Goal: Task Accomplishment & Management: Manage account settings

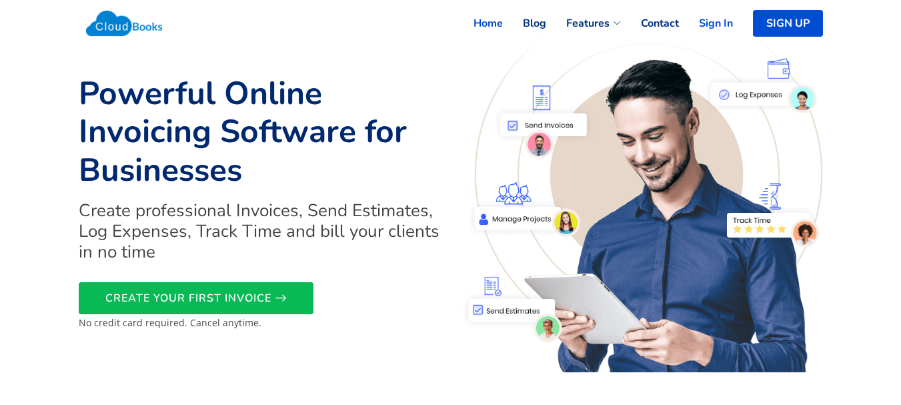
click at [721, 24] on link "Sign In" at bounding box center [706, 23] width 54 height 29
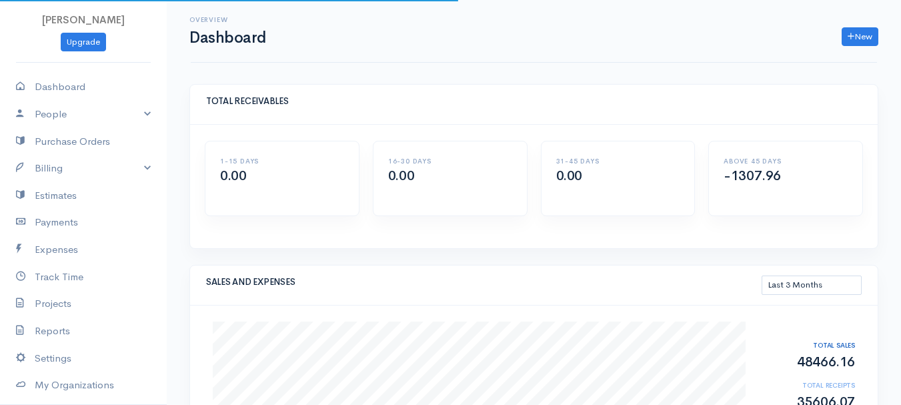
select select "90"
click at [438, 54] on div "Overview Dashboard New Invoice Client Quote Project" at bounding box center [534, 31] width 686 height 63
click at [74, 165] on link "Billing" at bounding box center [83, 168] width 167 height 27
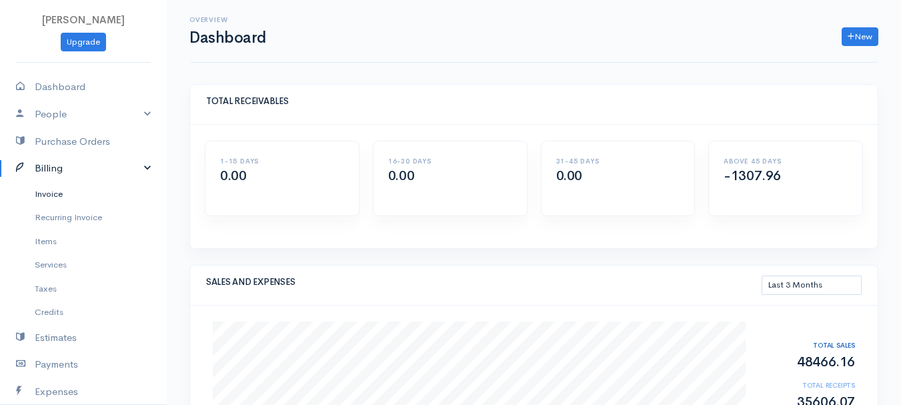
click at [63, 197] on link "Invoice" at bounding box center [83, 194] width 167 height 24
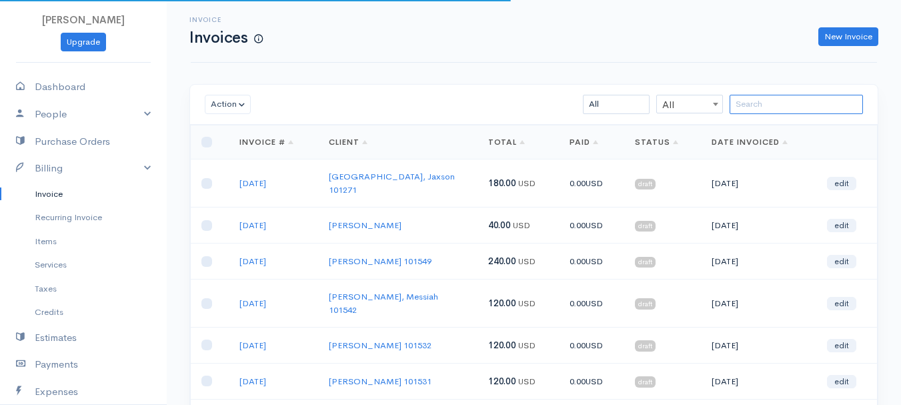
click at [783, 100] on input "search" at bounding box center [795, 104] width 133 height 19
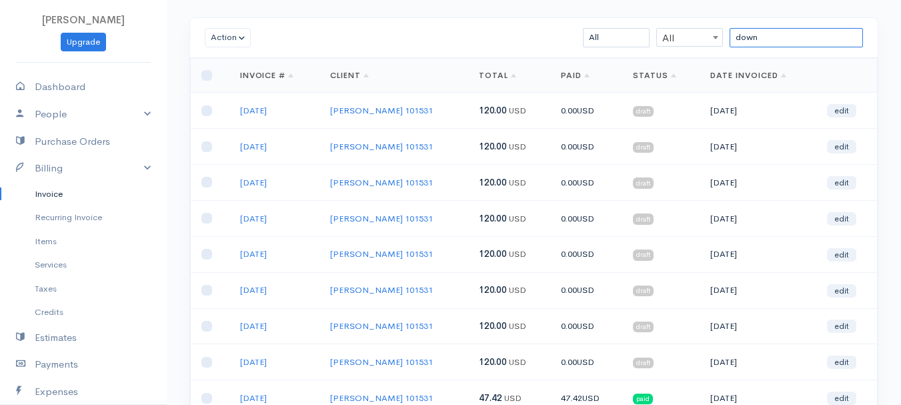
scroll to position [133, 0]
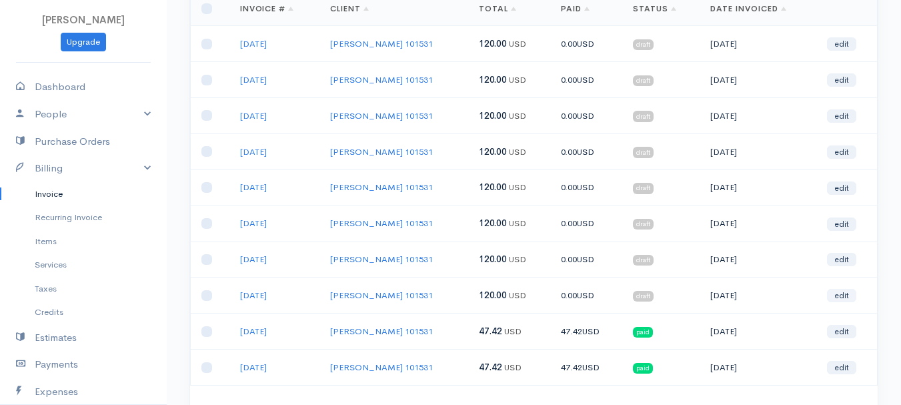
type input "down"
click at [846, 289] on link "edit" at bounding box center [841, 295] width 29 height 13
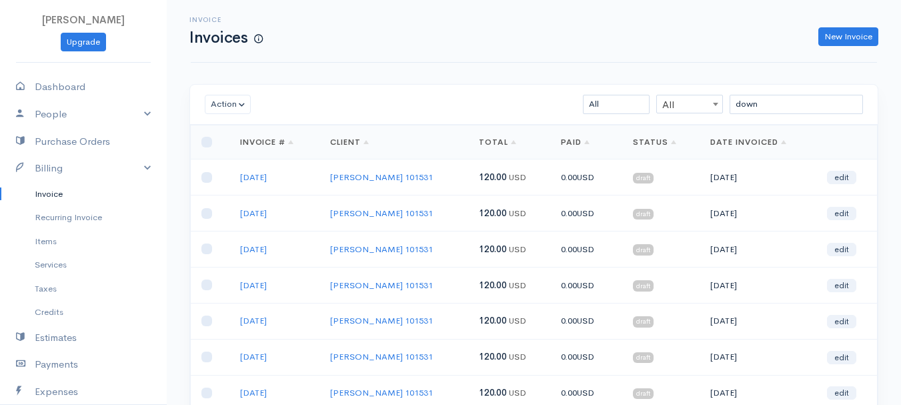
select select "2"
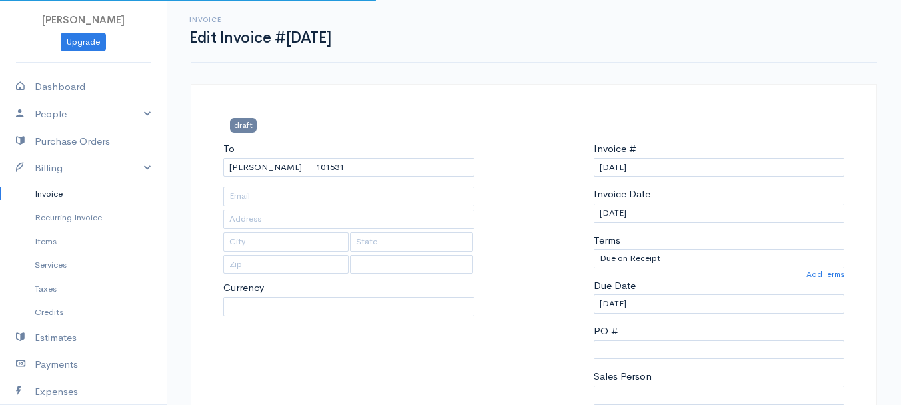
select select "[GEOGRAPHIC_DATA]"
select select "USD"
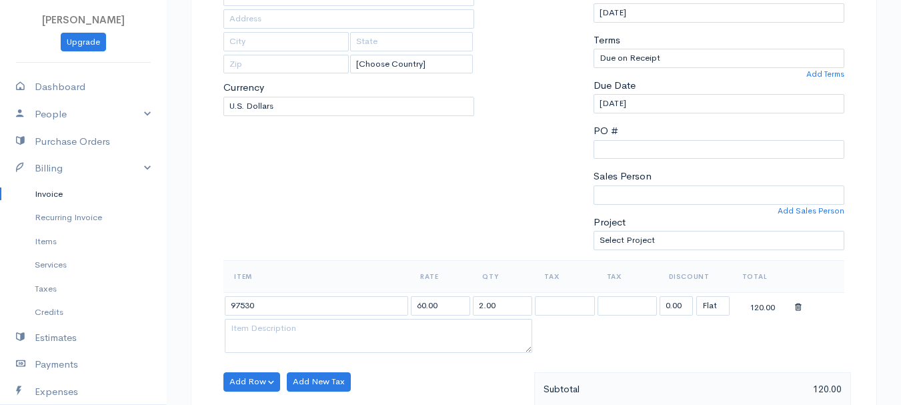
scroll to position [267, 0]
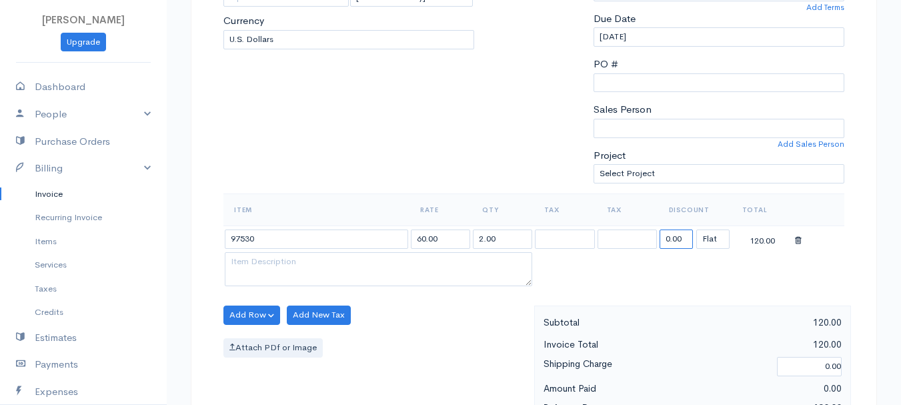
click at [675, 241] on input "0.00" at bounding box center [675, 238] width 33 height 19
type input "72.58"
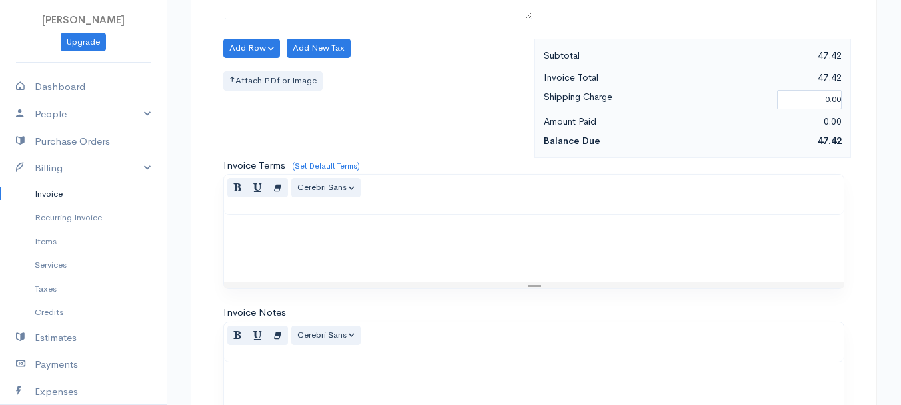
scroll to position [733, 0]
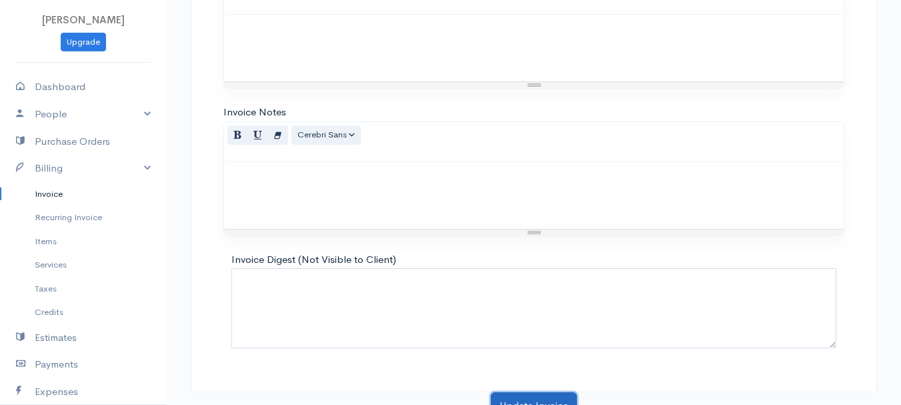
click at [568, 396] on button "Update Invoice" at bounding box center [534, 405] width 86 height 27
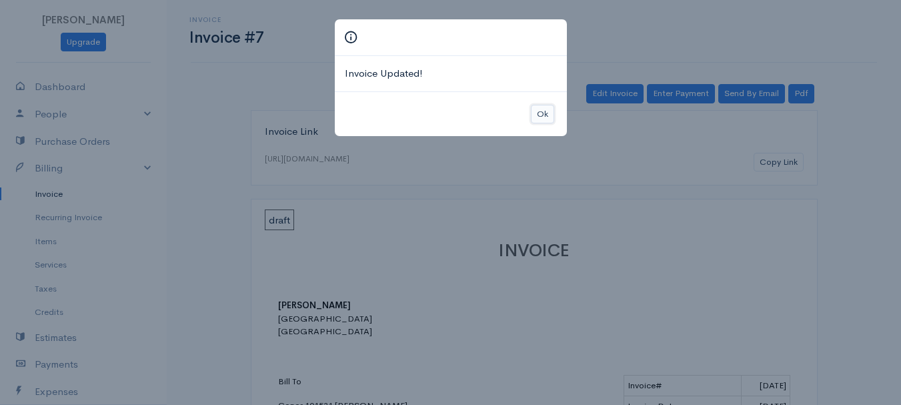
click at [541, 119] on button "Ok" at bounding box center [542, 114] width 23 height 19
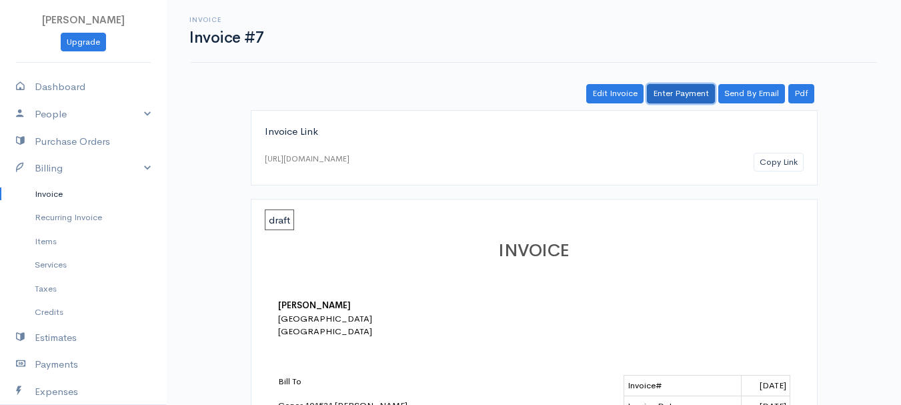
click at [702, 87] on link "Enter Payment" at bounding box center [681, 93] width 68 height 19
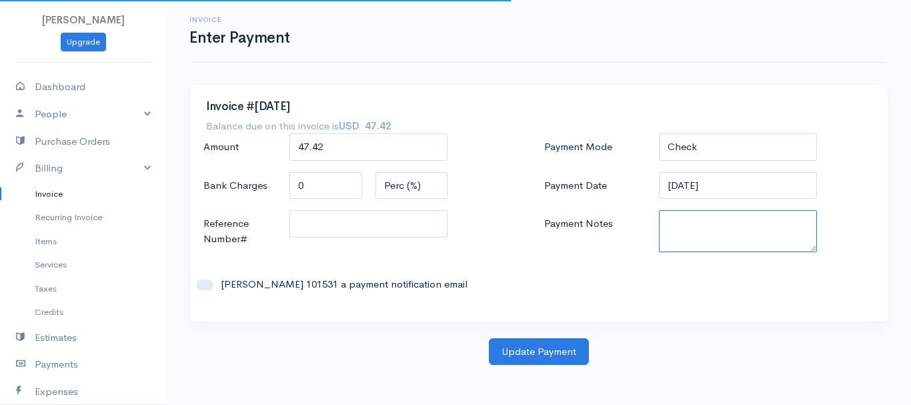
click at [715, 226] on textarea "Payment Notes" at bounding box center [738, 231] width 159 height 42
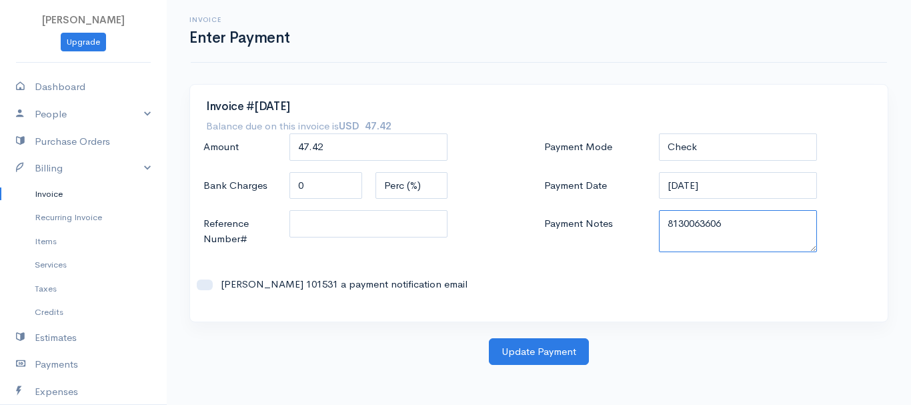
drag, startPoint x: 661, startPoint y: 224, endPoint x: 769, endPoint y: 225, distance: 108.0
click at [769, 225] on textarea "8130063606" at bounding box center [738, 231] width 159 height 42
type textarea "8130063606"
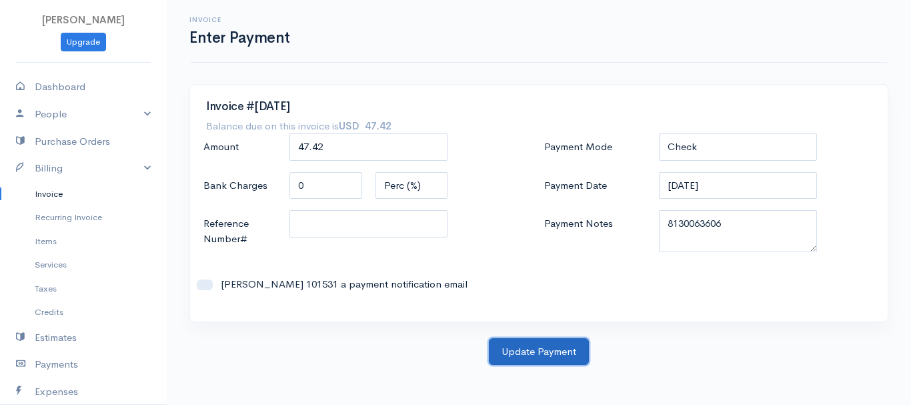
click at [561, 355] on button "Update Payment" at bounding box center [539, 351] width 100 height 27
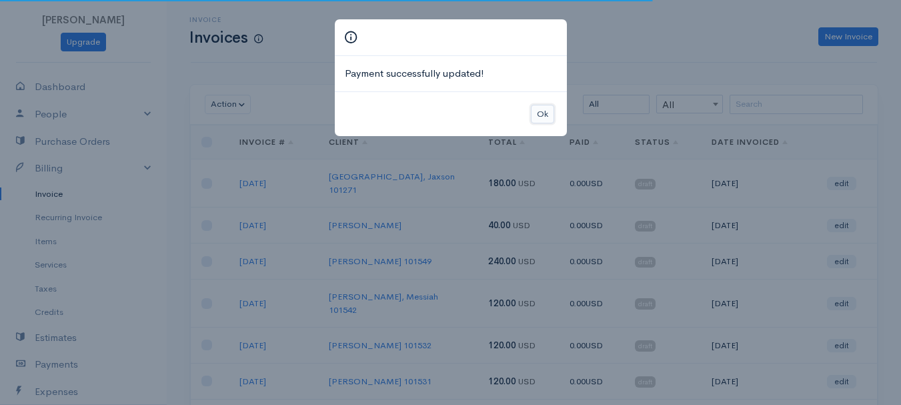
click at [547, 112] on button "Ok" at bounding box center [542, 114] width 23 height 19
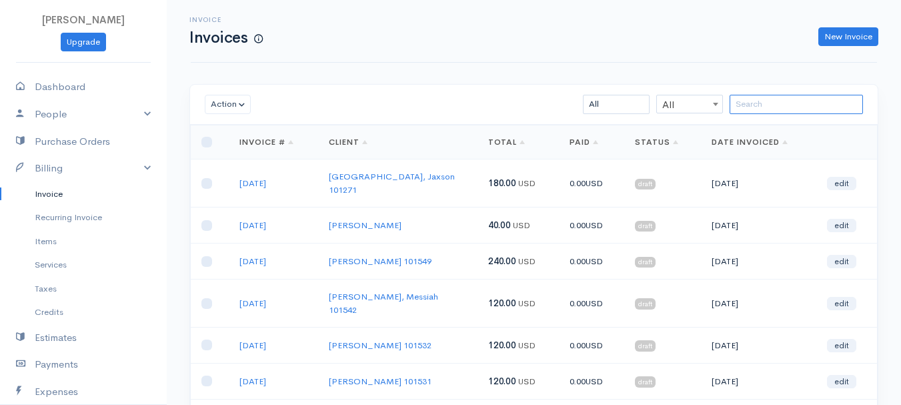
click at [786, 109] on input "search" at bounding box center [795, 104] width 133 height 19
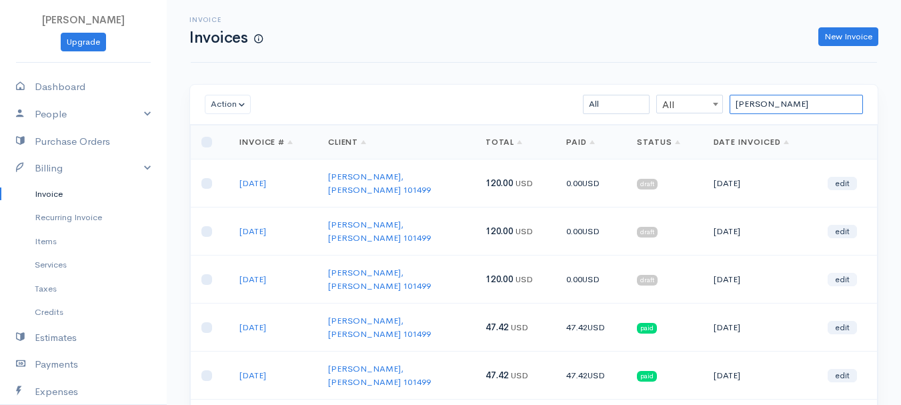
type input "[PERSON_NAME]"
click at [844, 273] on link "edit" at bounding box center [841, 279] width 29 height 13
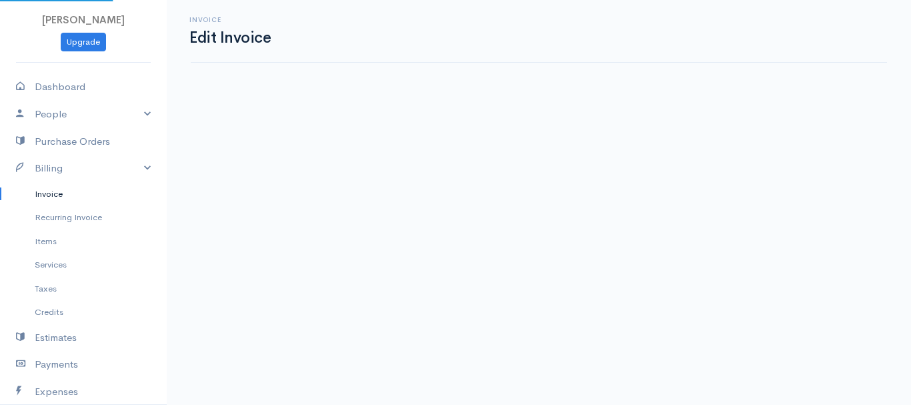
select select "2"
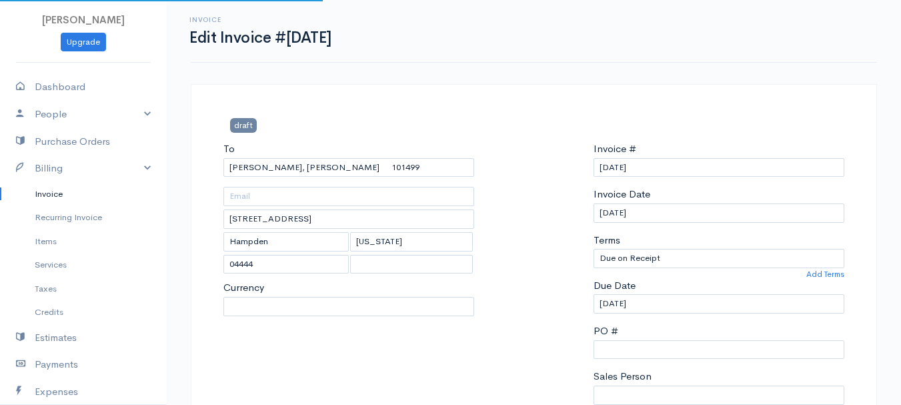
select select "[GEOGRAPHIC_DATA]"
select select "USD"
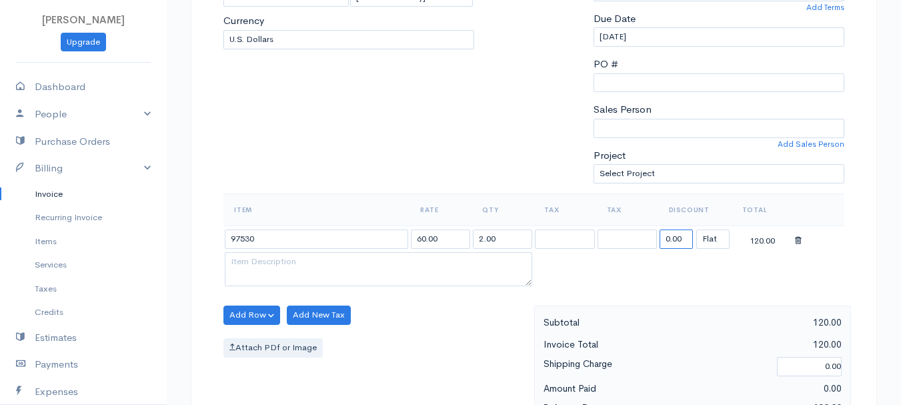
click at [674, 245] on input "0.00" at bounding box center [675, 238] width 33 height 19
type input "72.58"
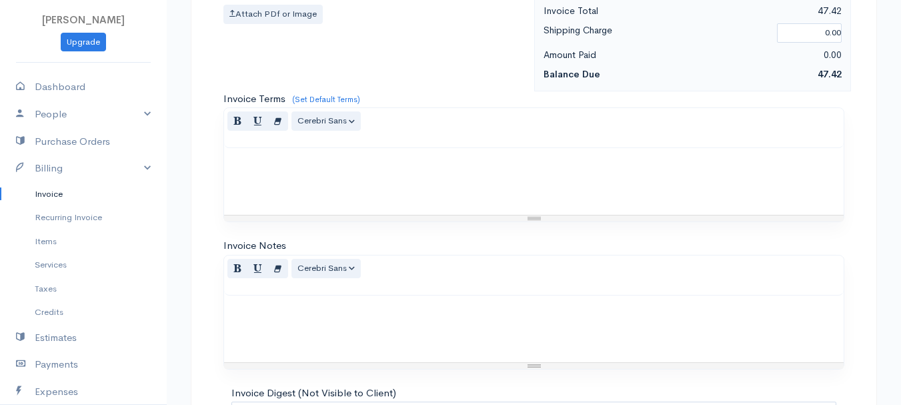
scroll to position [748, 0]
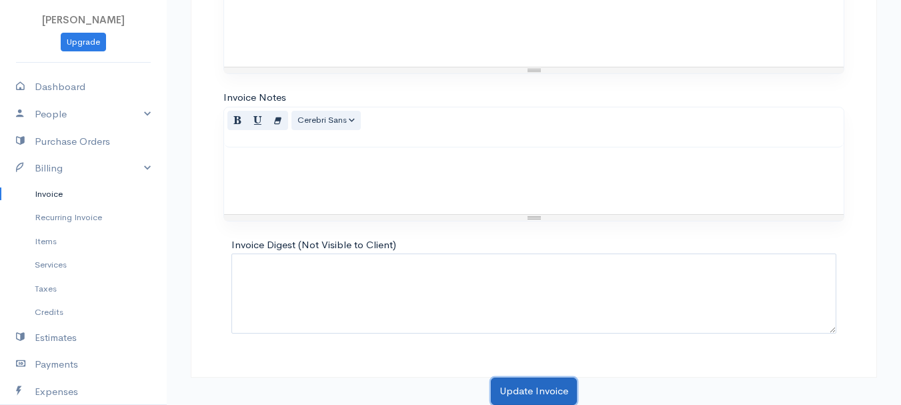
click at [537, 395] on button "Update Invoice" at bounding box center [534, 390] width 86 height 27
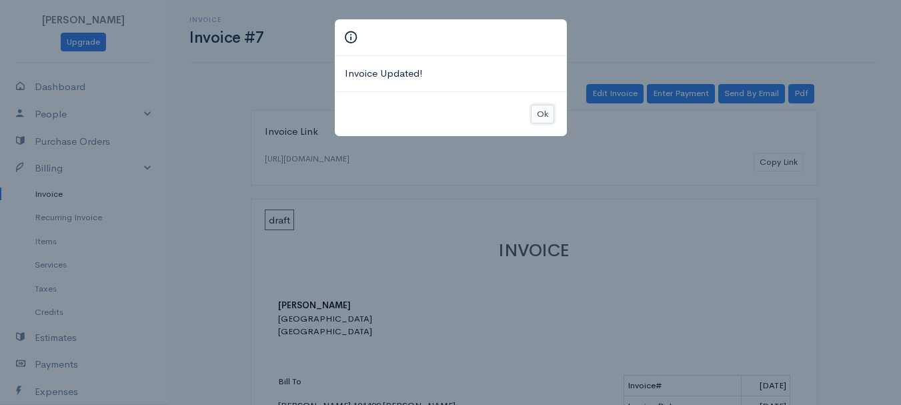
click at [542, 116] on button "Ok" at bounding box center [542, 114] width 23 height 19
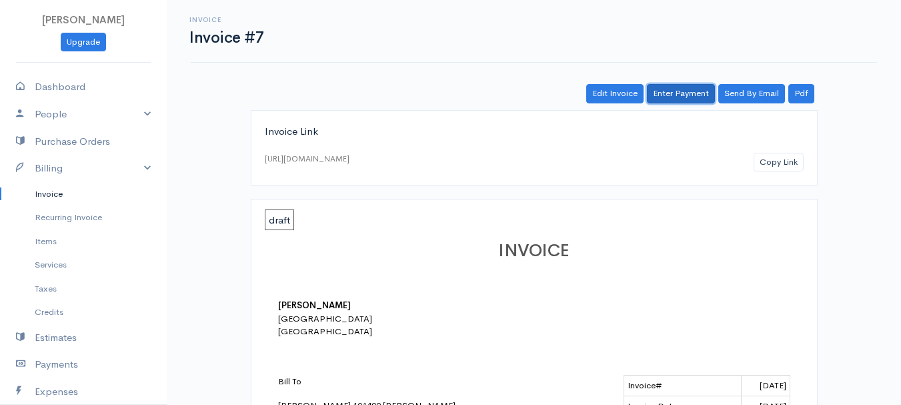
click at [685, 91] on link "Enter Payment" at bounding box center [681, 93] width 68 height 19
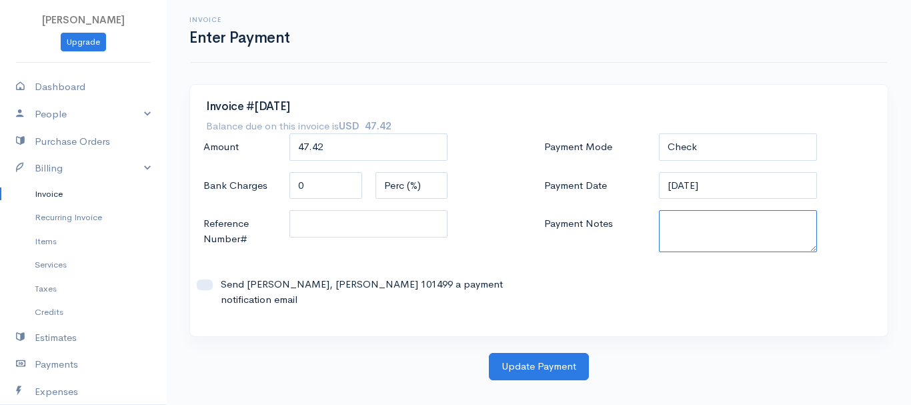
paste textarea "8130063606"
type textarea "8130063606"
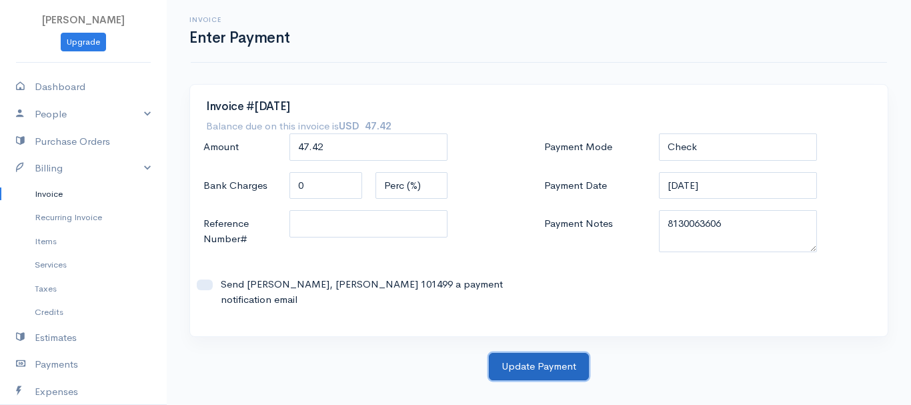
click at [552, 353] on button "Update Payment" at bounding box center [539, 366] width 100 height 27
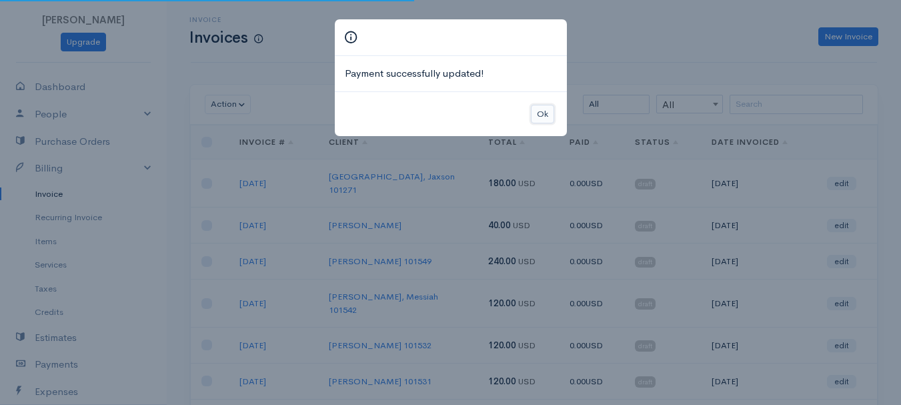
click at [541, 114] on button "Ok" at bounding box center [542, 114] width 23 height 19
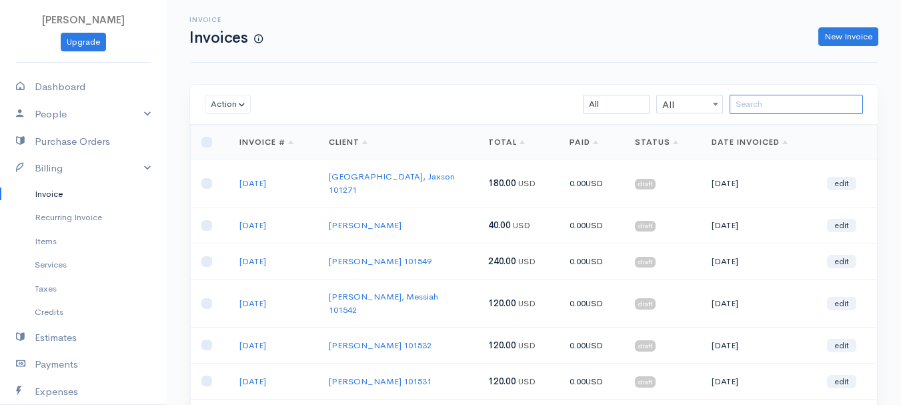
click at [832, 99] on input "search" at bounding box center [795, 104] width 133 height 19
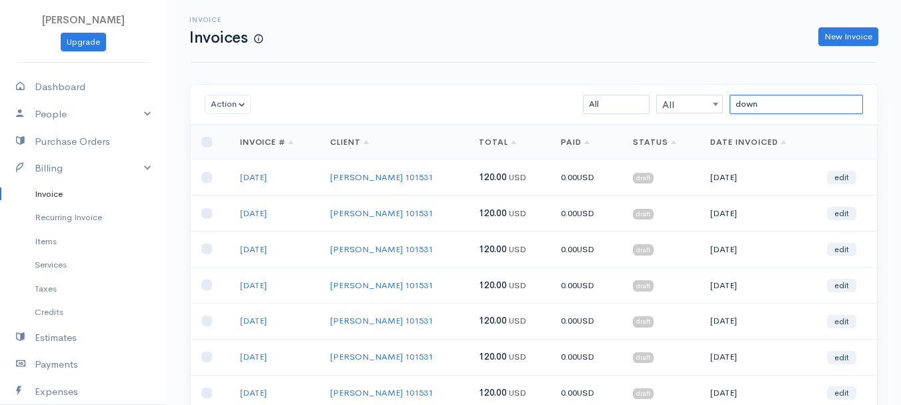
scroll to position [133, 0]
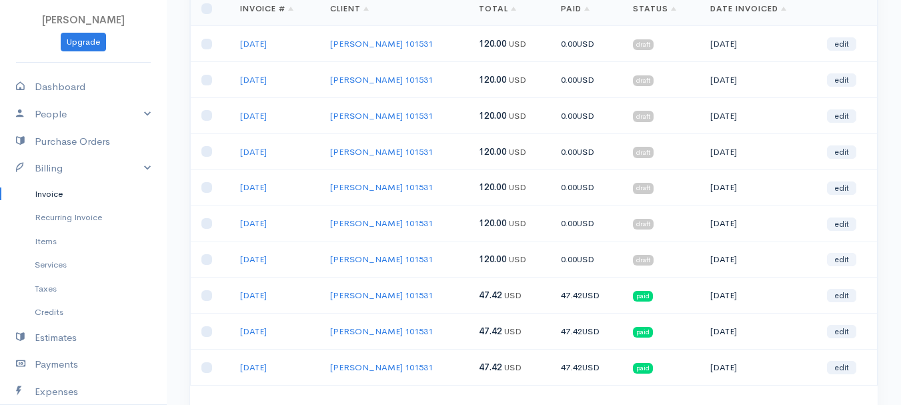
type input "down"
click at [845, 263] on link "edit" at bounding box center [841, 259] width 29 height 13
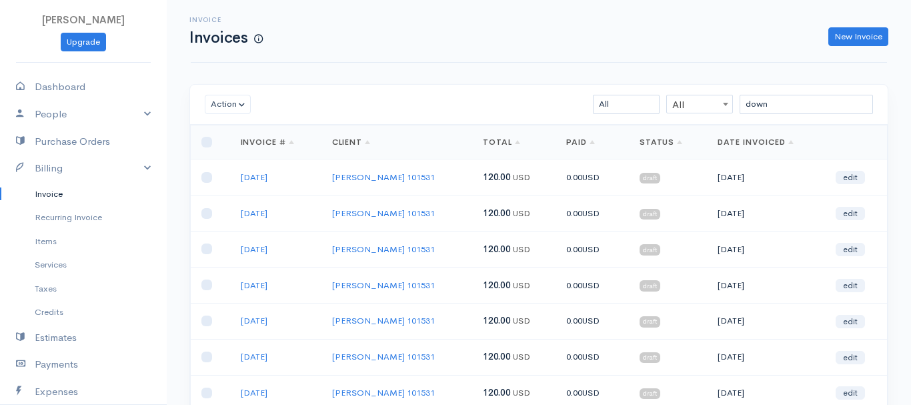
select select "2"
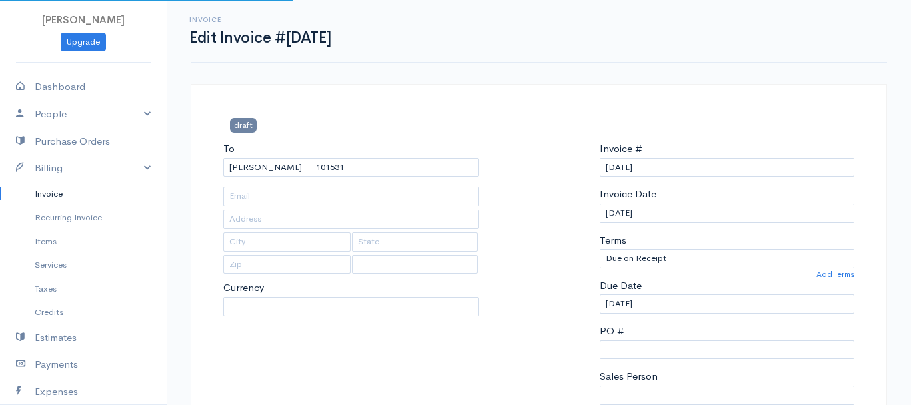
select select "[GEOGRAPHIC_DATA]"
select select "USD"
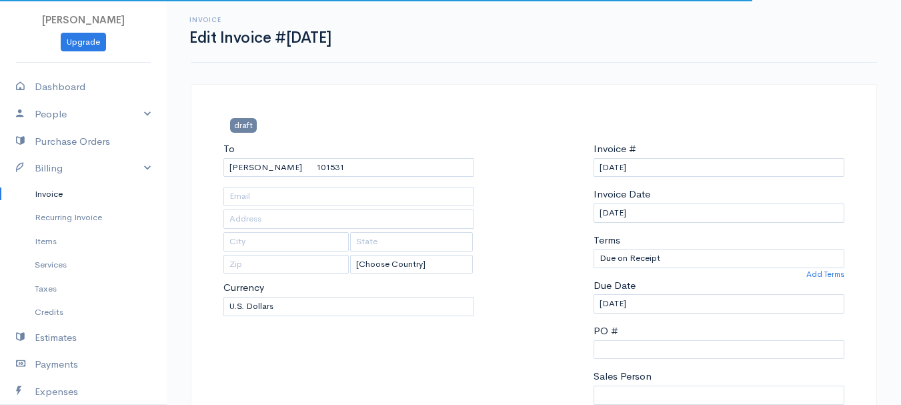
scroll to position [133, 0]
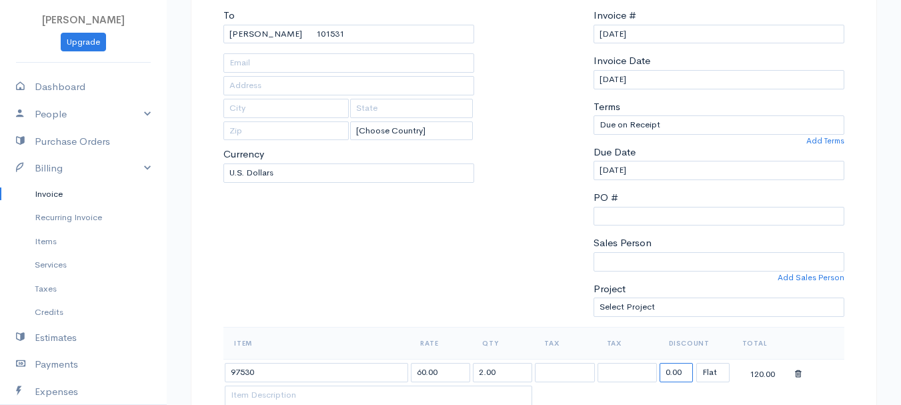
click at [676, 369] on input "0.00" at bounding box center [675, 372] width 33 height 19
type input "72.58"
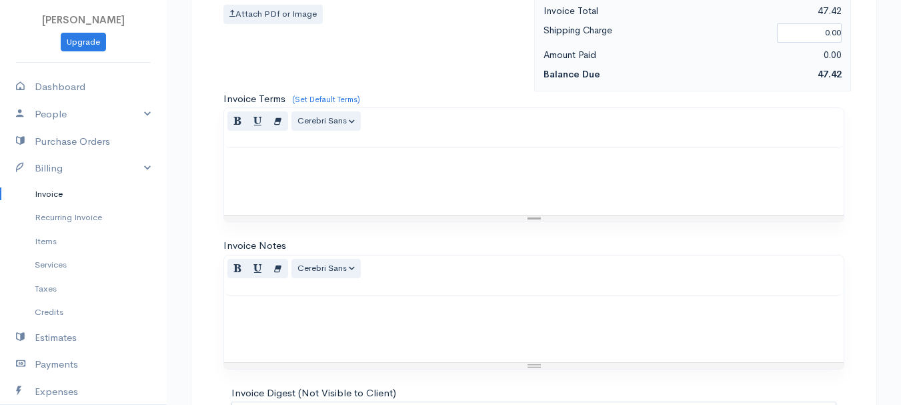
scroll to position [748, 0]
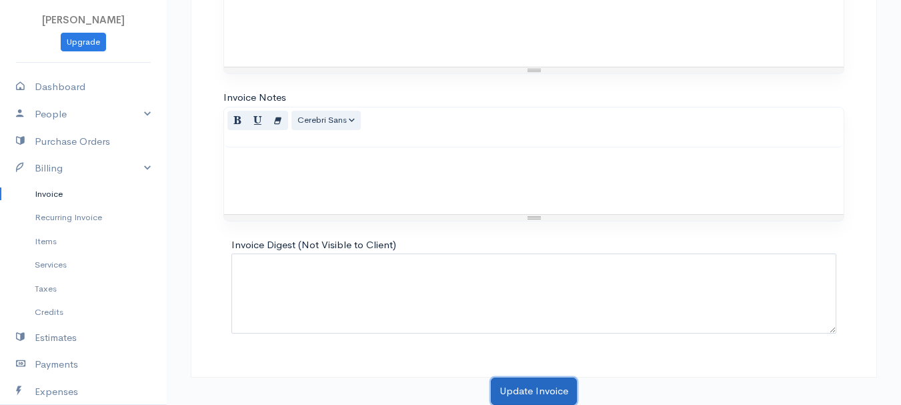
click at [536, 386] on button "Update Invoice" at bounding box center [534, 390] width 86 height 27
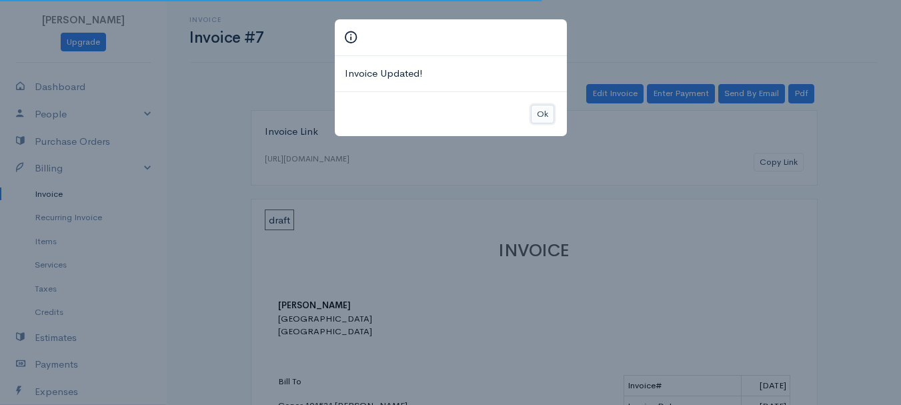
click at [544, 117] on button "Ok" at bounding box center [542, 114] width 23 height 19
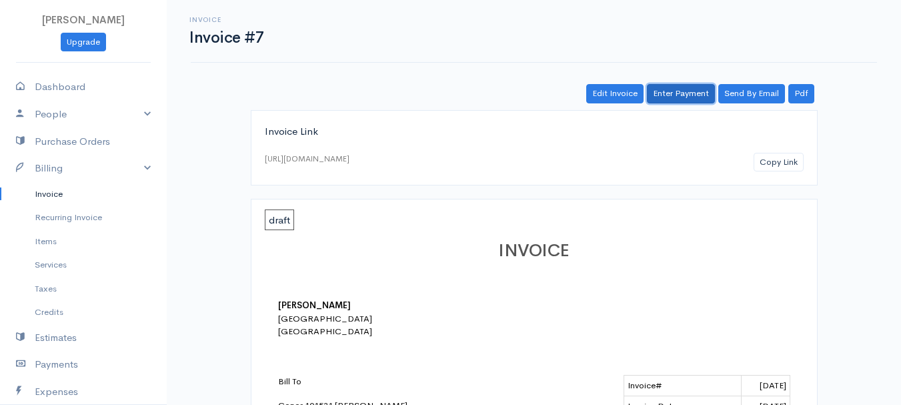
click at [676, 94] on link "Enter Payment" at bounding box center [681, 93] width 68 height 19
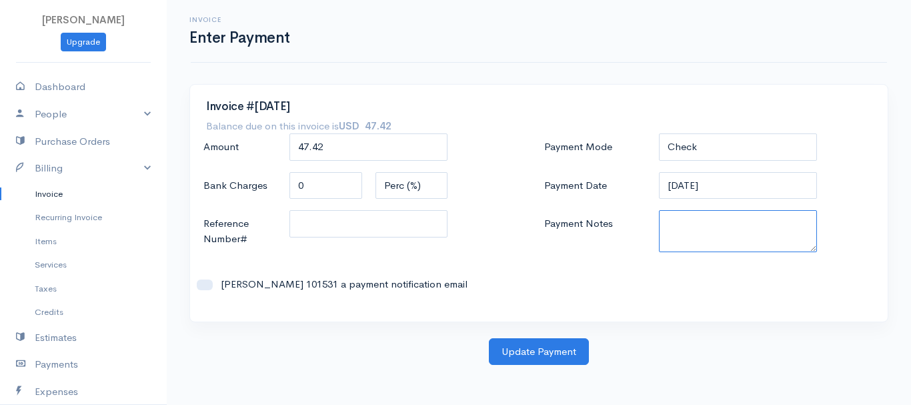
paste textarea "8130063606"
type textarea "8130063606"
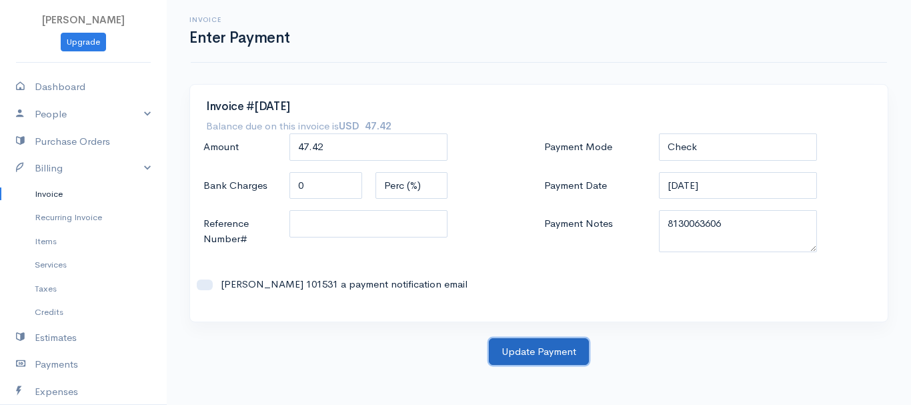
click at [567, 353] on button "Update Payment" at bounding box center [539, 351] width 100 height 27
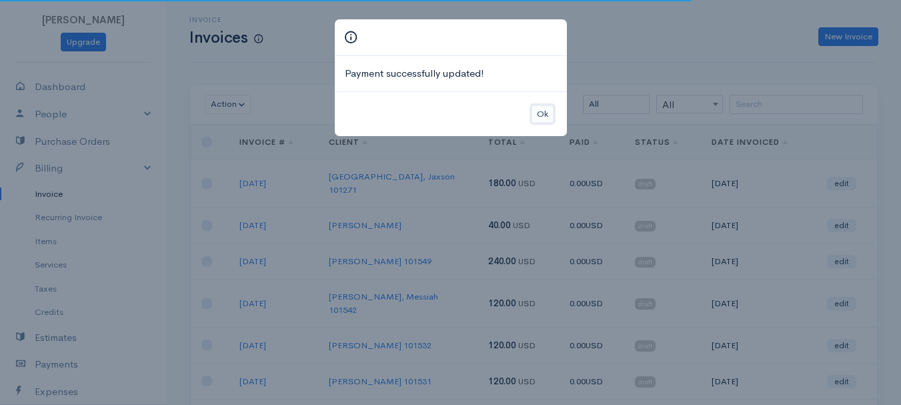
click at [544, 109] on button "Ok" at bounding box center [542, 114] width 23 height 19
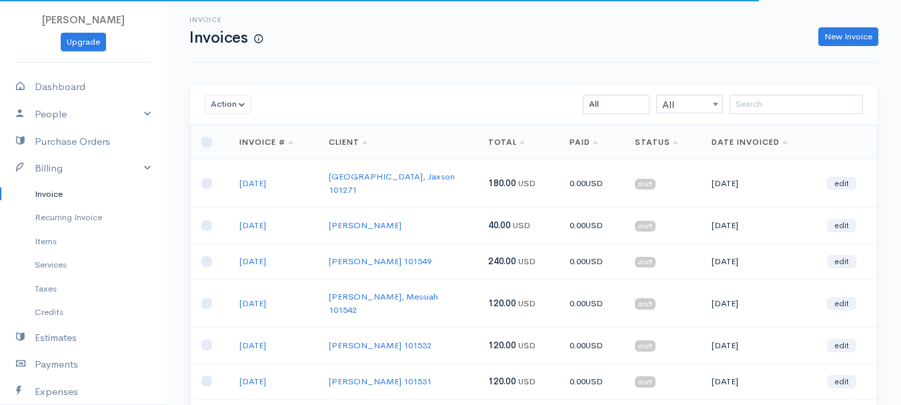
click at [756, 56] on div "Invoice Invoices New Invoice" at bounding box center [534, 31] width 686 height 63
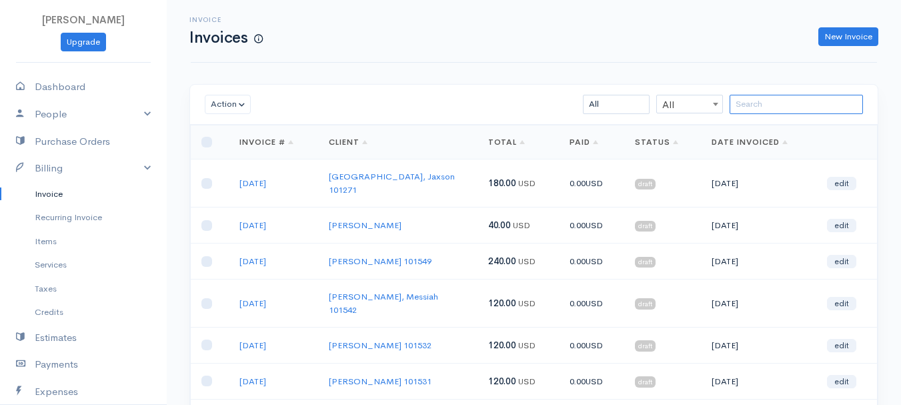
click at [762, 101] on input "search" at bounding box center [795, 104] width 133 height 19
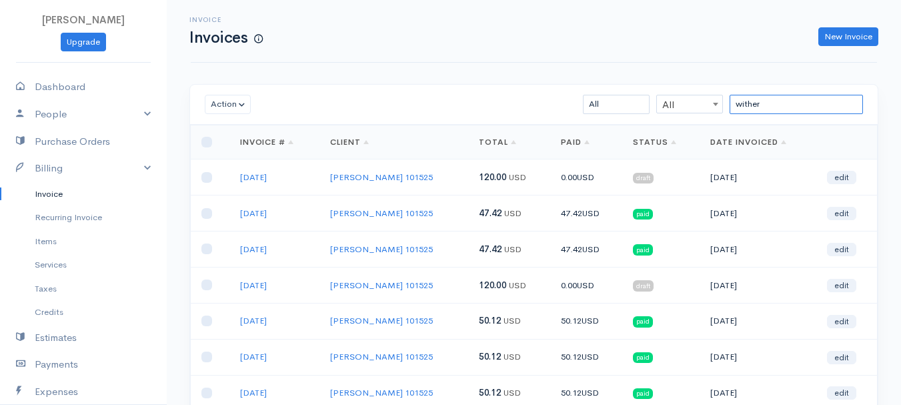
click at [773, 101] on input "wither" at bounding box center [795, 104] width 133 height 19
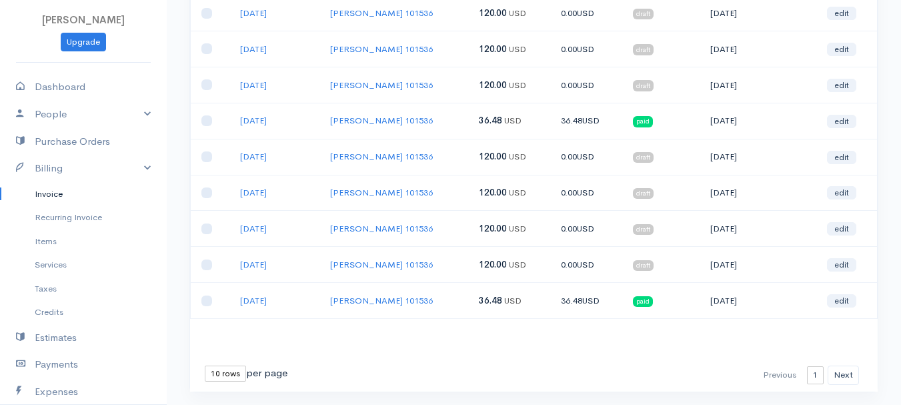
scroll to position [237, 0]
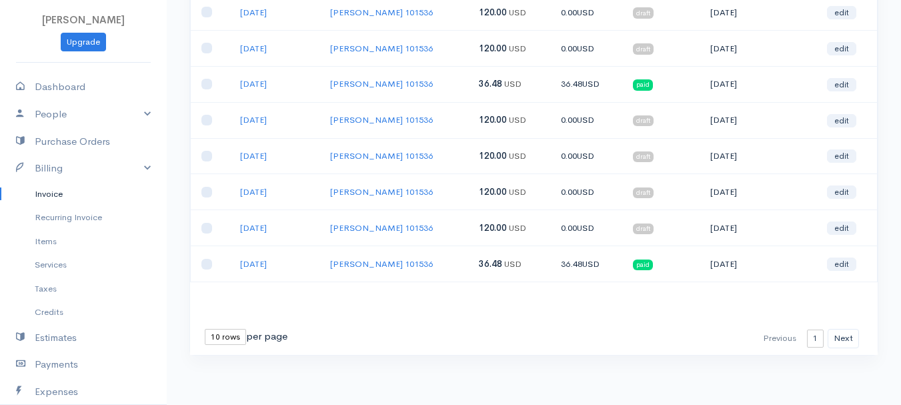
type input "[PERSON_NAME]"
click at [607, 328] on div "First Previous 1 2 3 4 5 6 7 Next Last 10 rows 25 rows 50 rows per page" at bounding box center [533, 338] width 687 height 33
click at [841, 339] on button "Next" at bounding box center [842, 338] width 31 height 19
click at [849, 339] on button "Next" at bounding box center [842, 338] width 31 height 19
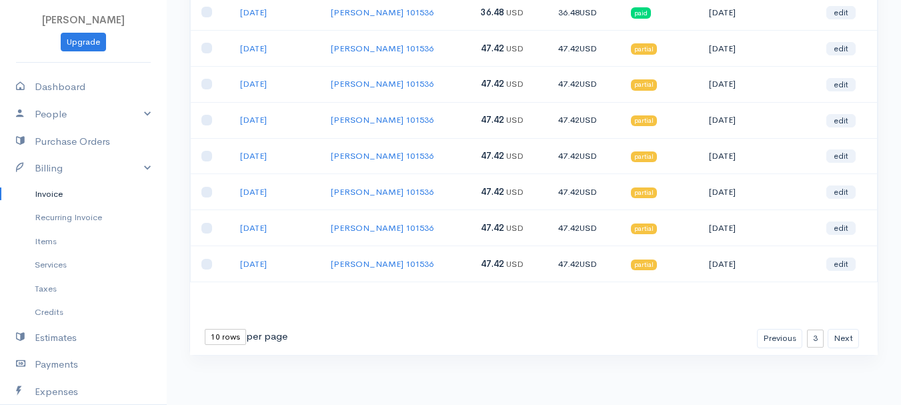
scroll to position [0, 0]
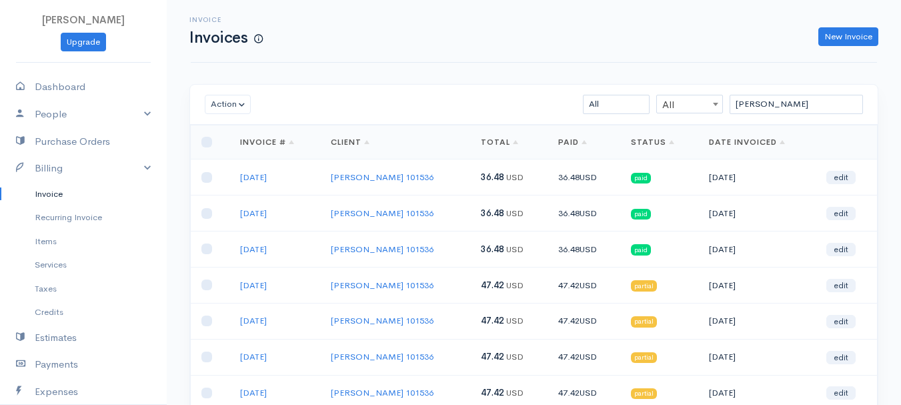
click at [847, 188] on td "edit" at bounding box center [846, 177] width 62 height 36
click at [841, 171] on link "edit" at bounding box center [840, 177] width 29 height 13
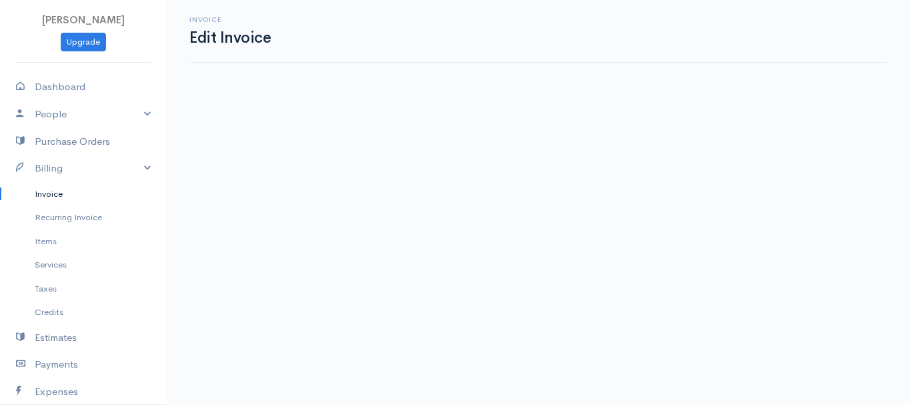
select select "2"
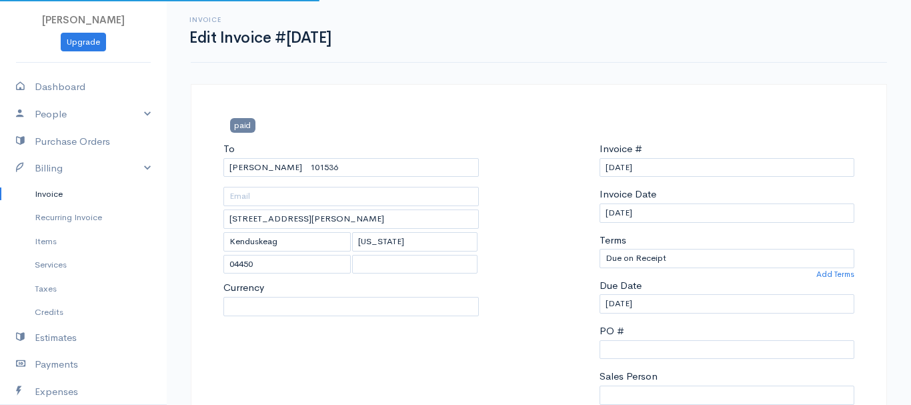
select select "[GEOGRAPHIC_DATA]"
select select "USD"
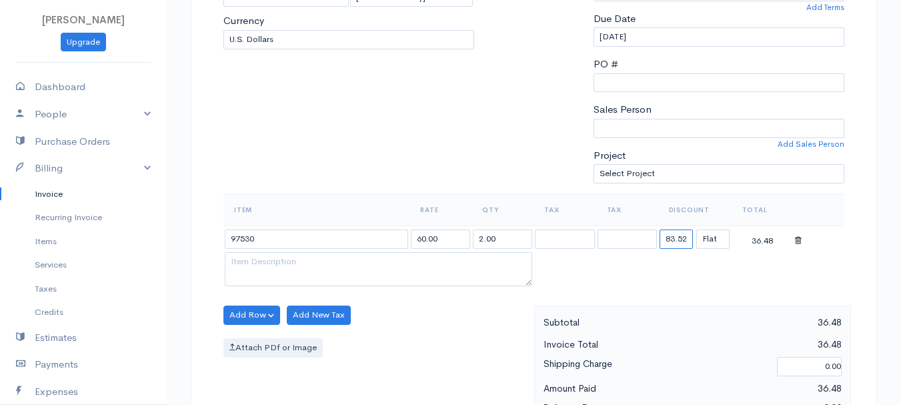
click at [676, 237] on input "83.52" at bounding box center [675, 238] width 33 height 19
type input "72.58"
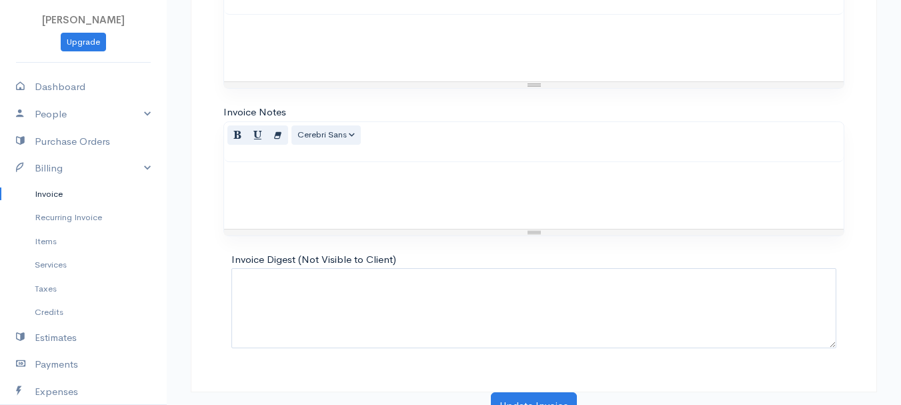
scroll to position [748, 0]
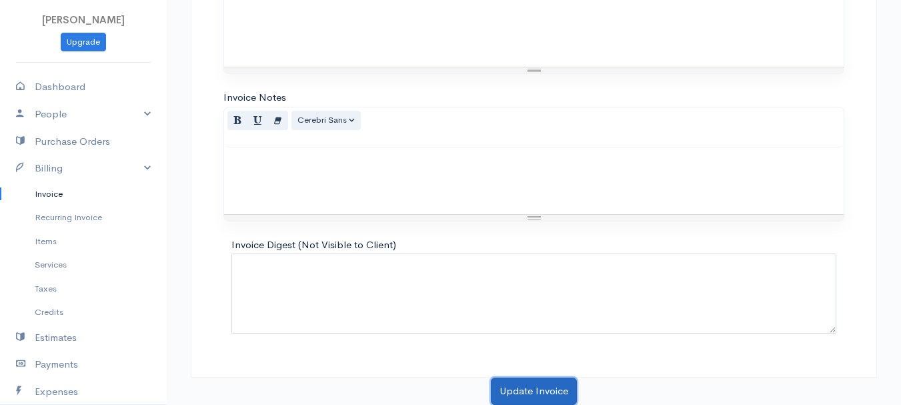
click at [553, 391] on button "Update Invoice" at bounding box center [534, 390] width 86 height 27
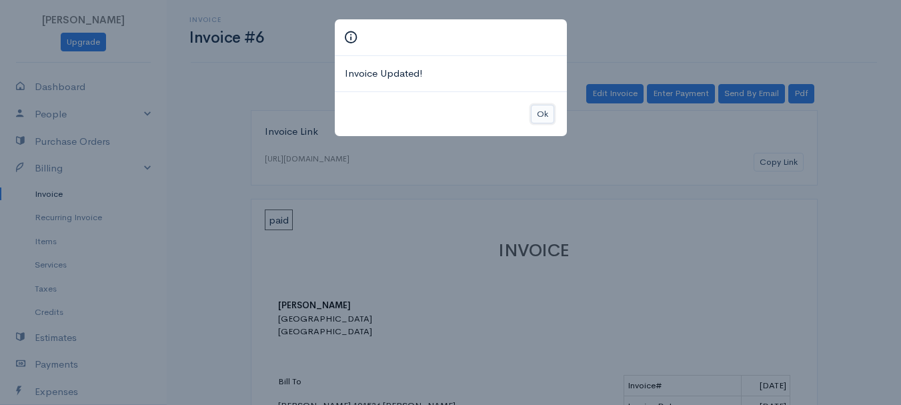
click at [545, 114] on button "Ok" at bounding box center [542, 114] width 23 height 19
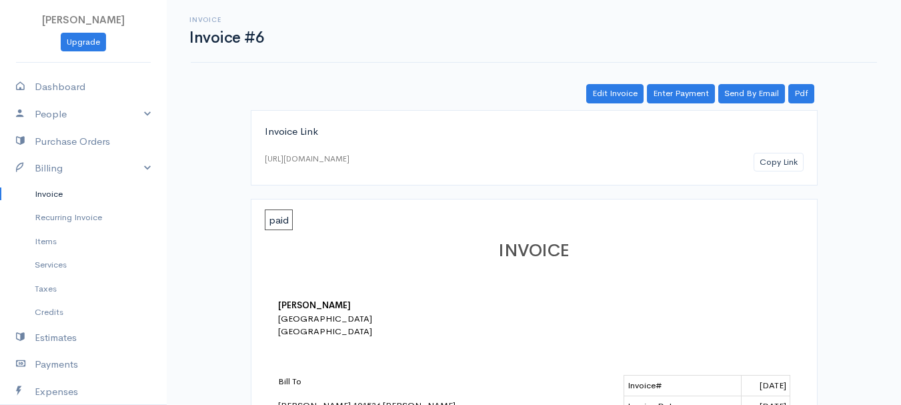
click at [672, 94] on link "Enter Payment" at bounding box center [681, 93] width 68 height 19
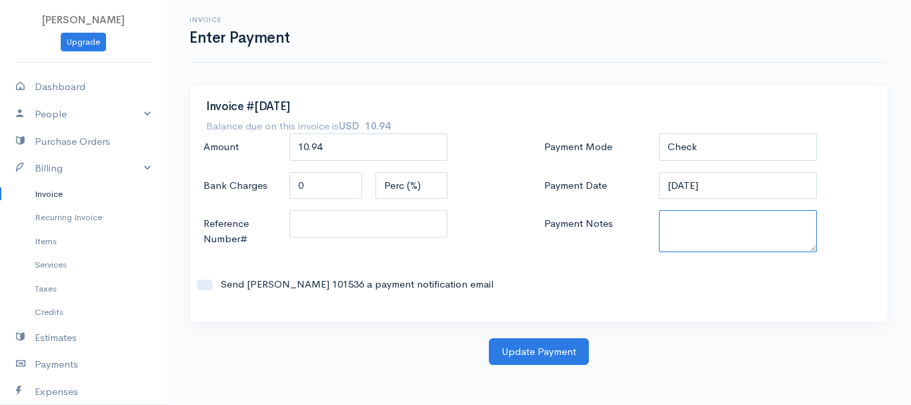
paste textarea "8130063606"
type textarea "8130063606"
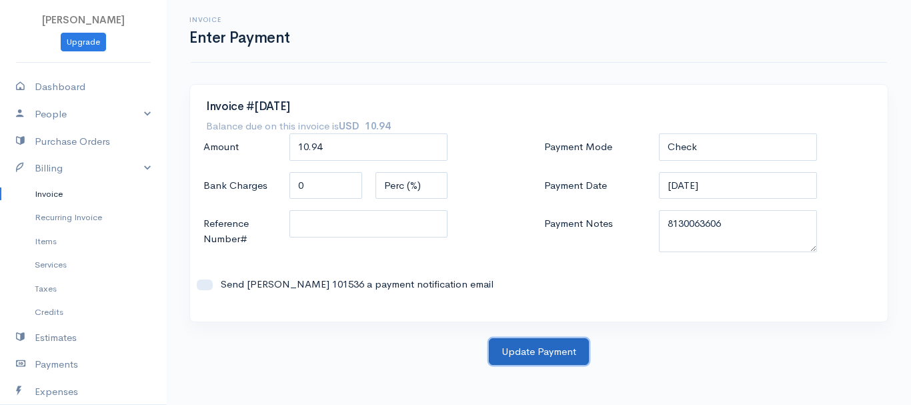
click at [509, 353] on button "Update Payment" at bounding box center [539, 351] width 100 height 27
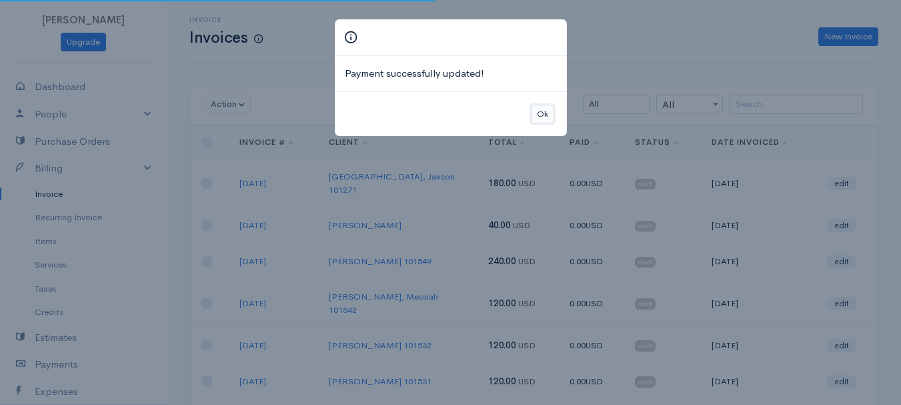
click at [536, 116] on button "Ok" at bounding box center [542, 114] width 23 height 19
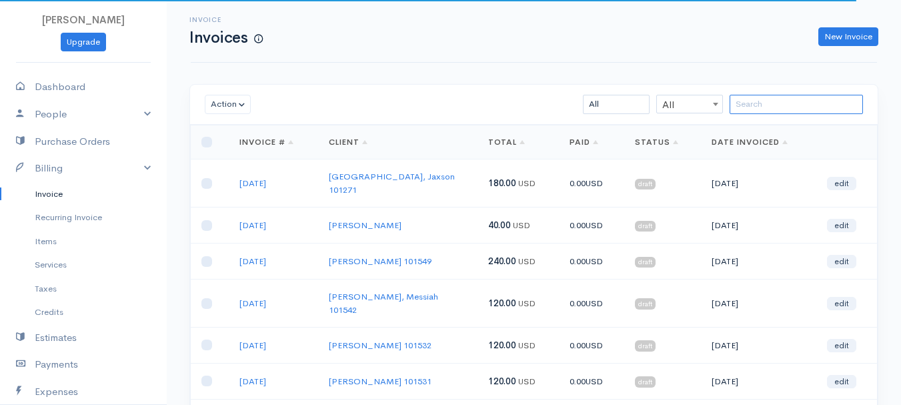
click at [793, 104] on input "search" at bounding box center [795, 104] width 133 height 19
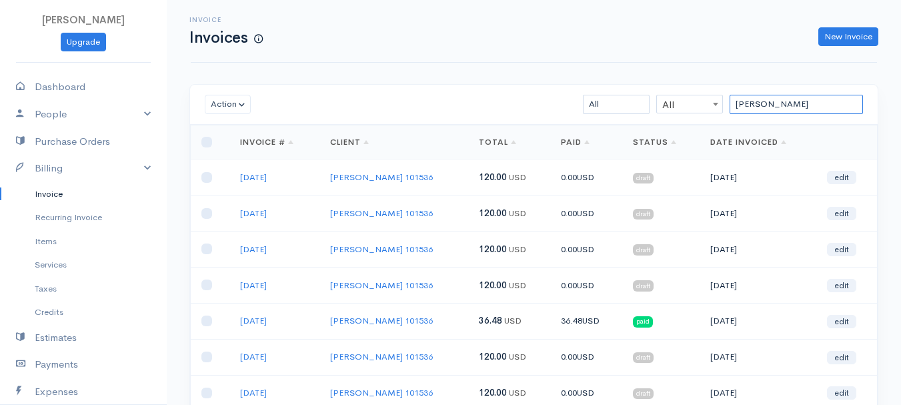
scroll to position [237, 0]
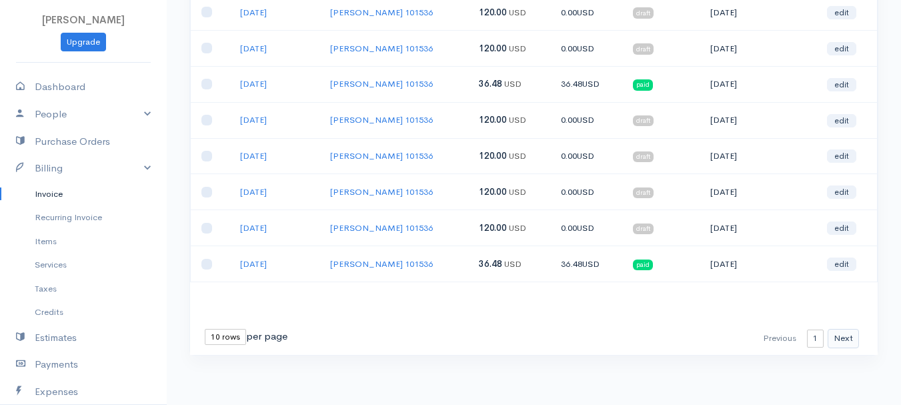
type input "[PERSON_NAME]"
click at [851, 336] on button "Next" at bounding box center [842, 338] width 31 height 19
click at [835, 225] on link "edit" at bounding box center [840, 227] width 29 height 13
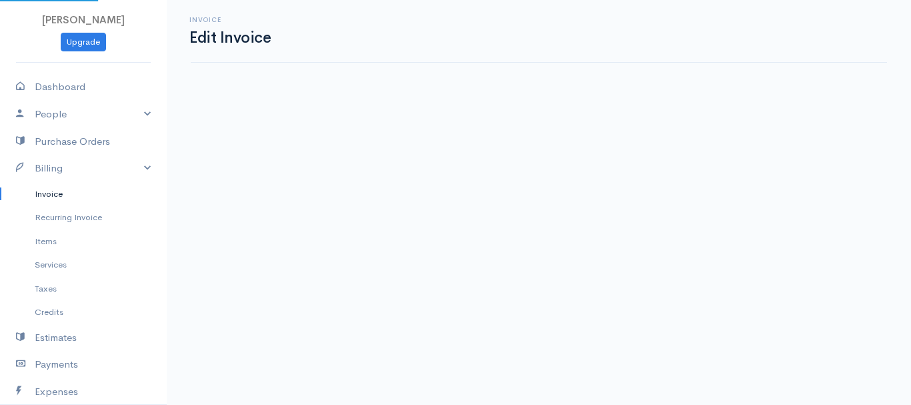
select select "2"
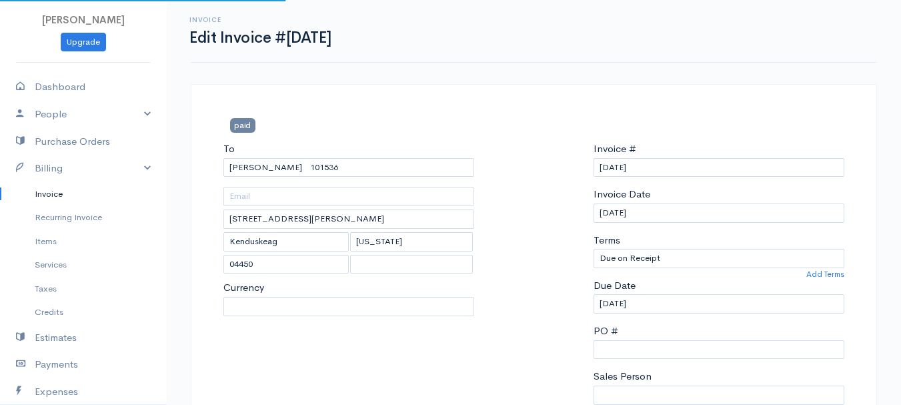
select select "[GEOGRAPHIC_DATA]"
select select "USD"
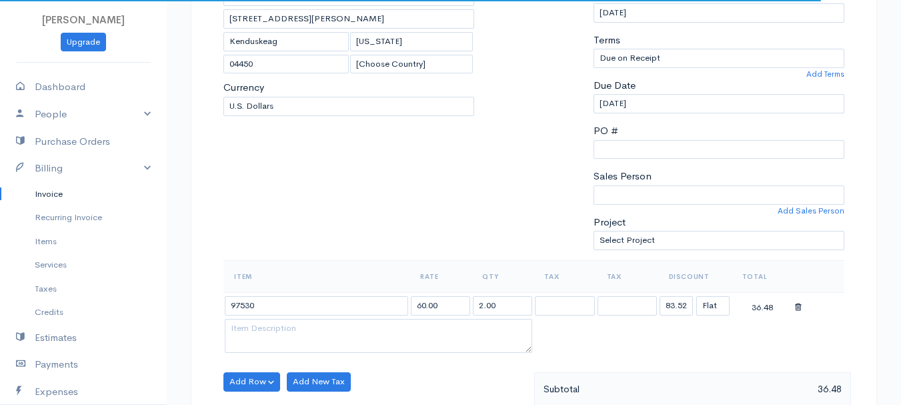
scroll to position [267, 0]
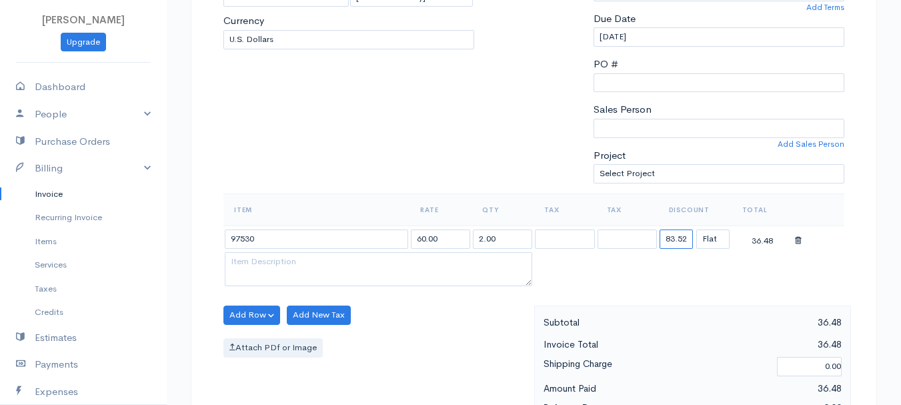
click at [681, 234] on input "83.52" at bounding box center [675, 238] width 33 height 19
type input "72.58"
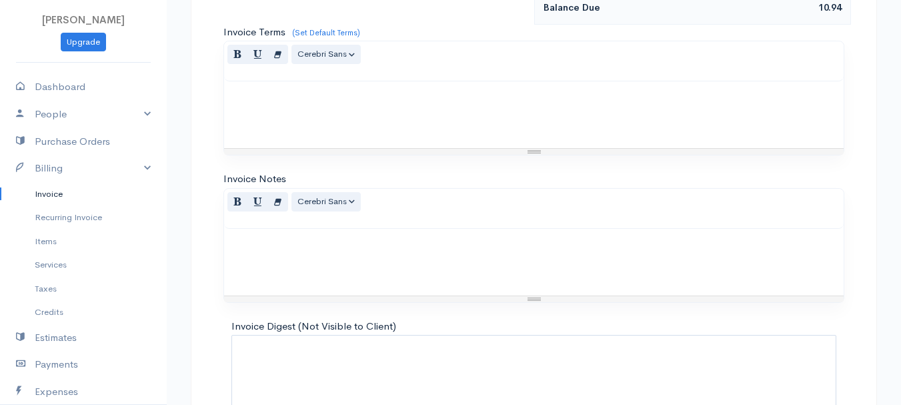
scroll to position [748, 0]
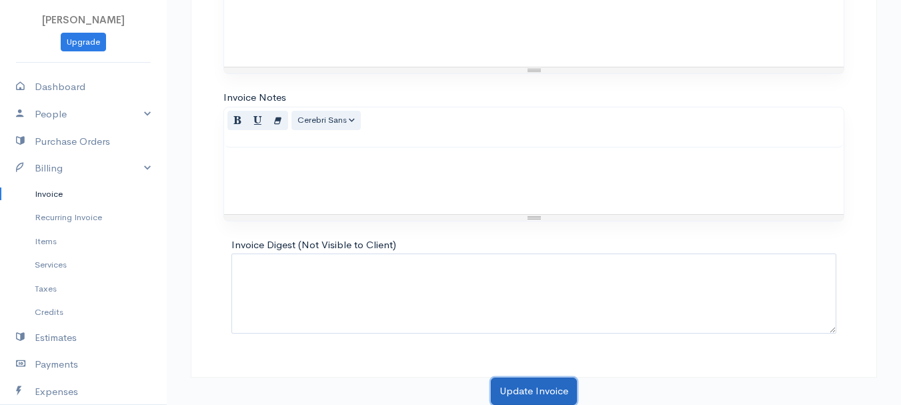
click at [553, 382] on button "Update Invoice" at bounding box center [534, 390] width 86 height 27
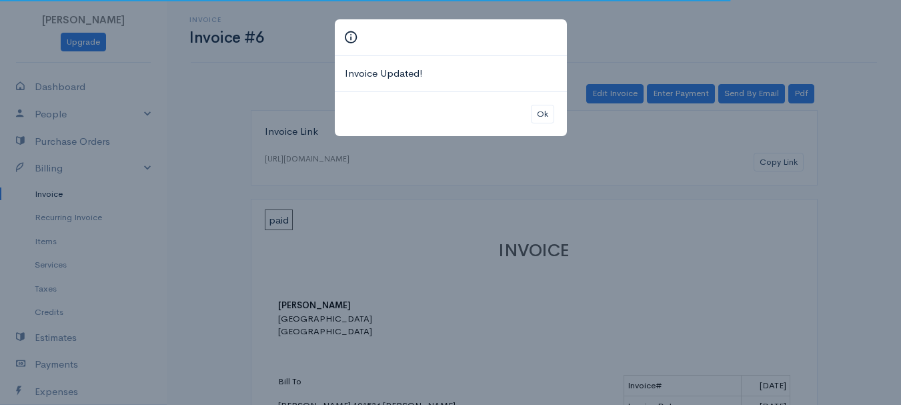
click at [541, 131] on div "Ok" at bounding box center [451, 113] width 232 height 45
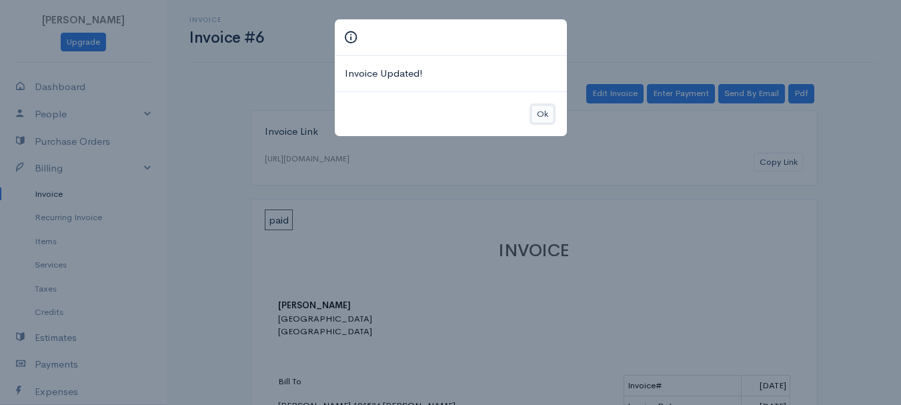
click at [543, 107] on button "Ok" at bounding box center [542, 114] width 23 height 19
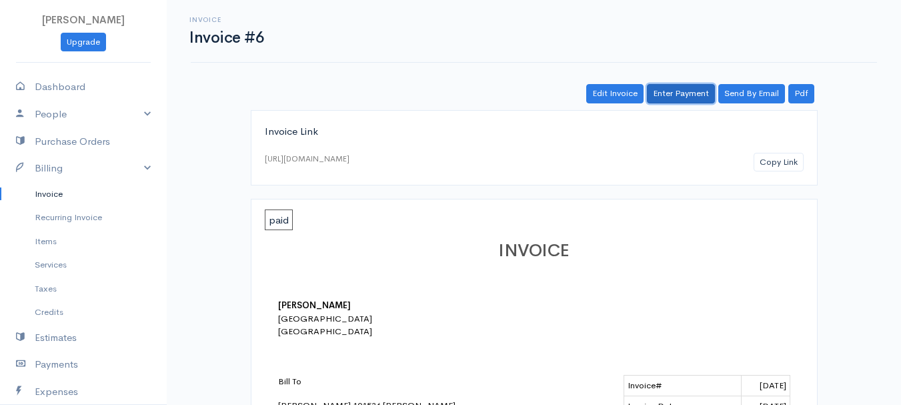
click at [689, 88] on link "Enter Payment" at bounding box center [681, 93] width 68 height 19
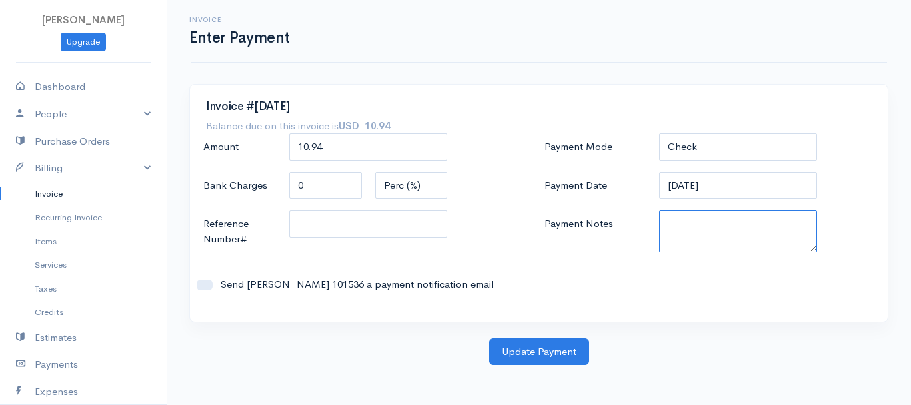
paste textarea "8130063606"
type textarea "8130063606"
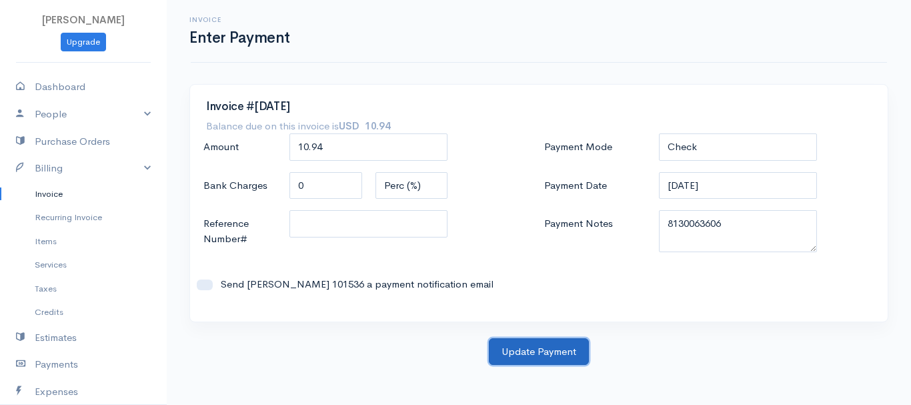
click at [572, 351] on button "Update Payment" at bounding box center [539, 351] width 100 height 27
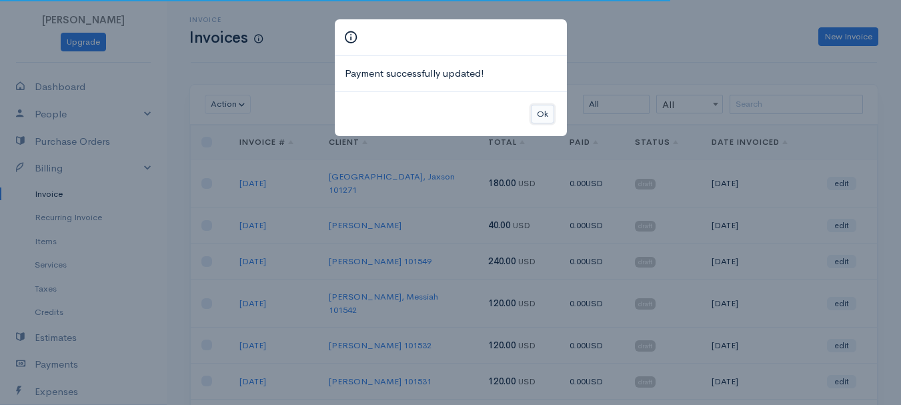
drag, startPoint x: 539, startPoint y: 115, endPoint x: 627, endPoint y: 114, distance: 88.0
click at [540, 115] on button "Ok" at bounding box center [542, 114] width 23 height 19
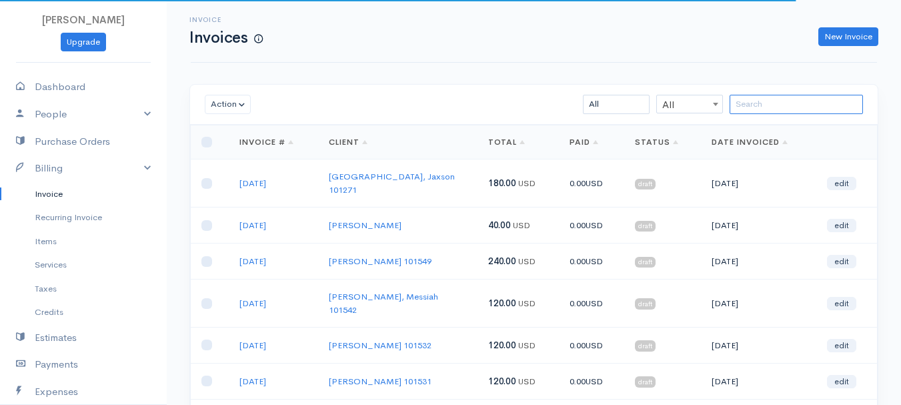
click at [814, 104] on input "search" at bounding box center [795, 104] width 133 height 19
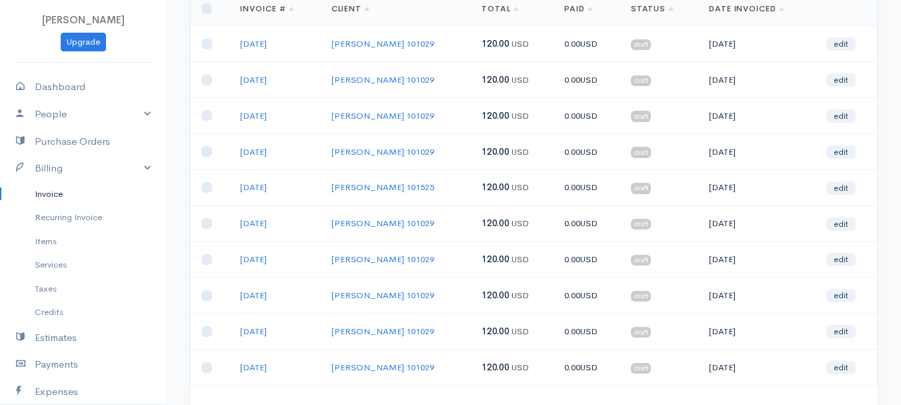
scroll to position [200, 0]
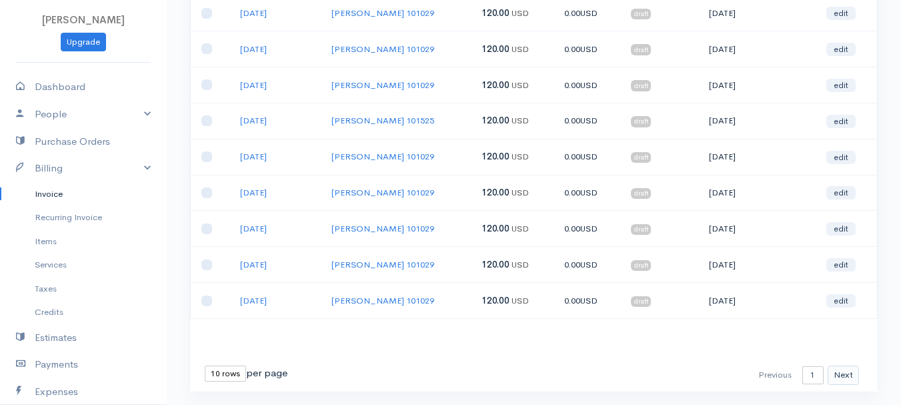
type input "[PERSON_NAME]"
click at [851, 377] on button "Next" at bounding box center [842, 374] width 31 height 19
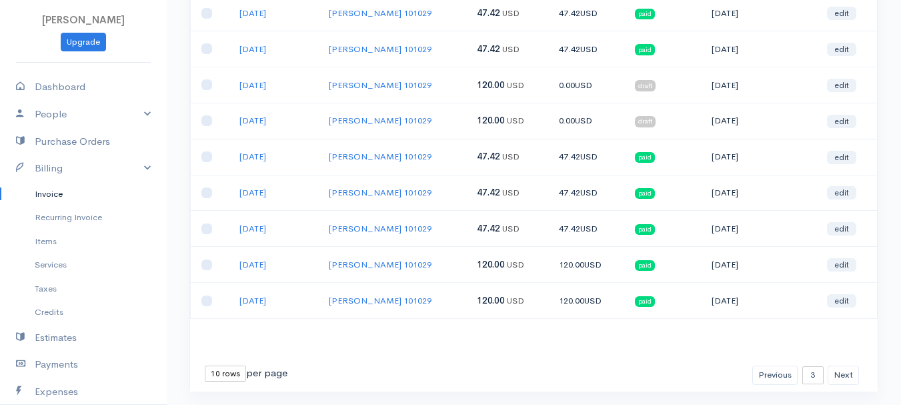
click at [861, 377] on div "First Previous 1 2 3 4 5 6 7 8 9 10 11 12 13 14 15 16 17 18 19 20 21 22 23 24 2…" at bounding box center [807, 374] width 111 height 19
click at [850, 379] on button "Next" at bounding box center [842, 374] width 31 height 19
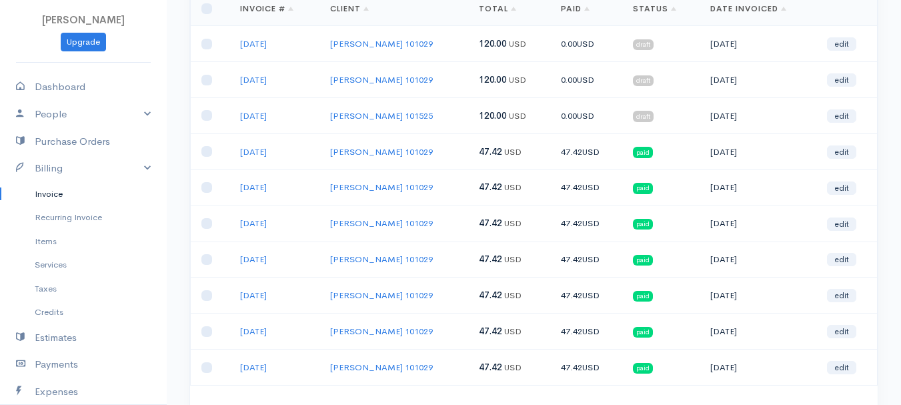
scroll to position [67, 0]
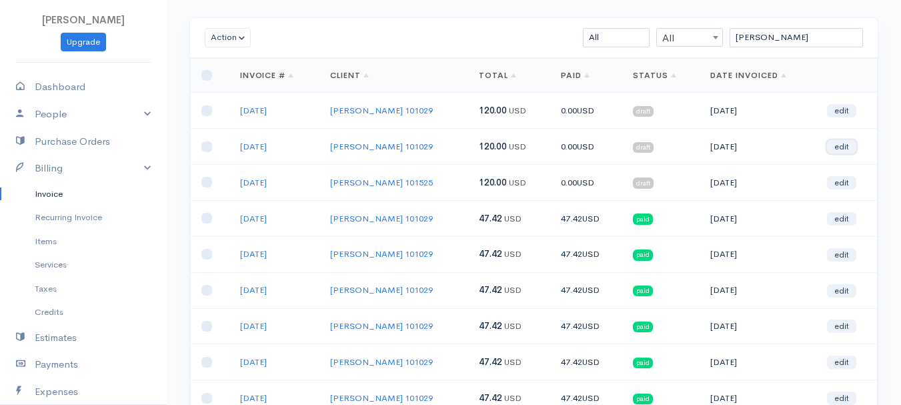
click at [847, 148] on link "edit" at bounding box center [841, 146] width 29 height 13
select select "2"
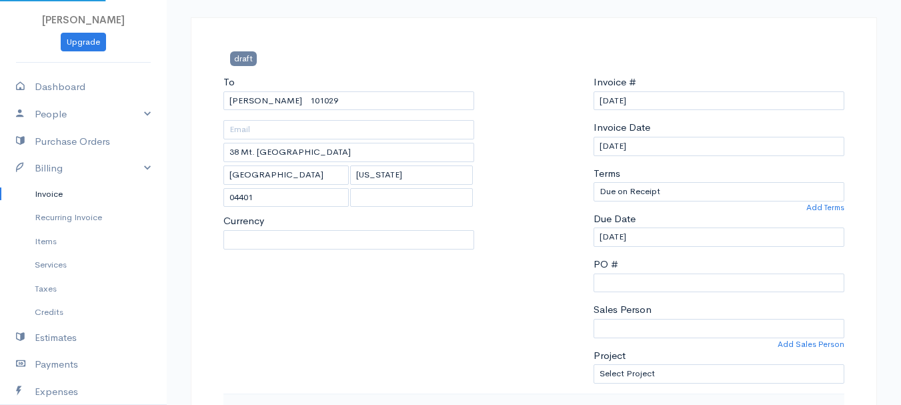
select select "[GEOGRAPHIC_DATA]"
select select "USD"
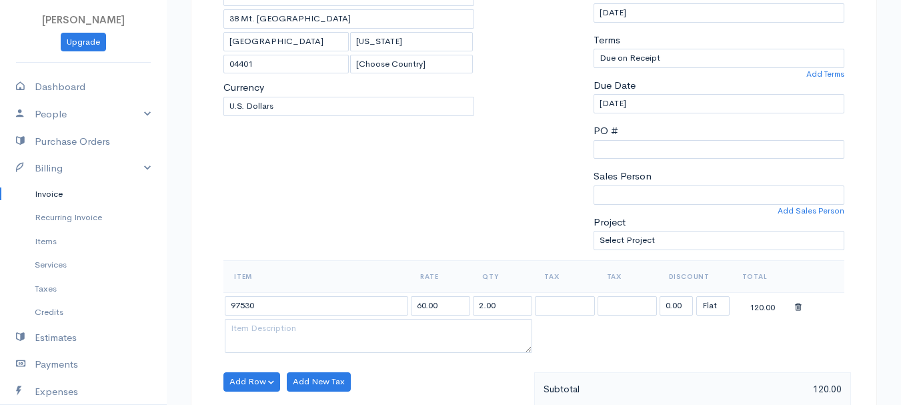
scroll to position [267, 0]
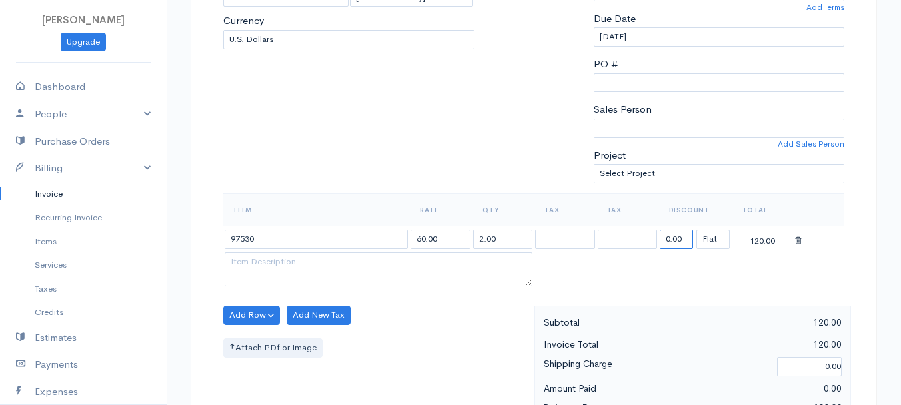
click at [672, 233] on input "0.00" at bounding box center [675, 238] width 33 height 19
type input "72.58"
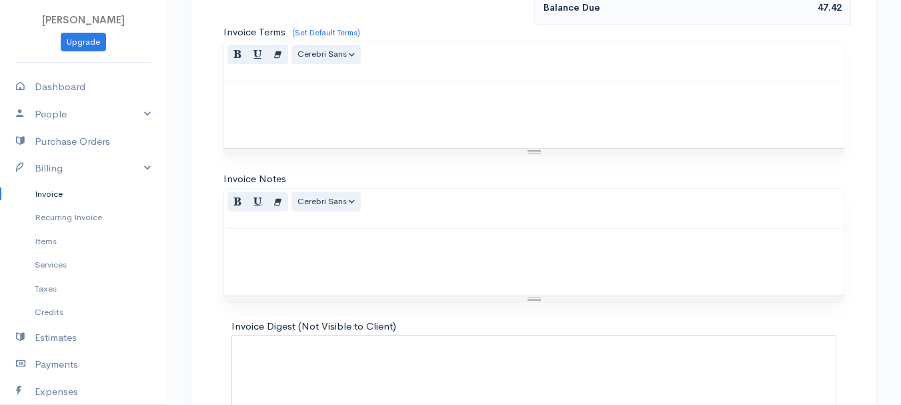
scroll to position [748, 0]
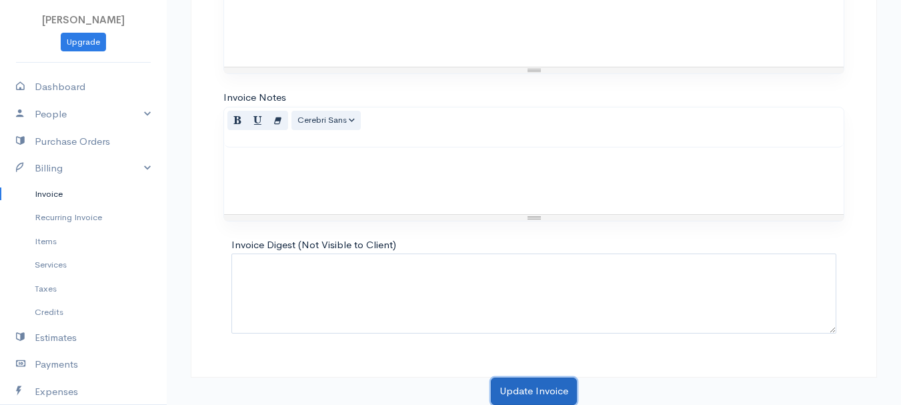
click at [529, 387] on button "Update Invoice" at bounding box center [534, 390] width 86 height 27
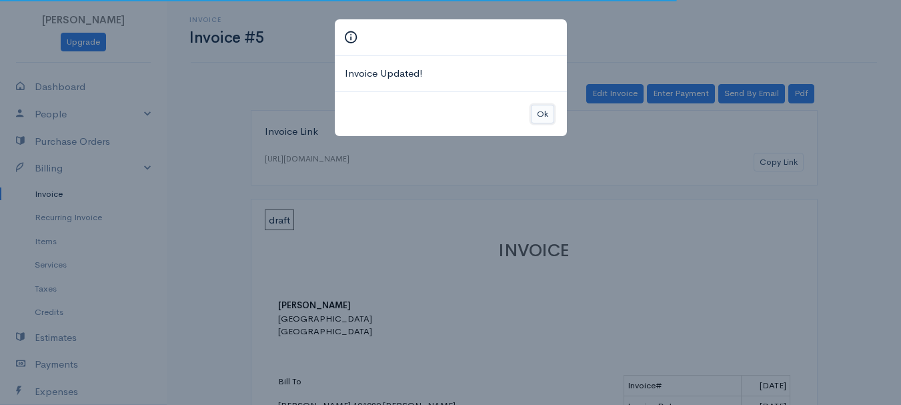
click at [534, 111] on button "Ok" at bounding box center [542, 114] width 23 height 19
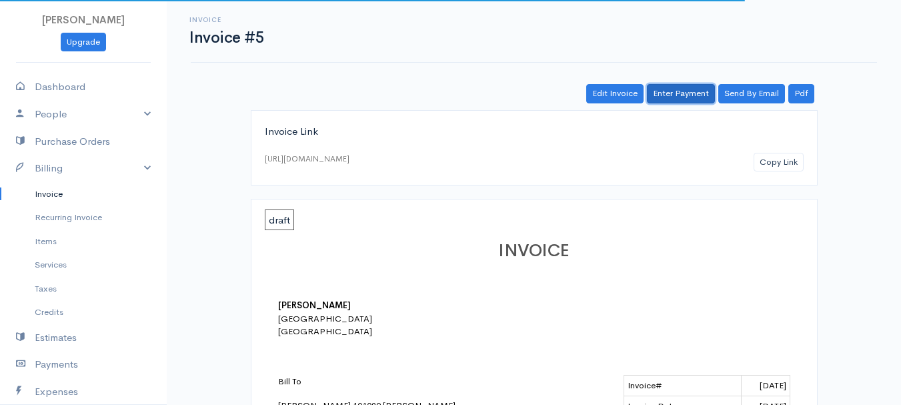
click at [697, 89] on link "Enter Payment" at bounding box center [681, 93] width 68 height 19
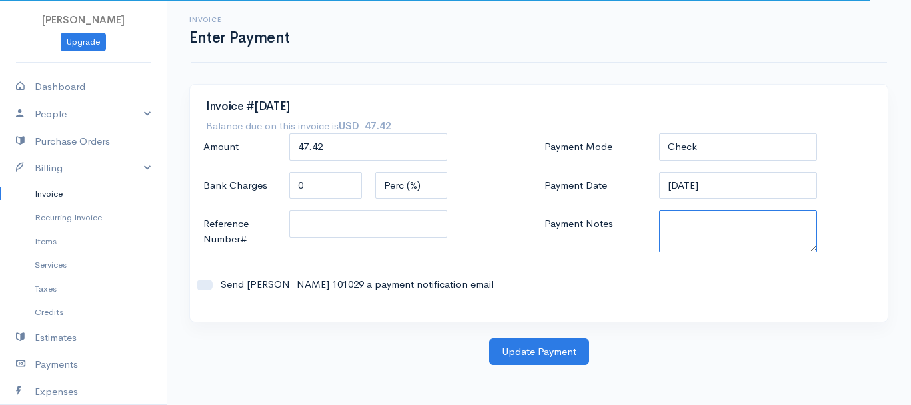
paste textarea "8130063606"
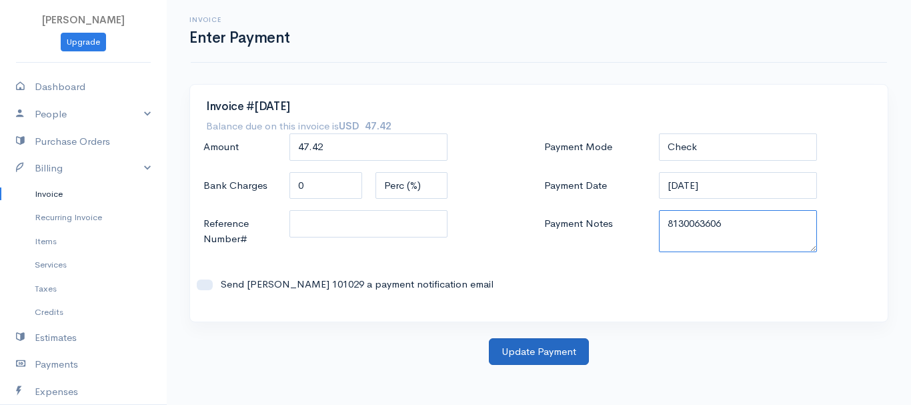
type textarea "8130063606"
click at [521, 359] on button "Update Payment" at bounding box center [539, 351] width 100 height 27
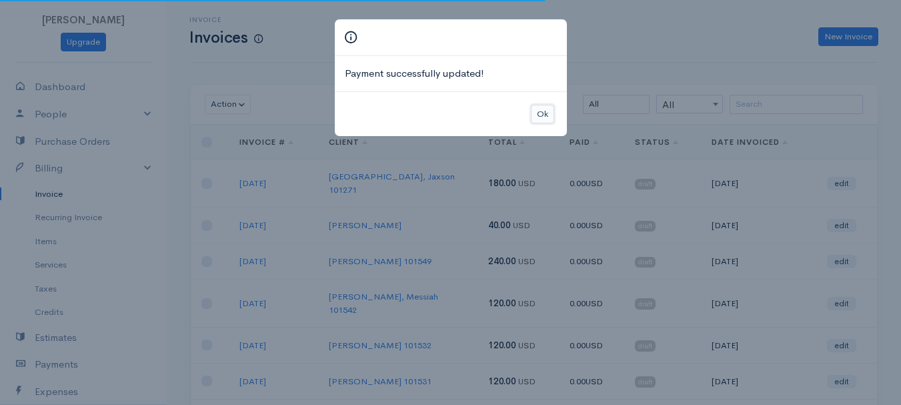
click at [532, 113] on button "Ok" at bounding box center [542, 114] width 23 height 19
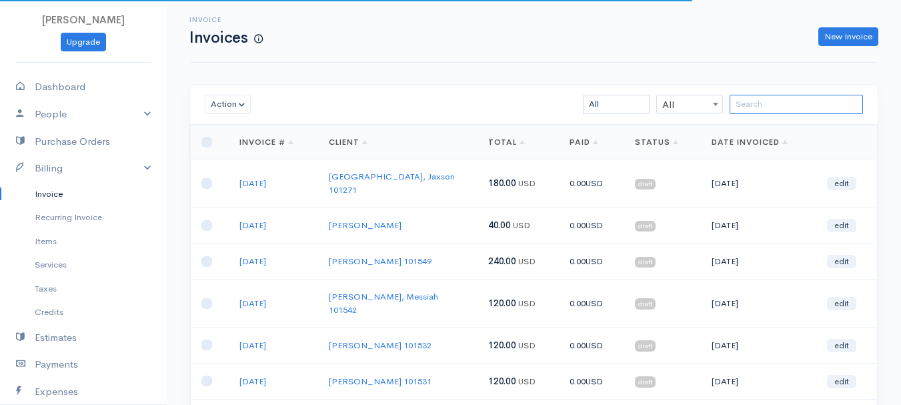
click at [771, 101] on input "search" at bounding box center [795, 104] width 133 height 19
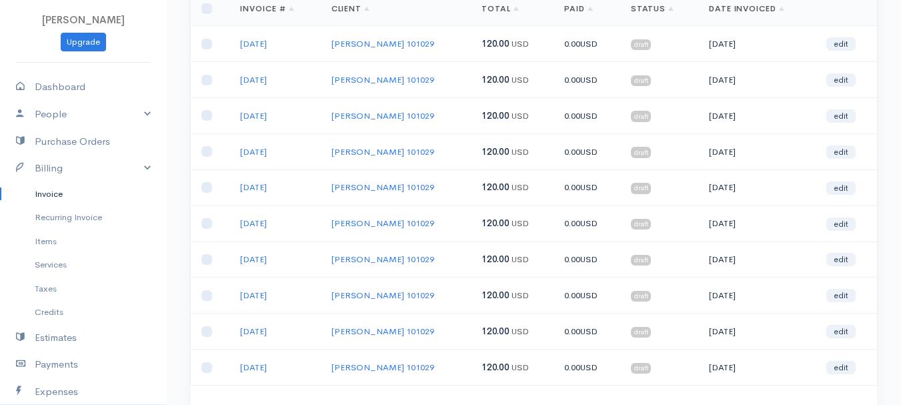
scroll to position [200, 0]
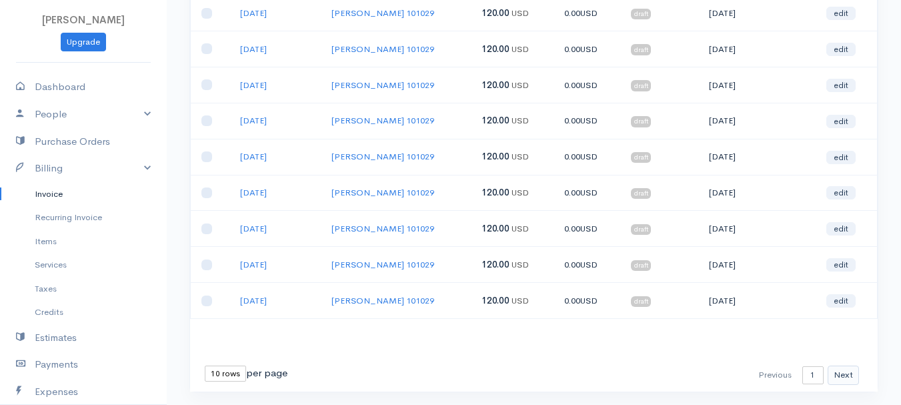
type input "woj"
click at [840, 373] on button "Next" at bounding box center [842, 374] width 31 height 19
click at [845, 368] on button "Next" at bounding box center [842, 374] width 31 height 19
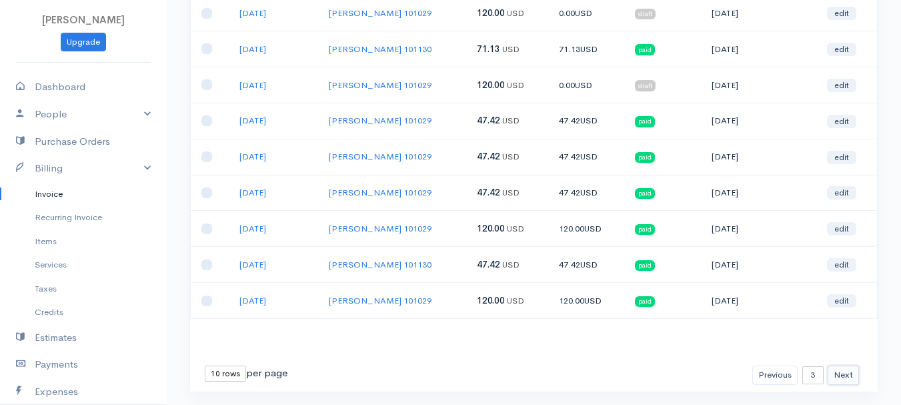
click at [851, 370] on button "Next" at bounding box center [842, 374] width 31 height 19
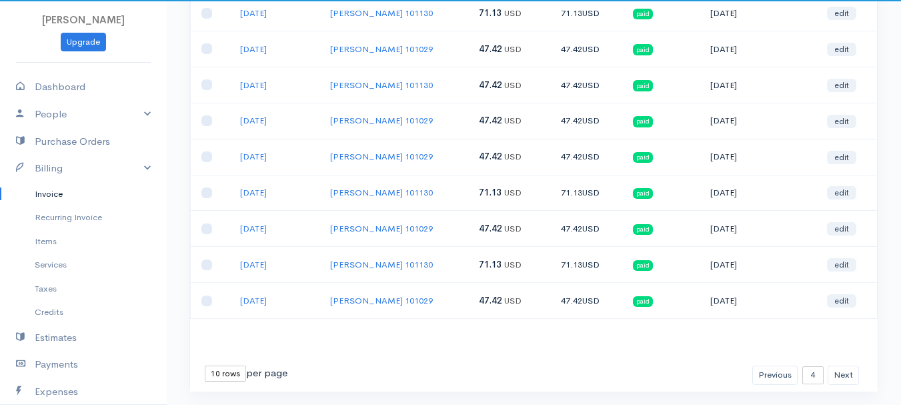
scroll to position [0, 0]
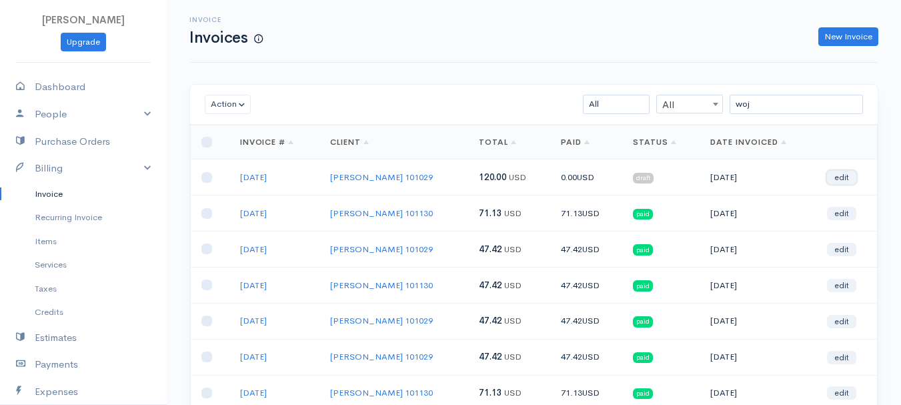
click at [849, 177] on link "edit" at bounding box center [841, 177] width 29 height 13
select select "2"
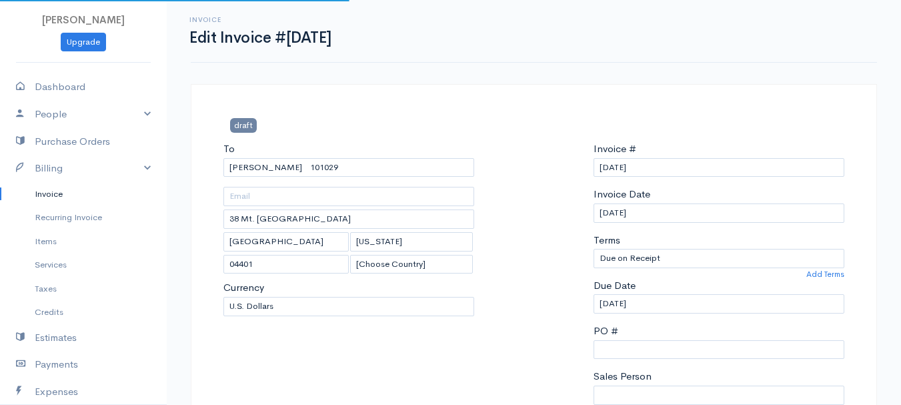
select select "[GEOGRAPHIC_DATA]"
select select "USD"
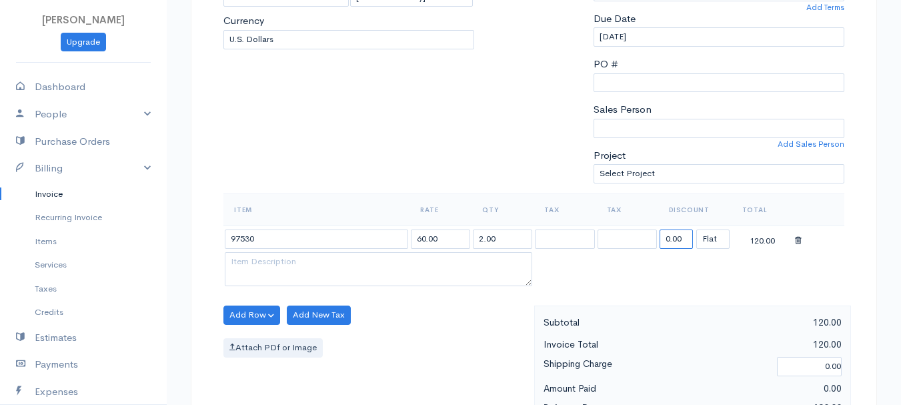
click at [673, 239] on input "0.00" at bounding box center [675, 238] width 33 height 19
type input "72.58"
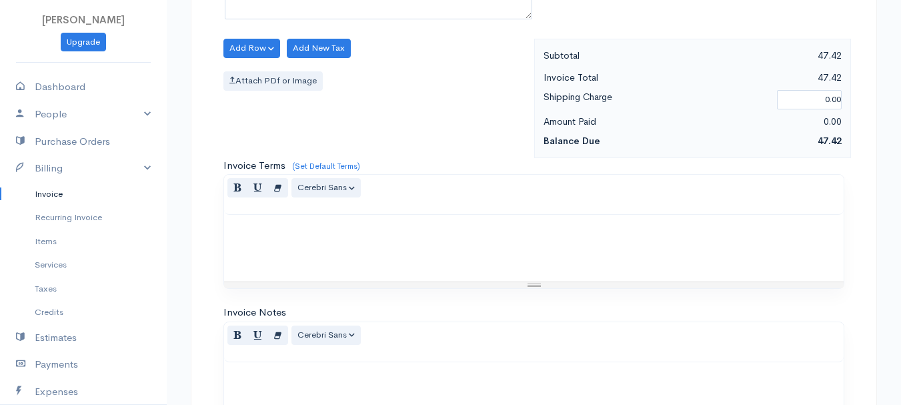
scroll to position [748, 0]
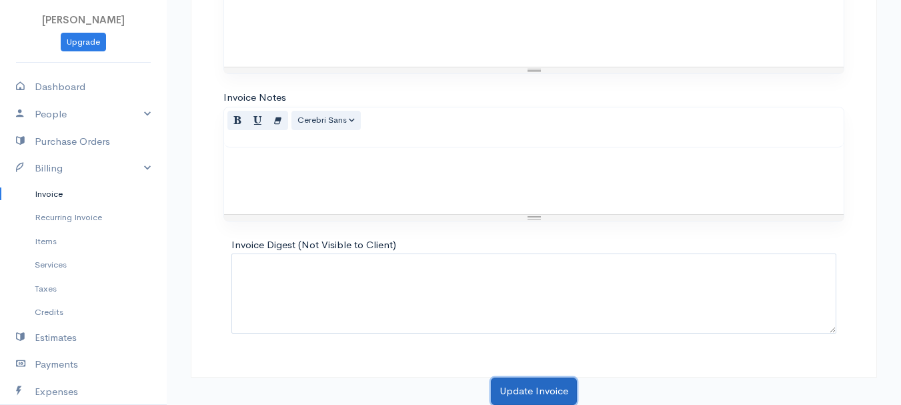
click at [551, 391] on button "Update Invoice" at bounding box center [534, 390] width 86 height 27
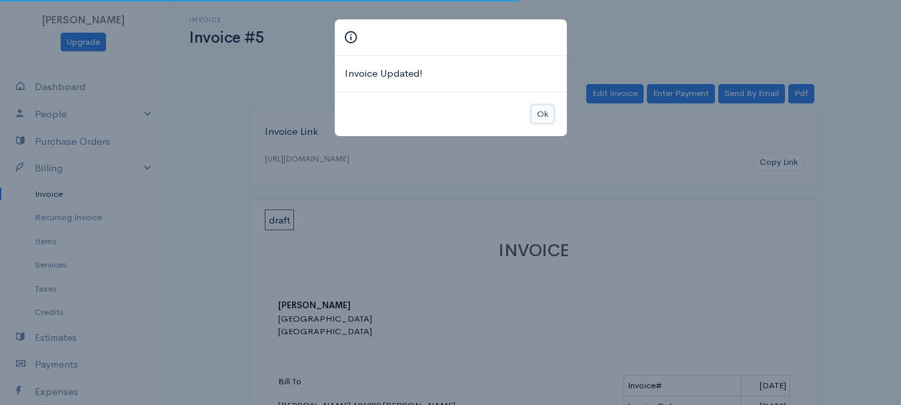
click at [533, 119] on button "Ok" at bounding box center [542, 114] width 23 height 19
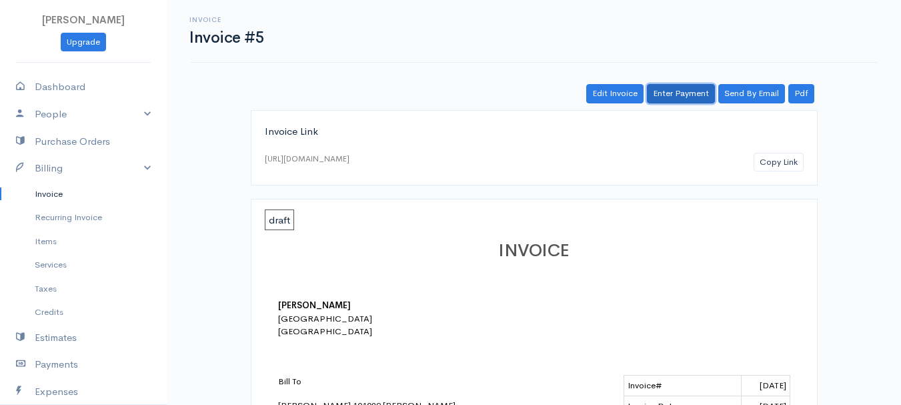
click at [681, 96] on link "Enter Payment" at bounding box center [681, 93] width 68 height 19
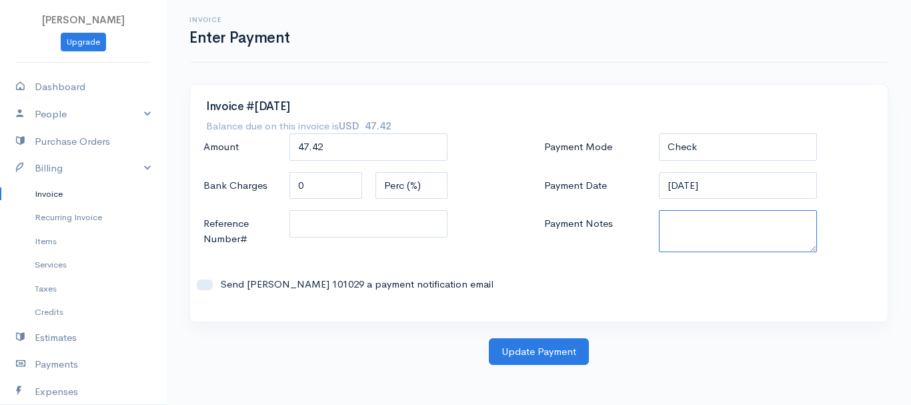
paste textarea "8130063606"
type textarea "8130063606"
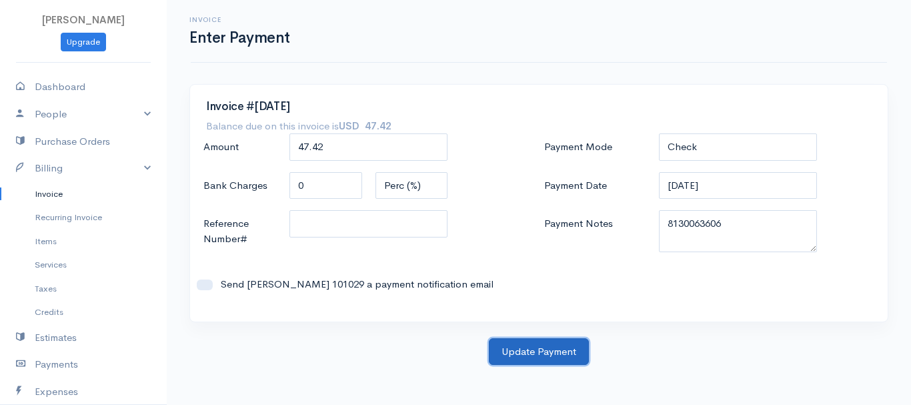
click at [551, 359] on button "Update Payment" at bounding box center [539, 351] width 100 height 27
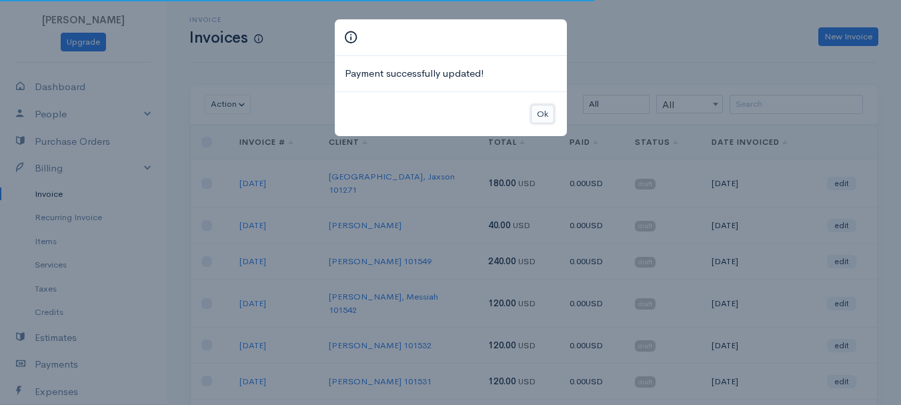
click at [547, 118] on button "Ok" at bounding box center [542, 114] width 23 height 19
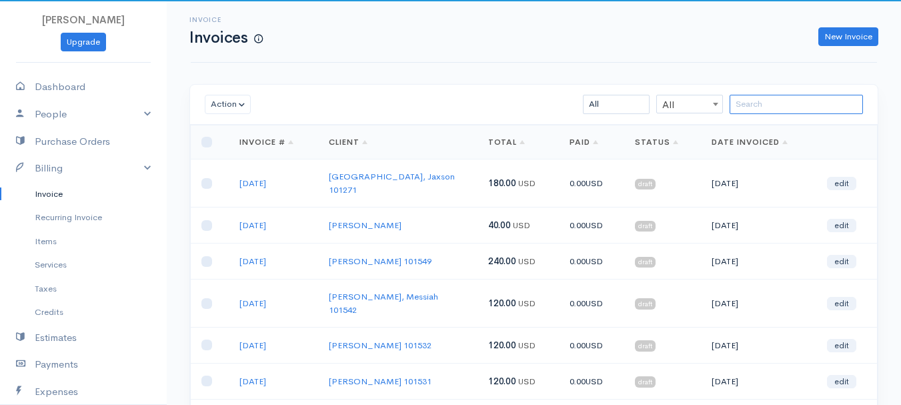
click at [805, 106] on input "search" at bounding box center [795, 104] width 133 height 19
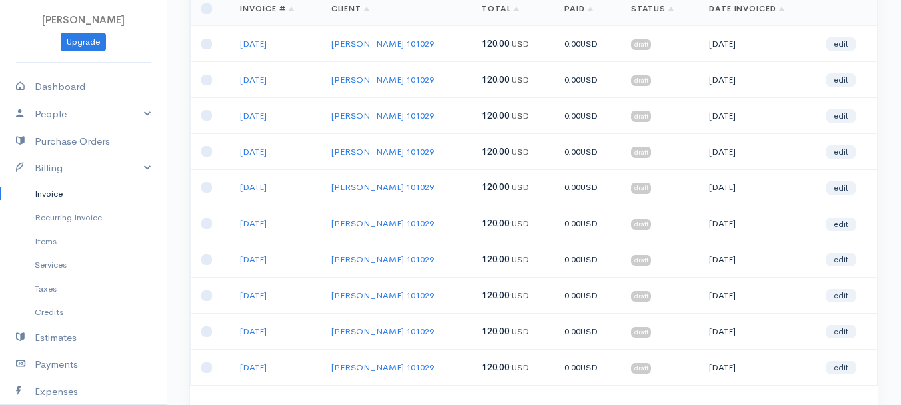
scroll to position [200, 0]
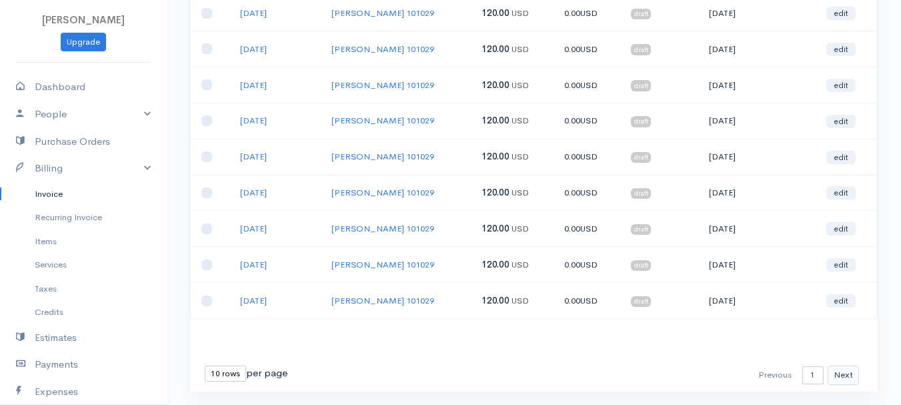
type input "woj"
click at [847, 372] on button "Next" at bounding box center [842, 374] width 31 height 19
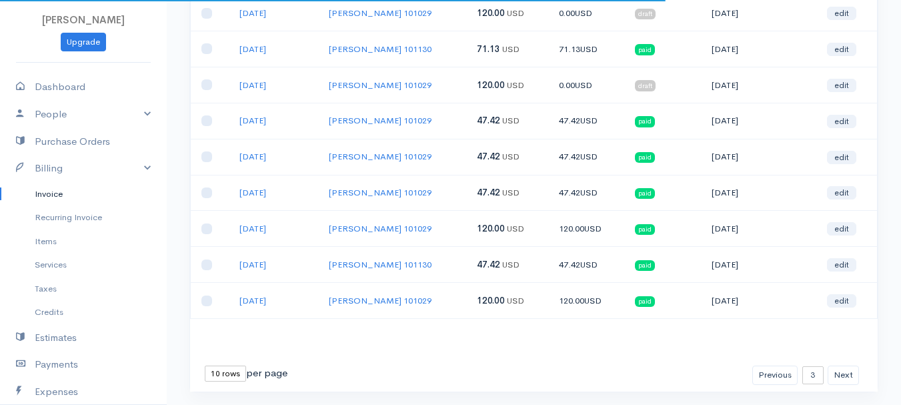
scroll to position [0, 0]
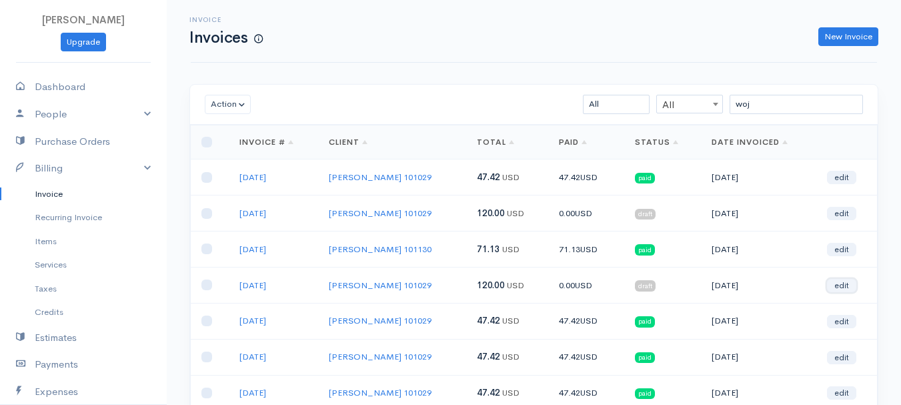
click at [839, 283] on link "edit" at bounding box center [841, 285] width 29 height 13
select select "2"
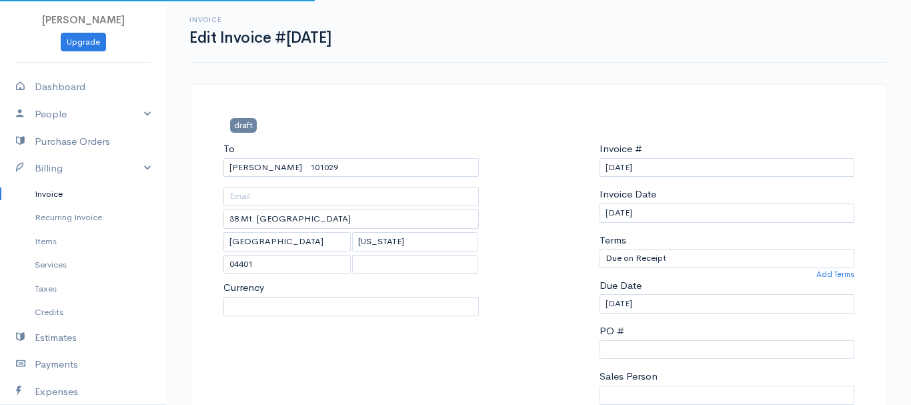
select select "[GEOGRAPHIC_DATA]"
select select "USD"
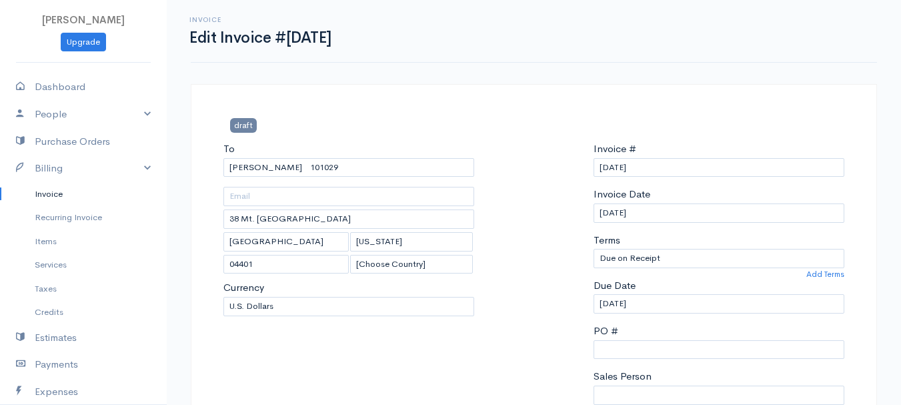
scroll to position [200, 0]
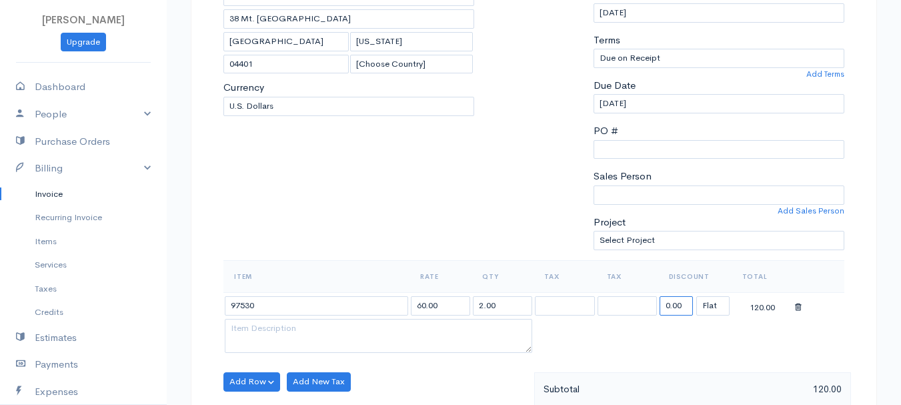
click at [680, 307] on input "0.00" at bounding box center [675, 305] width 33 height 19
type input "72.58"
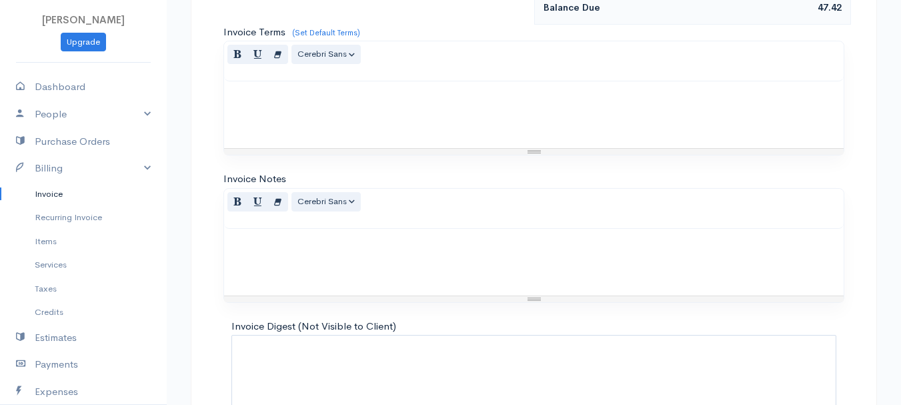
scroll to position [748, 0]
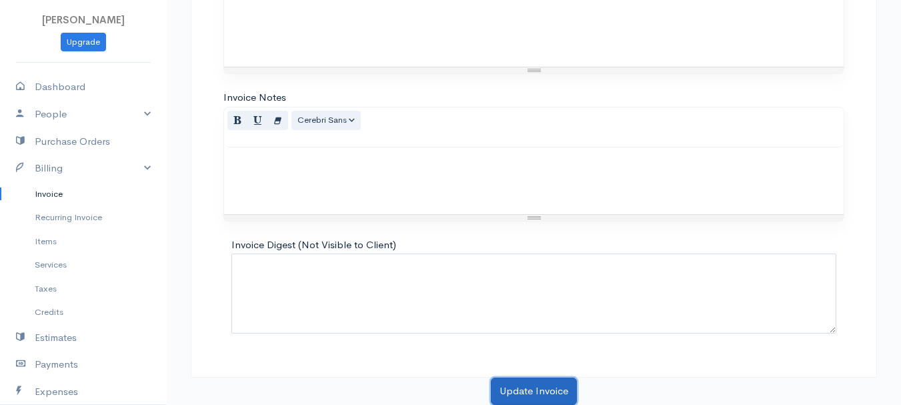
click at [562, 389] on button "Update Invoice" at bounding box center [534, 390] width 86 height 27
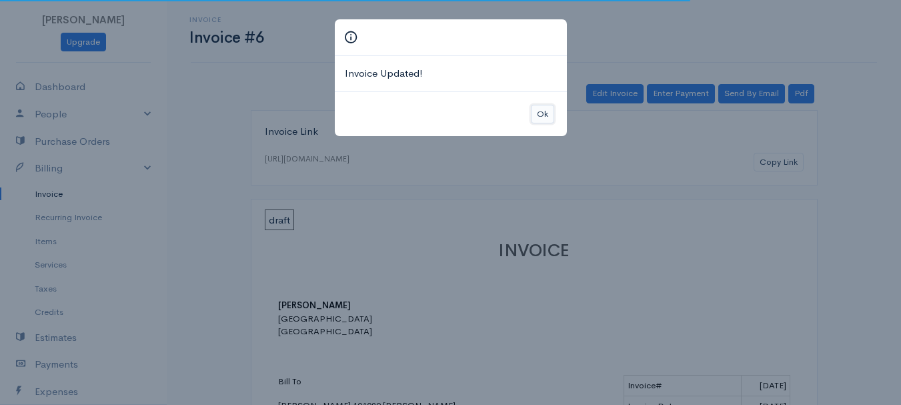
click at [552, 108] on button "Ok" at bounding box center [542, 114] width 23 height 19
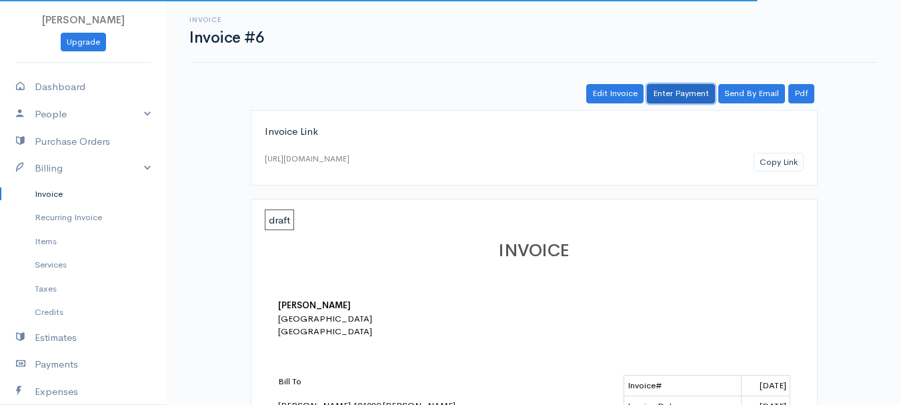
click at [689, 97] on link "Enter Payment" at bounding box center [681, 93] width 68 height 19
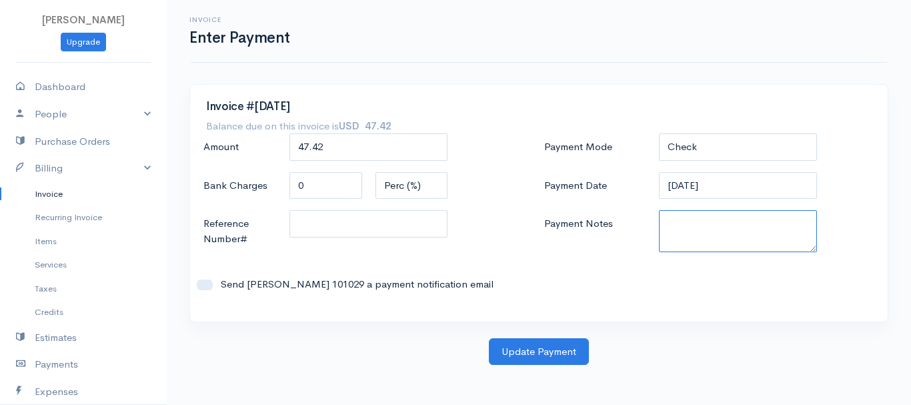
paste textarea "8130063606"
type textarea "8130063606"
click at [532, 372] on body "[PERSON_NAME] Upgrade Dashboard People Clients Vendors Staff Users Purchase Ord…" at bounding box center [455, 202] width 911 height 405
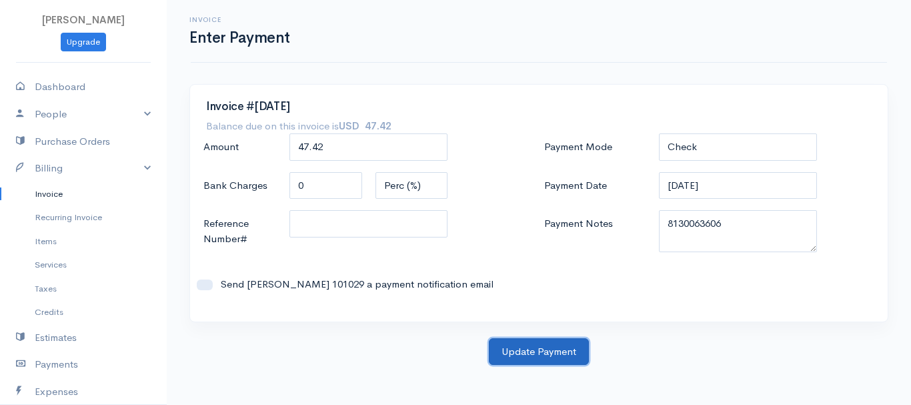
click at [538, 351] on button "Update Payment" at bounding box center [539, 351] width 100 height 27
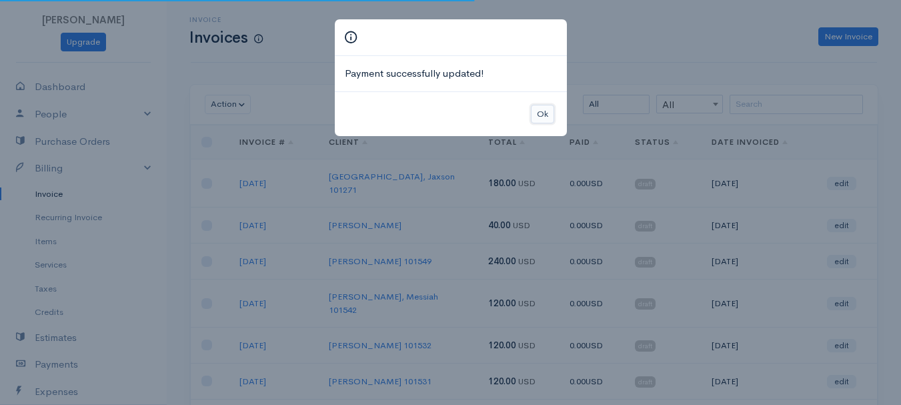
click at [534, 117] on button "Ok" at bounding box center [542, 114] width 23 height 19
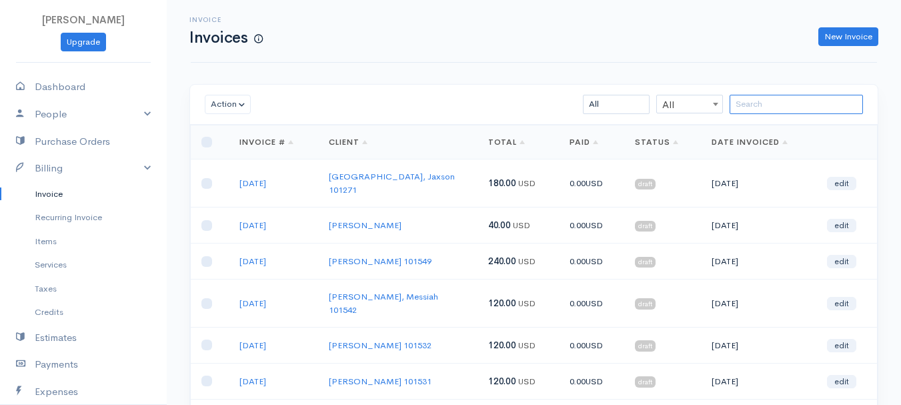
click at [789, 100] on input "search" at bounding box center [795, 104] width 133 height 19
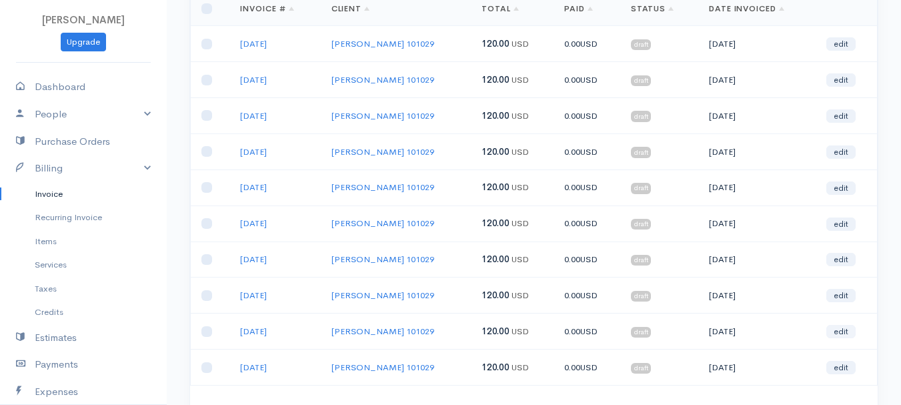
scroll to position [200, 0]
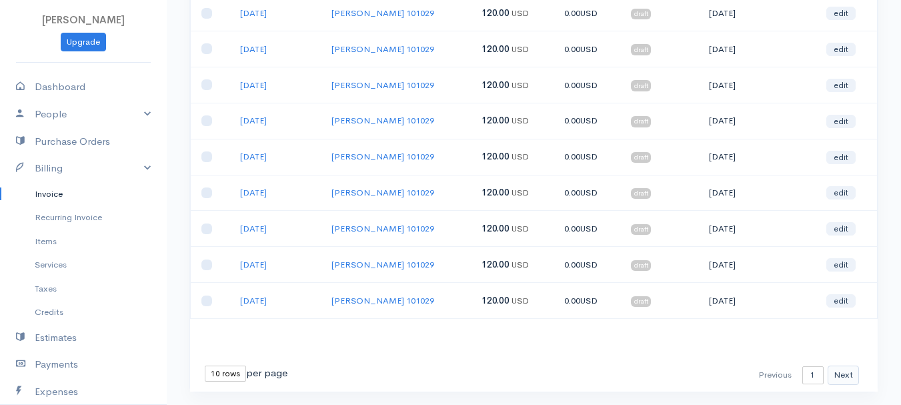
type input "woj"
click at [847, 374] on button "Next" at bounding box center [842, 374] width 31 height 19
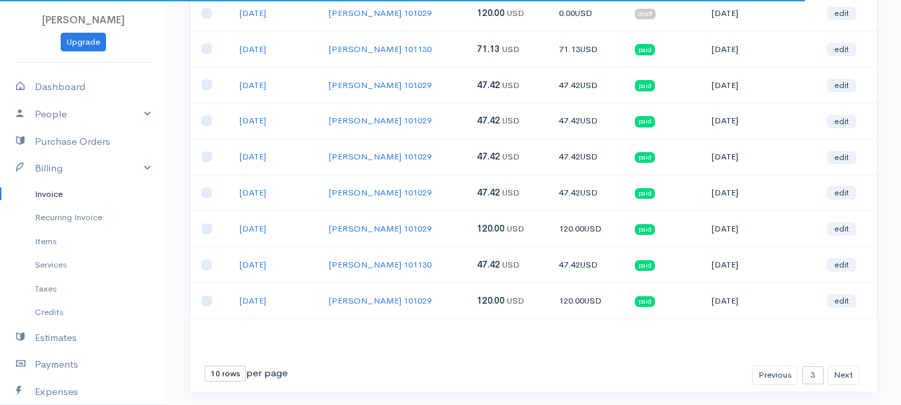
scroll to position [0, 0]
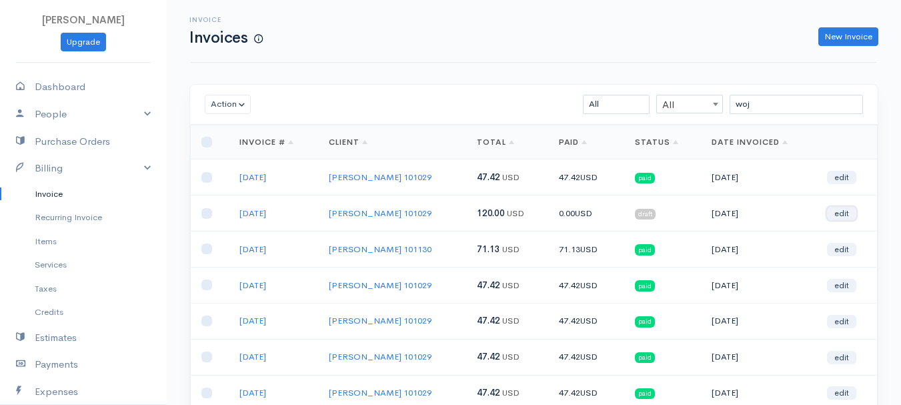
click at [845, 210] on link "edit" at bounding box center [841, 213] width 29 height 13
select select "2"
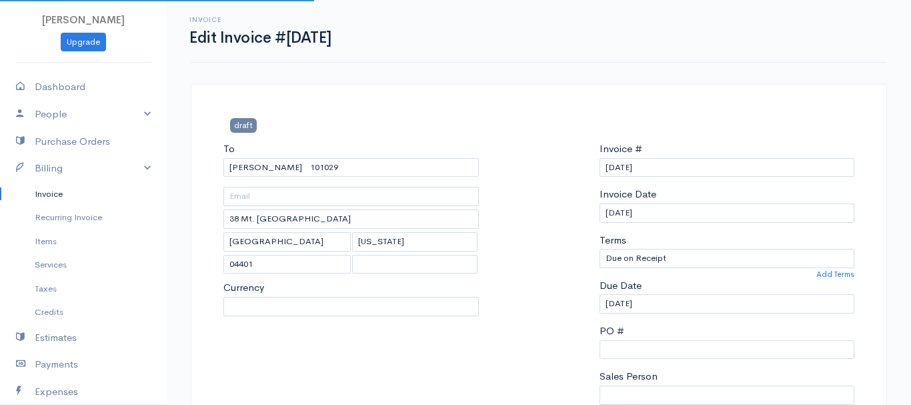
select select "[GEOGRAPHIC_DATA]"
select select "USD"
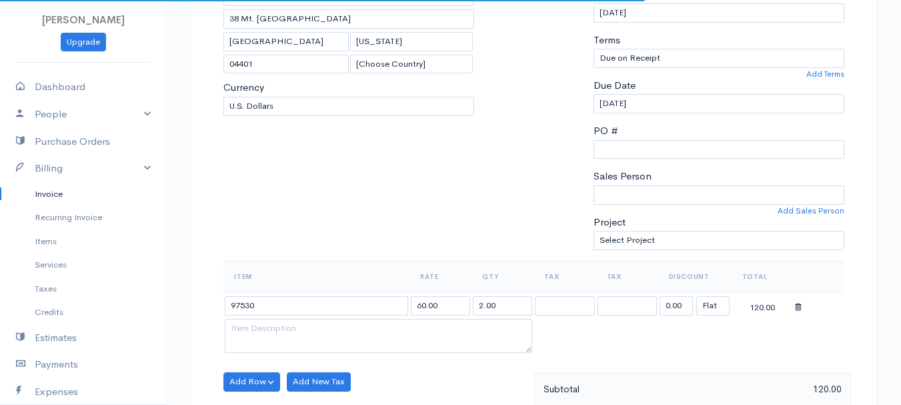
scroll to position [267, 0]
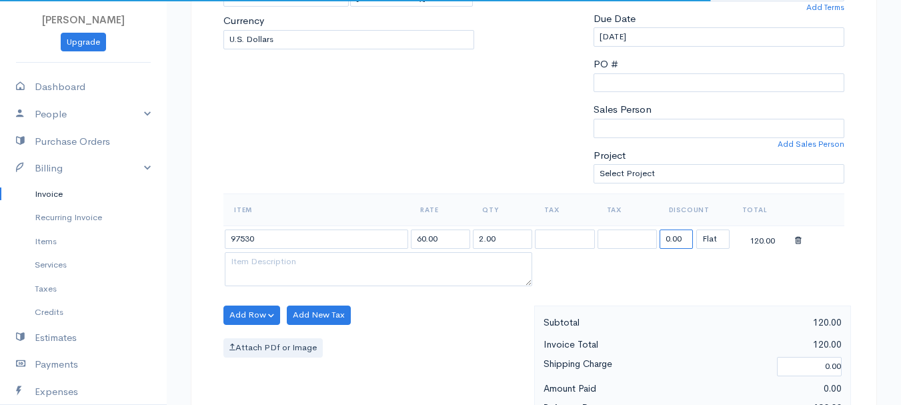
click at [681, 239] on input "0.00" at bounding box center [675, 238] width 33 height 19
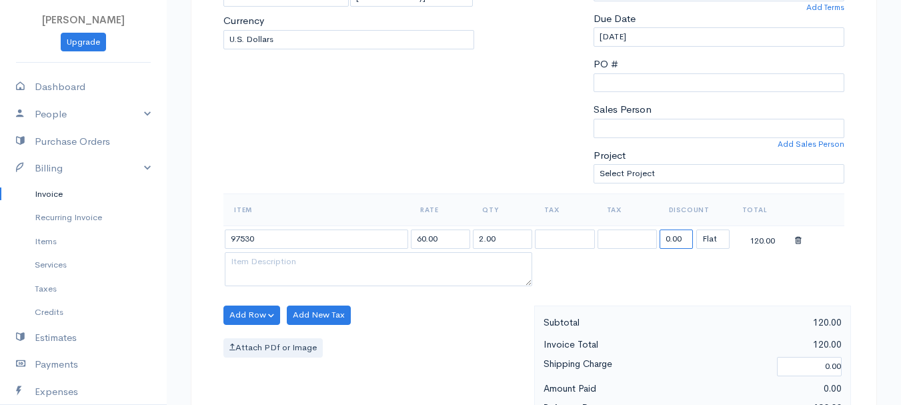
click at [681, 239] on input "0.00" at bounding box center [675, 238] width 33 height 19
type input "72.58"
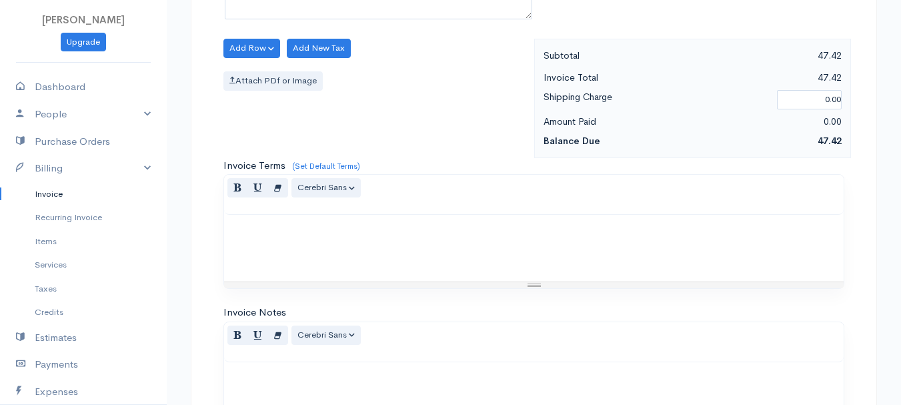
scroll to position [748, 0]
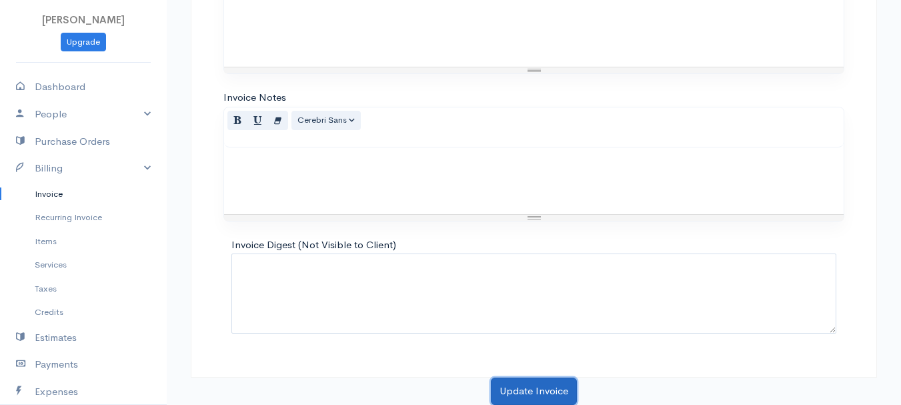
click at [533, 385] on button "Update Invoice" at bounding box center [534, 390] width 86 height 27
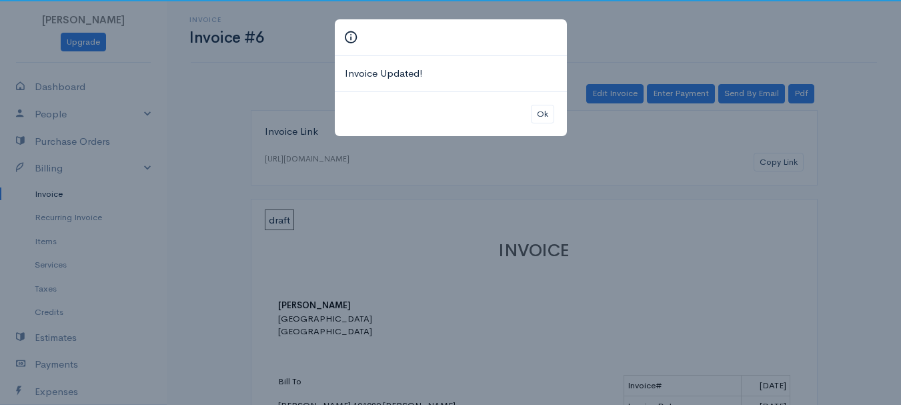
click at [547, 103] on div "Ok" at bounding box center [451, 113] width 232 height 45
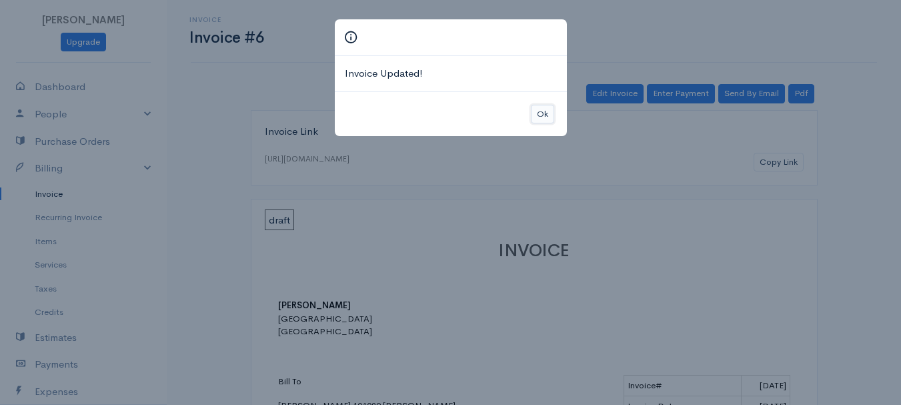
click at [545, 105] on button "Ok" at bounding box center [542, 114] width 23 height 19
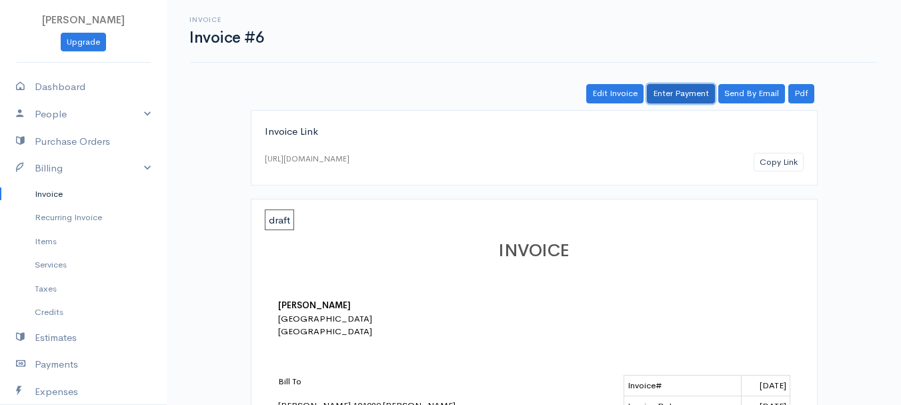
click at [695, 93] on link "Enter Payment" at bounding box center [681, 93] width 68 height 19
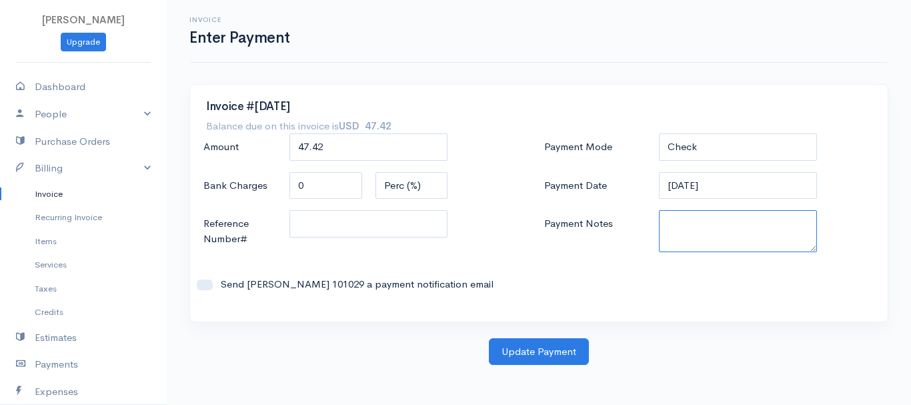
paste textarea "8130063606"
type textarea "8130063606"
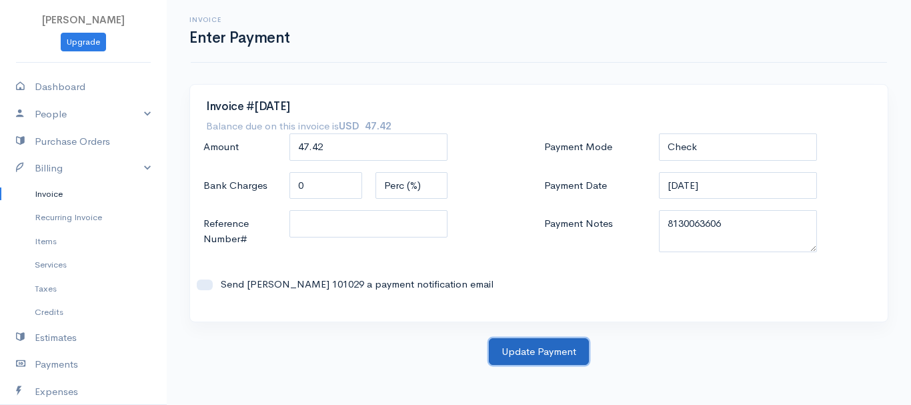
click at [545, 354] on button "Update Payment" at bounding box center [539, 351] width 100 height 27
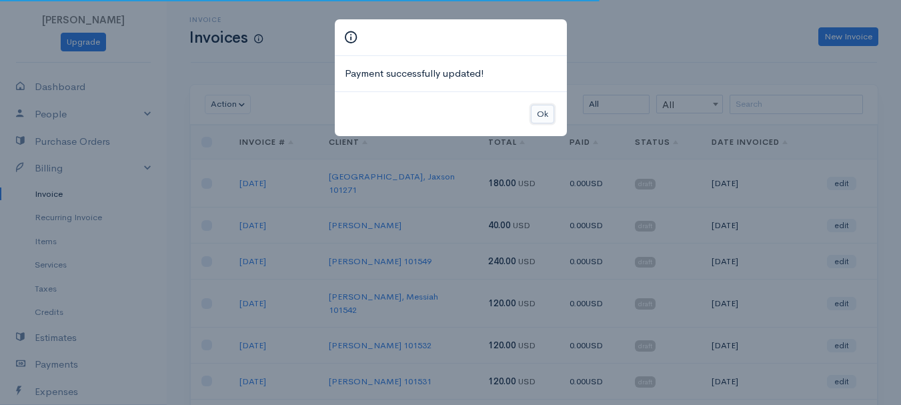
click at [545, 119] on button "Ok" at bounding box center [542, 114] width 23 height 19
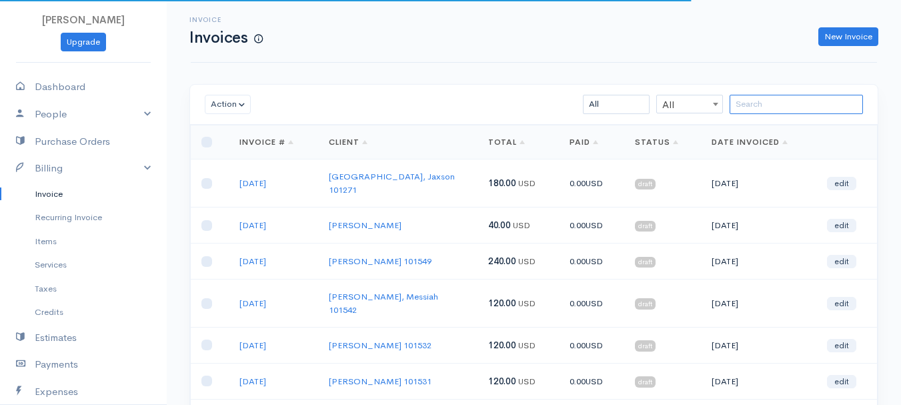
click at [797, 101] on input "search" at bounding box center [795, 104] width 133 height 19
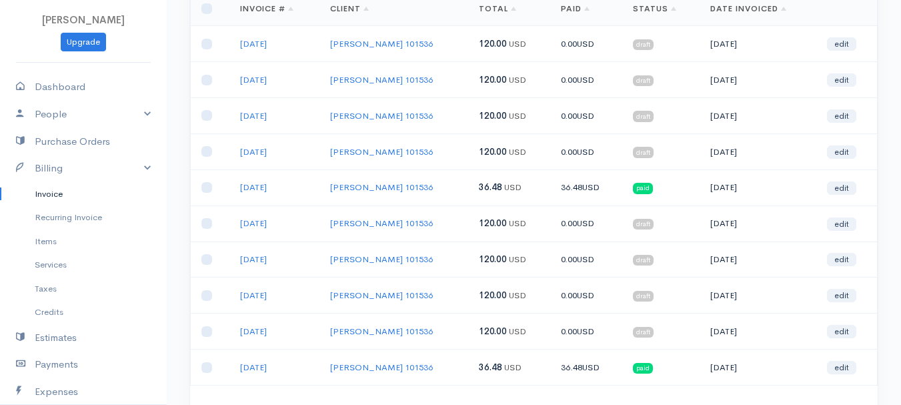
scroll to position [200, 0]
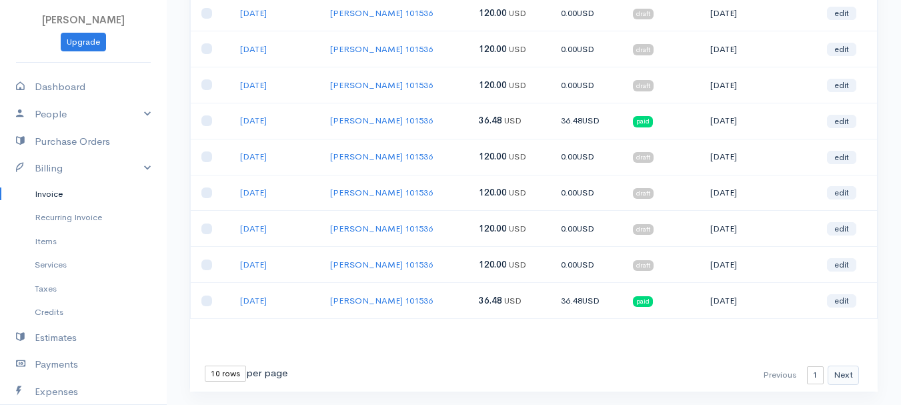
type input "[PERSON_NAME]"
click at [839, 375] on button "Next" at bounding box center [842, 374] width 31 height 19
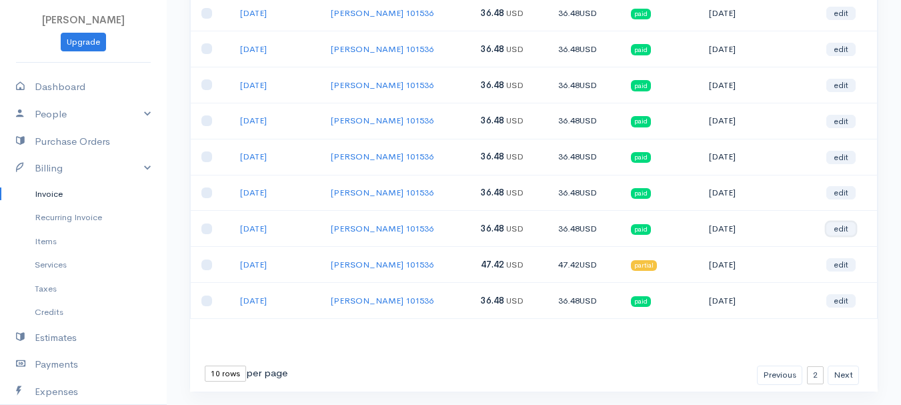
click at [843, 227] on link "edit" at bounding box center [840, 228] width 29 height 13
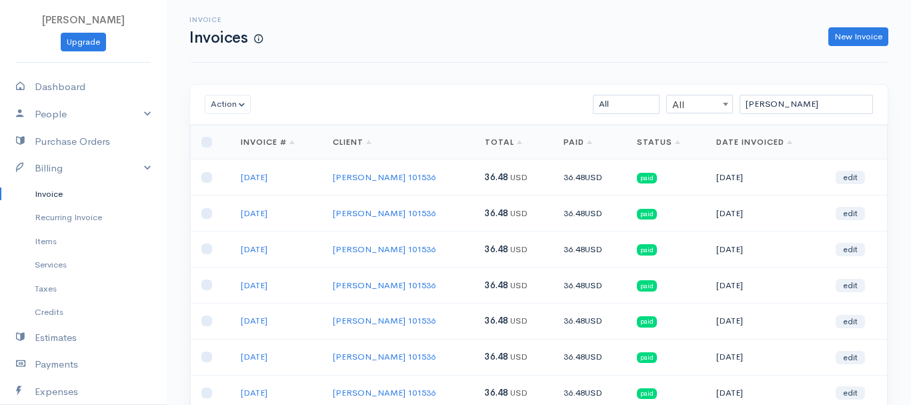
select select "2"
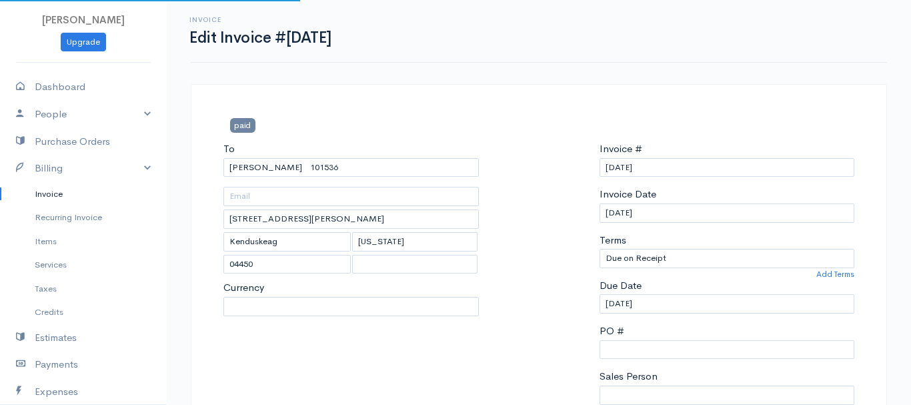
select select "[GEOGRAPHIC_DATA]"
select select "USD"
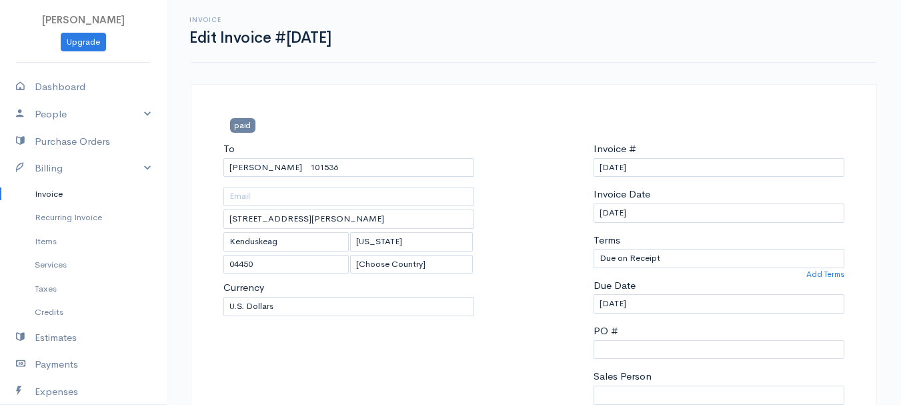
scroll to position [267, 0]
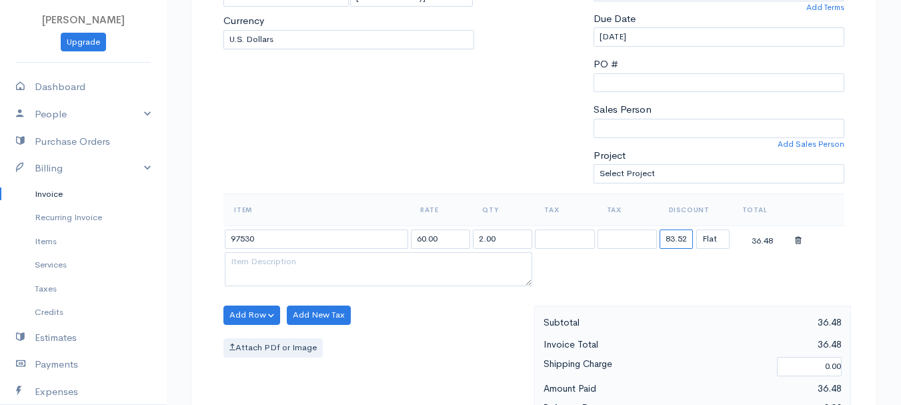
click at [683, 239] on input "83.52" at bounding box center [675, 238] width 33 height 19
type input "72.58"
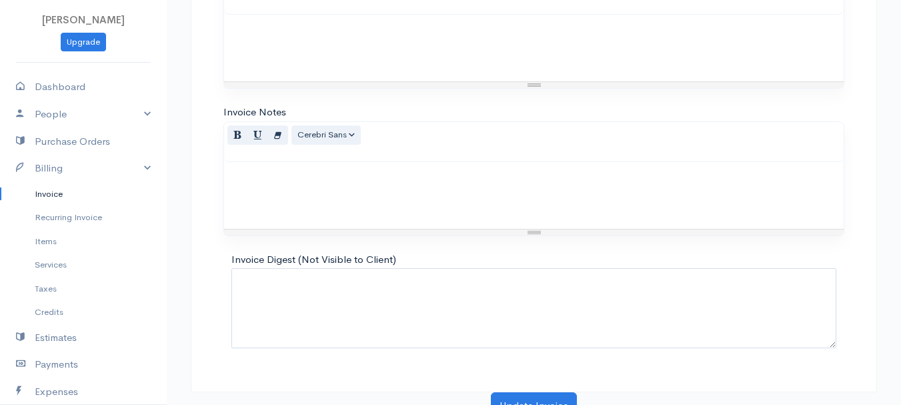
scroll to position [748, 0]
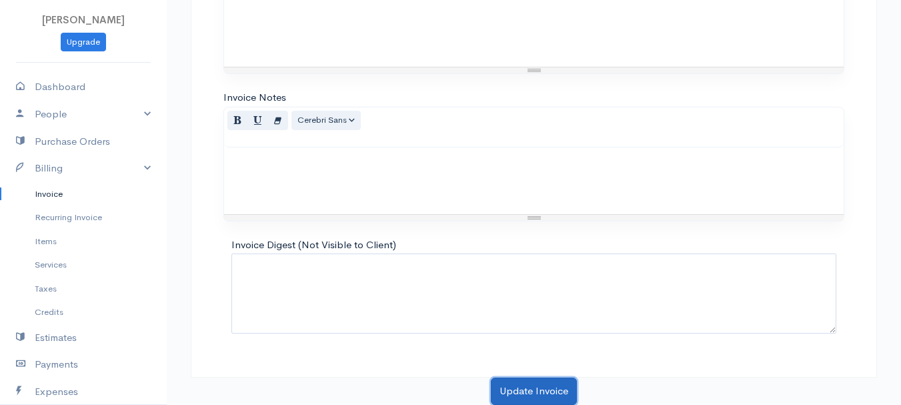
click at [543, 383] on button "Update Invoice" at bounding box center [534, 390] width 86 height 27
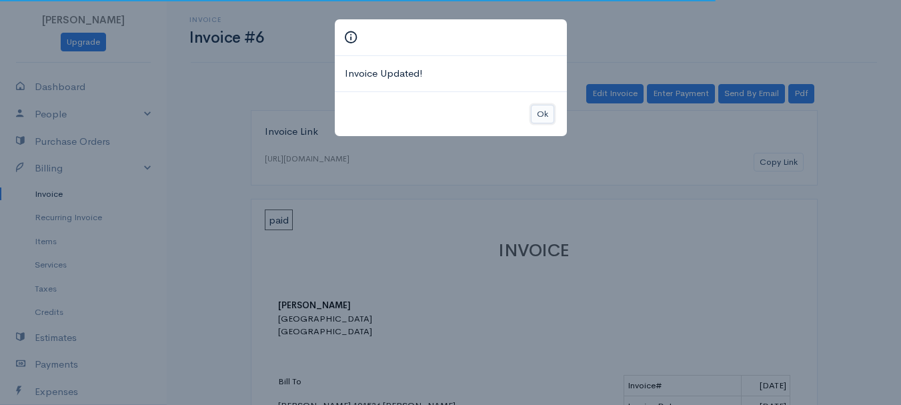
click at [550, 110] on button "Ok" at bounding box center [542, 114] width 23 height 19
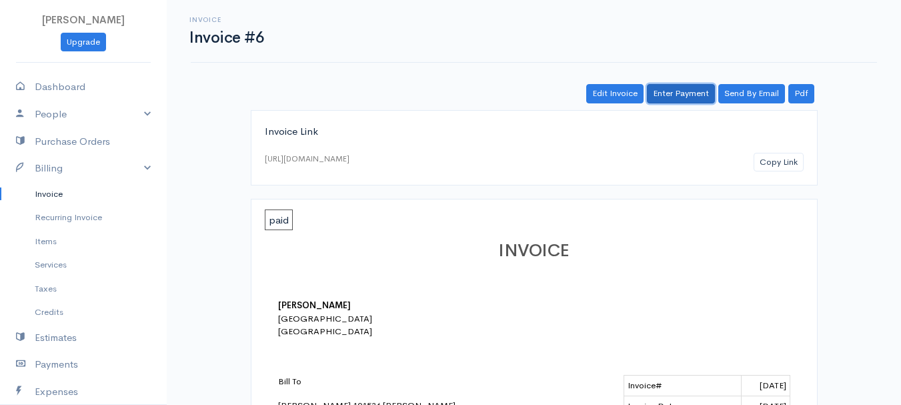
click at [683, 98] on link "Enter Payment" at bounding box center [681, 93] width 68 height 19
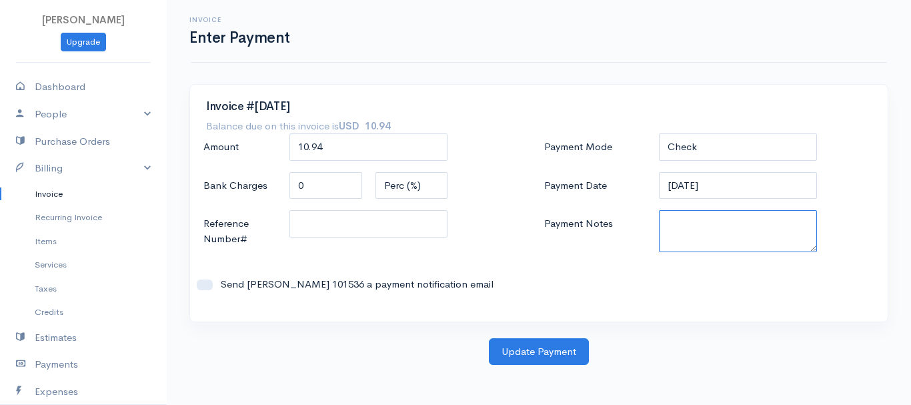
paste textarea "8130063606"
type textarea "8130063606"
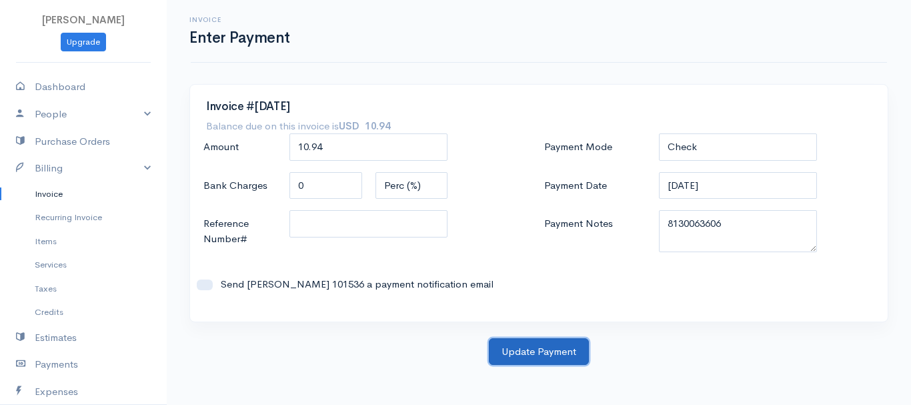
click at [499, 347] on button "Update Payment" at bounding box center [539, 351] width 100 height 27
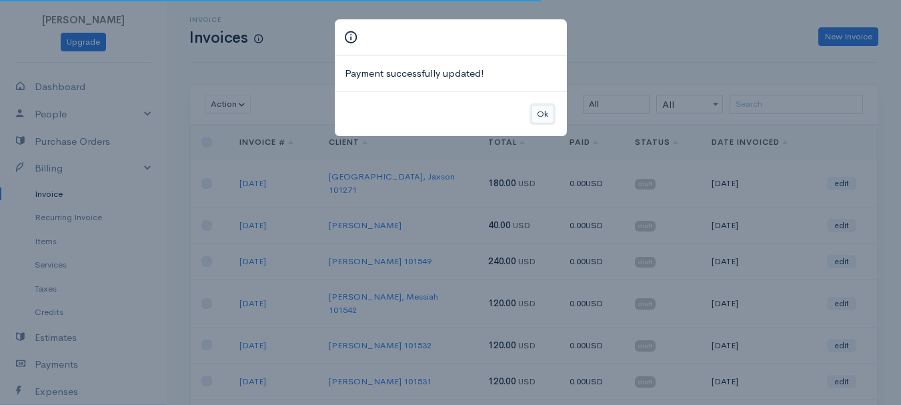
click at [543, 113] on button "Ok" at bounding box center [542, 114] width 23 height 19
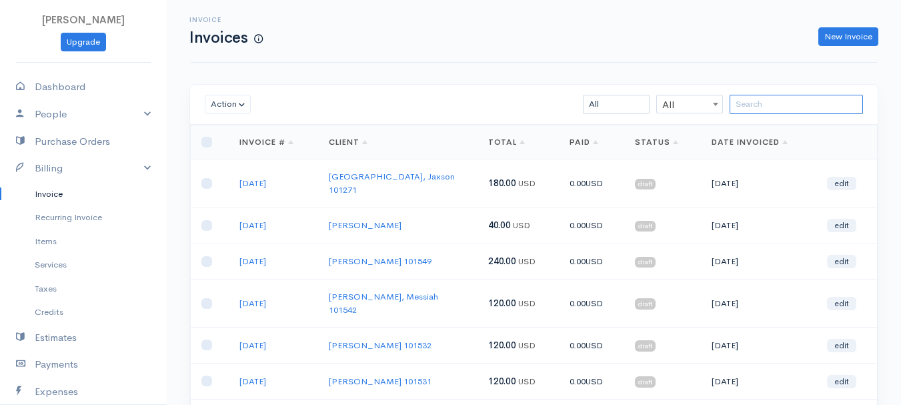
click at [750, 106] on input "search" at bounding box center [795, 104] width 133 height 19
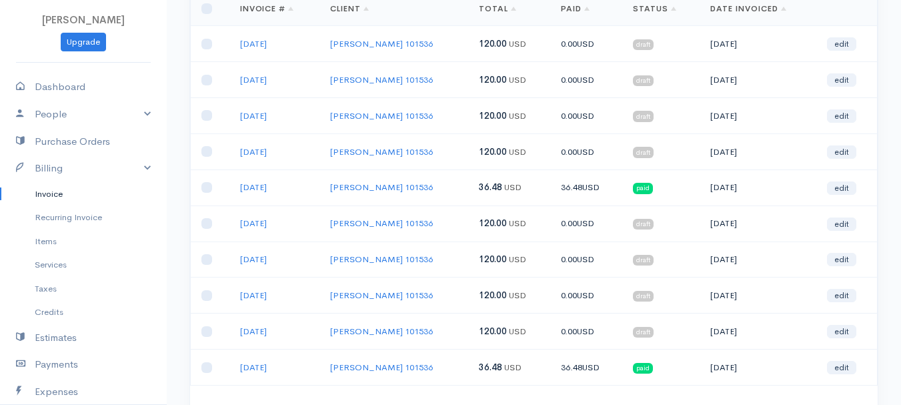
scroll to position [200, 0]
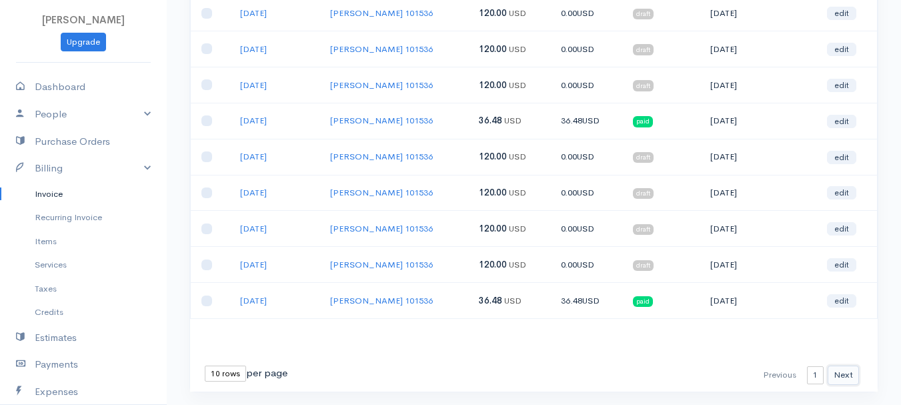
click at [847, 368] on button "Next" at bounding box center [842, 374] width 31 height 19
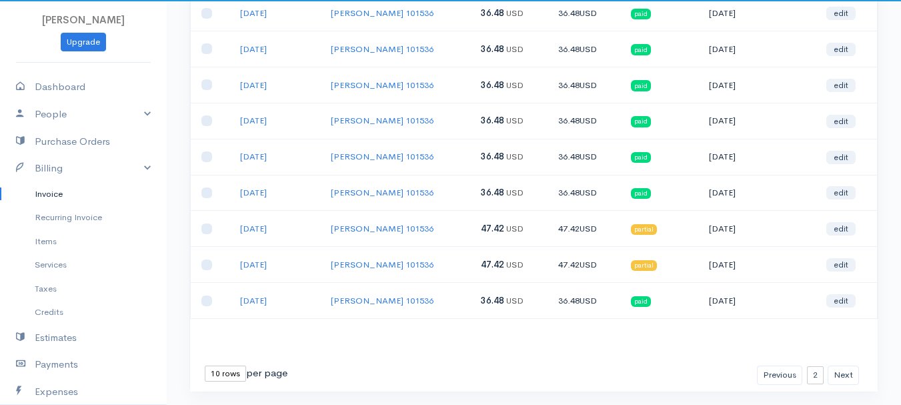
scroll to position [0, 0]
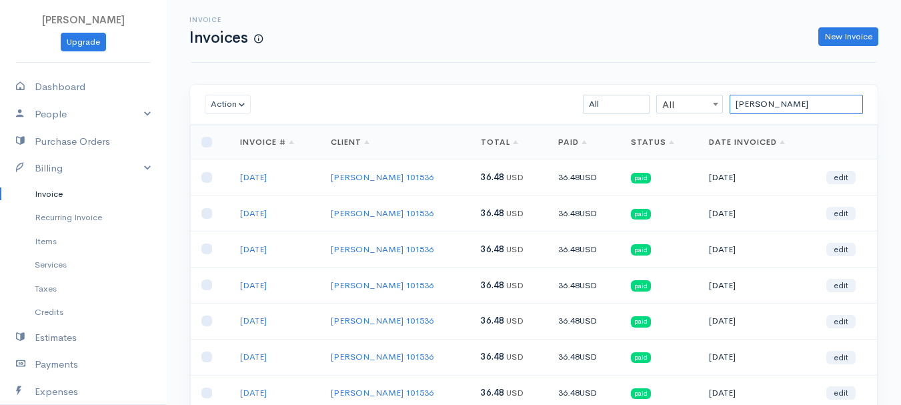
click at [762, 106] on input "[PERSON_NAME]" at bounding box center [795, 104] width 133 height 19
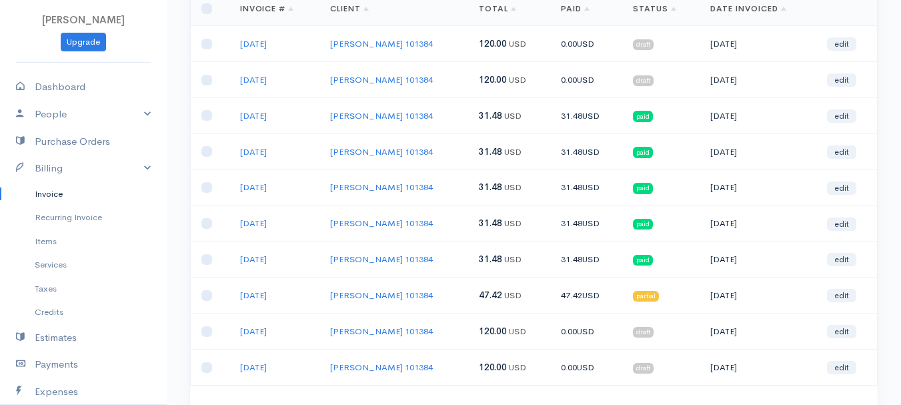
scroll to position [200, 0]
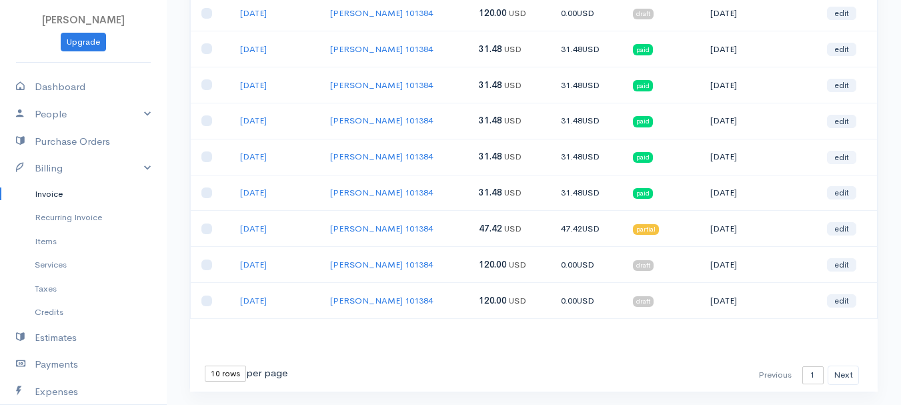
type input "[PERSON_NAME]"
click at [847, 159] on link "edit" at bounding box center [841, 157] width 29 height 13
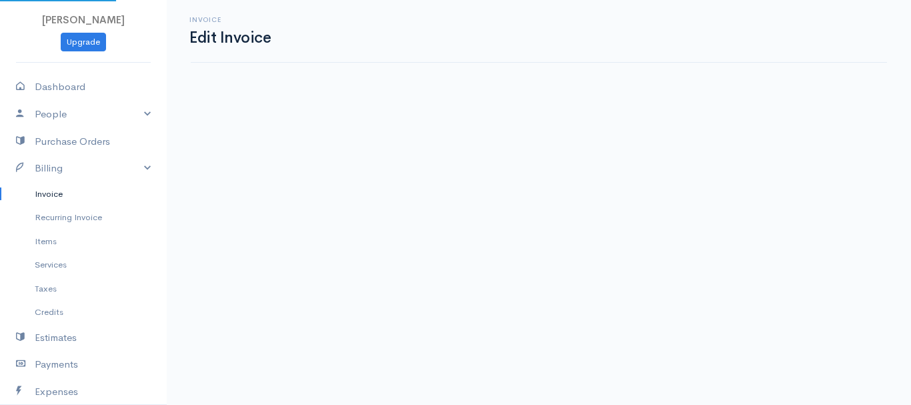
select select "2"
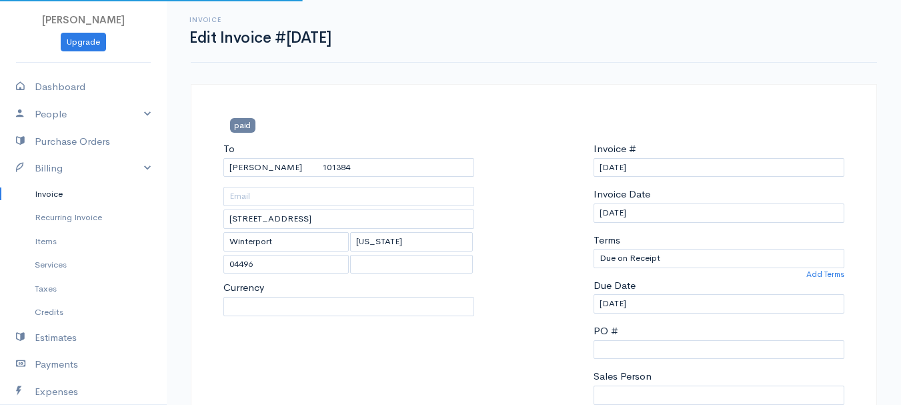
select select "[GEOGRAPHIC_DATA]"
select select "USD"
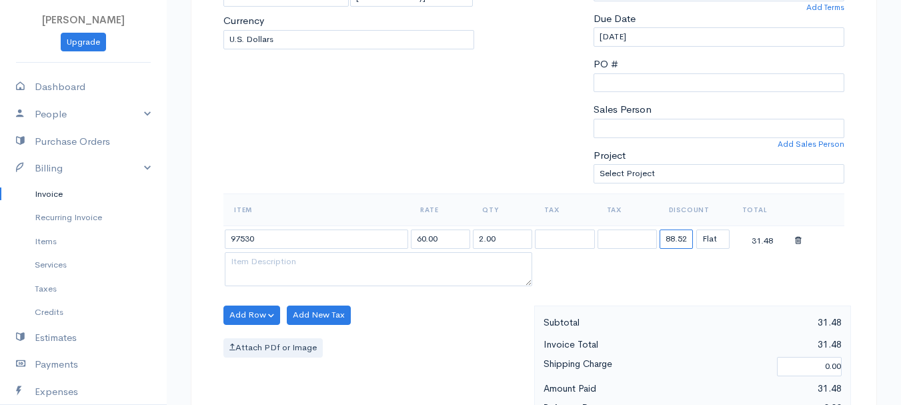
click at [679, 238] on input "88.52" at bounding box center [675, 238] width 33 height 19
type input "72.58"
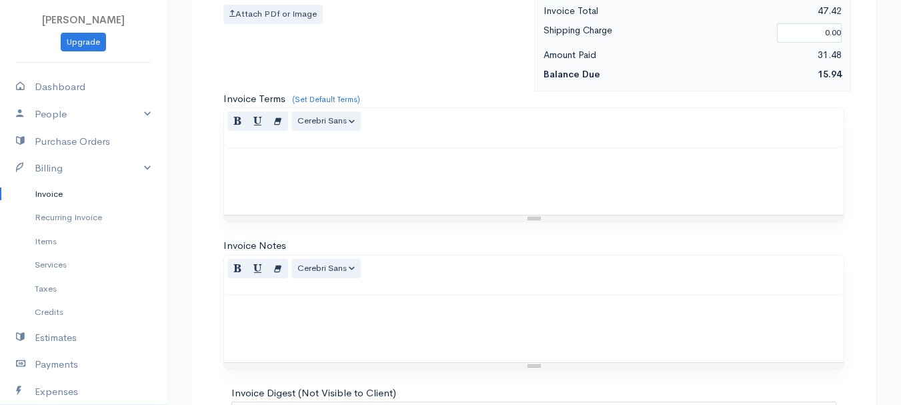
scroll to position [748, 0]
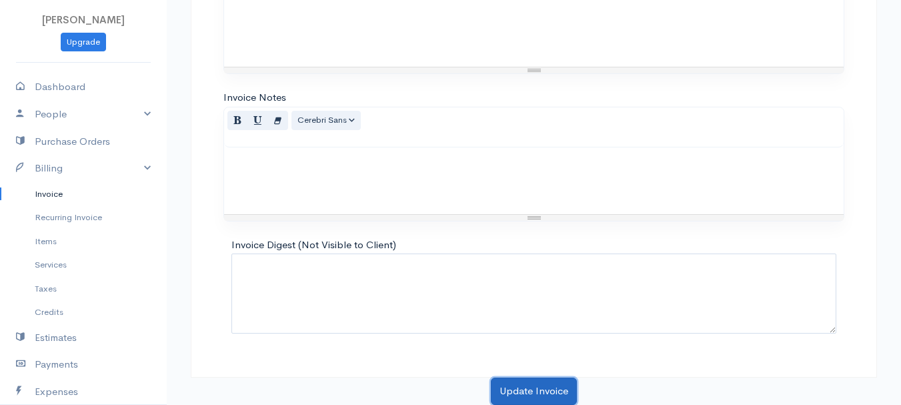
click at [521, 386] on button "Update Invoice" at bounding box center [534, 390] width 86 height 27
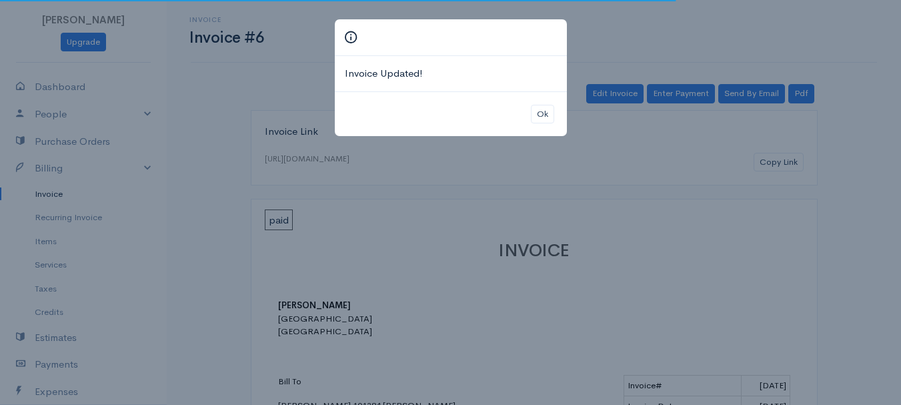
click at [528, 115] on div "Ok" at bounding box center [451, 113] width 232 height 45
click at [543, 113] on button "Ok" at bounding box center [542, 114] width 23 height 19
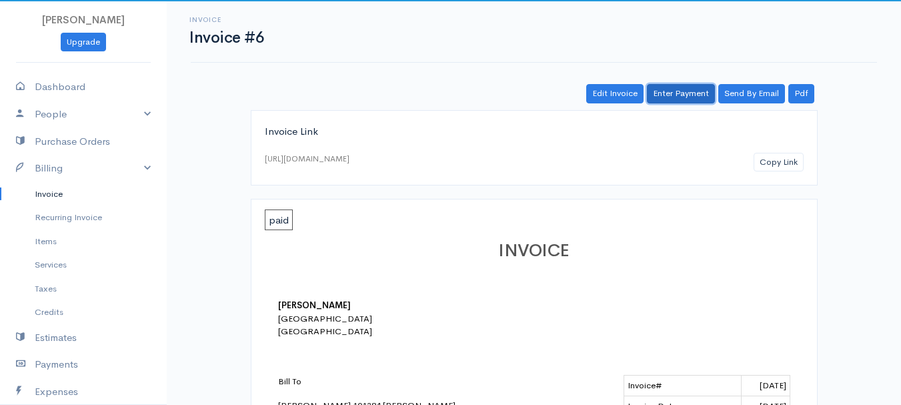
click at [683, 93] on link "Enter Payment" at bounding box center [681, 93] width 68 height 19
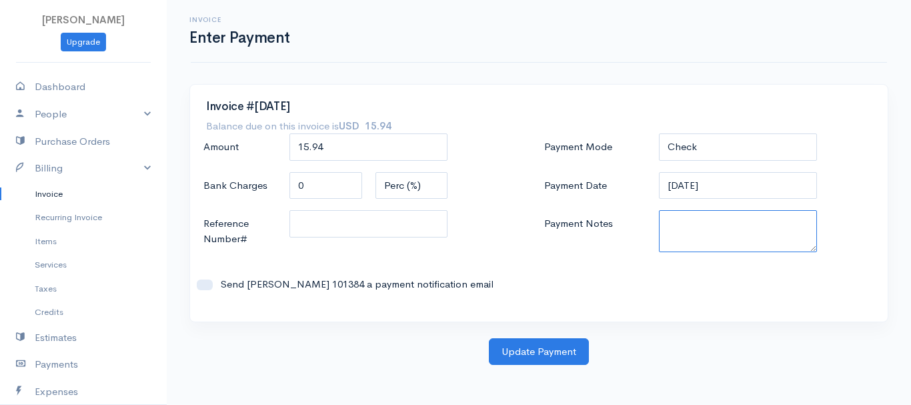
paste textarea "8130063606"
type textarea "8130063606"
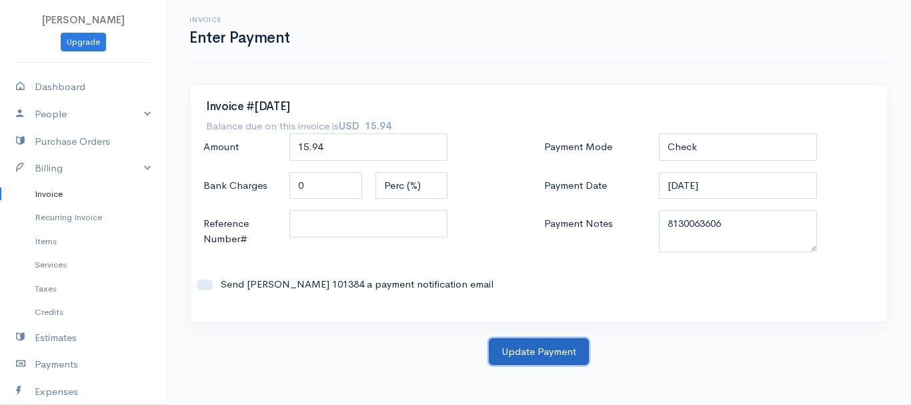
click at [538, 345] on button "Update Payment" at bounding box center [539, 351] width 100 height 27
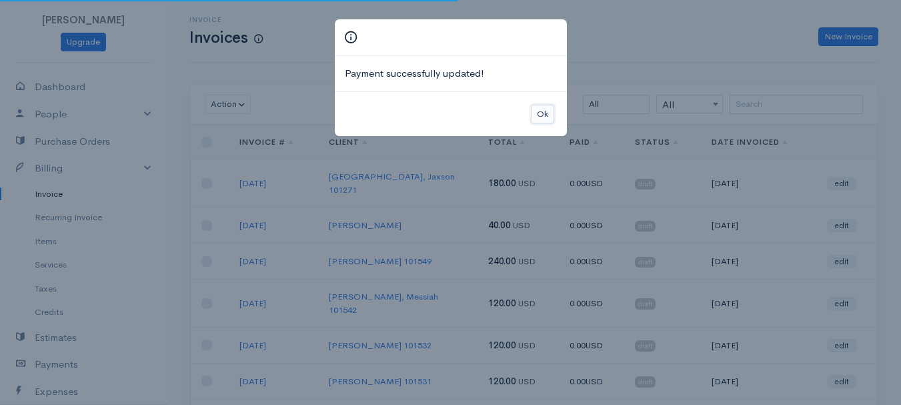
click at [549, 119] on button "Ok" at bounding box center [542, 114] width 23 height 19
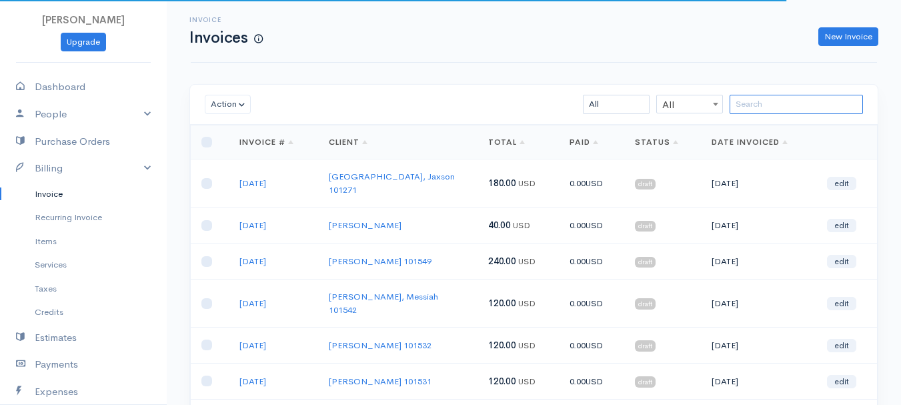
click at [813, 107] on input "search" at bounding box center [795, 104] width 133 height 19
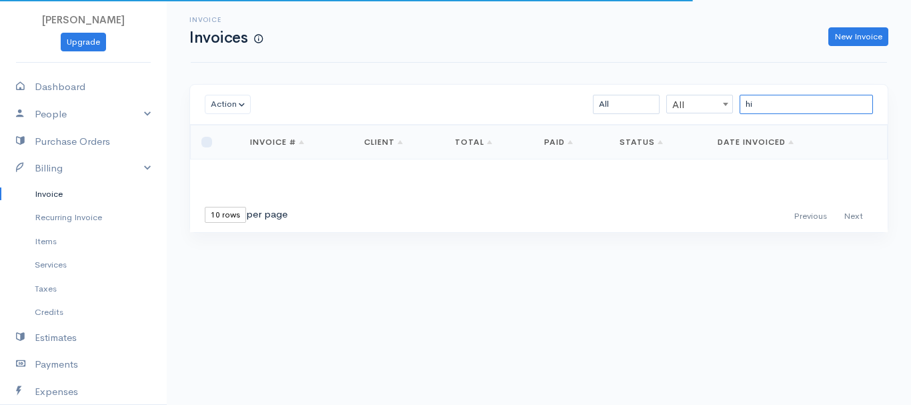
type input "h"
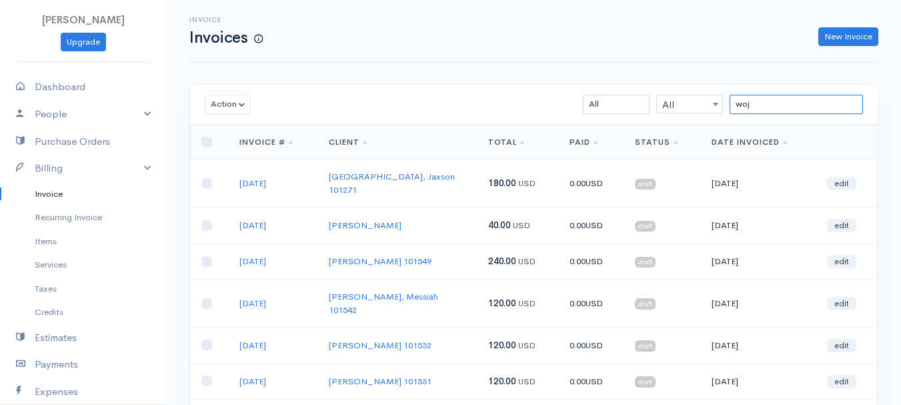
click at [762, 105] on input "woj" at bounding box center [795, 104] width 133 height 19
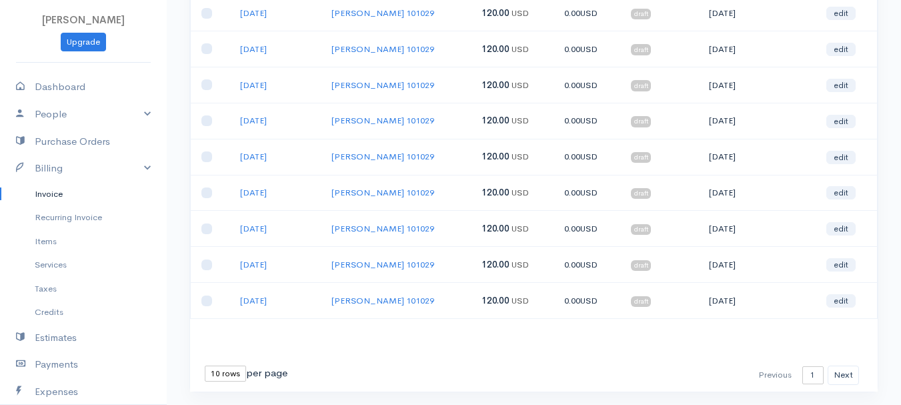
scroll to position [237, 0]
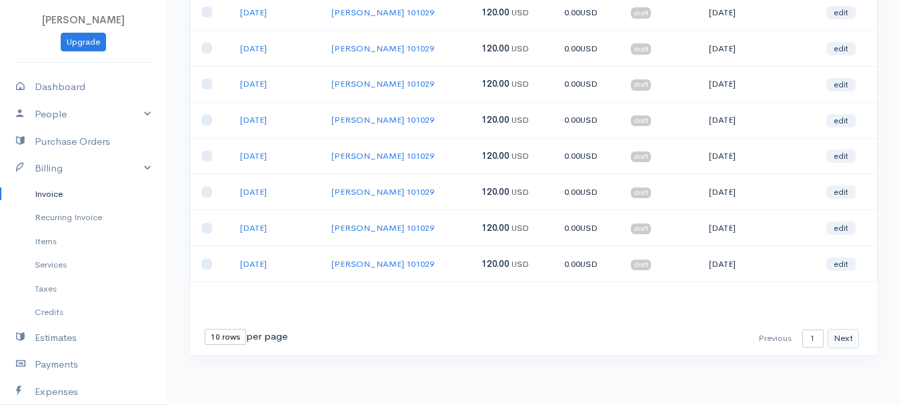
type input "[PERSON_NAME]"
click at [847, 341] on button "Next" at bounding box center [842, 338] width 31 height 19
click at [843, 191] on link "edit" at bounding box center [841, 191] width 29 height 13
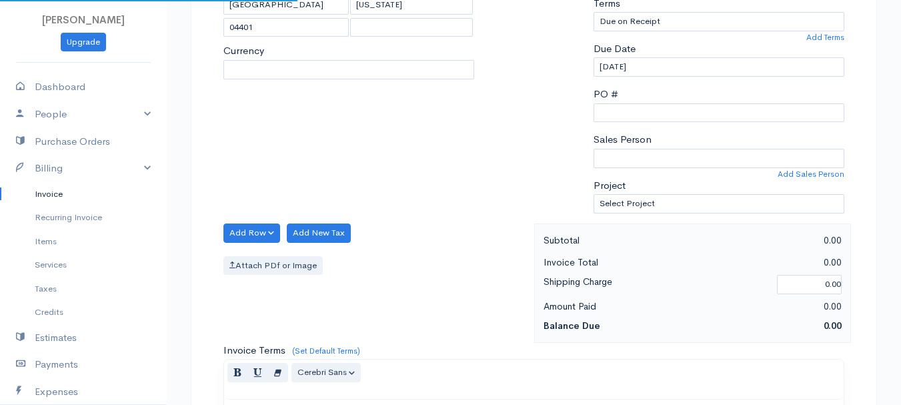
select select "[GEOGRAPHIC_DATA]"
select select "USD"
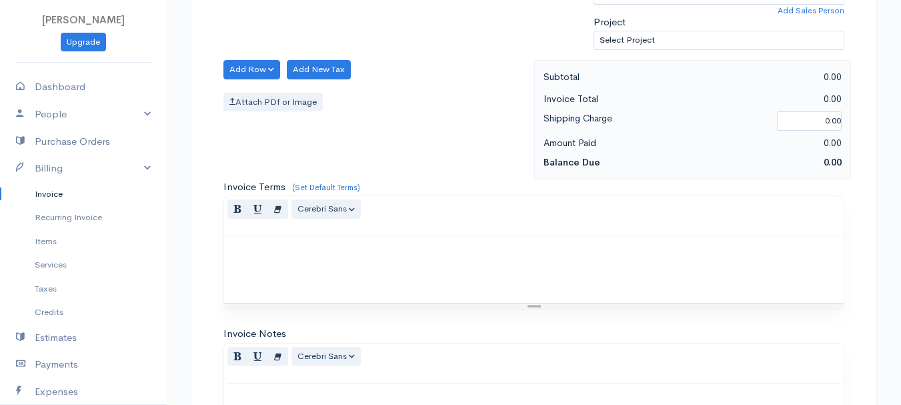
scroll to position [333, 0]
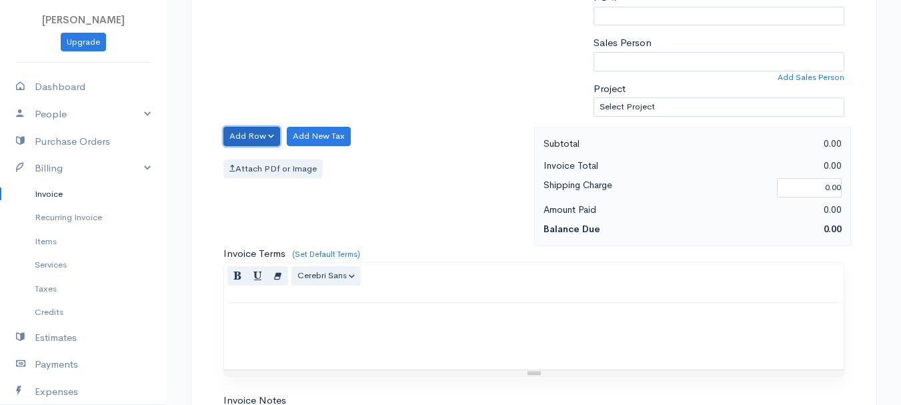
click at [233, 128] on button "Add Row" at bounding box center [251, 136] width 57 height 19
click at [243, 161] on link "Add Item Row" at bounding box center [276, 163] width 105 height 23
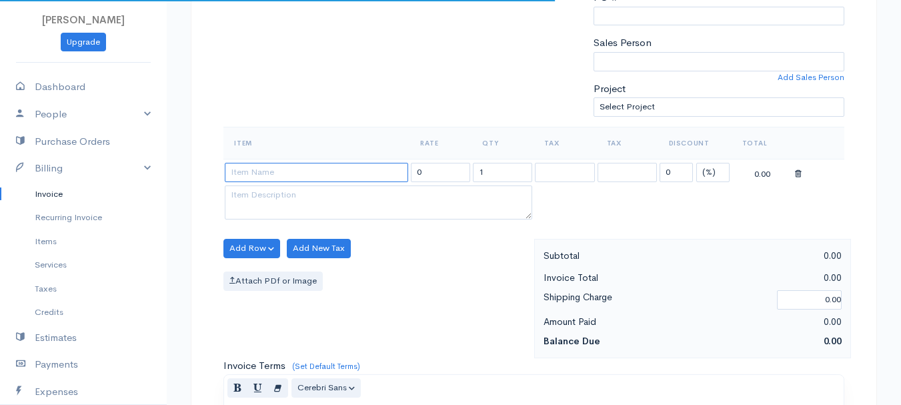
click at [246, 172] on input at bounding box center [316, 172] width 183 height 19
type input "97530"
type input "60.00"
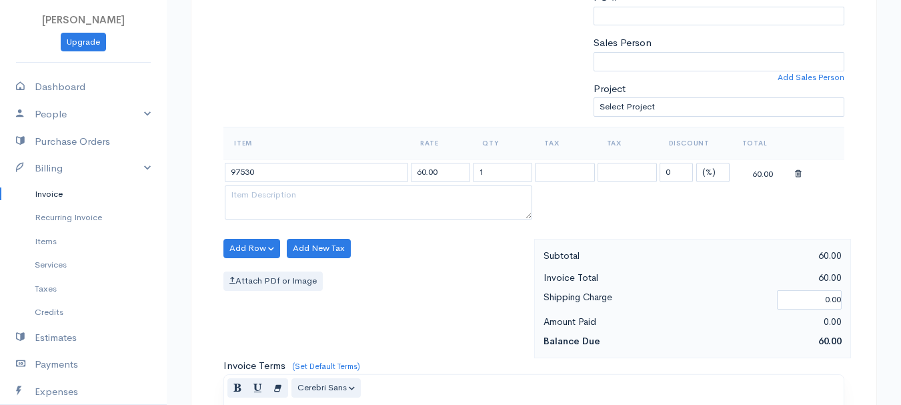
click at [255, 195] on body "[PERSON_NAME] Upgrade Dashboard People Clients Vendors Staff Users Purchase Ord…" at bounding box center [450, 243] width 901 height 1153
click at [504, 168] on input "1" at bounding box center [502, 172] width 59 height 19
click at [482, 172] on input "7" at bounding box center [502, 172] width 59 height 19
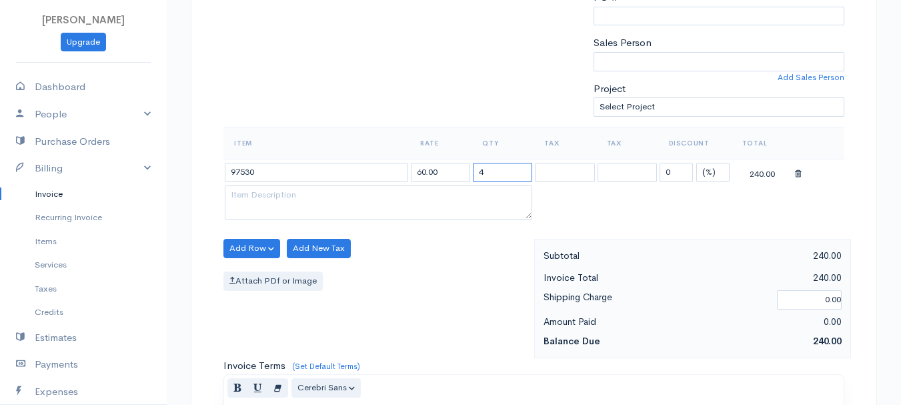
click at [487, 171] on input "4" at bounding box center [502, 172] width 59 height 19
click at [487, 171] on input "3" at bounding box center [502, 172] width 59 height 19
type input "2"
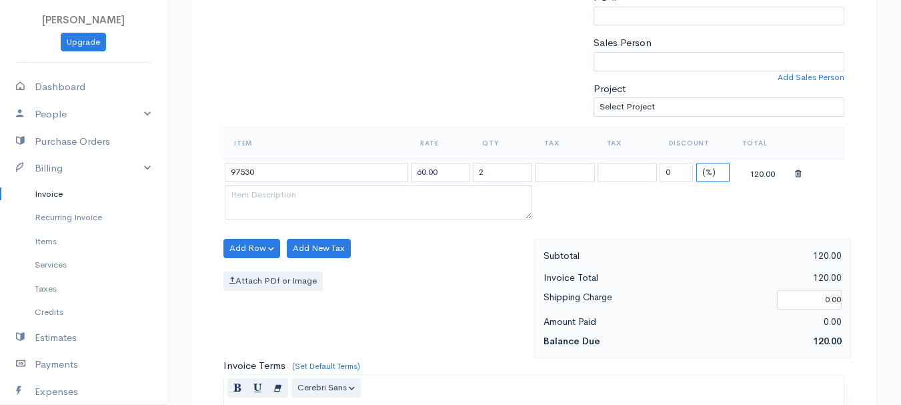
click at [723, 174] on select "(%) Flat" at bounding box center [712, 172] width 33 height 19
select select "2"
click at [696, 163] on select "(%) Flat" at bounding box center [712, 172] width 33 height 19
click at [680, 176] on input "0" at bounding box center [675, 172] width 33 height 19
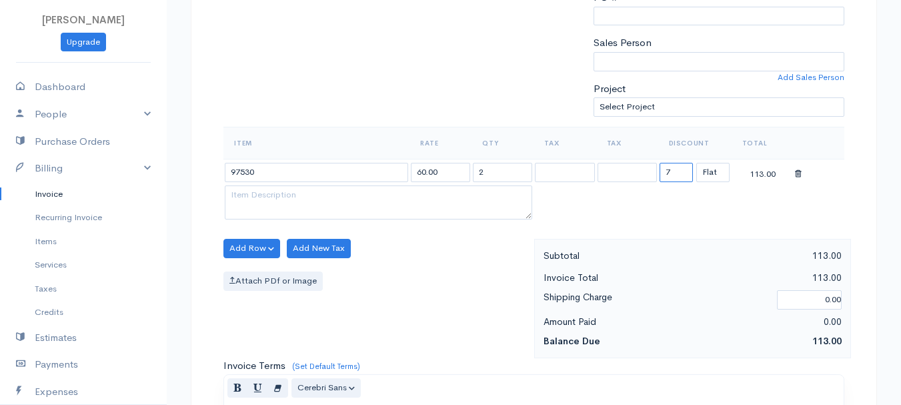
type input "72.58"
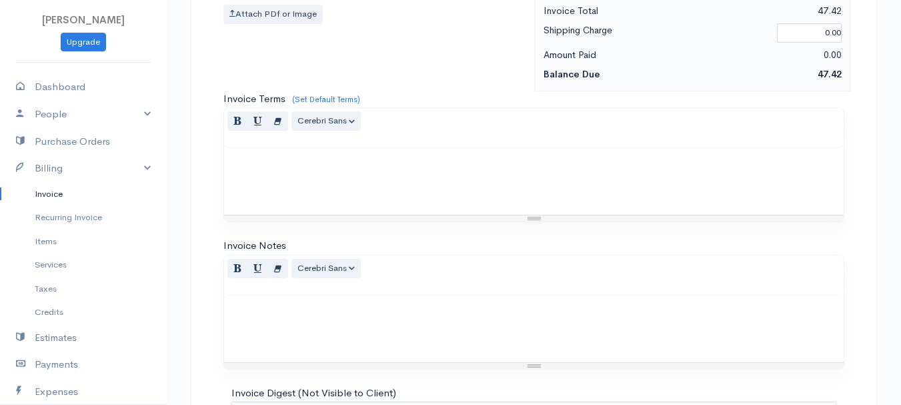
scroll to position [748, 0]
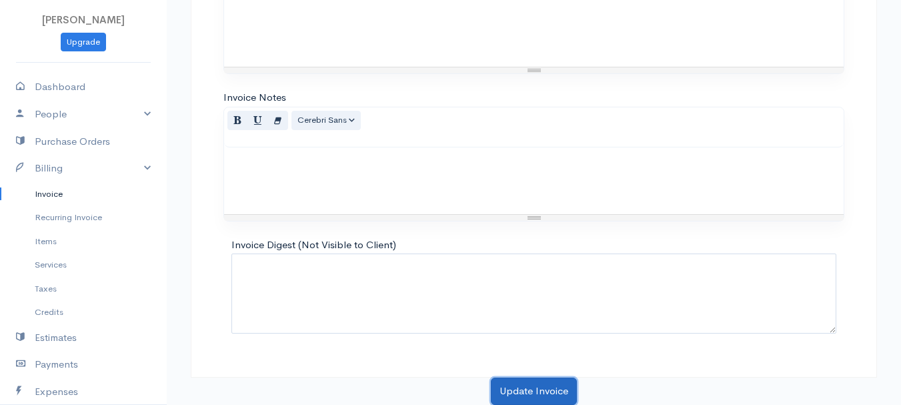
click at [529, 387] on button "Update Invoice" at bounding box center [534, 390] width 86 height 27
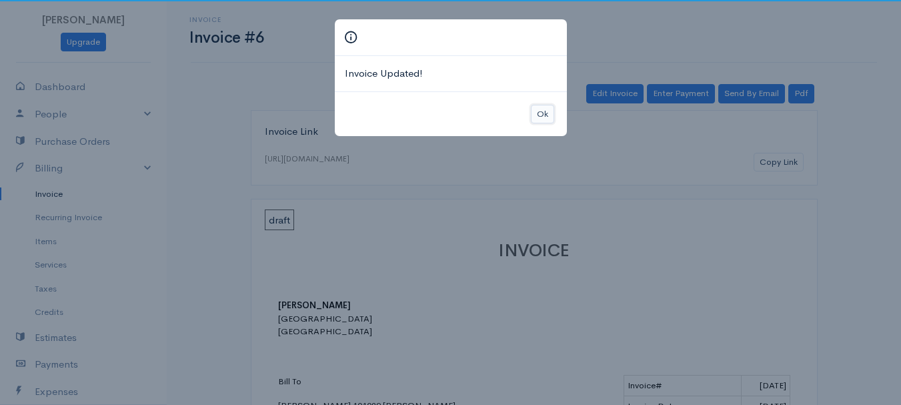
click at [543, 113] on button "Ok" at bounding box center [542, 114] width 23 height 19
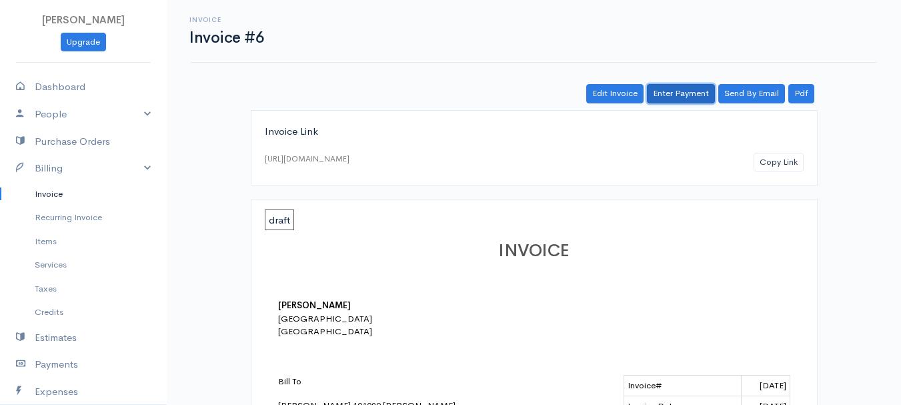
click at [690, 92] on link "Enter Payment" at bounding box center [681, 93] width 68 height 19
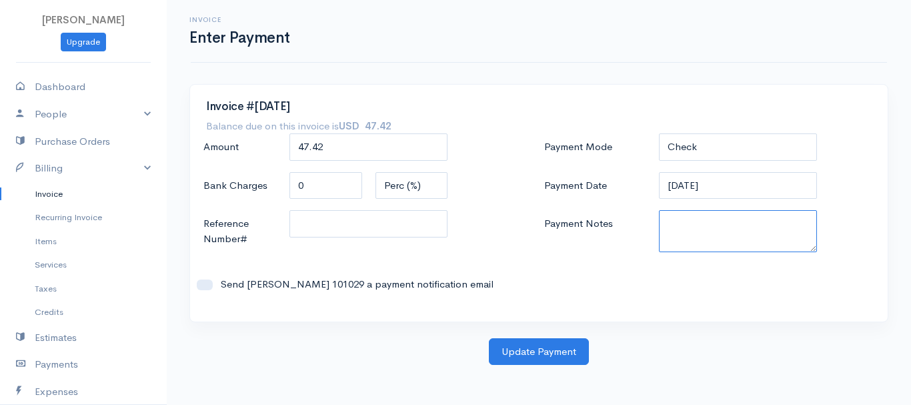
paste textarea "8130063606"
type textarea "8130063606"
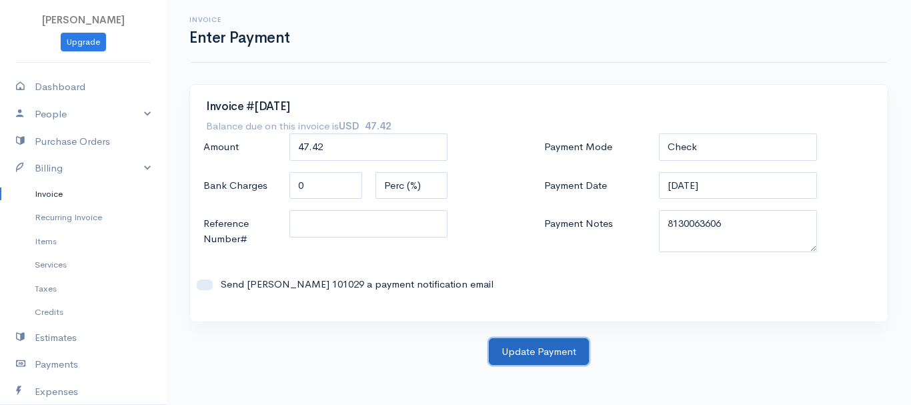
click at [550, 353] on button "Update Payment" at bounding box center [539, 351] width 100 height 27
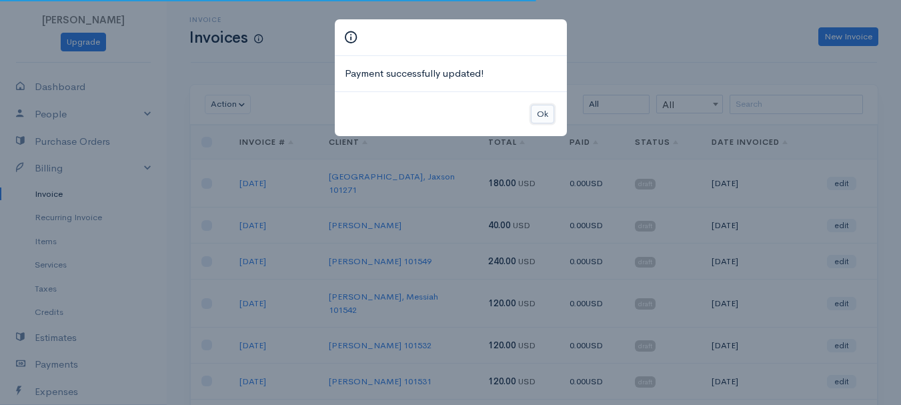
click at [535, 110] on button "Ok" at bounding box center [542, 114] width 23 height 19
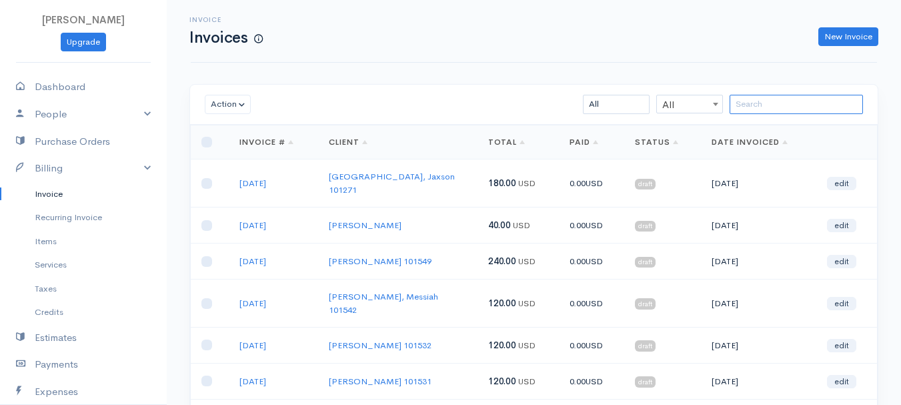
click at [801, 110] on input "search" at bounding box center [795, 104] width 133 height 19
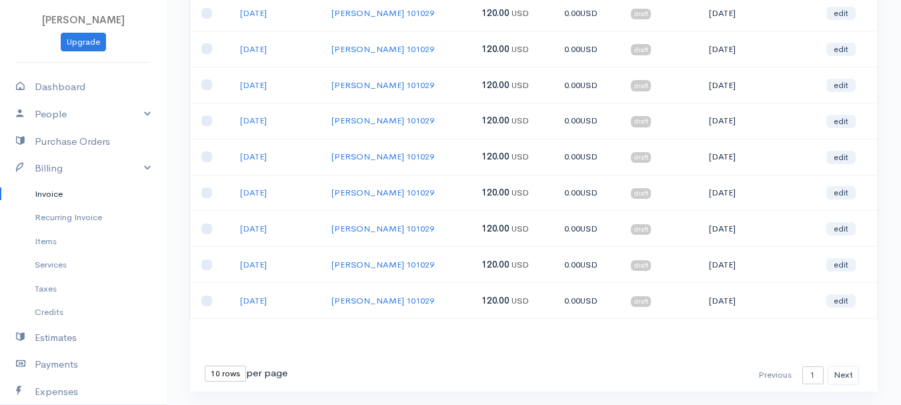
scroll to position [237, 0]
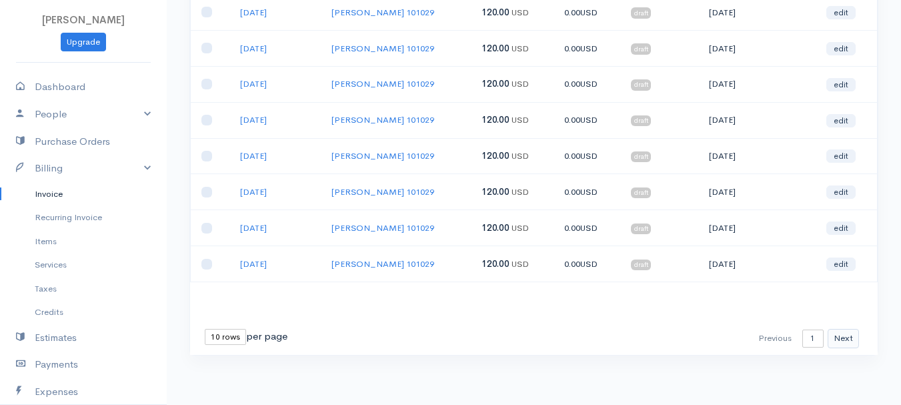
type input "wojdako"
click at [851, 337] on button "Next" at bounding box center [842, 338] width 31 height 19
click at [839, 153] on link "edit" at bounding box center [841, 155] width 29 height 13
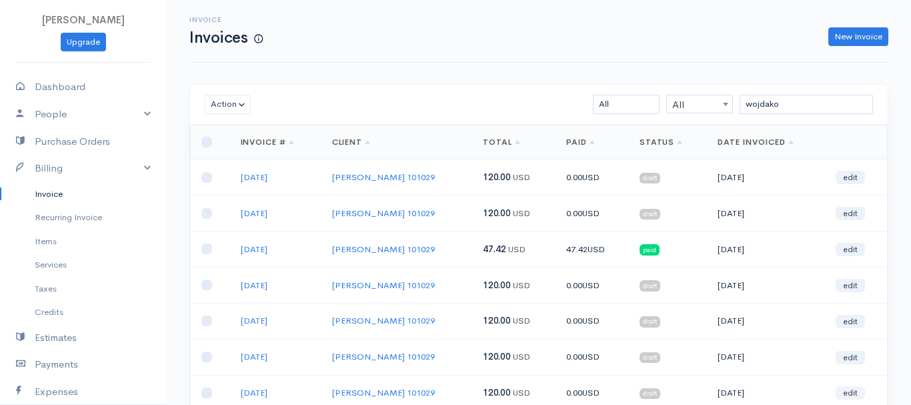
select select "2"
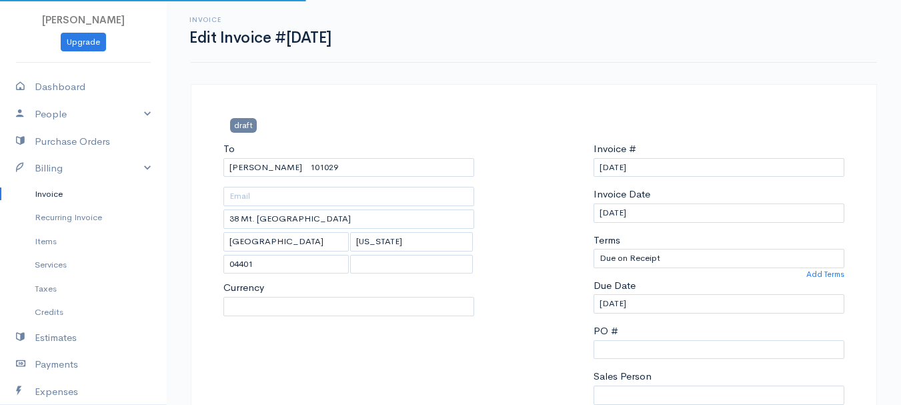
select select "[GEOGRAPHIC_DATA]"
select select "USD"
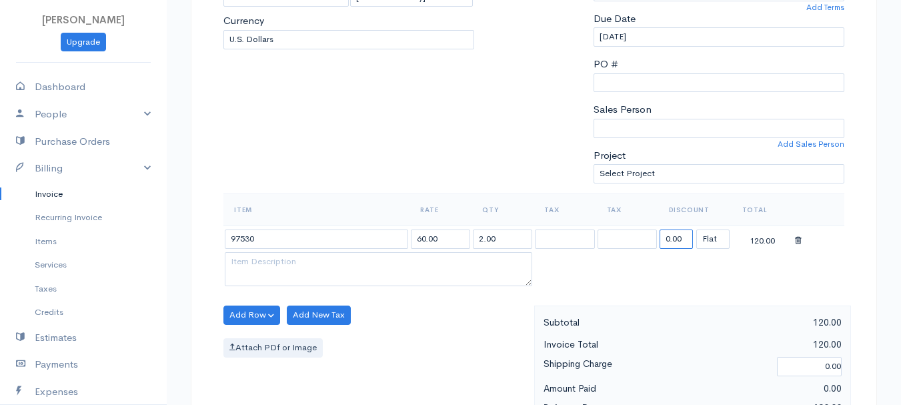
click at [665, 242] on input "0.00" at bounding box center [675, 238] width 33 height 19
type input "72.58"
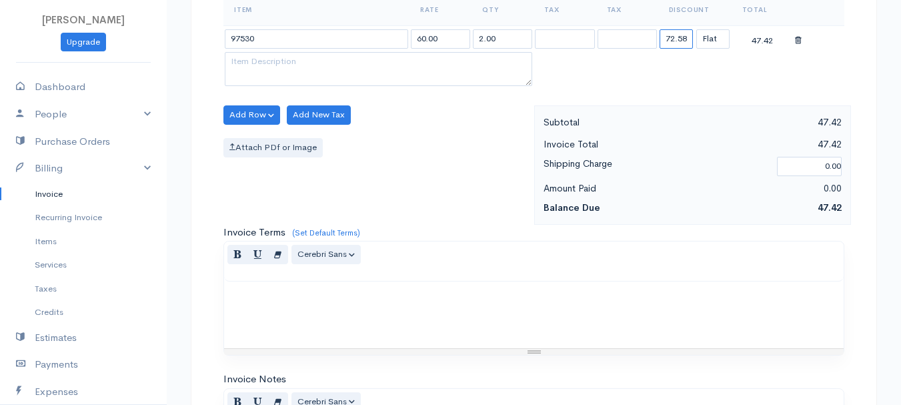
scroll to position [748, 0]
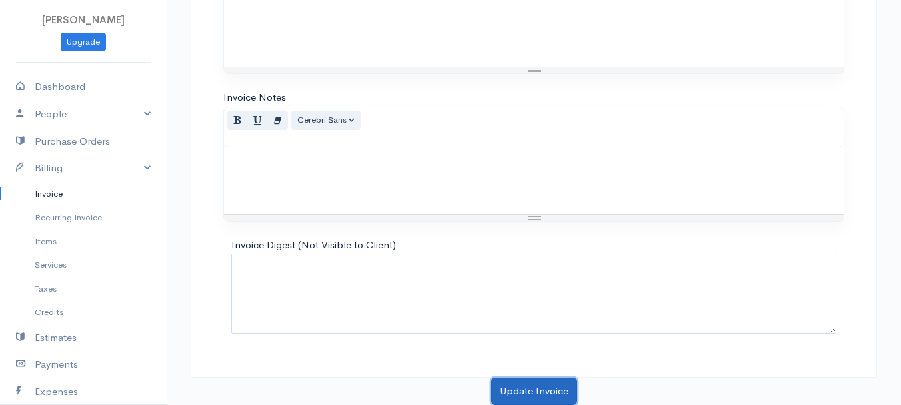
click at [549, 386] on button "Update Invoice" at bounding box center [534, 390] width 86 height 27
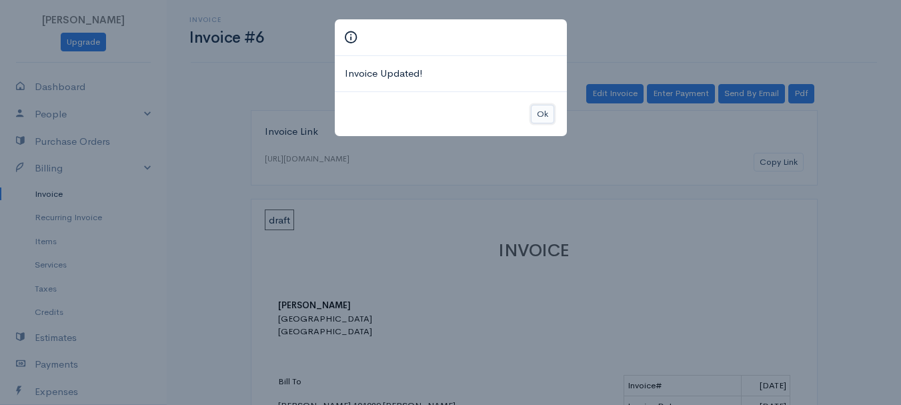
click at [543, 116] on button "Ok" at bounding box center [542, 114] width 23 height 19
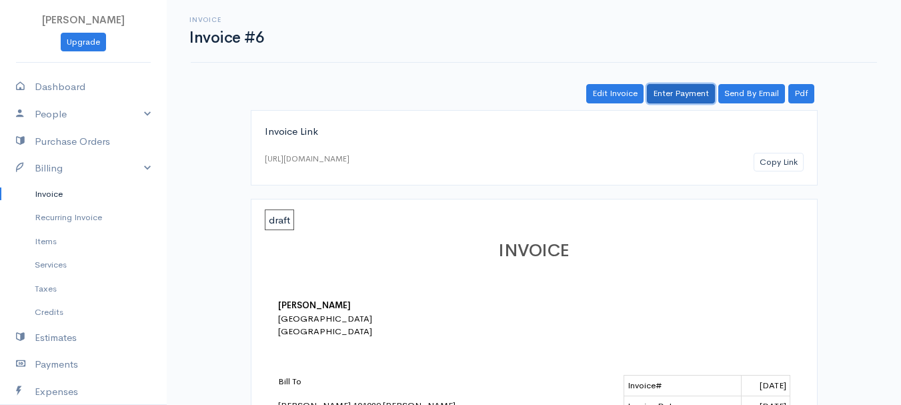
click at [687, 91] on link "Enter Payment" at bounding box center [681, 93] width 68 height 19
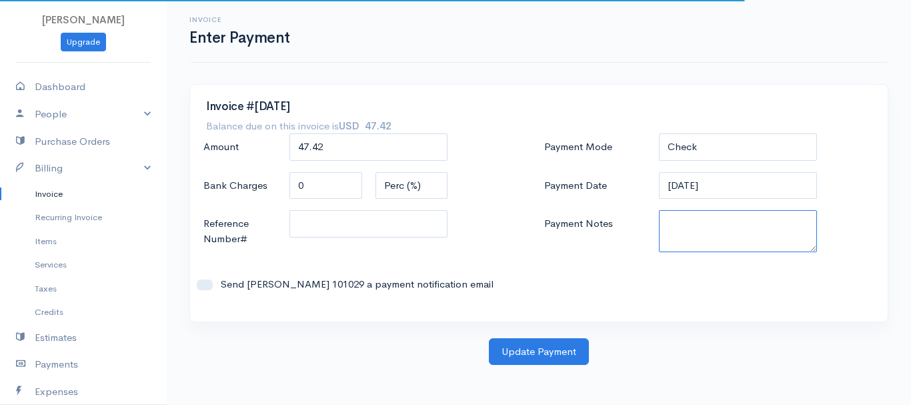
paste textarea "8130063606"
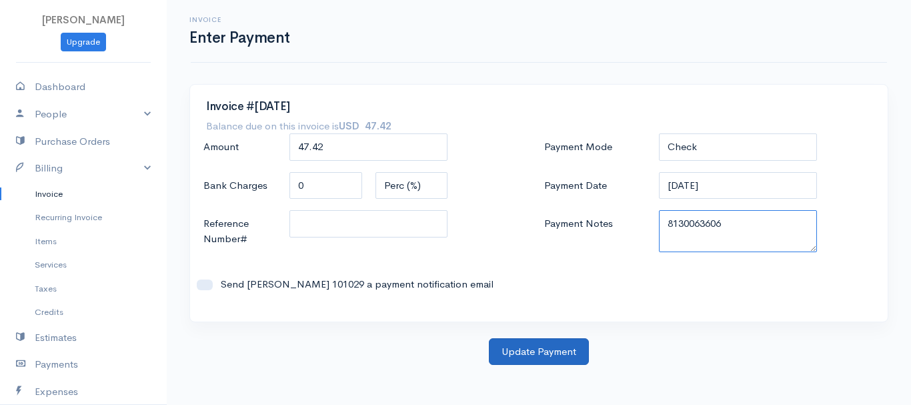
type textarea "8130063606"
click at [526, 360] on button "Update Payment" at bounding box center [539, 351] width 100 height 27
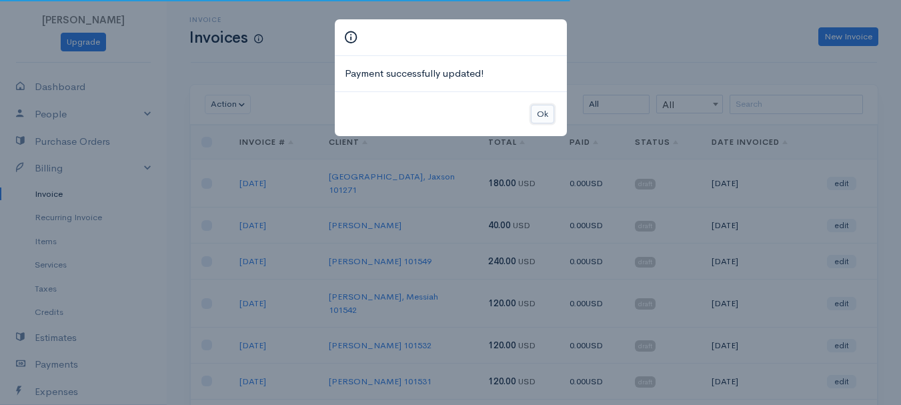
click at [547, 118] on button "Ok" at bounding box center [542, 114] width 23 height 19
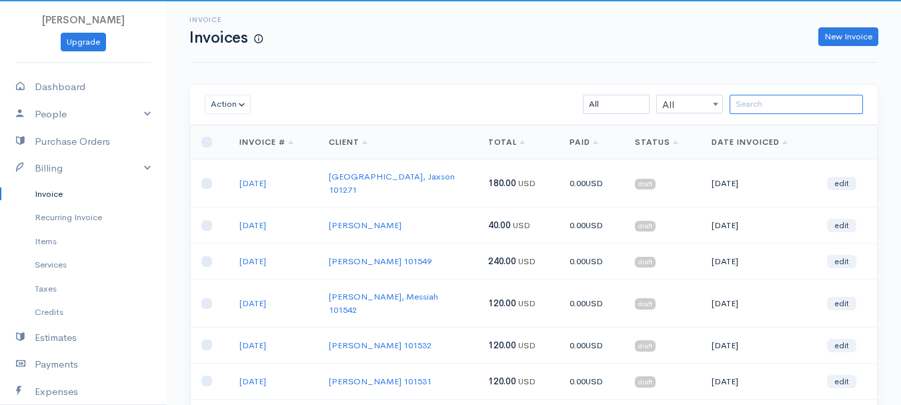
click at [792, 113] on input "search" at bounding box center [795, 104] width 133 height 19
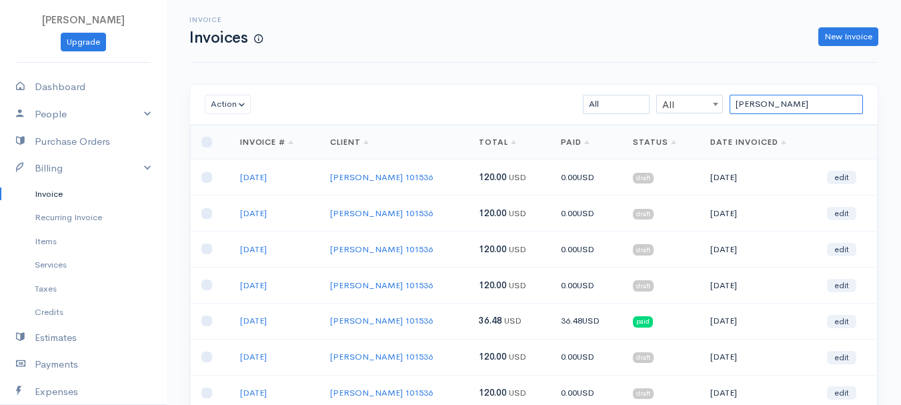
scroll to position [237, 0]
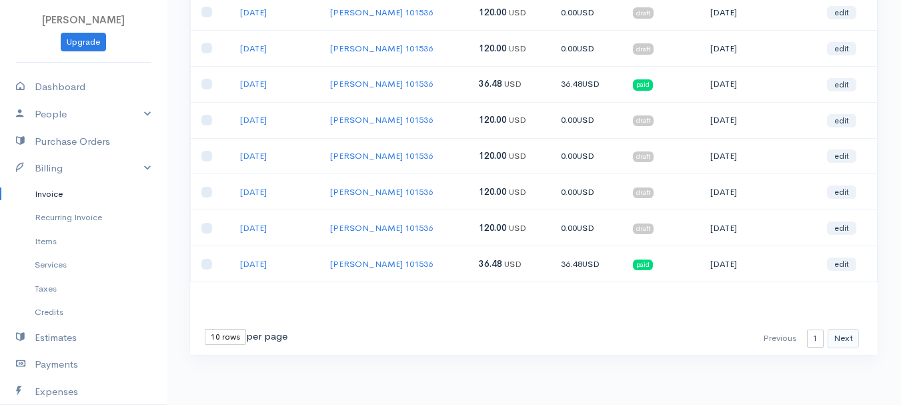
type input "[PERSON_NAME]"
click at [845, 337] on button "Next" at bounding box center [842, 338] width 31 height 19
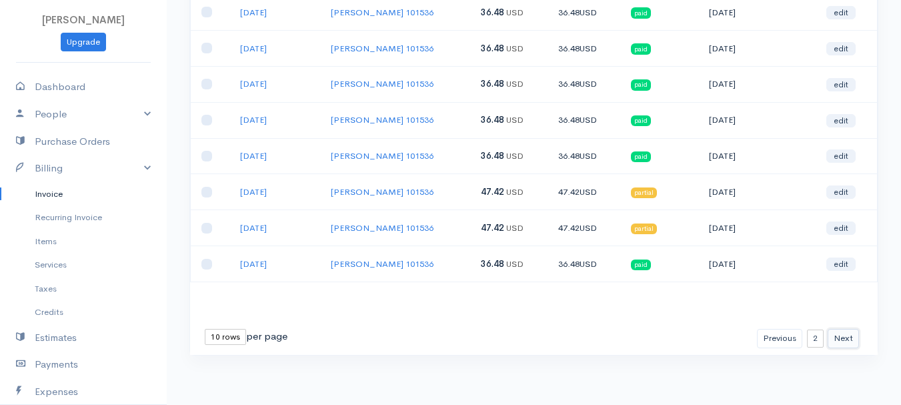
click at [851, 337] on button "Next" at bounding box center [842, 338] width 31 height 19
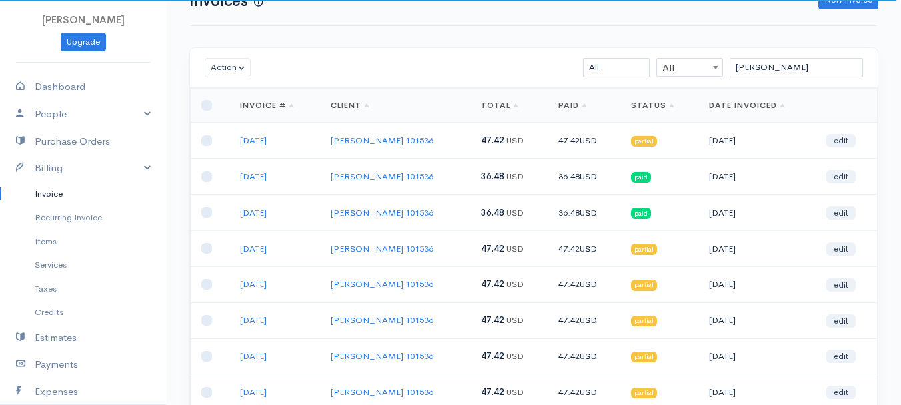
scroll to position [0, 0]
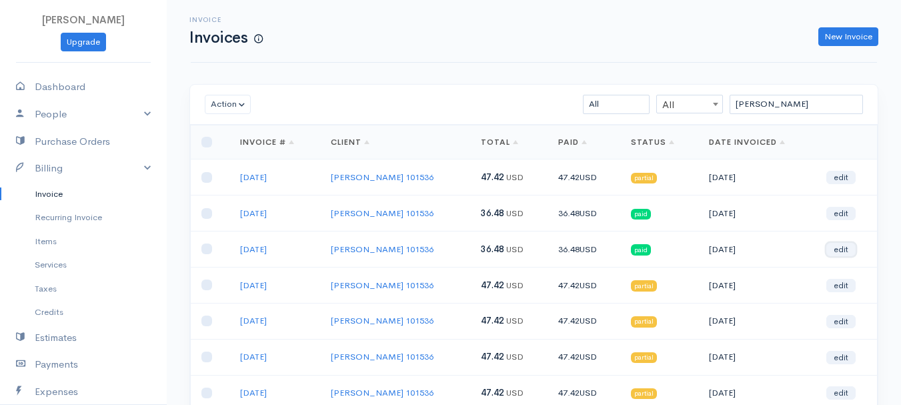
click at [841, 251] on link "edit" at bounding box center [840, 249] width 29 height 13
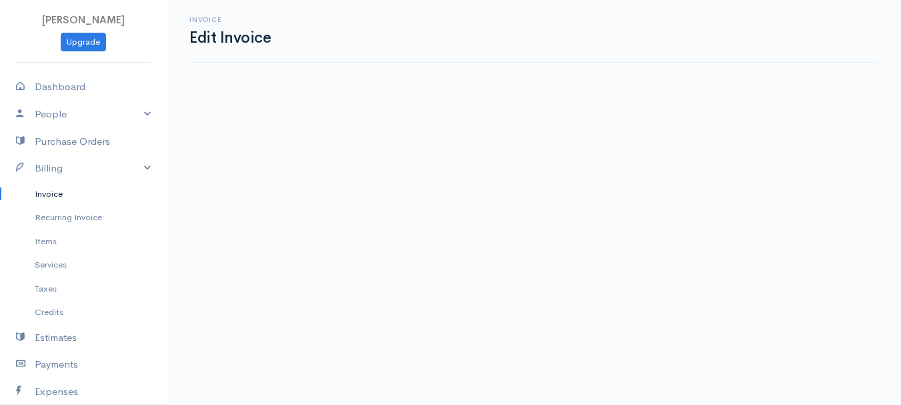
select select "2"
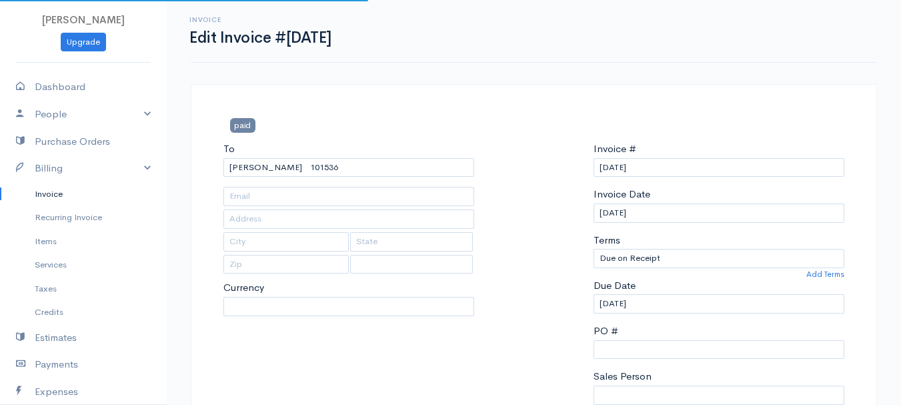
type input "[STREET_ADDRESS][PERSON_NAME]"
type input "Kenduskeag"
type input "[US_STATE]"
type input "04450"
select select "0"
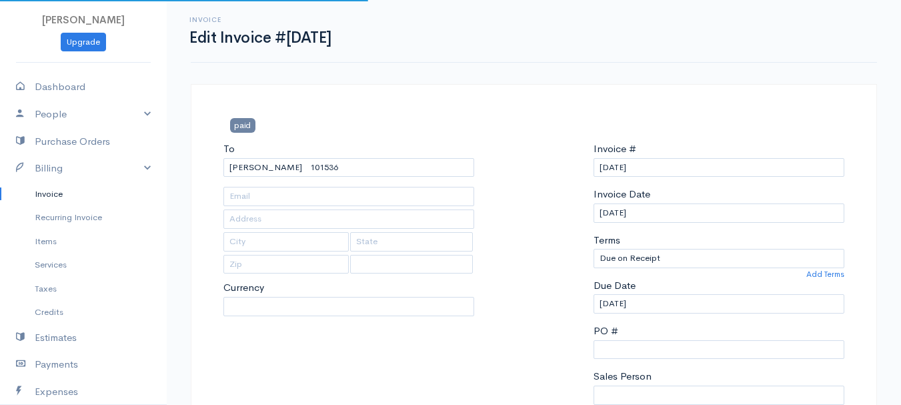
select select
select select "[GEOGRAPHIC_DATA]"
select select "USD"
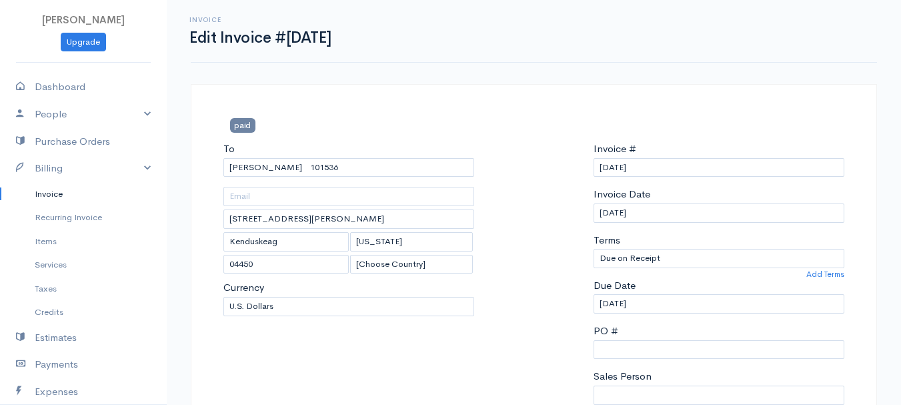
scroll to position [333, 0]
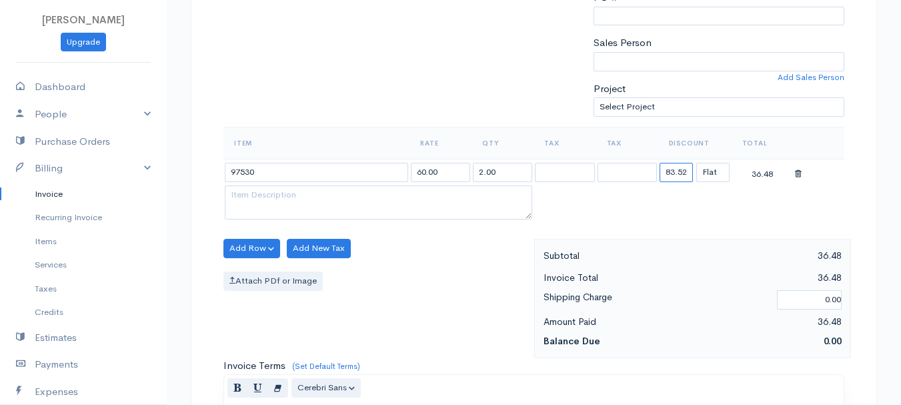
click at [681, 176] on input "83.52" at bounding box center [675, 172] width 33 height 19
type input "72.58"
click at [584, 207] on table "Item Rate Qty Tax Tax Discount Total 97530 60.00 2.00 72.58 (%) Flat 47.42" at bounding box center [533, 175] width 621 height 96
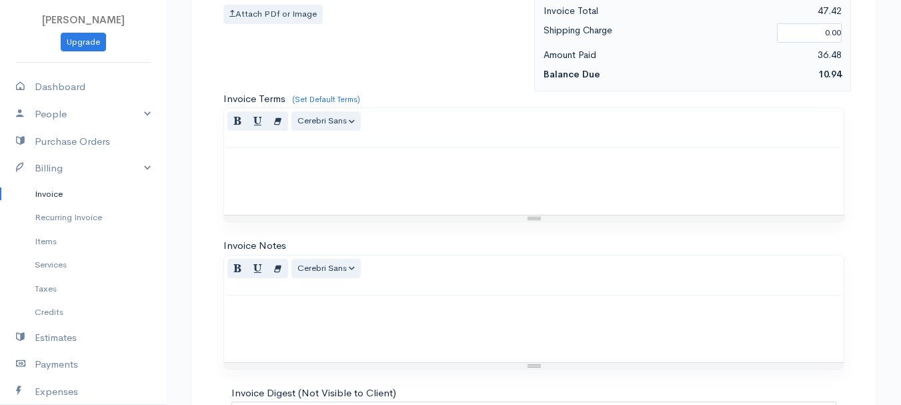
scroll to position [748, 0]
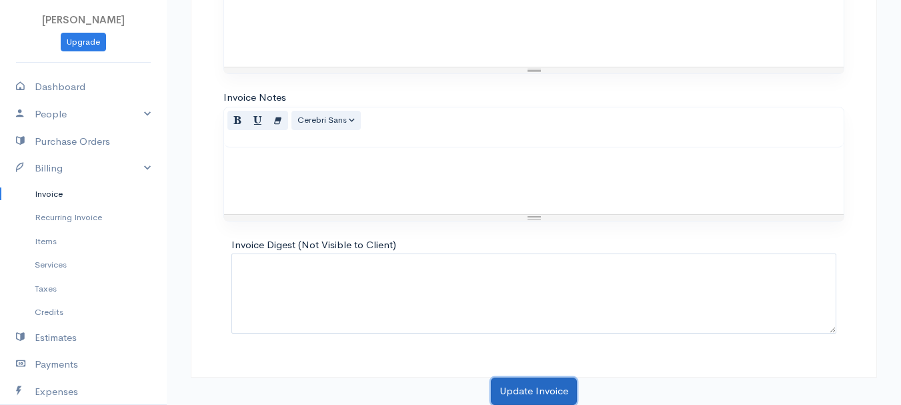
click at [549, 391] on button "Update Invoice" at bounding box center [534, 390] width 86 height 27
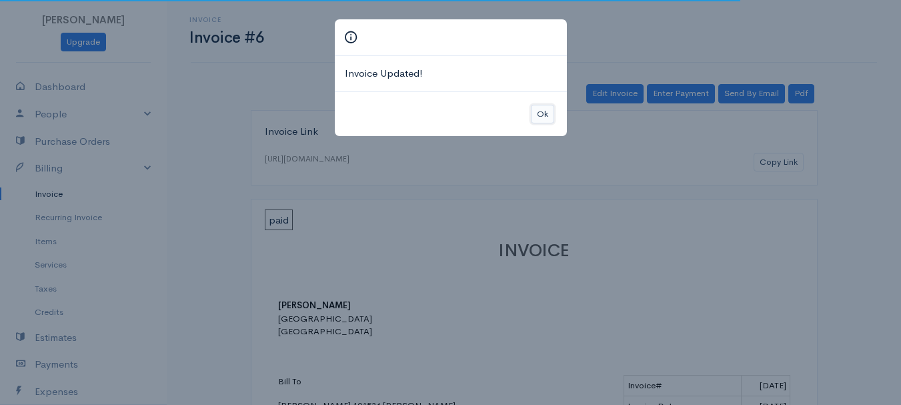
click at [543, 113] on button "Ok" at bounding box center [542, 114] width 23 height 19
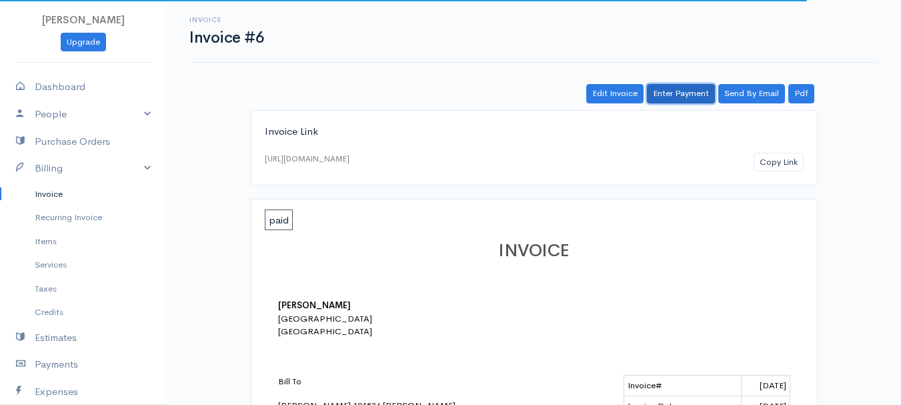
click at [685, 95] on link "Enter Payment" at bounding box center [681, 93] width 68 height 19
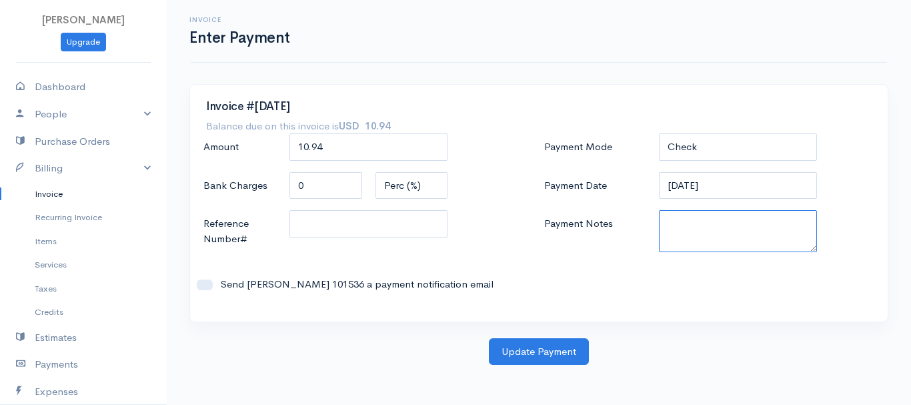
paste textarea "8130063606"
type textarea "8130063606"
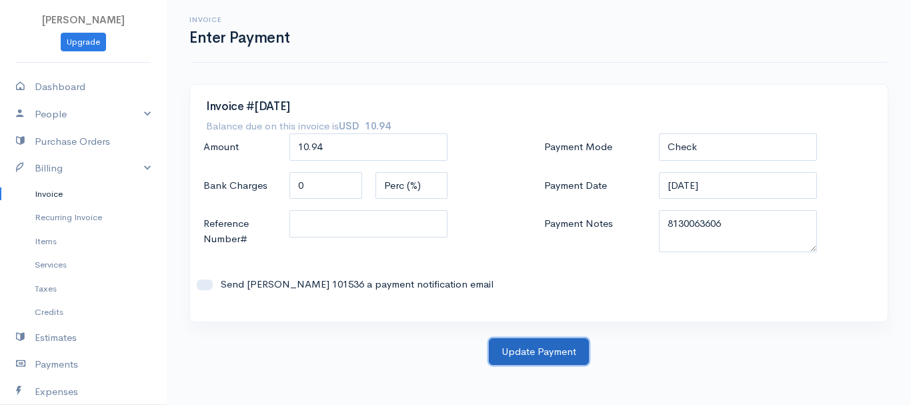
click at [559, 362] on button "Update Payment" at bounding box center [539, 351] width 100 height 27
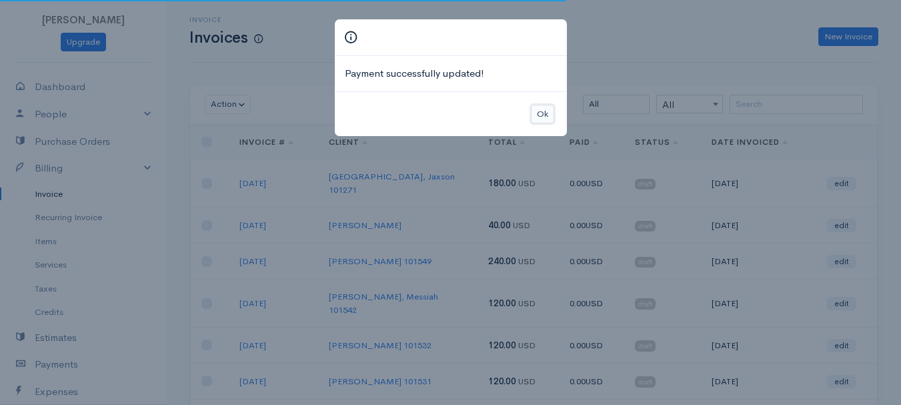
click at [541, 115] on button "Ok" at bounding box center [542, 114] width 23 height 19
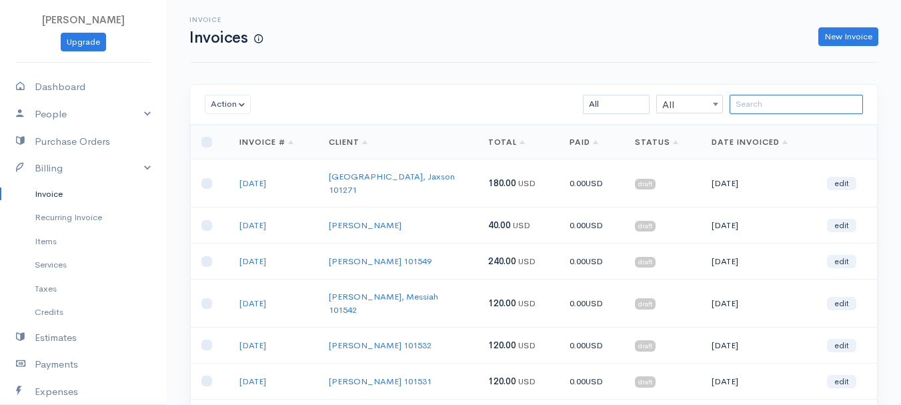
click at [801, 109] on input "search" at bounding box center [795, 104] width 133 height 19
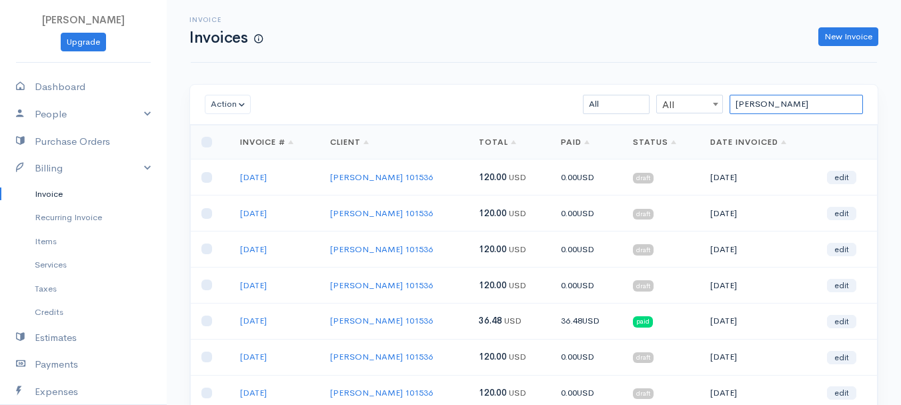
scroll to position [237, 0]
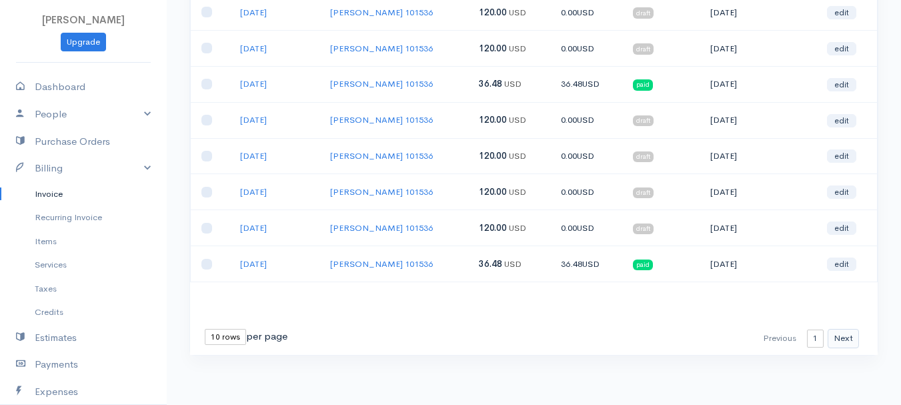
type input "[PERSON_NAME]"
click at [846, 341] on button "Next" at bounding box center [842, 338] width 31 height 19
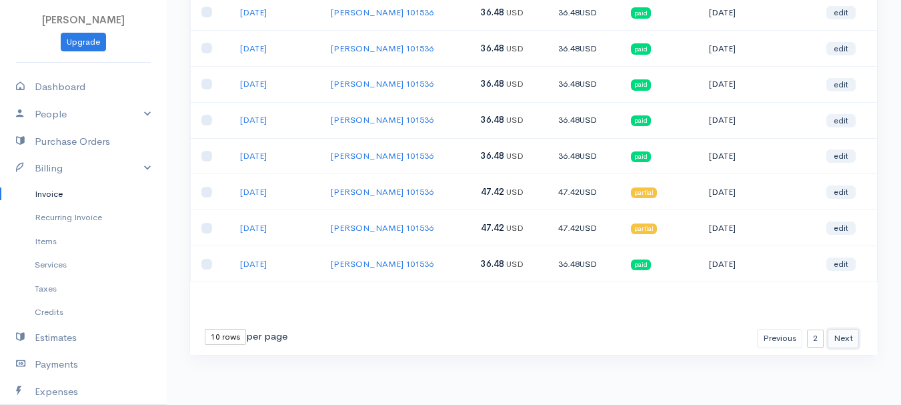
click at [843, 331] on button "Next" at bounding box center [842, 338] width 31 height 19
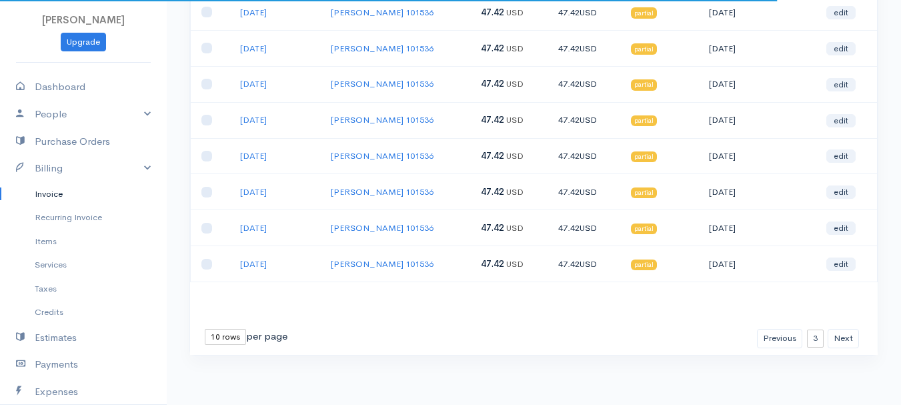
scroll to position [37, 0]
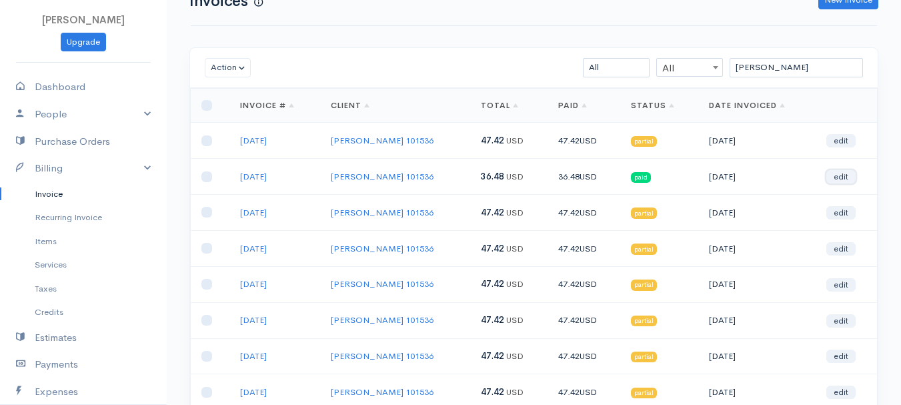
click at [837, 179] on link "edit" at bounding box center [840, 176] width 29 height 13
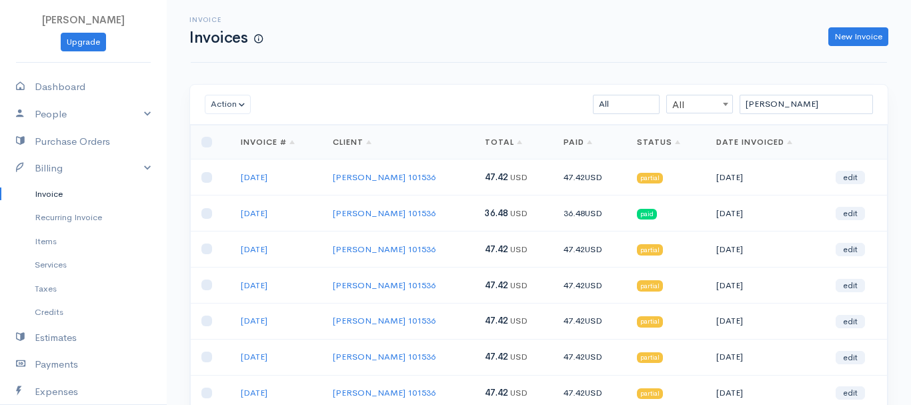
select select "2"
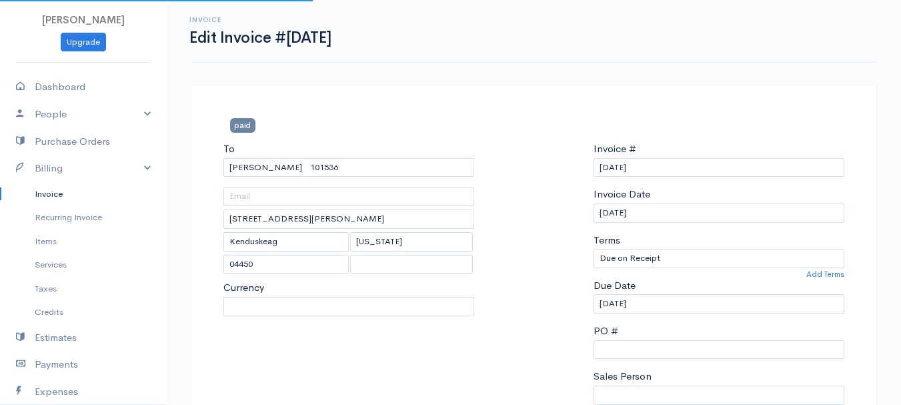
select select "[GEOGRAPHIC_DATA]"
select select "USD"
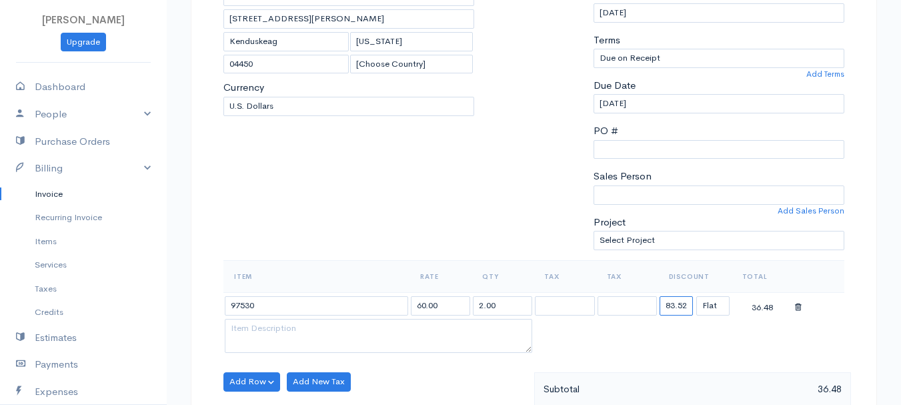
click at [678, 308] on input "83.52" at bounding box center [675, 305] width 33 height 19
type input "72.58"
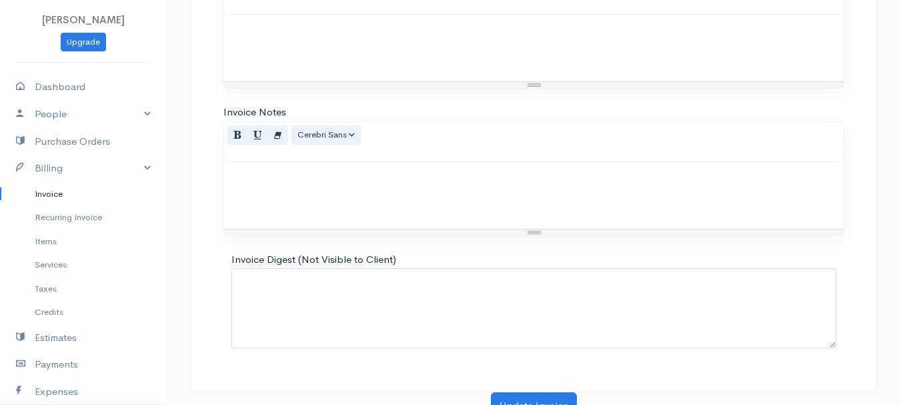
scroll to position [748, 0]
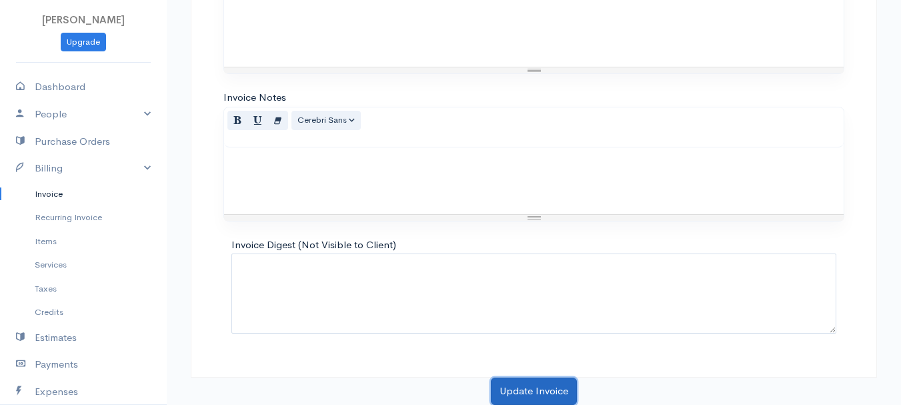
click at [523, 385] on button "Update Invoice" at bounding box center [534, 390] width 86 height 27
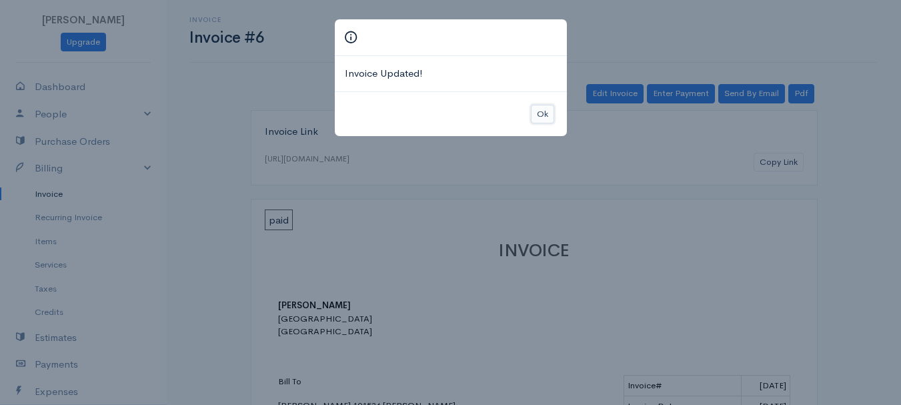
click at [541, 112] on button "Ok" at bounding box center [542, 114] width 23 height 19
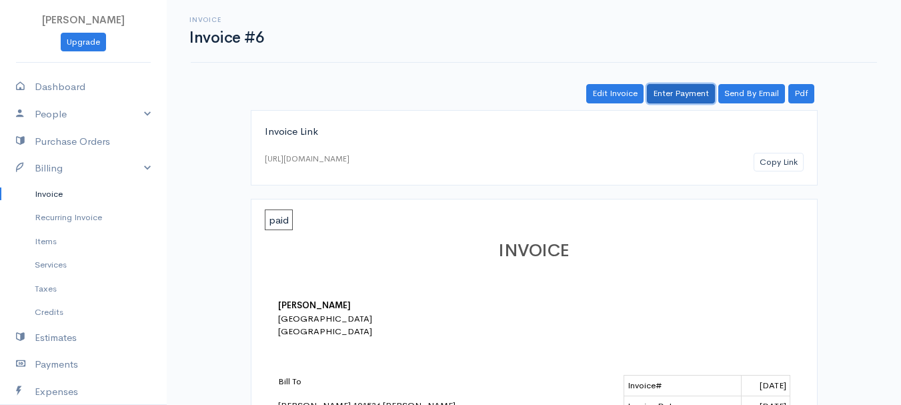
click at [686, 92] on link "Enter Payment" at bounding box center [681, 93] width 68 height 19
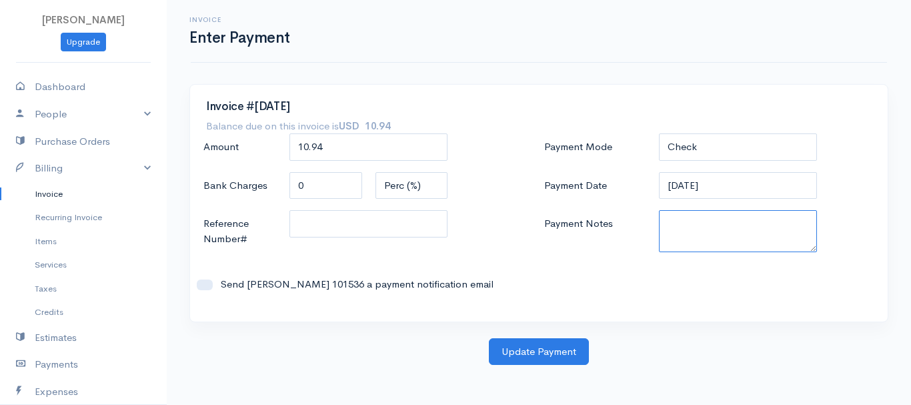
paste textarea "8130063606"
type textarea "8130063606"
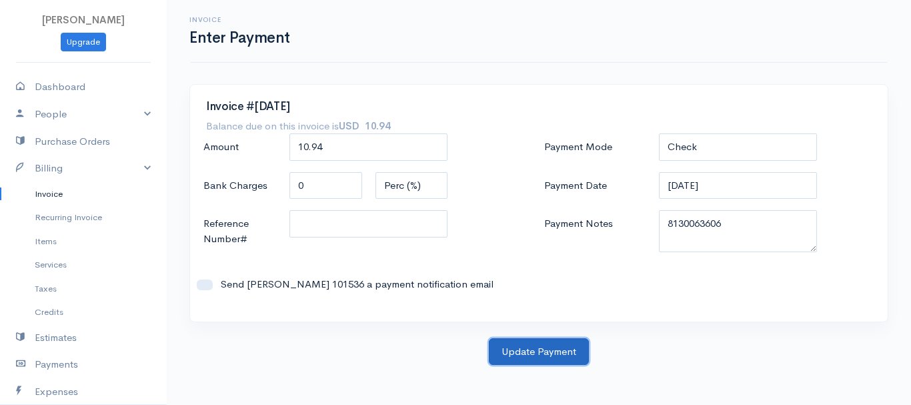
click at [548, 345] on button "Update Payment" at bounding box center [539, 351] width 100 height 27
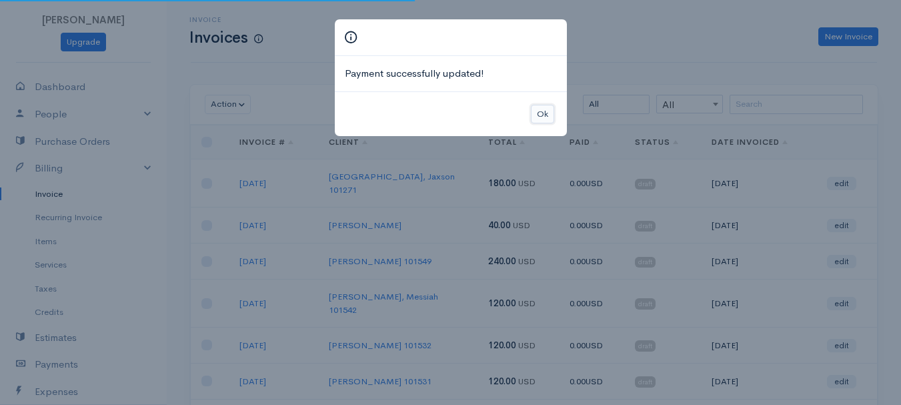
click at [547, 110] on button "Ok" at bounding box center [542, 114] width 23 height 19
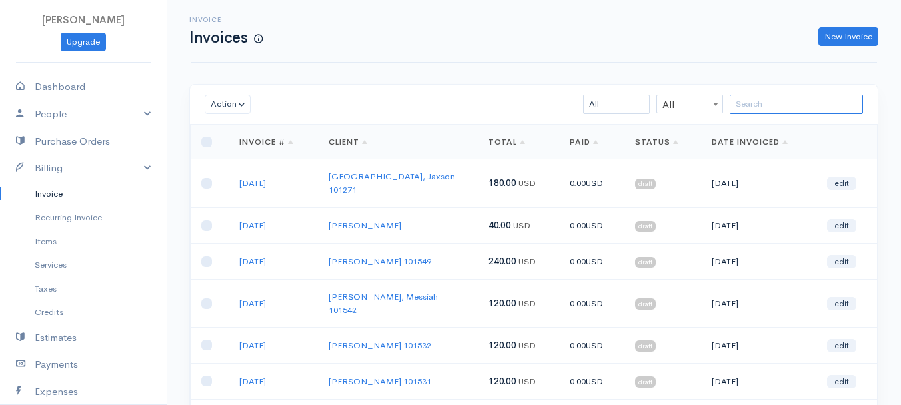
click at [783, 97] on input "search" at bounding box center [795, 104] width 133 height 19
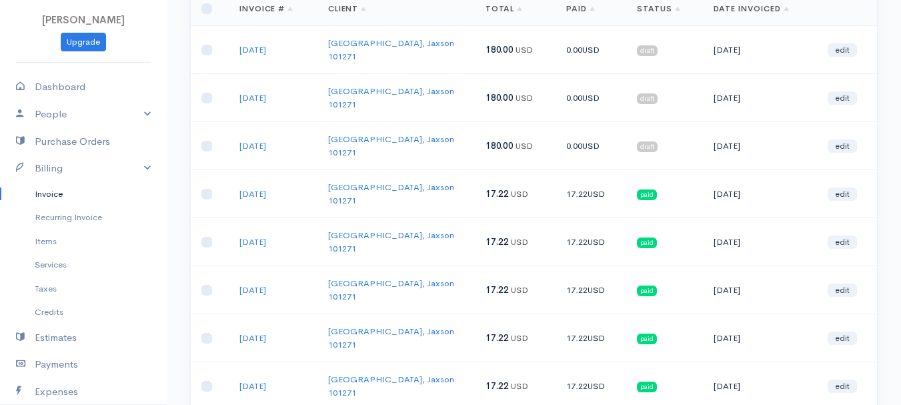
scroll to position [200, 0]
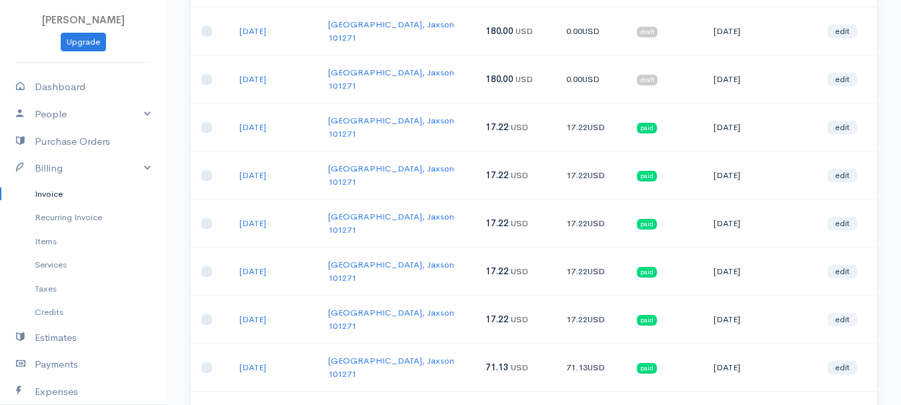
type input "[GEOGRAPHIC_DATA]"
click at [843, 313] on link "edit" at bounding box center [841, 319] width 29 height 13
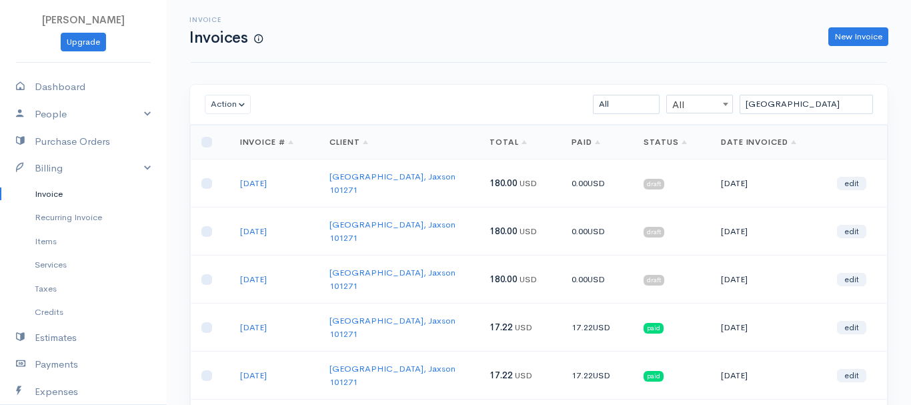
select select "2"
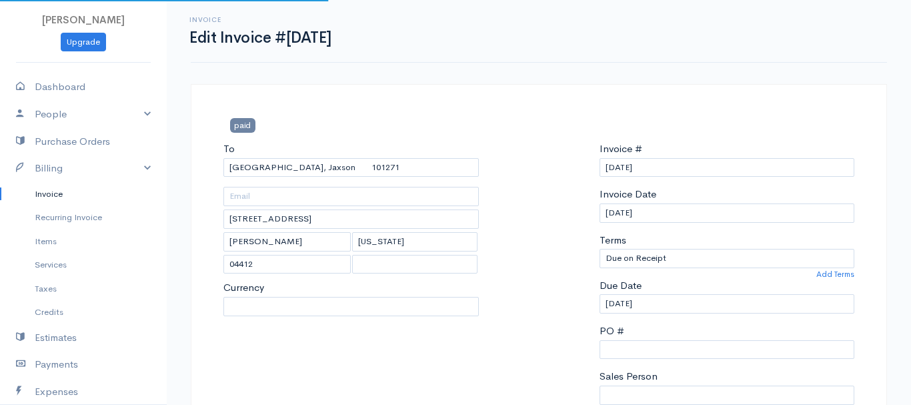
select select "[GEOGRAPHIC_DATA]"
select select "USD"
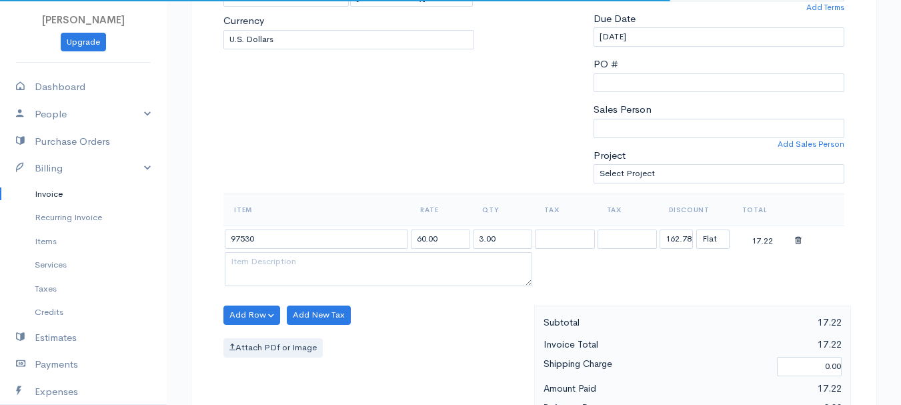
scroll to position [333, 0]
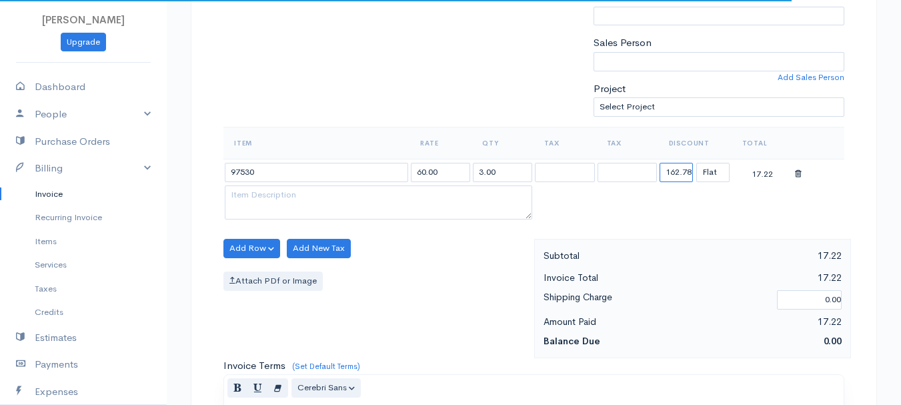
click at [687, 176] on input "162.78" at bounding box center [675, 172] width 33 height 19
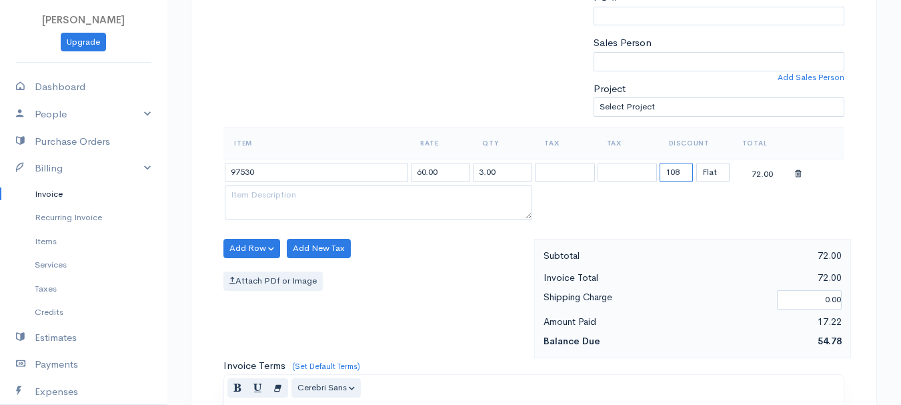
type input "108.87"
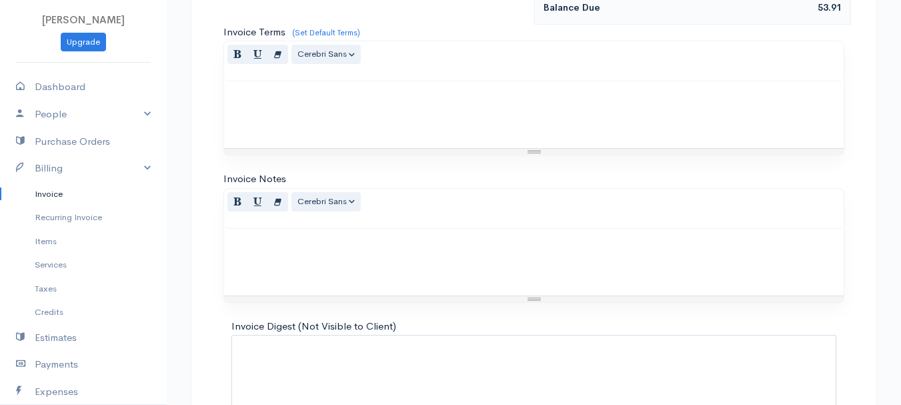
scroll to position [748, 0]
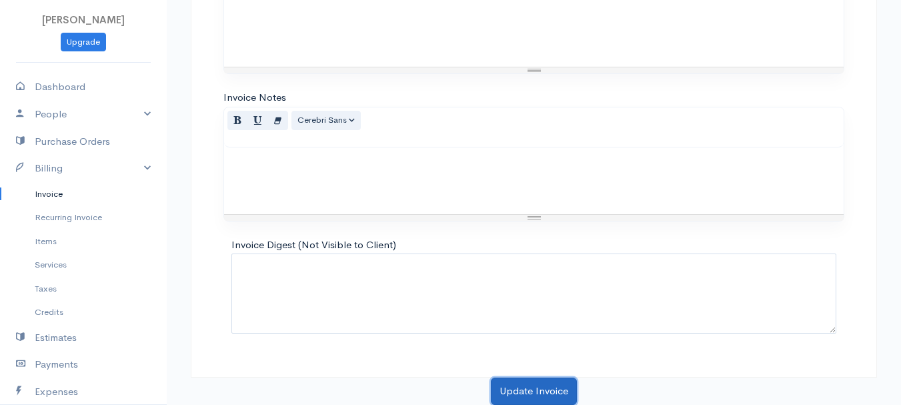
click at [533, 385] on button "Update Invoice" at bounding box center [534, 390] width 86 height 27
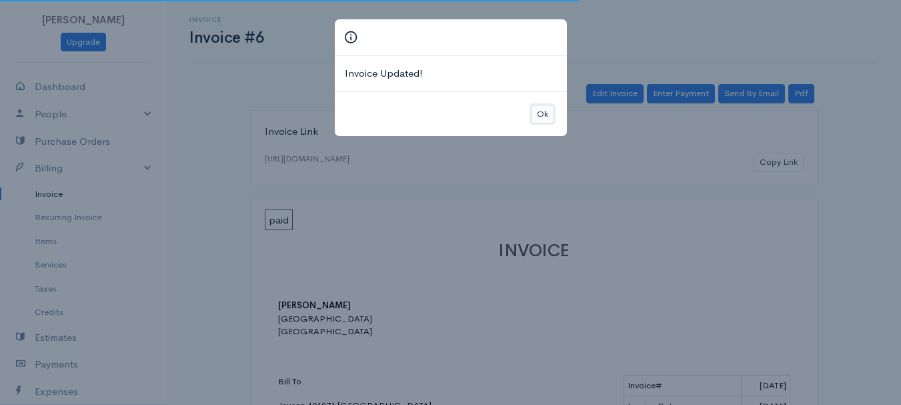
click at [540, 105] on button "Ok" at bounding box center [542, 114] width 23 height 19
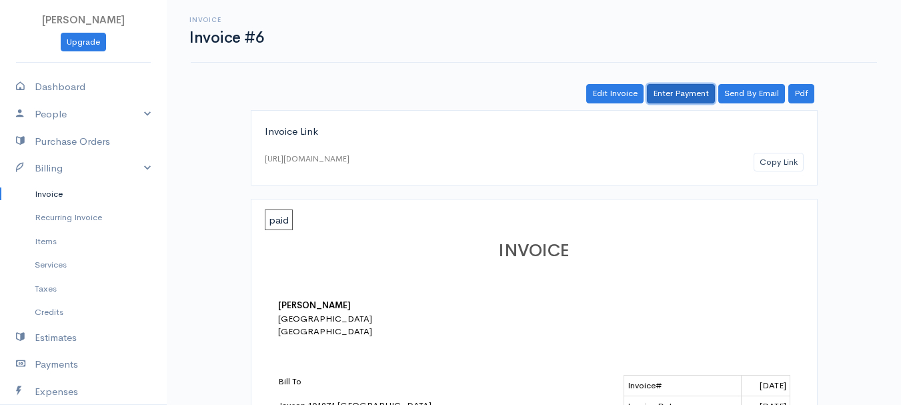
click at [675, 93] on link "Enter Payment" at bounding box center [681, 93] width 68 height 19
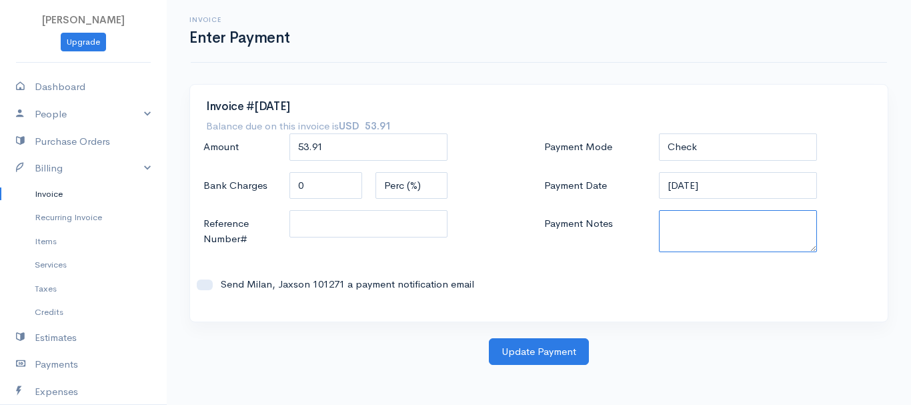
paste textarea "8130063606"
type textarea "8130063606"
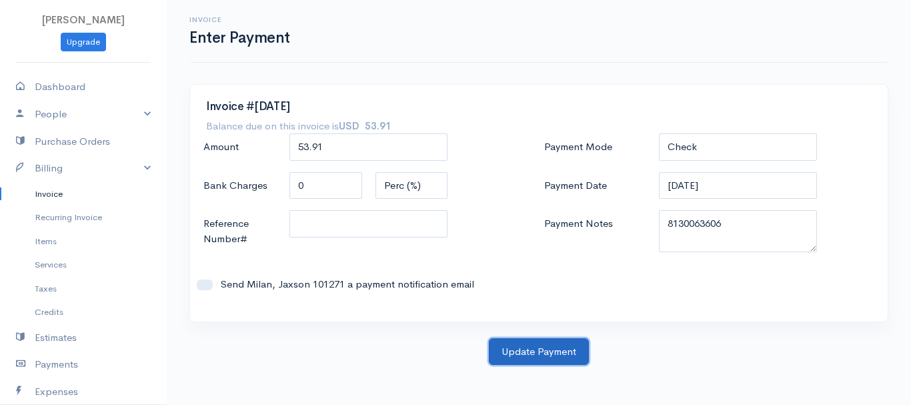
click at [577, 351] on button "Update Payment" at bounding box center [539, 351] width 100 height 27
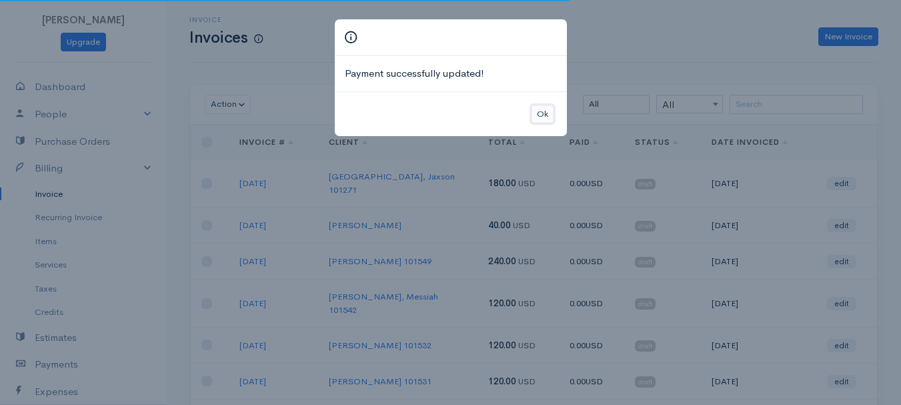
click at [539, 108] on button "Ok" at bounding box center [542, 114] width 23 height 19
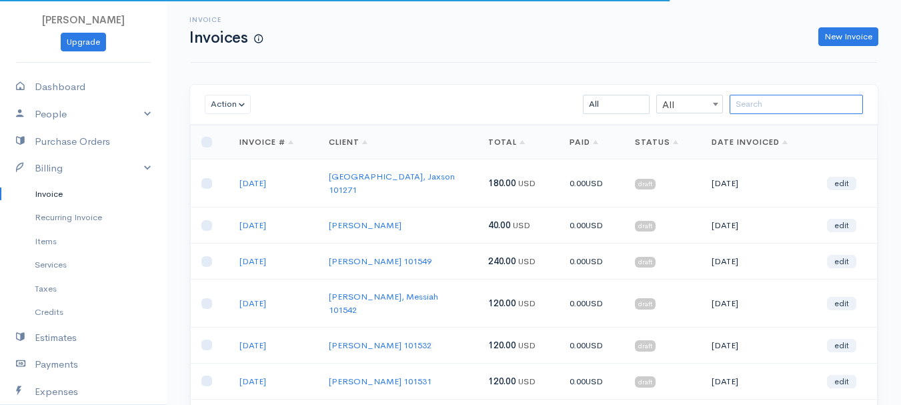
click at [798, 111] on input "search" at bounding box center [795, 104] width 133 height 19
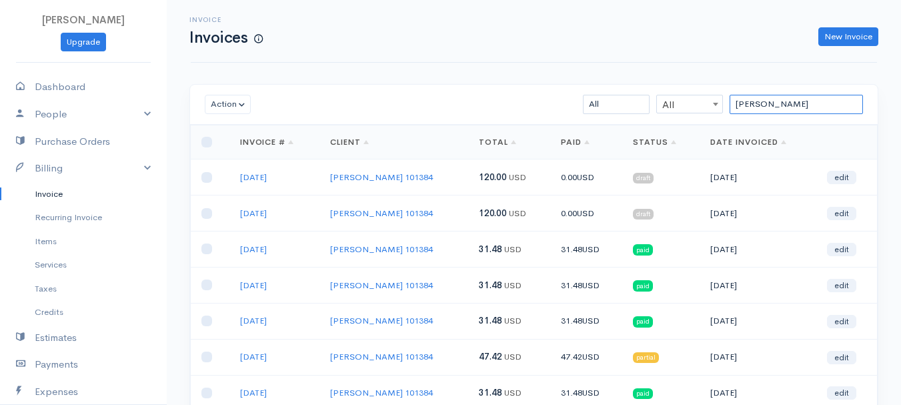
scroll to position [67, 0]
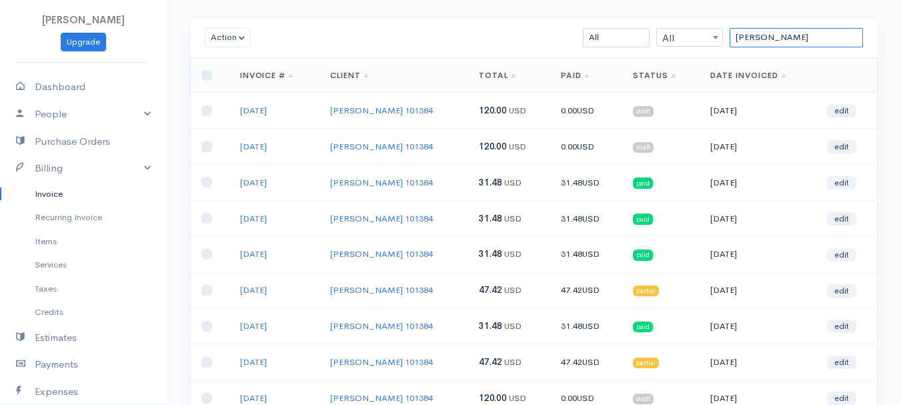
type input "[PERSON_NAME]"
click at [849, 257] on link "edit" at bounding box center [841, 254] width 29 height 13
select select "2"
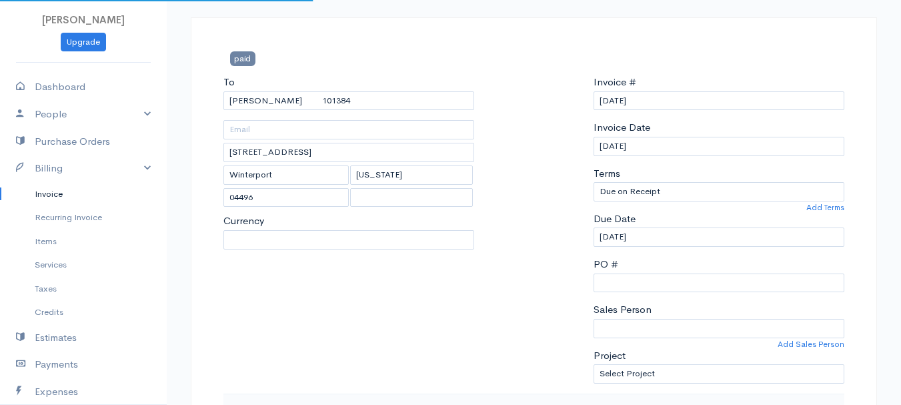
select select "[GEOGRAPHIC_DATA]"
select select "USD"
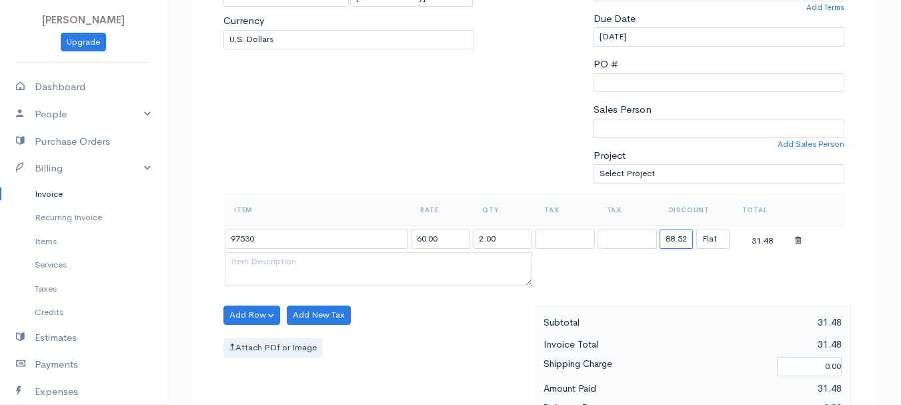
click at [681, 237] on input "88.52" at bounding box center [675, 238] width 33 height 19
type input "72.58"
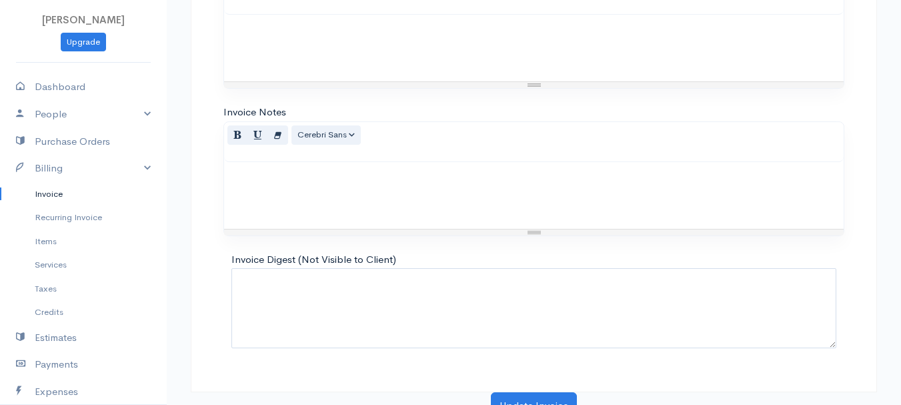
scroll to position [748, 0]
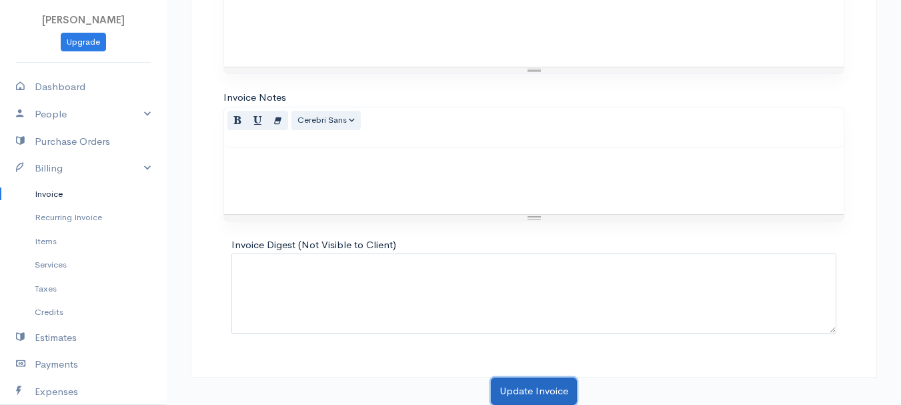
click at [515, 393] on button "Update Invoice" at bounding box center [534, 390] width 86 height 27
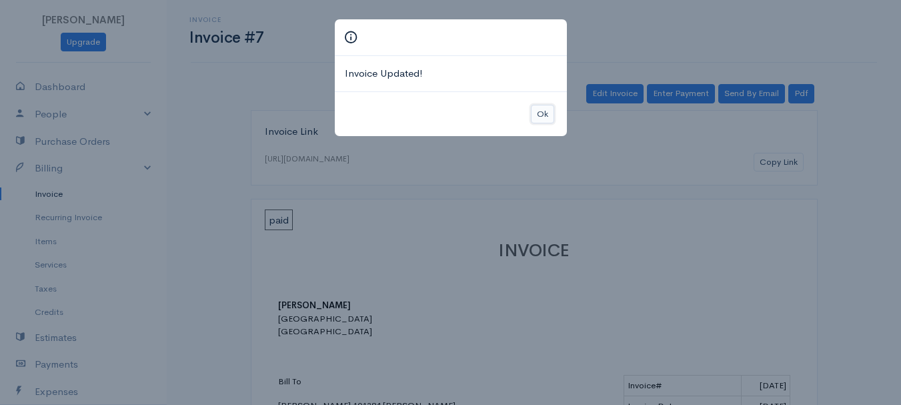
click at [535, 113] on button "Ok" at bounding box center [542, 114] width 23 height 19
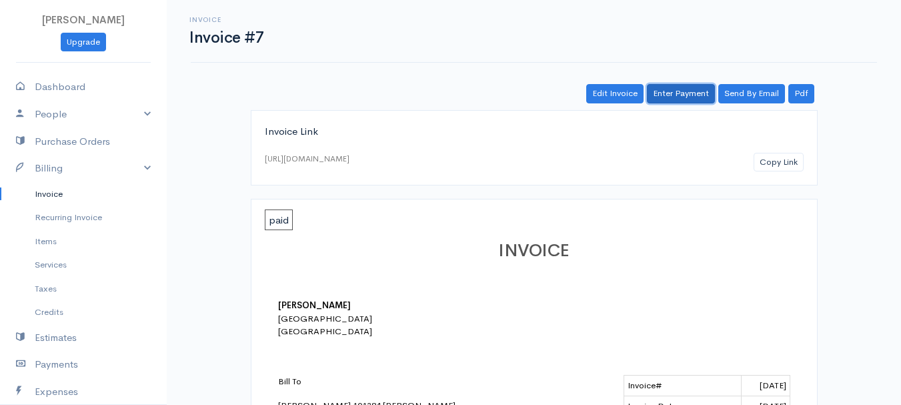
click at [688, 97] on link "Enter Payment" at bounding box center [681, 93] width 68 height 19
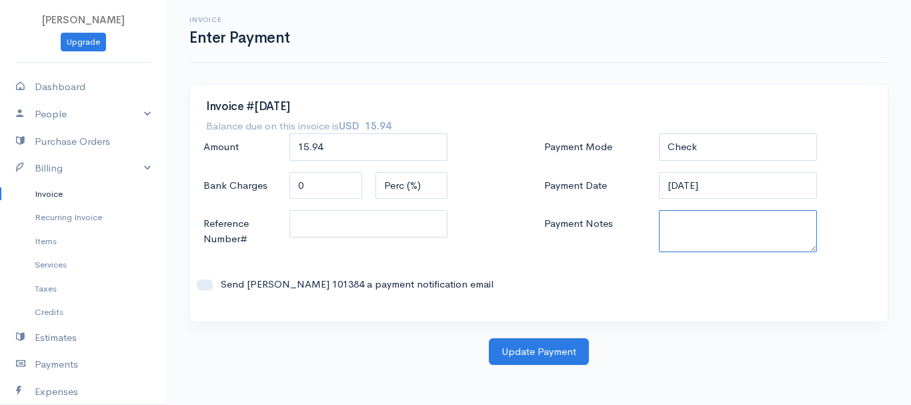
paste textarea "8130063606"
type textarea "8130063606"
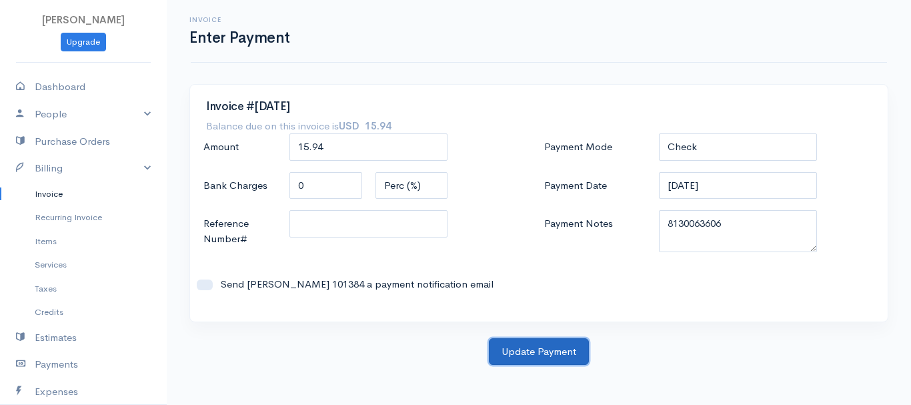
click at [563, 348] on button "Update Payment" at bounding box center [539, 351] width 100 height 27
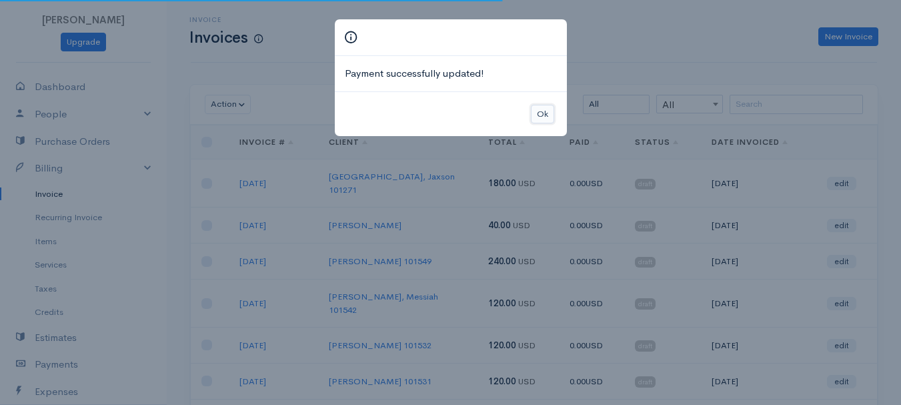
click at [538, 108] on button "Ok" at bounding box center [542, 114] width 23 height 19
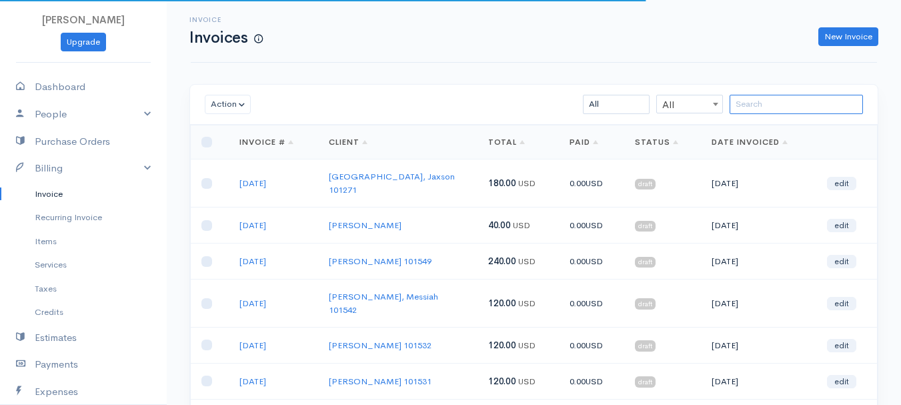
click at [763, 109] on input "search" at bounding box center [795, 104] width 133 height 19
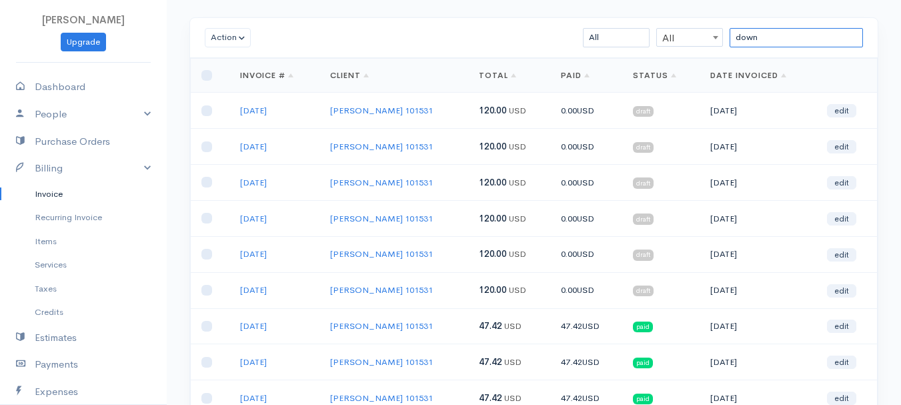
scroll to position [133, 0]
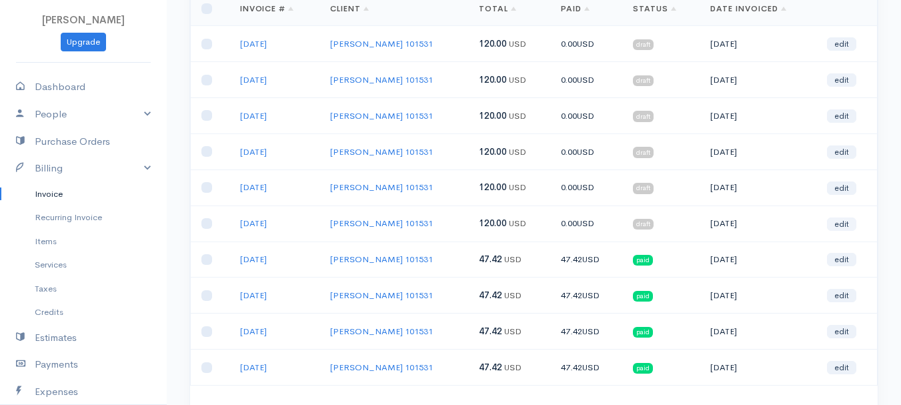
type input "down"
click at [849, 223] on link "edit" at bounding box center [841, 223] width 29 height 13
select select "2"
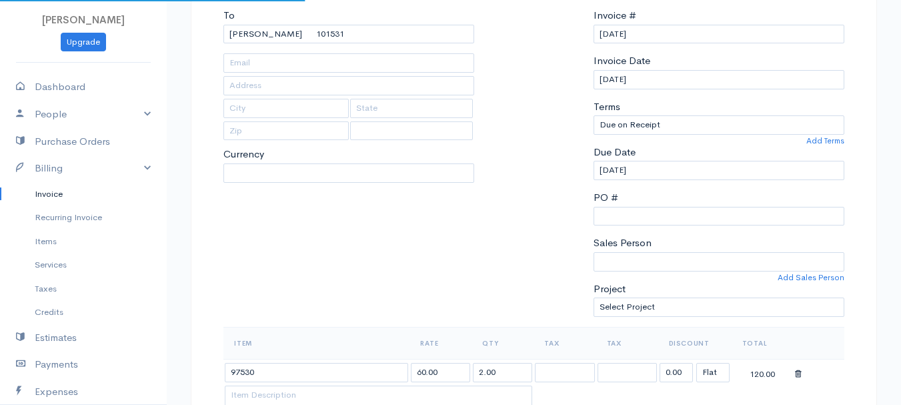
select select "[GEOGRAPHIC_DATA]"
select select "USD"
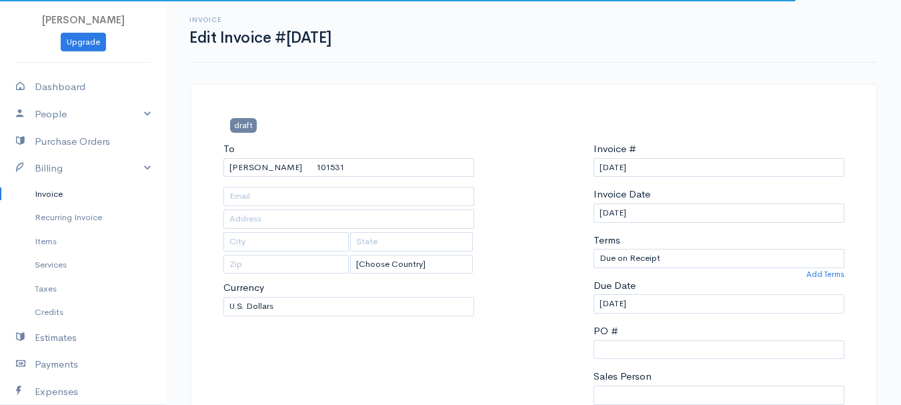
scroll to position [200, 0]
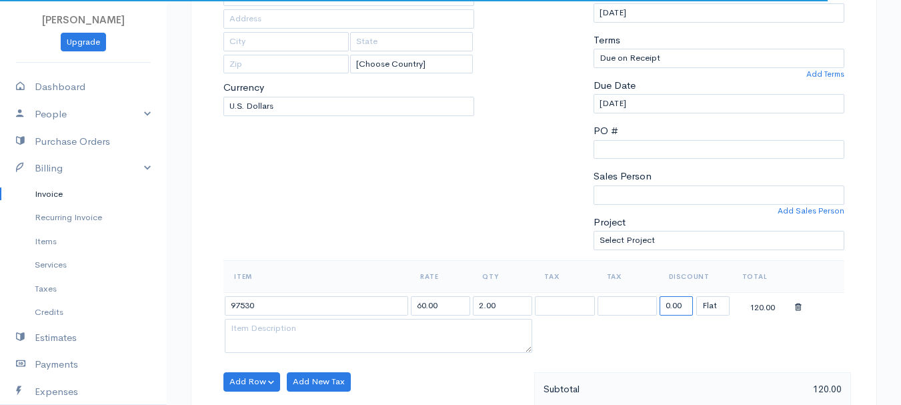
click at [675, 306] on input "0.00" at bounding box center [675, 305] width 33 height 19
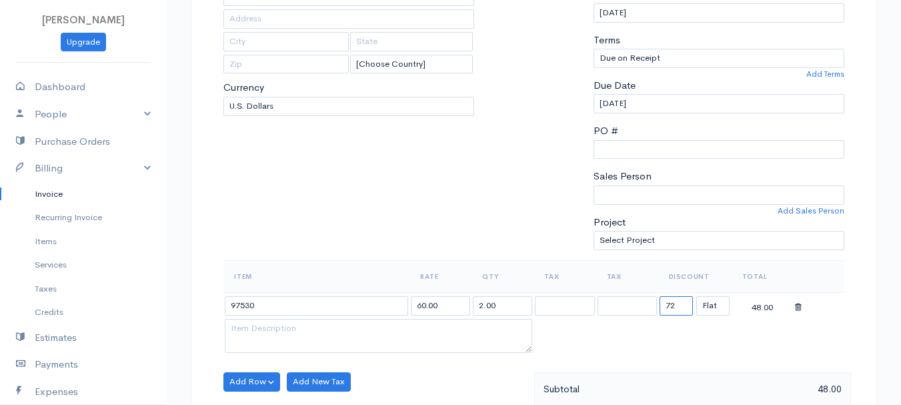
type input "72.58"
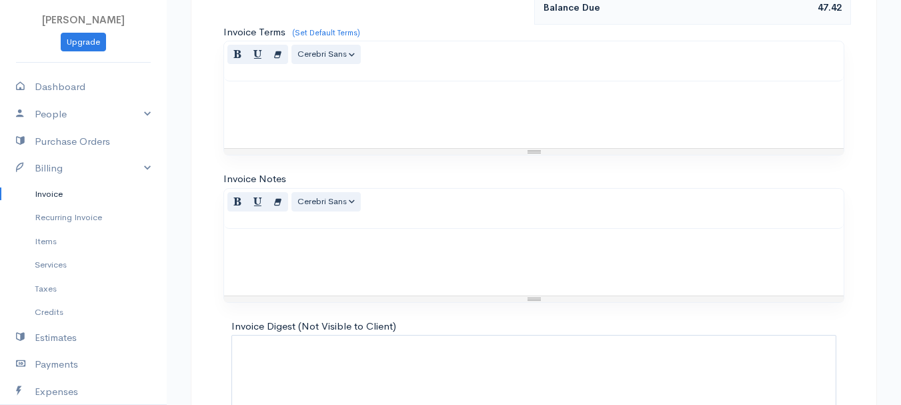
scroll to position [748, 0]
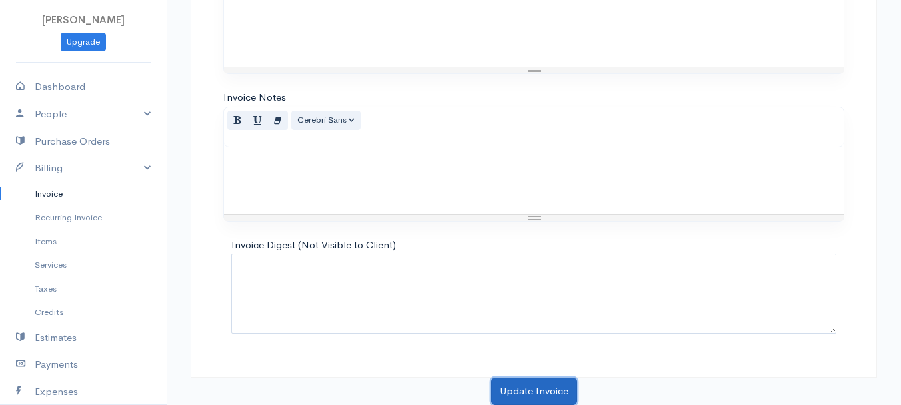
click at [551, 387] on button "Update Invoice" at bounding box center [534, 390] width 86 height 27
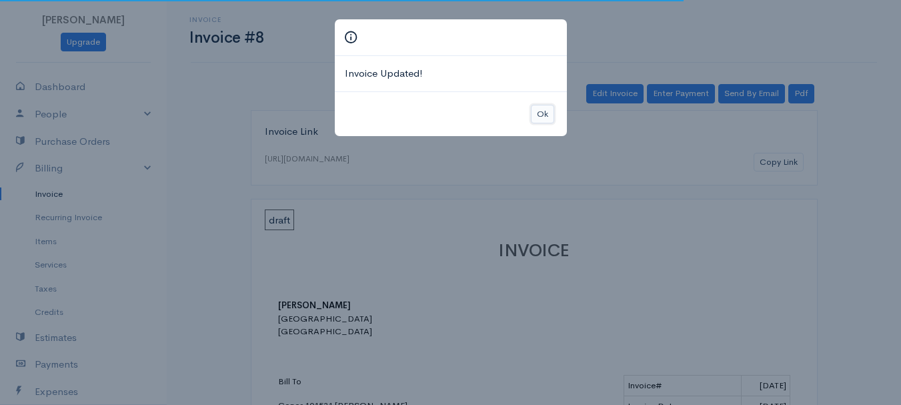
click at [543, 114] on button "Ok" at bounding box center [542, 114] width 23 height 19
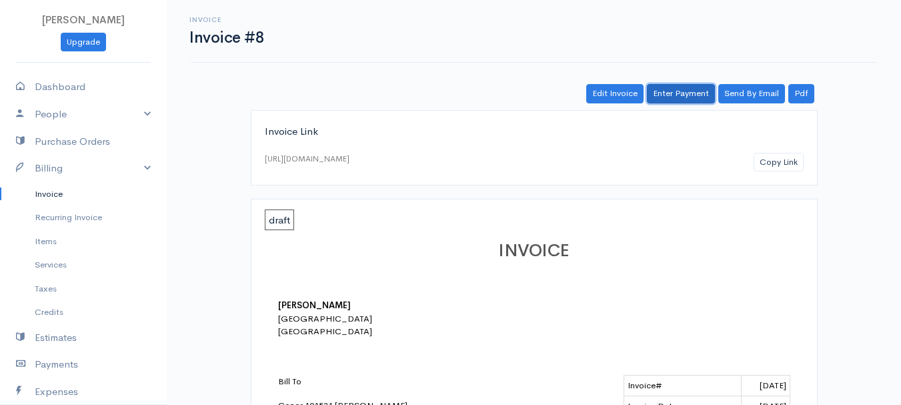
click at [696, 91] on link "Enter Payment" at bounding box center [681, 93] width 68 height 19
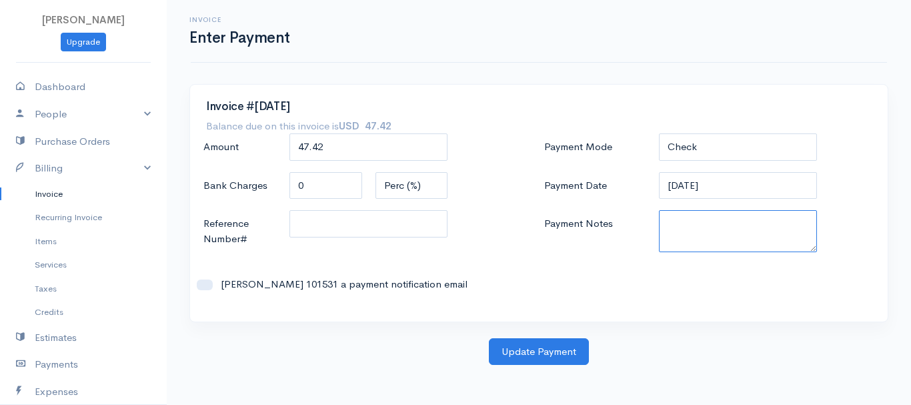
paste textarea "8130063606"
type textarea "8130063606"
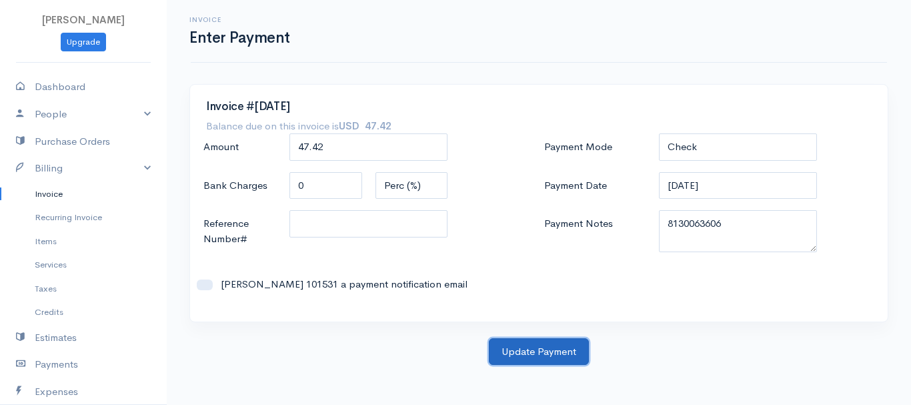
click at [553, 355] on button "Update Payment" at bounding box center [539, 351] width 100 height 27
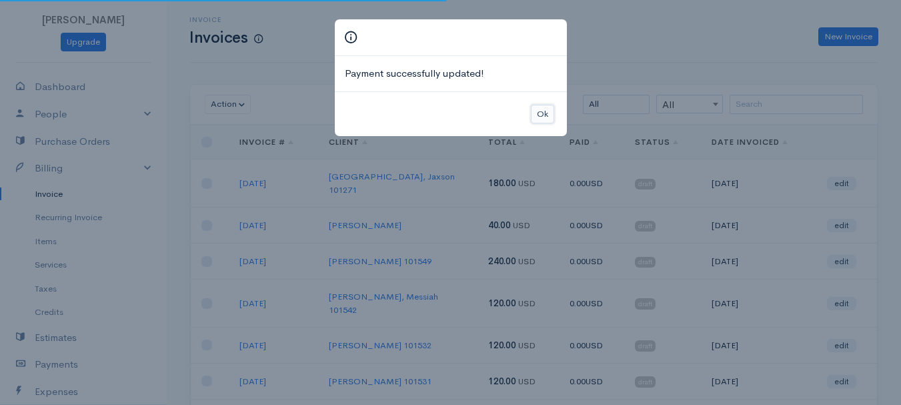
click at [543, 113] on button "Ok" at bounding box center [542, 114] width 23 height 19
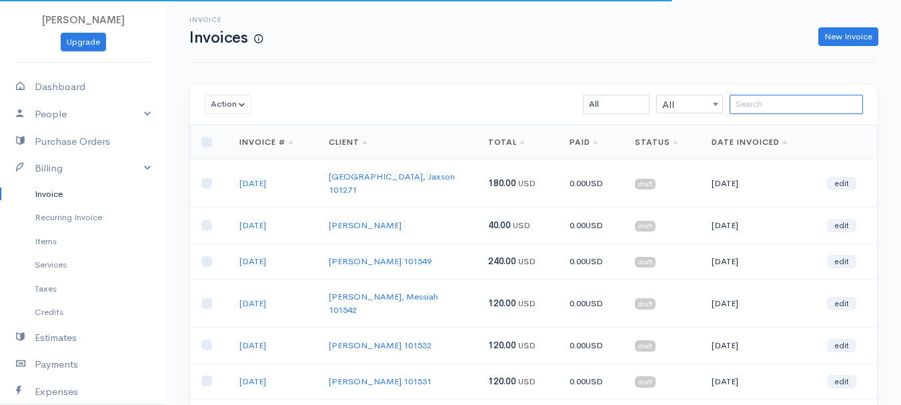
click at [792, 110] on input "search" at bounding box center [795, 104] width 133 height 19
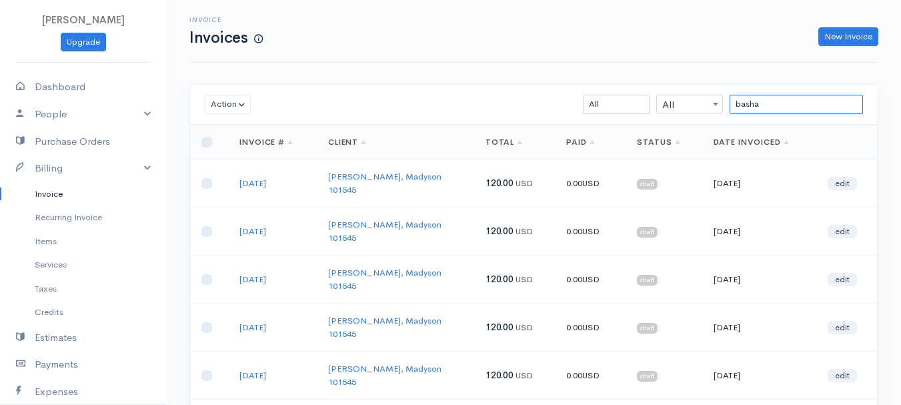
scroll to position [67, 0]
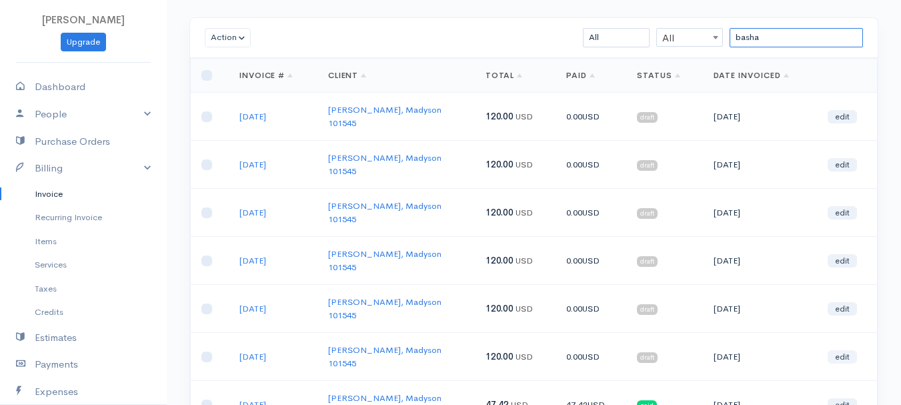
type input "basha"
click at [845, 350] on link "edit" at bounding box center [841, 356] width 29 height 13
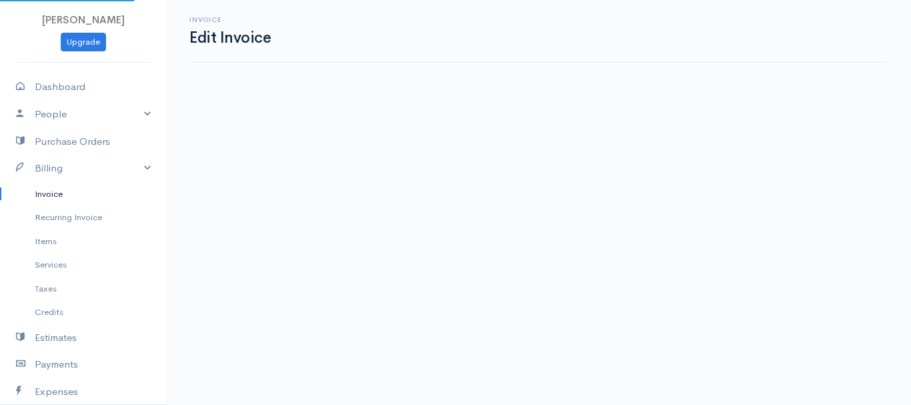
select select "2"
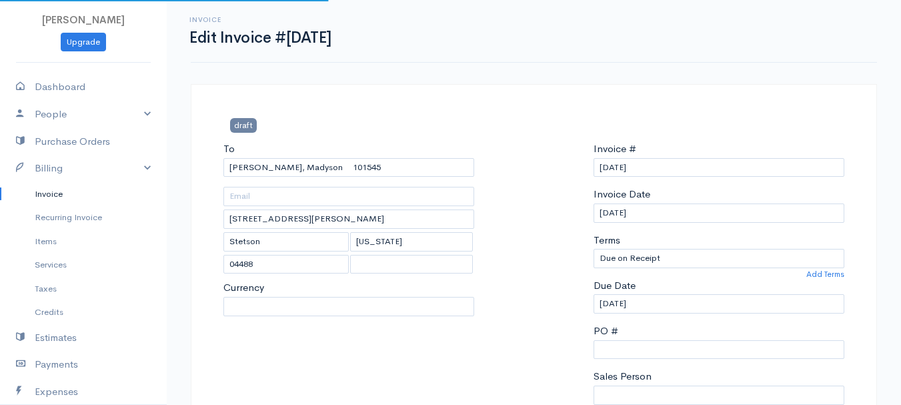
select select "[GEOGRAPHIC_DATA]"
select select "USD"
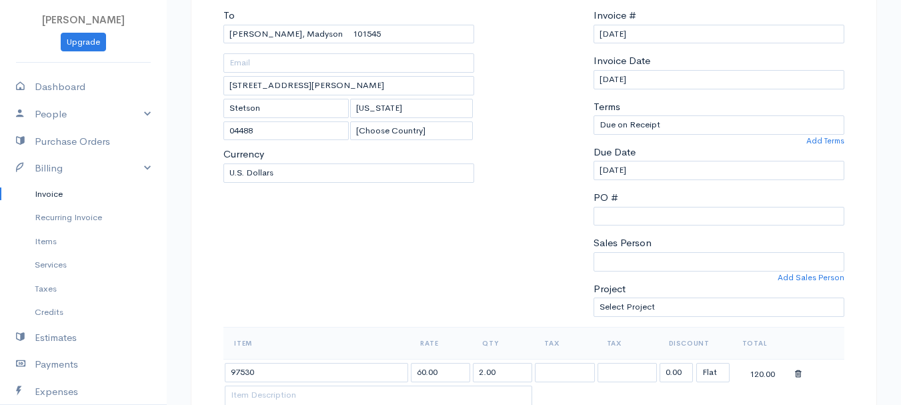
scroll to position [333, 0]
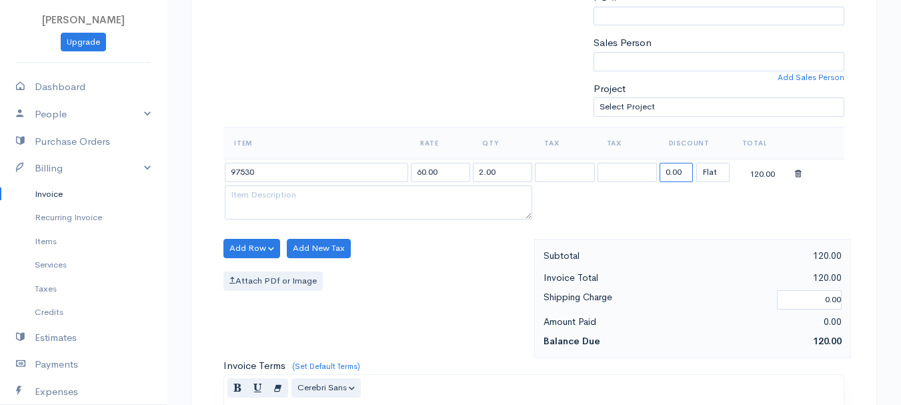
click at [679, 172] on input "0.00" at bounding box center [675, 172] width 33 height 19
type input "72.58"
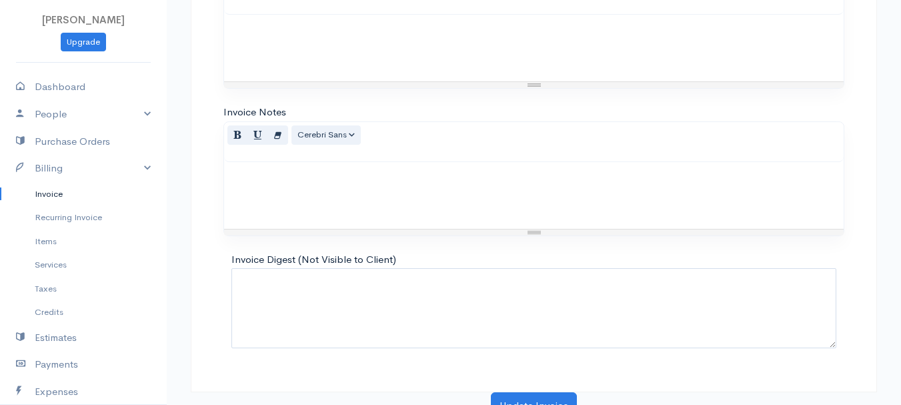
scroll to position [748, 0]
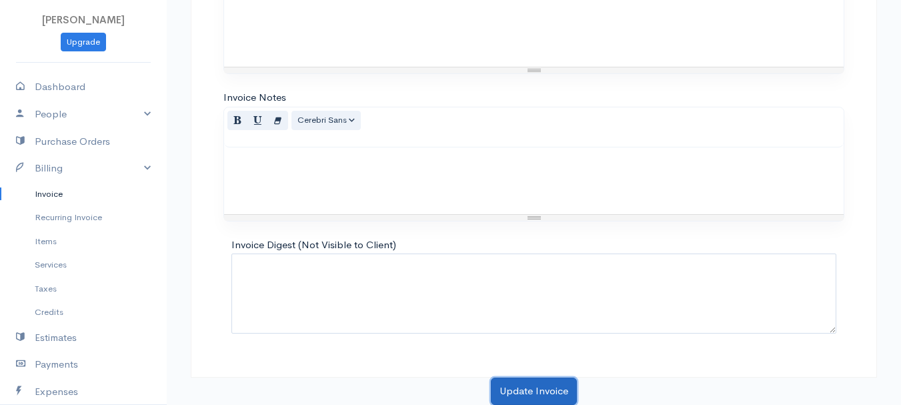
click at [528, 391] on button "Update Invoice" at bounding box center [534, 390] width 86 height 27
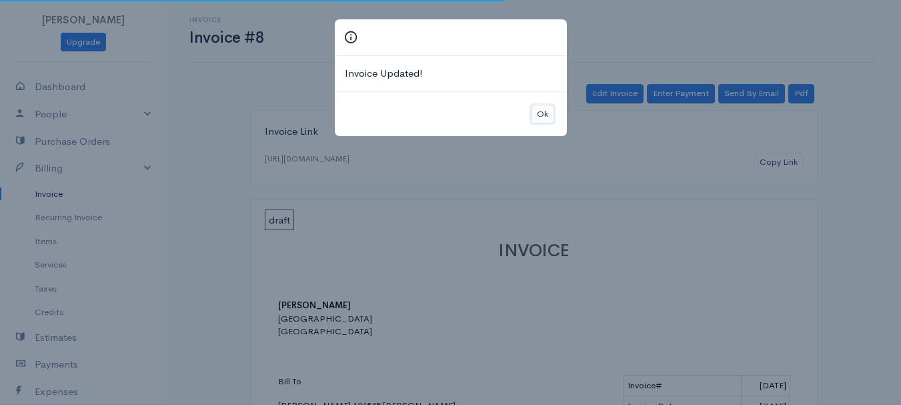
click at [543, 108] on button "Ok" at bounding box center [542, 114] width 23 height 19
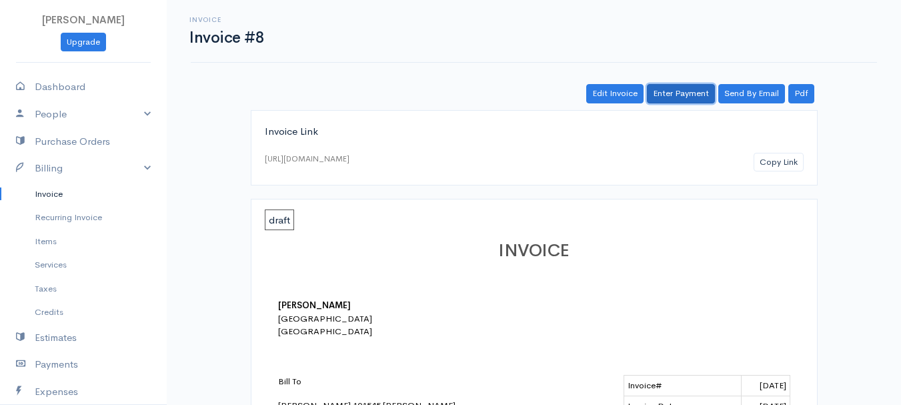
click at [659, 95] on link "Enter Payment" at bounding box center [681, 93] width 68 height 19
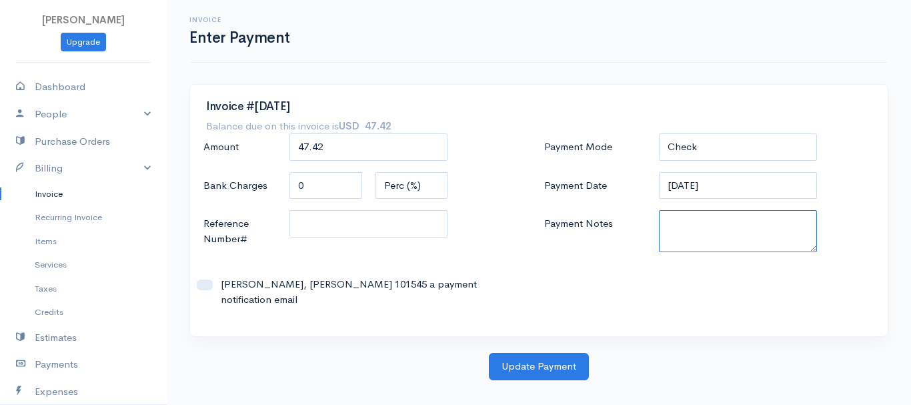
paste textarea "8130063606"
type textarea "8130063606"
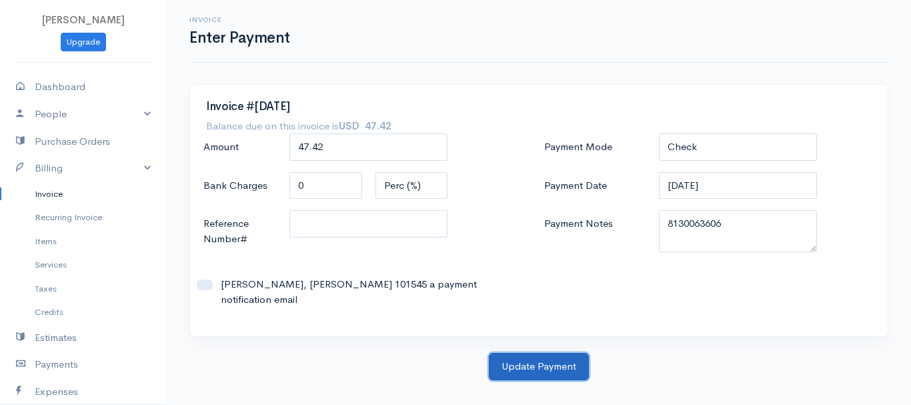
click at [521, 353] on button "Update Payment" at bounding box center [539, 366] width 100 height 27
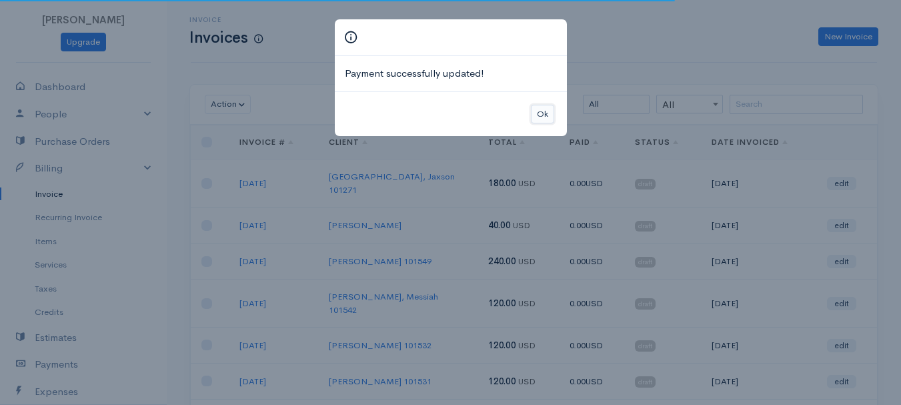
click at [551, 115] on button "Ok" at bounding box center [542, 114] width 23 height 19
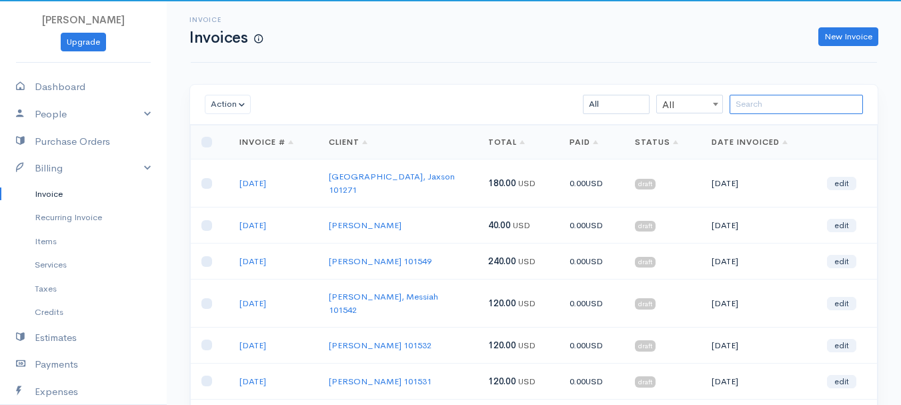
click at [760, 101] on input "search" at bounding box center [795, 104] width 133 height 19
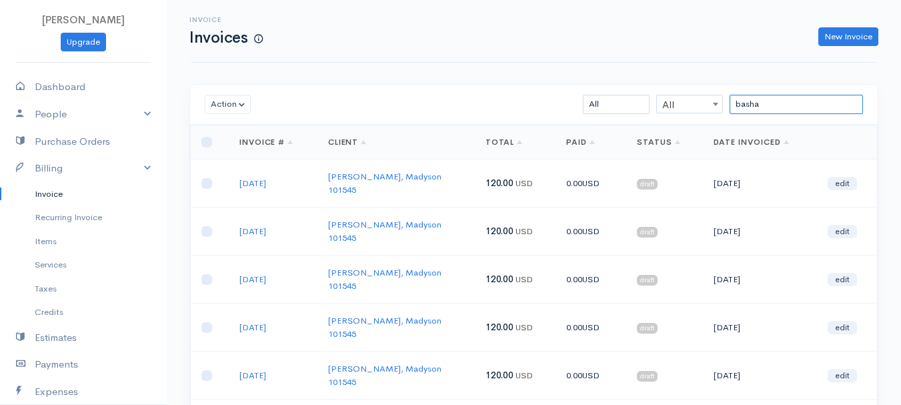
click at [761, 110] on input "basha" at bounding box center [795, 104] width 133 height 19
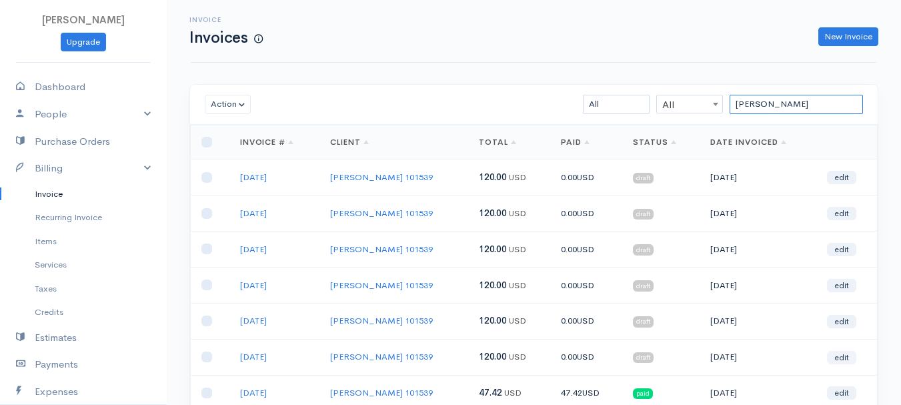
type input "[PERSON_NAME]"
click at [841, 355] on link "edit" at bounding box center [841, 357] width 29 height 13
select select "2"
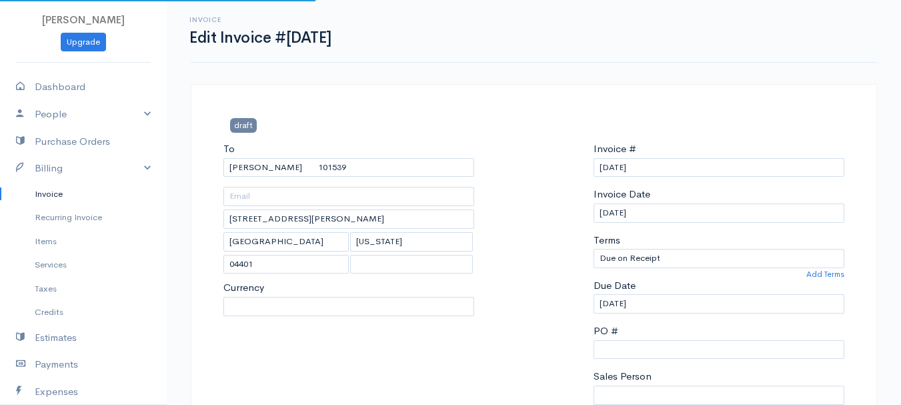
select select "[GEOGRAPHIC_DATA]"
select select "USD"
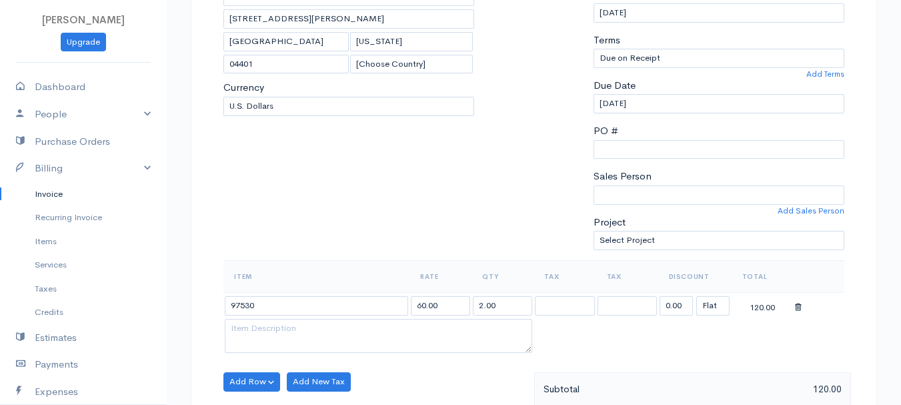
scroll to position [267, 0]
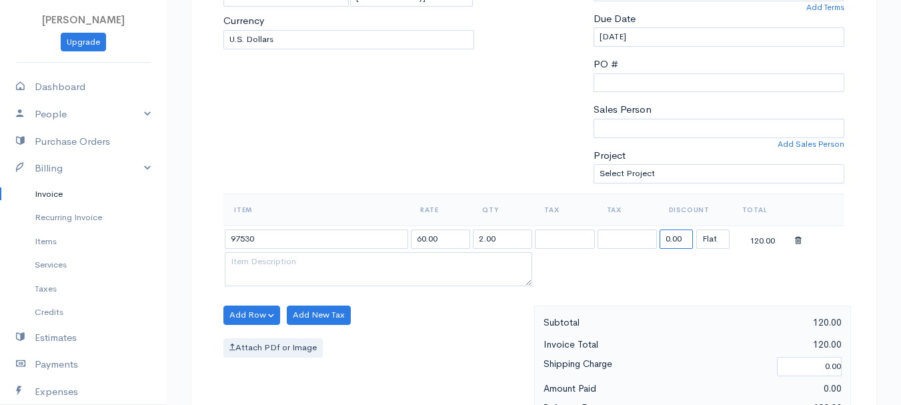
click at [669, 234] on input "0.00" at bounding box center [675, 238] width 33 height 19
type input "72.58"
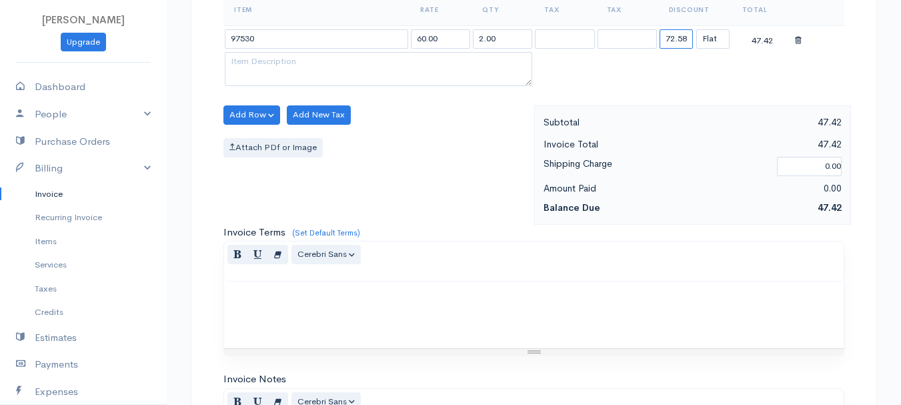
scroll to position [748, 0]
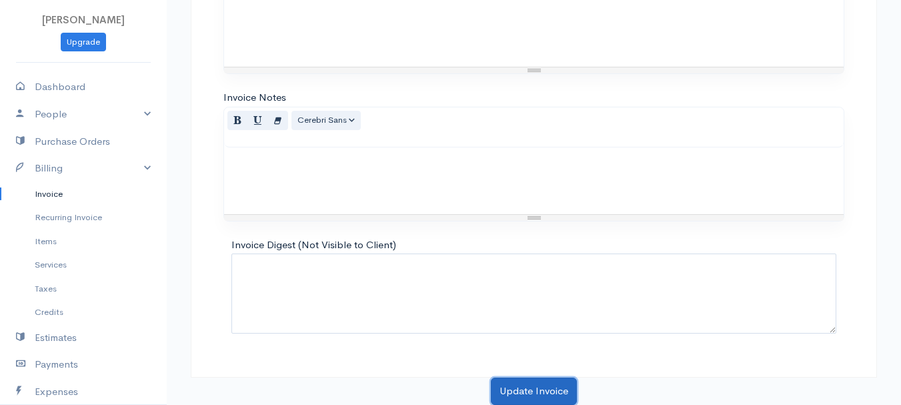
click at [531, 396] on button "Update Invoice" at bounding box center [534, 390] width 86 height 27
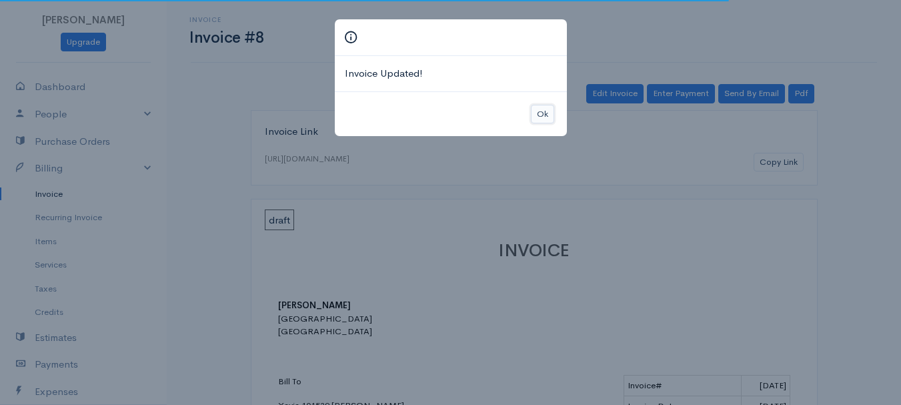
click at [546, 113] on button "Ok" at bounding box center [542, 114] width 23 height 19
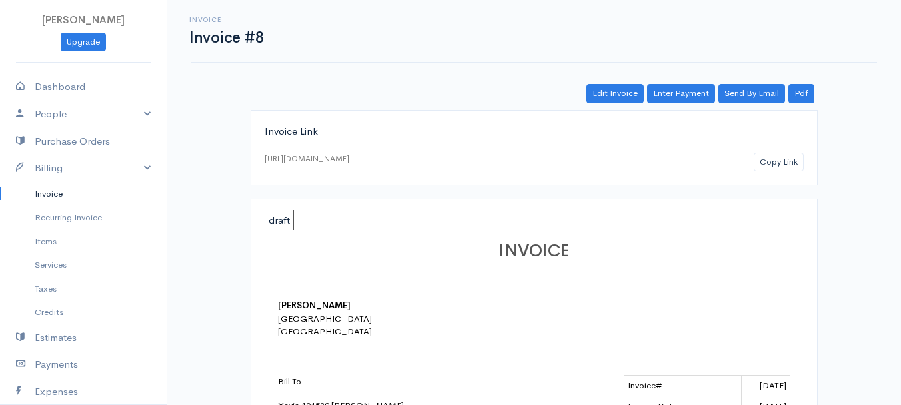
click at [685, 87] on link "Enter Payment" at bounding box center [681, 93] width 68 height 19
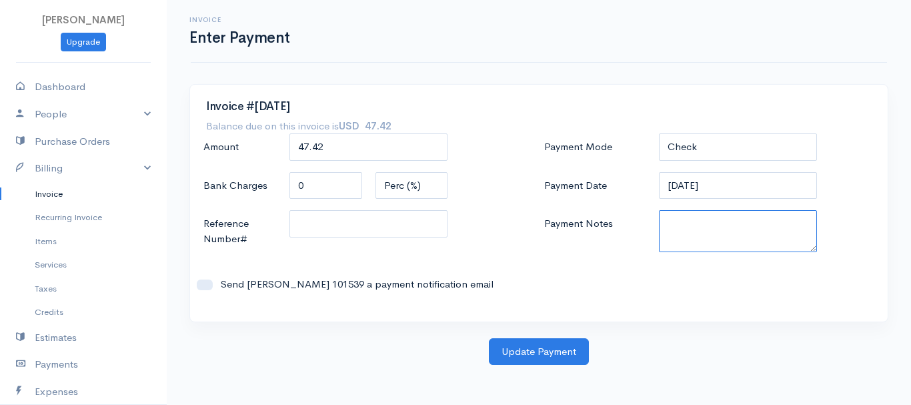
paste textarea "8130063606"
type textarea "8130063606"
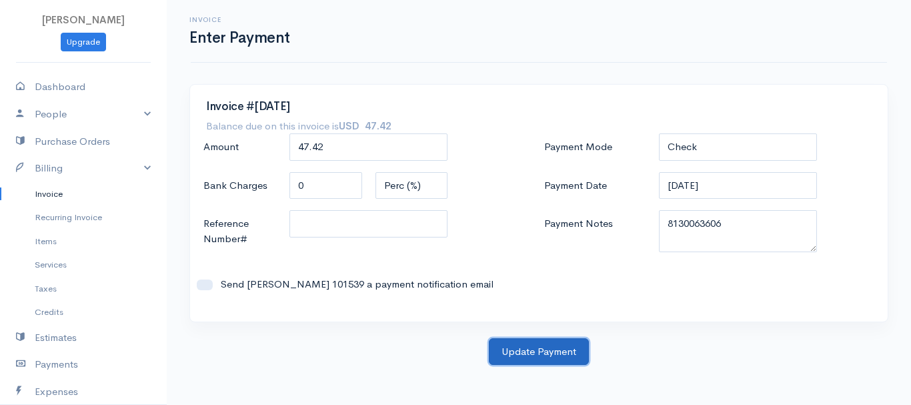
click at [543, 357] on button "Update Payment" at bounding box center [539, 351] width 100 height 27
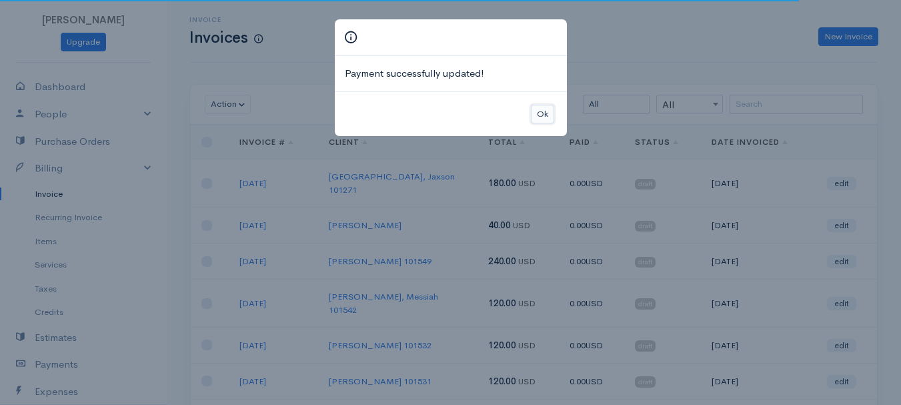
click at [539, 110] on button "Ok" at bounding box center [542, 114] width 23 height 19
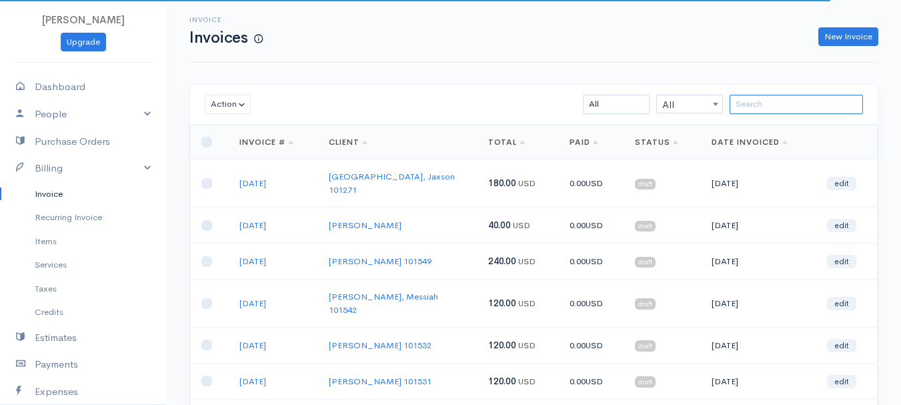
click at [796, 108] on input "search" at bounding box center [795, 104] width 133 height 19
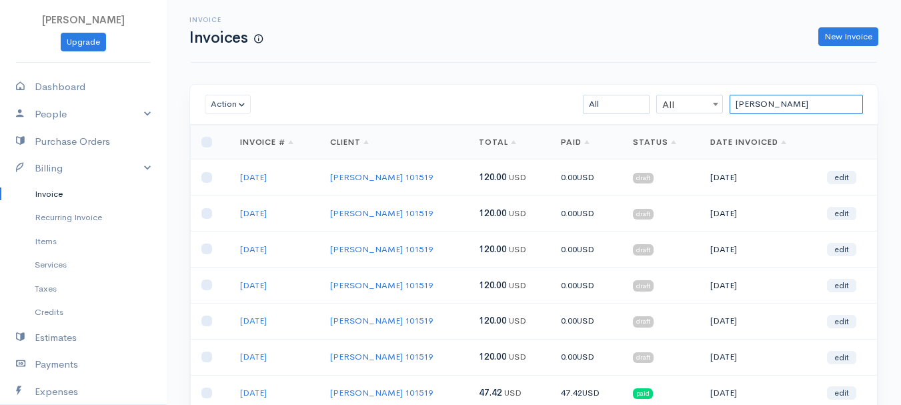
scroll to position [67, 0]
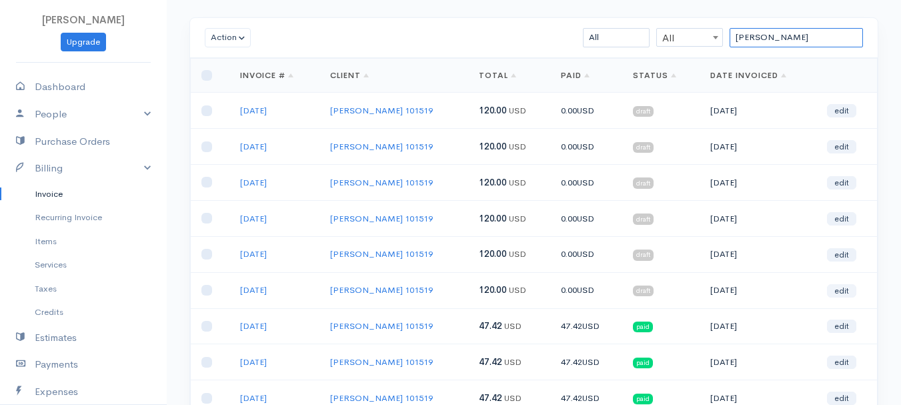
type input "[PERSON_NAME]"
click at [841, 295] on link "edit" at bounding box center [841, 290] width 29 height 13
select select "2"
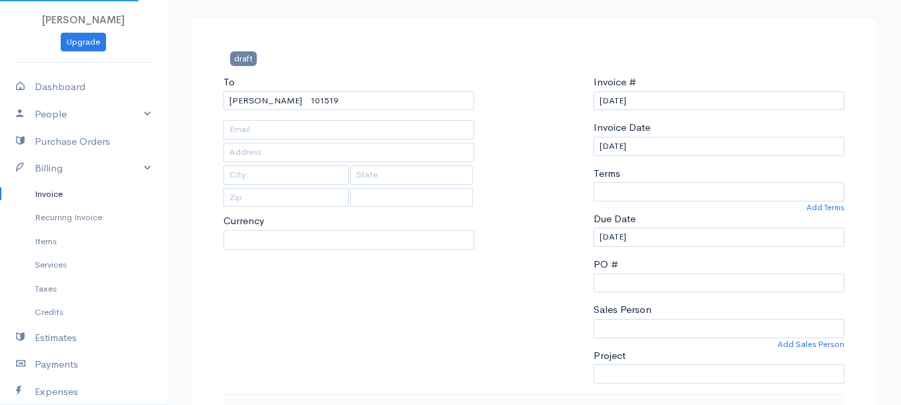
type input "[STREET_ADDRESS]"
type input "[PERSON_NAME]"
type input "[US_STATE]"
type input "04468"
select select "0"
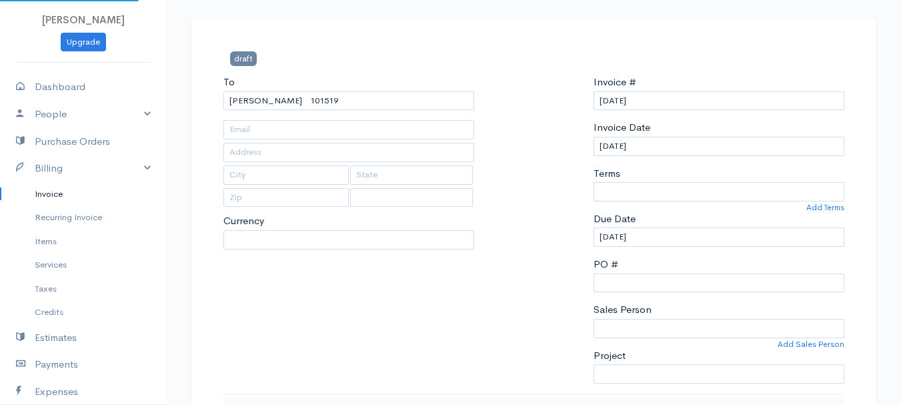
select select
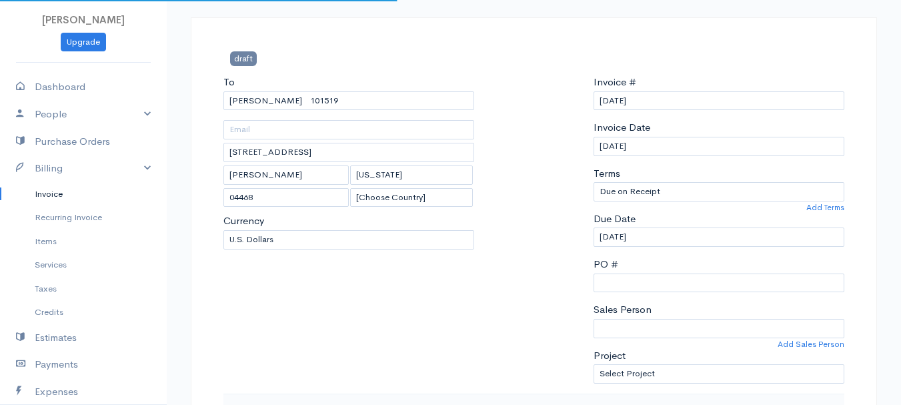
select select "[GEOGRAPHIC_DATA]"
select select "USD"
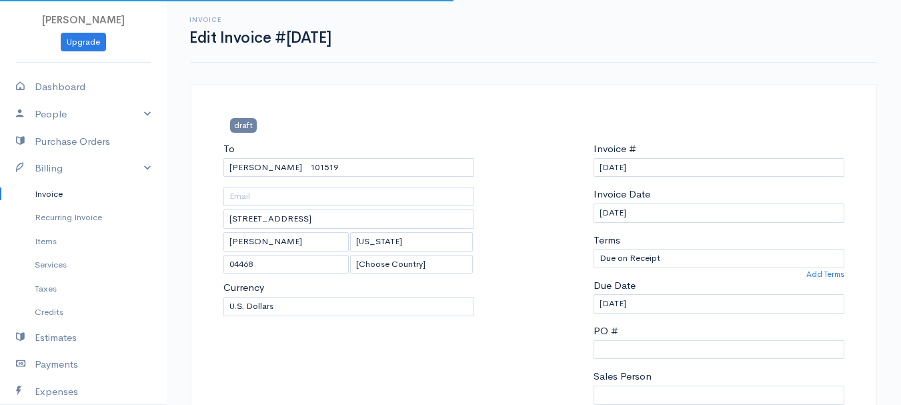
scroll to position [267, 0]
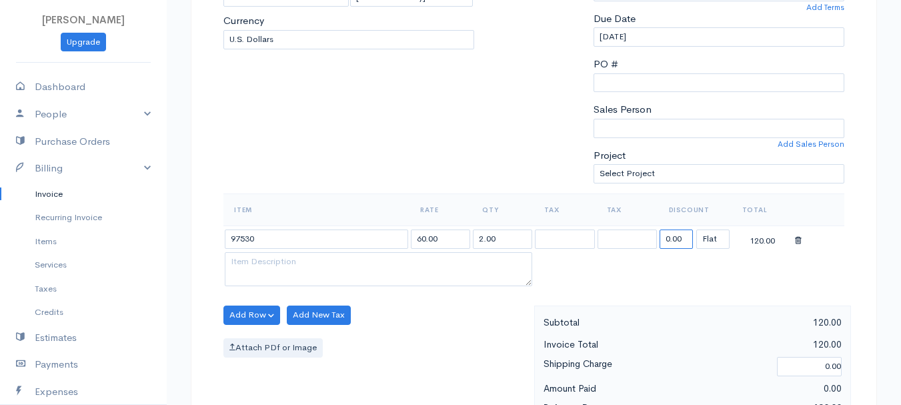
click at [673, 238] on input "0.00" at bounding box center [675, 238] width 33 height 19
type input "72.58"
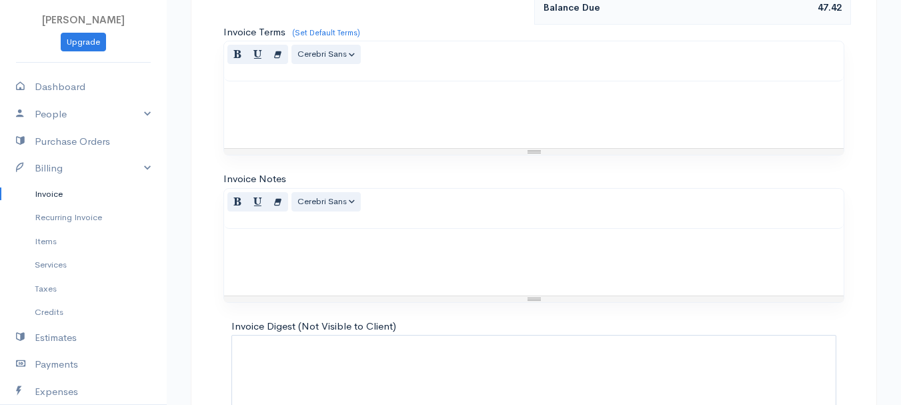
scroll to position [748, 0]
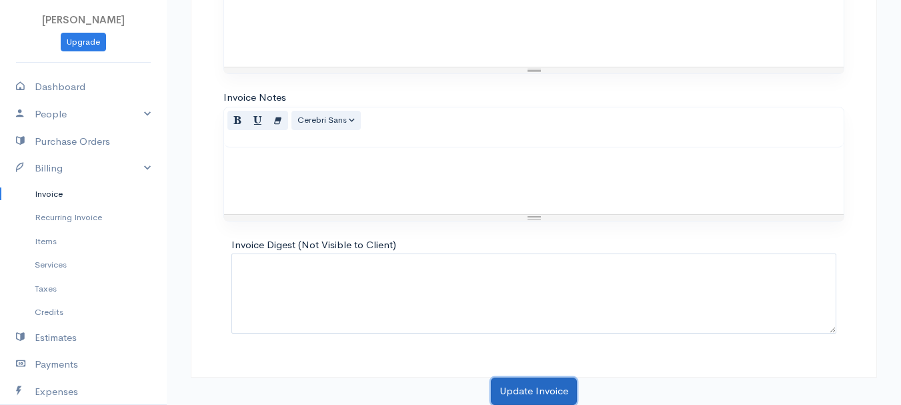
click at [527, 389] on button "Update Invoice" at bounding box center [534, 390] width 86 height 27
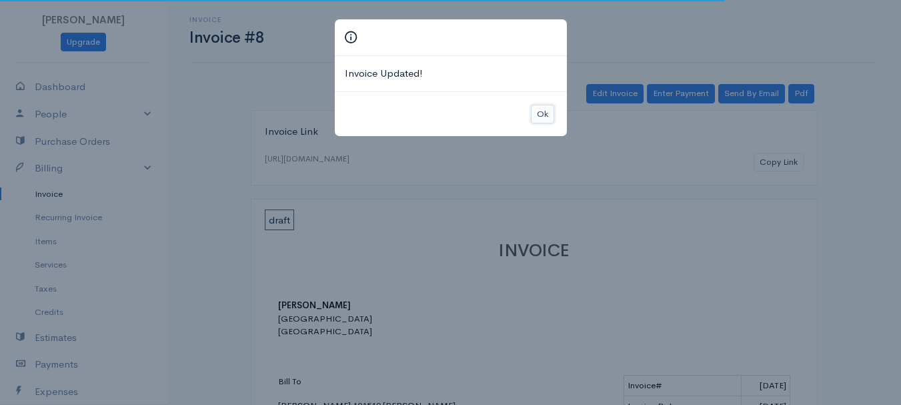
click at [547, 108] on button "Ok" at bounding box center [542, 114] width 23 height 19
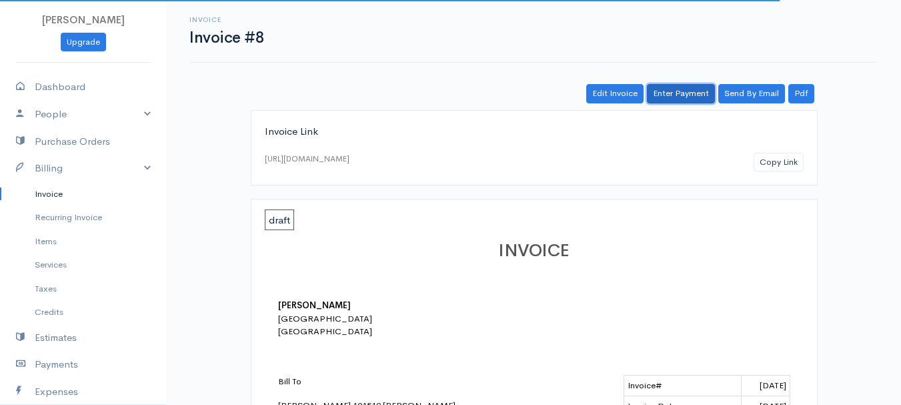
click at [698, 90] on link "Enter Payment" at bounding box center [681, 93] width 68 height 19
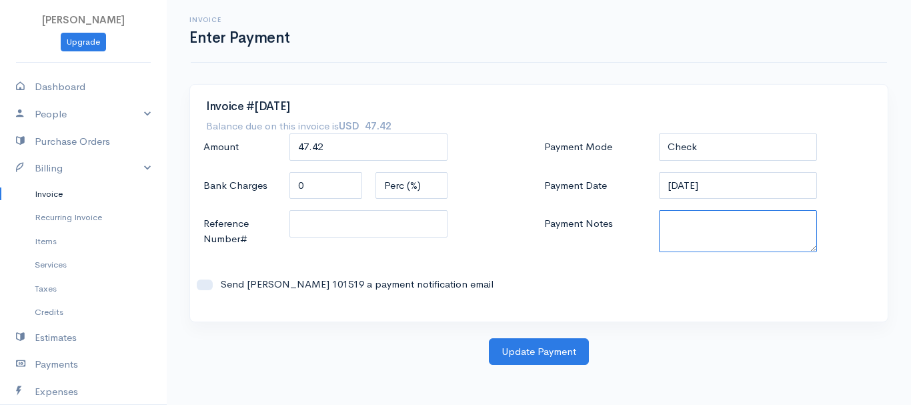
paste textarea "8130063606"
type textarea "8130063606"
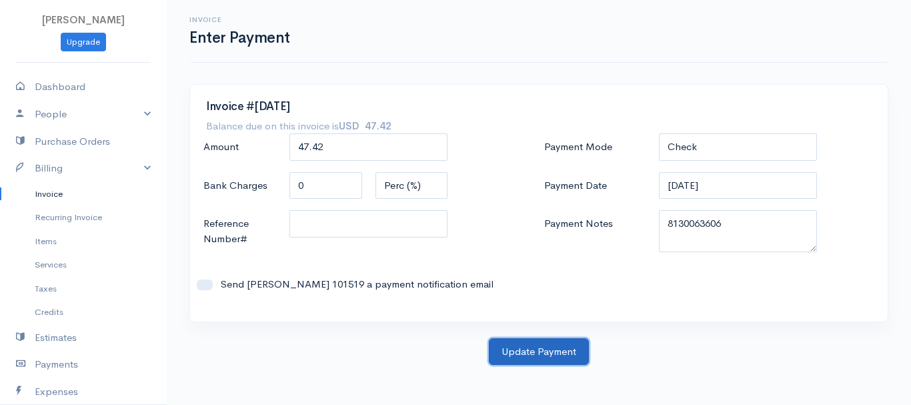
drag, startPoint x: 545, startPoint y: 352, endPoint x: 553, endPoint y: 351, distance: 8.7
click at [545, 351] on button "Update Payment" at bounding box center [539, 351] width 100 height 27
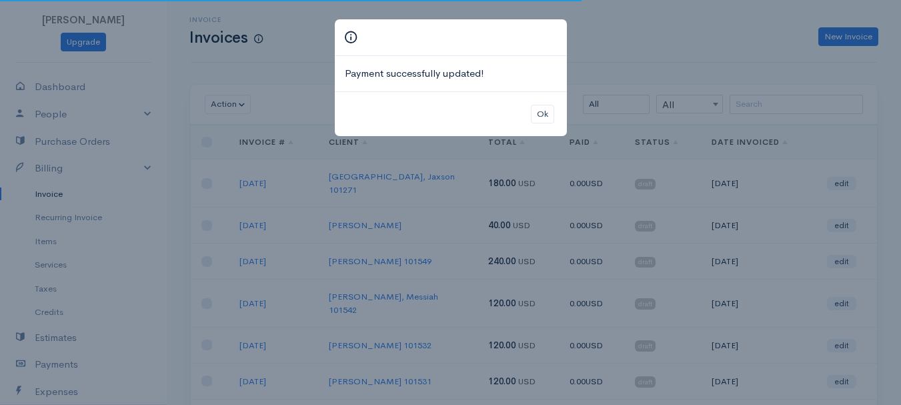
click at [544, 102] on div "Ok" at bounding box center [451, 113] width 232 height 45
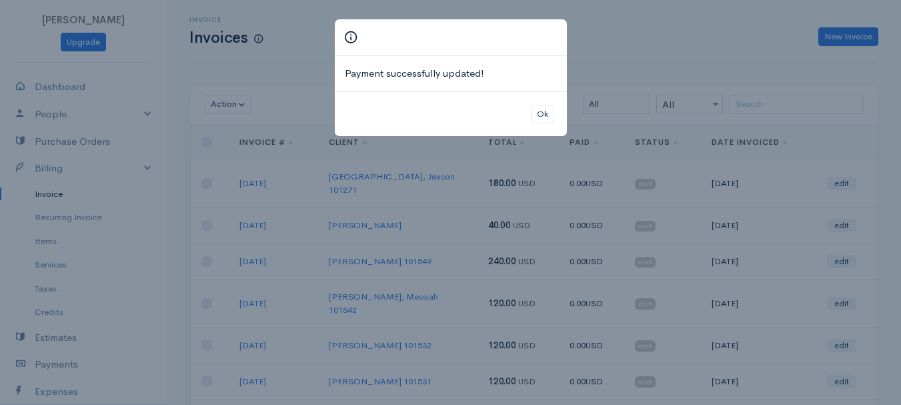
click at [521, 119] on div "Ok" at bounding box center [451, 113] width 232 height 45
click at [543, 115] on button "Ok" at bounding box center [542, 114] width 23 height 19
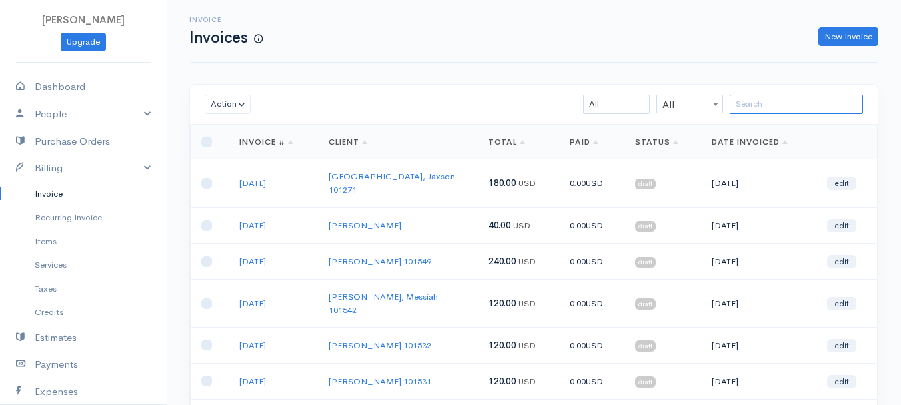
click at [793, 106] on input "search" at bounding box center [795, 104] width 133 height 19
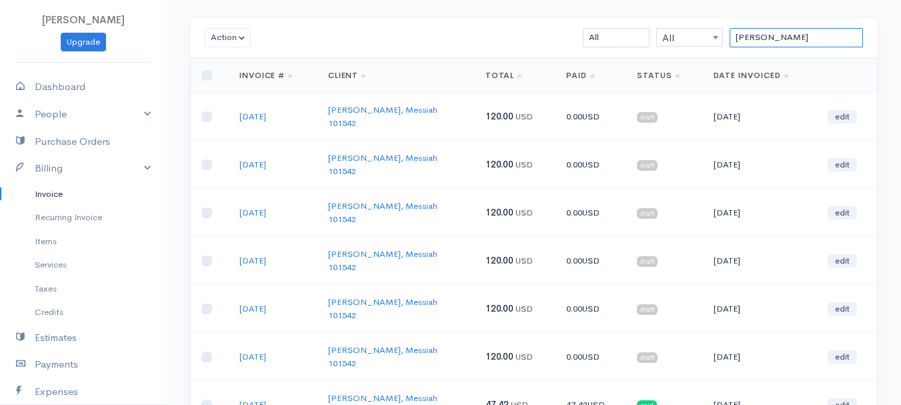
scroll to position [133, 0]
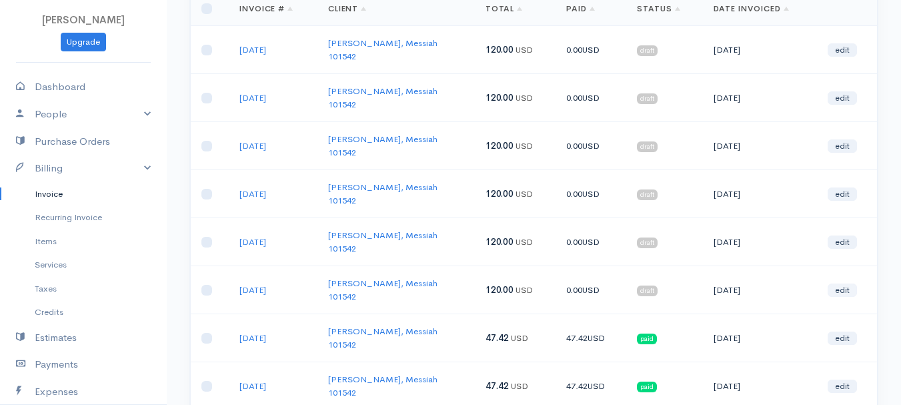
type input "[PERSON_NAME]"
click at [844, 283] on link "edit" at bounding box center [841, 289] width 29 height 13
select select "2"
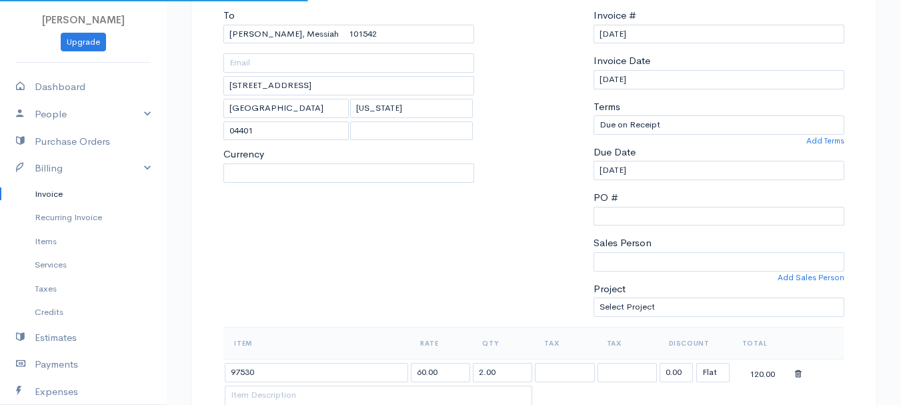
select select "[GEOGRAPHIC_DATA]"
select select "USD"
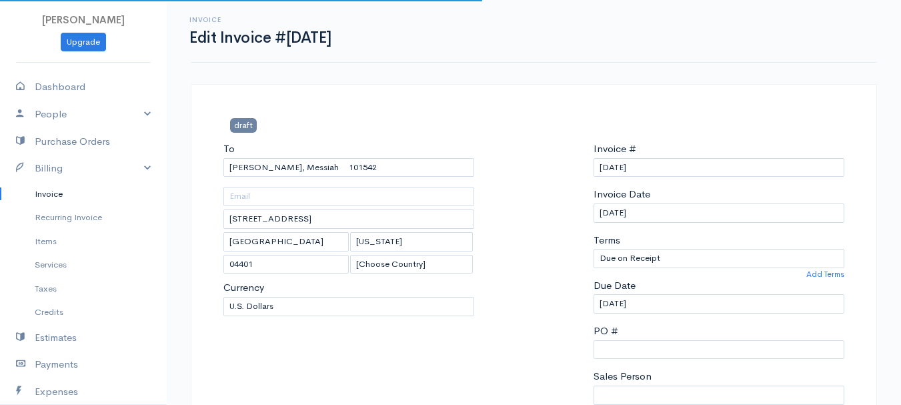
scroll to position [267, 0]
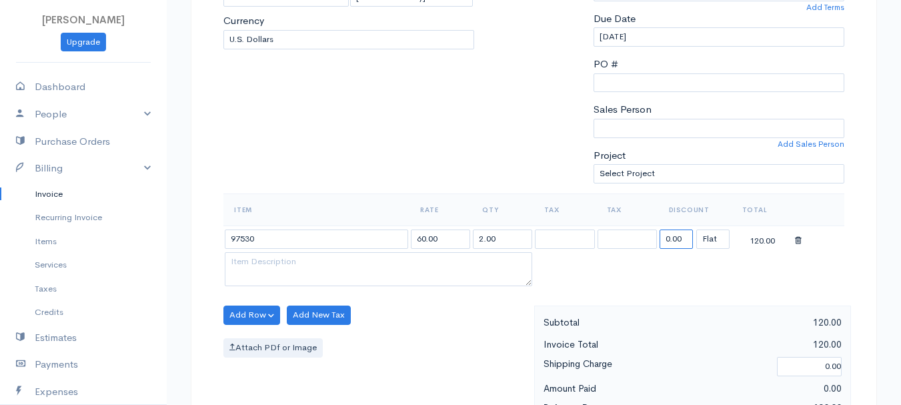
click at [684, 243] on input "0.00" at bounding box center [675, 238] width 33 height 19
type input "72.58"
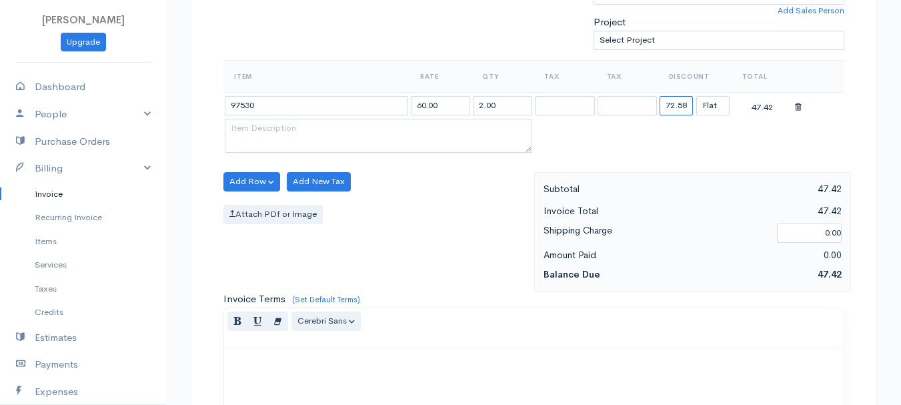
scroll to position [748, 0]
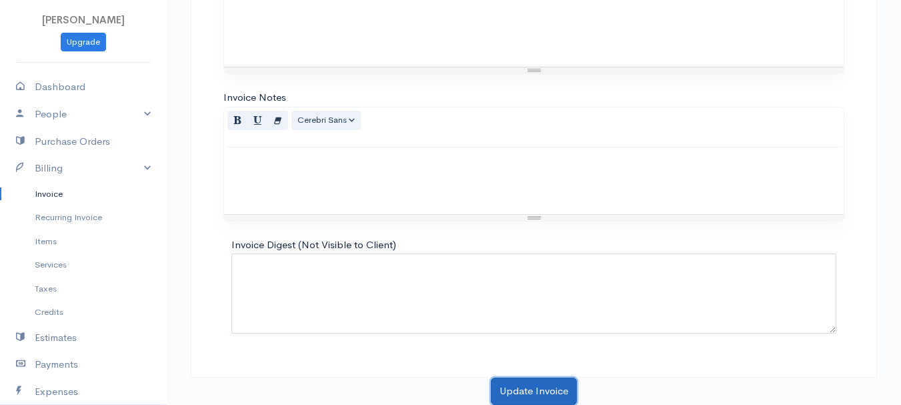
click at [511, 381] on button "Update Invoice" at bounding box center [534, 390] width 86 height 27
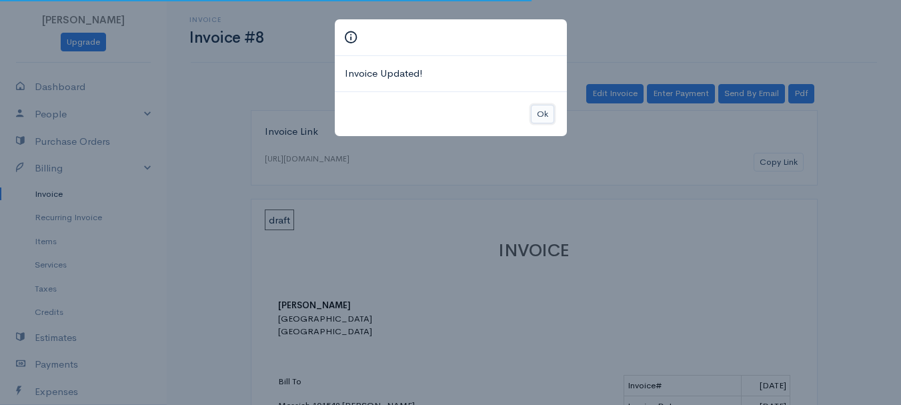
click at [534, 105] on button "Ok" at bounding box center [542, 114] width 23 height 19
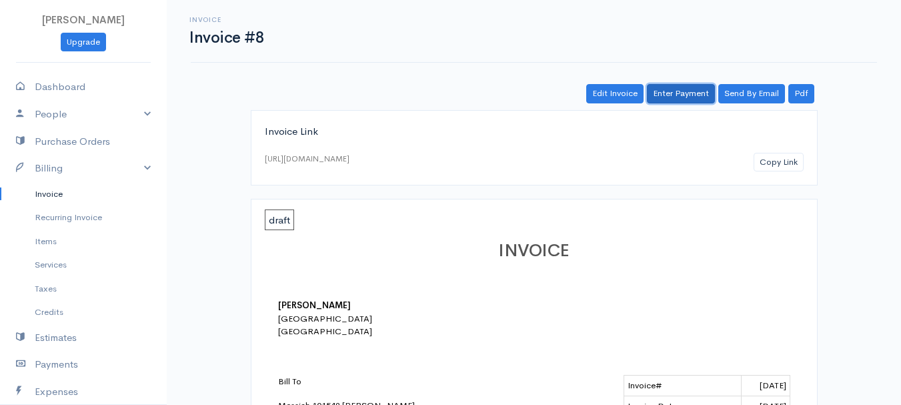
click at [673, 91] on link "Enter Payment" at bounding box center [681, 93] width 68 height 19
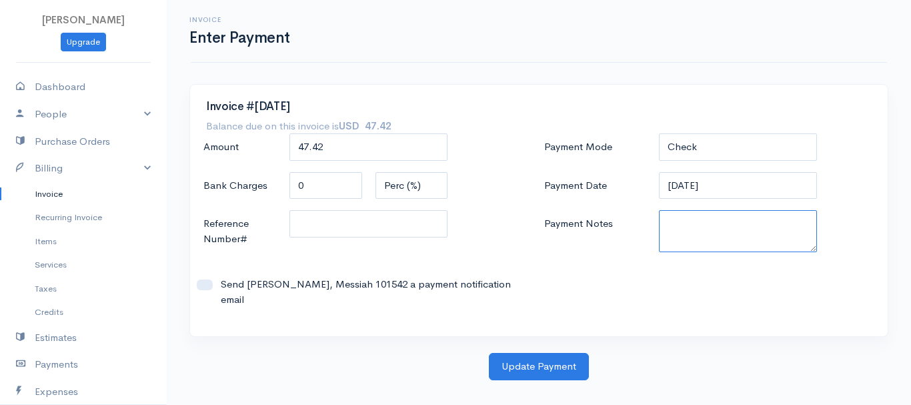
paste textarea "8130063606"
type textarea "8130063606"
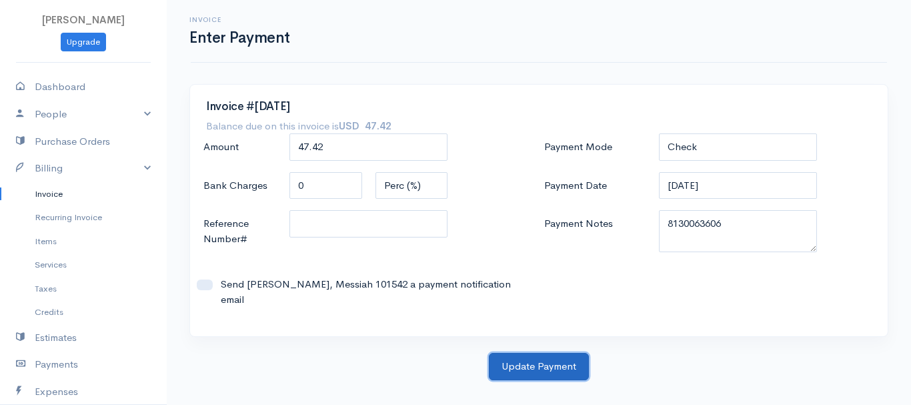
click at [555, 353] on button "Update Payment" at bounding box center [539, 366] width 100 height 27
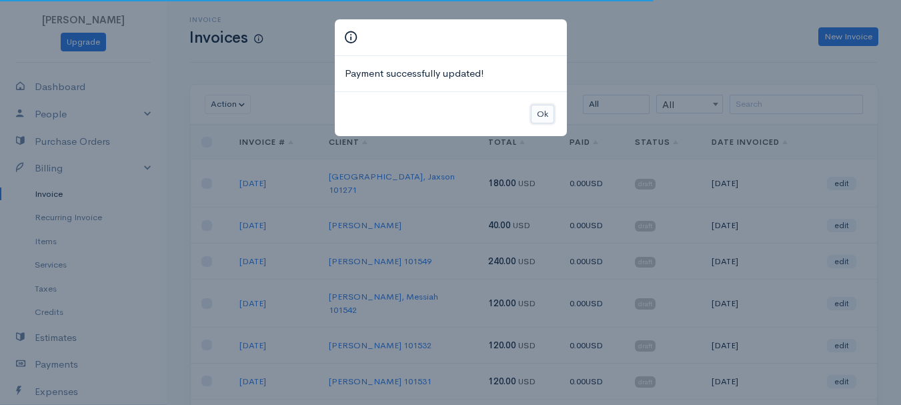
click at [547, 110] on button "Ok" at bounding box center [542, 114] width 23 height 19
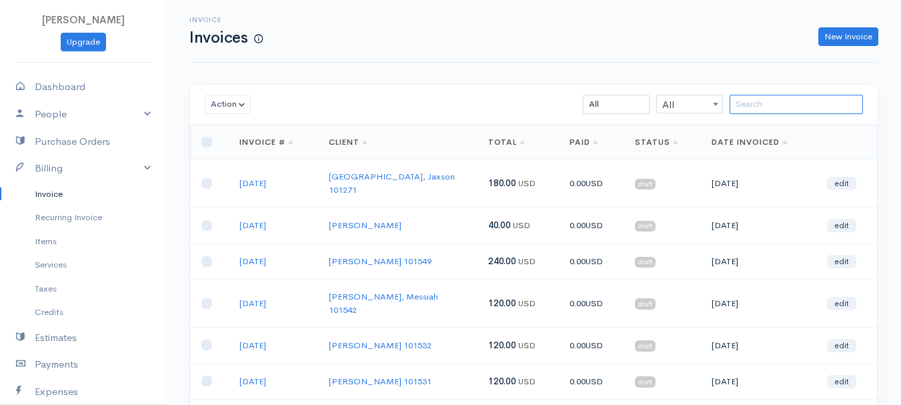
click at [795, 110] on input "search" at bounding box center [795, 104] width 133 height 19
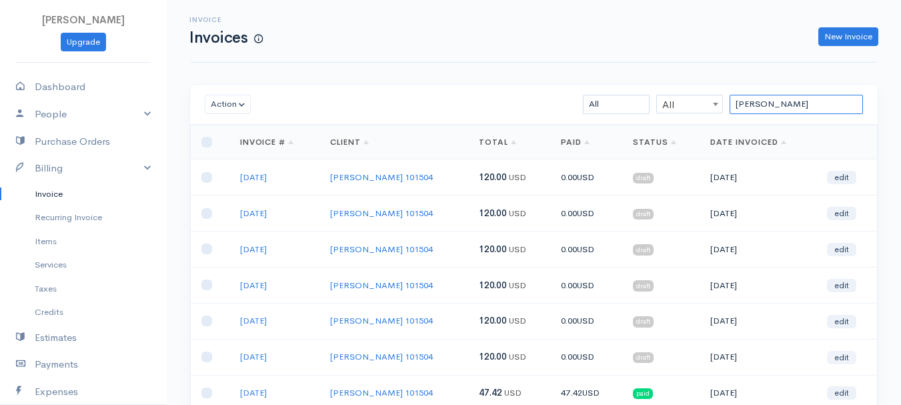
type input "[PERSON_NAME]"
click at [849, 351] on link "edit" at bounding box center [841, 357] width 29 height 13
select select "2"
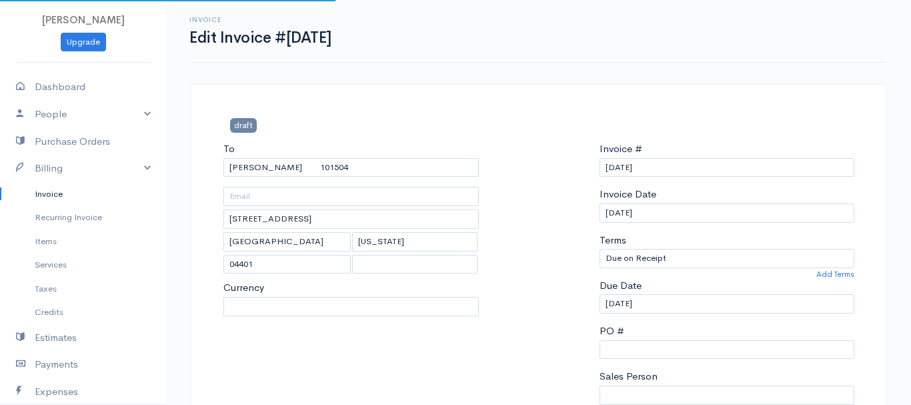
select select "[GEOGRAPHIC_DATA]"
select select "USD"
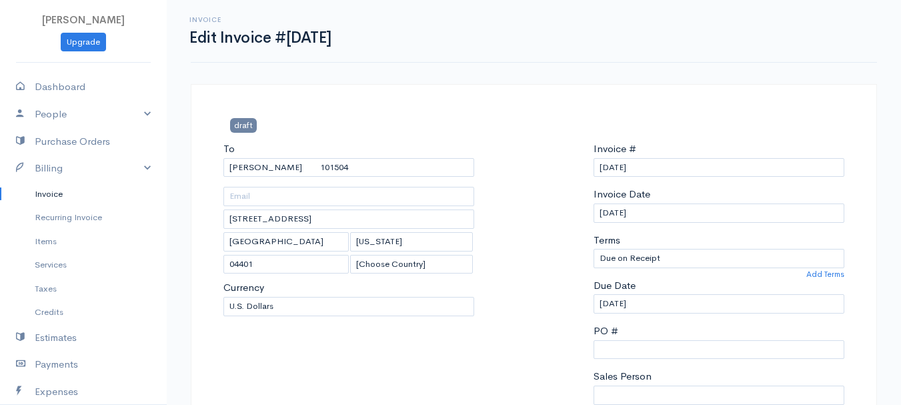
scroll to position [267, 0]
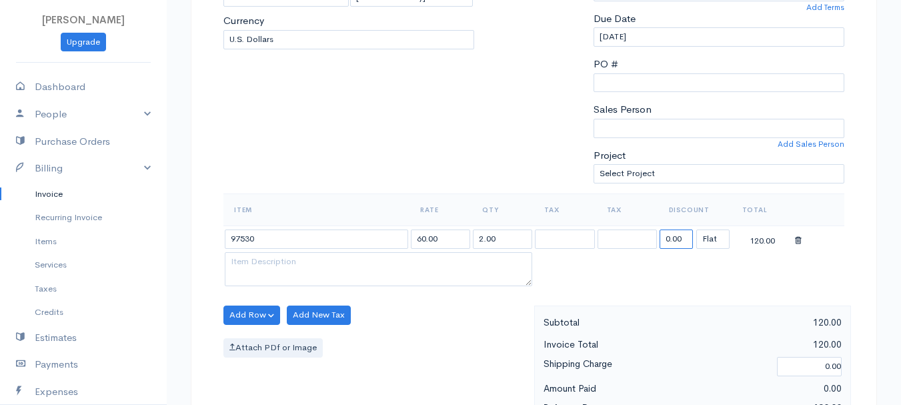
click at [679, 242] on input "0.00" at bounding box center [675, 238] width 33 height 19
type input "72.58"
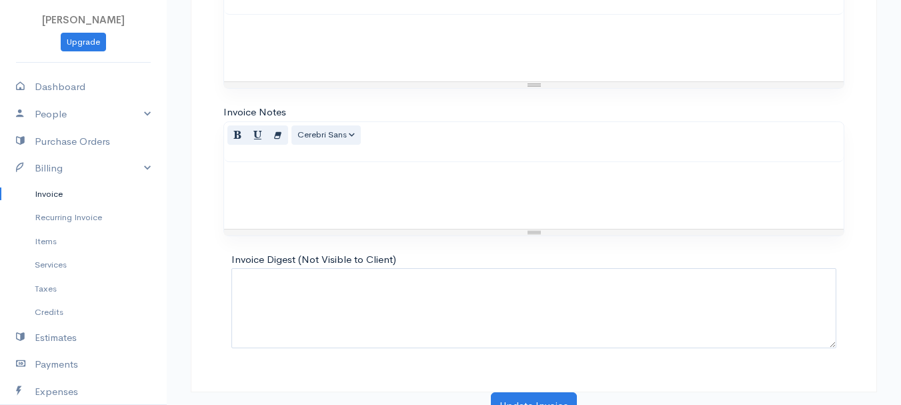
scroll to position [748, 0]
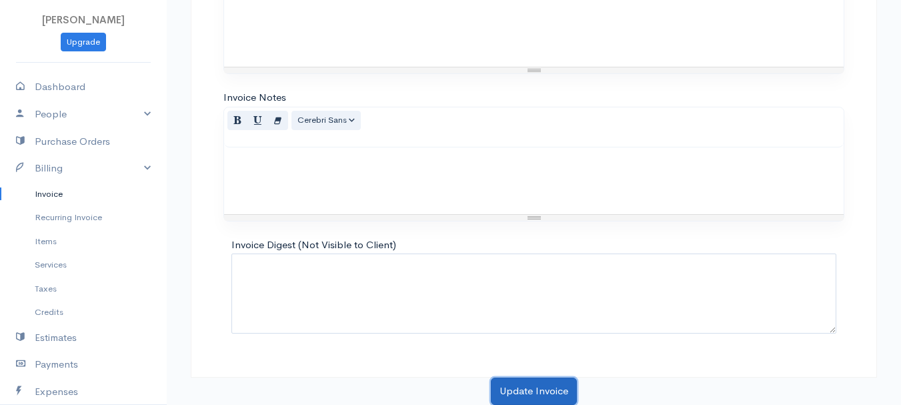
click at [549, 381] on button "Update Invoice" at bounding box center [534, 390] width 86 height 27
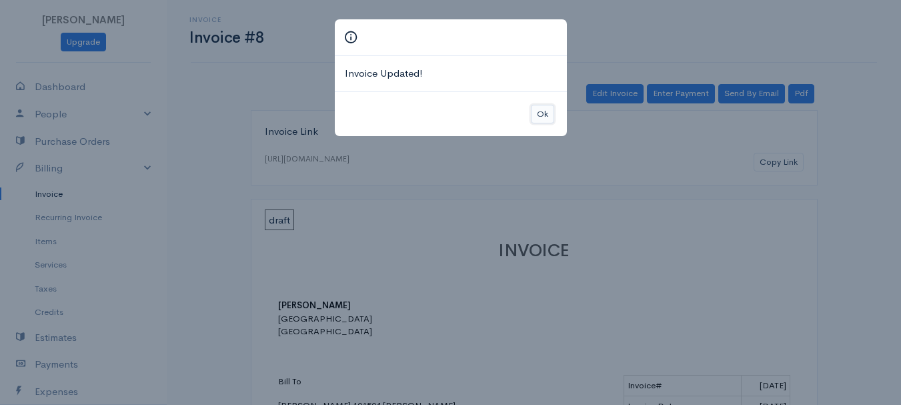
click at [540, 109] on button "Ok" at bounding box center [542, 114] width 23 height 19
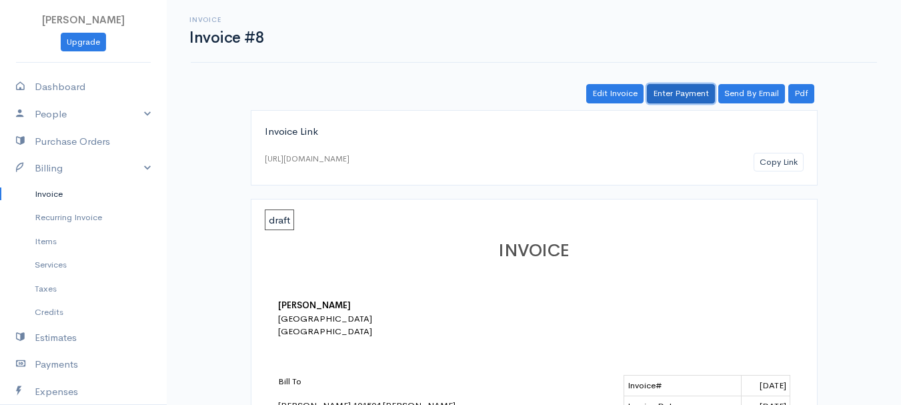
click at [679, 93] on link "Enter Payment" at bounding box center [681, 93] width 68 height 19
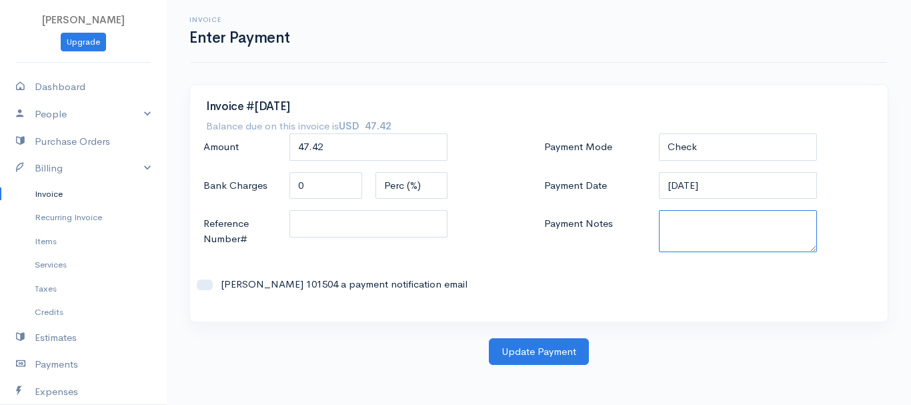
paste textarea "8130063606"
type textarea "8130063606"
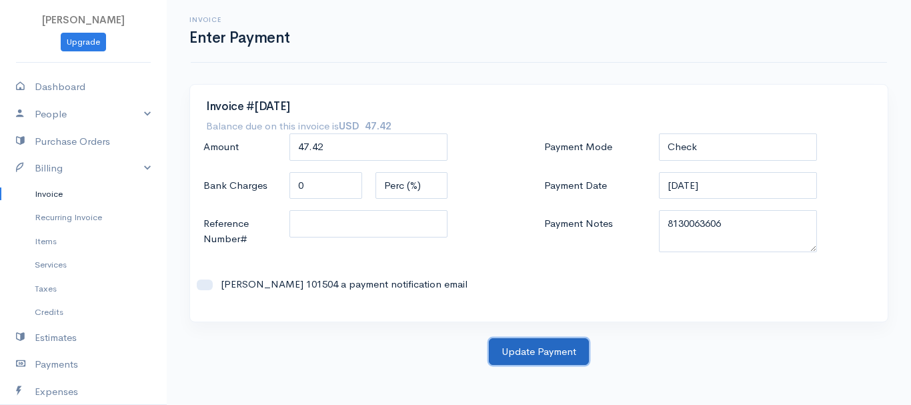
click at [553, 353] on button "Update Payment" at bounding box center [539, 351] width 100 height 27
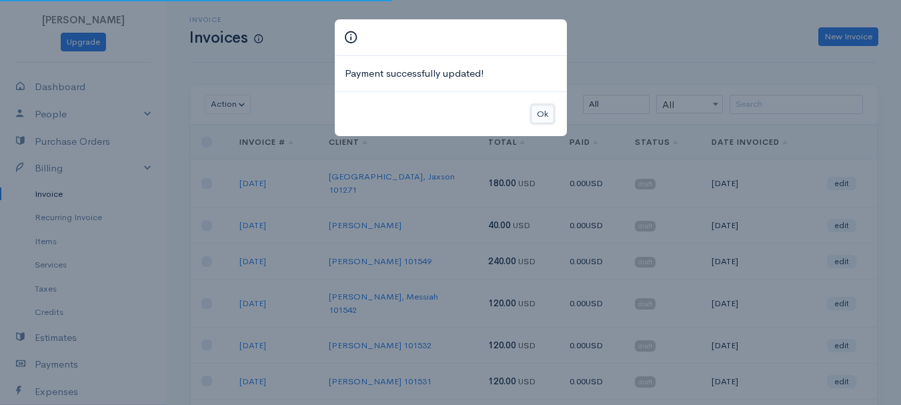
click at [545, 105] on button "Ok" at bounding box center [542, 114] width 23 height 19
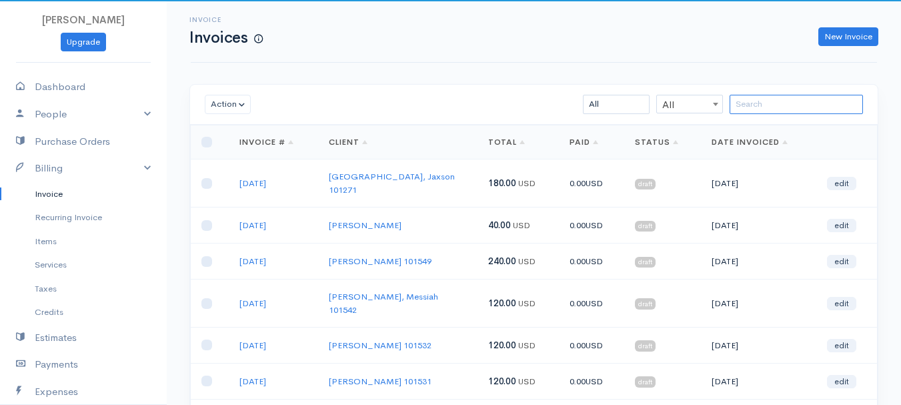
click at [793, 113] on input "search" at bounding box center [795, 104] width 133 height 19
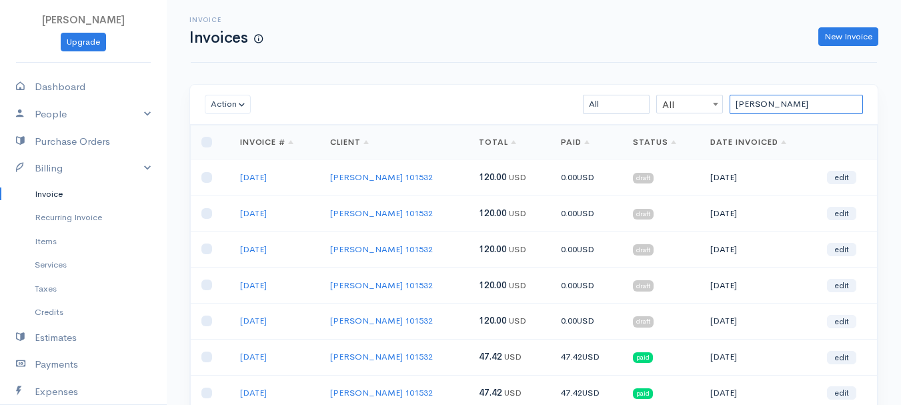
type input "[PERSON_NAME]"
drag, startPoint x: 837, startPoint y: 317, endPoint x: 838, endPoint y: 309, distance: 8.0
click at [837, 317] on link "edit" at bounding box center [841, 321] width 29 height 13
select select "2"
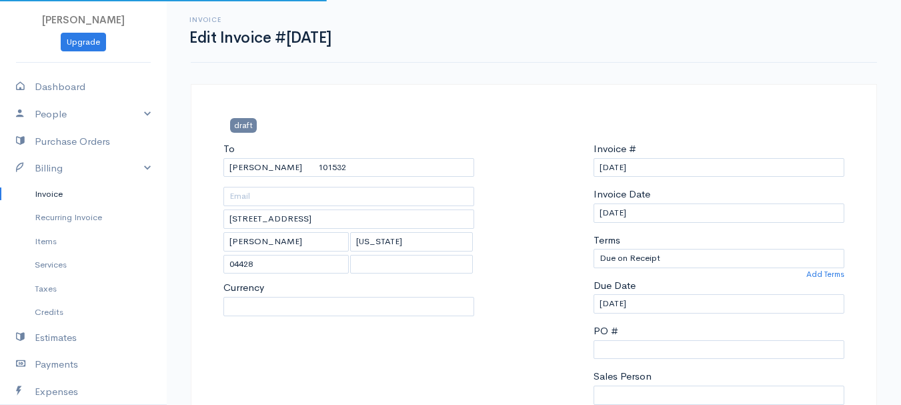
select select "[GEOGRAPHIC_DATA]"
select select "USD"
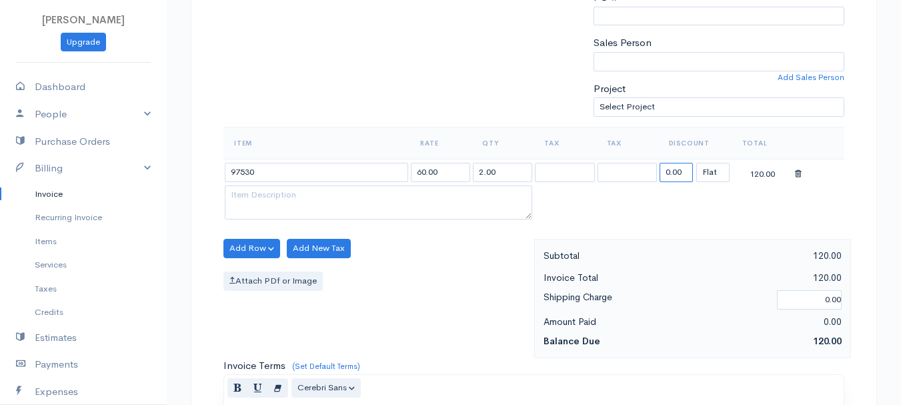
click at [673, 175] on input "0.00" at bounding box center [675, 172] width 33 height 19
type input "72.58"
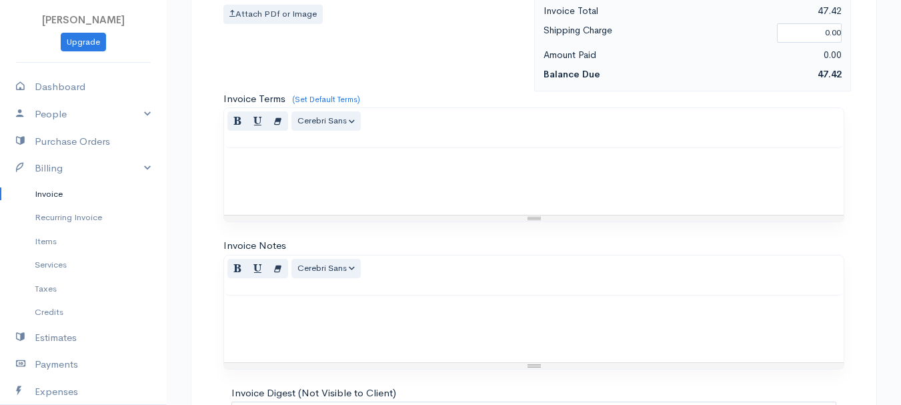
scroll to position [748, 0]
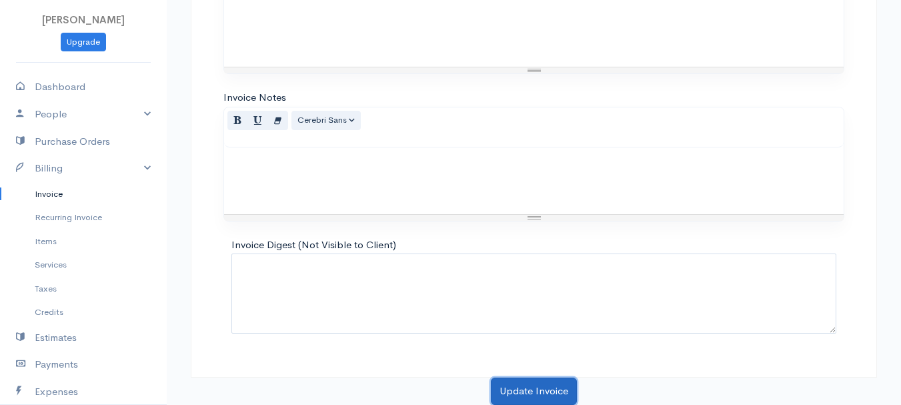
click at [554, 387] on button "Update Invoice" at bounding box center [534, 390] width 86 height 27
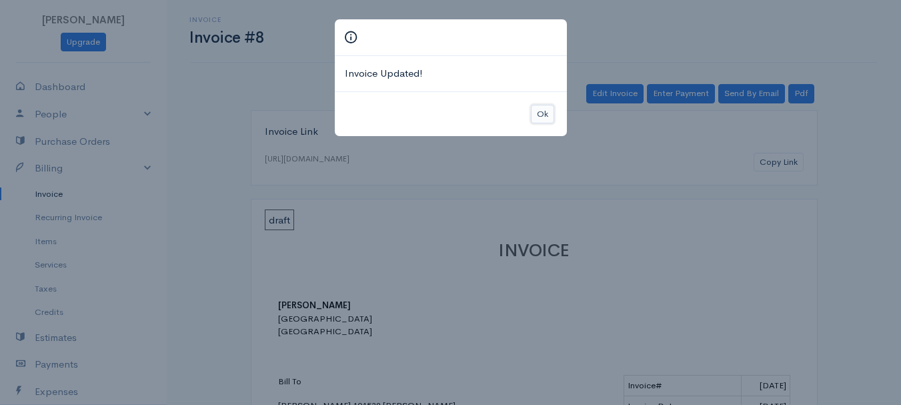
click at [537, 117] on button "Ok" at bounding box center [542, 114] width 23 height 19
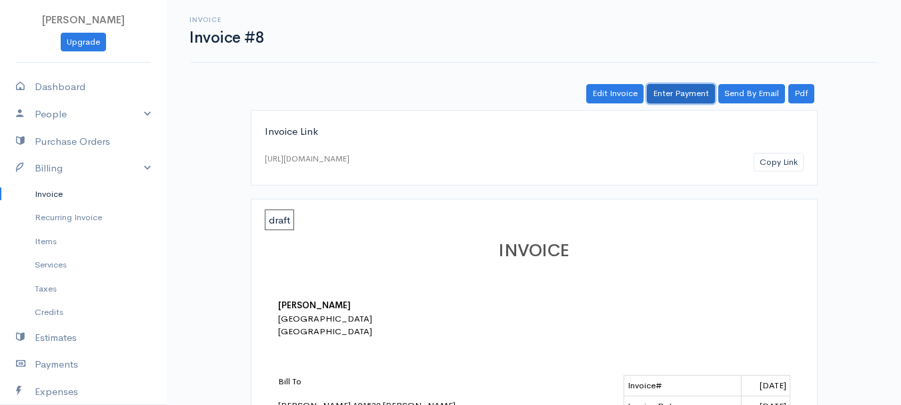
click at [698, 99] on link "Enter Payment" at bounding box center [681, 93] width 68 height 19
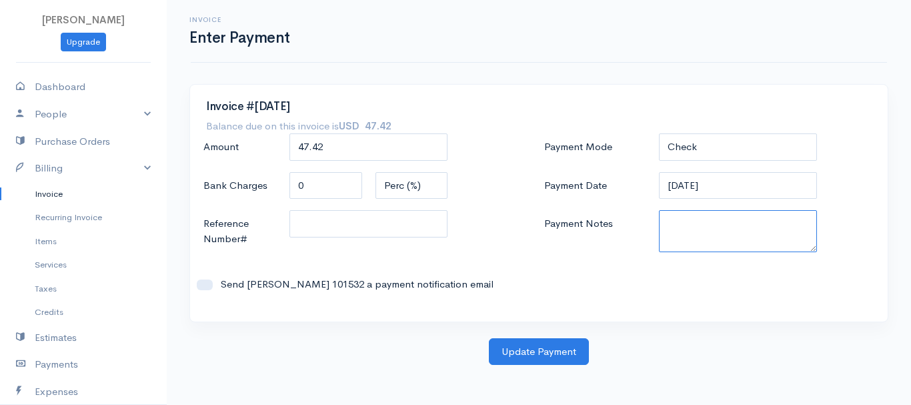
paste textarea "8130063606"
type textarea "8130063606"
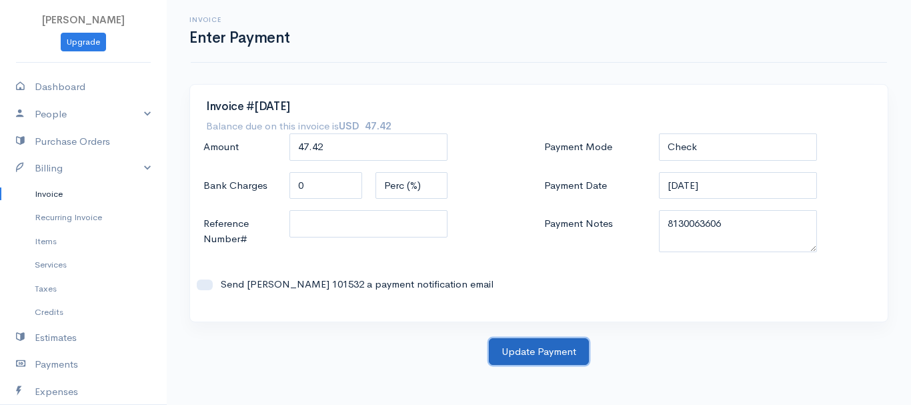
click at [522, 349] on button "Update Payment" at bounding box center [539, 351] width 100 height 27
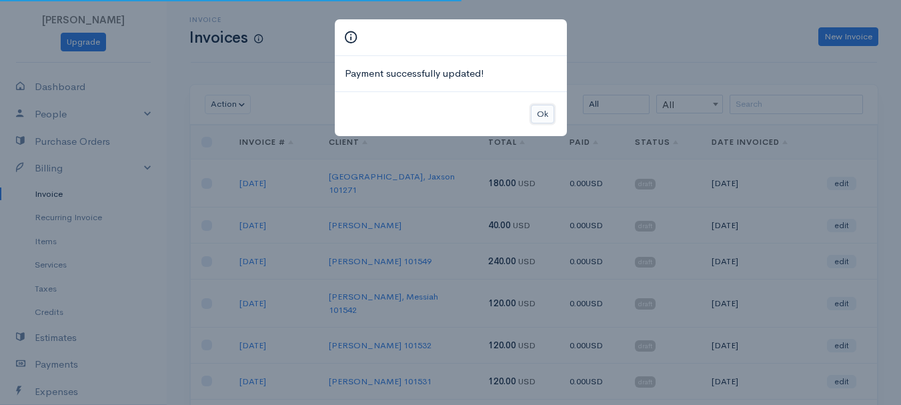
click at [546, 111] on button "Ok" at bounding box center [542, 114] width 23 height 19
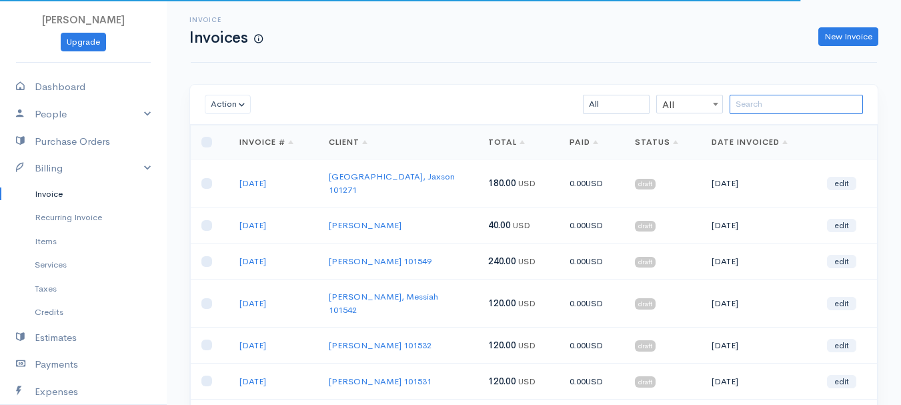
click at [767, 111] on input "search" at bounding box center [795, 104] width 133 height 19
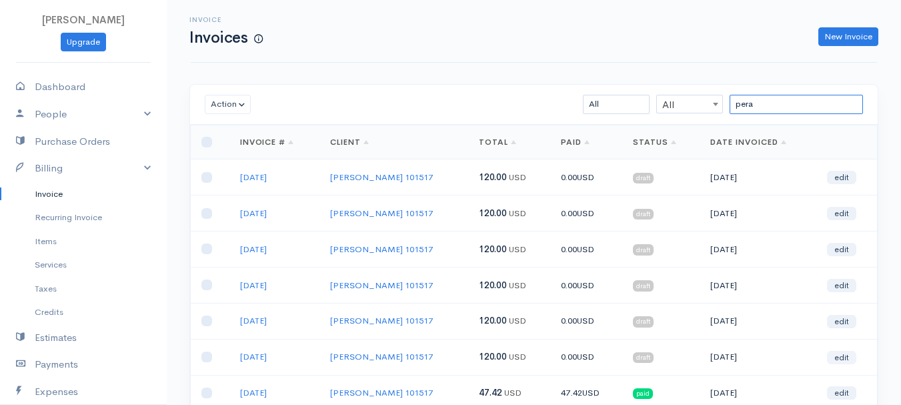
type input "pera"
click at [847, 354] on link "edit" at bounding box center [841, 357] width 29 height 13
select select "2"
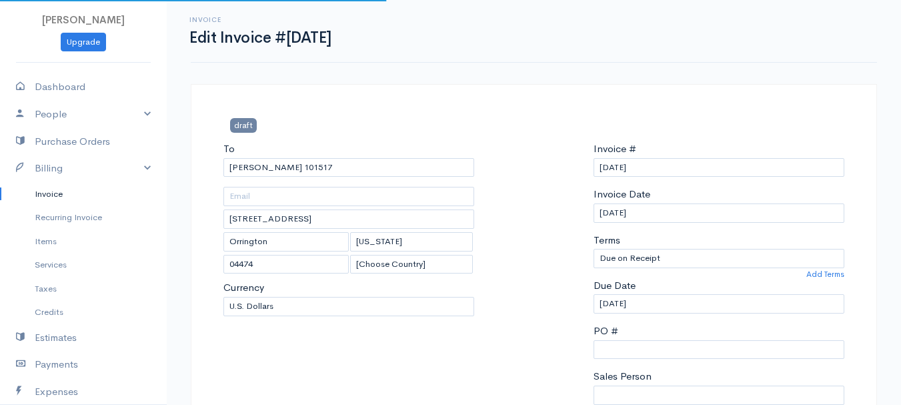
select select "[GEOGRAPHIC_DATA]"
select select "USD"
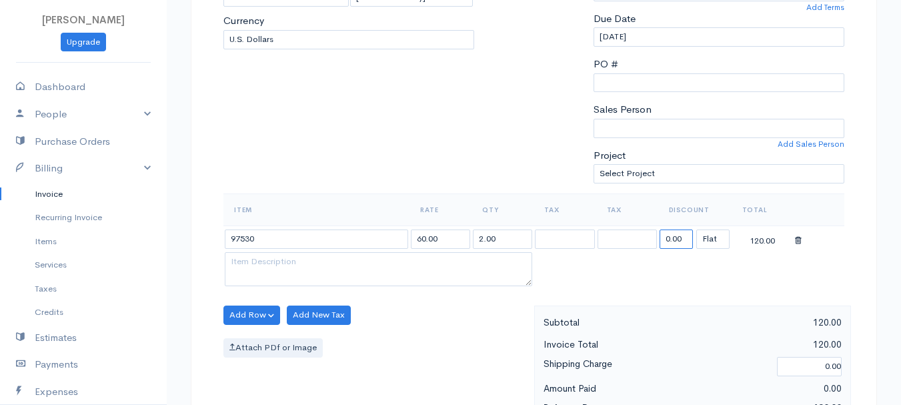
click at [671, 241] on input "0.00" at bounding box center [675, 238] width 33 height 19
type input "72.58"
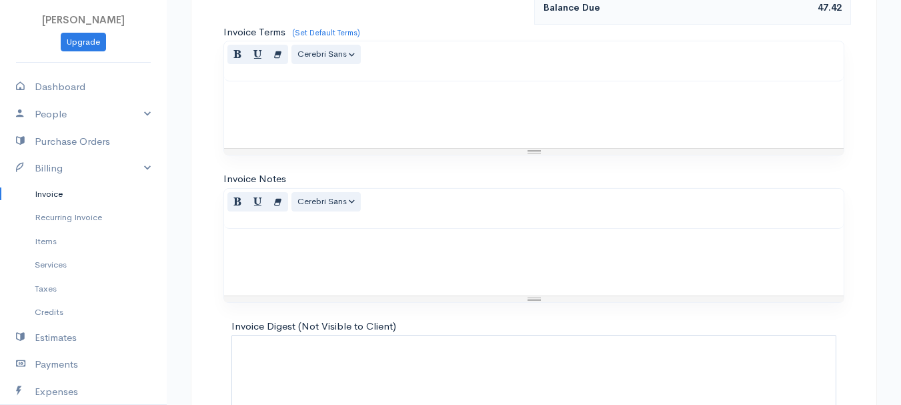
scroll to position [748, 0]
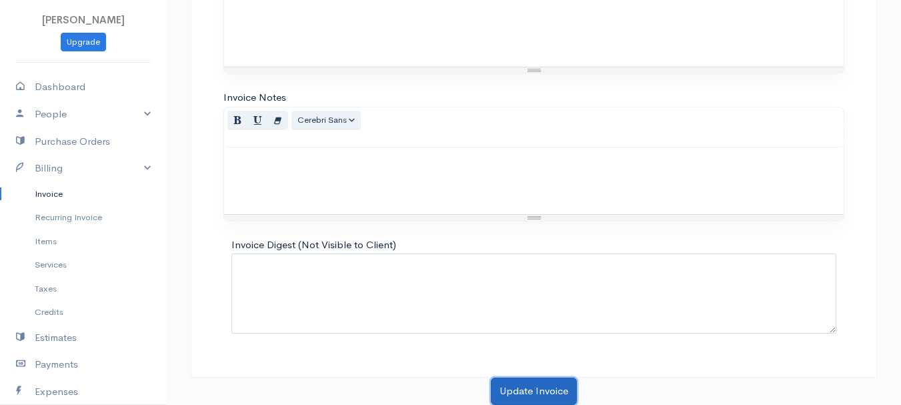
click at [509, 389] on button "Update Invoice" at bounding box center [534, 390] width 86 height 27
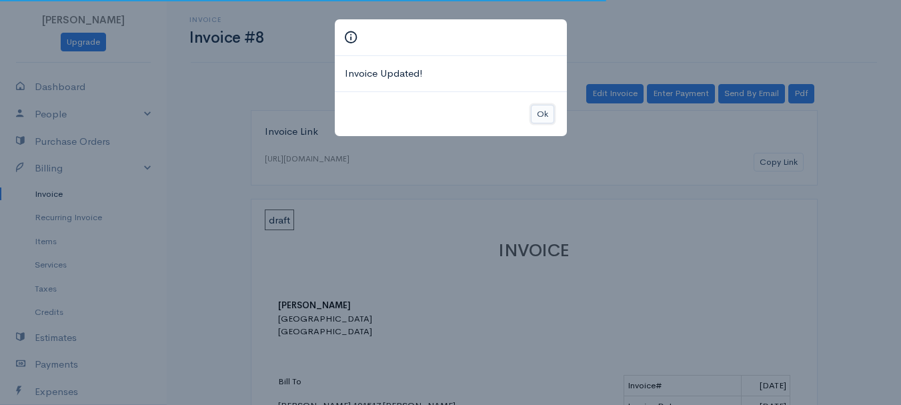
click at [542, 115] on button "Ok" at bounding box center [542, 114] width 23 height 19
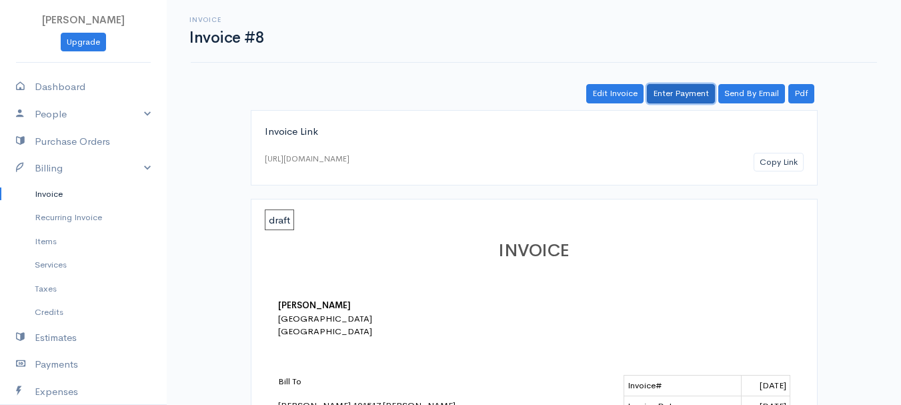
click at [695, 89] on link "Enter Payment" at bounding box center [681, 93] width 68 height 19
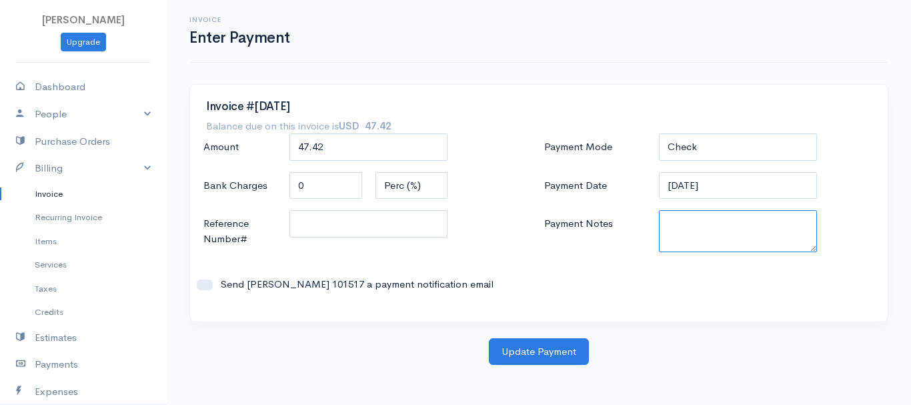
paste textarea "8130063606"
type textarea "8130063606"
click at [525, 369] on body "[PERSON_NAME] Upgrade Dashboard People Clients Vendors Staff Users Purchase Ord…" at bounding box center [455, 202] width 911 height 405
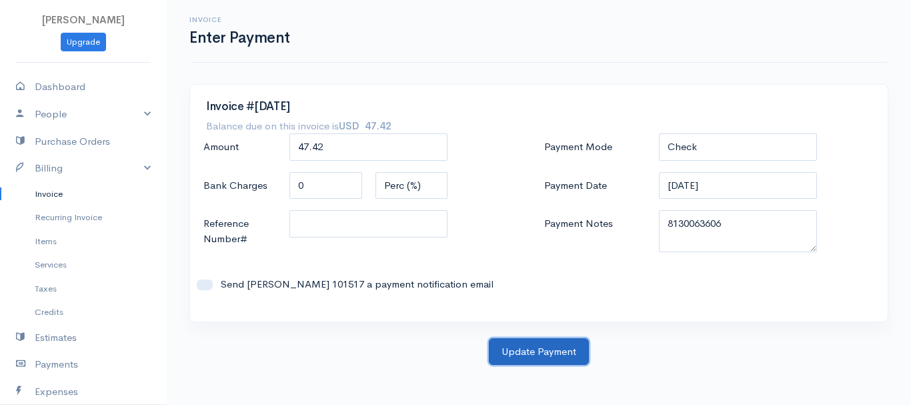
click at [533, 346] on button "Update Payment" at bounding box center [539, 351] width 100 height 27
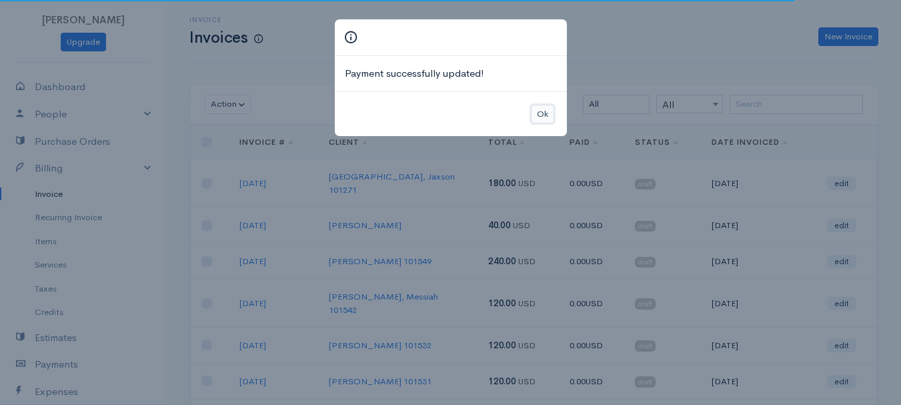
click at [538, 116] on button "Ok" at bounding box center [542, 114] width 23 height 19
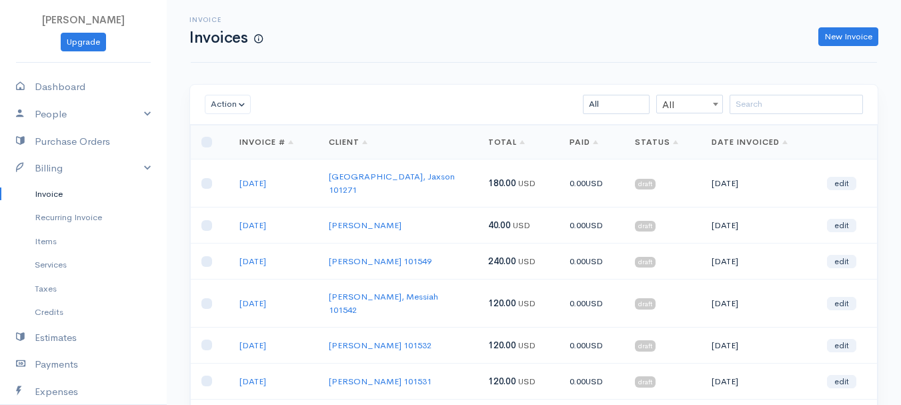
click at [788, 115] on div "Action Archive Delete Download PDF Send Mark as Sent Mark Un-Sent Enter Payment…" at bounding box center [533, 105] width 687 height 40
click at [790, 110] on input "search" at bounding box center [795, 104] width 133 height 19
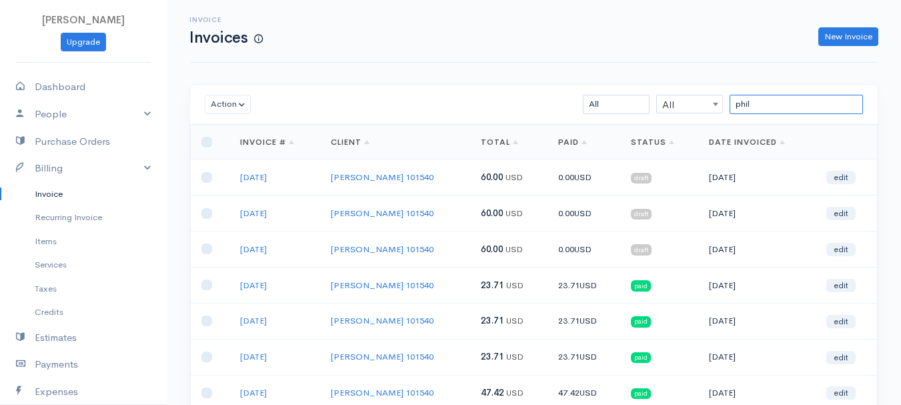
scroll to position [67, 0]
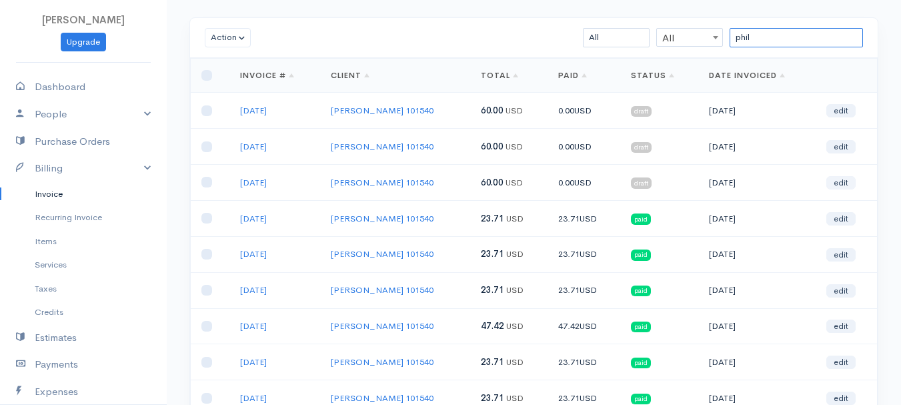
type input "phil"
click at [847, 177] on link "edit" at bounding box center [840, 182] width 29 height 13
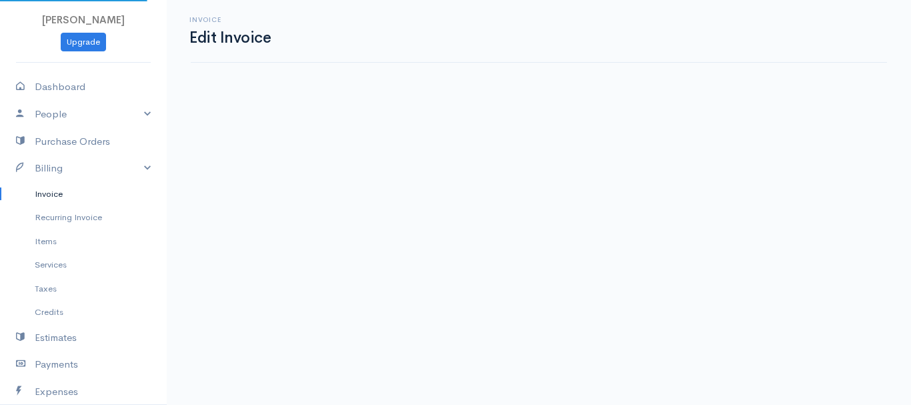
select select "2"
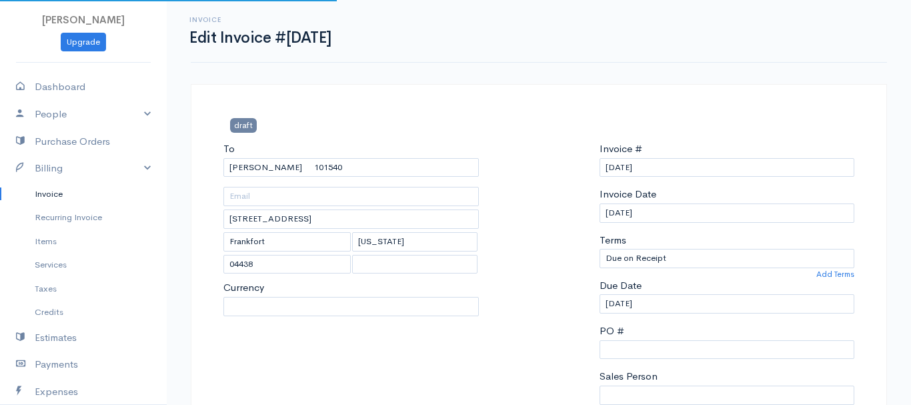
select select "[GEOGRAPHIC_DATA]"
select select "USD"
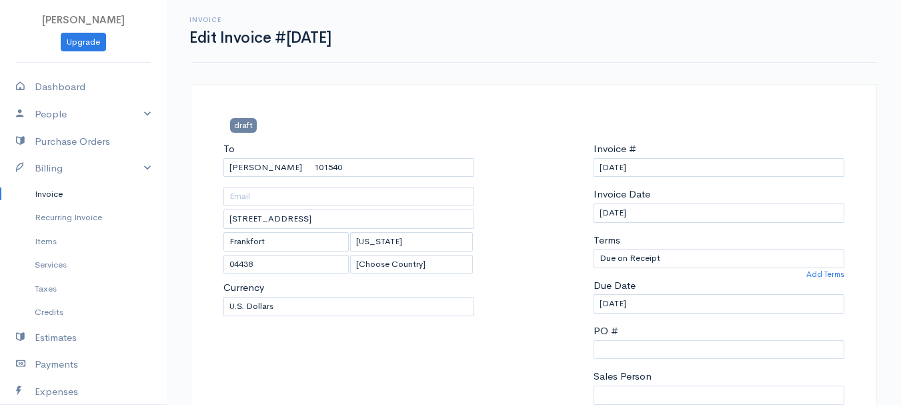
scroll to position [200, 0]
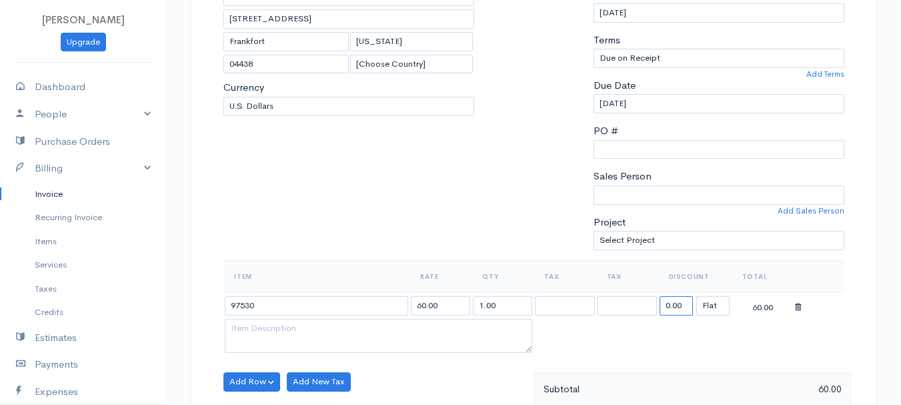
click at [675, 299] on input "0.00" at bounding box center [675, 305] width 33 height 19
click at [675, 301] on input "23" at bounding box center [675, 305] width 33 height 19
type input "36.29"
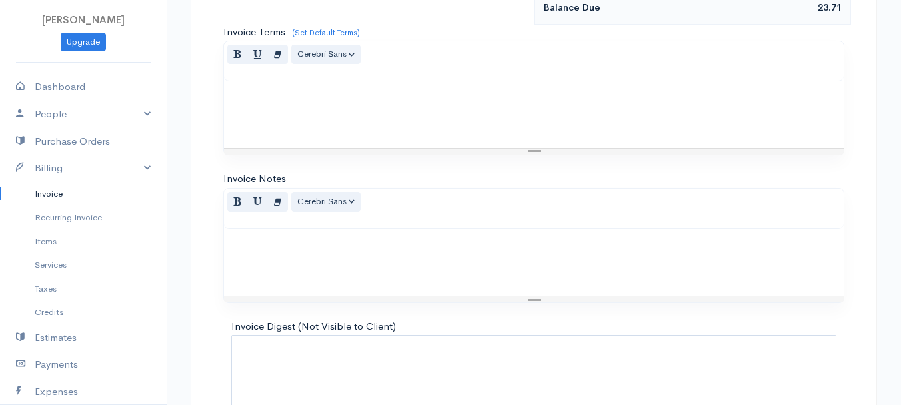
scroll to position [748, 0]
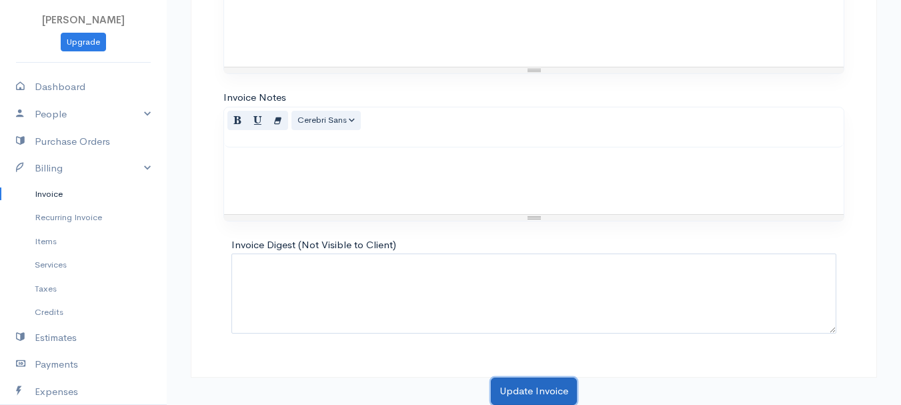
click at [525, 387] on button "Update Invoice" at bounding box center [534, 390] width 86 height 27
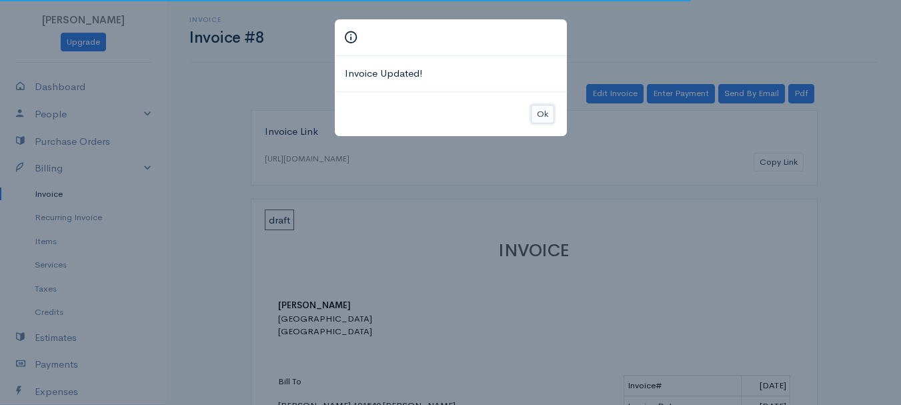
click at [533, 115] on button "Ok" at bounding box center [542, 114] width 23 height 19
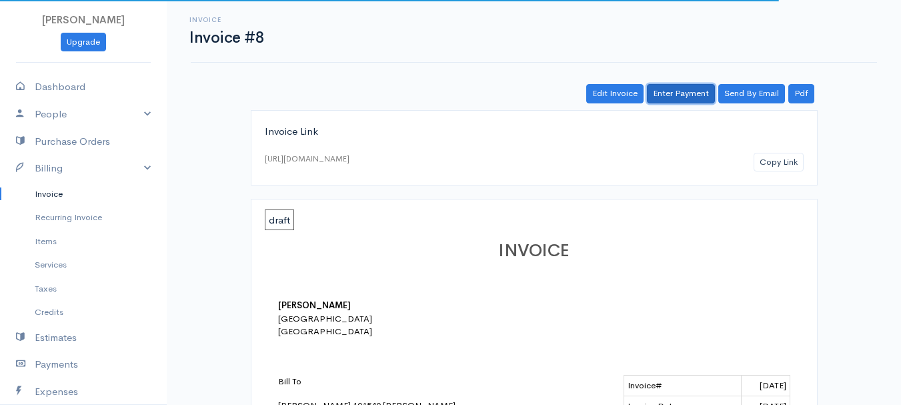
click at [675, 89] on link "Enter Payment" at bounding box center [681, 93] width 68 height 19
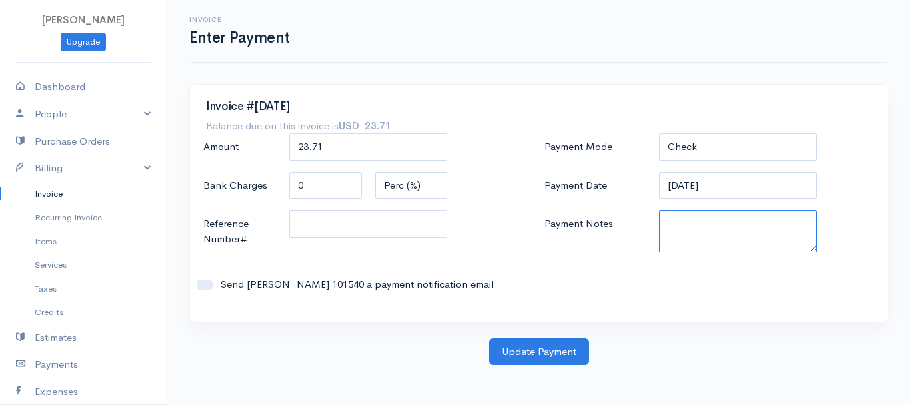
paste textarea "8130063606"
type textarea "8130063606"
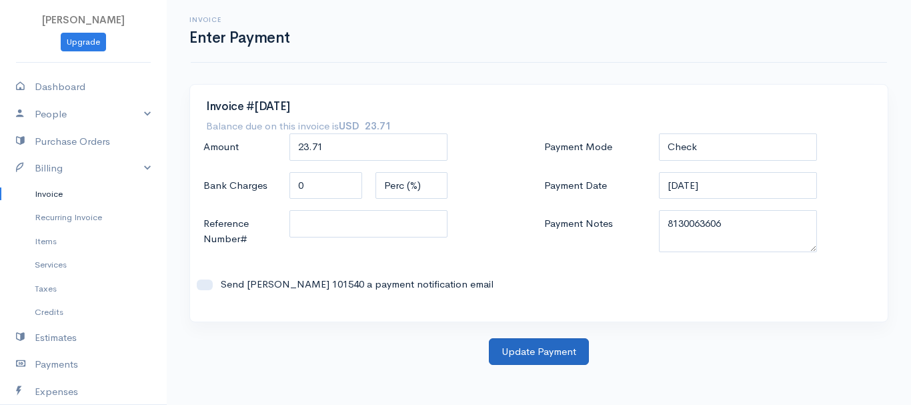
drag, startPoint x: 553, startPoint y: 369, endPoint x: 547, endPoint y: 361, distance: 10.9
click at [553, 370] on body "[PERSON_NAME] Upgrade Dashboard People Clients Vendors Staff Users Purchase Ord…" at bounding box center [455, 202] width 911 height 405
click at [546, 355] on button "Update Payment" at bounding box center [539, 351] width 100 height 27
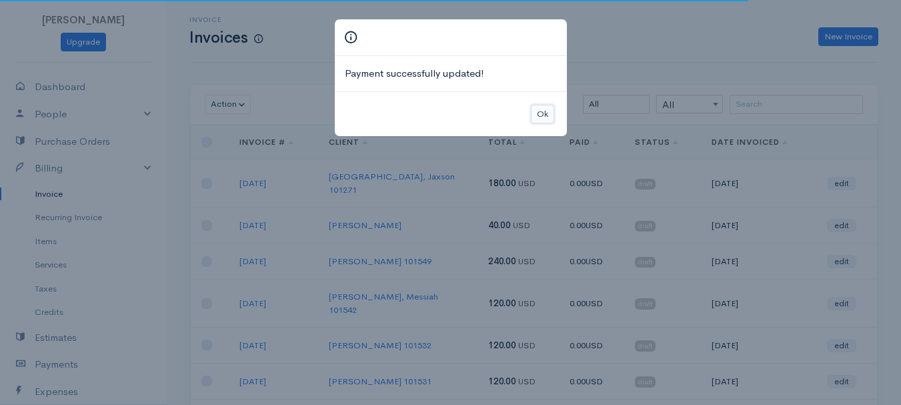
click at [531, 112] on button "Ok" at bounding box center [542, 114] width 23 height 19
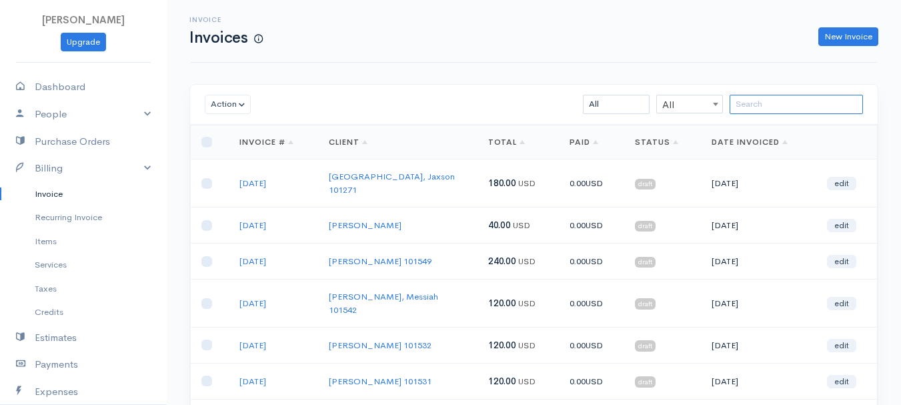
click at [807, 112] on input "search" at bounding box center [795, 104] width 133 height 19
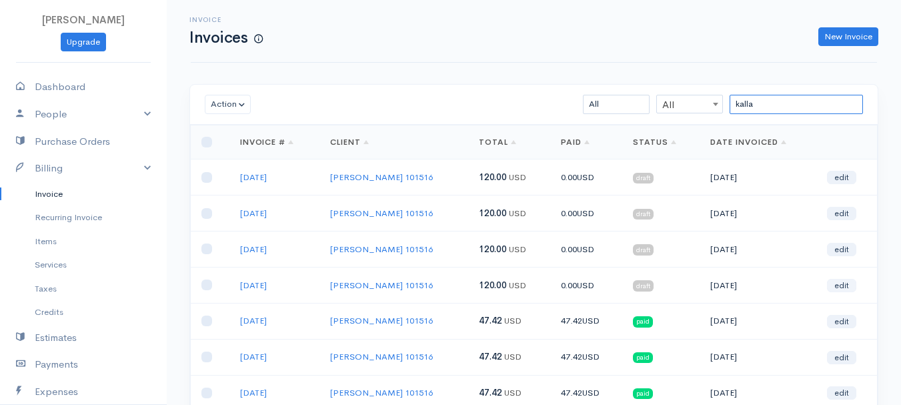
type input "kalla"
click at [838, 287] on link "edit" at bounding box center [841, 285] width 29 height 13
select select "2"
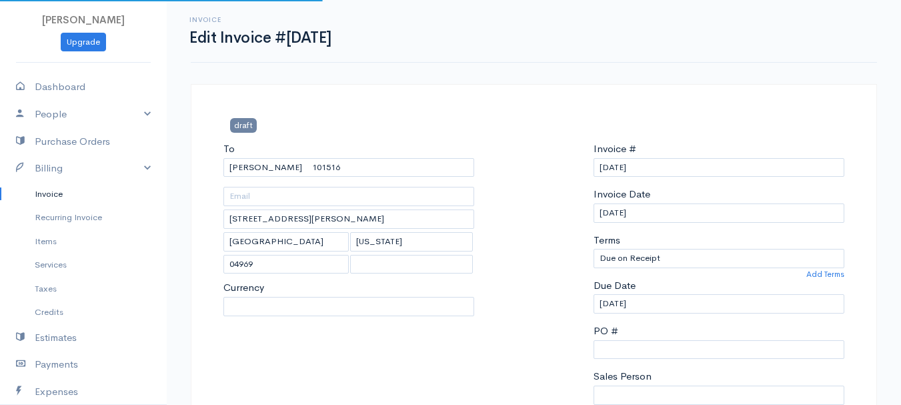
select select "[GEOGRAPHIC_DATA]"
select select "USD"
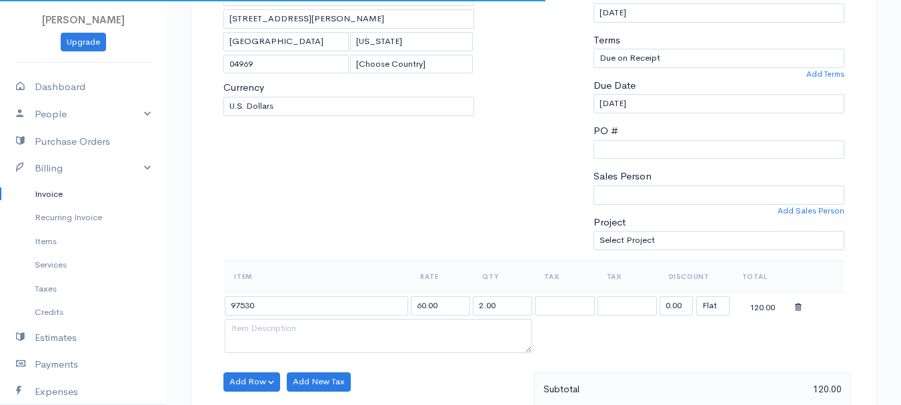
scroll to position [267, 0]
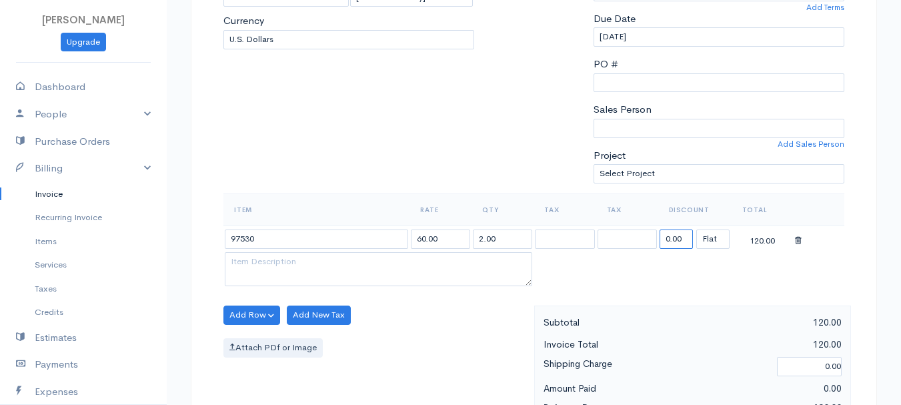
click at [677, 243] on input "0.00" at bounding box center [675, 238] width 33 height 19
type input "72.58"
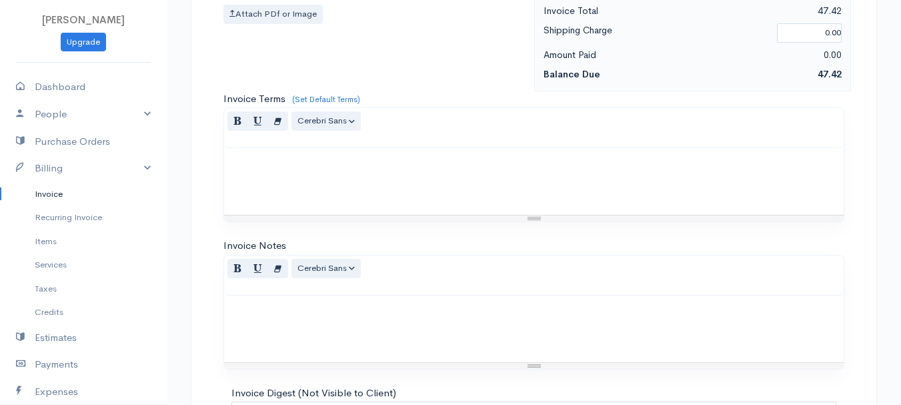
scroll to position [748, 0]
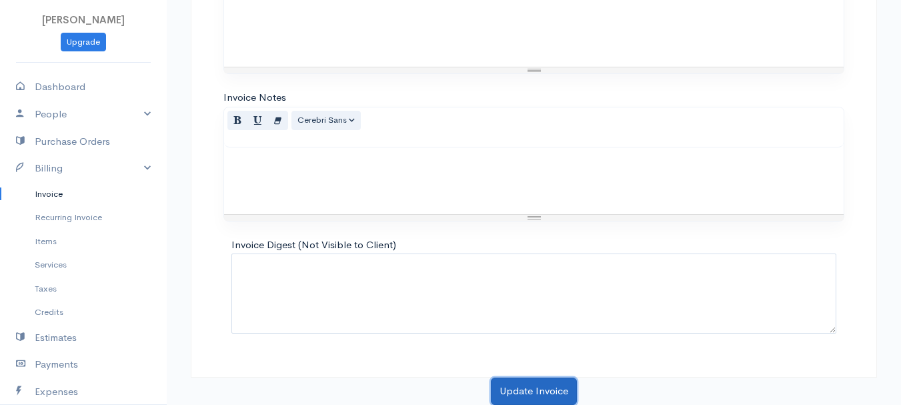
click at [555, 383] on button "Update Invoice" at bounding box center [534, 390] width 86 height 27
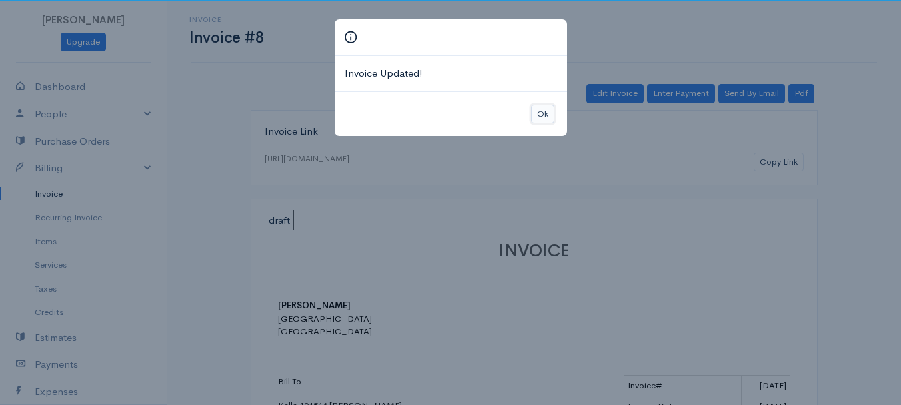
click at [547, 119] on button "Ok" at bounding box center [542, 114] width 23 height 19
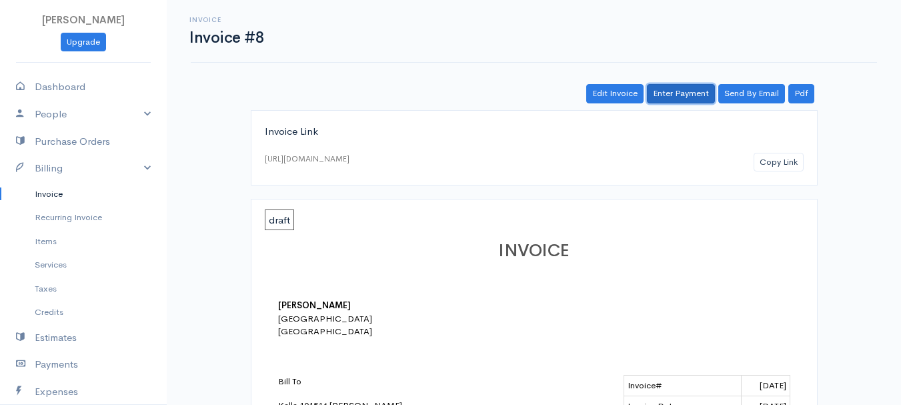
click at [695, 89] on link "Enter Payment" at bounding box center [681, 93] width 68 height 19
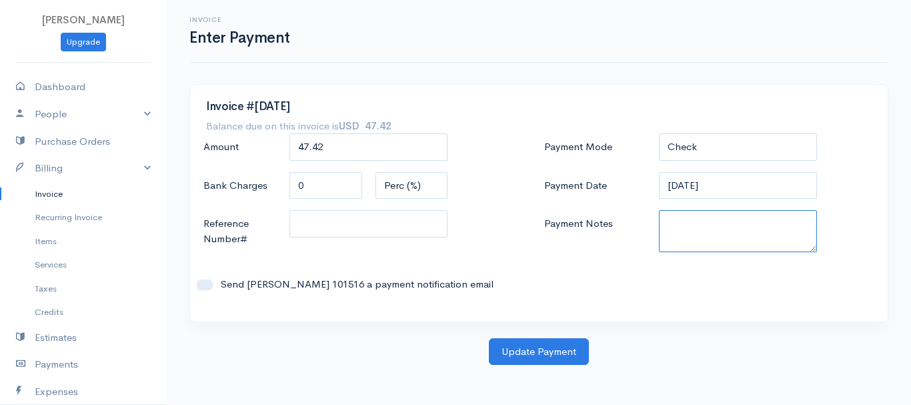
paste textarea "8130063606"
type textarea "8130063606"
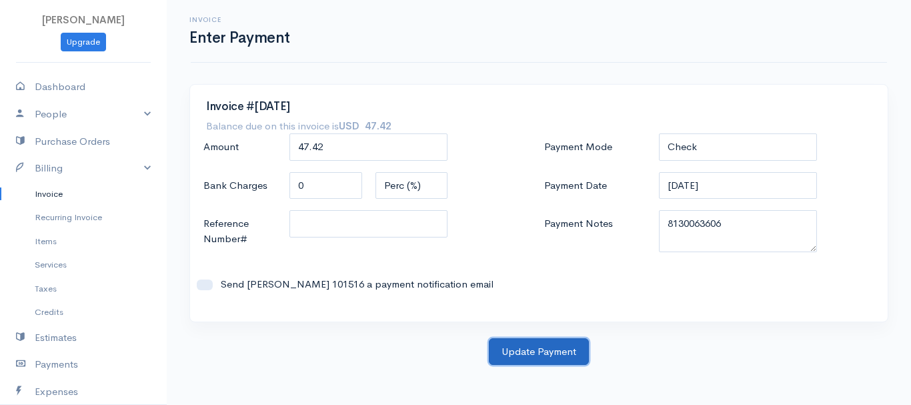
click at [544, 362] on button "Update Payment" at bounding box center [539, 351] width 100 height 27
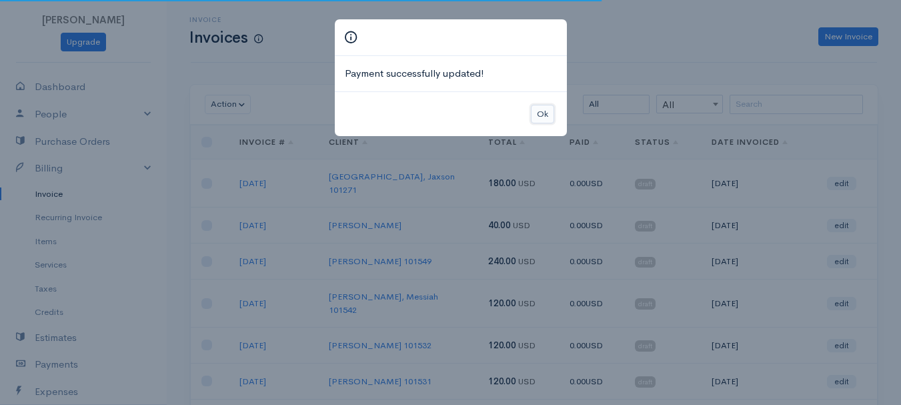
click at [545, 114] on button "Ok" at bounding box center [542, 114] width 23 height 19
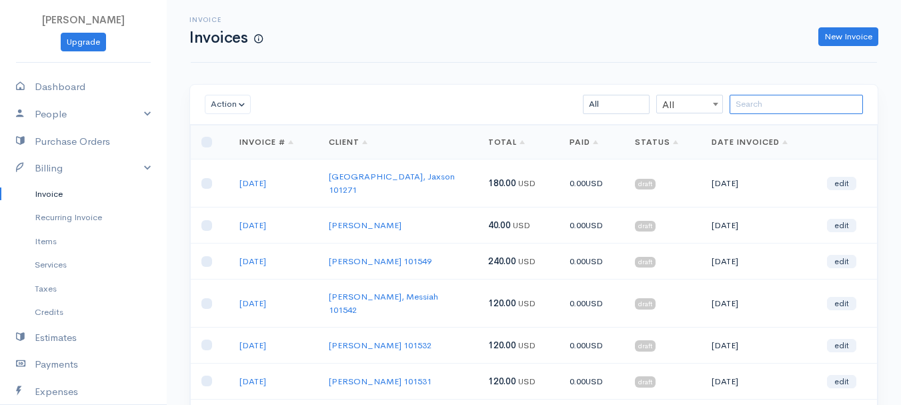
click at [761, 108] on input "search" at bounding box center [795, 104] width 133 height 19
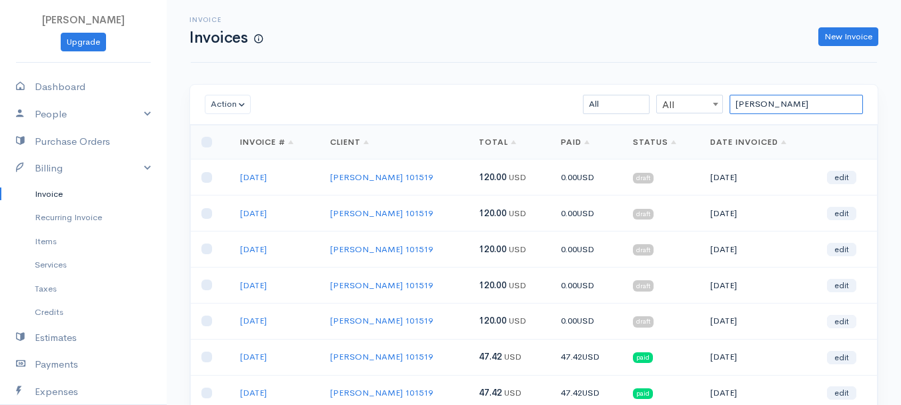
type input "[PERSON_NAME]"
click at [843, 321] on link "edit" at bounding box center [841, 321] width 29 height 13
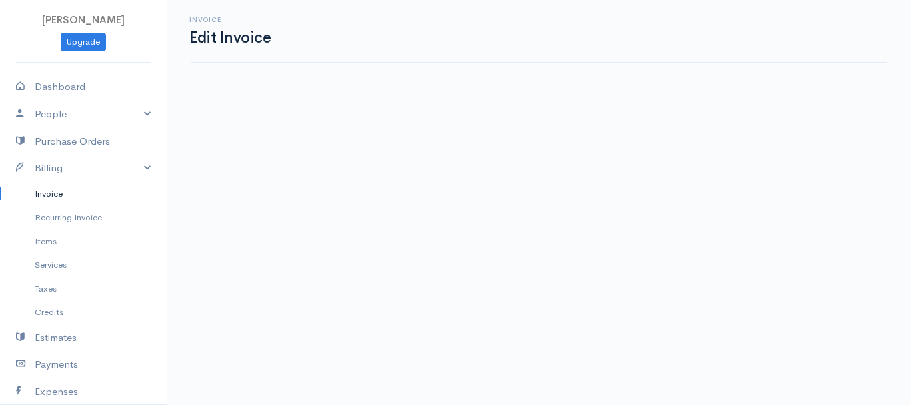
select select "2"
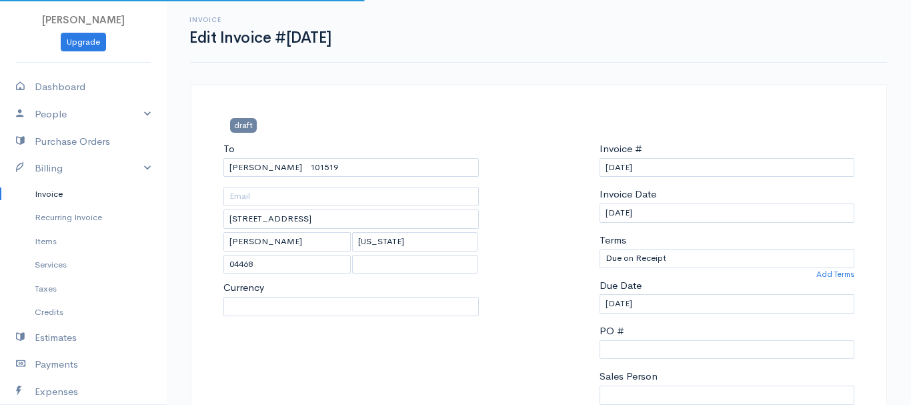
select select "0"
select select "[GEOGRAPHIC_DATA]"
select select "USD"
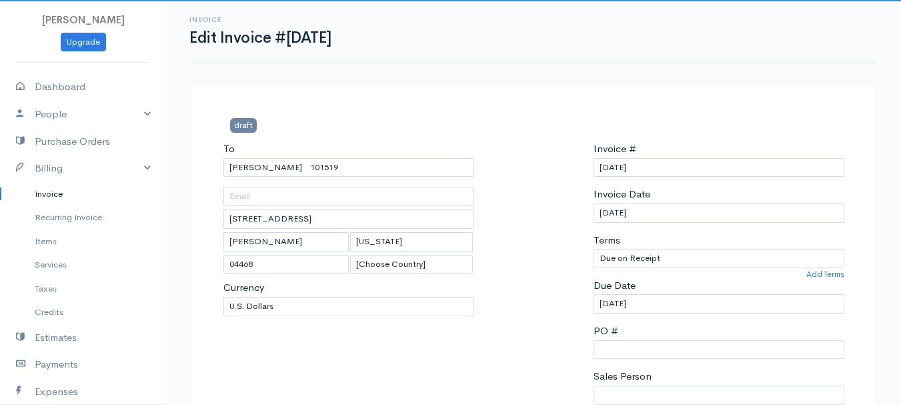
scroll to position [267, 0]
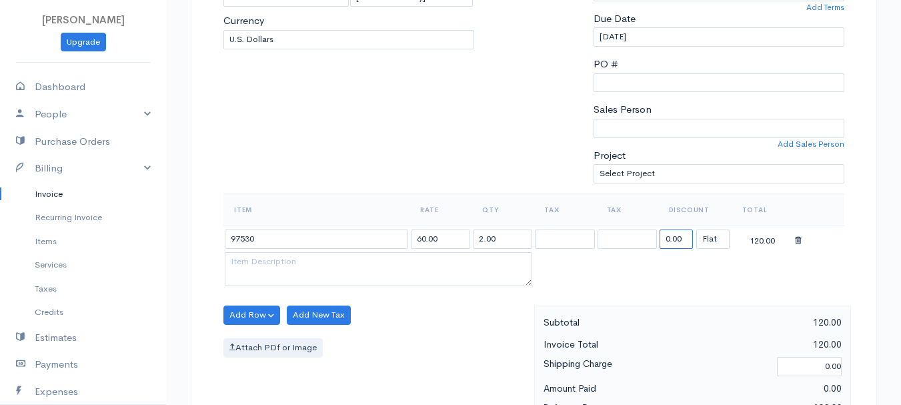
click at [665, 232] on input "0.00" at bounding box center [675, 238] width 33 height 19
type input "72.58"
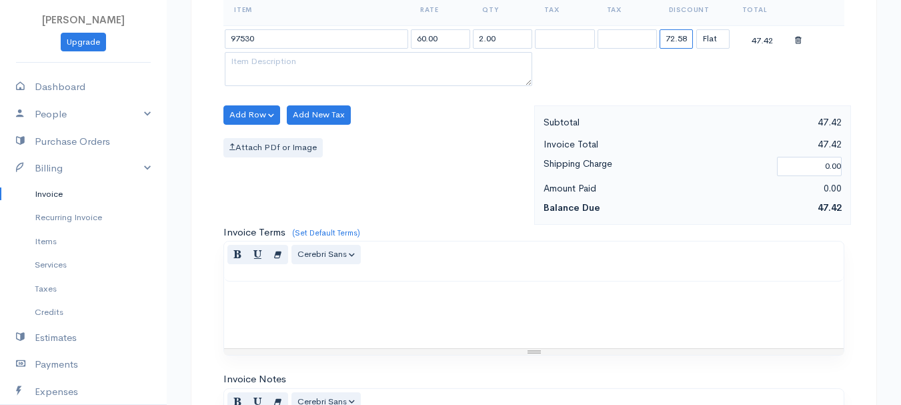
scroll to position [748, 0]
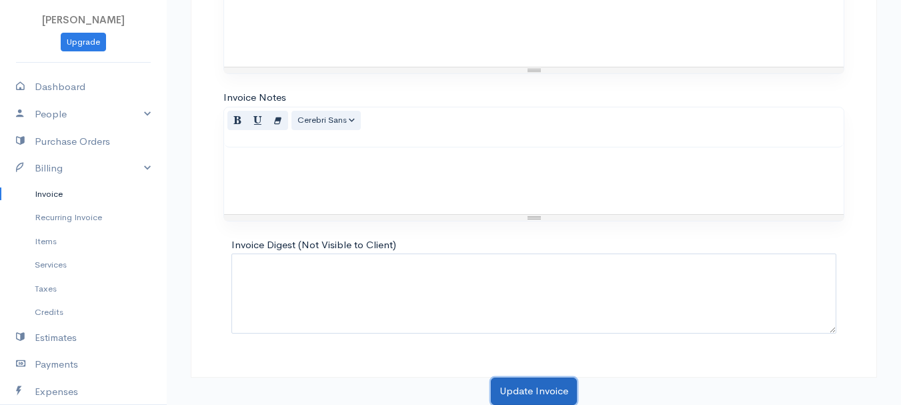
click at [549, 384] on button "Update Invoice" at bounding box center [534, 390] width 86 height 27
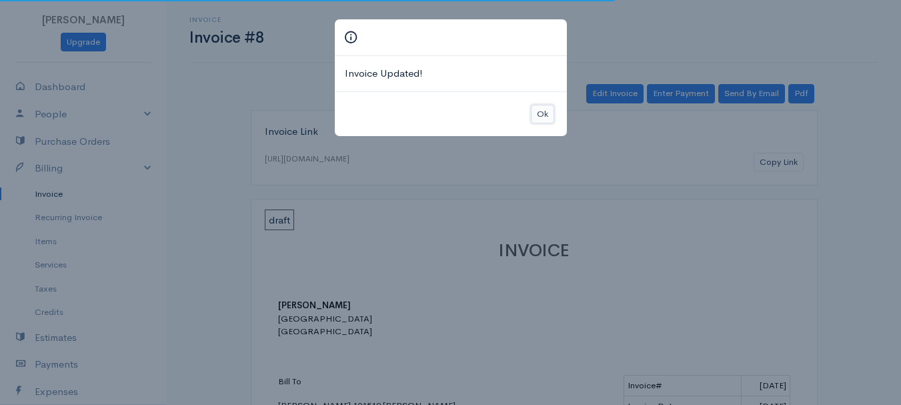
click at [549, 116] on button "Ok" at bounding box center [542, 114] width 23 height 19
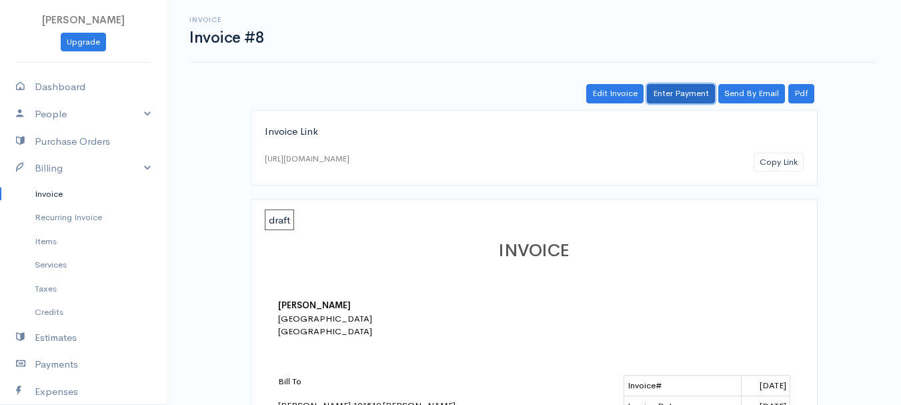
click at [669, 97] on link "Enter Payment" at bounding box center [681, 93] width 68 height 19
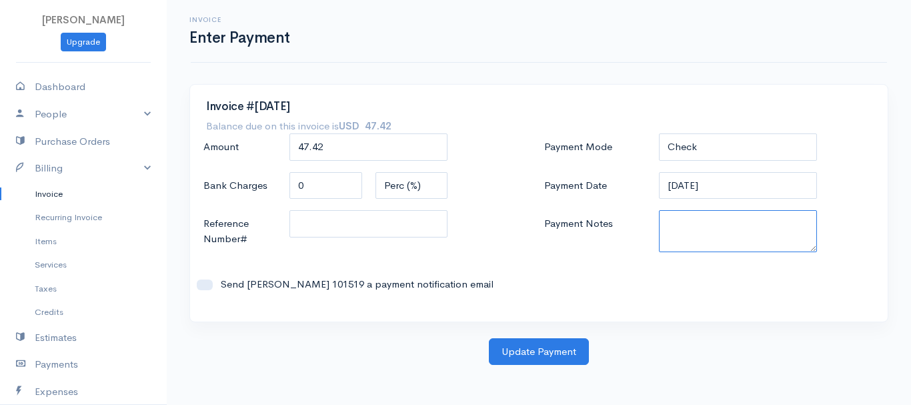
paste textarea "8130063606"
type textarea "8130063606"
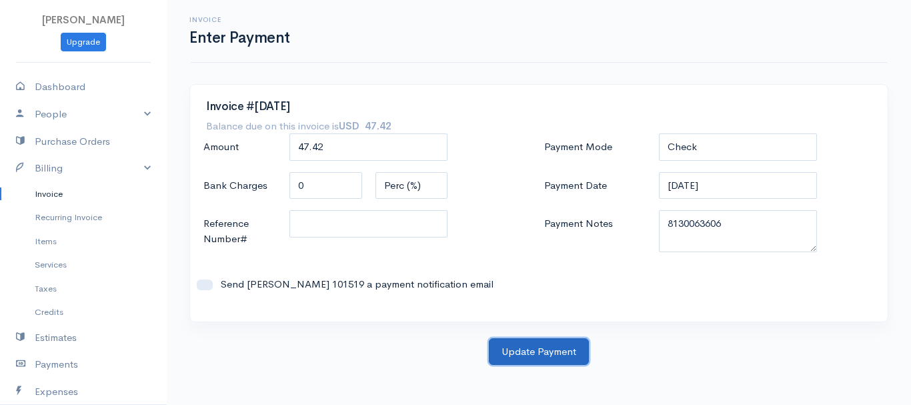
click at [551, 350] on button "Update Payment" at bounding box center [539, 351] width 100 height 27
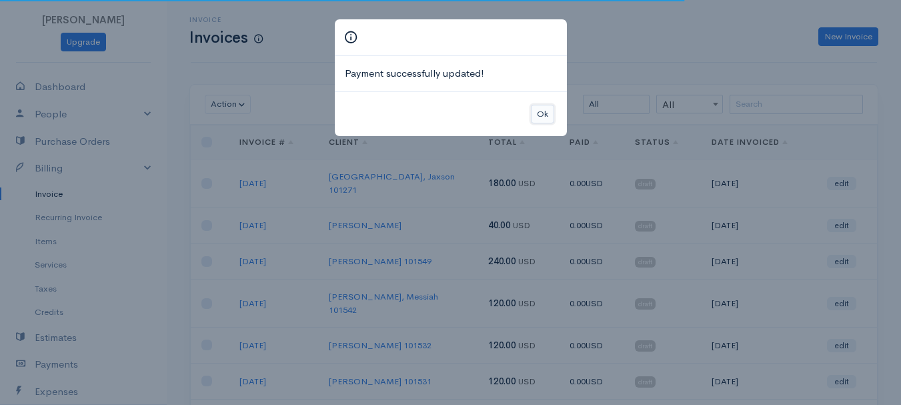
click at [542, 117] on button "Ok" at bounding box center [542, 114] width 23 height 19
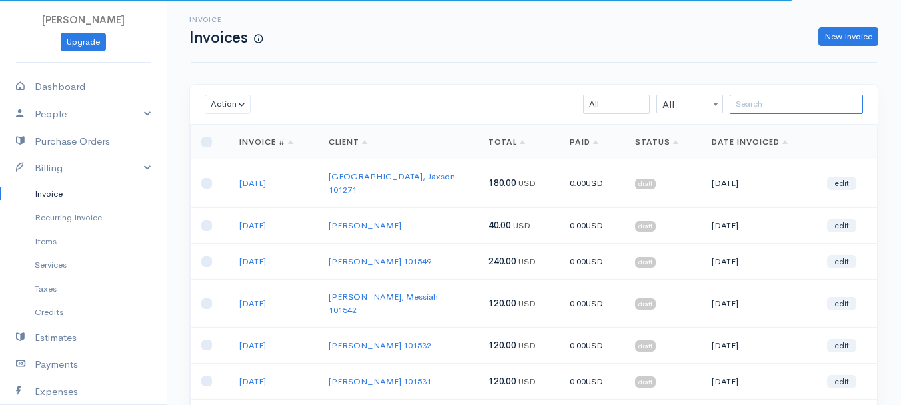
click at [777, 109] on input "search" at bounding box center [795, 104] width 133 height 19
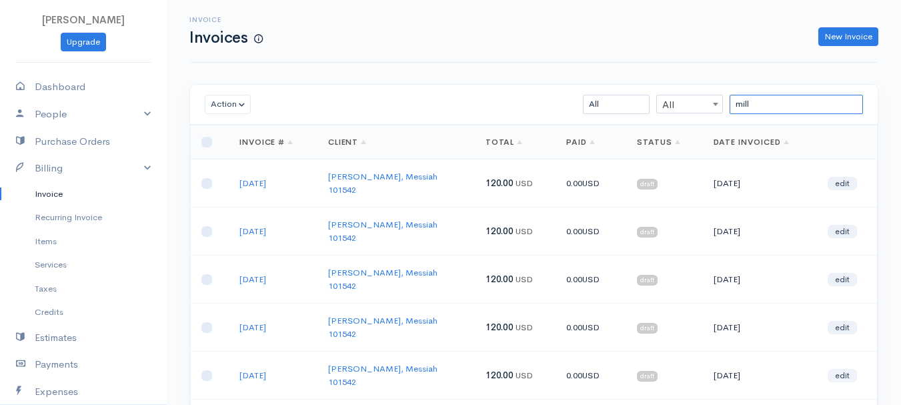
type input "mill"
click at [843, 369] on link "edit" at bounding box center [841, 375] width 29 height 13
select select "2"
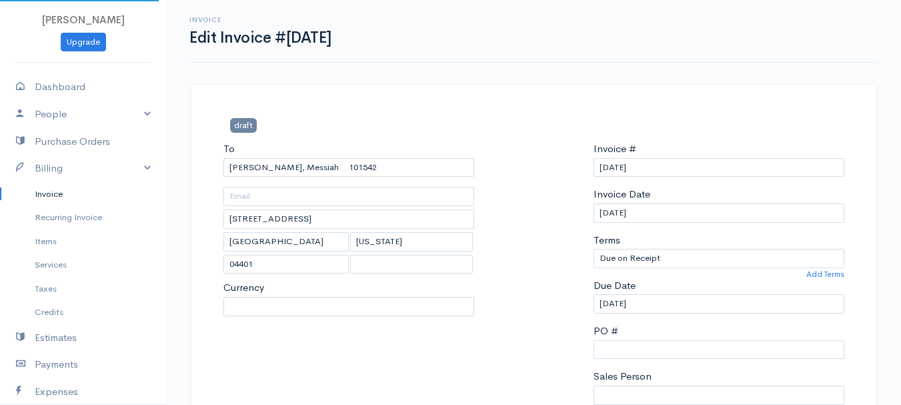
select select "[GEOGRAPHIC_DATA]"
select select "USD"
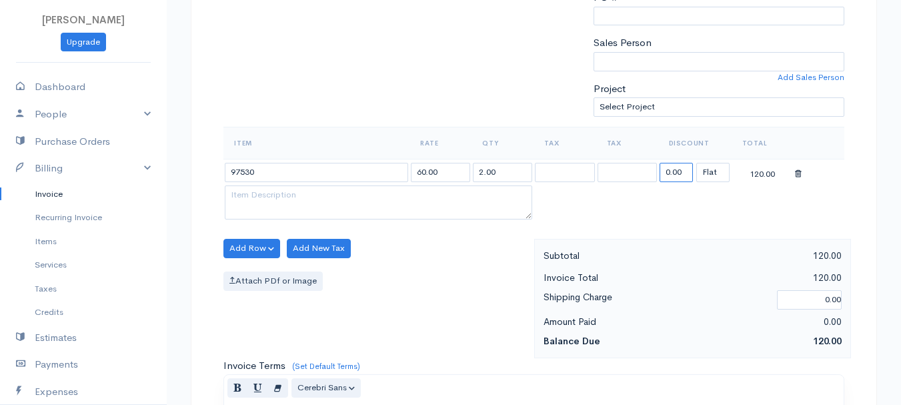
click at [674, 171] on input "0.00" at bounding box center [675, 172] width 33 height 19
type input "72.58"
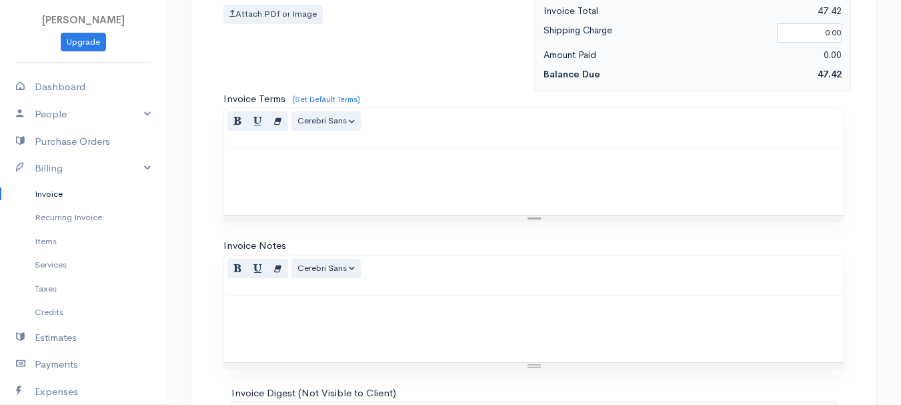
scroll to position [748, 0]
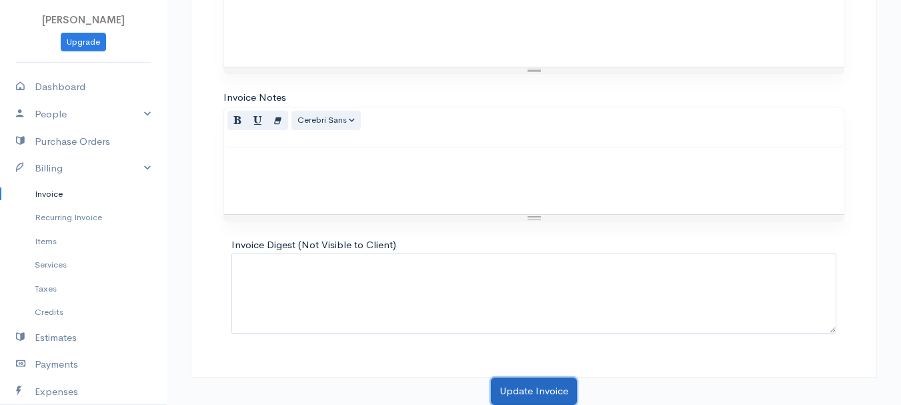
click at [529, 391] on button "Update Invoice" at bounding box center [534, 390] width 86 height 27
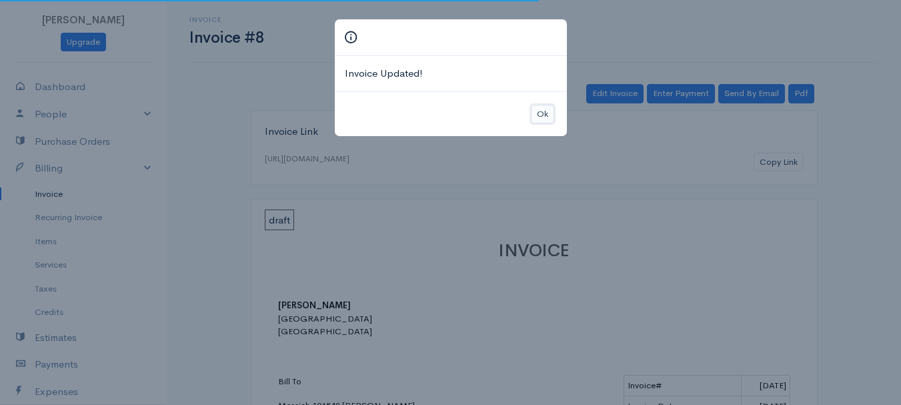
click at [541, 116] on button "Ok" at bounding box center [542, 114] width 23 height 19
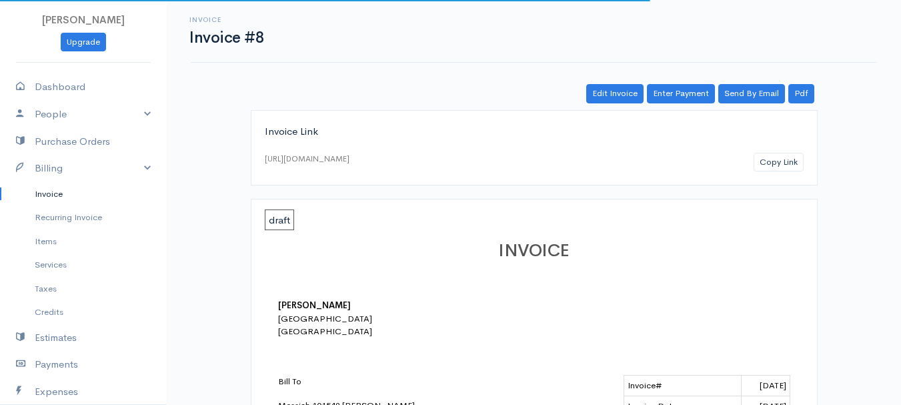
click at [691, 97] on link "Enter Payment" at bounding box center [681, 93] width 68 height 19
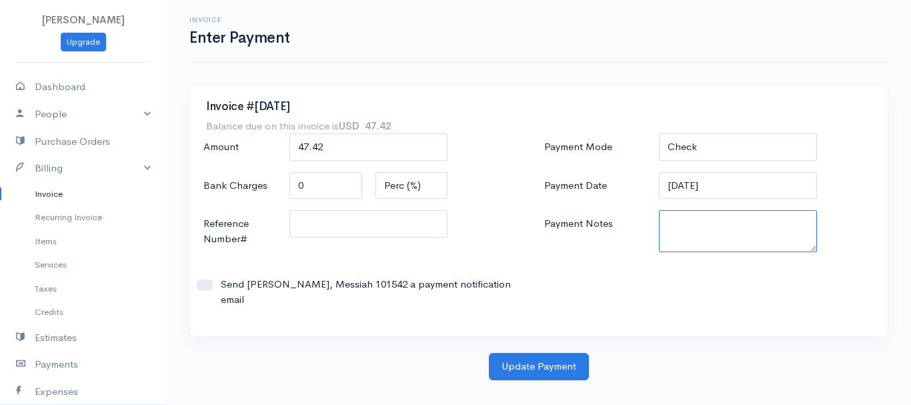
paste textarea "8130063606"
type textarea "8130063606"
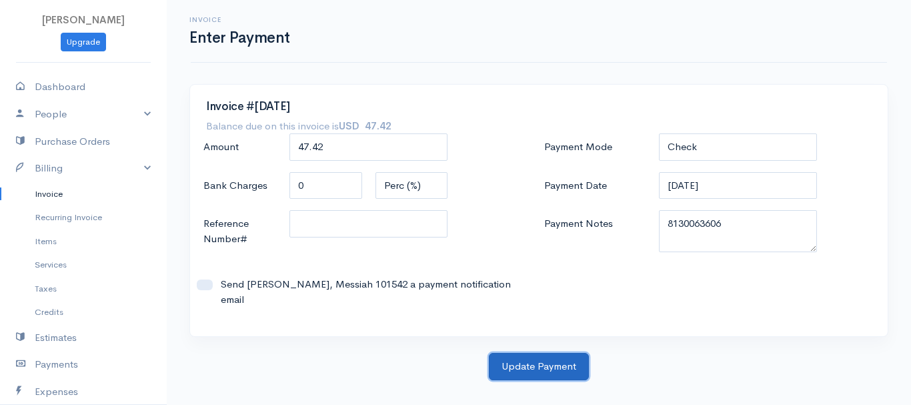
click at [541, 353] on button "Update Payment" at bounding box center [539, 366] width 100 height 27
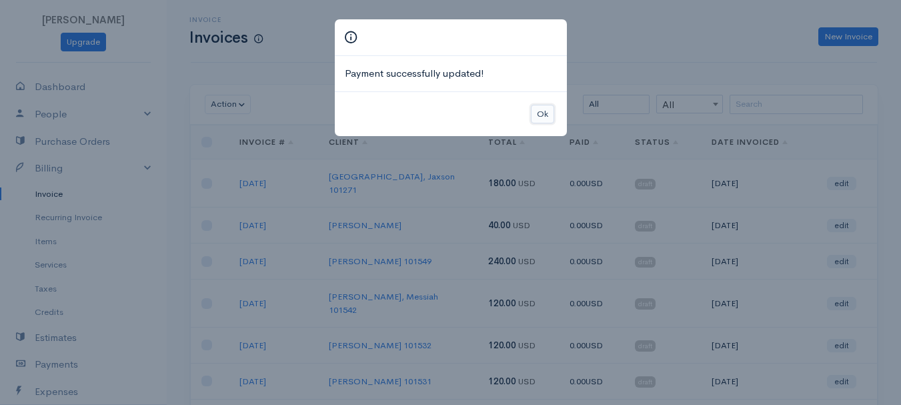
click at [542, 113] on button "Ok" at bounding box center [542, 114] width 23 height 19
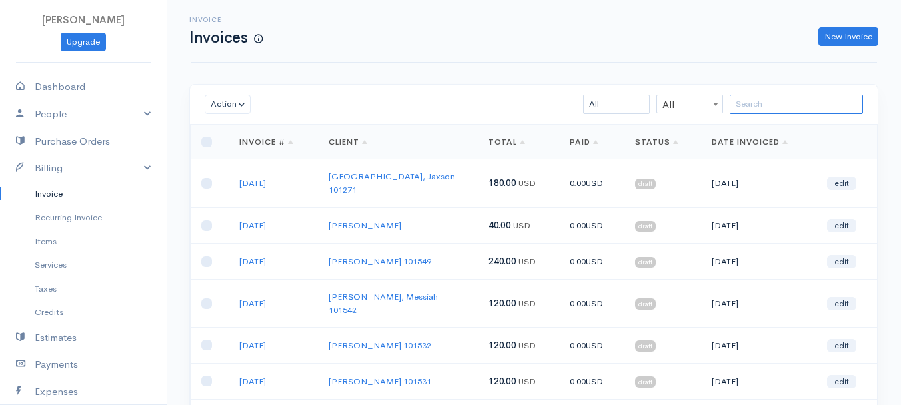
click at [759, 111] on input "search" at bounding box center [795, 104] width 133 height 19
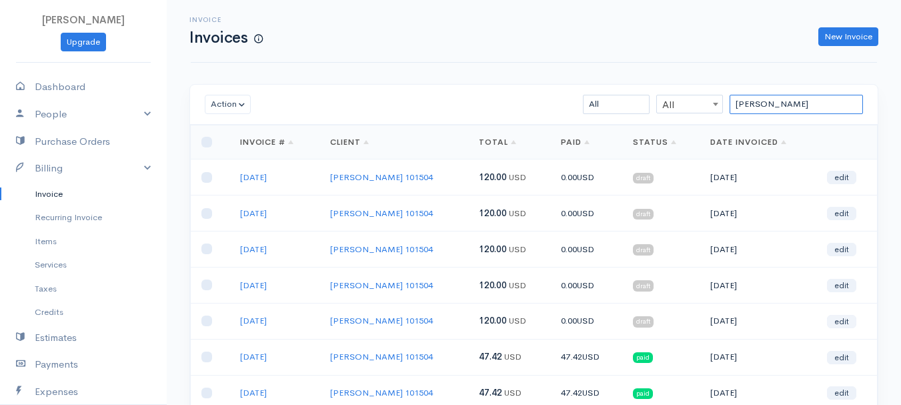
type input "[PERSON_NAME]"
click at [841, 320] on link "edit" at bounding box center [841, 321] width 29 height 13
select select "2"
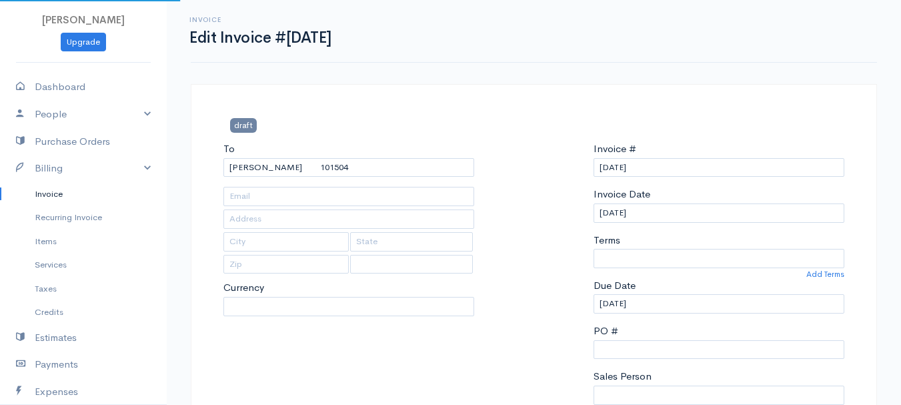
type input "[STREET_ADDRESS]"
type input "[GEOGRAPHIC_DATA]"
type input "[US_STATE]"
type input "04401"
select select "0"
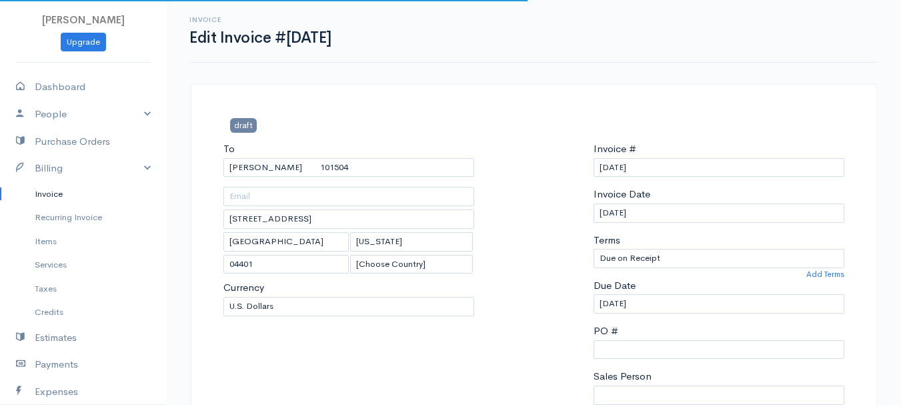
scroll to position [267, 0]
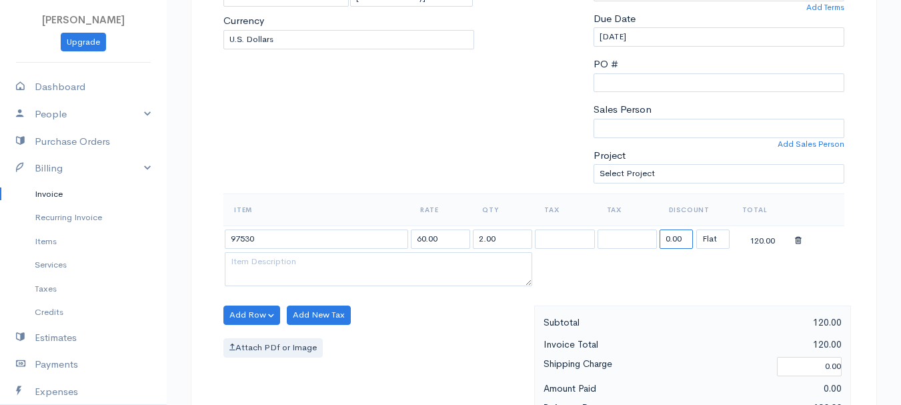
click at [680, 243] on input "0.00" at bounding box center [675, 238] width 33 height 19
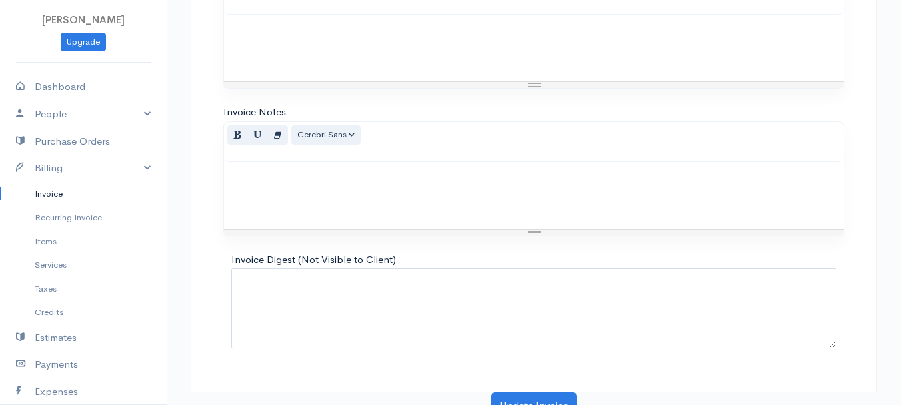
scroll to position [748, 0]
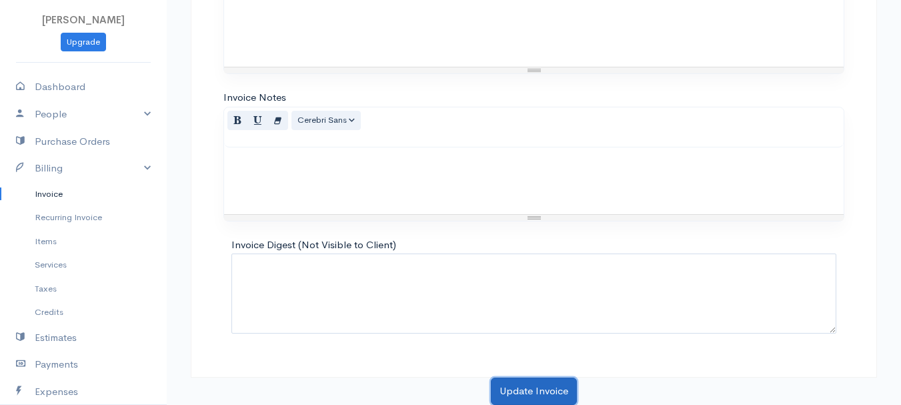
click at [549, 381] on button "Update Invoice" at bounding box center [534, 390] width 86 height 27
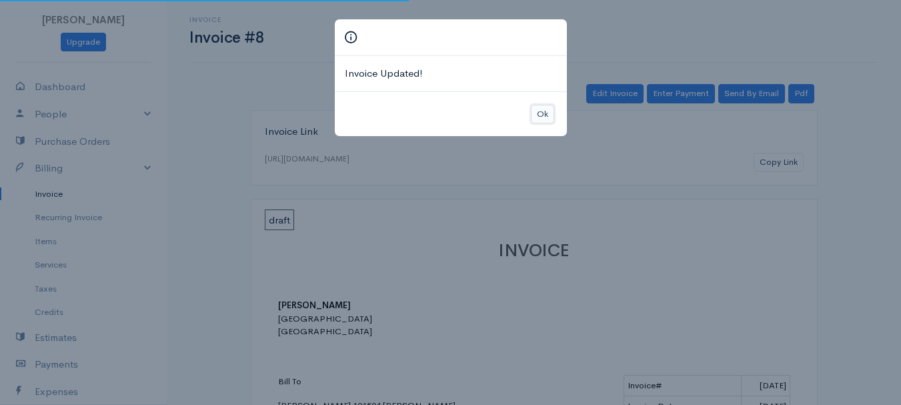
click at [543, 107] on button "Ok" at bounding box center [542, 114] width 23 height 19
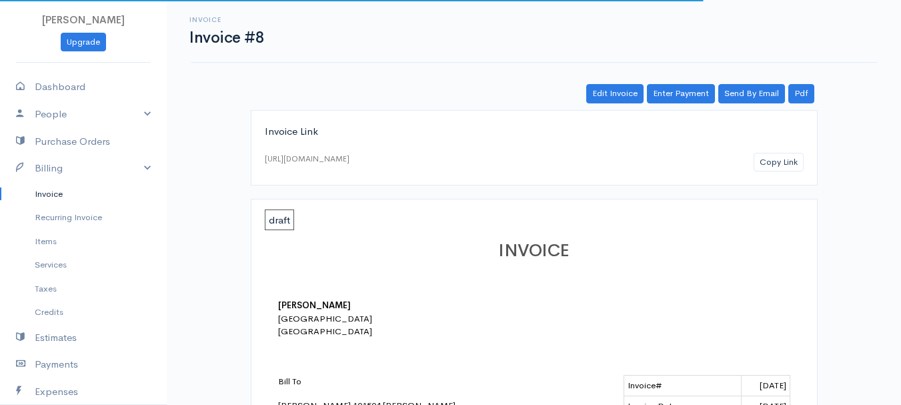
click at [680, 98] on link "Enter Payment" at bounding box center [681, 93] width 68 height 19
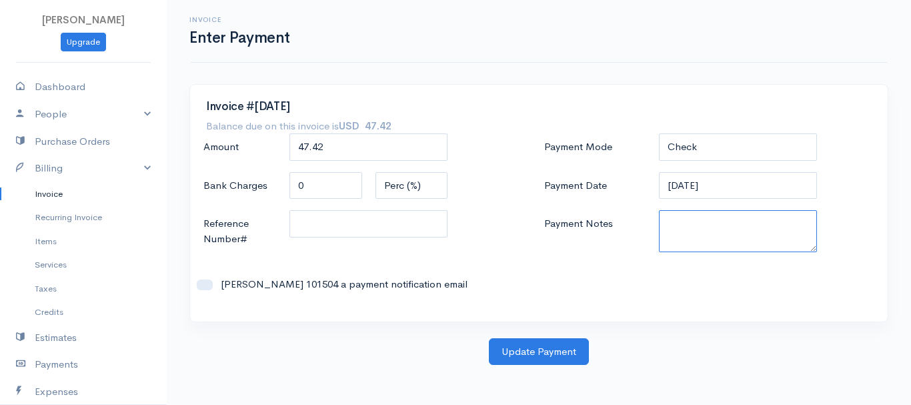
paste textarea "8130063606"
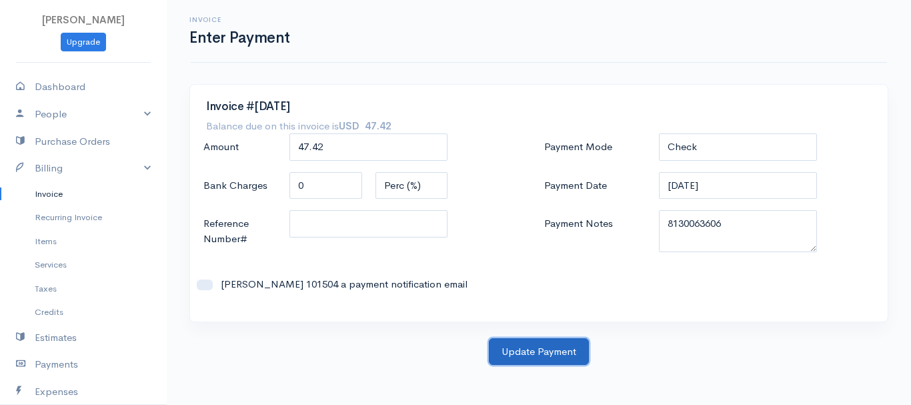
click at [531, 353] on button "Update Payment" at bounding box center [539, 351] width 100 height 27
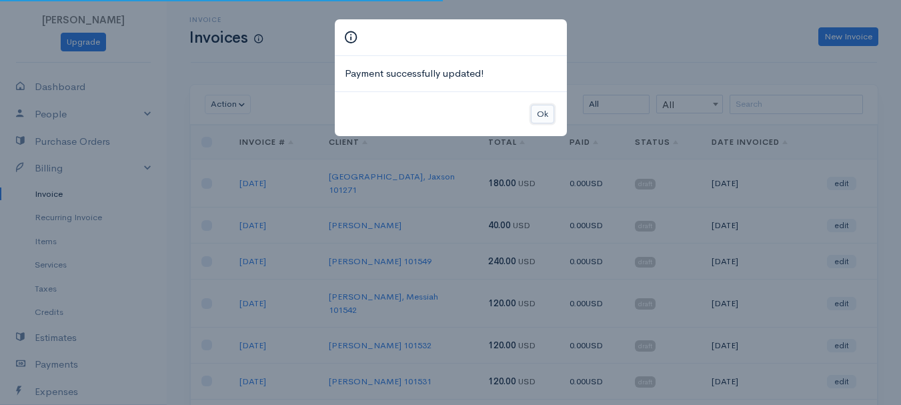
click at [539, 109] on button "Ok" at bounding box center [542, 114] width 23 height 19
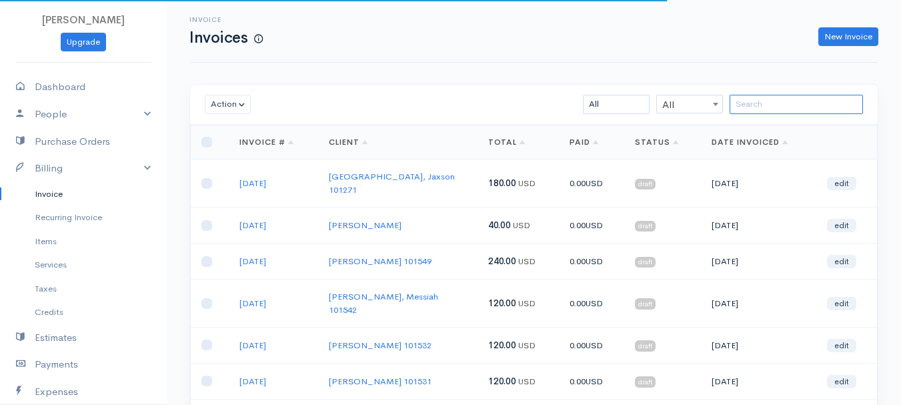
click at [819, 97] on input "search" at bounding box center [795, 104] width 133 height 19
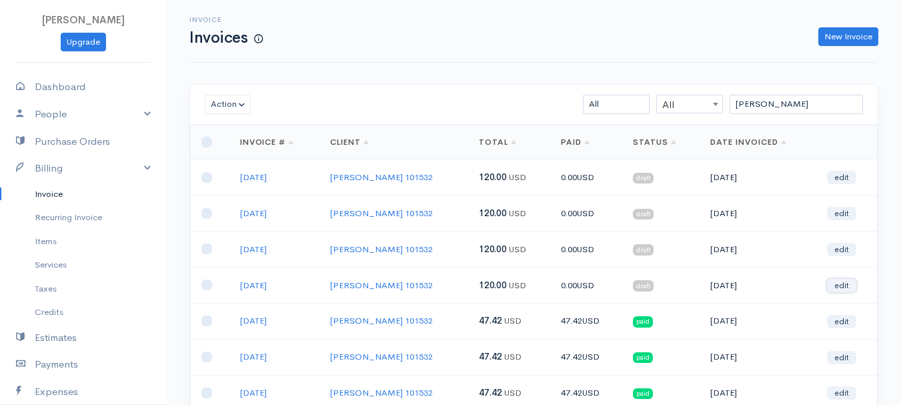
click at [837, 290] on link "edit" at bounding box center [841, 285] width 29 height 13
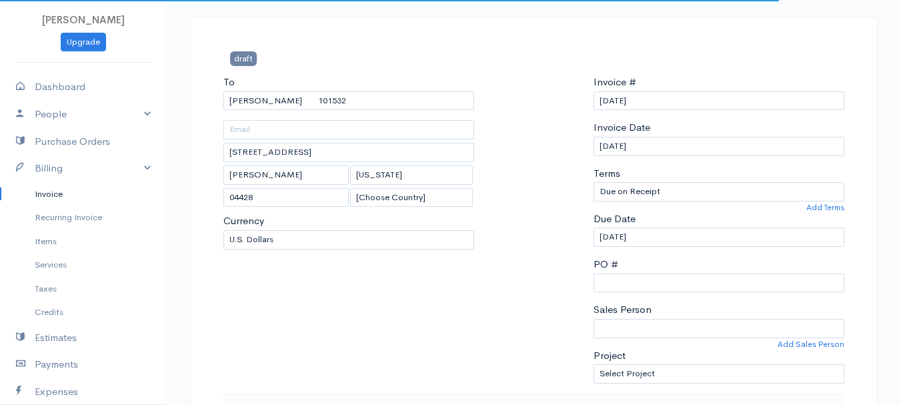
scroll to position [267, 0]
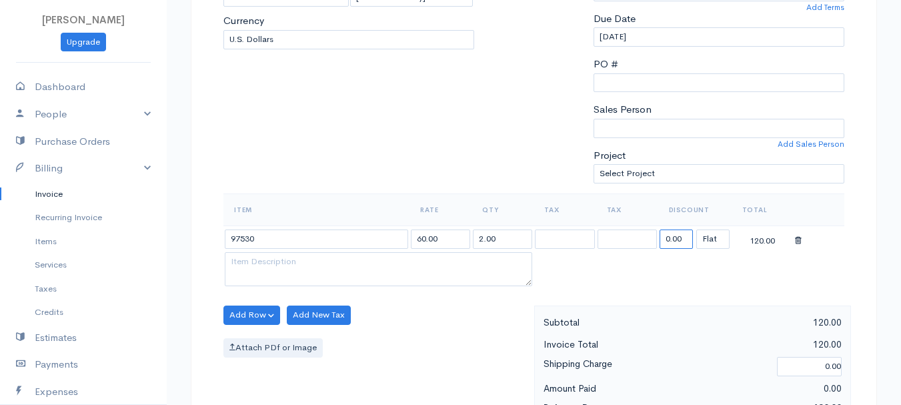
click at [677, 230] on input "0.00" at bounding box center [675, 238] width 33 height 19
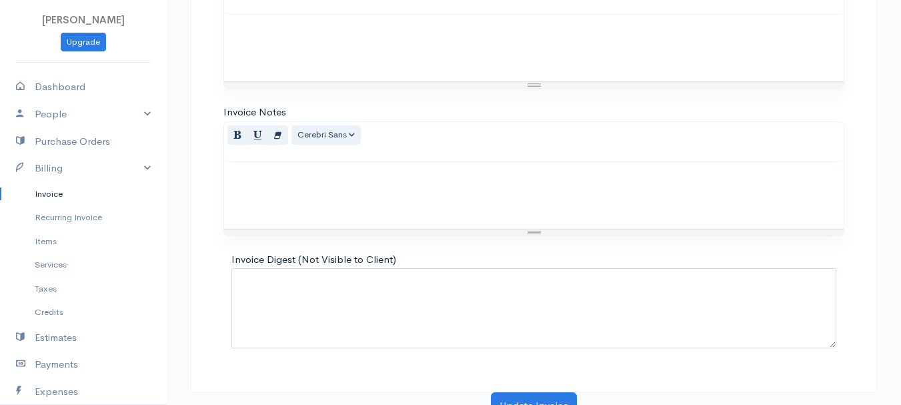
scroll to position [748, 0]
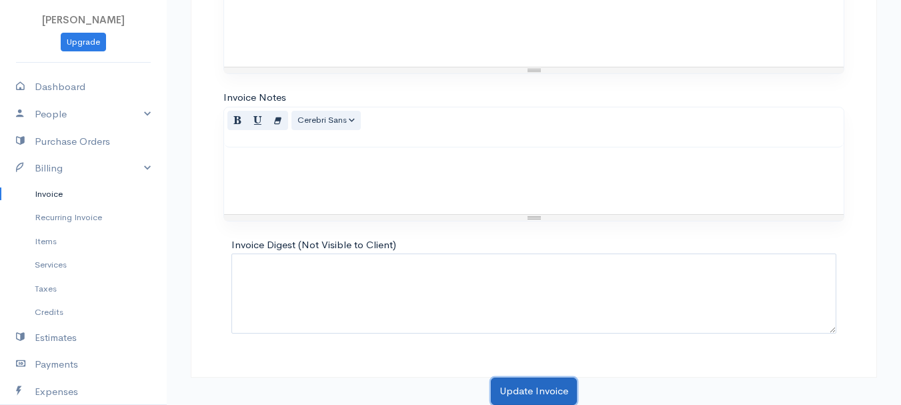
click at [550, 386] on button "Update Invoice" at bounding box center [534, 390] width 86 height 27
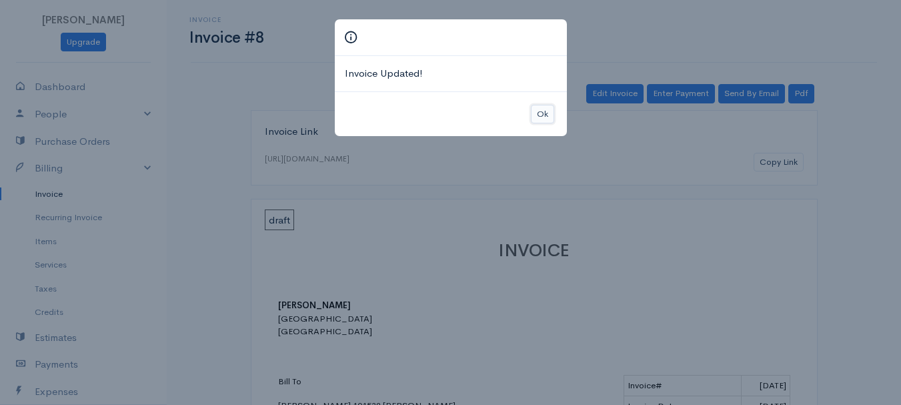
click at [546, 114] on button "Ok" at bounding box center [542, 114] width 23 height 19
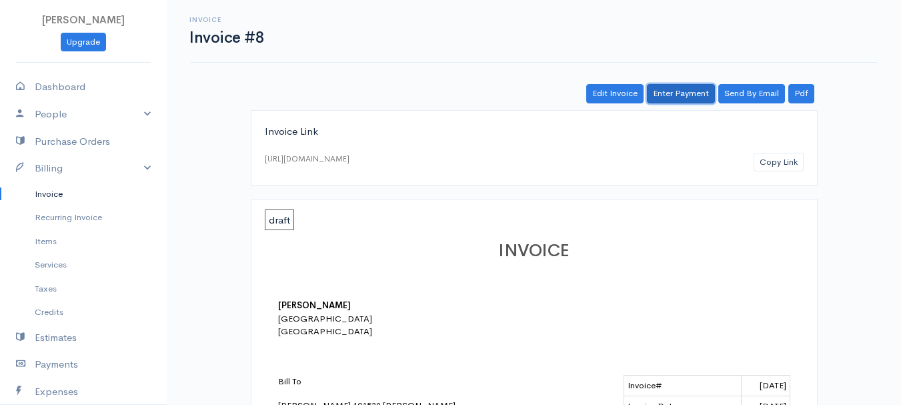
click at [693, 97] on link "Enter Payment" at bounding box center [681, 93] width 68 height 19
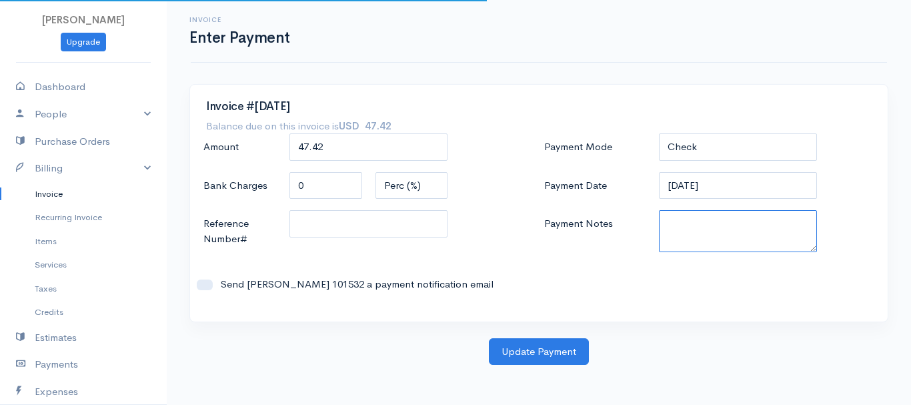
paste textarea "8130063606"
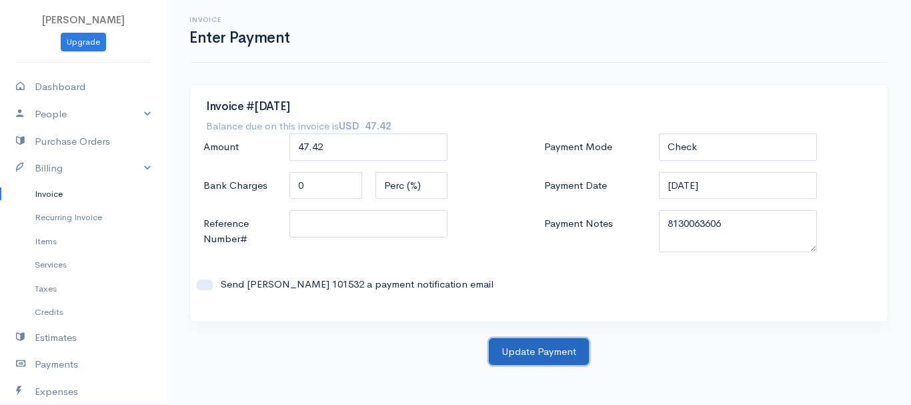
click at [564, 351] on button "Update Payment" at bounding box center [539, 351] width 100 height 27
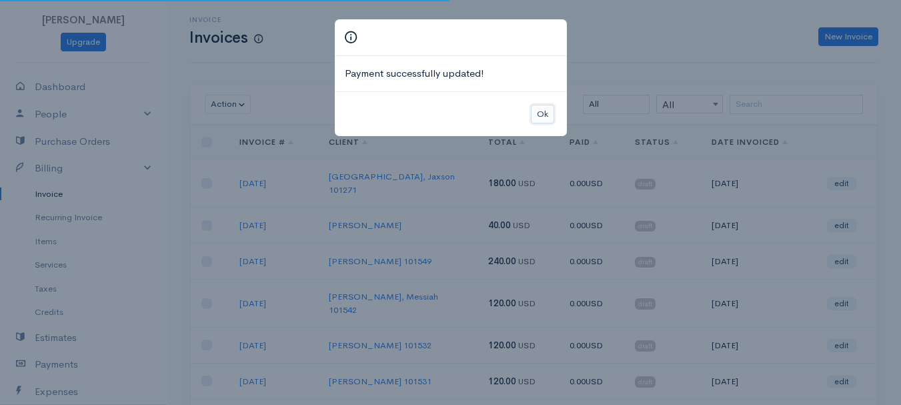
click at [535, 117] on button "Ok" at bounding box center [542, 114] width 23 height 19
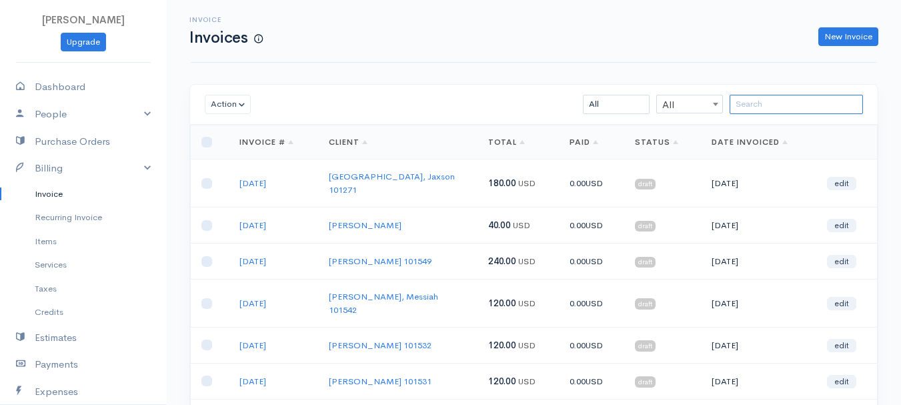
click at [740, 107] on input "search" at bounding box center [795, 104] width 133 height 19
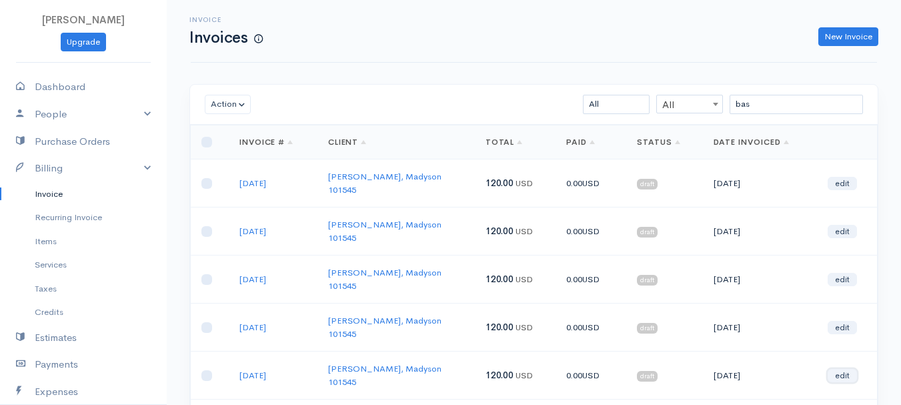
click at [838, 369] on link "edit" at bounding box center [841, 375] width 29 height 13
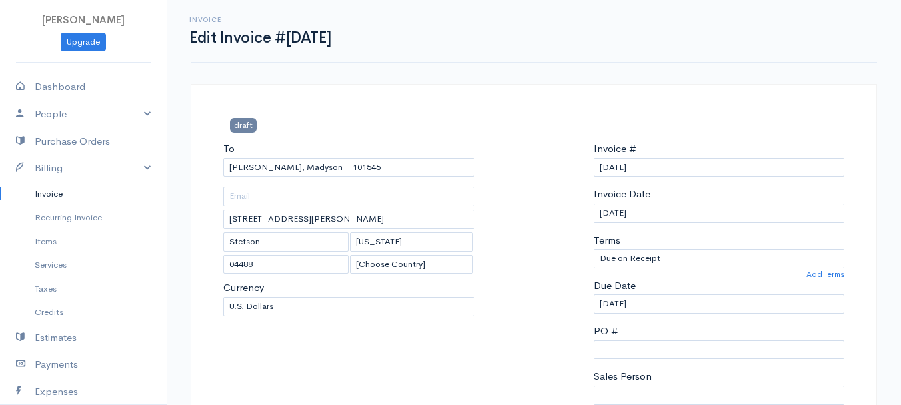
scroll to position [267, 0]
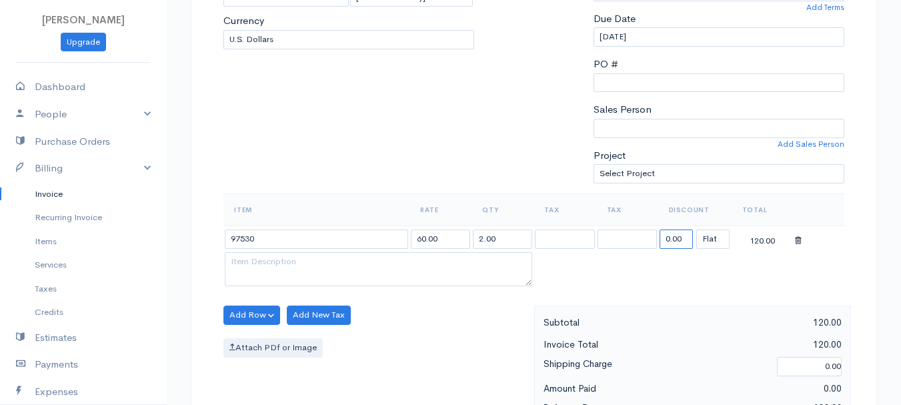
click at [674, 240] on input "0.00" at bounding box center [675, 238] width 33 height 19
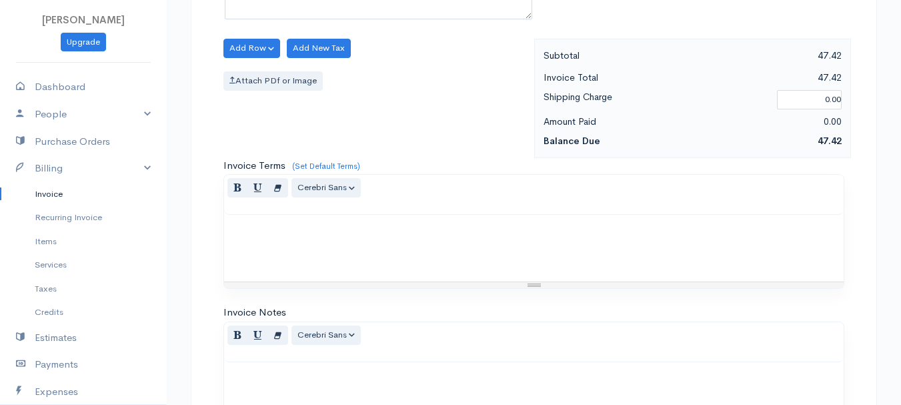
scroll to position [748, 0]
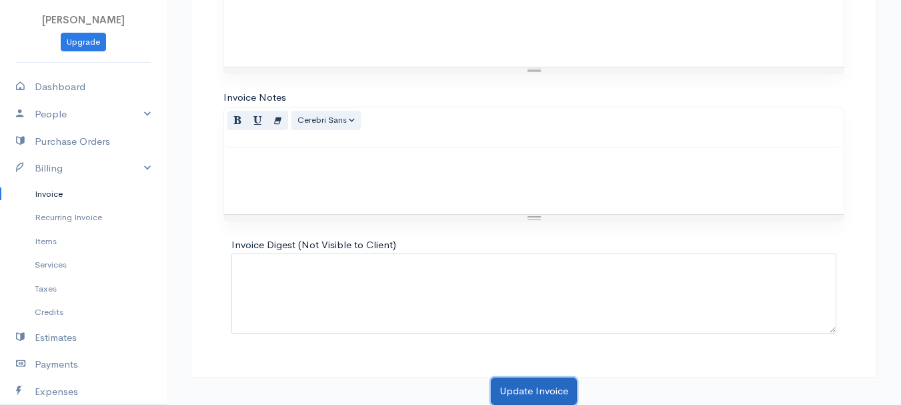
click at [551, 388] on button "Update Invoice" at bounding box center [534, 390] width 86 height 27
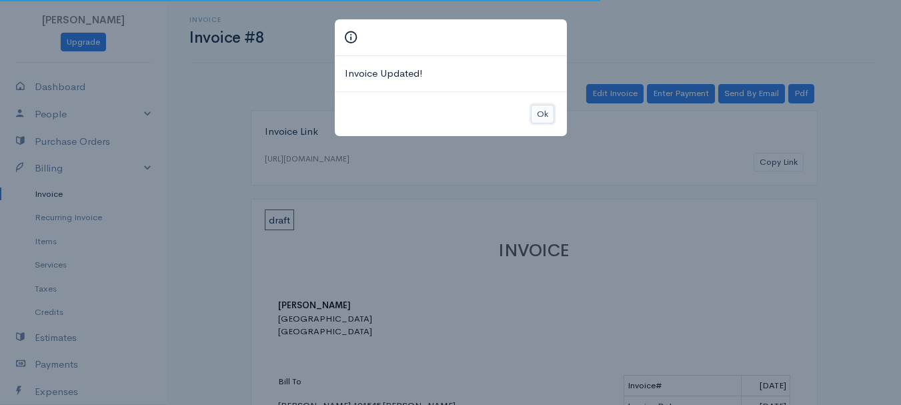
click at [547, 117] on button "Ok" at bounding box center [542, 114] width 23 height 19
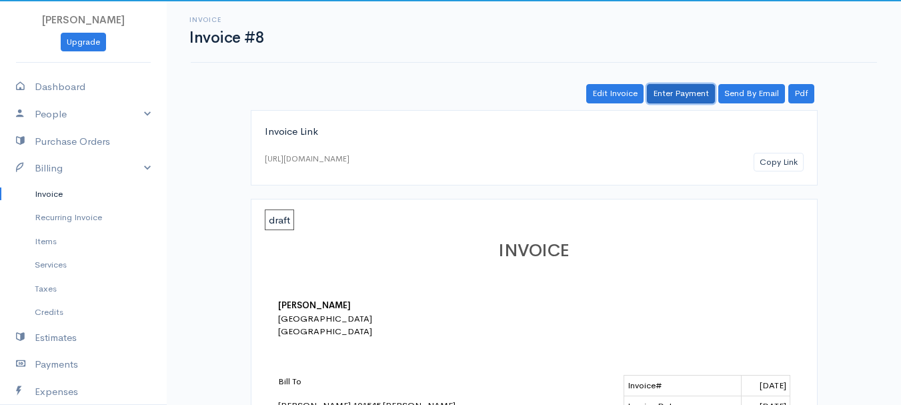
click at [702, 91] on link "Enter Payment" at bounding box center [681, 93] width 68 height 19
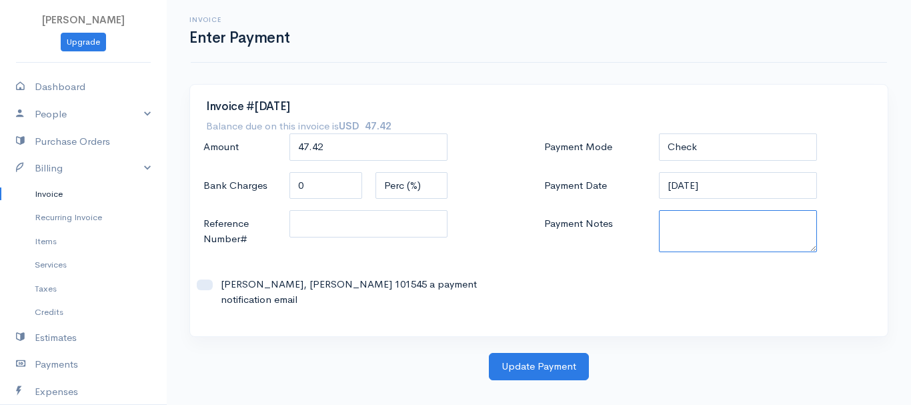
paste textarea "8130063606"
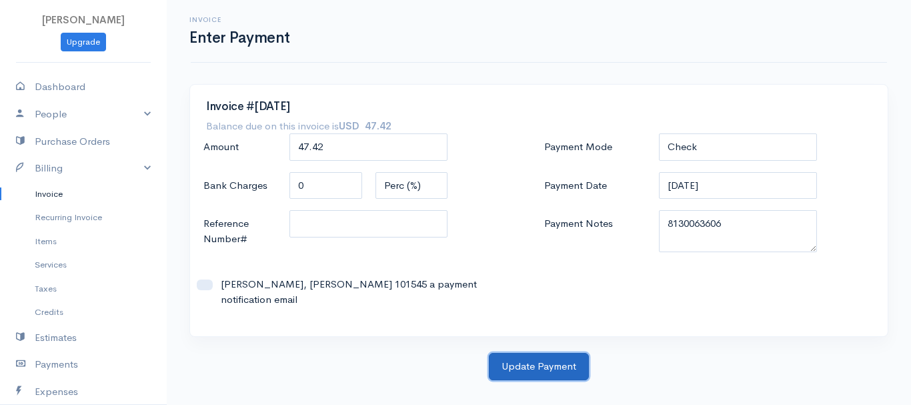
click at [533, 358] on button "Update Payment" at bounding box center [539, 366] width 100 height 27
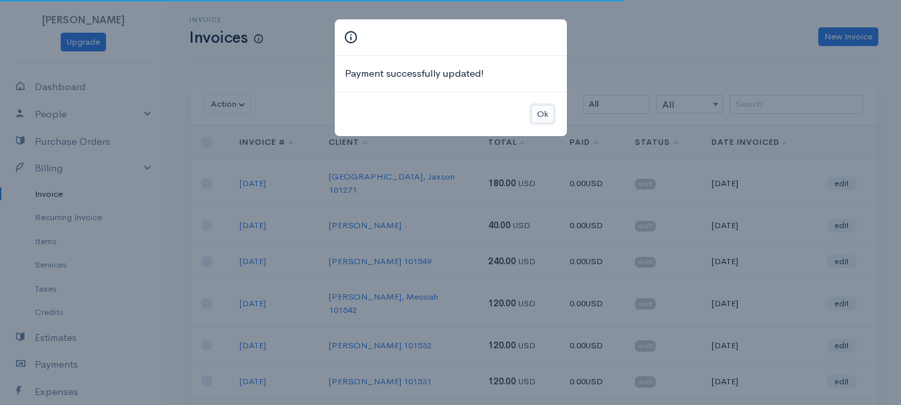
click at [538, 119] on button "Ok" at bounding box center [542, 114] width 23 height 19
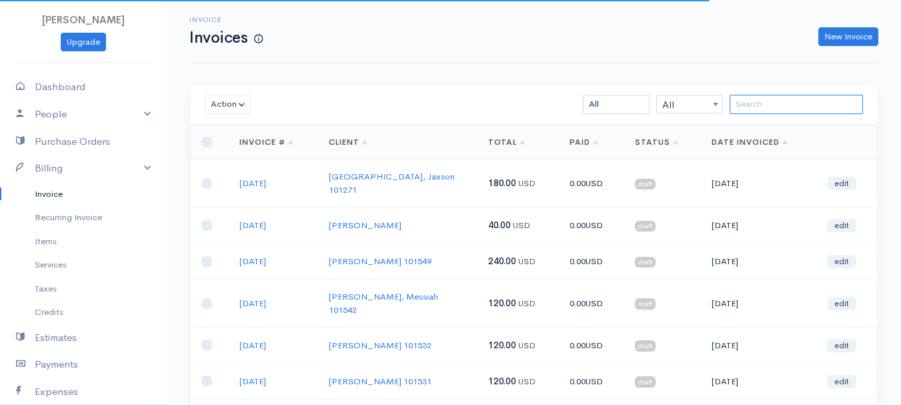
click at [759, 113] on input "search" at bounding box center [795, 104] width 133 height 19
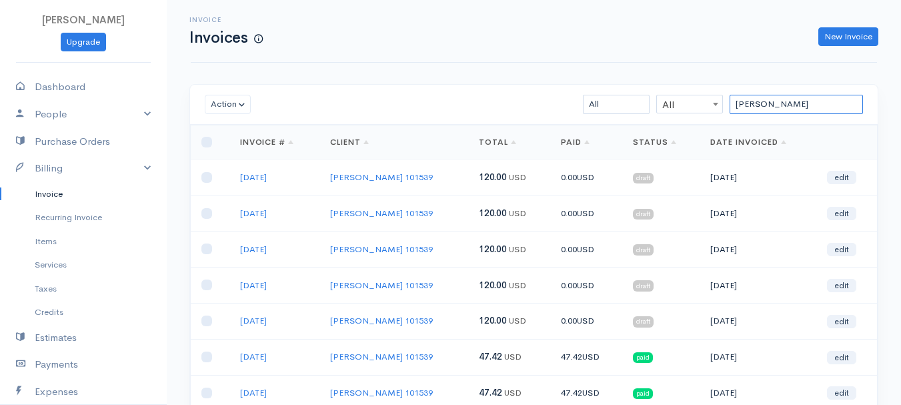
scroll to position [67, 0]
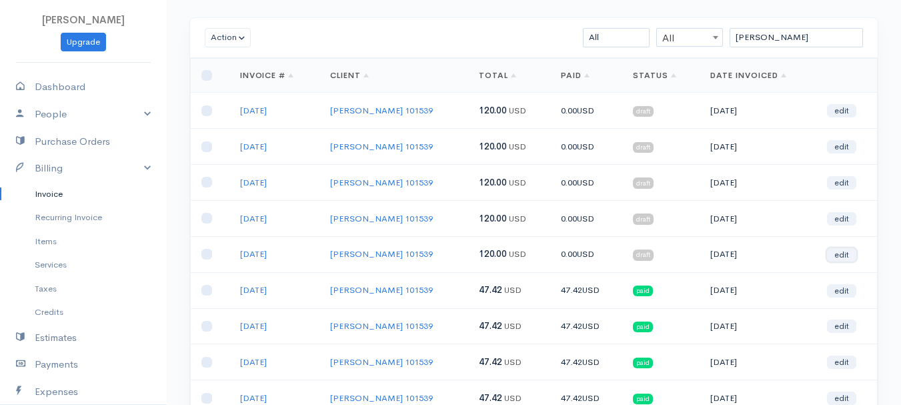
click at [831, 255] on link "edit" at bounding box center [841, 254] width 29 height 13
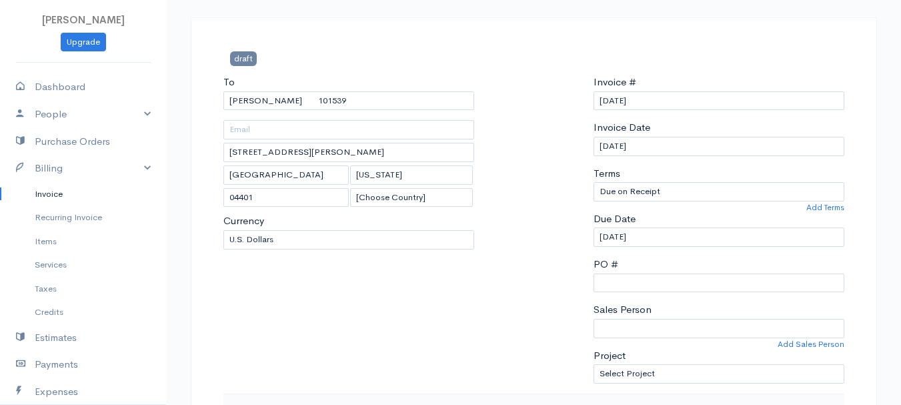
scroll to position [267, 0]
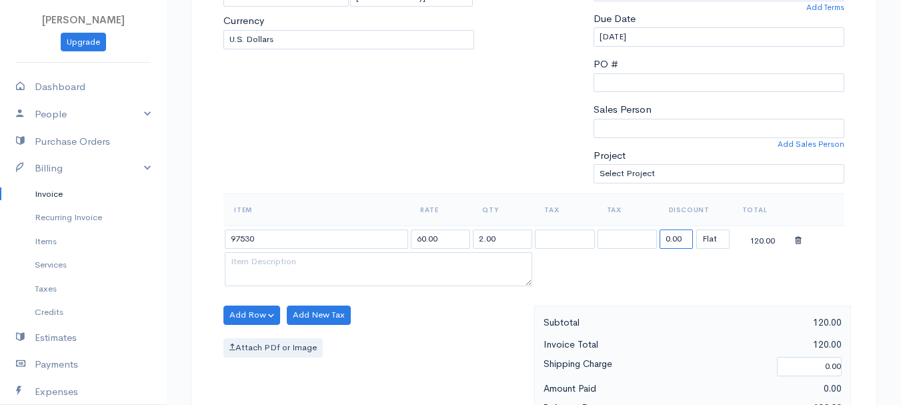
click at [676, 233] on input "0.00" at bounding box center [675, 238] width 33 height 19
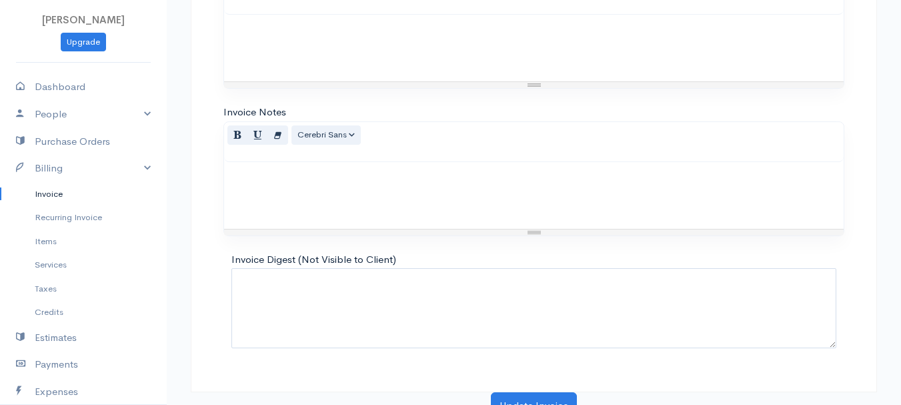
scroll to position [748, 0]
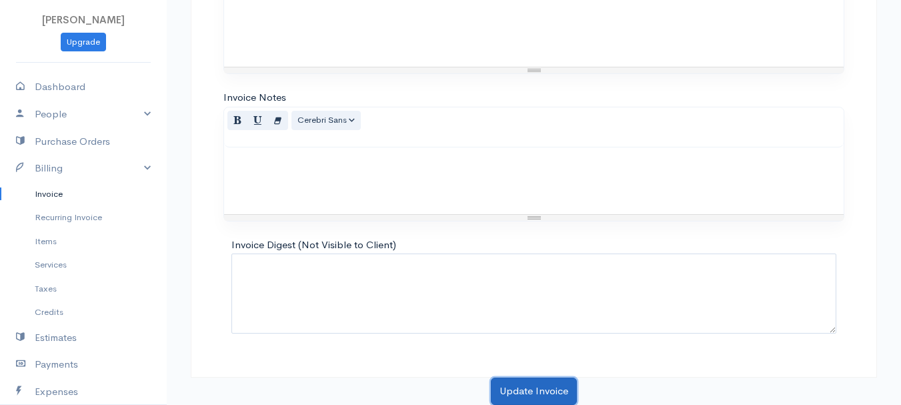
click at [527, 378] on button "Update Invoice" at bounding box center [534, 390] width 86 height 27
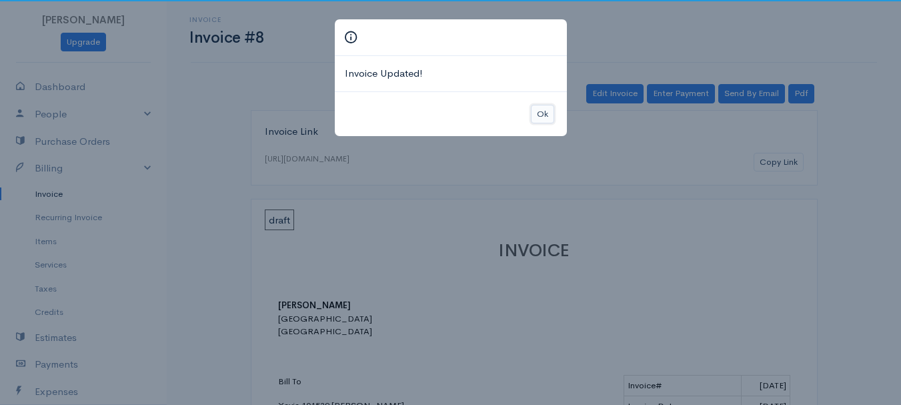
click at [531, 117] on button "Ok" at bounding box center [542, 114] width 23 height 19
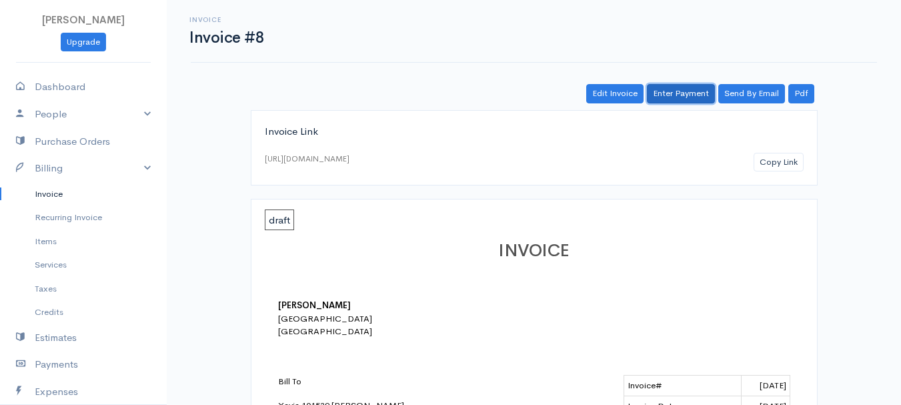
click at [659, 90] on link "Enter Payment" at bounding box center [681, 93] width 68 height 19
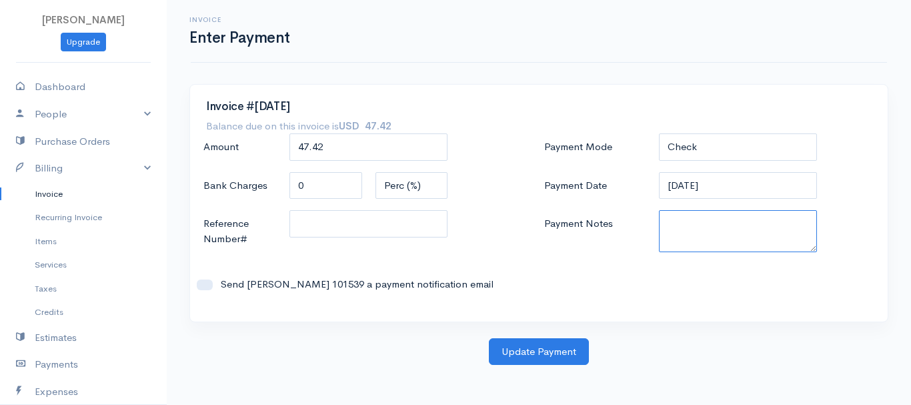
paste textarea "8130063606"
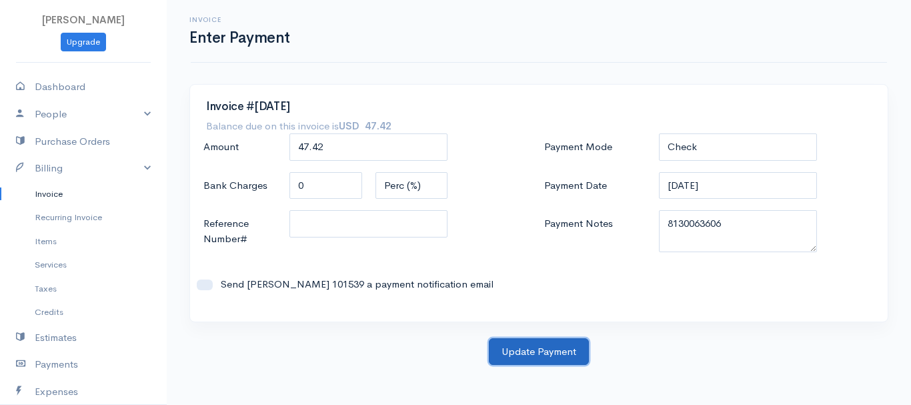
click at [559, 350] on button "Update Payment" at bounding box center [539, 351] width 100 height 27
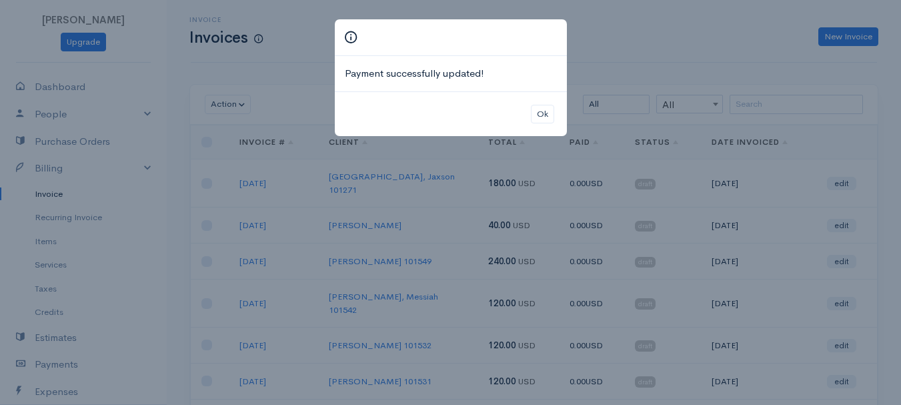
click at [525, 106] on div "Ok" at bounding box center [451, 113] width 232 height 45
click at [539, 111] on button "Ok" at bounding box center [542, 114] width 23 height 19
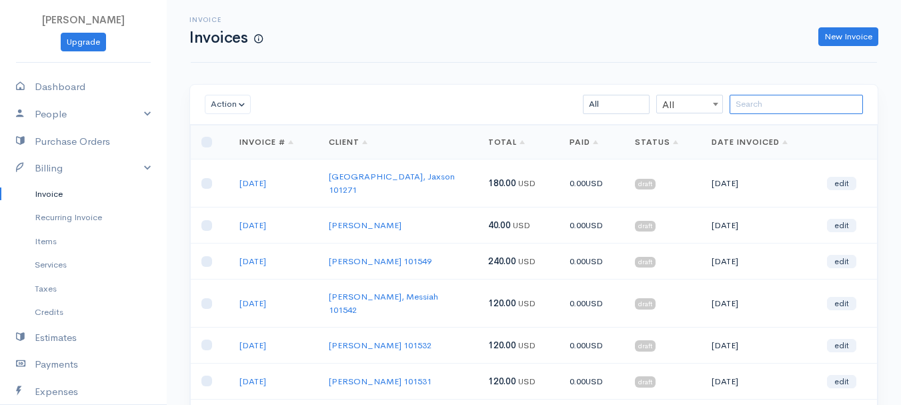
click at [829, 106] on input "search" at bounding box center [795, 104] width 133 height 19
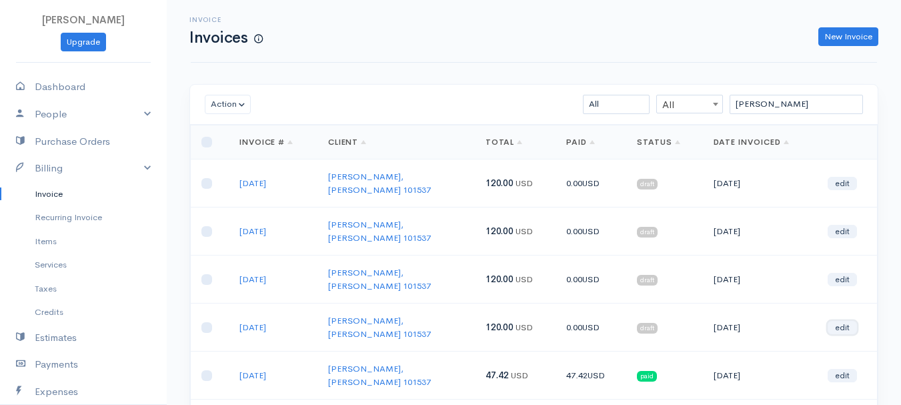
click at [851, 321] on link "edit" at bounding box center [841, 327] width 29 height 13
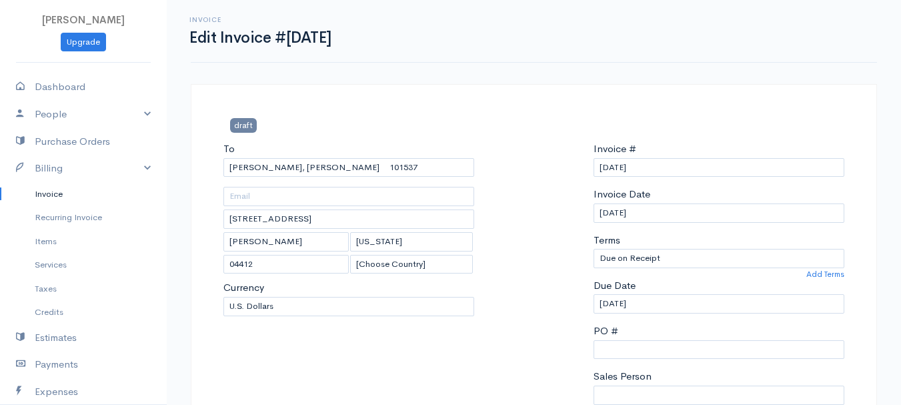
scroll to position [267, 0]
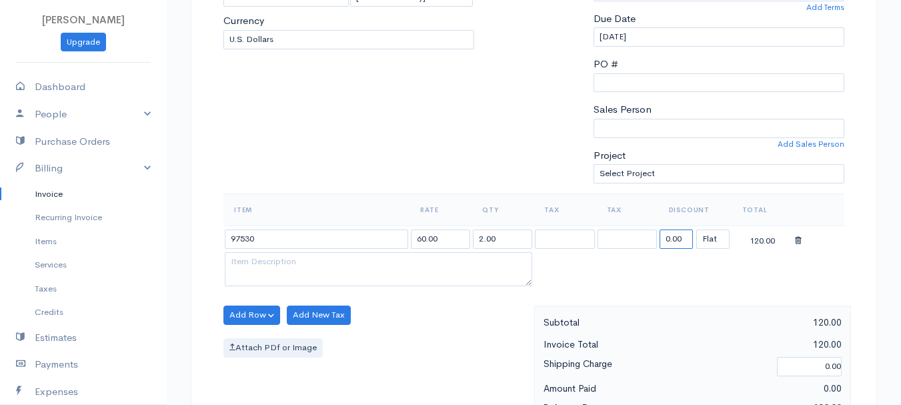
click at [666, 242] on input "0.00" at bounding box center [675, 238] width 33 height 19
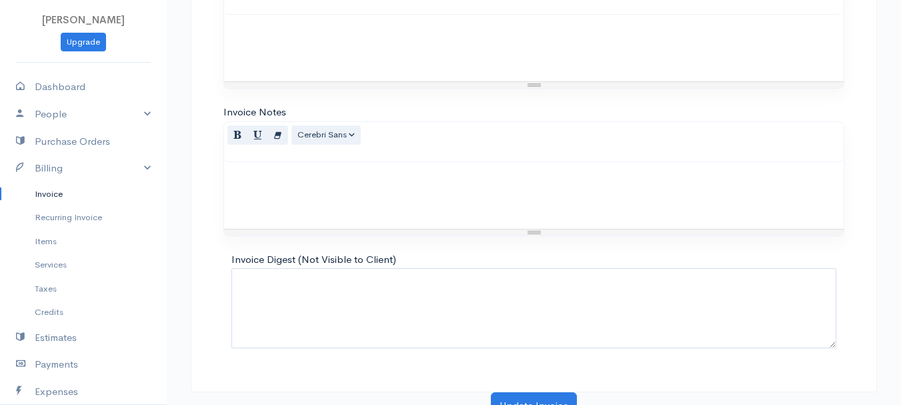
scroll to position [748, 0]
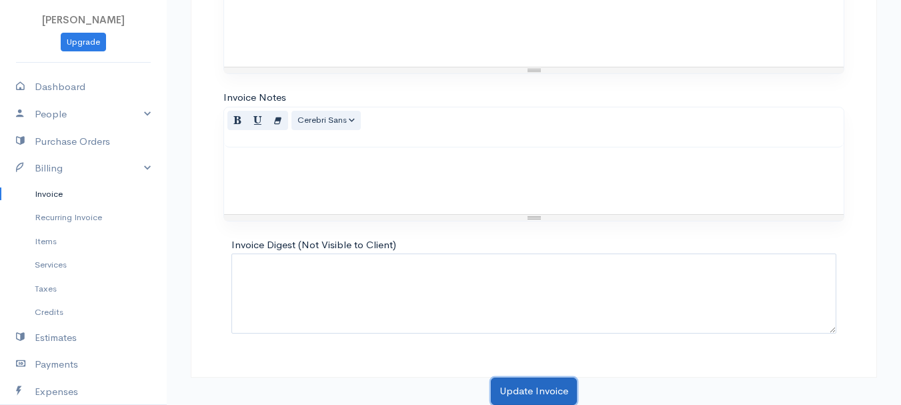
click at [528, 387] on button "Update Invoice" at bounding box center [534, 390] width 86 height 27
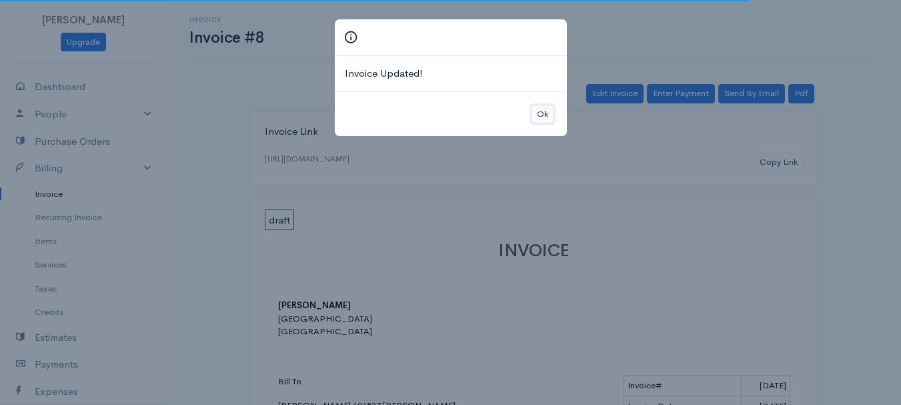
click at [549, 116] on button "Ok" at bounding box center [542, 114] width 23 height 19
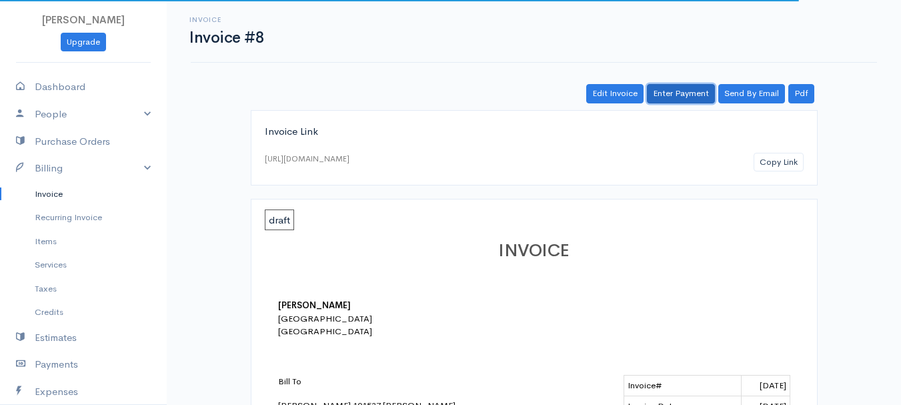
click at [671, 97] on link "Enter Payment" at bounding box center [681, 93] width 68 height 19
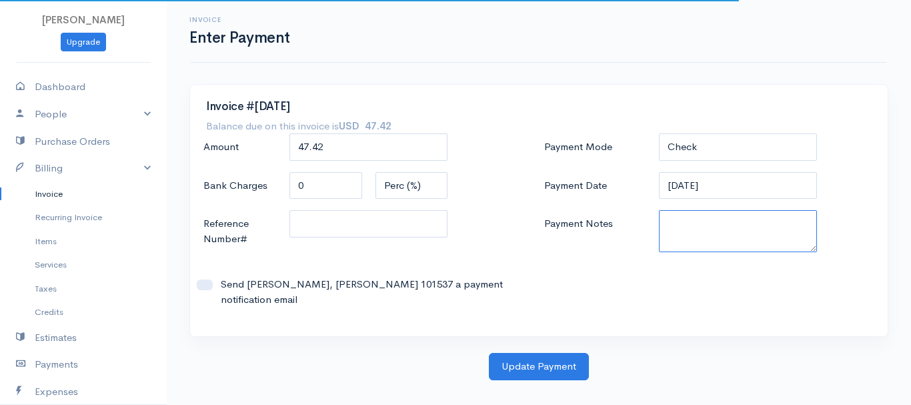
paste textarea "8130063606"
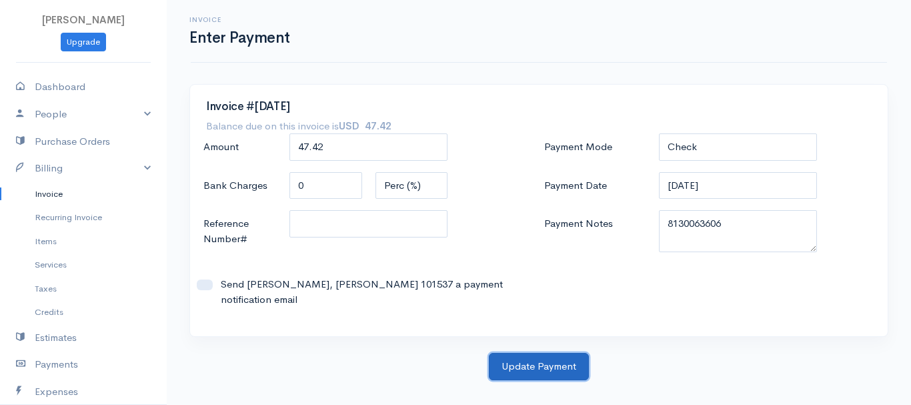
click at [524, 353] on button "Update Payment" at bounding box center [539, 366] width 100 height 27
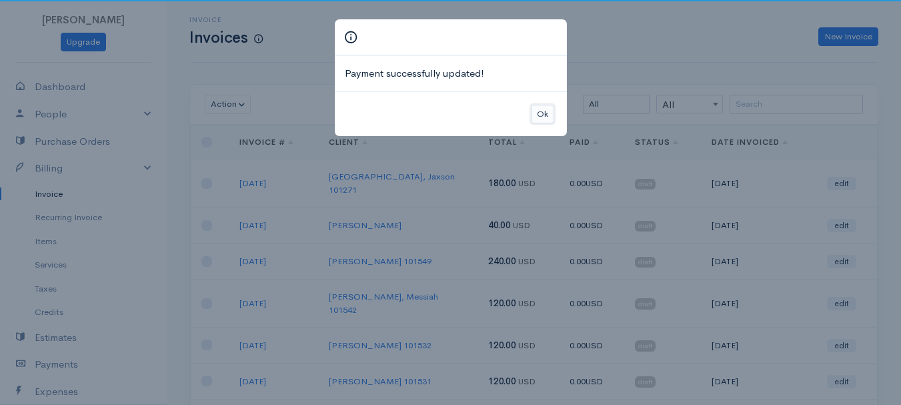
click at [550, 116] on button "Ok" at bounding box center [542, 114] width 23 height 19
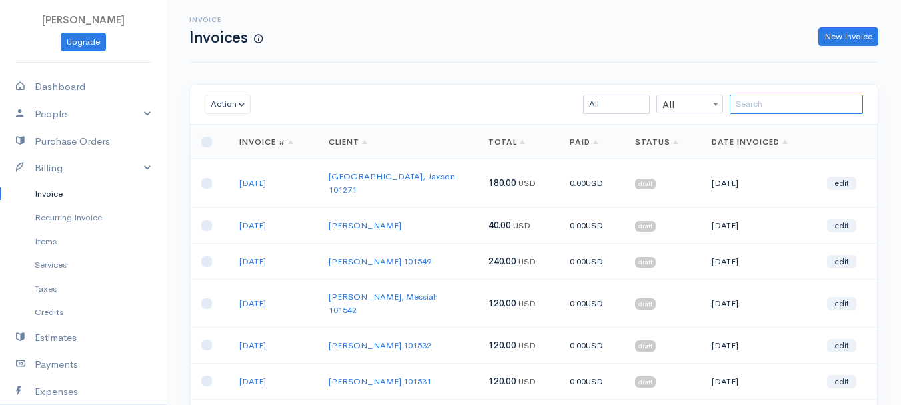
click at [781, 111] on input "search" at bounding box center [795, 104] width 133 height 19
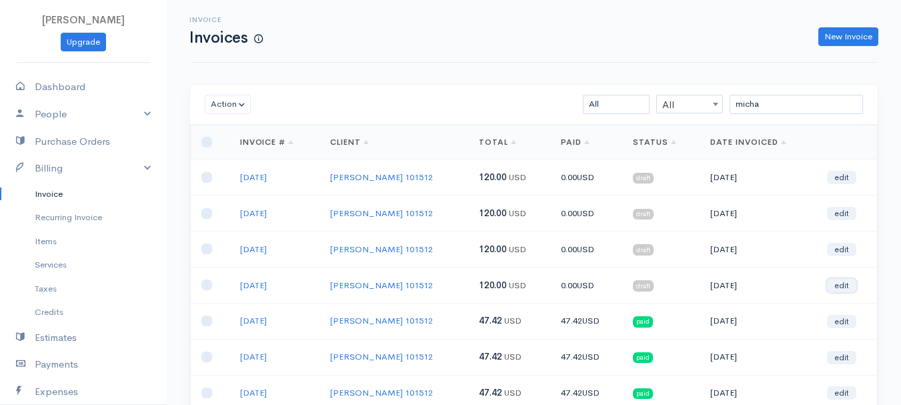
drag, startPoint x: 845, startPoint y: 283, endPoint x: 837, endPoint y: 281, distance: 7.6
click at [846, 283] on link "edit" at bounding box center [841, 285] width 29 height 13
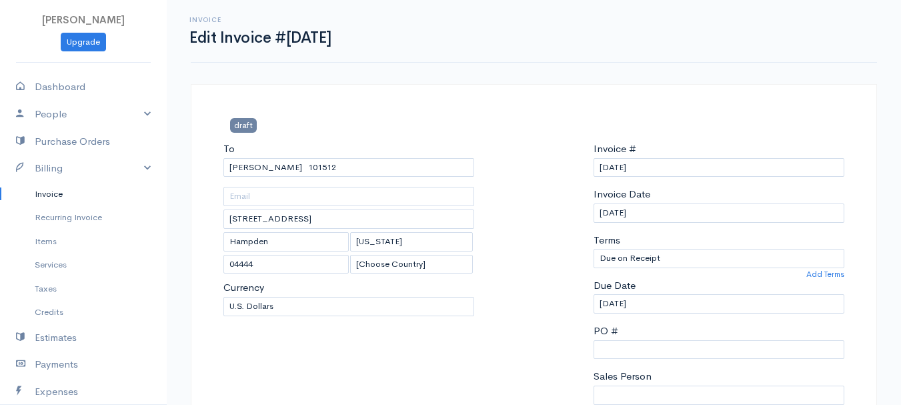
scroll to position [200, 0]
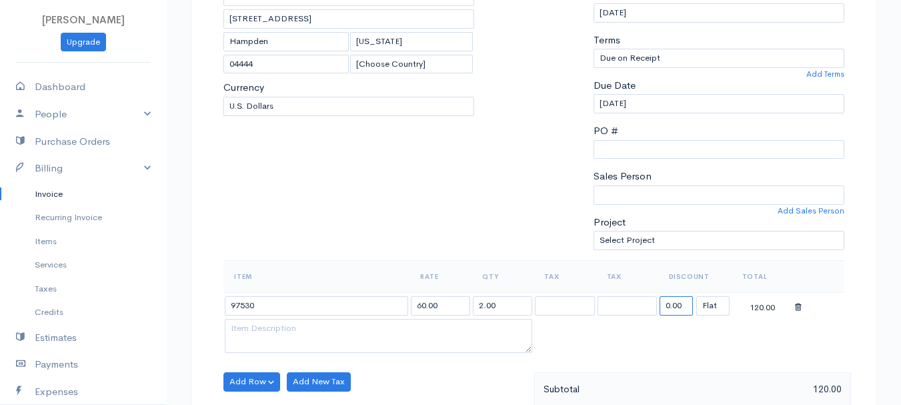
click at [682, 305] on input "0.00" at bounding box center [675, 305] width 33 height 19
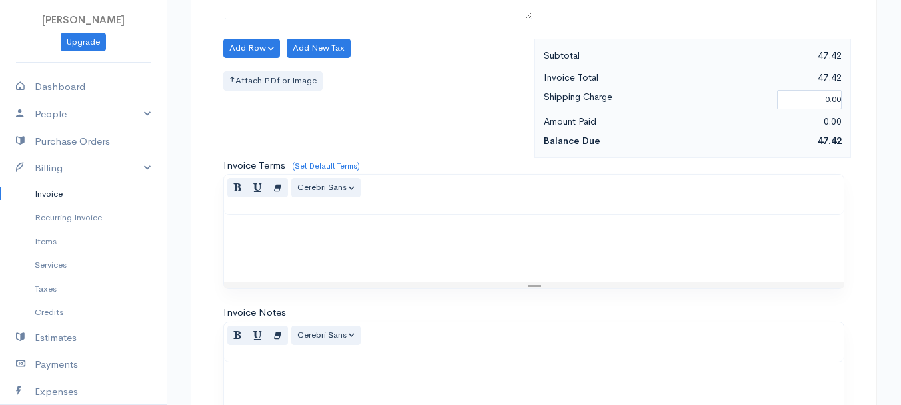
scroll to position [748, 0]
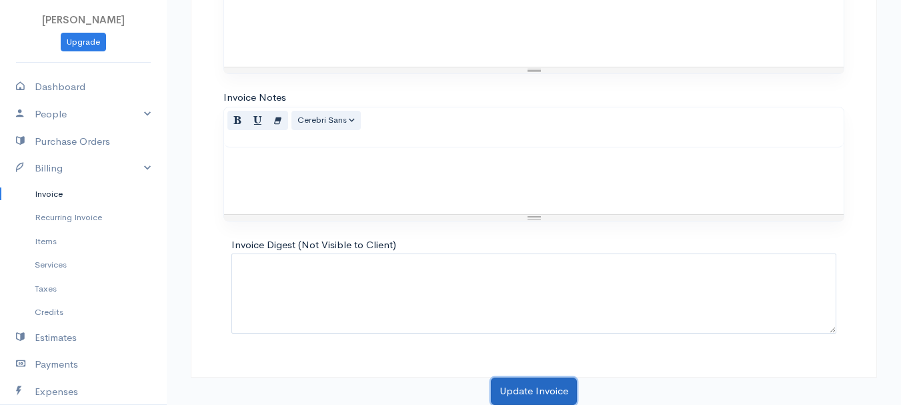
click at [541, 384] on button "Update Invoice" at bounding box center [534, 390] width 86 height 27
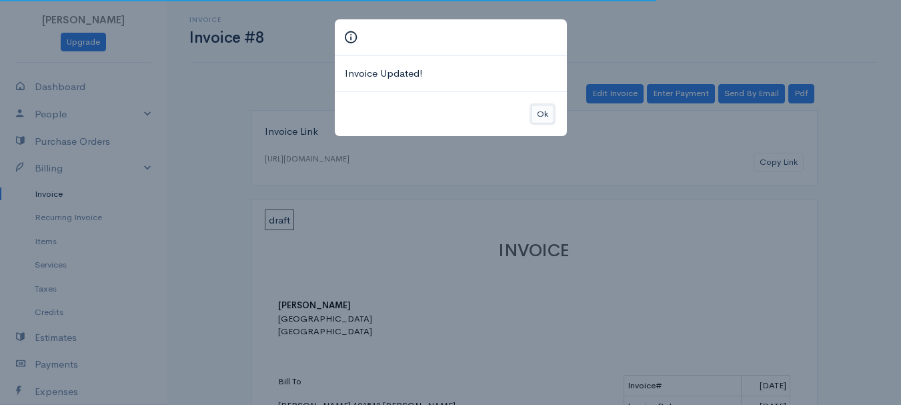
click at [545, 113] on button "Ok" at bounding box center [542, 114] width 23 height 19
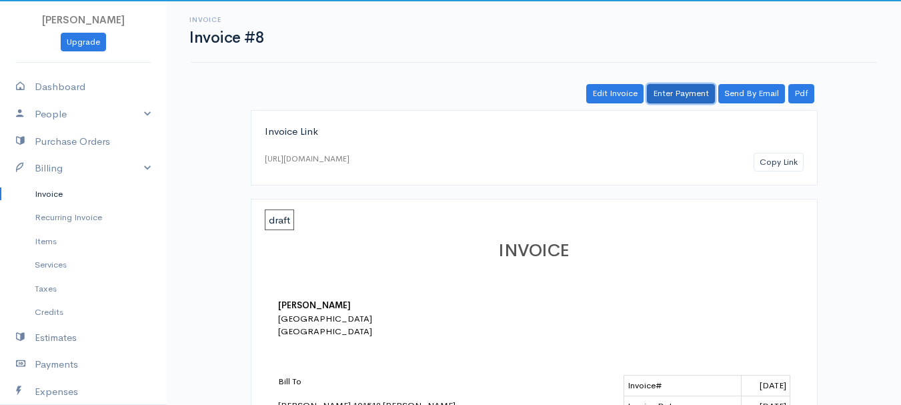
click at [690, 97] on link "Enter Payment" at bounding box center [681, 93] width 68 height 19
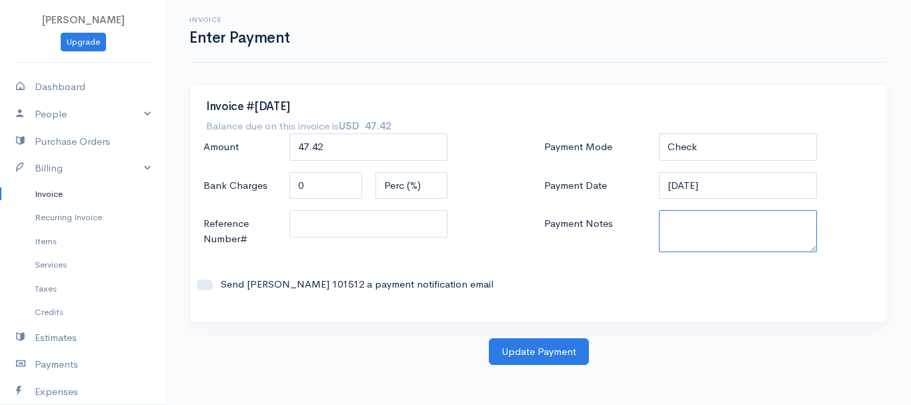
paste textarea "8130063606"
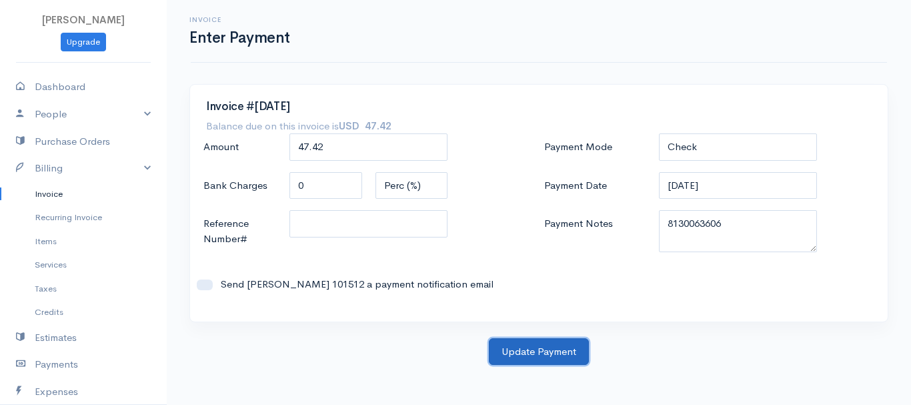
click at [562, 359] on button "Update Payment" at bounding box center [539, 351] width 100 height 27
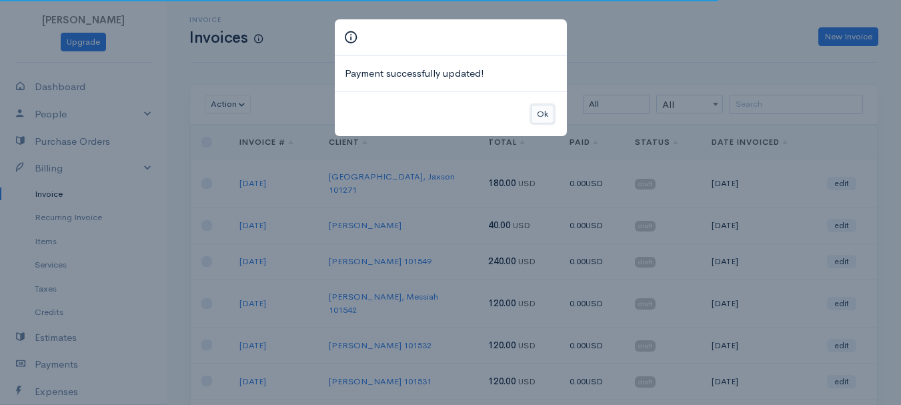
click at [535, 117] on button "Ok" at bounding box center [542, 114] width 23 height 19
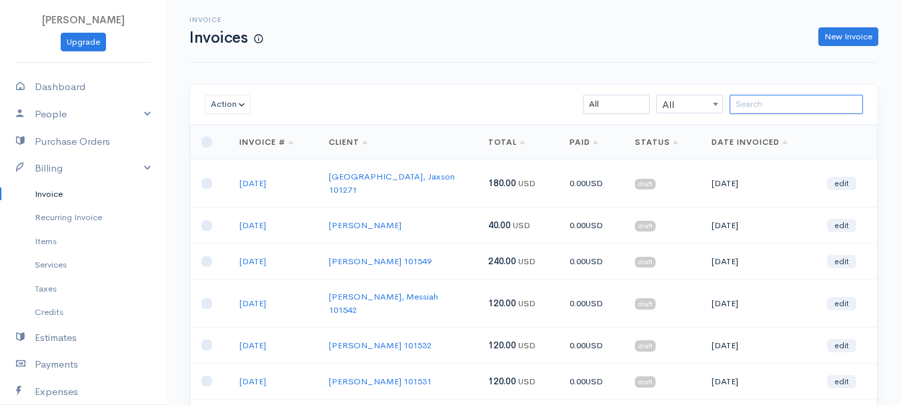
click at [747, 114] on input "search" at bounding box center [795, 104] width 133 height 19
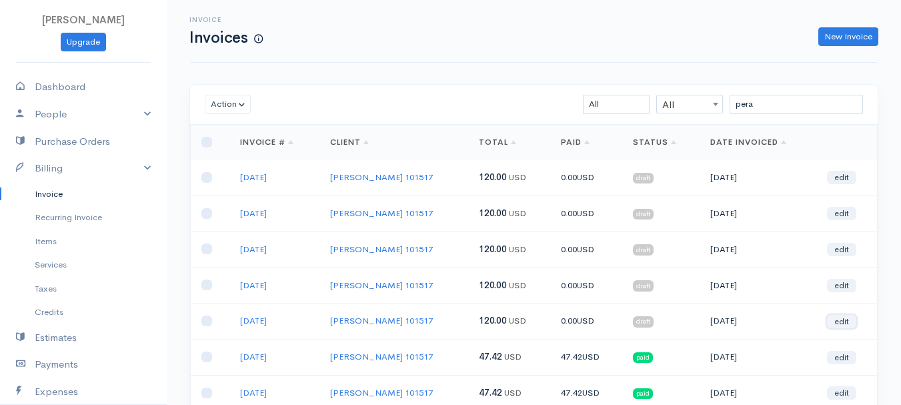
click at [853, 320] on link "edit" at bounding box center [841, 321] width 29 height 13
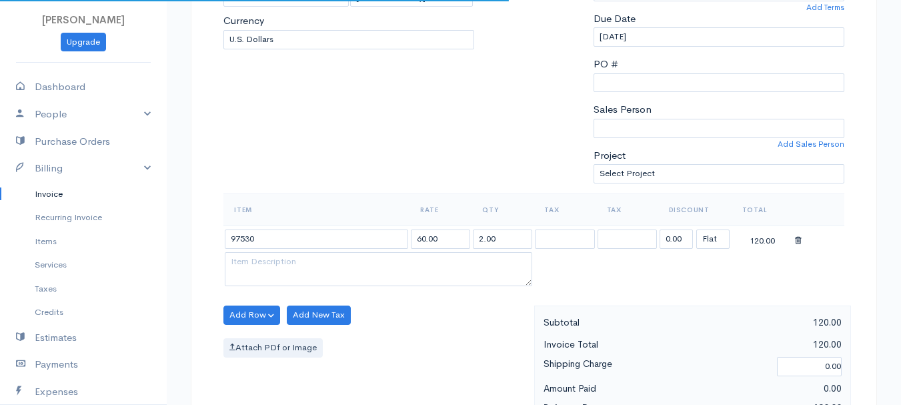
scroll to position [333, 0]
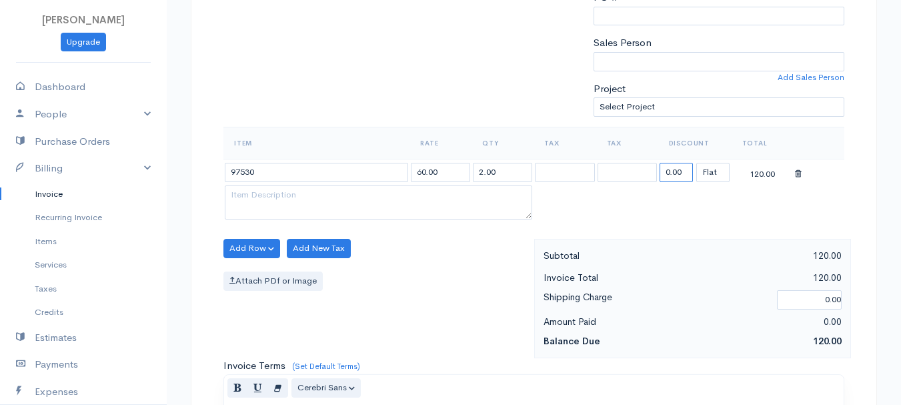
click at [676, 167] on input "0.00" at bounding box center [675, 172] width 33 height 19
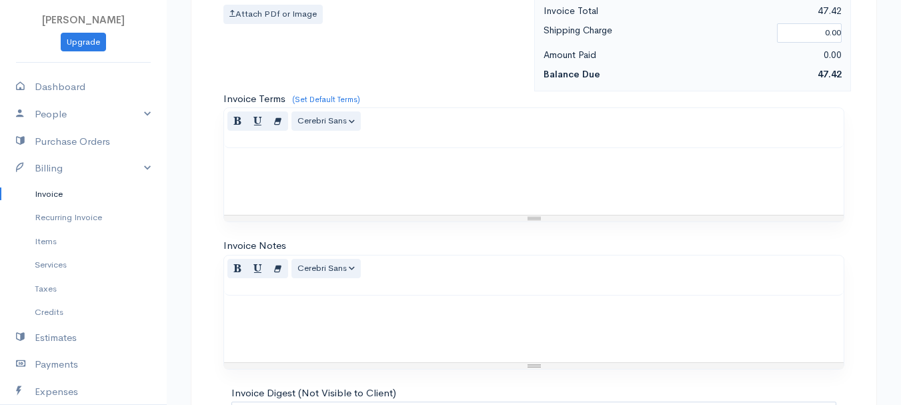
scroll to position [748, 0]
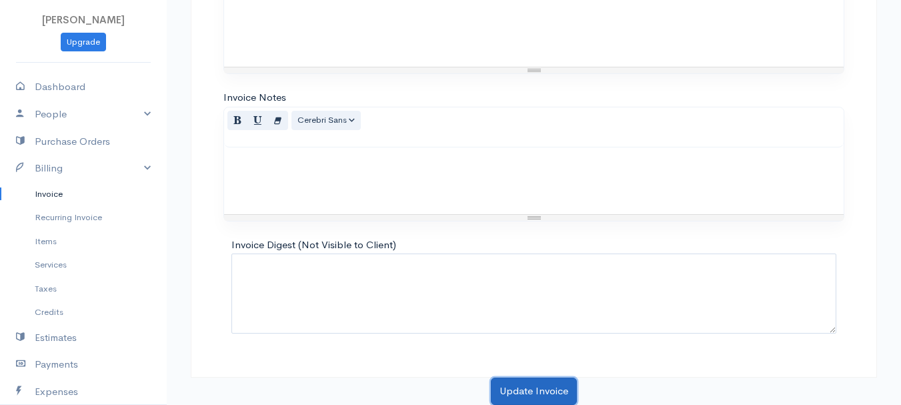
click at [540, 390] on button "Update Invoice" at bounding box center [534, 390] width 86 height 27
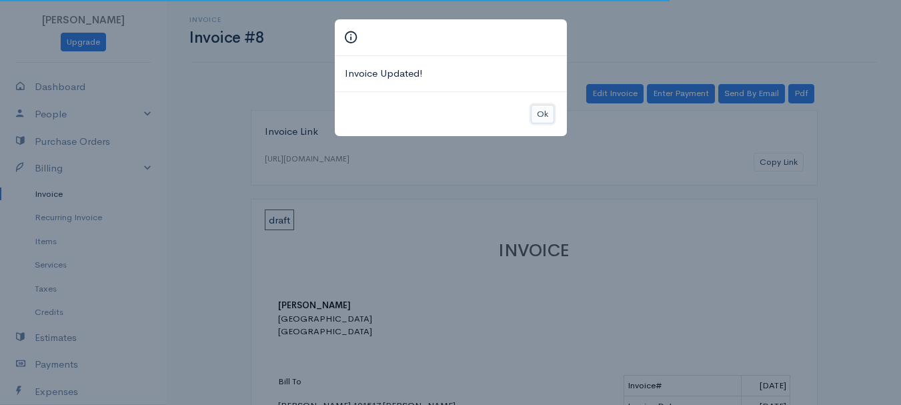
click at [542, 105] on button "Ok" at bounding box center [542, 114] width 23 height 19
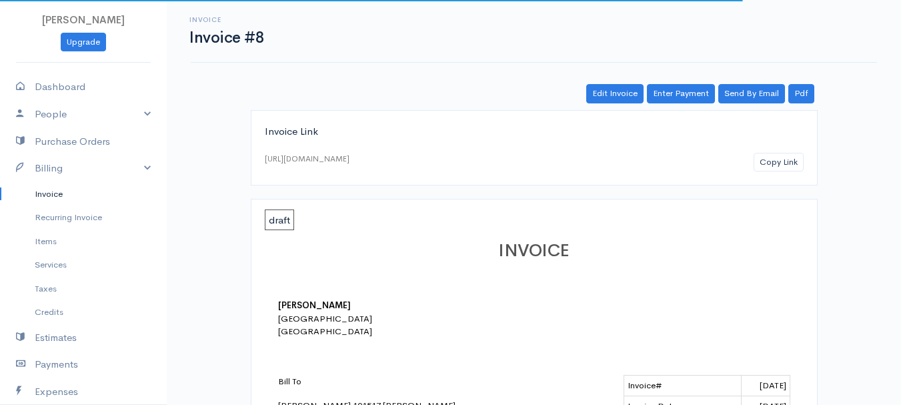
click at [669, 91] on link "Enter Payment" at bounding box center [681, 93] width 68 height 19
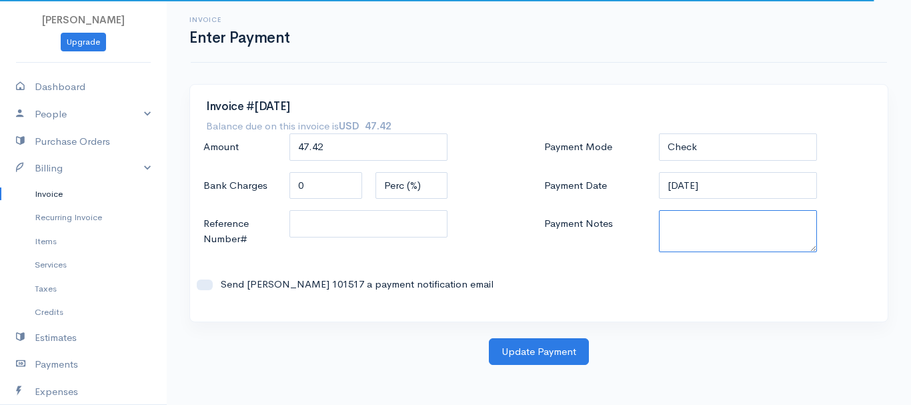
paste textarea "8130063606"
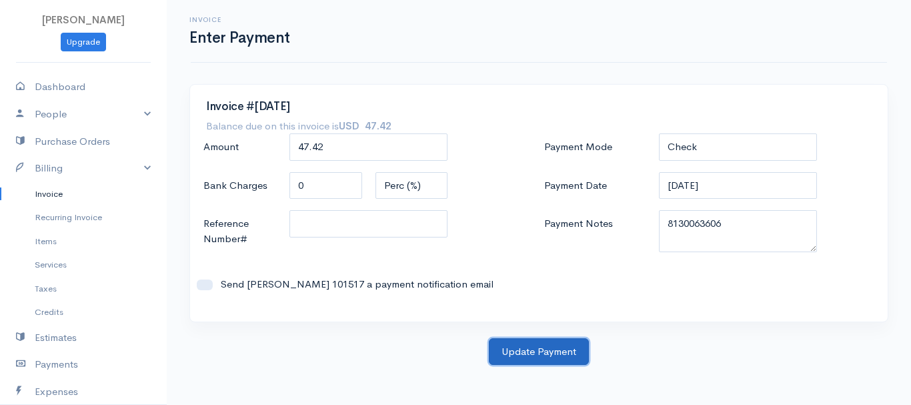
click at [563, 349] on button "Update Payment" at bounding box center [539, 351] width 100 height 27
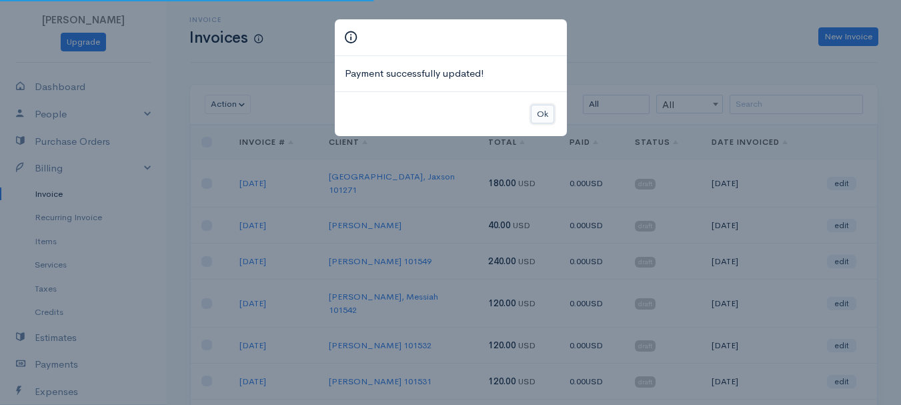
click at [543, 115] on button "Ok" at bounding box center [542, 114] width 23 height 19
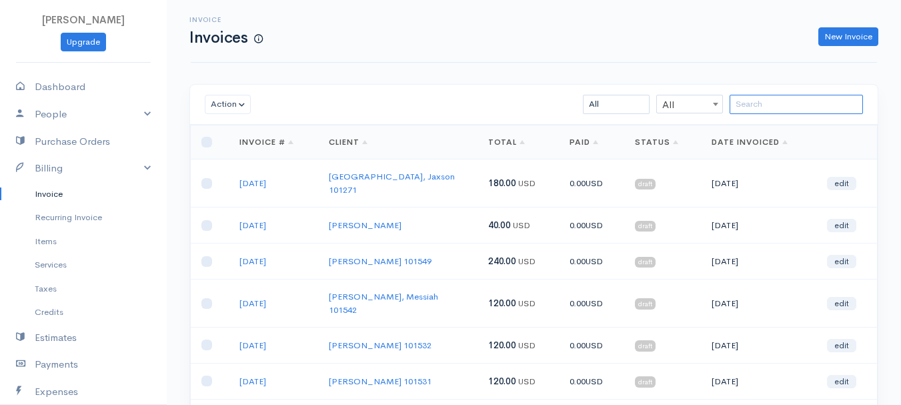
click at [776, 105] on input "search" at bounding box center [795, 104] width 133 height 19
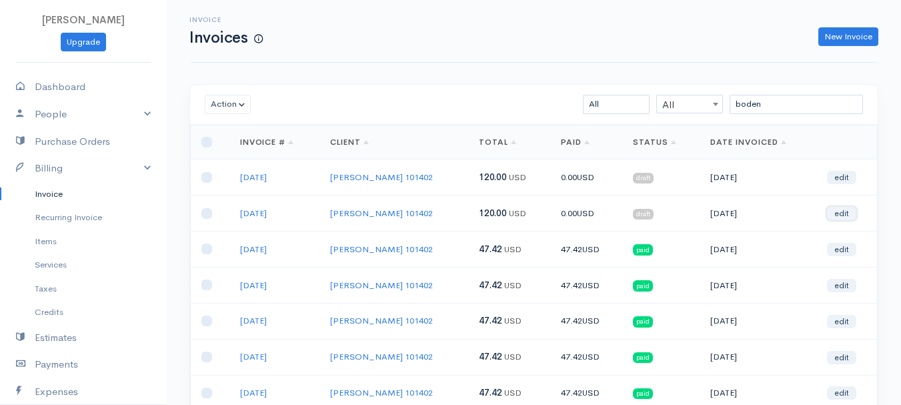
click at [831, 212] on link "edit" at bounding box center [841, 213] width 29 height 13
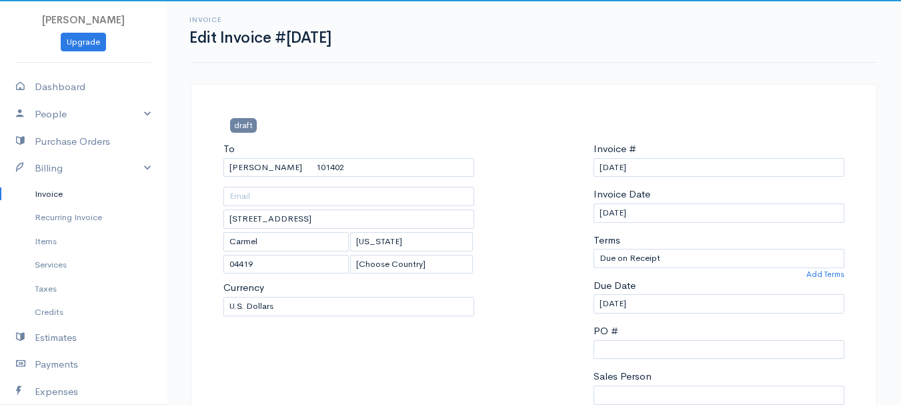
scroll to position [267, 0]
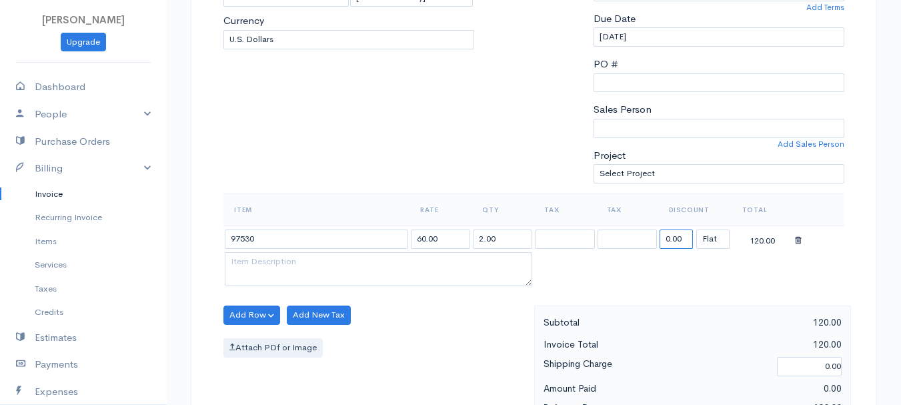
click at [671, 237] on input "0.00" at bounding box center [675, 238] width 33 height 19
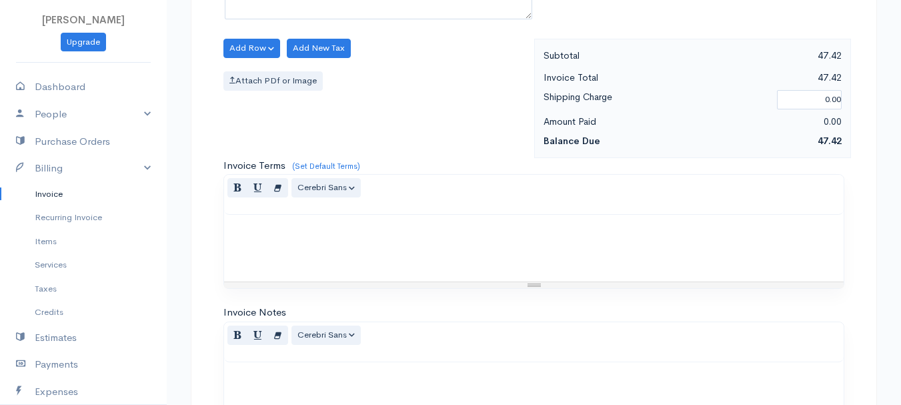
scroll to position [748, 0]
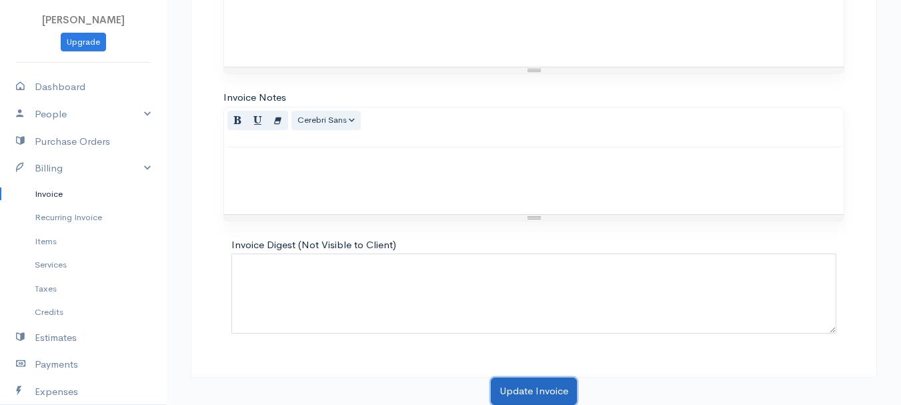
click at [551, 391] on button "Update Invoice" at bounding box center [534, 390] width 86 height 27
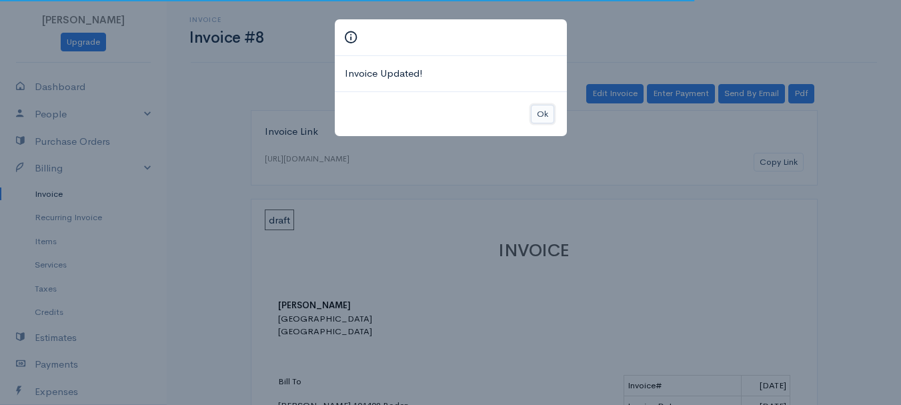
click at [545, 109] on button "Ok" at bounding box center [542, 114] width 23 height 19
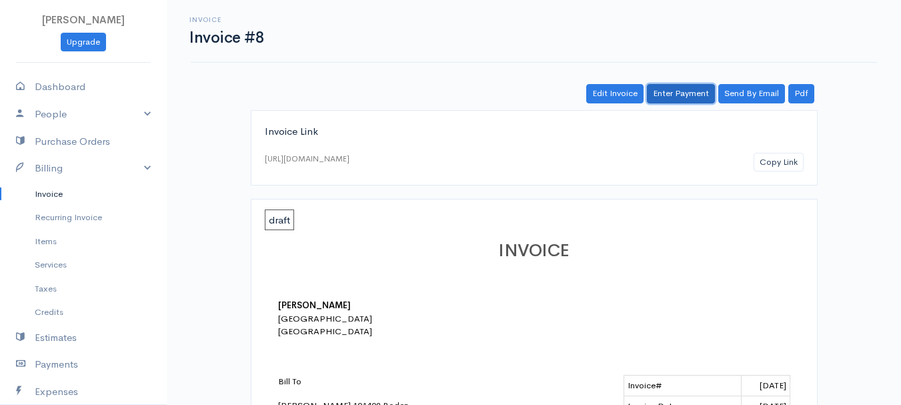
click at [700, 100] on link "Enter Payment" at bounding box center [681, 93] width 68 height 19
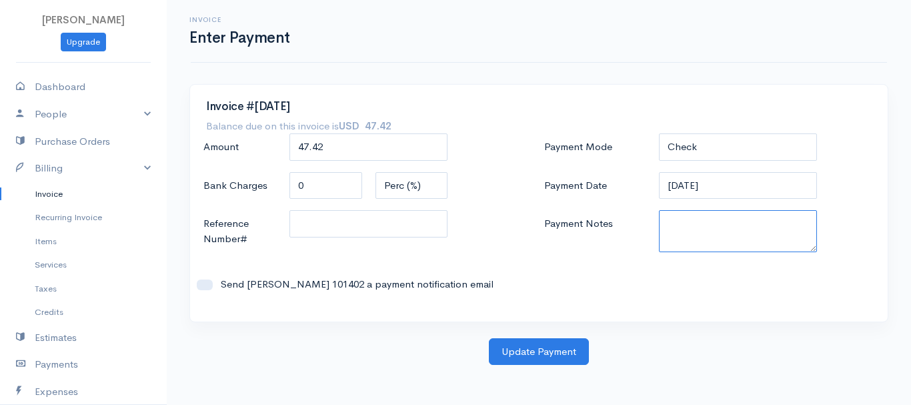
paste textarea "8130063606"
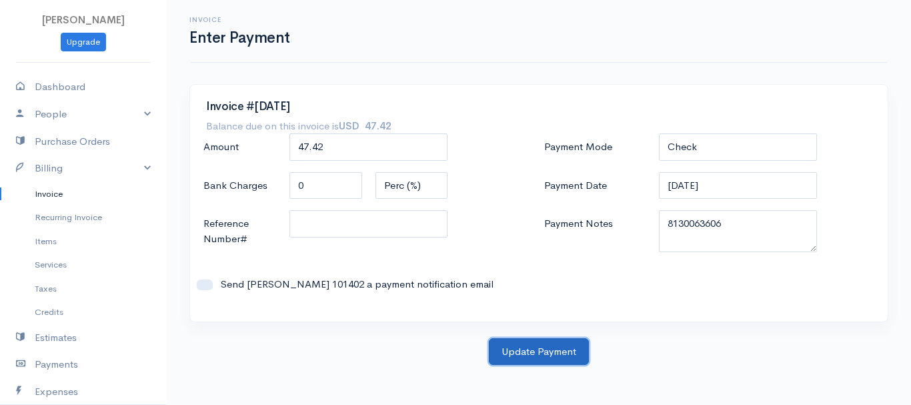
click at [546, 341] on button "Update Payment" at bounding box center [539, 351] width 100 height 27
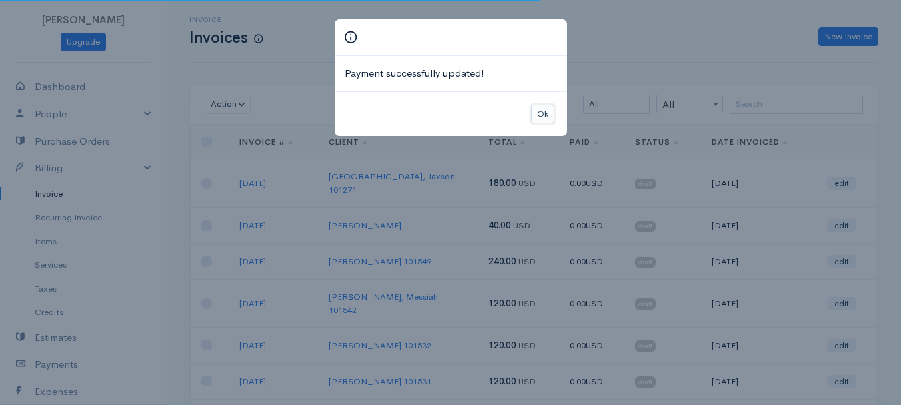
click at [553, 114] on button "Ok" at bounding box center [542, 114] width 23 height 19
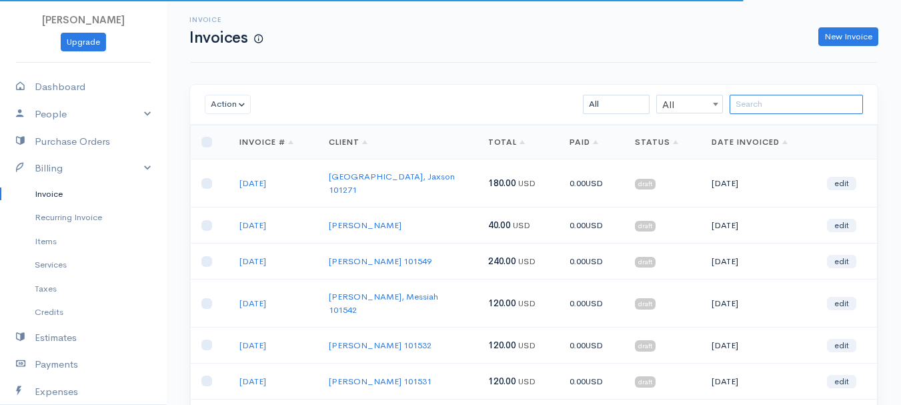
click at [796, 113] on input "search" at bounding box center [795, 104] width 133 height 19
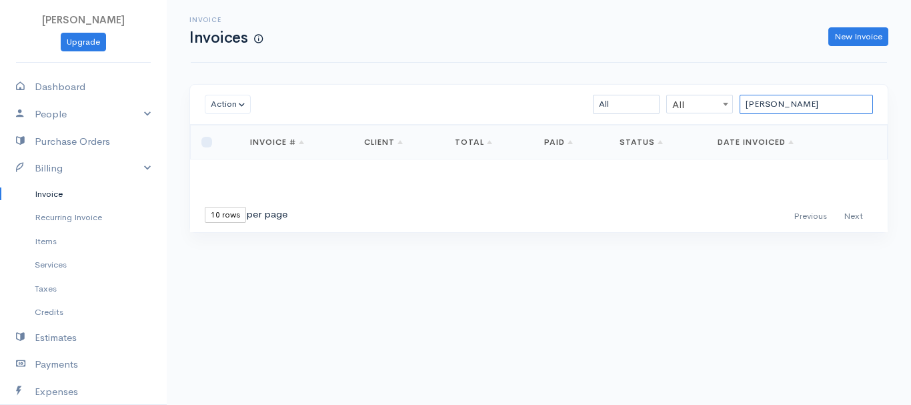
click at [787, 108] on input "[PERSON_NAME]" at bounding box center [805, 104] width 133 height 19
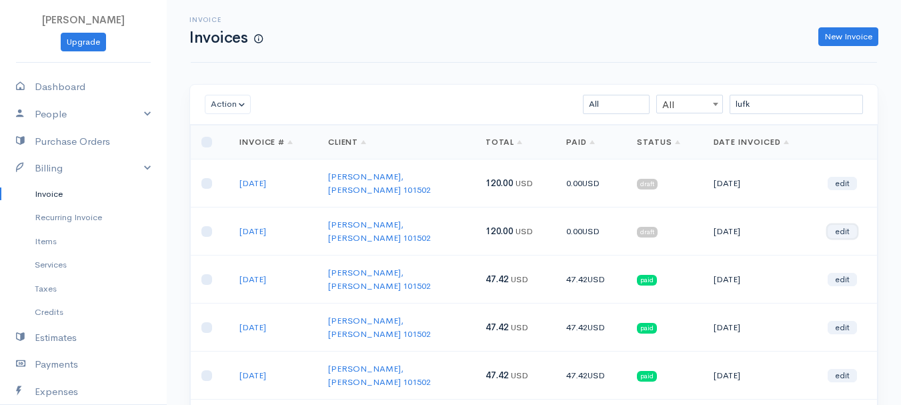
click at [847, 225] on link "edit" at bounding box center [841, 231] width 29 height 13
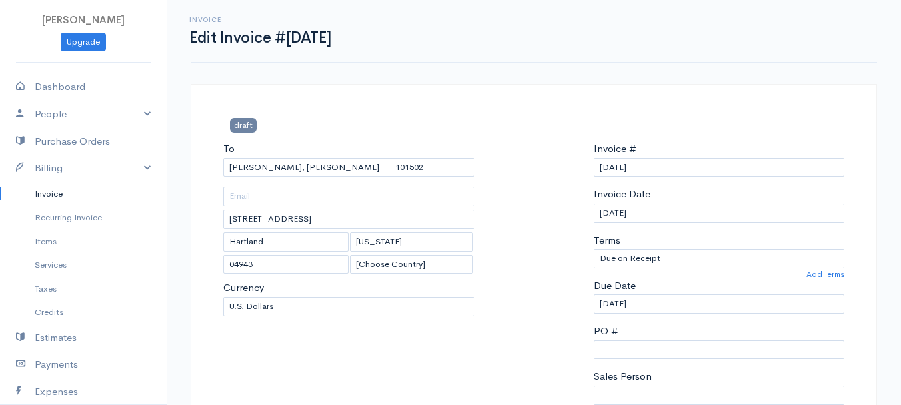
scroll to position [267, 0]
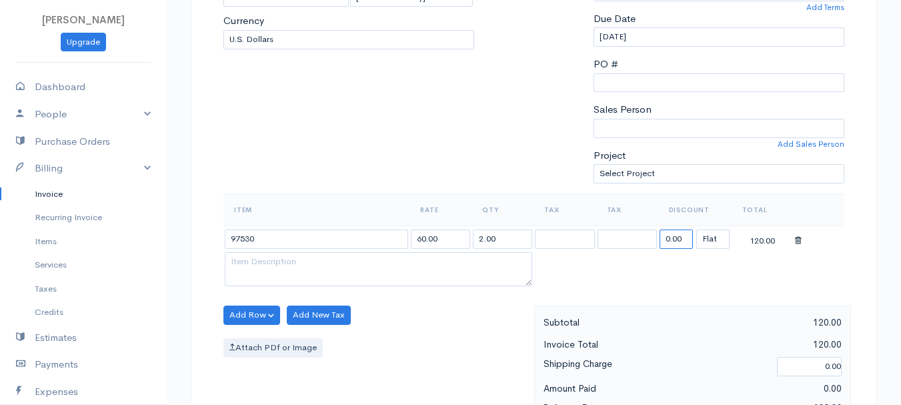
click at [675, 245] on input "0.00" at bounding box center [675, 238] width 33 height 19
click at [674, 244] on input "0.00" at bounding box center [675, 238] width 33 height 19
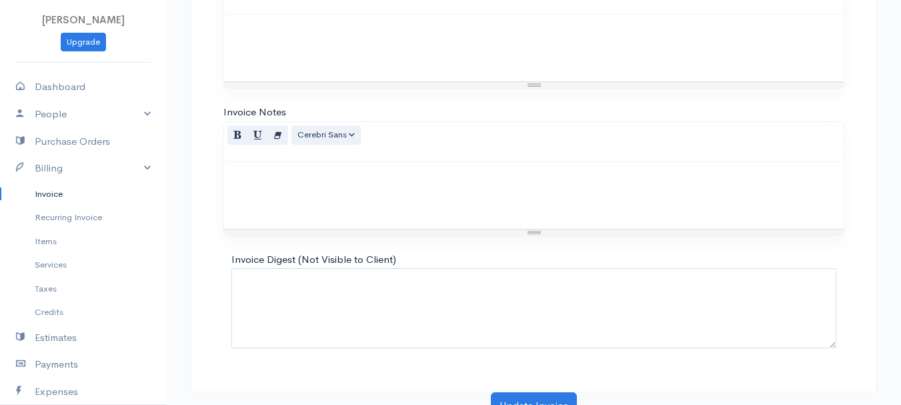
scroll to position [748, 0]
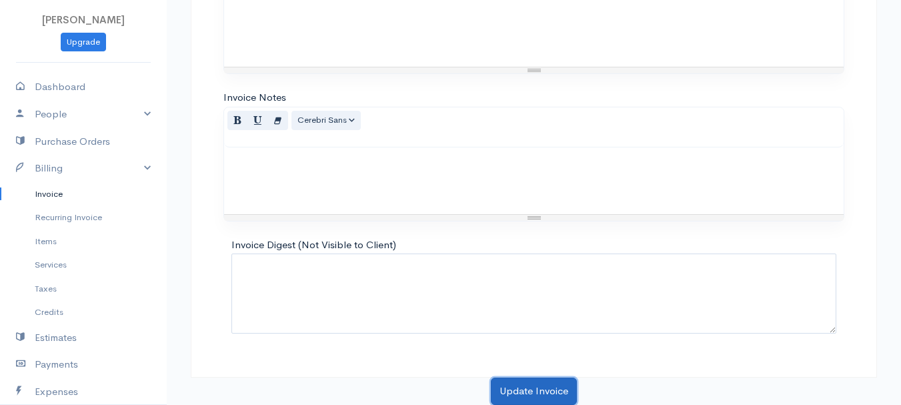
drag, startPoint x: 527, startPoint y: 388, endPoint x: 537, endPoint y: 377, distance: 14.6
click at [529, 387] on button "Update Invoice" at bounding box center [534, 390] width 86 height 27
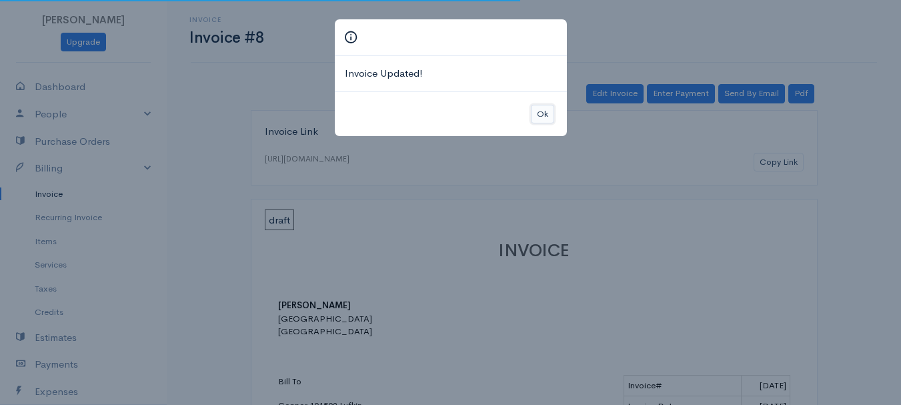
click at [537, 110] on button "Ok" at bounding box center [542, 114] width 23 height 19
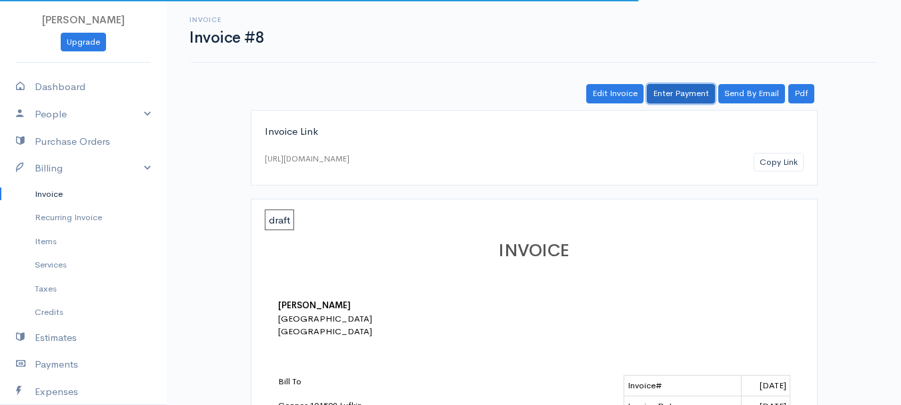
click at [685, 99] on link "Enter Payment" at bounding box center [681, 93] width 68 height 19
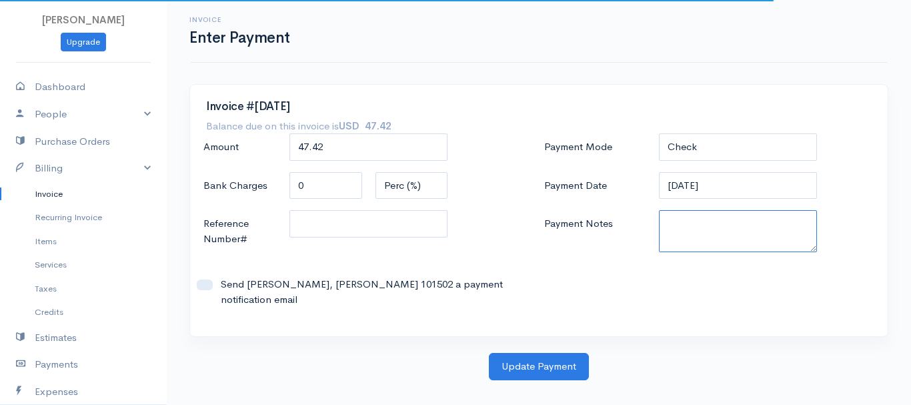
paste textarea "8130063606"
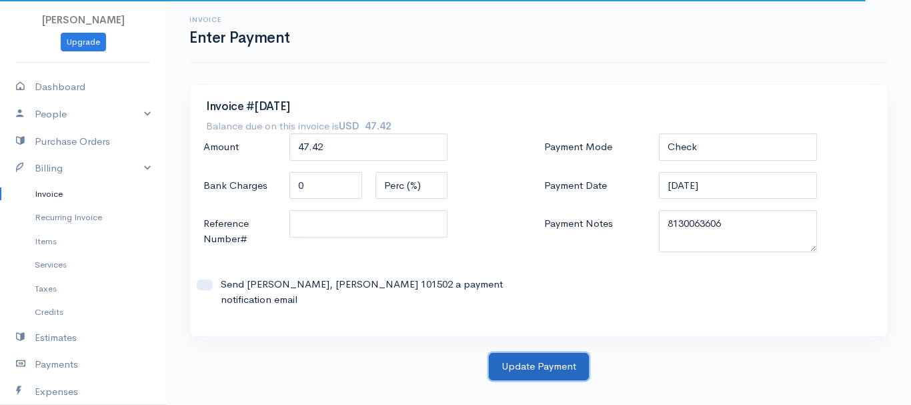
click at [573, 353] on button "Update Payment" at bounding box center [539, 366] width 100 height 27
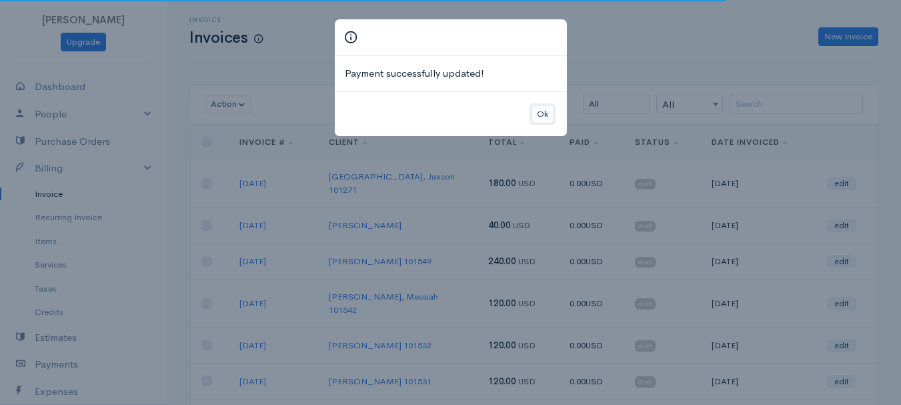
click at [545, 114] on button "Ok" at bounding box center [542, 114] width 23 height 19
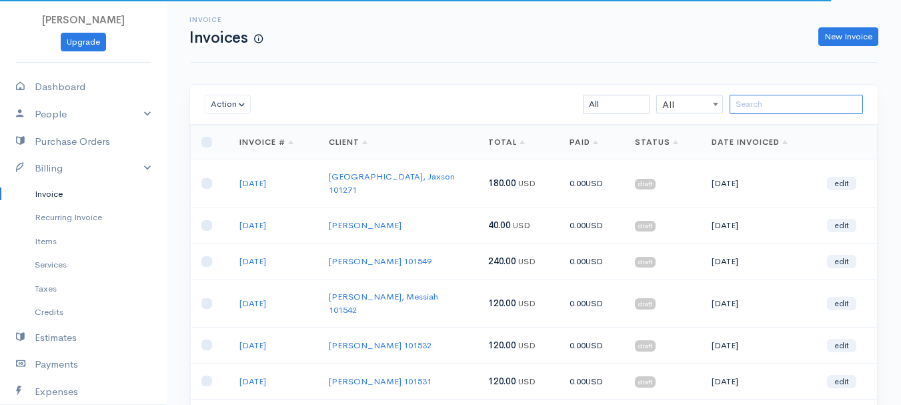
click at [769, 113] on input "search" at bounding box center [795, 104] width 133 height 19
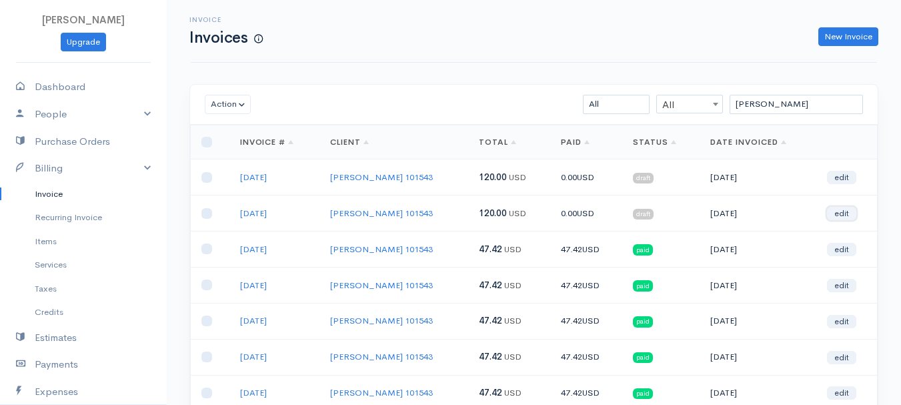
click at [845, 215] on link "edit" at bounding box center [841, 213] width 29 height 13
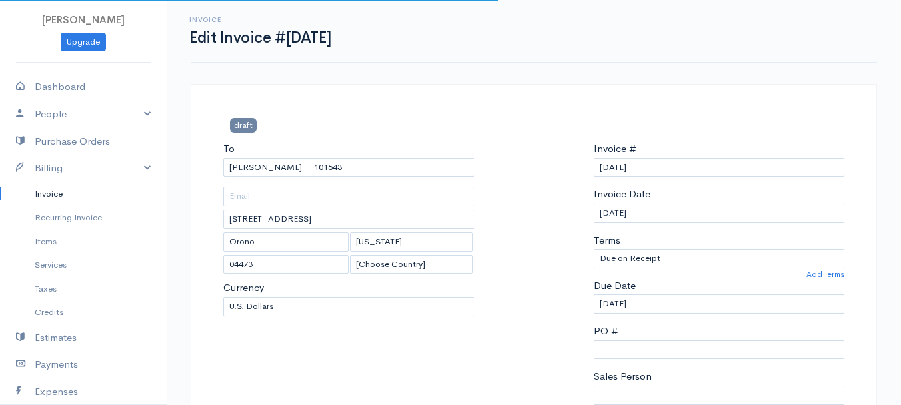
scroll to position [333, 0]
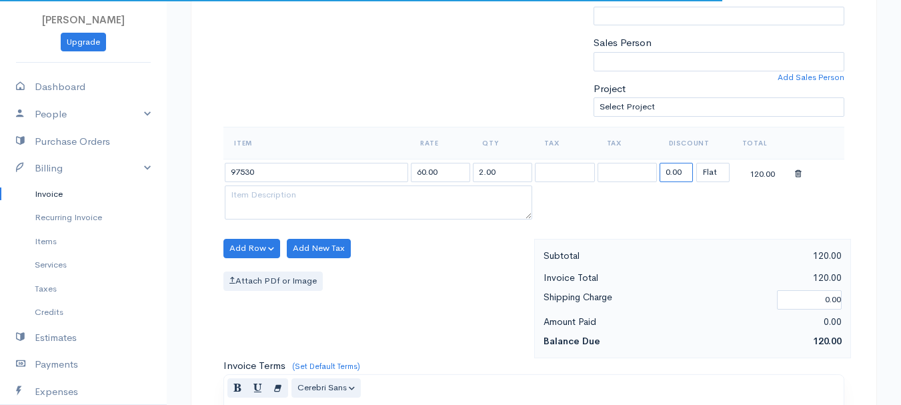
click at [683, 169] on input "0.00" at bounding box center [675, 172] width 33 height 19
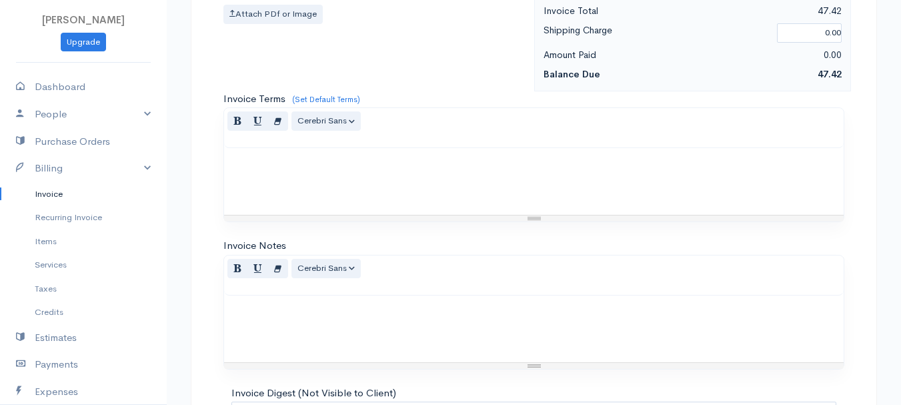
scroll to position [748, 0]
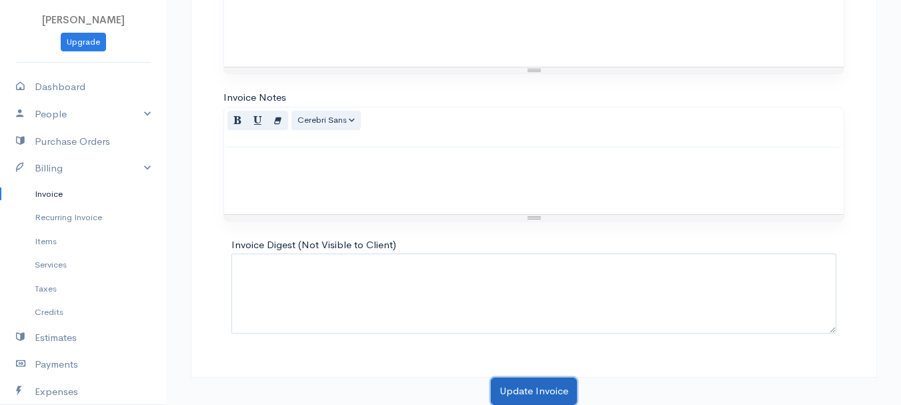
click at [528, 386] on button "Update Invoice" at bounding box center [534, 390] width 86 height 27
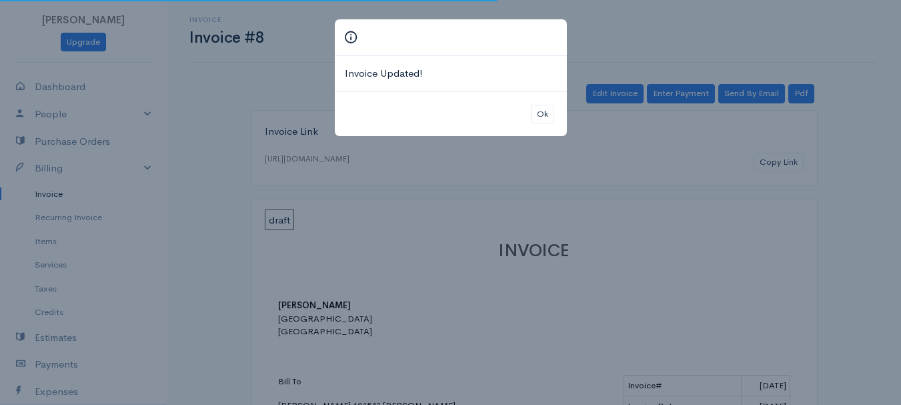
click at [544, 103] on div "Ok" at bounding box center [451, 113] width 232 height 45
click at [546, 116] on button "Ok" at bounding box center [542, 114] width 23 height 19
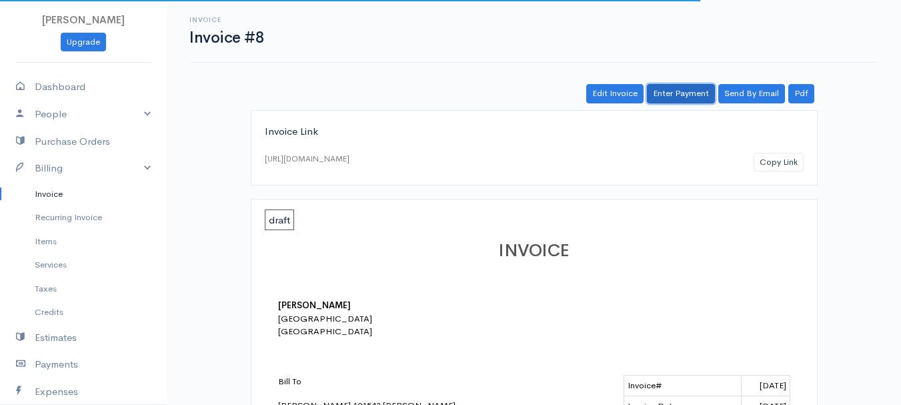
click at [701, 97] on link "Enter Payment" at bounding box center [681, 93] width 68 height 19
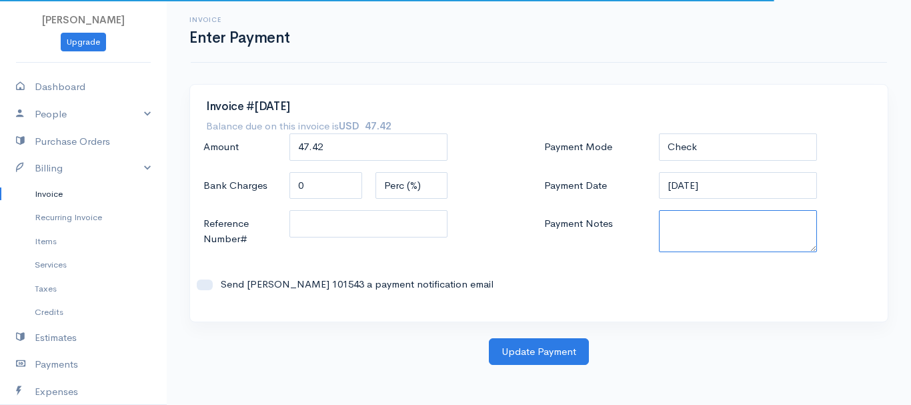
paste textarea "8130063606"
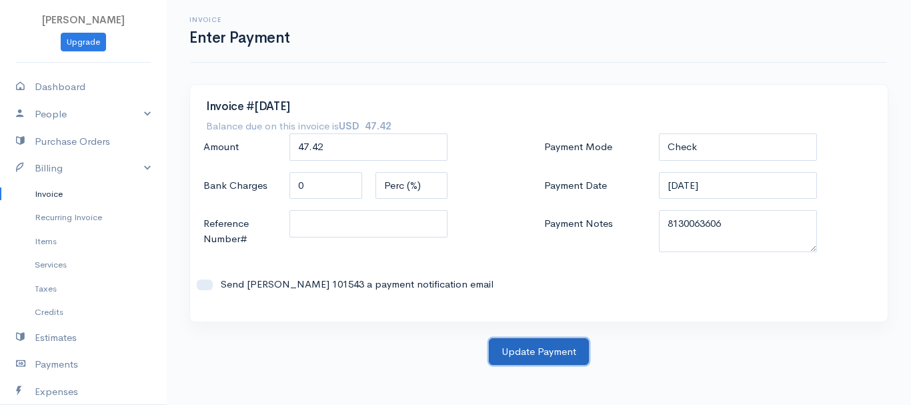
click at [555, 341] on button "Update Payment" at bounding box center [539, 351] width 100 height 27
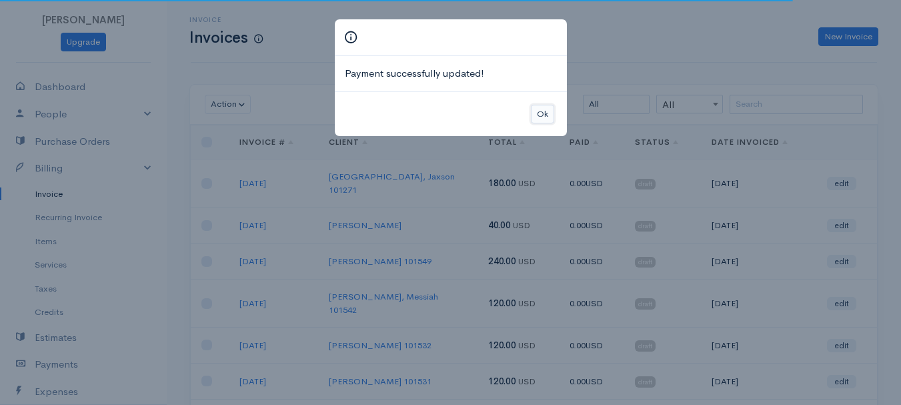
click at [548, 111] on button "Ok" at bounding box center [542, 114] width 23 height 19
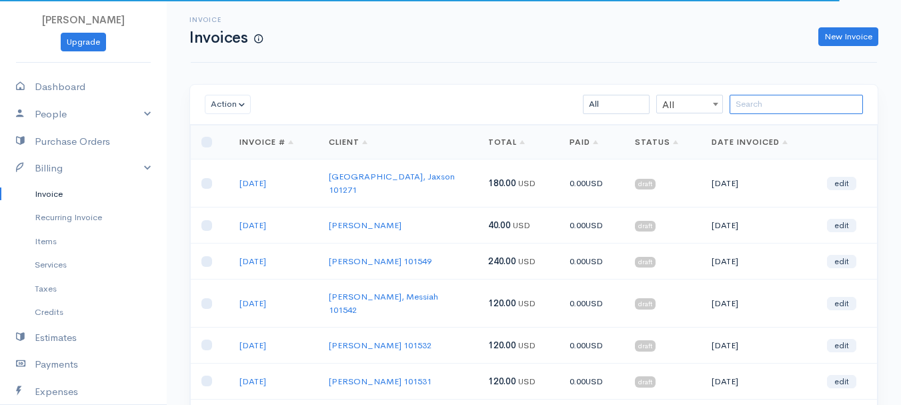
click at [788, 103] on input "search" at bounding box center [795, 104] width 133 height 19
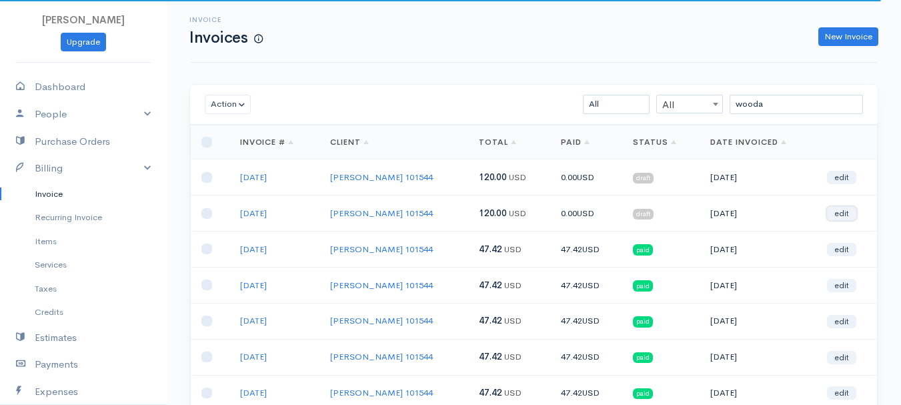
click at [839, 217] on link "edit" at bounding box center [841, 213] width 29 height 13
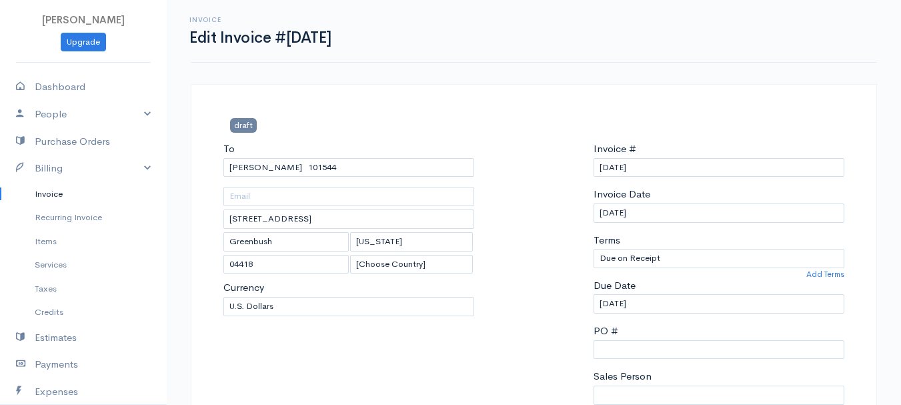
scroll to position [267, 0]
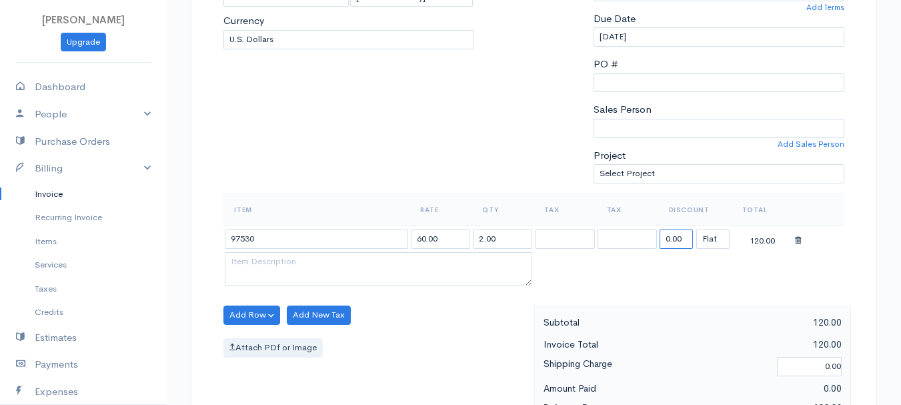
click at [679, 238] on input "0.00" at bounding box center [675, 238] width 33 height 19
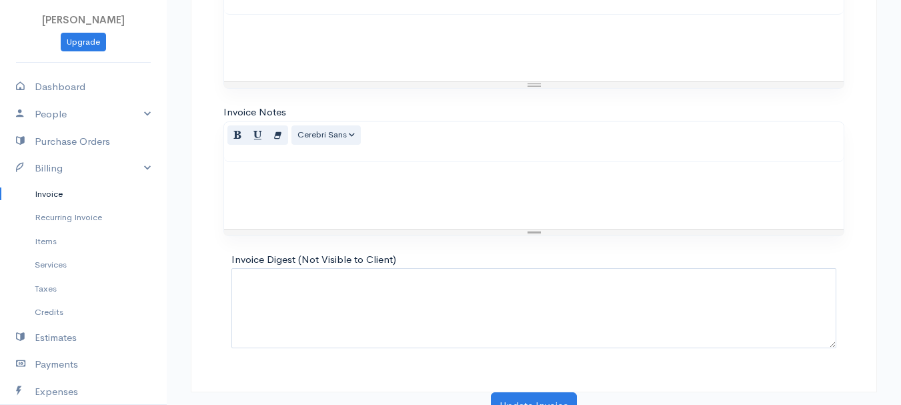
scroll to position [748, 0]
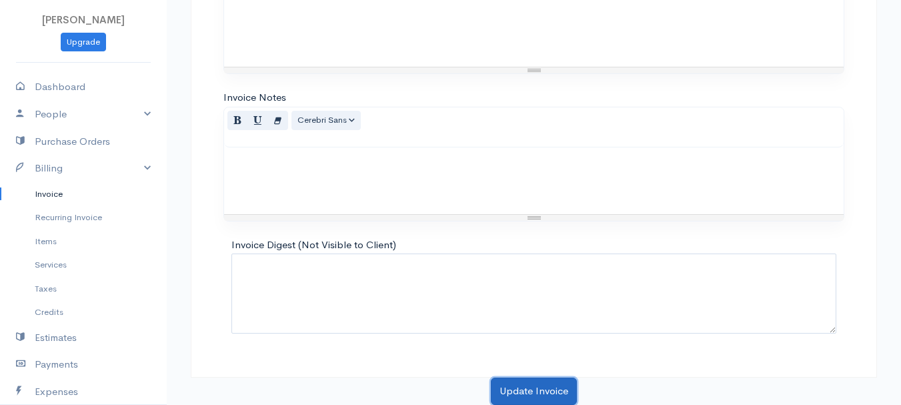
click at [529, 387] on button "Update Invoice" at bounding box center [534, 390] width 86 height 27
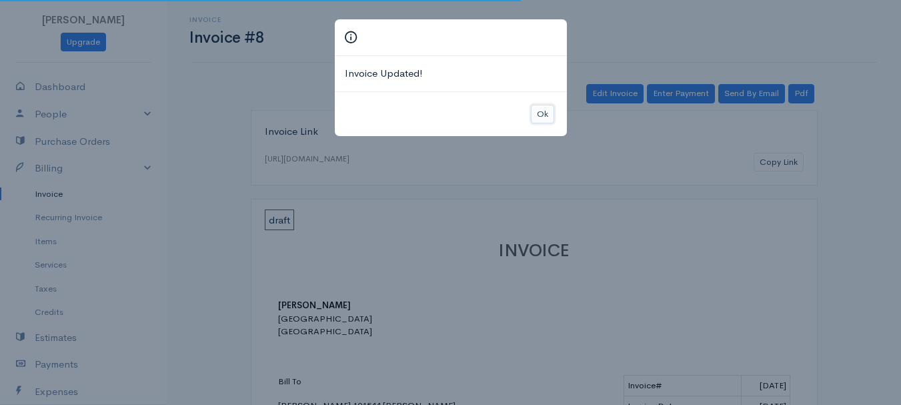
click at [550, 110] on button "Ok" at bounding box center [542, 114] width 23 height 19
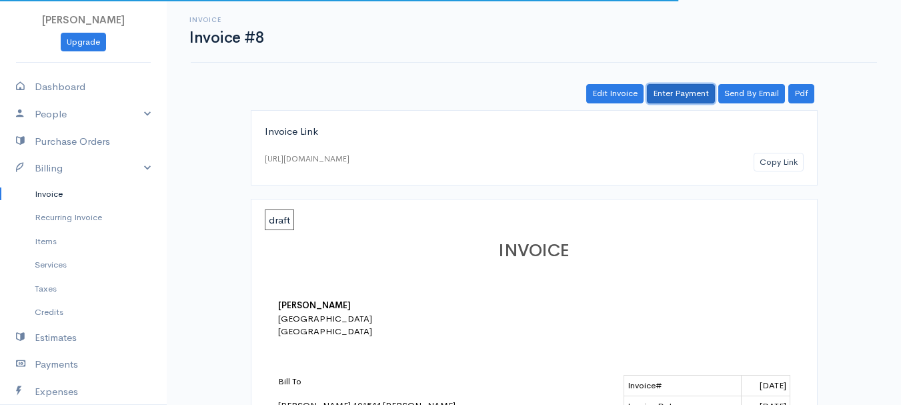
click at [667, 92] on link "Enter Payment" at bounding box center [681, 93] width 68 height 19
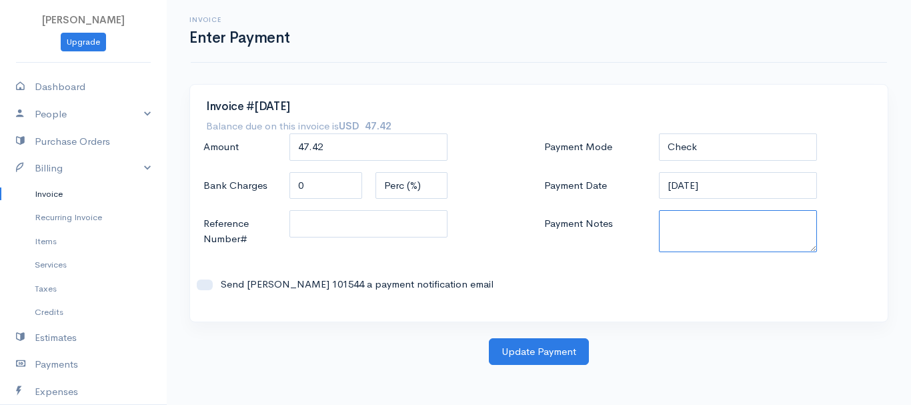
paste textarea "8130063606"
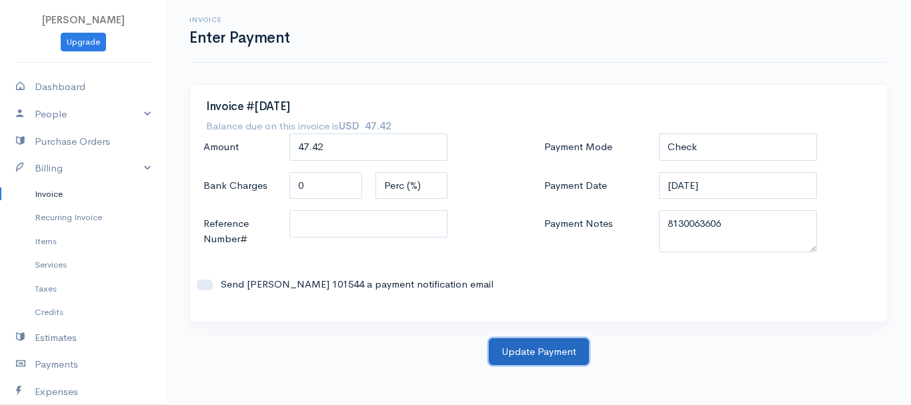
click at [556, 347] on button "Update Payment" at bounding box center [539, 351] width 100 height 27
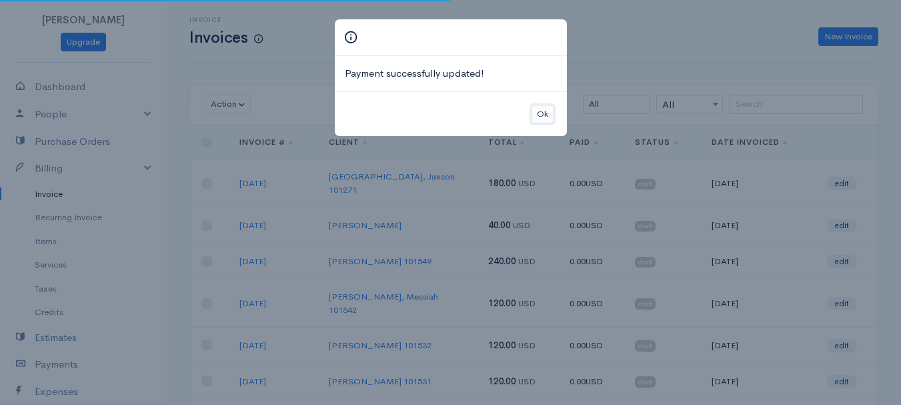
click at [538, 114] on button "Ok" at bounding box center [542, 114] width 23 height 19
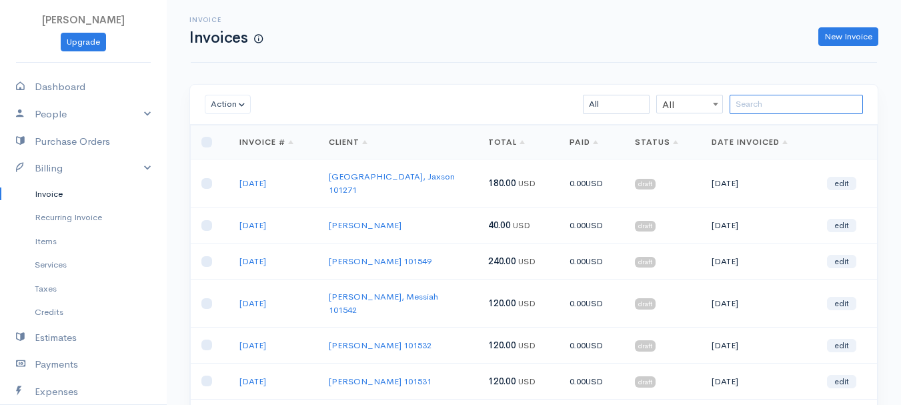
click at [775, 111] on input "search" at bounding box center [795, 104] width 133 height 19
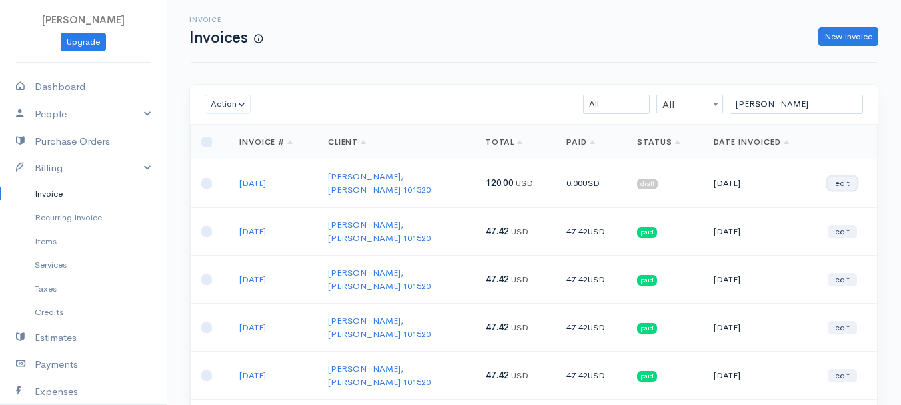
click at [851, 179] on link "edit" at bounding box center [841, 183] width 29 height 13
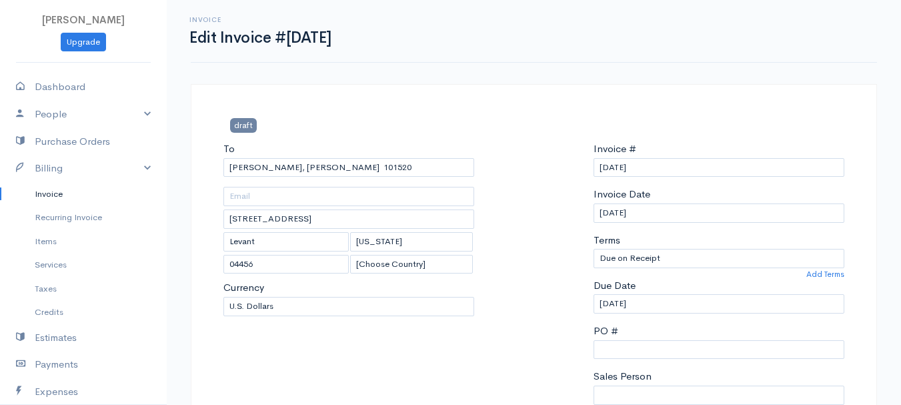
scroll to position [267, 0]
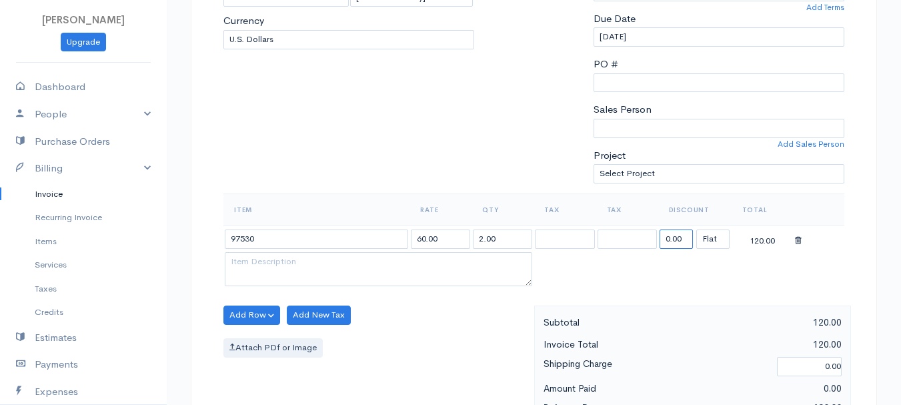
click at [677, 239] on input "0.00" at bounding box center [675, 238] width 33 height 19
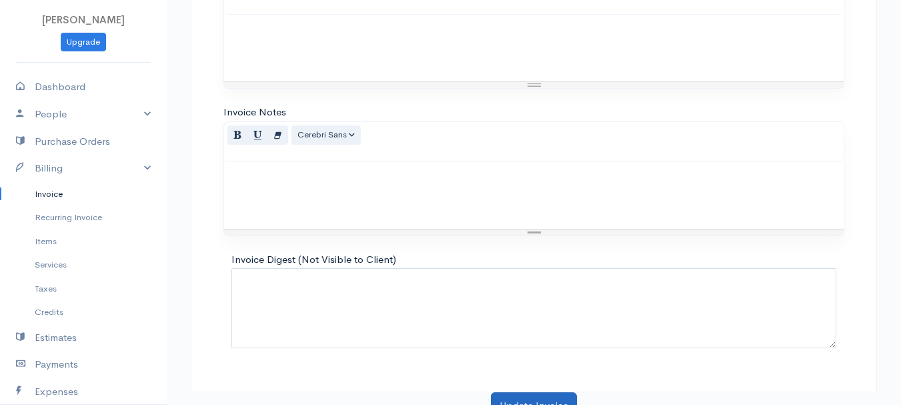
scroll to position [748, 0]
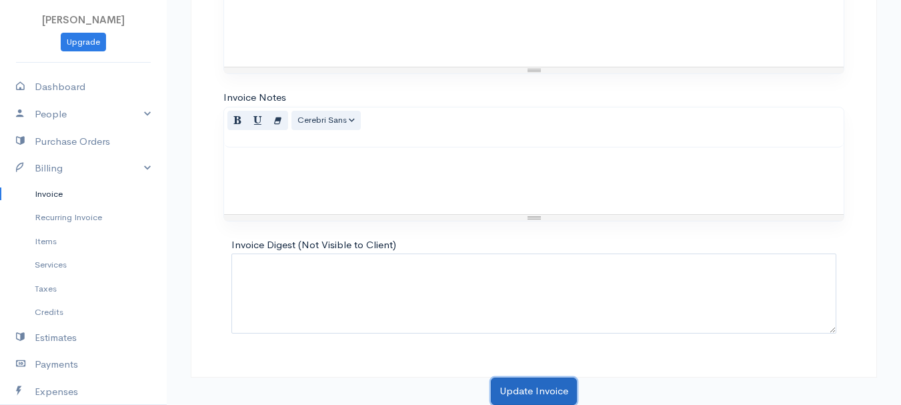
click at [556, 395] on button "Update Invoice" at bounding box center [534, 390] width 86 height 27
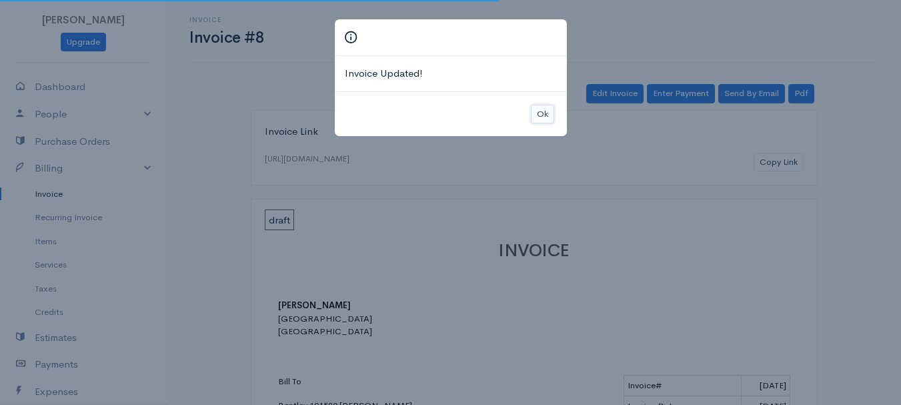
click at [540, 113] on button "Ok" at bounding box center [542, 114] width 23 height 19
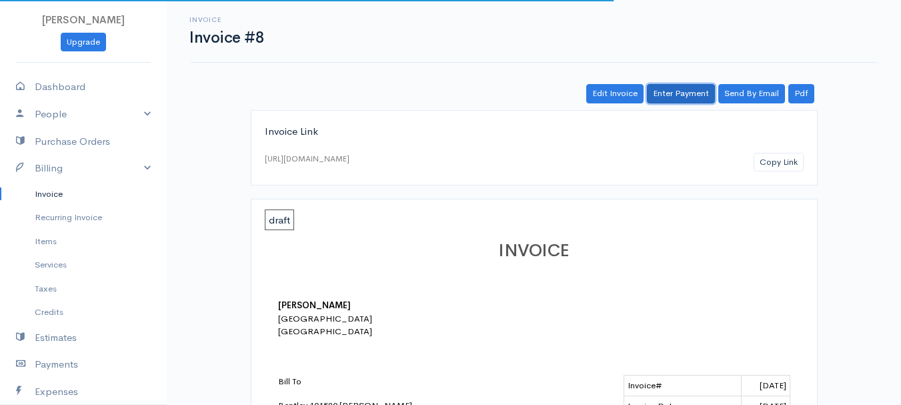
click at [692, 91] on link "Enter Payment" at bounding box center [681, 93] width 68 height 19
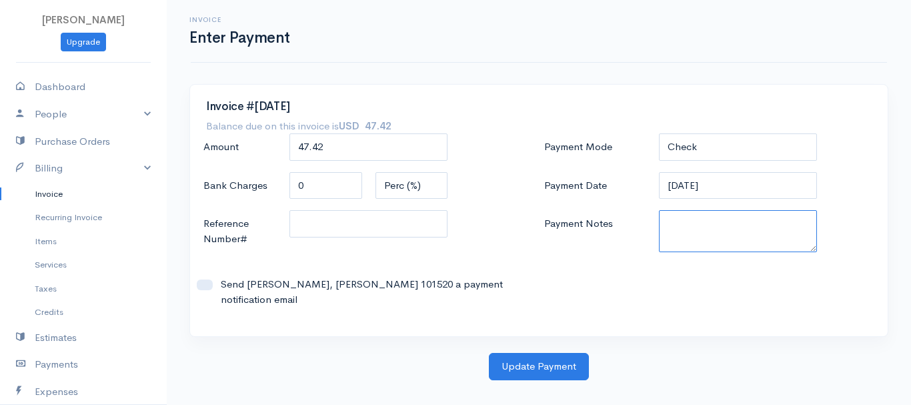
paste textarea "8130063606"
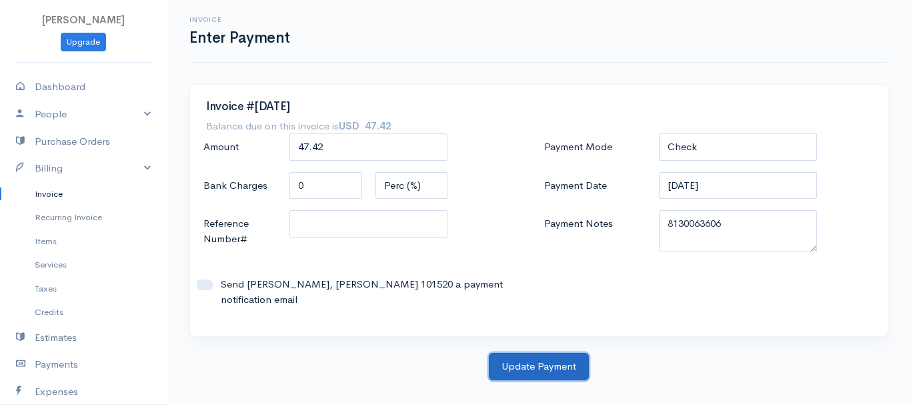
click at [531, 353] on button "Update Payment" at bounding box center [539, 366] width 100 height 27
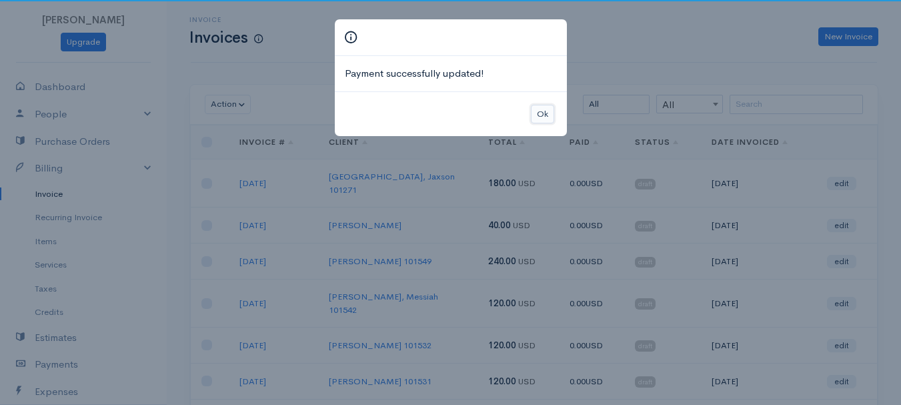
click at [539, 107] on button "Ok" at bounding box center [542, 114] width 23 height 19
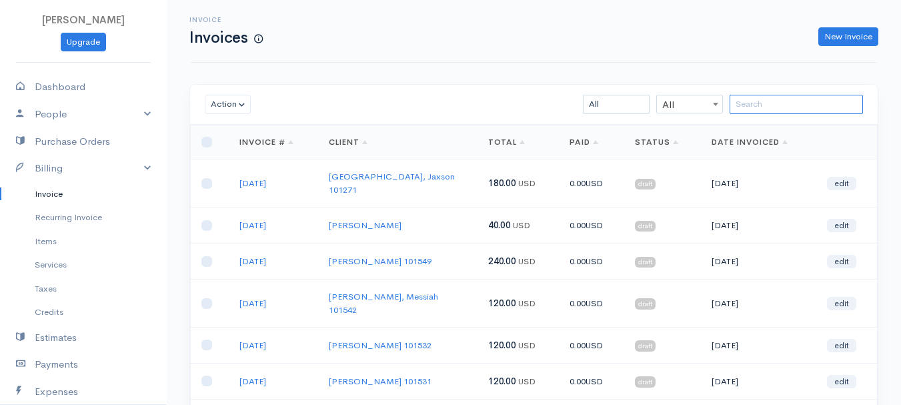
click at [768, 105] on input "search" at bounding box center [795, 104] width 133 height 19
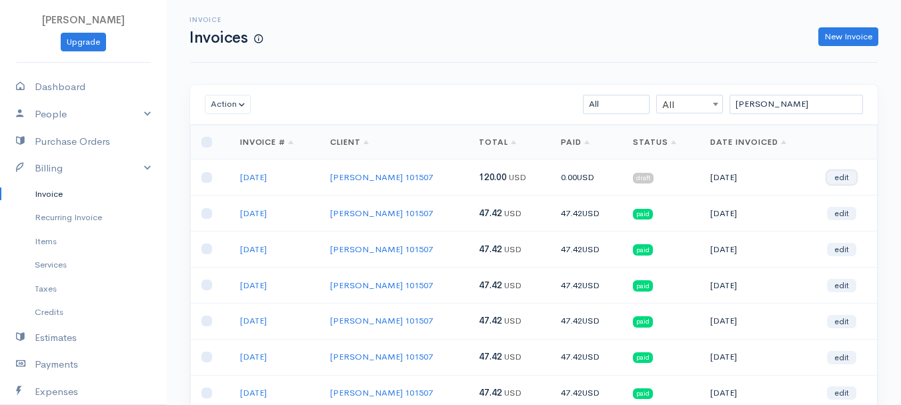
click at [849, 179] on link "edit" at bounding box center [841, 177] width 29 height 13
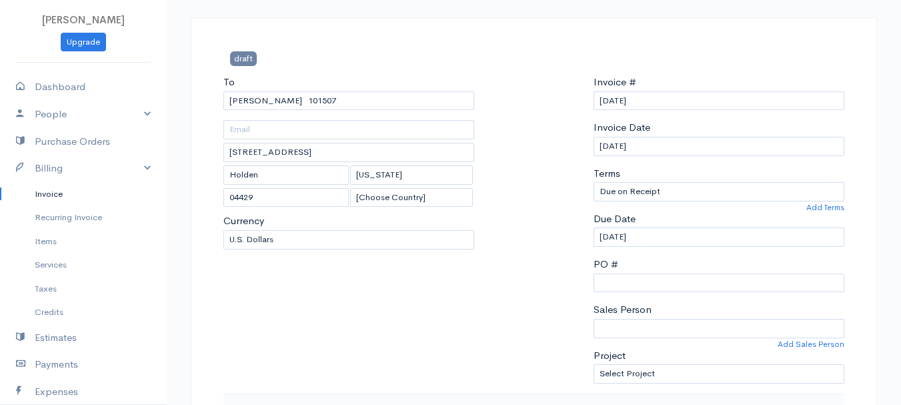
scroll to position [267, 0]
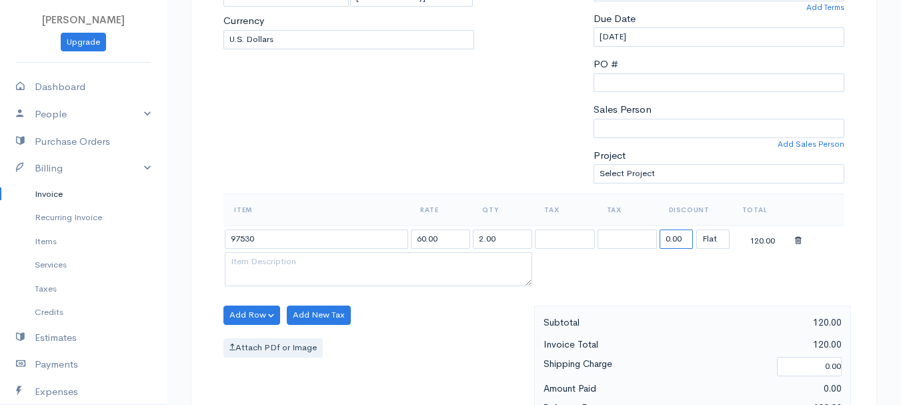
click at [683, 237] on input "0.00" at bounding box center [675, 238] width 33 height 19
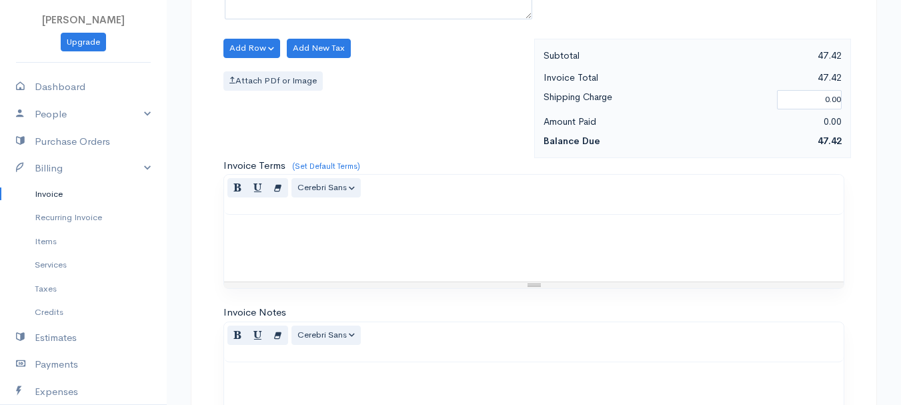
scroll to position [748, 0]
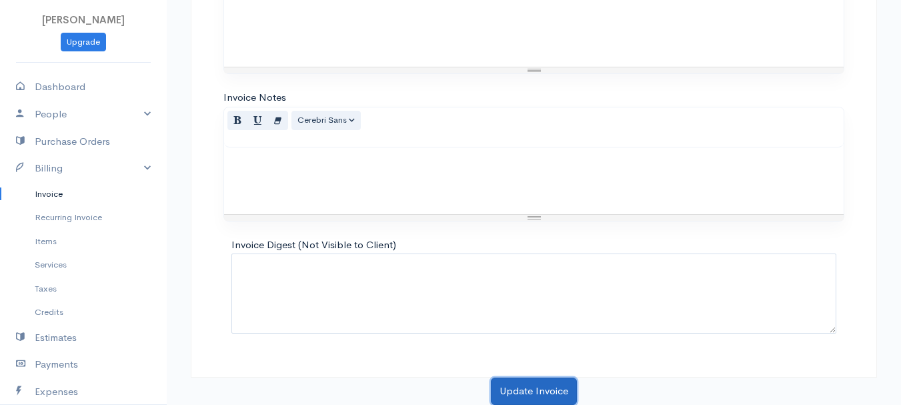
click at [548, 392] on button "Update Invoice" at bounding box center [534, 390] width 86 height 27
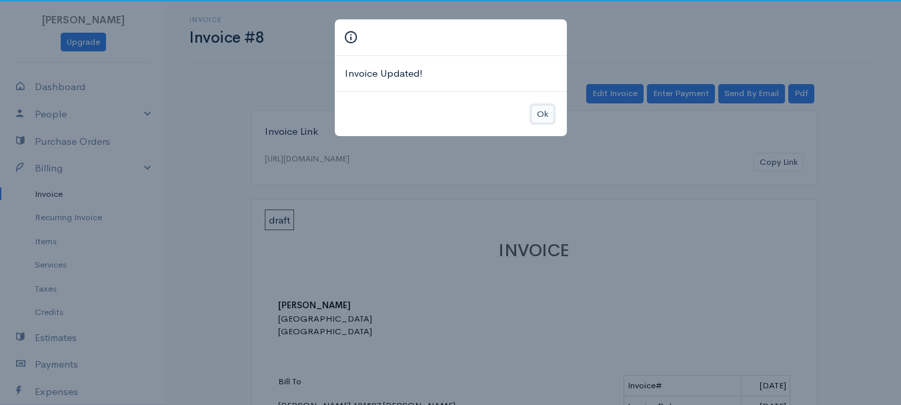
click at [537, 117] on button "Ok" at bounding box center [542, 114] width 23 height 19
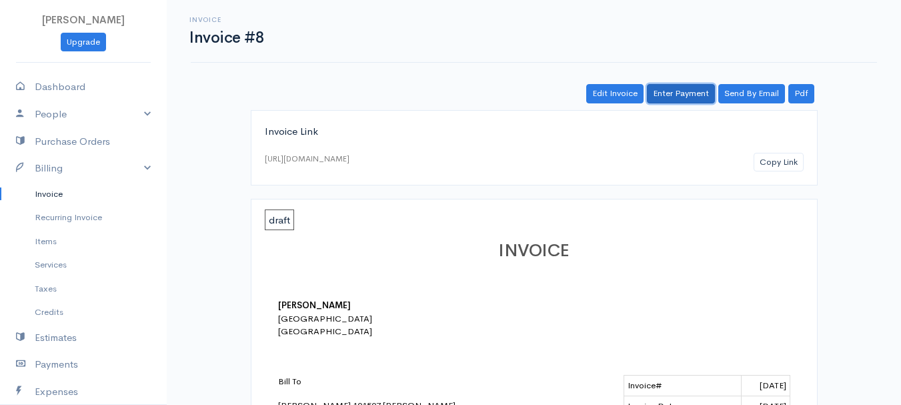
click at [687, 95] on link "Enter Payment" at bounding box center [681, 93] width 68 height 19
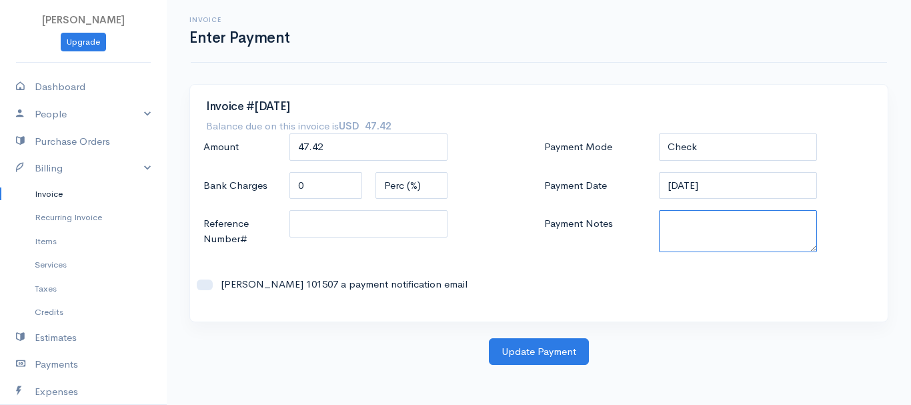
paste textarea "8130063606"
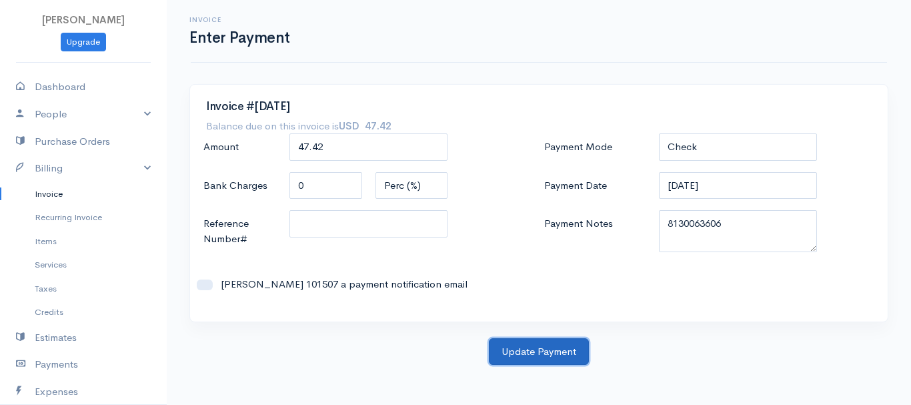
click at [553, 343] on button "Update Payment" at bounding box center [539, 351] width 100 height 27
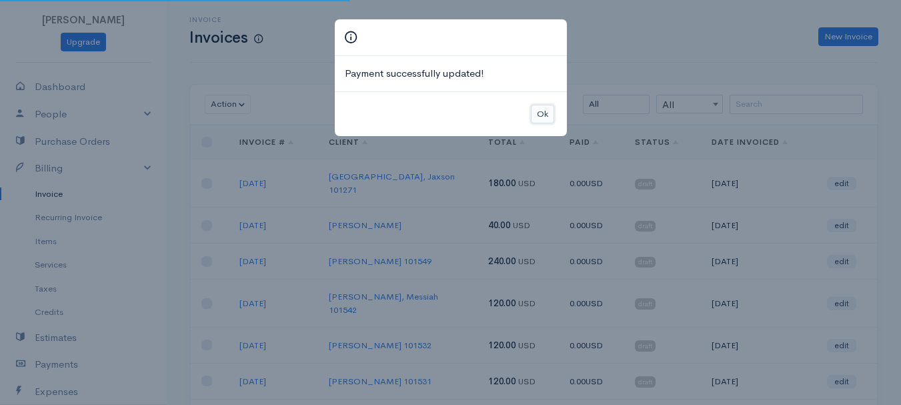
click at [541, 117] on button "Ok" at bounding box center [542, 114] width 23 height 19
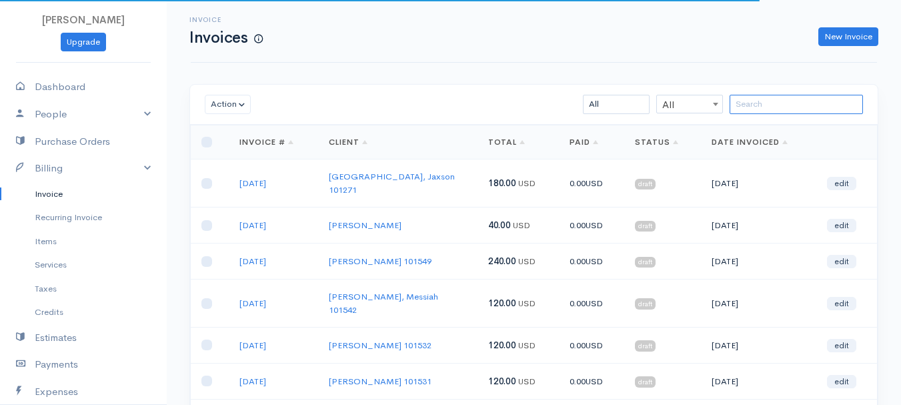
click at [827, 106] on input "search" at bounding box center [795, 104] width 133 height 19
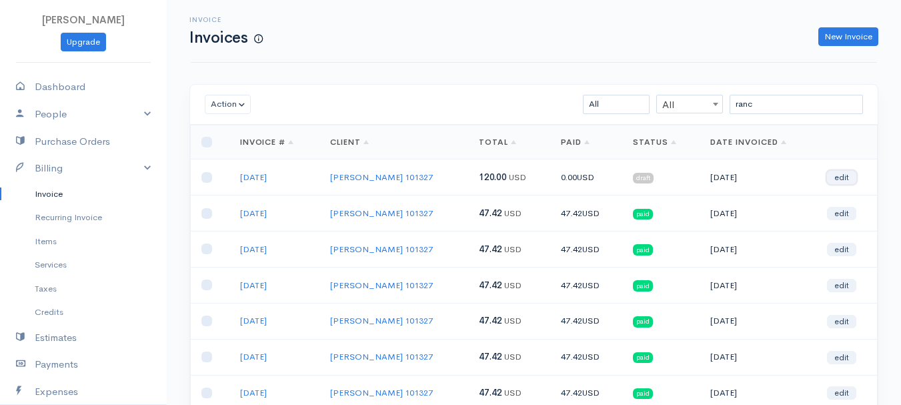
click at [848, 178] on link "edit" at bounding box center [841, 177] width 29 height 13
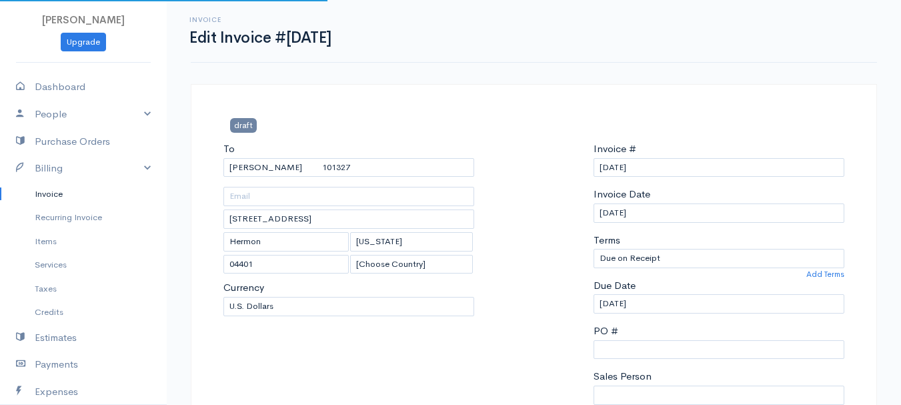
scroll to position [200, 0]
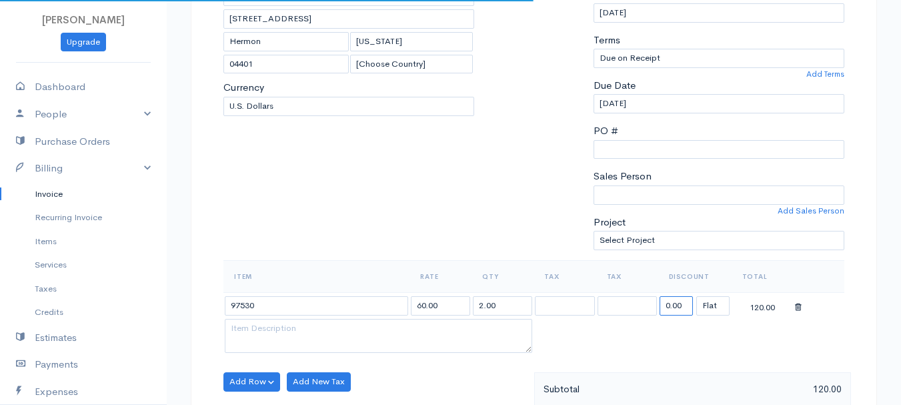
click at [685, 305] on input "0.00" at bounding box center [675, 305] width 33 height 19
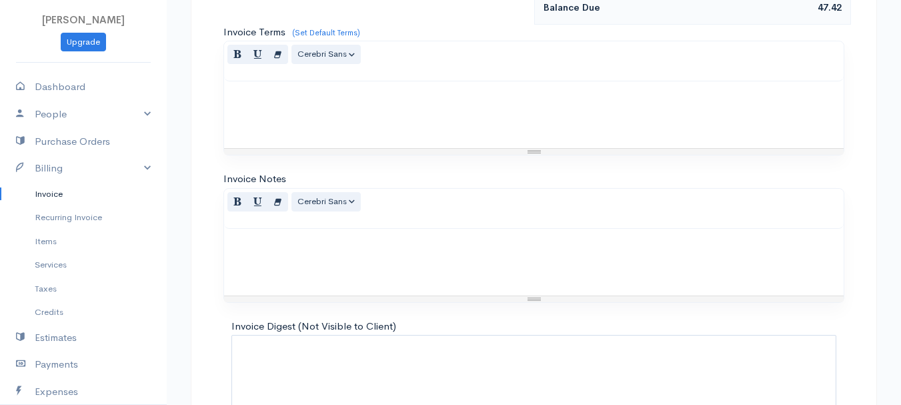
scroll to position [748, 0]
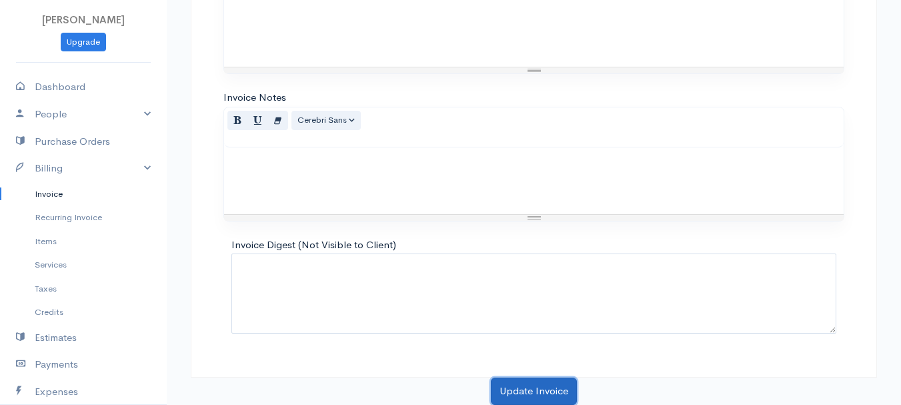
click at [555, 383] on button "Update Invoice" at bounding box center [534, 390] width 86 height 27
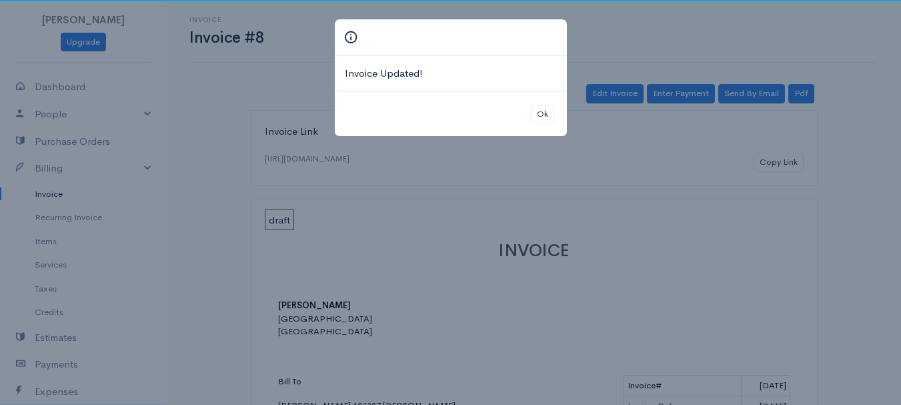
click at [527, 115] on div "Ok" at bounding box center [451, 113] width 232 height 45
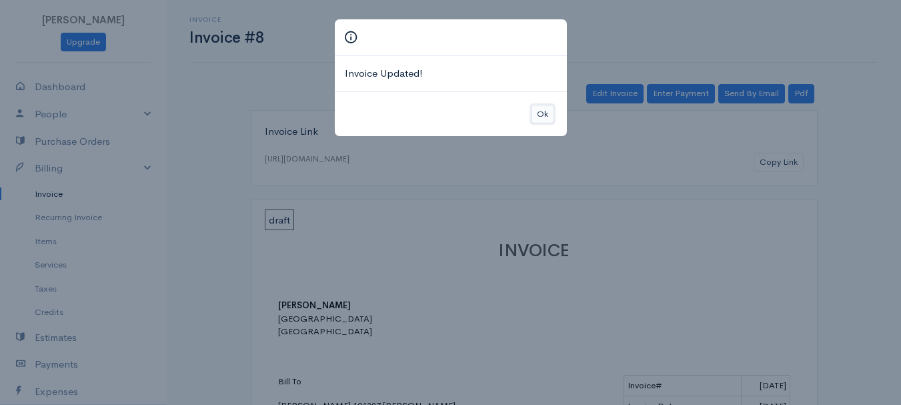
click at [531, 115] on button "Ok" at bounding box center [542, 114] width 23 height 19
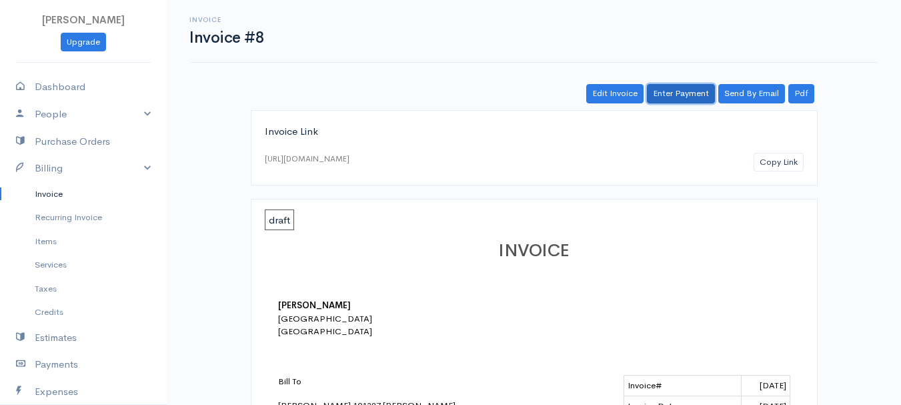
click at [700, 95] on link "Enter Payment" at bounding box center [681, 93] width 68 height 19
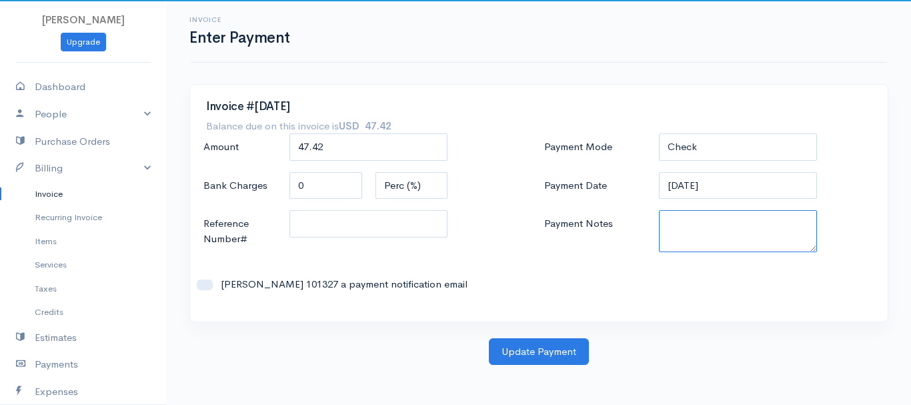
paste textarea "8130063606"
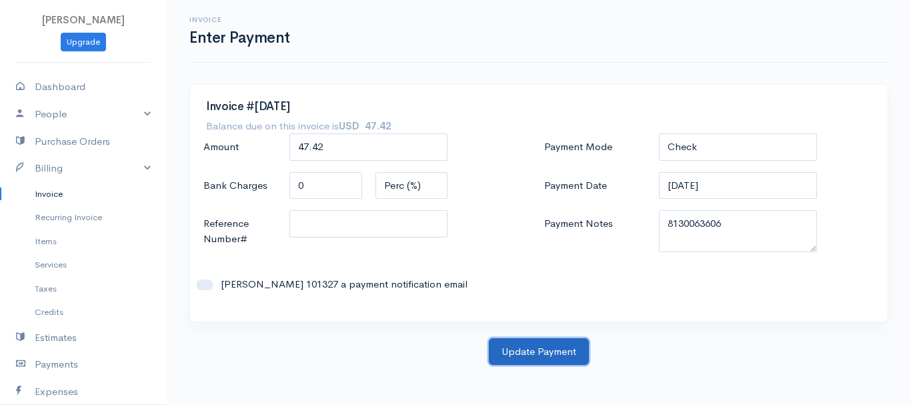
click at [541, 348] on button "Update Payment" at bounding box center [539, 351] width 100 height 27
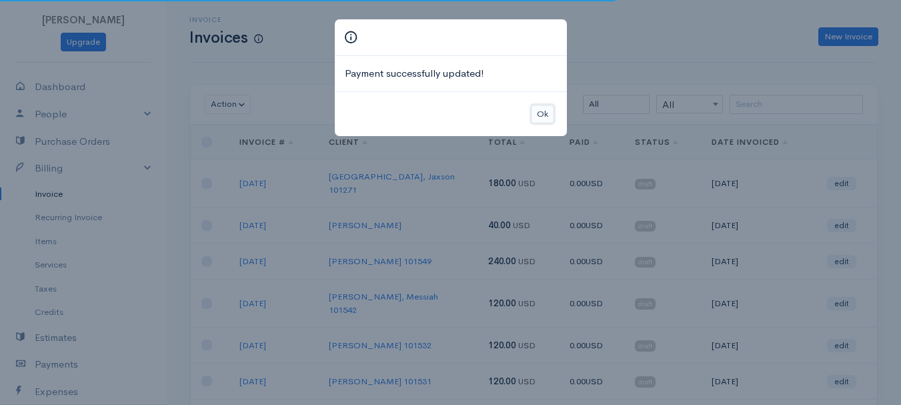
click at [541, 113] on button "Ok" at bounding box center [542, 114] width 23 height 19
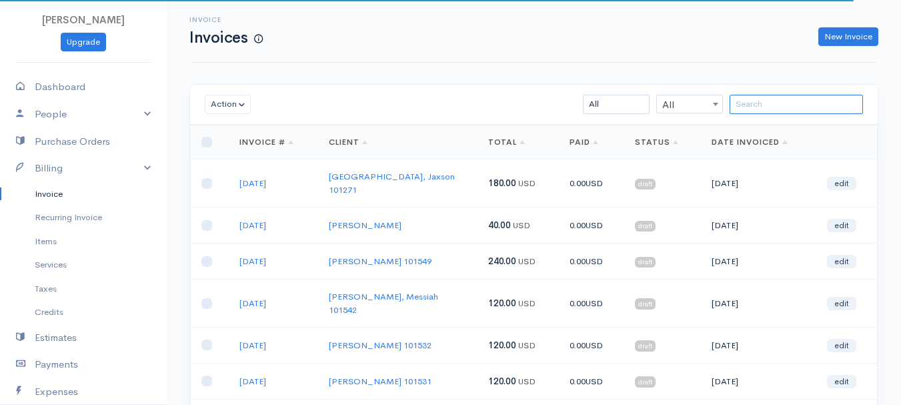
click at [775, 109] on input "search" at bounding box center [795, 104] width 133 height 19
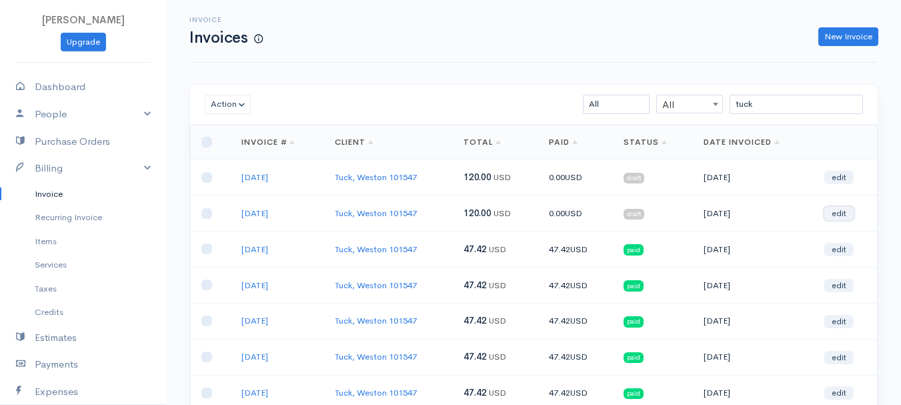
click at [840, 215] on link "edit" at bounding box center [838, 213] width 29 height 13
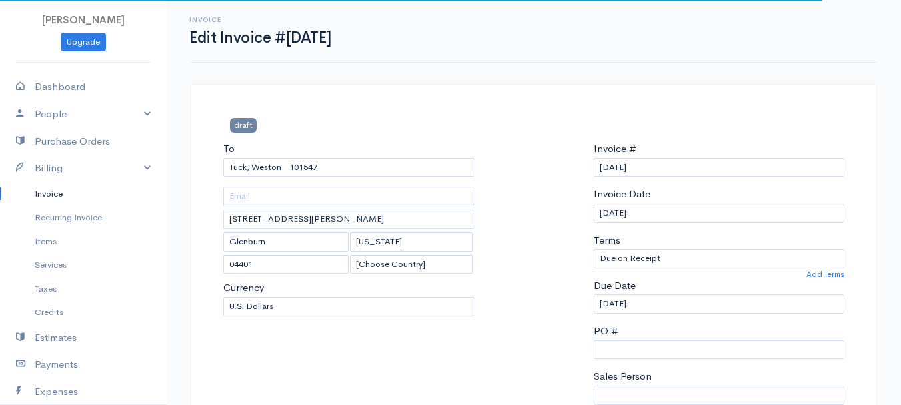
scroll to position [267, 0]
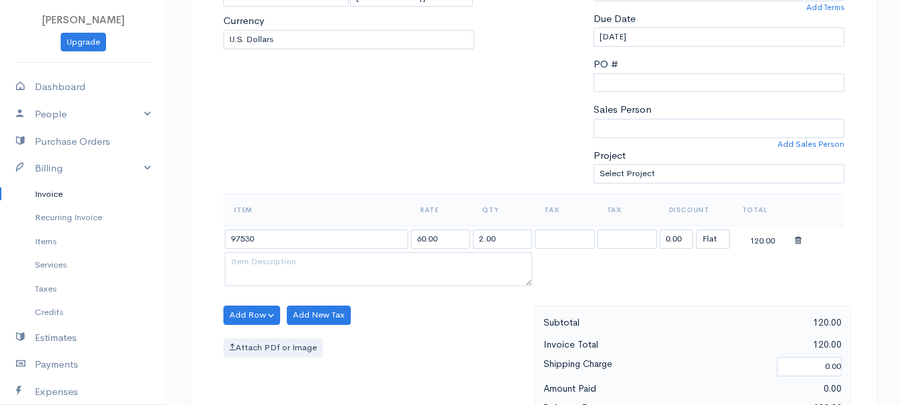
click at [693, 242] on td "0.00 (%) Flat" at bounding box center [694, 238] width 73 height 26
click at [672, 237] on input "0.00" at bounding box center [675, 238] width 33 height 19
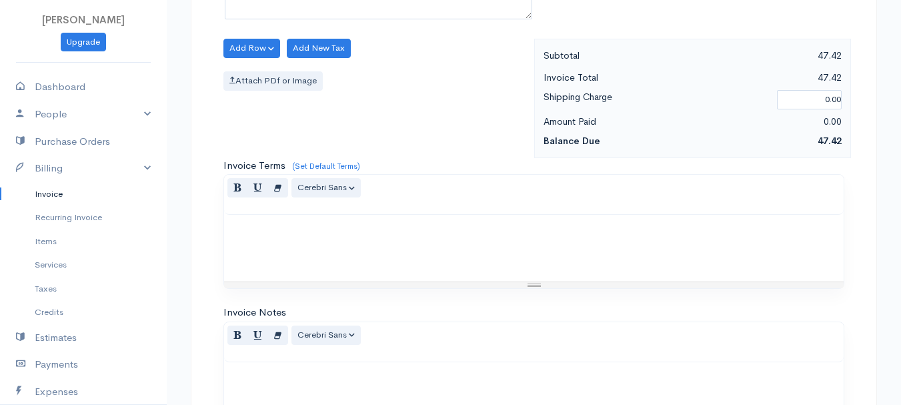
scroll to position [748, 0]
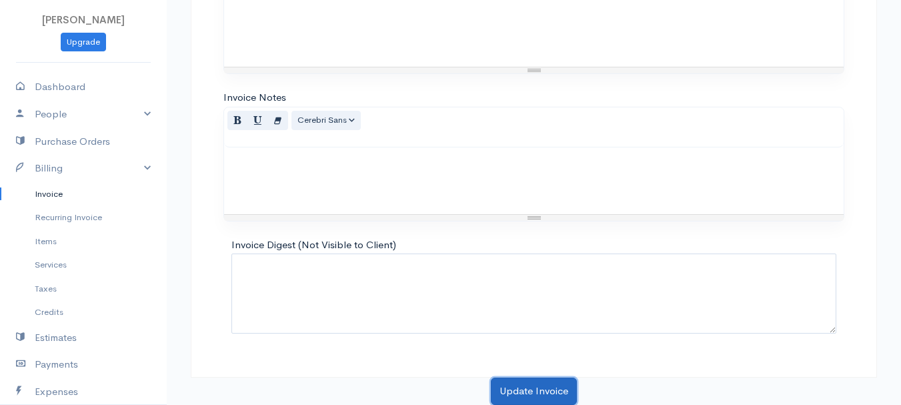
click at [546, 389] on button "Update Invoice" at bounding box center [534, 390] width 86 height 27
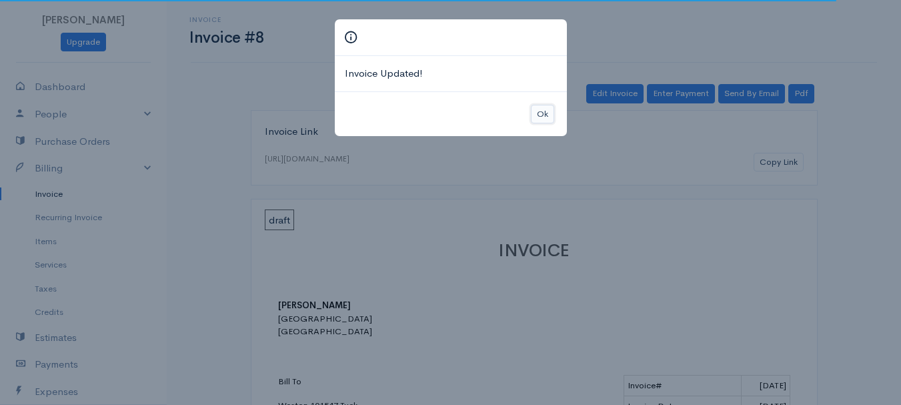
click at [545, 114] on button "Ok" at bounding box center [542, 114] width 23 height 19
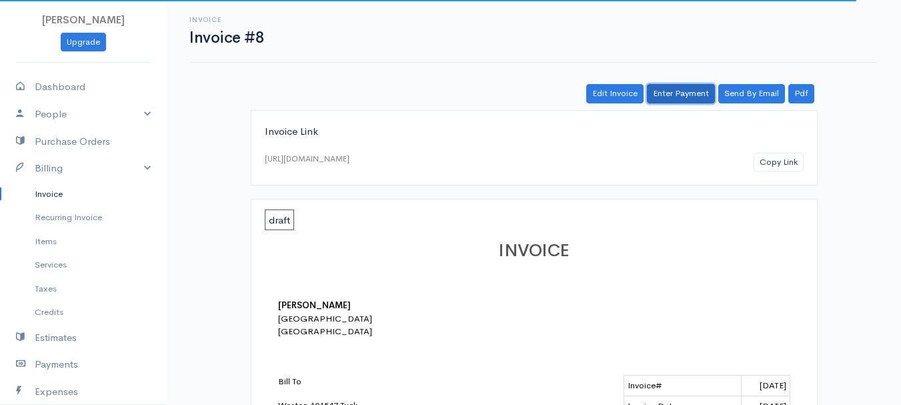
click at [673, 95] on link "Enter Payment" at bounding box center [681, 93] width 68 height 19
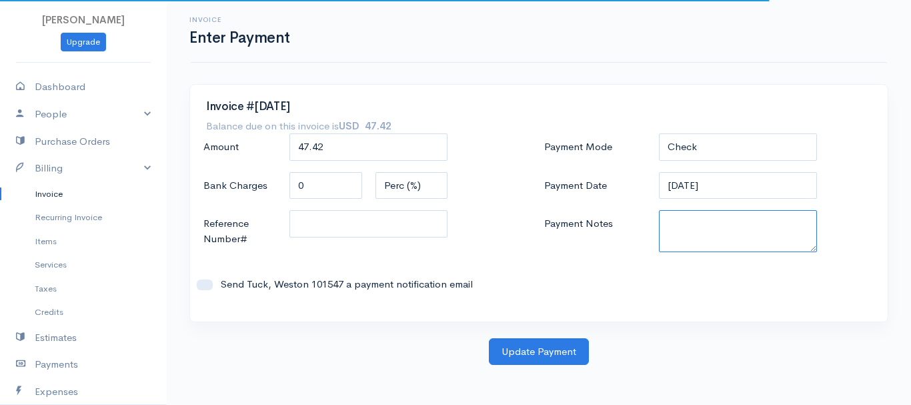
paste textarea "8130063606"
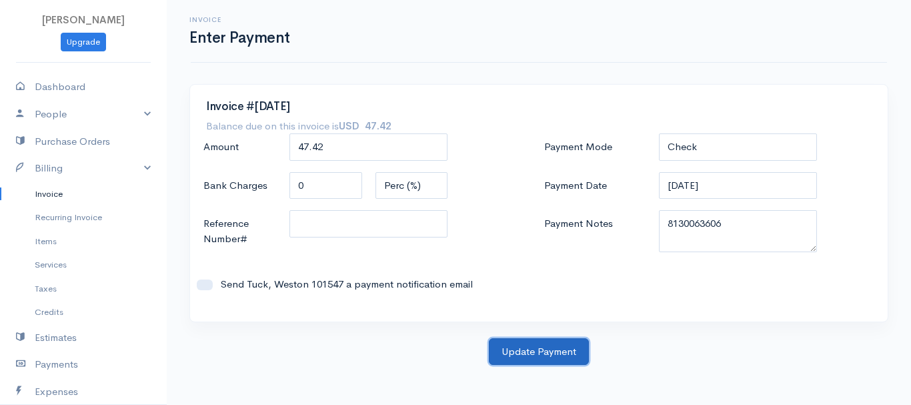
click at [558, 347] on button "Update Payment" at bounding box center [539, 351] width 100 height 27
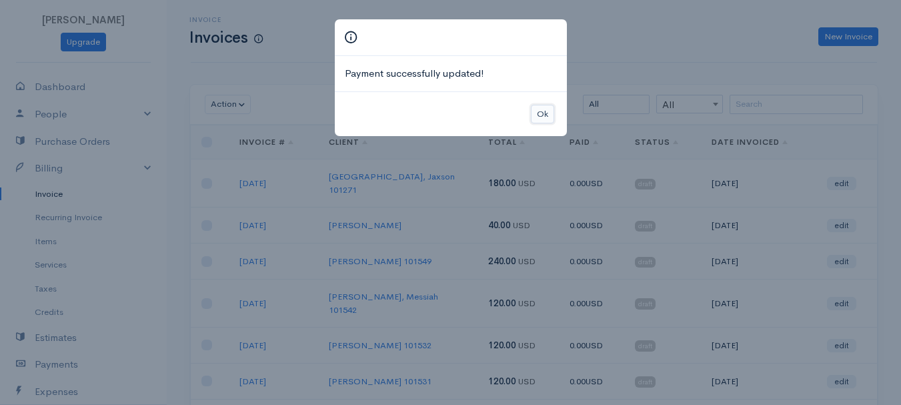
click at [547, 112] on button "Ok" at bounding box center [542, 114] width 23 height 19
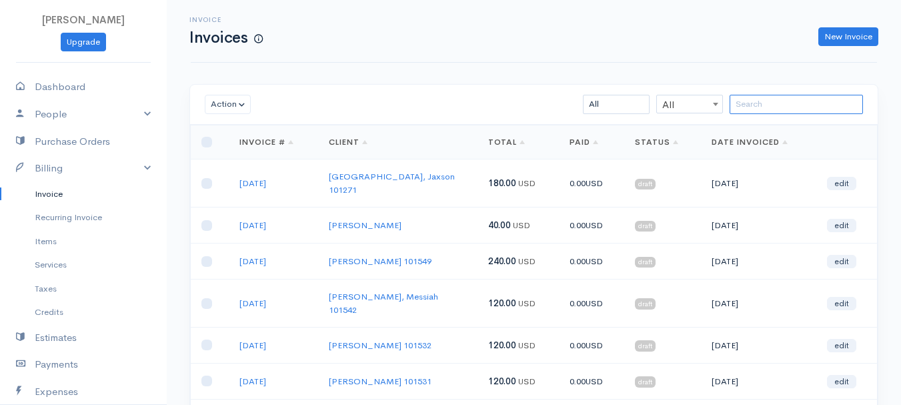
click at [779, 105] on input "search" at bounding box center [795, 104] width 133 height 19
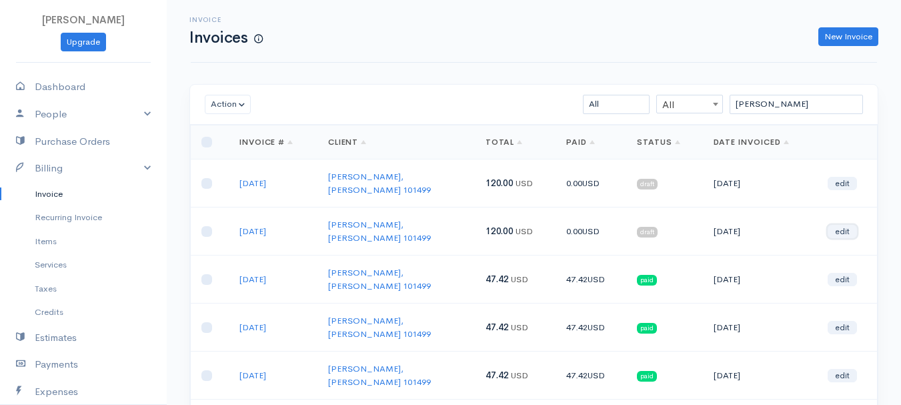
click at [839, 225] on link "edit" at bounding box center [841, 231] width 29 height 13
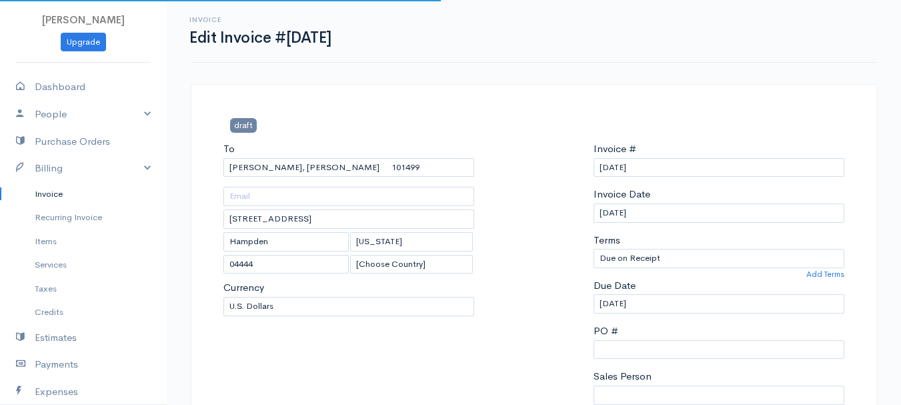
scroll to position [200, 0]
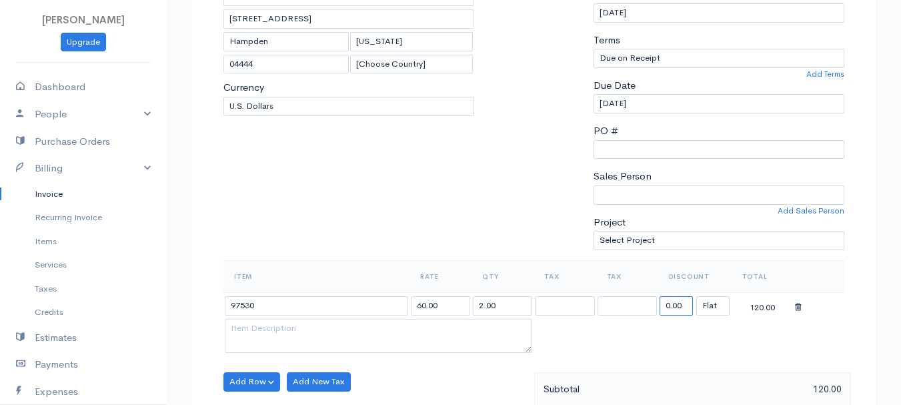
click at [678, 303] on input "0.00" at bounding box center [675, 305] width 33 height 19
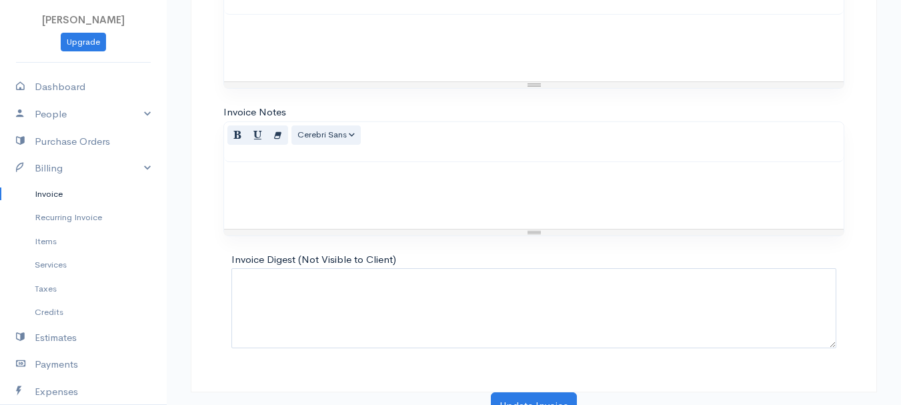
scroll to position [748, 0]
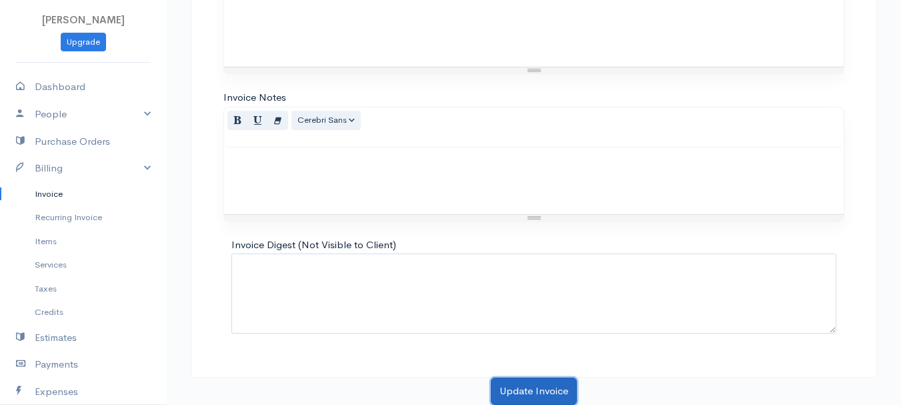
click at [530, 382] on button "Update Invoice" at bounding box center [534, 390] width 86 height 27
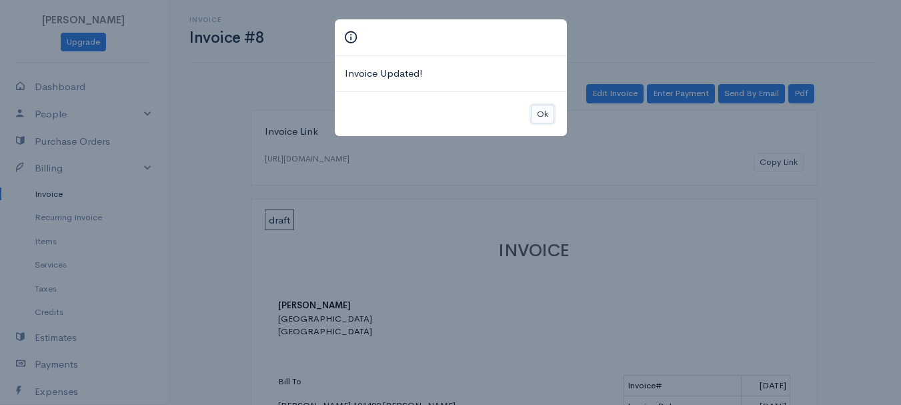
click at [543, 113] on button "Ok" at bounding box center [542, 114] width 23 height 19
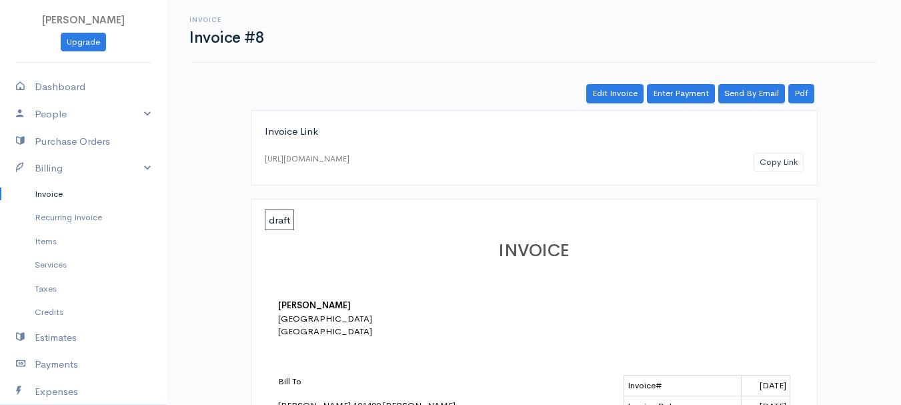
click at [695, 86] on link "Enter Payment" at bounding box center [681, 93] width 68 height 19
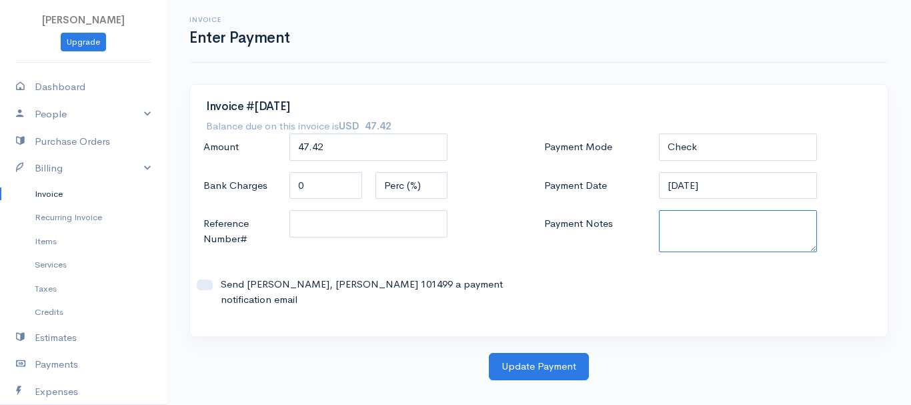
paste textarea "8130063606"
click at [676, 225] on textarea "8130063606" at bounding box center [738, 231] width 159 height 42
drag, startPoint x: 671, startPoint y: 223, endPoint x: 752, endPoint y: 214, distance: 81.2
click at [752, 214] on textarea "8200071456" at bounding box center [738, 231] width 159 height 42
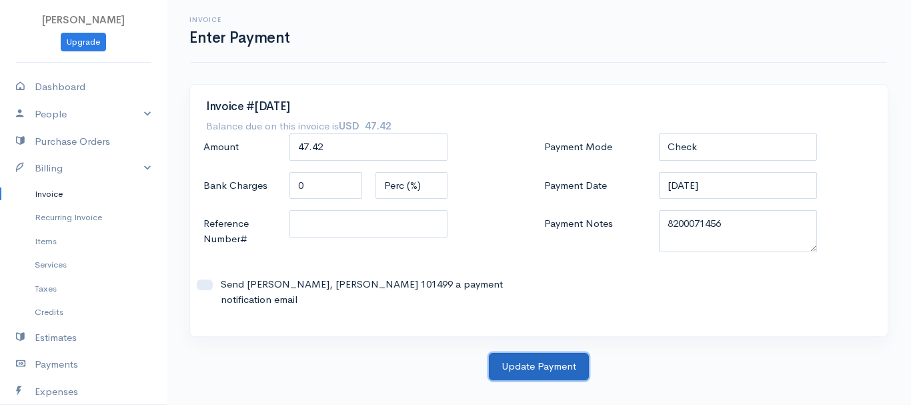
click at [548, 353] on button "Update Payment" at bounding box center [539, 366] width 100 height 27
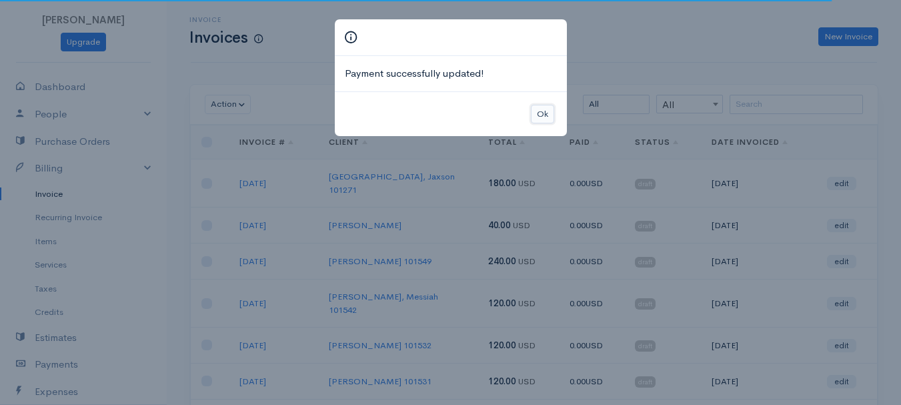
click at [534, 117] on button "Ok" at bounding box center [542, 114] width 23 height 19
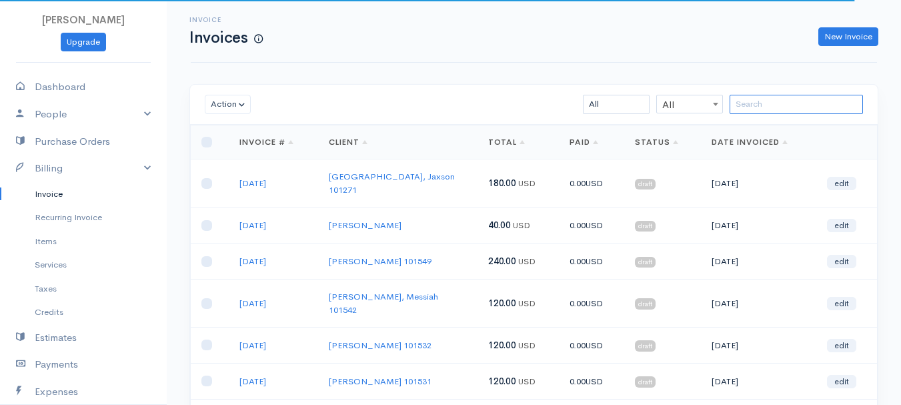
click at [814, 107] on input "search" at bounding box center [795, 104] width 133 height 19
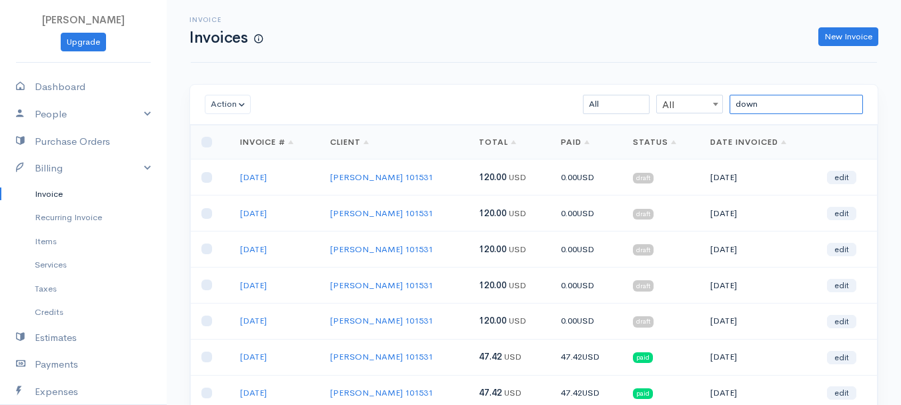
scroll to position [67, 0]
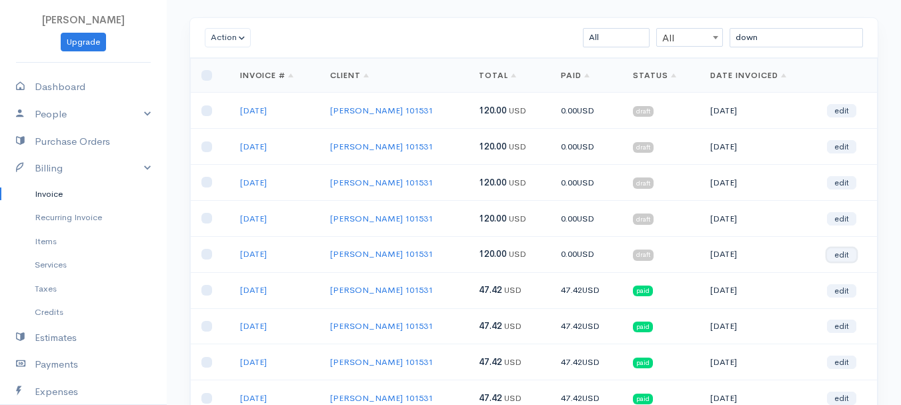
click at [851, 255] on link "edit" at bounding box center [841, 254] width 29 height 13
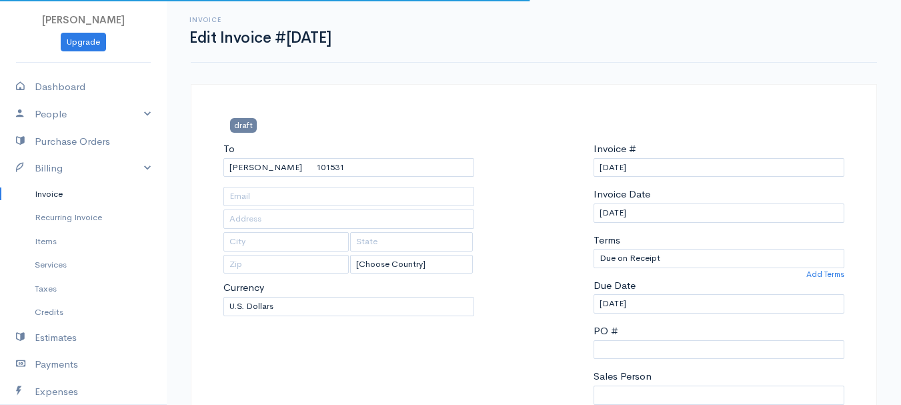
scroll to position [267, 0]
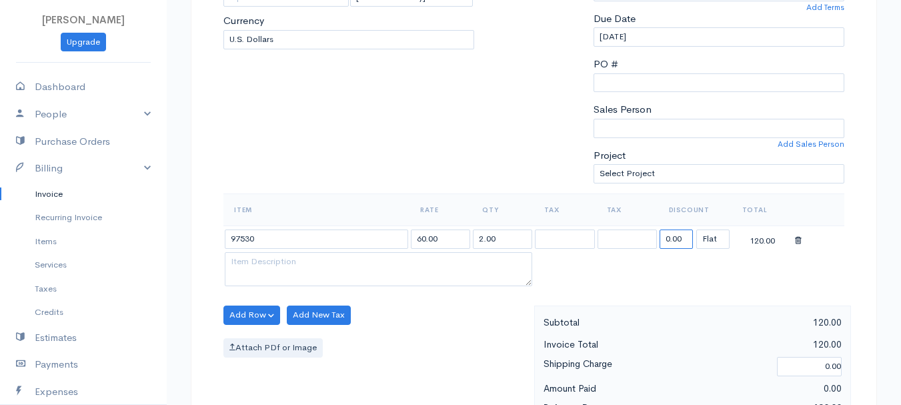
click at [678, 241] on input "0.00" at bounding box center [675, 238] width 33 height 19
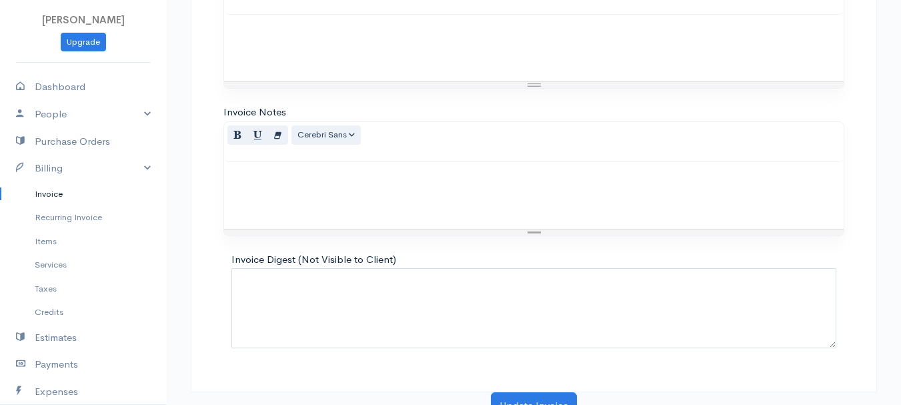
scroll to position [748, 0]
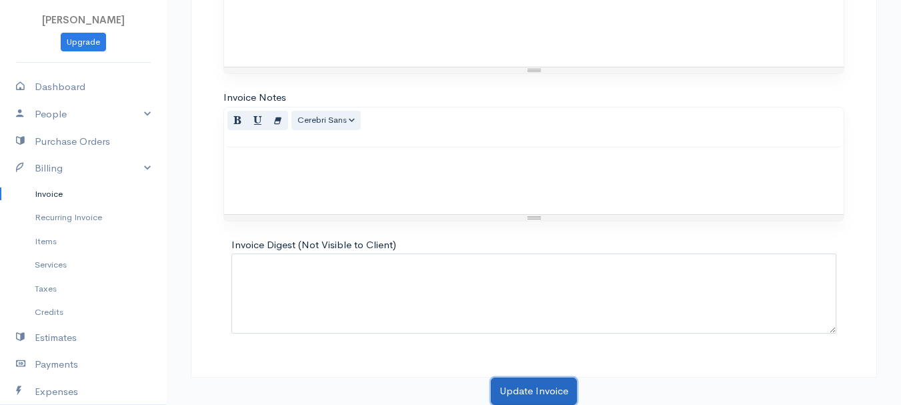
click at [541, 387] on button "Update Invoice" at bounding box center [534, 390] width 86 height 27
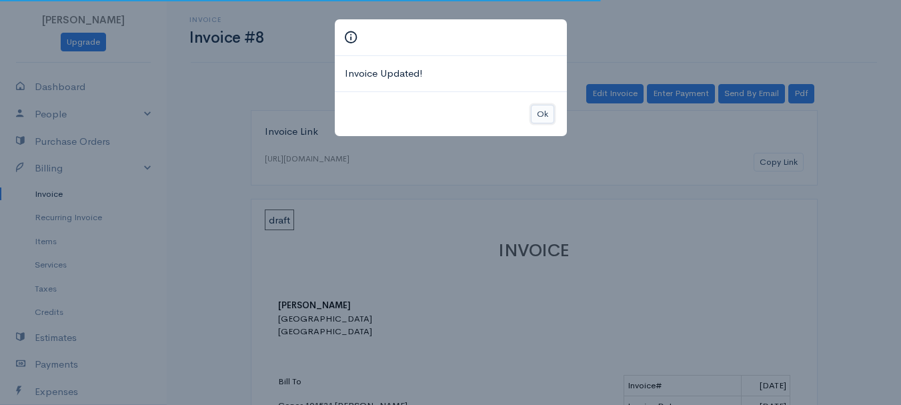
click at [534, 109] on button "Ok" at bounding box center [542, 114] width 23 height 19
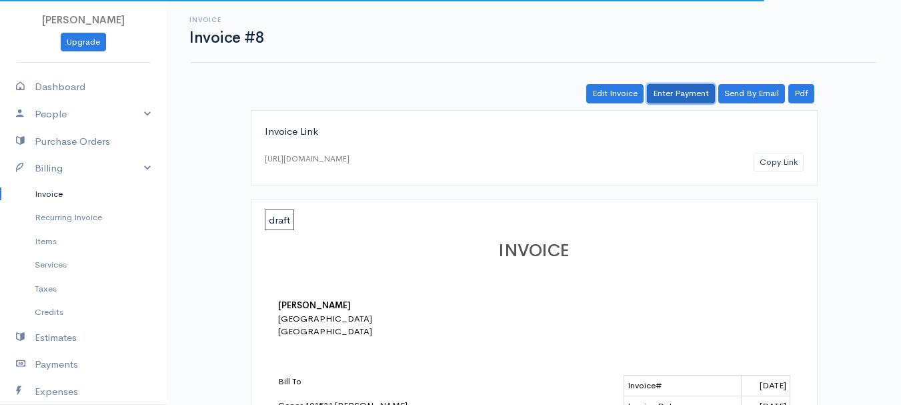
click at [683, 87] on link "Enter Payment" at bounding box center [681, 93] width 68 height 19
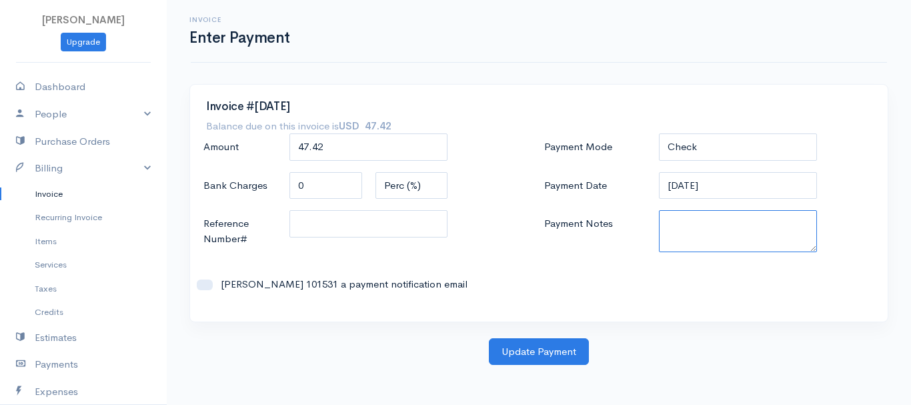
paste textarea "8200071456"
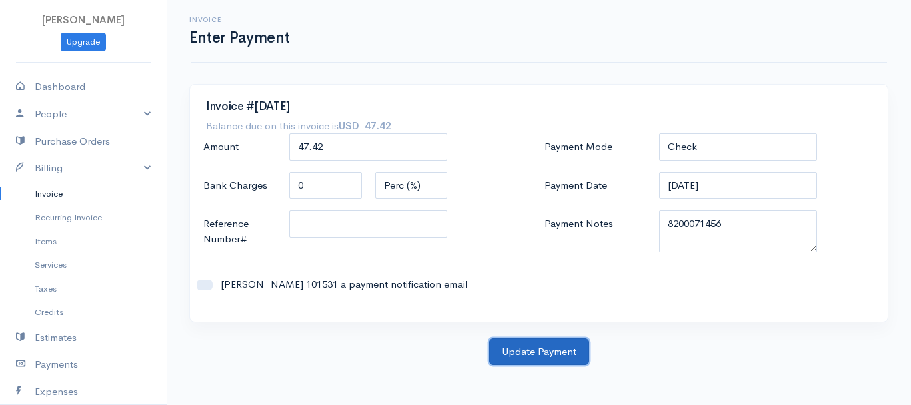
click at [531, 351] on button "Update Payment" at bounding box center [539, 351] width 100 height 27
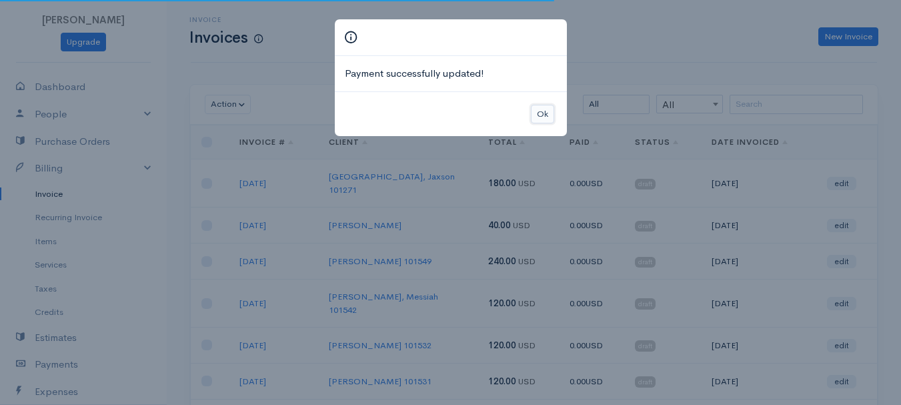
click at [541, 111] on button "Ok" at bounding box center [542, 114] width 23 height 19
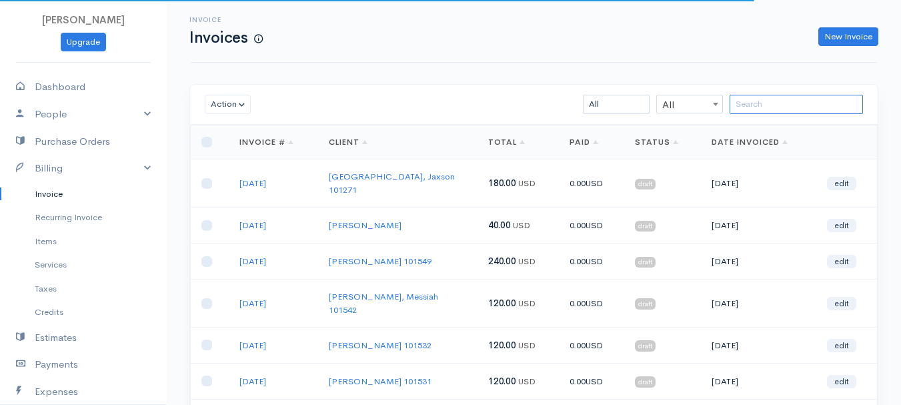
click at [780, 111] on input "search" at bounding box center [795, 104] width 133 height 19
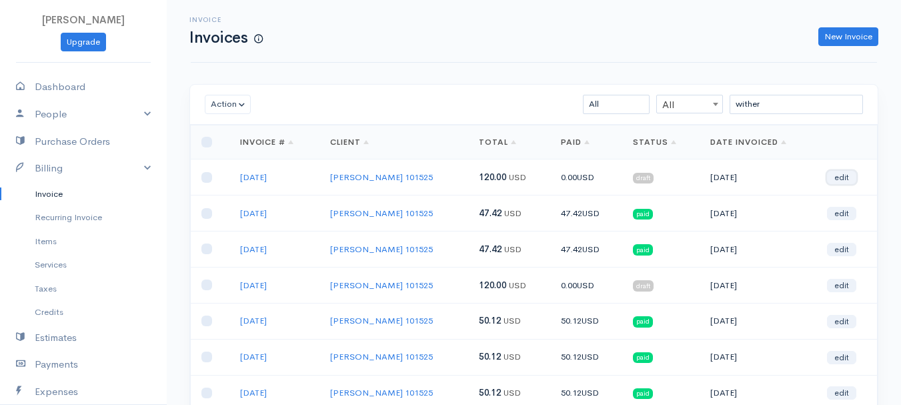
click at [839, 172] on link "edit" at bounding box center [841, 177] width 29 height 13
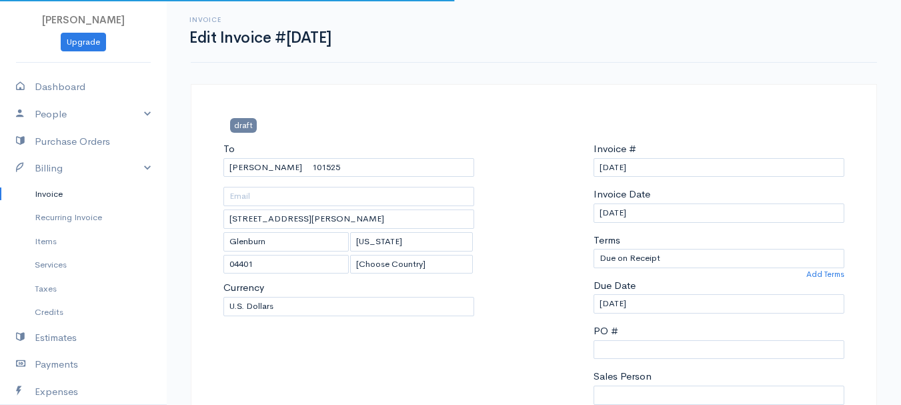
scroll to position [200, 0]
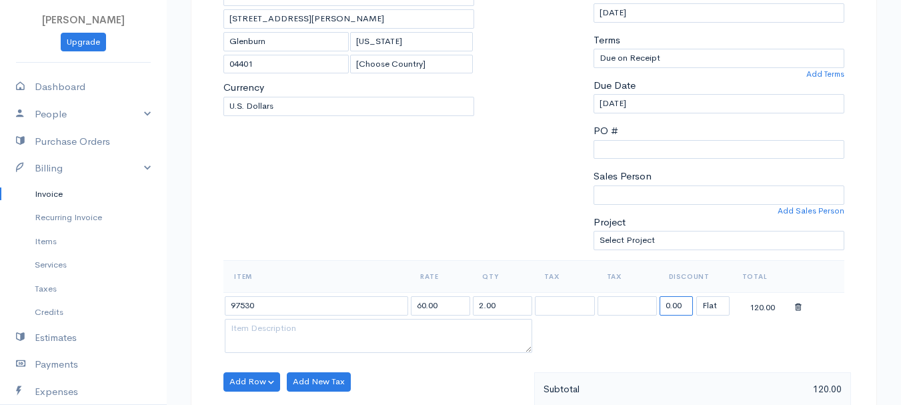
click at [673, 304] on input "0.00" at bounding box center [675, 305] width 33 height 19
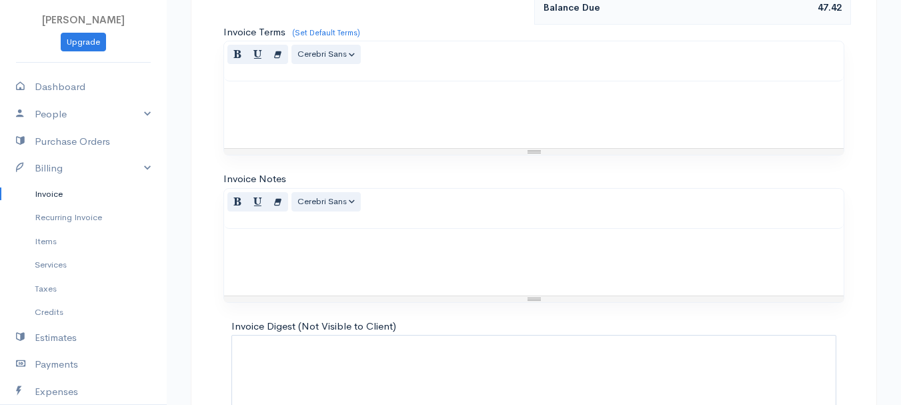
scroll to position [748, 0]
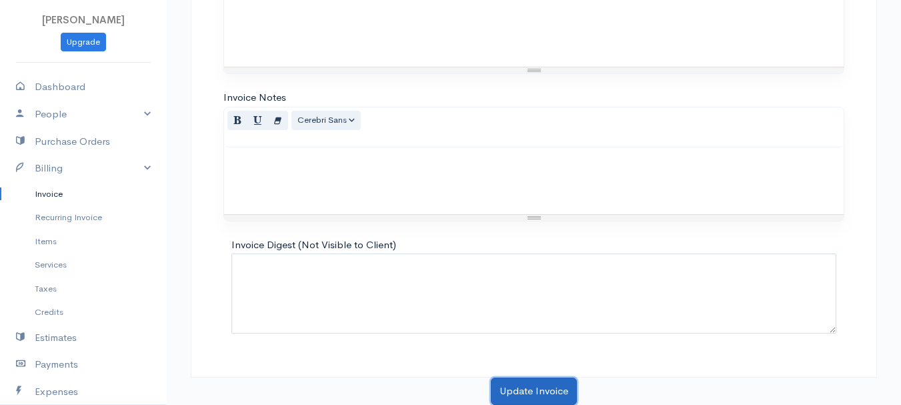
click at [527, 386] on button "Update Invoice" at bounding box center [534, 390] width 86 height 27
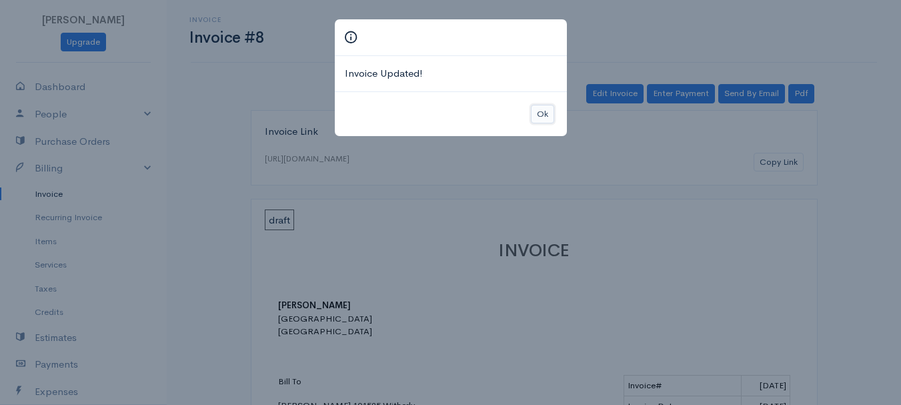
click at [547, 117] on button "Ok" at bounding box center [542, 114] width 23 height 19
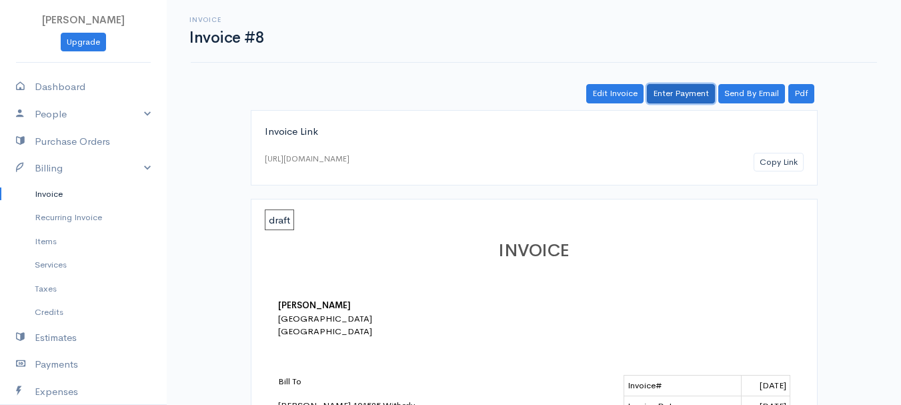
click at [675, 97] on link "Enter Payment" at bounding box center [681, 93] width 68 height 19
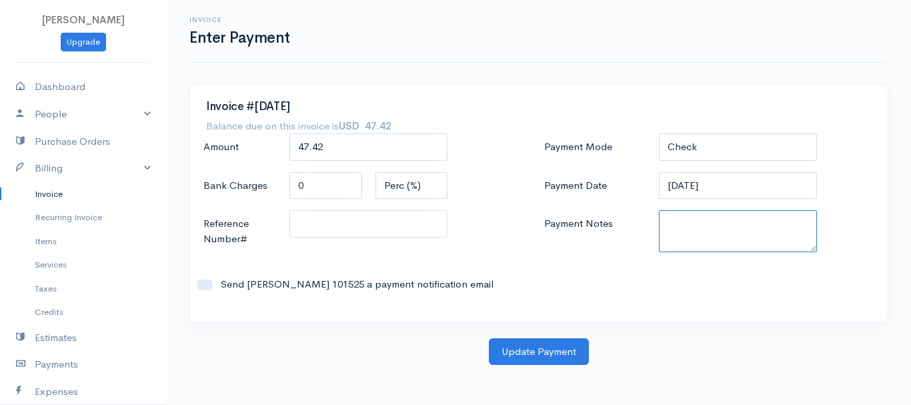
paste textarea "8200071456"
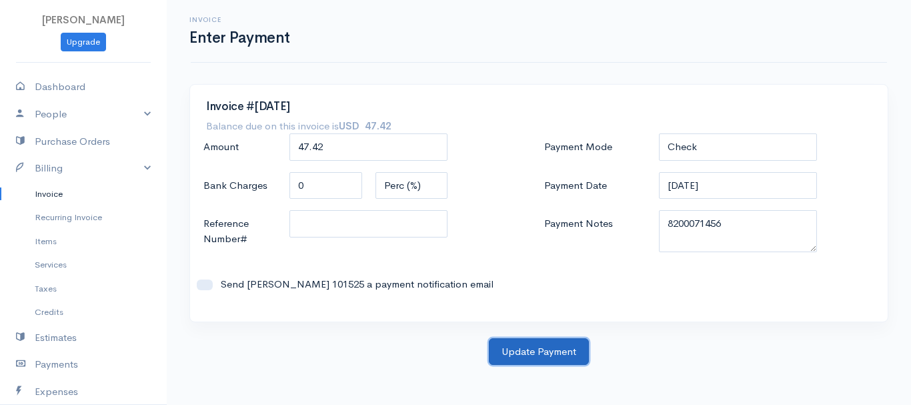
click at [510, 354] on button "Update Payment" at bounding box center [539, 351] width 100 height 27
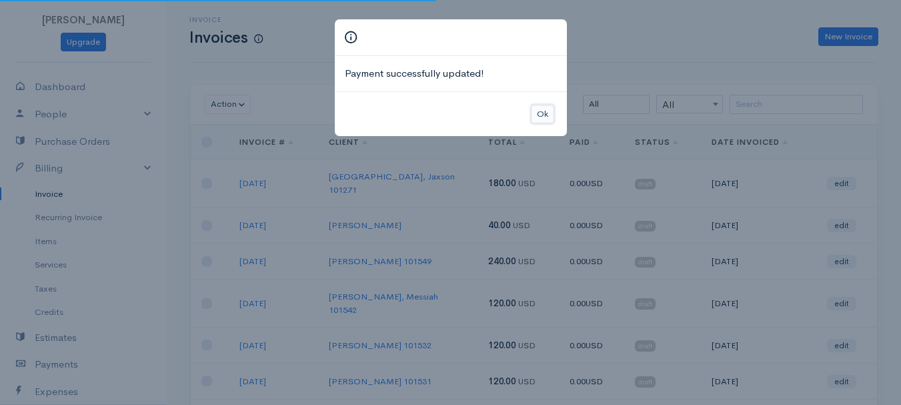
click at [531, 113] on button "Ok" at bounding box center [542, 114] width 23 height 19
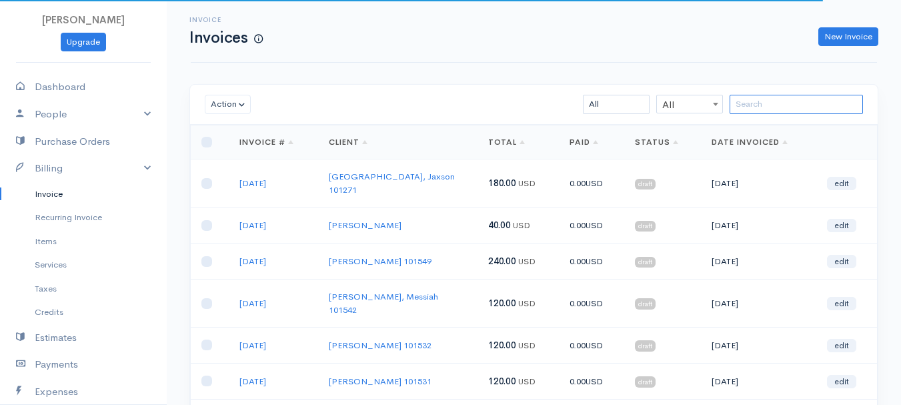
click at [771, 113] on input "search" at bounding box center [795, 104] width 133 height 19
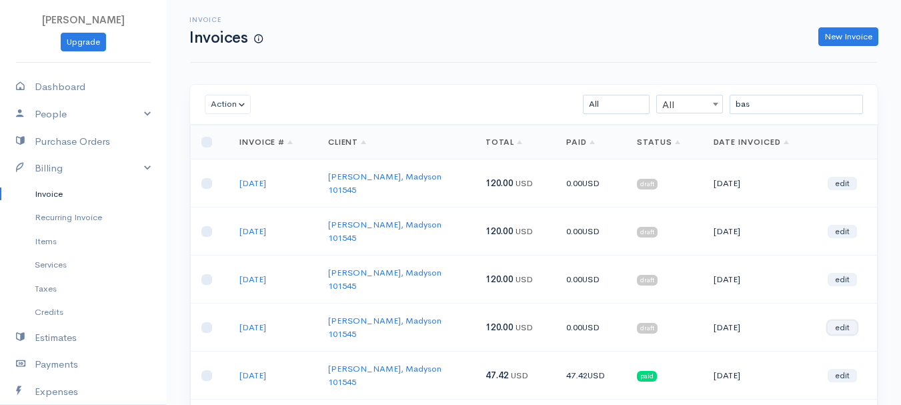
click at [841, 321] on link "edit" at bounding box center [841, 327] width 29 height 13
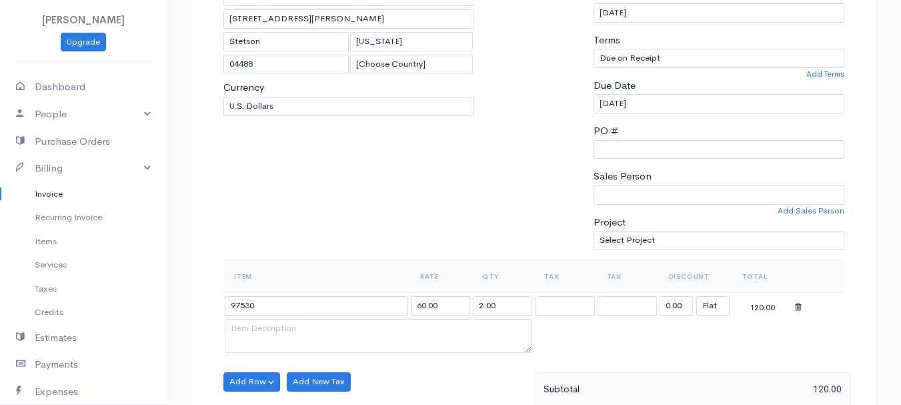
scroll to position [267, 0]
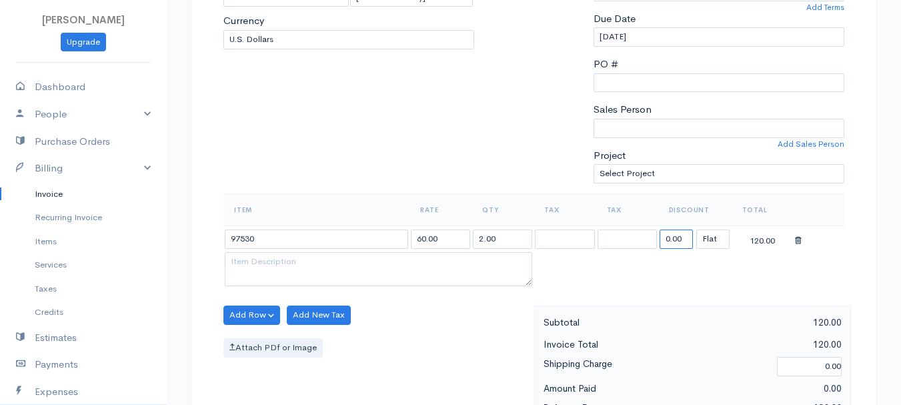
click at [671, 237] on input "0.00" at bounding box center [675, 238] width 33 height 19
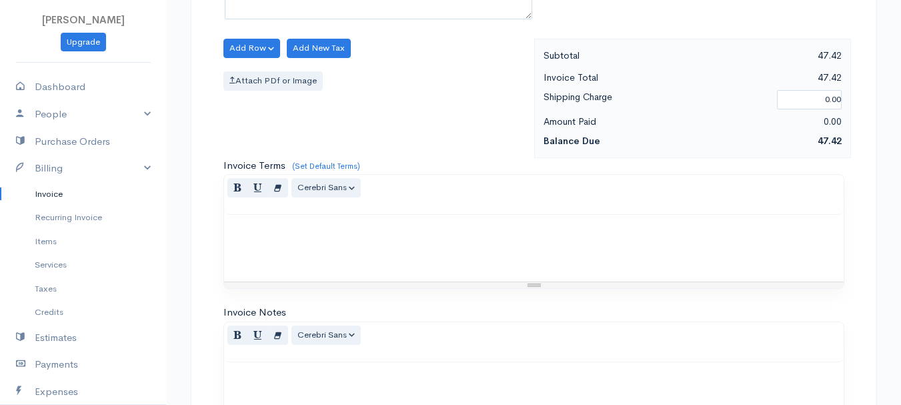
scroll to position [748, 0]
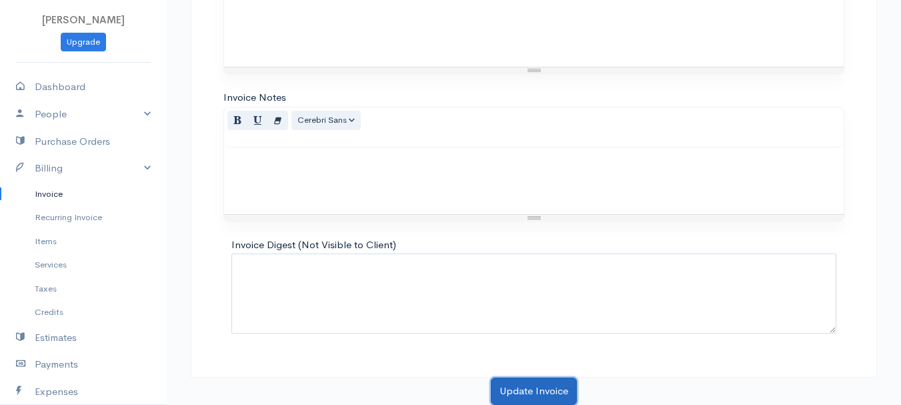
click at [542, 382] on button "Update Invoice" at bounding box center [534, 390] width 86 height 27
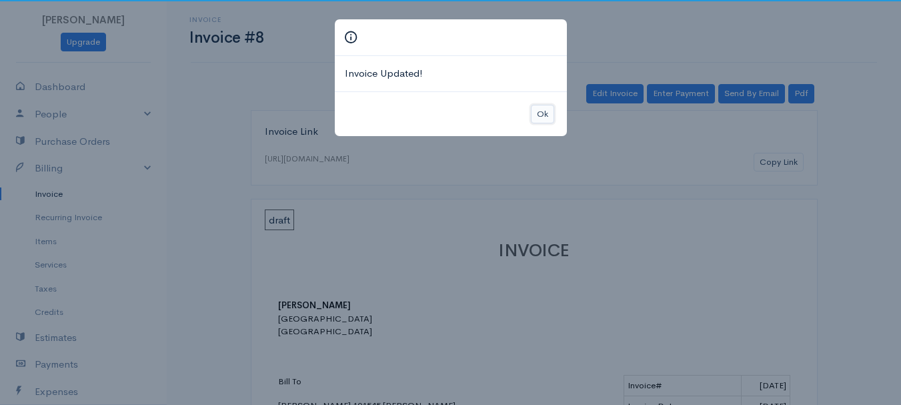
click at [541, 115] on button "Ok" at bounding box center [542, 114] width 23 height 19
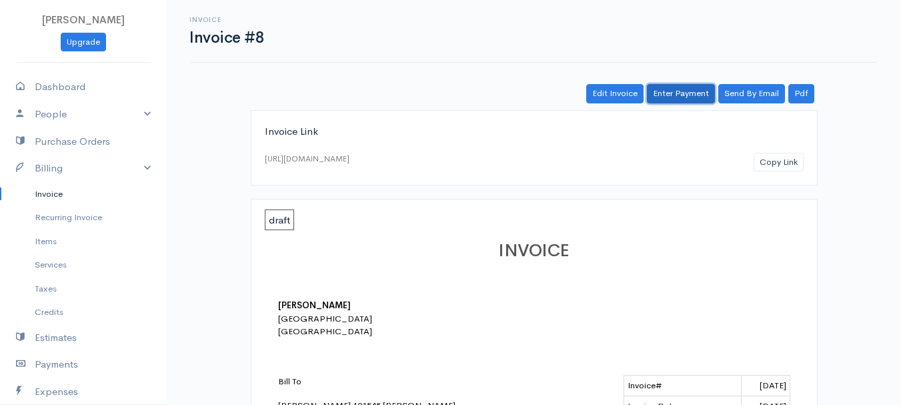
click at [676, 95] on link "Enter Payment" at bounding box center [681, 93] width 68 height 19
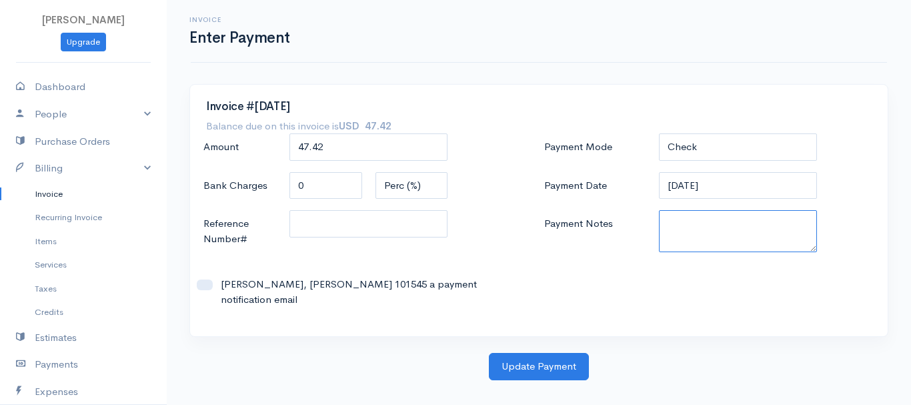
paste textarea "8200071456"
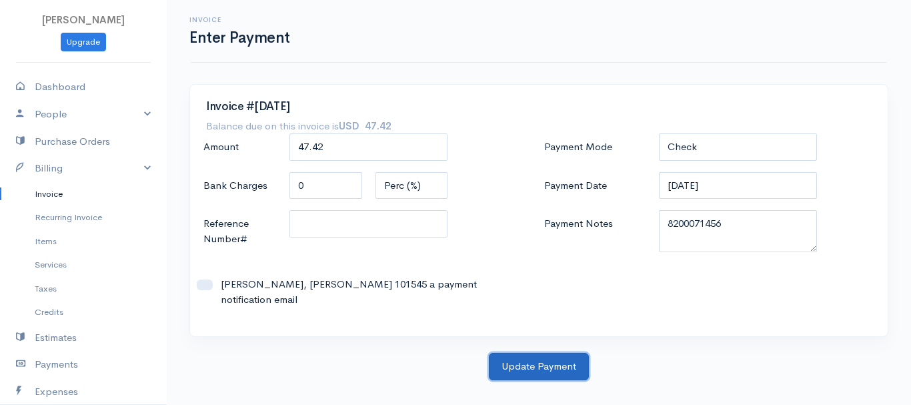
click at [514, 353] on button "Update Payment" at bounding box center [539, 366] width 100 height 27
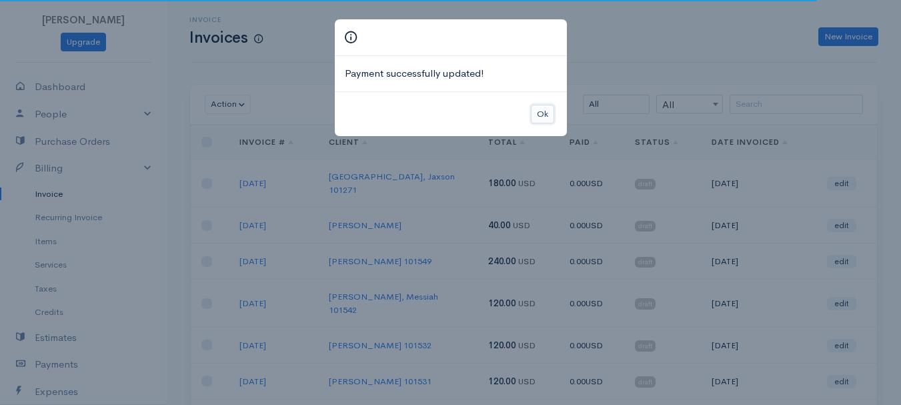
click at [546, 111] on button "Ok" at bounding box center [542, 114] width 23 height 19
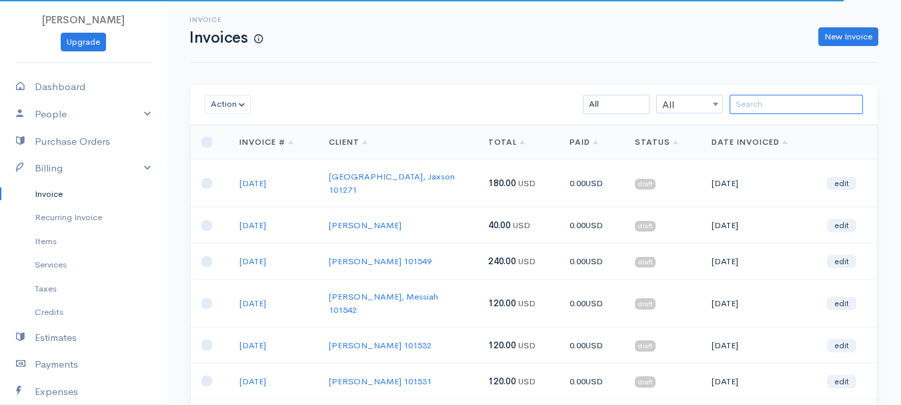
click at [786, 101] on input "search" at bounding box center [795, 104] width 133 height 19
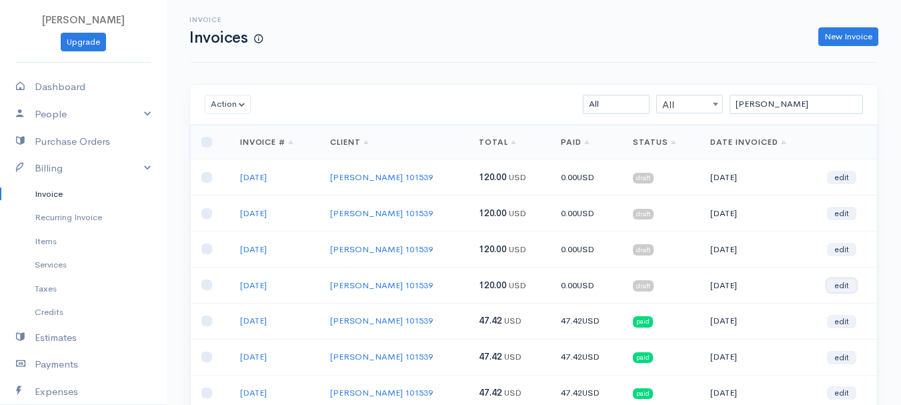
click at [843, 283] on link "edit" at bounding box center [841, 285] width 29 height 13
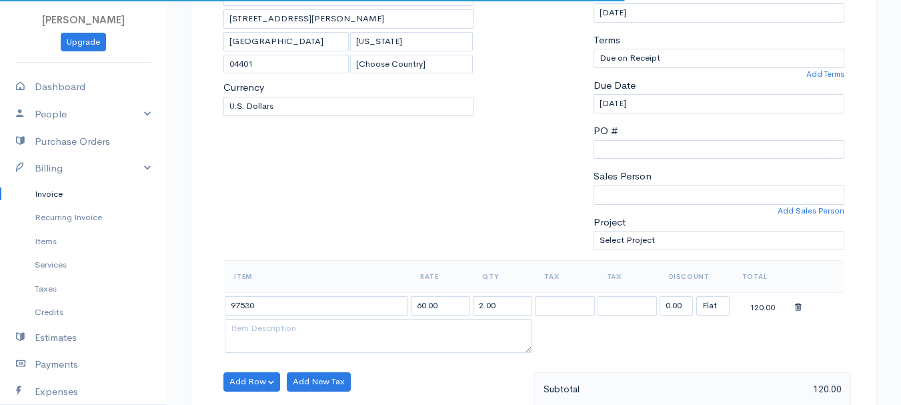
scroll to position [267, 0]
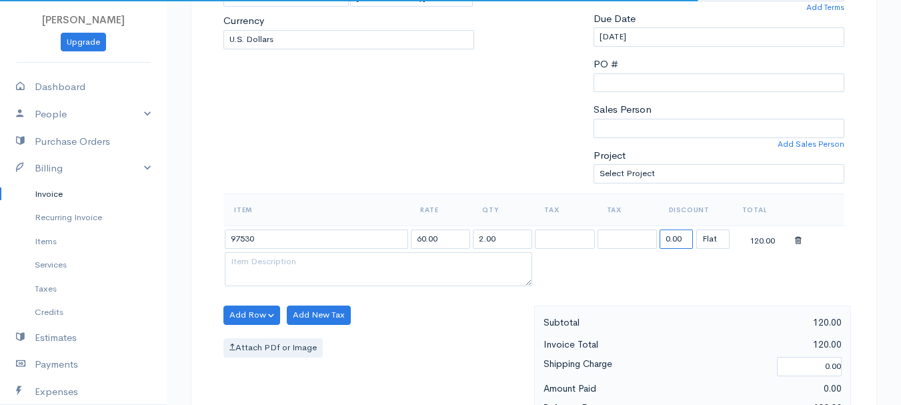
click at [682, 237] on input "0.00" at bounding box center [675, 238] width 33 height 19
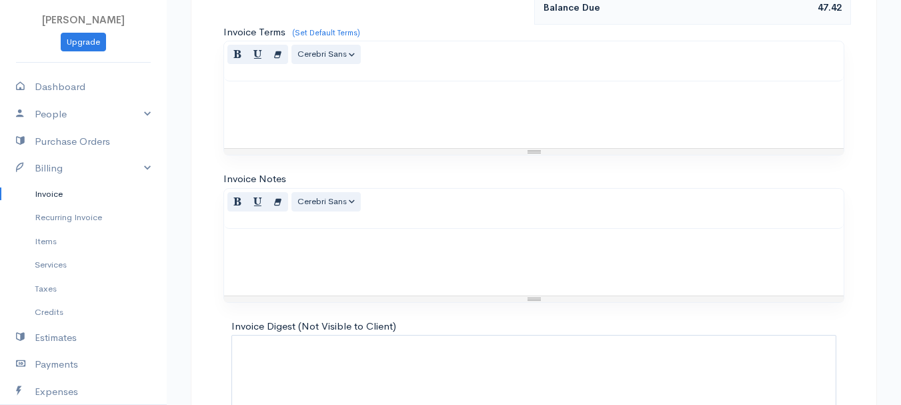
scroll to position [748, 0]
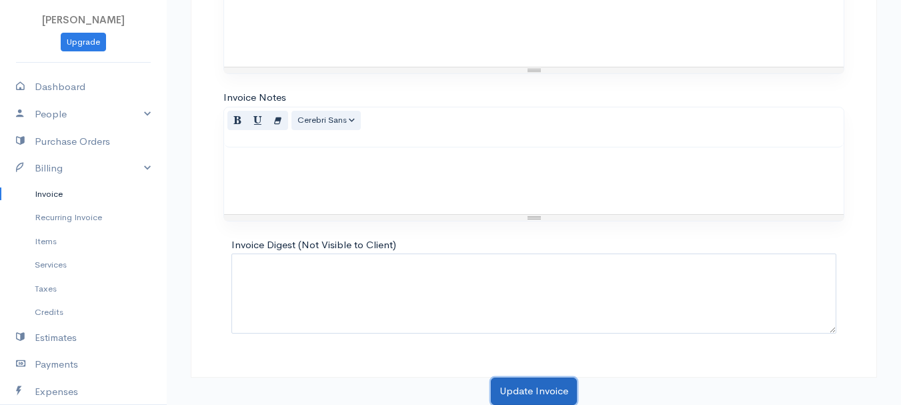
click at [555, 391] on button "Update Invoice" at bounding box center [534, 390] width 86 height 27
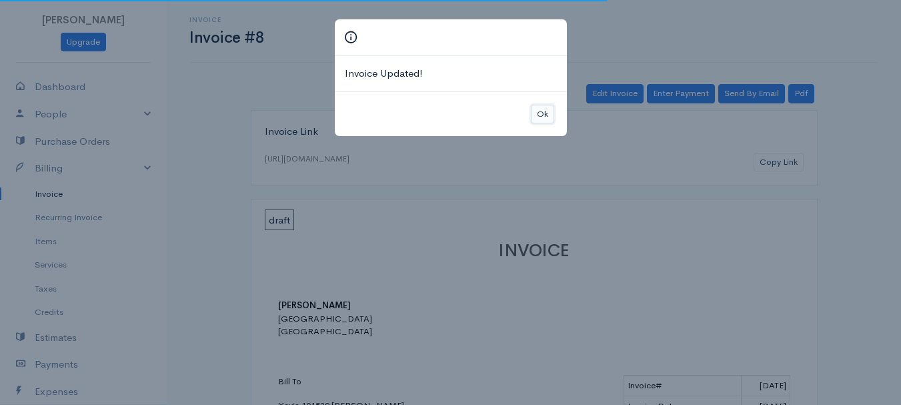
click at [543, 115] on button "Ok" at bounding box center [542, 114] width 23 height 19
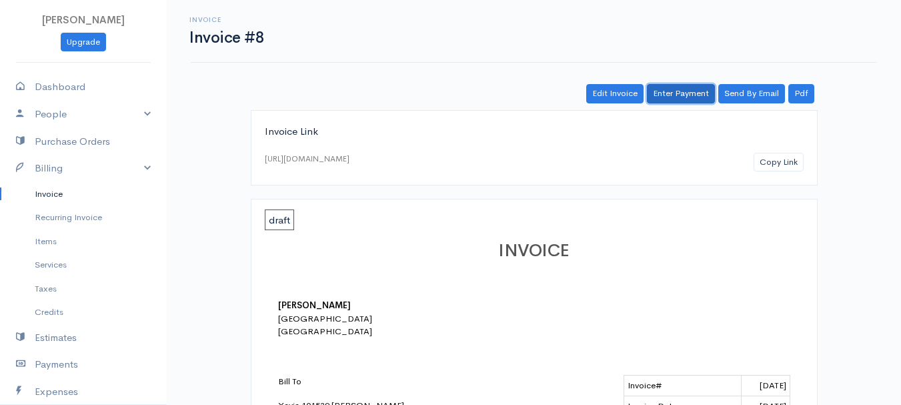
click at [685, 94] on link "Enter Payment" at bounding box center [681, 93] width 68 height 19
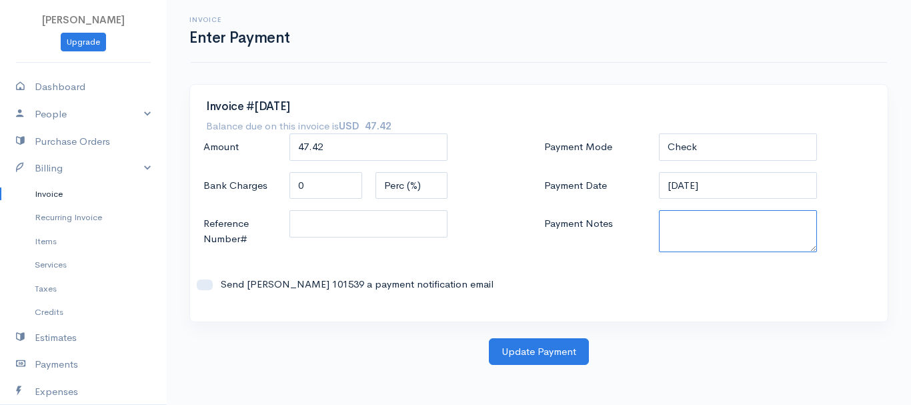
paste textarea "8200071456"
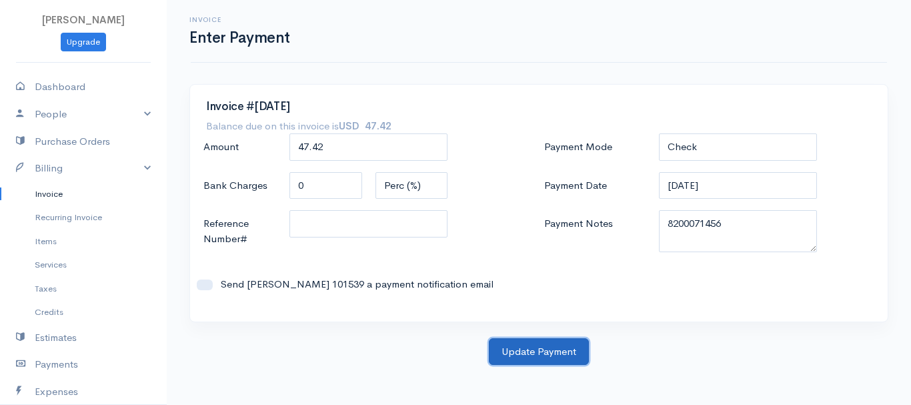
click at [542, 343] on button "Update Payment" at bounding box center [539, 351] width 100 height 27
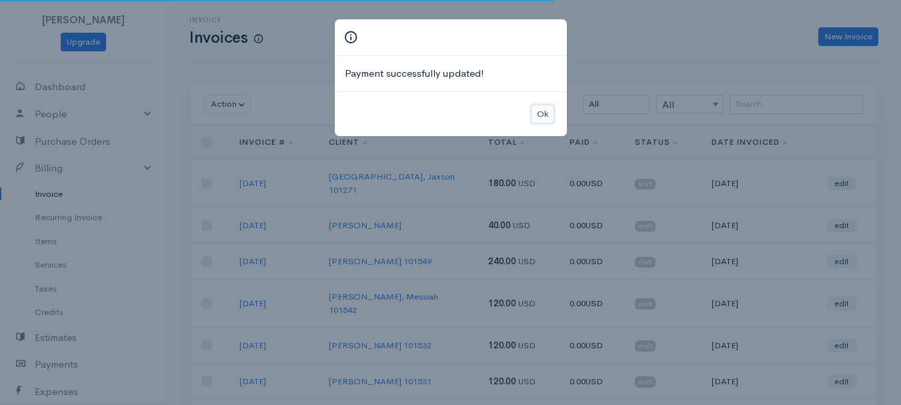
click at [551, 115] on button "Ok" at bounding box center [542, 114] width 23 height 19
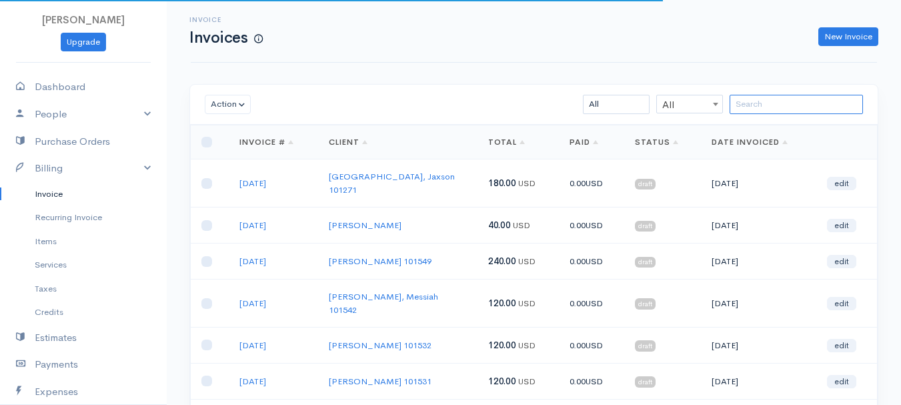
click at [796, 105] on input "search" at bounding box center [795, 104] width 133 height 19
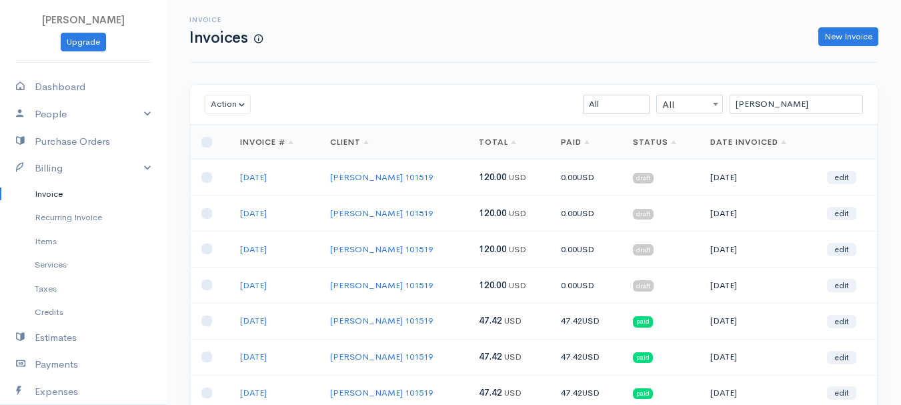
click at [841, 276] on td "edit" at bounding box center [846, 285] width 61 height 36
click at [842, 282] on link "edit" at bounding box center [841, 285] width 29 height 13
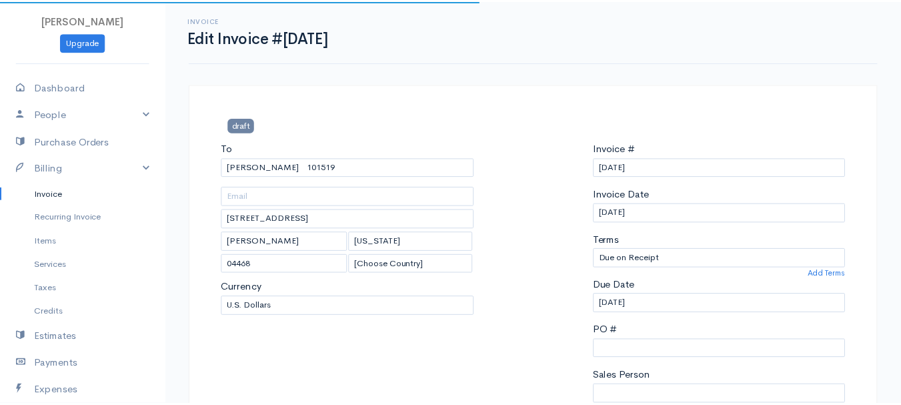
scroll to position [333, 0]
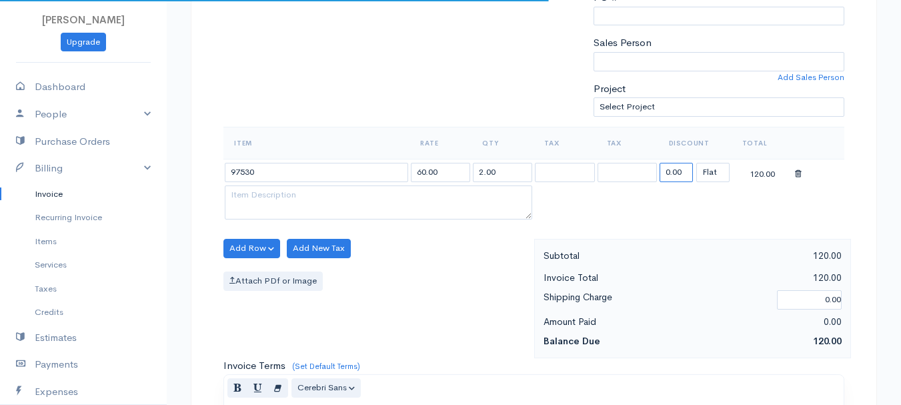
click at [666, 175] on input "0.00" at bounding box center [675, 172] width 33 height 19
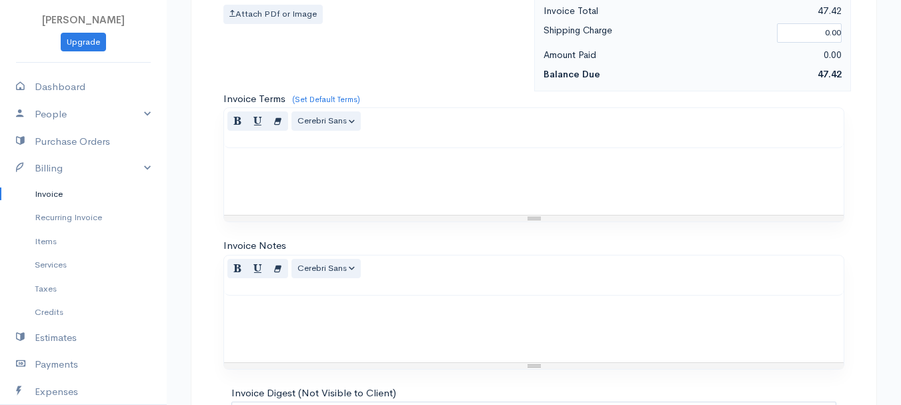
scroll to position [748, 0]
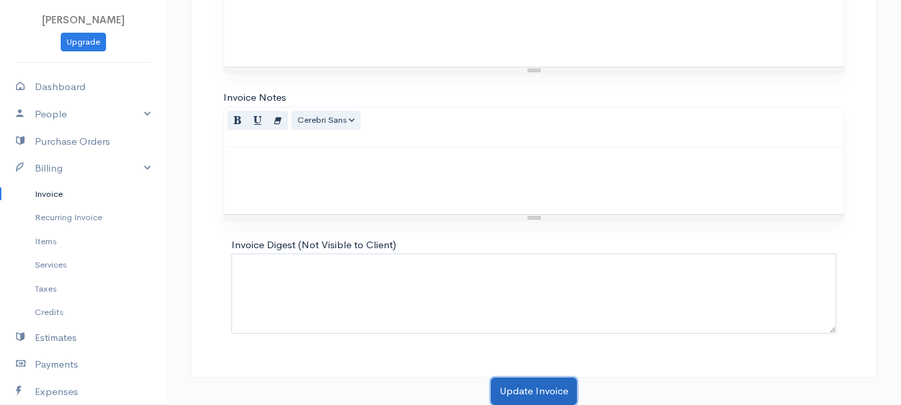
click at [522, 378] on button "Update Invoice" at bounding box center [534, 390] width 86 height 27
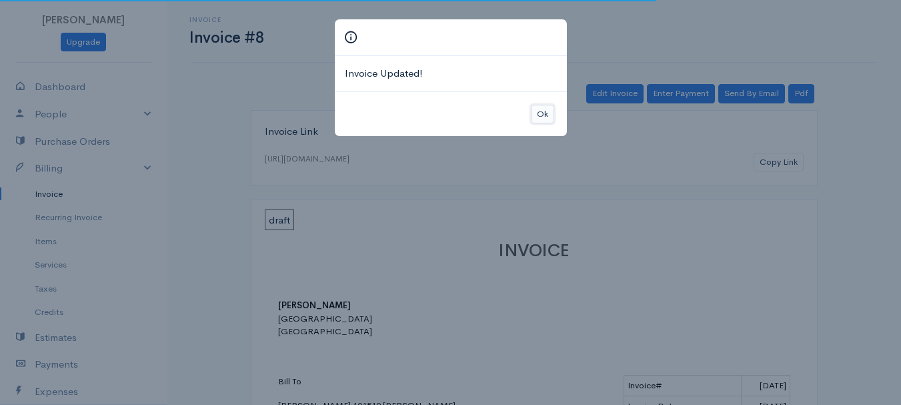
click at [542, 111] on button "Ok" at bounding box center [542, 114] width 23 height 19
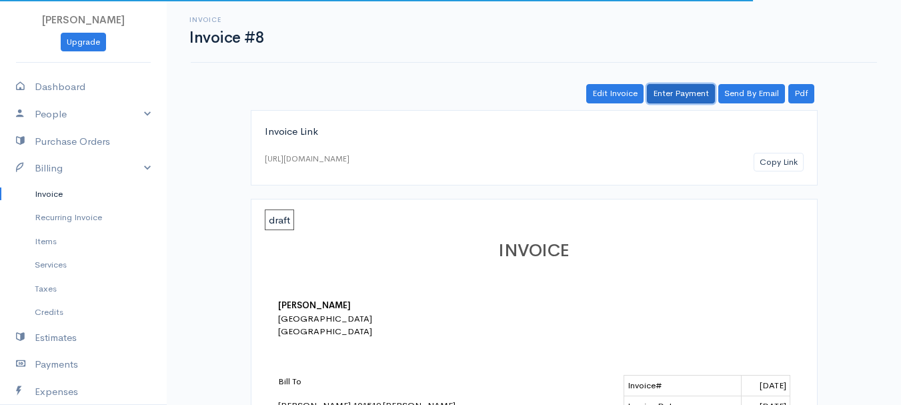
click at [693, 87] on link "Enter Payment" at bounding box center [681, 93] width 68 height 19
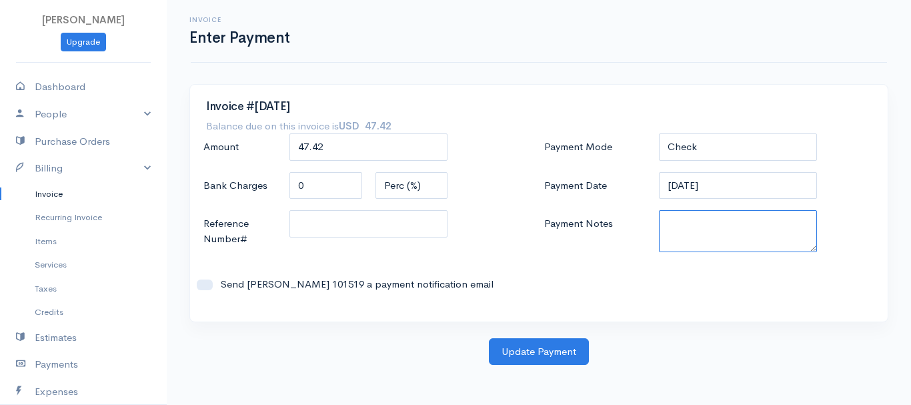
paste textarea "8200071456"
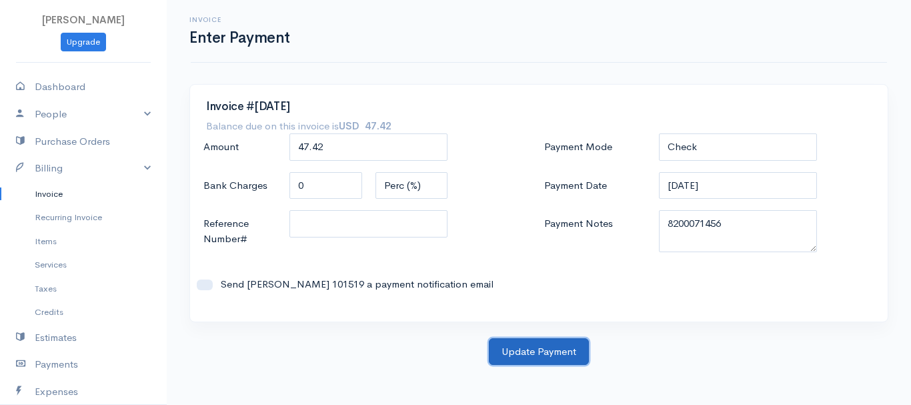
click at [541, 364] on button "Update Payment" at bounding box center [539, 351] width 100 height 27
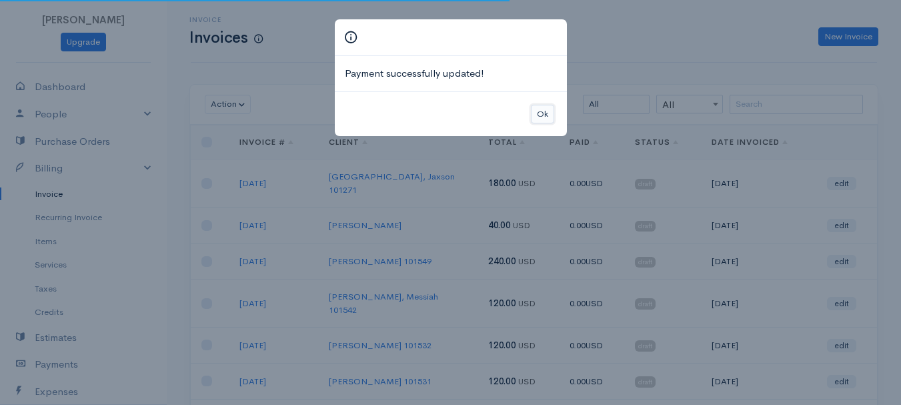
click at [539, 113] on button "Ok" at bounding box center [542, 114] width 23 height 19
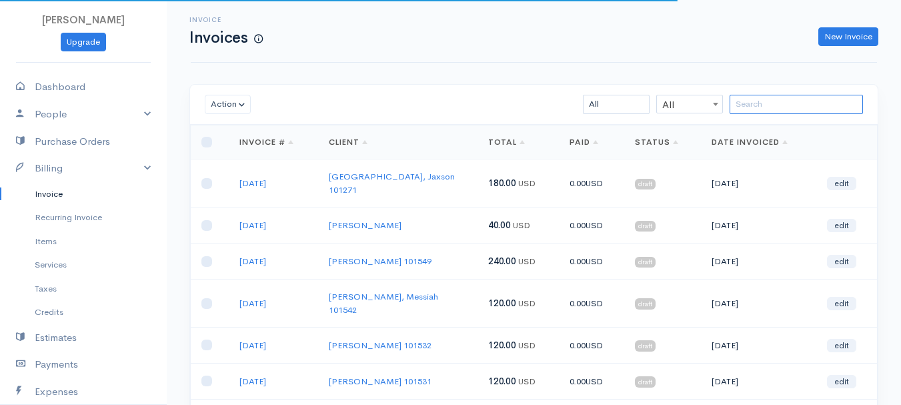
click at [796, 110] on input "search" at bounding box center [795, 104] width 133 height 19
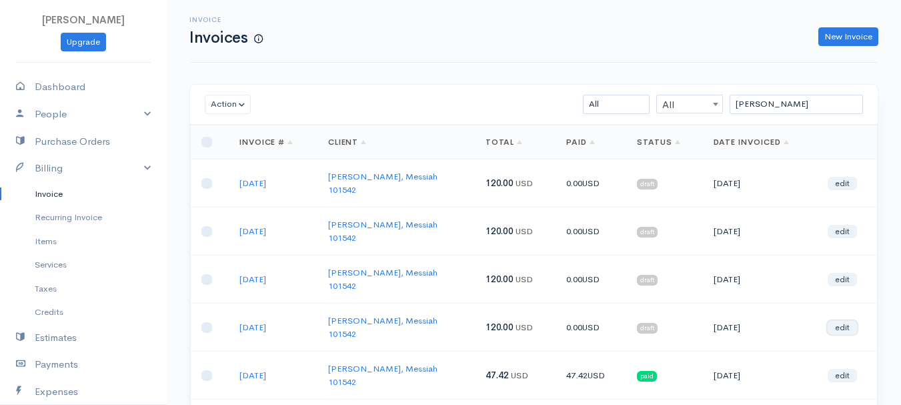
click at [835, 321] on link "edit" at bounding box center [841, 327] width 29 height 13
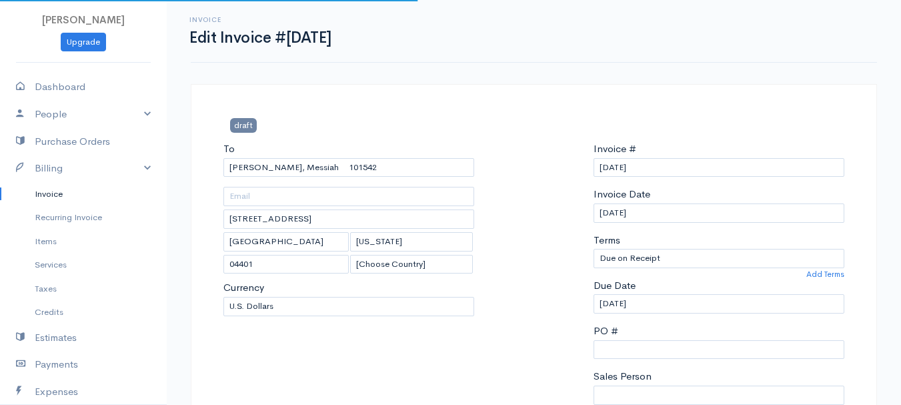
scroll to position [200, 0]
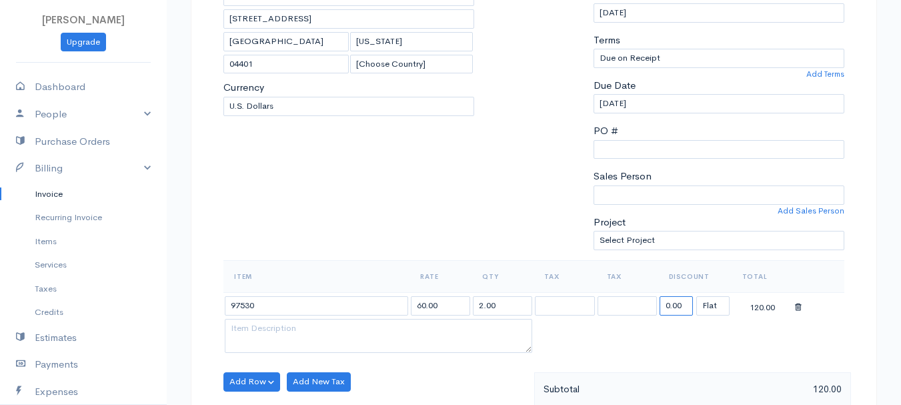
click at [682, 305] on input "0.00" at bounding box center [675, 305] width 33 height 19
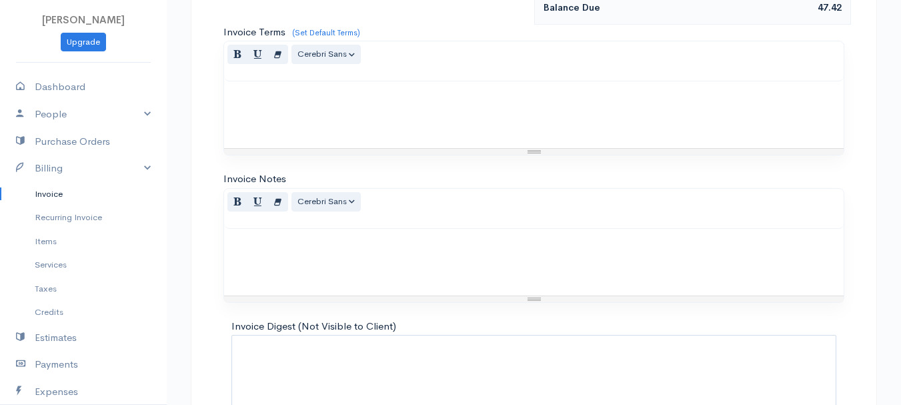
scroll to position [748, 0]
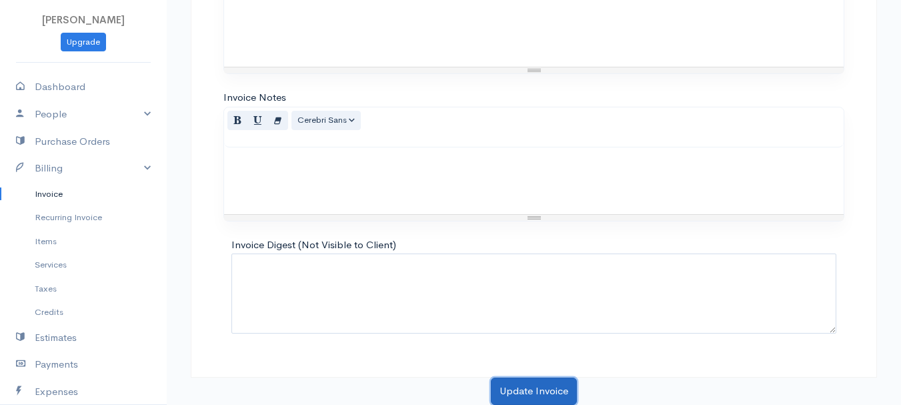
click at [531, 390] on button "Update Invoice" at bounding box center [534, 390] width 86 height 27
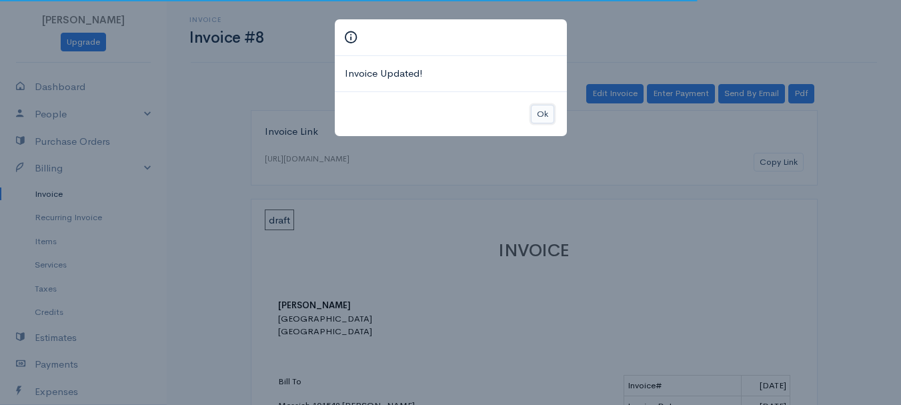
click at [544, 115] on button "Ok" at bounding box center [542, 114] width 23 height 19
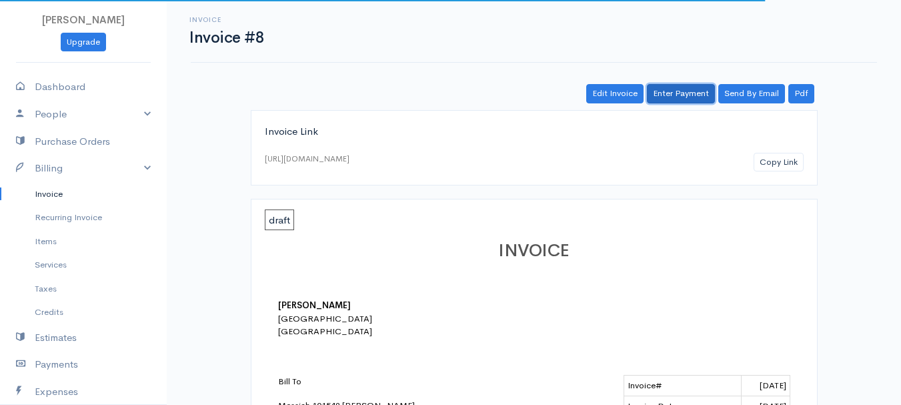
click at [696, 91] on link "Enter Payment" at bounding box center [681, 93] width 68 height 19
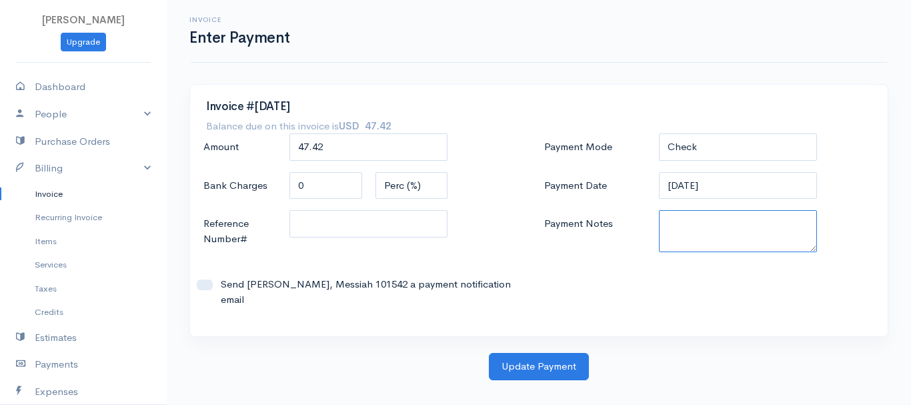
paste textarea "8200071456"
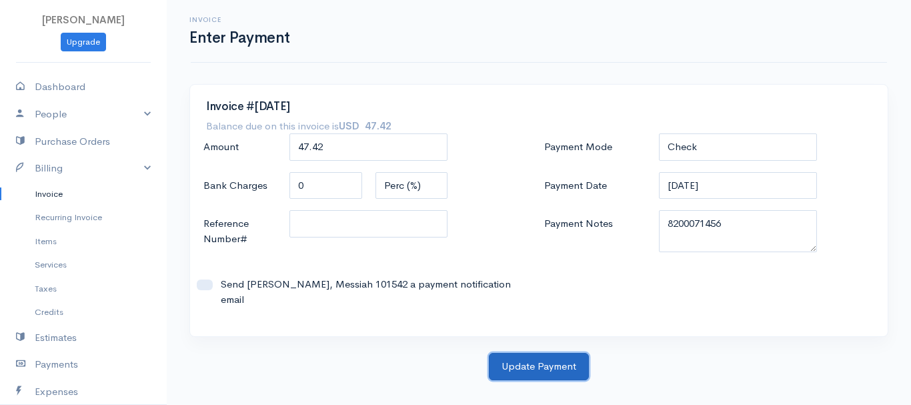
click at [545, 354] on button "Update Payment" at bounding box center [539, 366] width 100 height 27
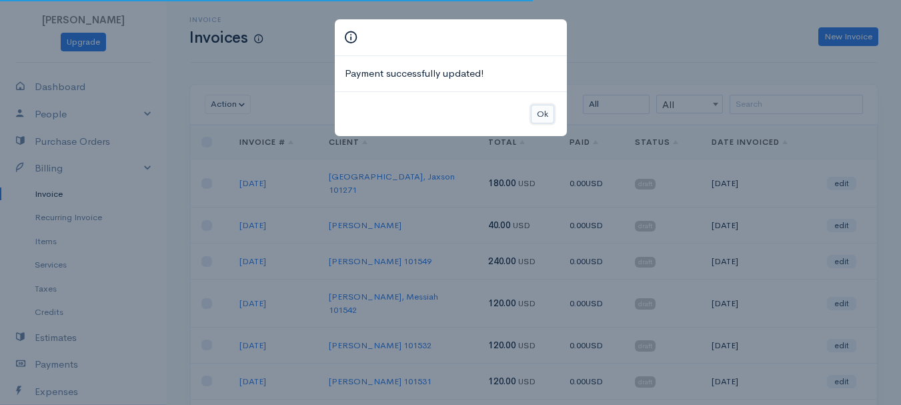
click at [547, 119] on button "Ok" at bounding box center [542, 114] width 23 height 19
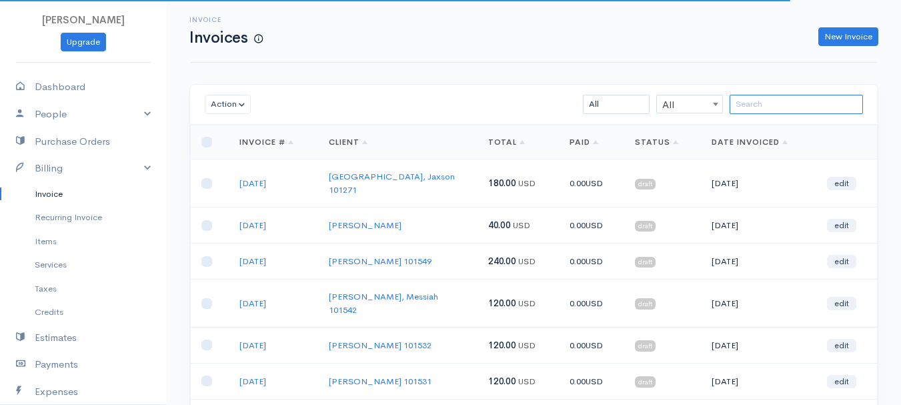
click at [805, 105] on input "search" at bounding box center [795, 104] width 133 height 19
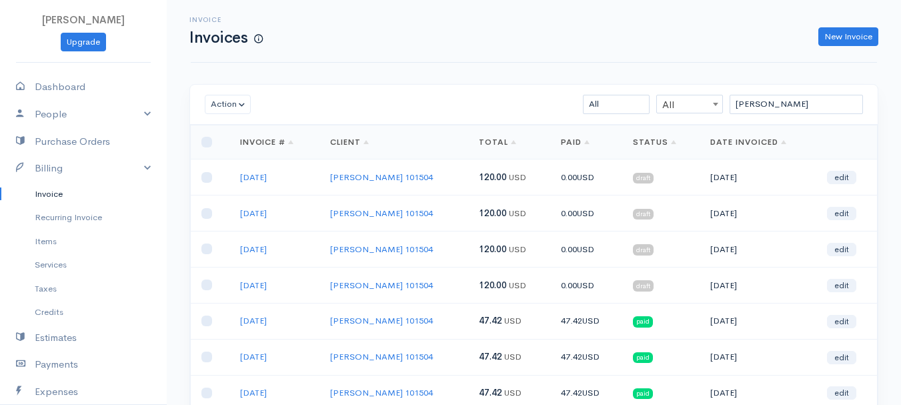
click at [844, 292] on td "edit" at bounding box center [846, 285] width 61 height 36
click at [843, 283] on link "edit" at bounding box center [841, 285] width 29 height 13
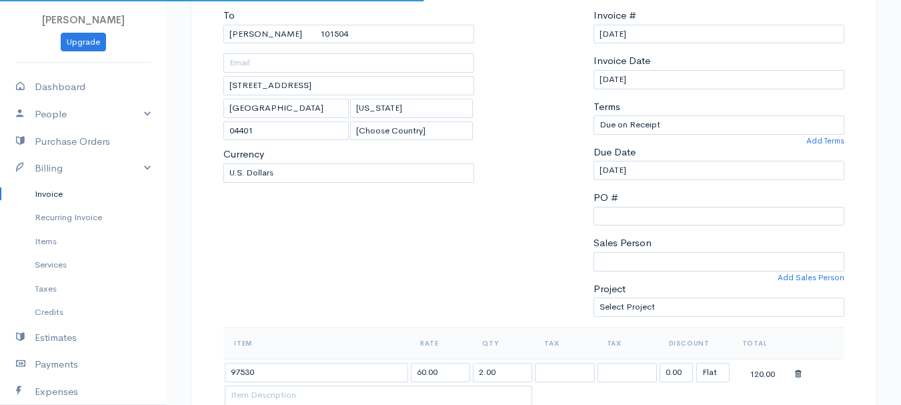
scroll to position [200, 0]
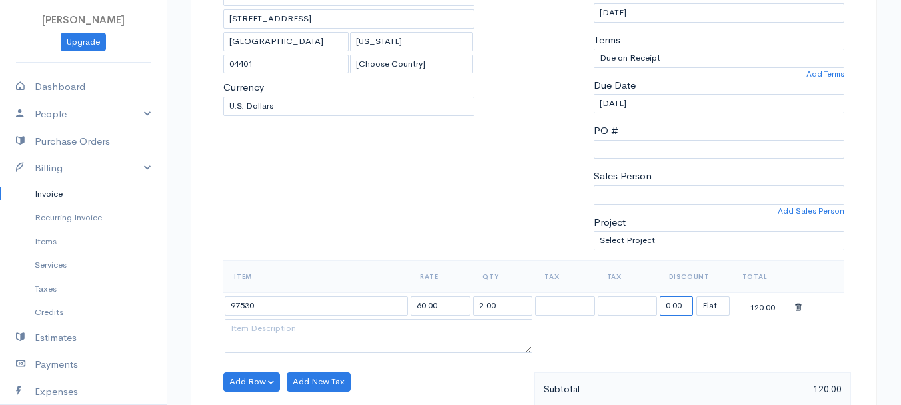
click at [678, 309] on input "0.00" at bounding box center [675, 305] width 33 height 19
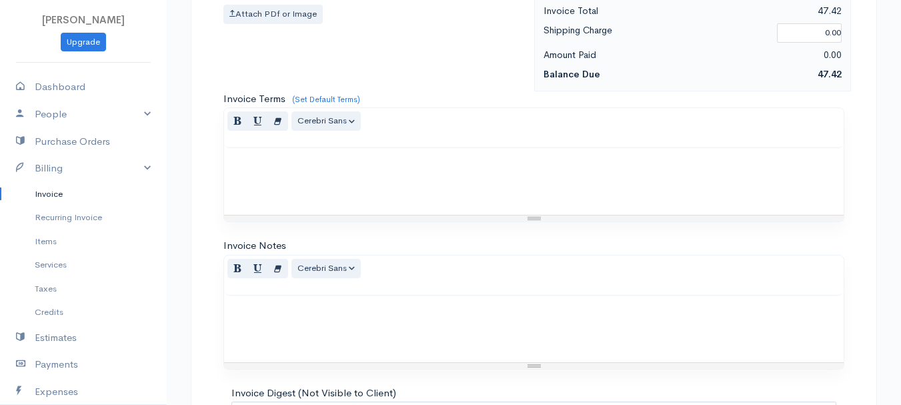
scroll to position [748, 0]
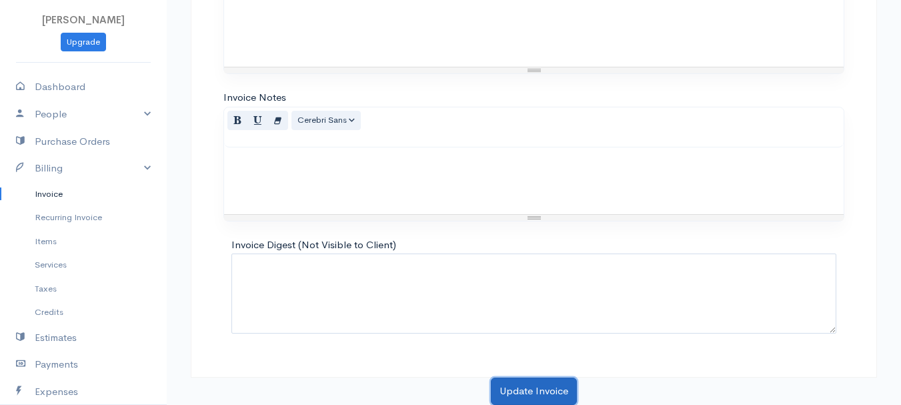
click at [546, 384] on button "Update Invoice" at bounding box center [534, 390] width 86 height 27
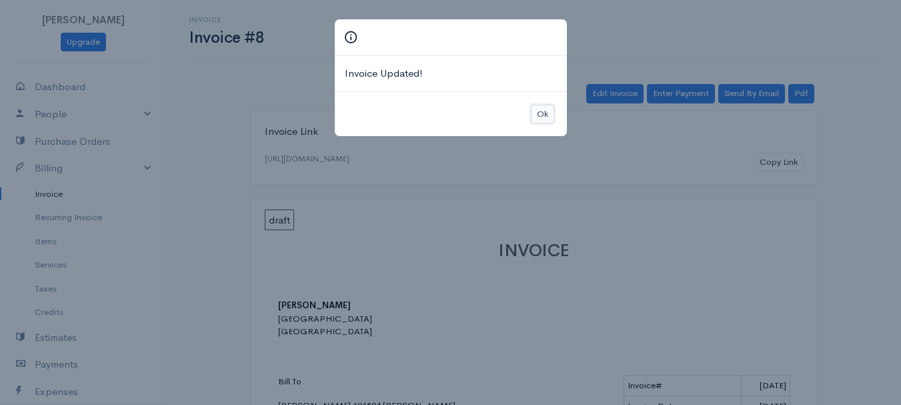
click at [535, 111] on button "Ok" at bounding box center [542, 114] width 23 height 19
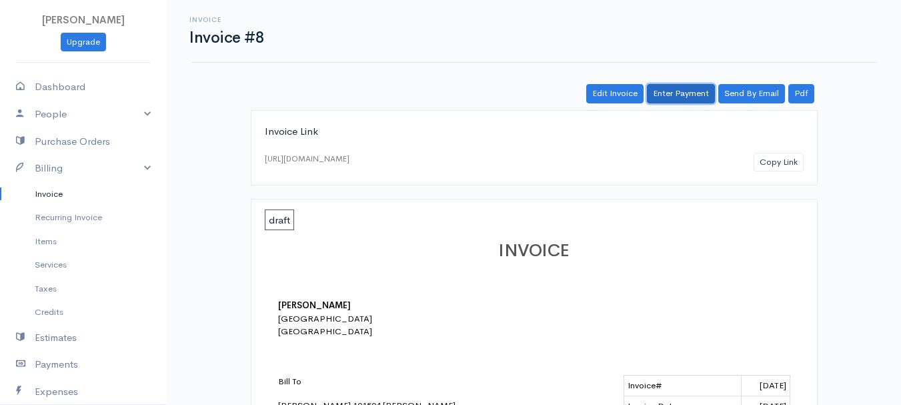
click at [691, 101] on link "Enter Payment" at bounding box center [681, 93] width 68 height 19
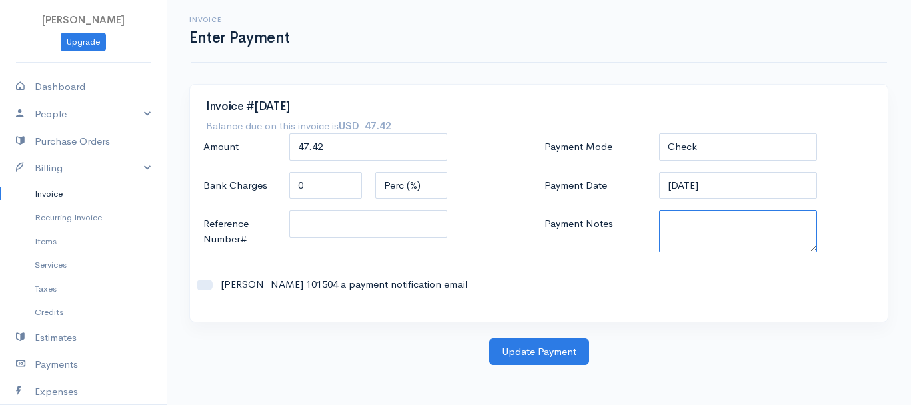
paste textarea "8200071456"
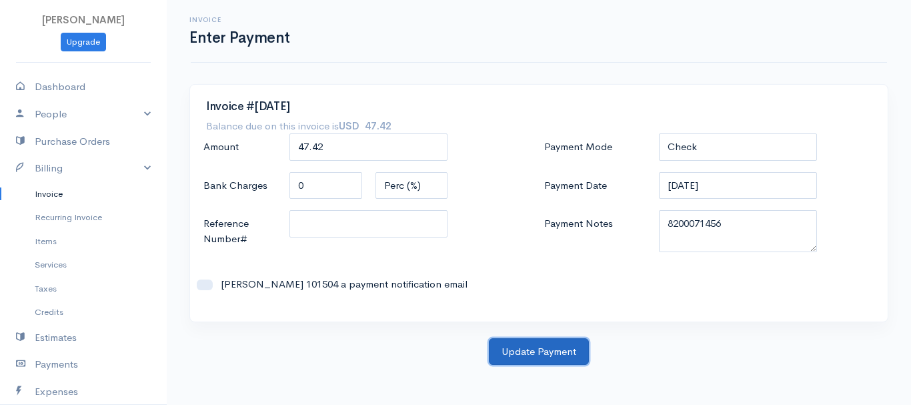
click at [527, 347] on button "Update Payment" at bounding box center [539, 351] width 100 height 27
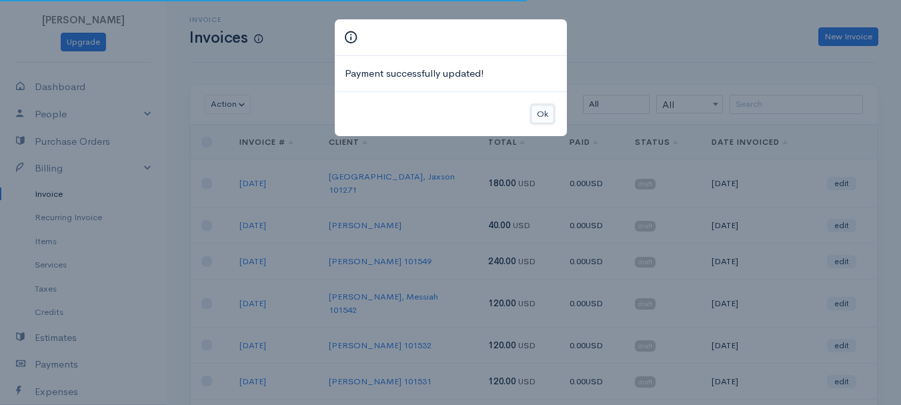
click at [543, 109] on button "Ok" at bounding box center [542, 114] width 23 height 19
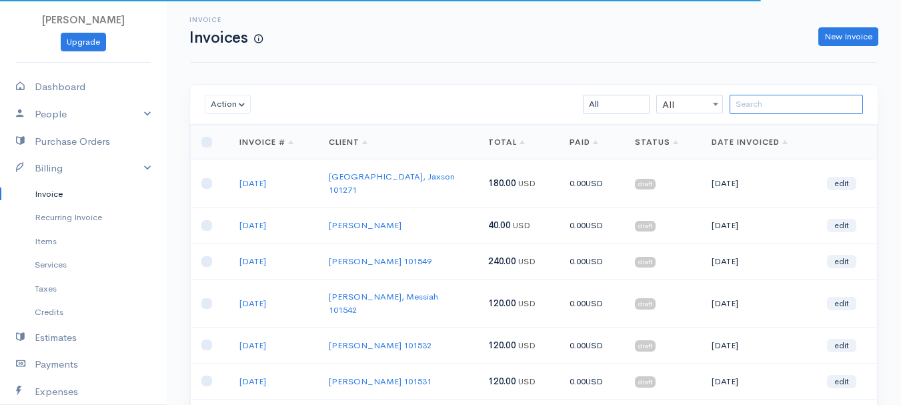
click at [801, 107] on input "search" at bounding box center [795, 104] width 133 height 19
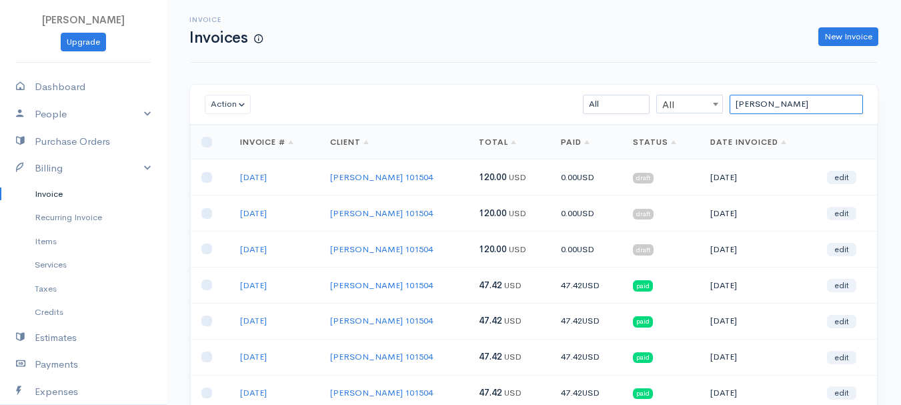
click at [745, 105] on input "[PERSON_NAME]" at bounding box center [795, 104] width 133 height 19
click at [838, 286] on link "edit" at bounding box center [841, 285] width 29 height 13
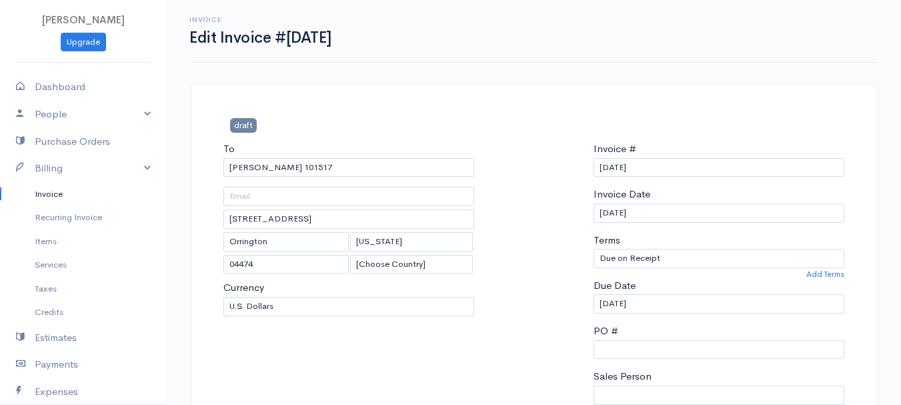
scroll to position [267, 0]
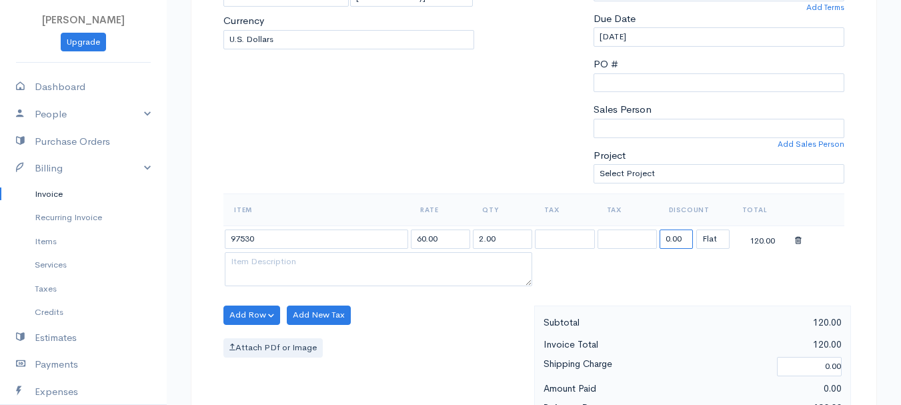
click at [681, 241] on input "0.00" at bounding box center [675, 238] width 33 height 19
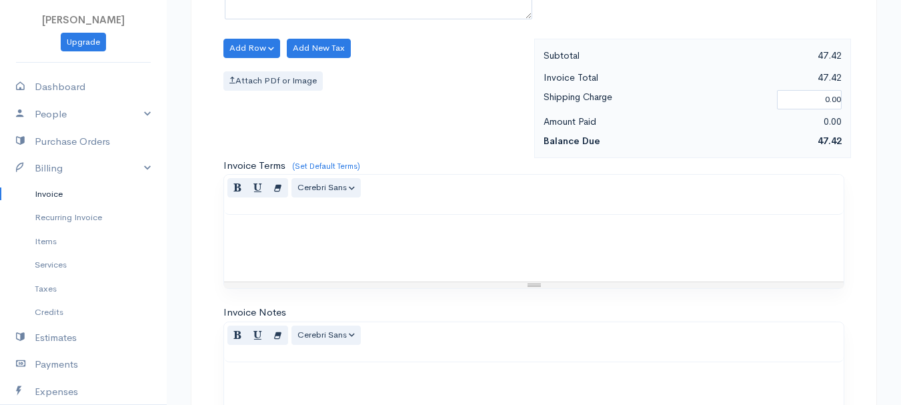
scroll to position [748, 0]
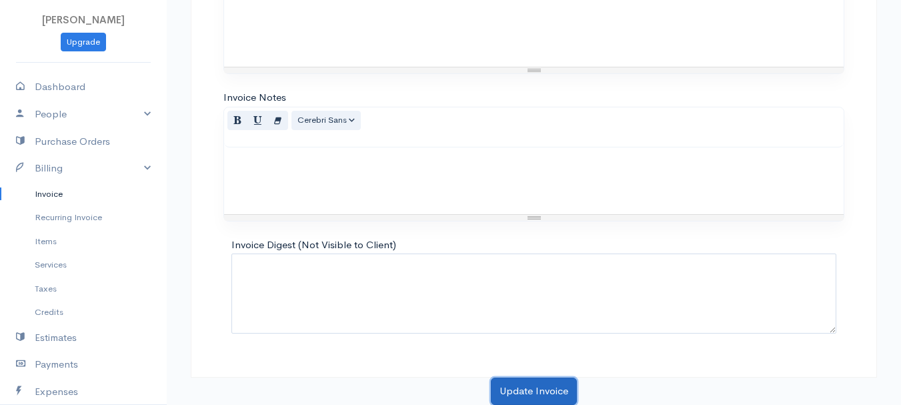
click at [547, 393] on button "Update Invoice" at bounding box center [534, 390] width 86 height 27
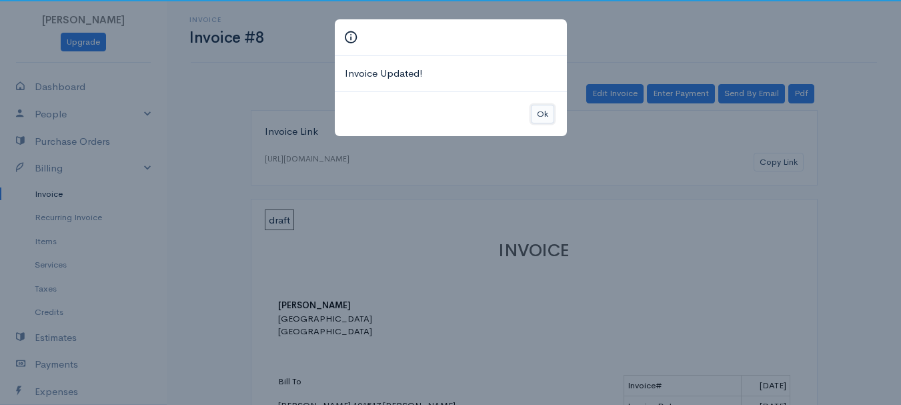
click at [539, 114] on button "Ok" at bounding box center [542, 114] width 23 height 19
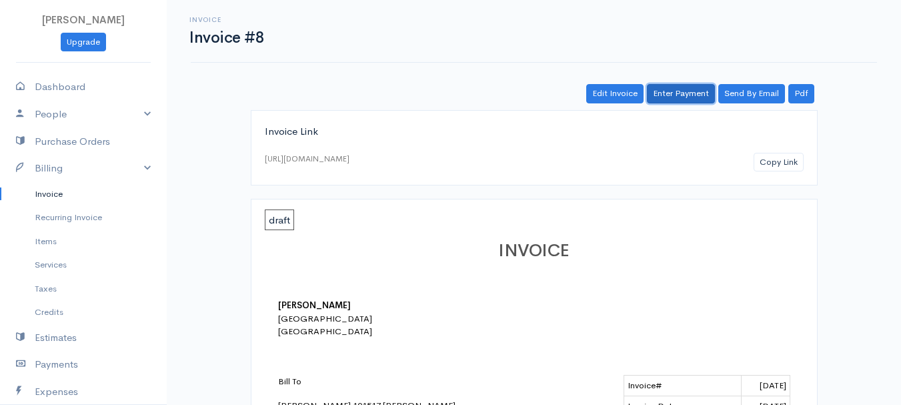
click at [686, 89] on link "Enter Payment" at bounding box center [681, 93] width 68 height 19
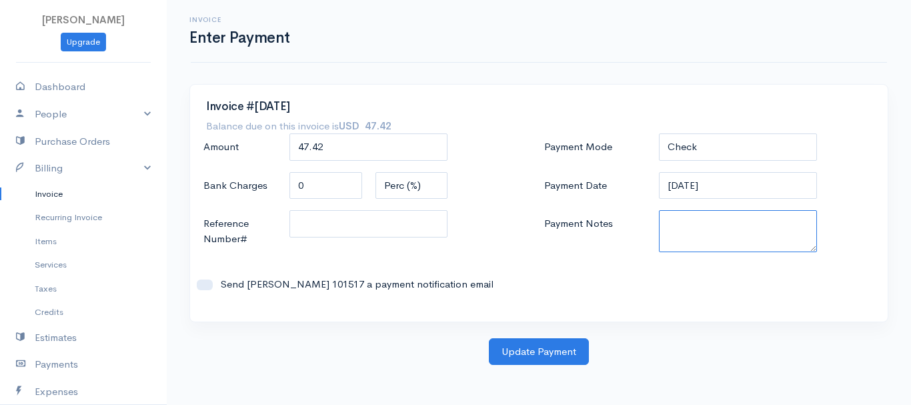
paste textarea "8200071456"
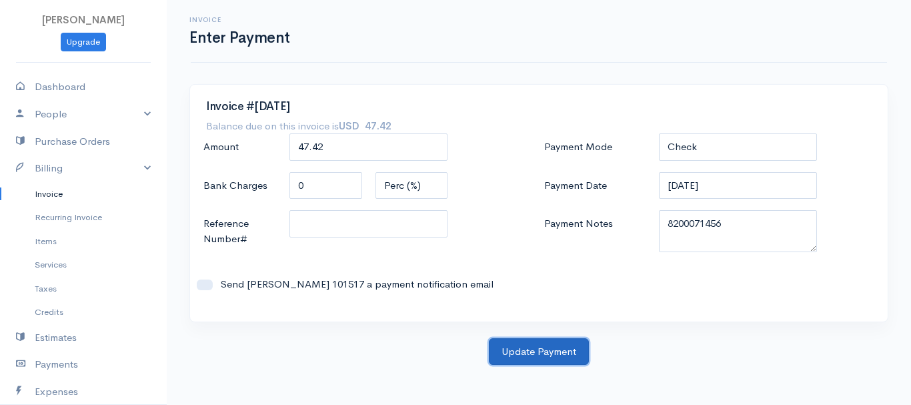
click at [517, 350] on button "Update Payment" at bounding box center [539, 351] width 100 height 27
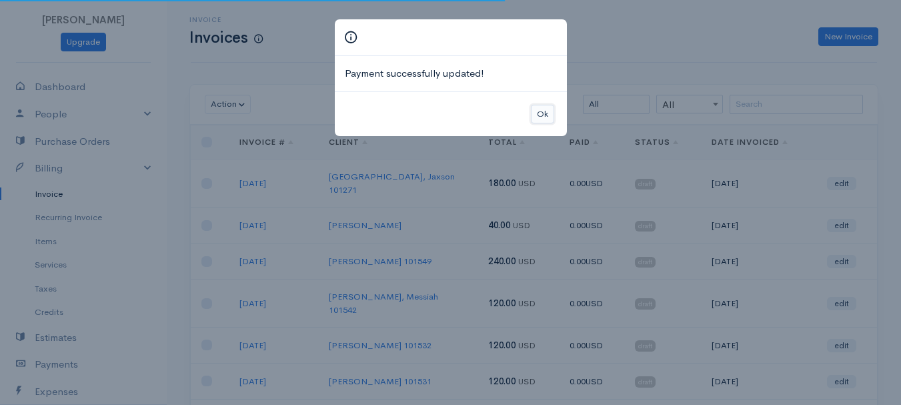
click at [542, 110] on button "Ok" at bounding box center [542, 114] width 23 height 19
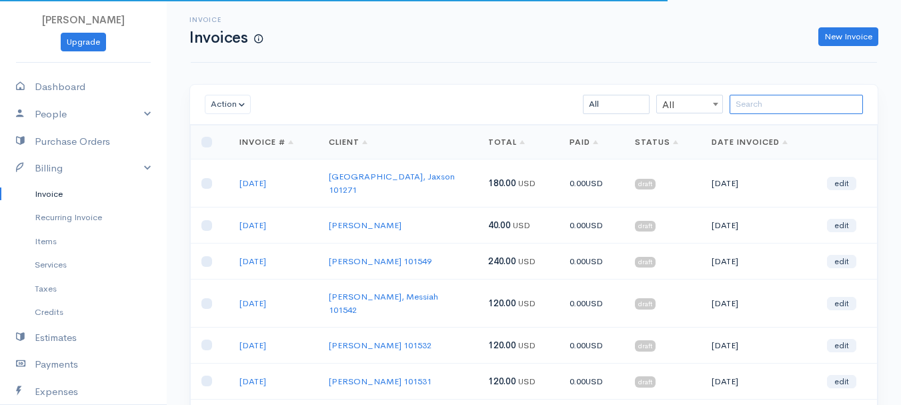
click at [749, 110] on input "search" at bounding box center [795, 104] width 133 height 19
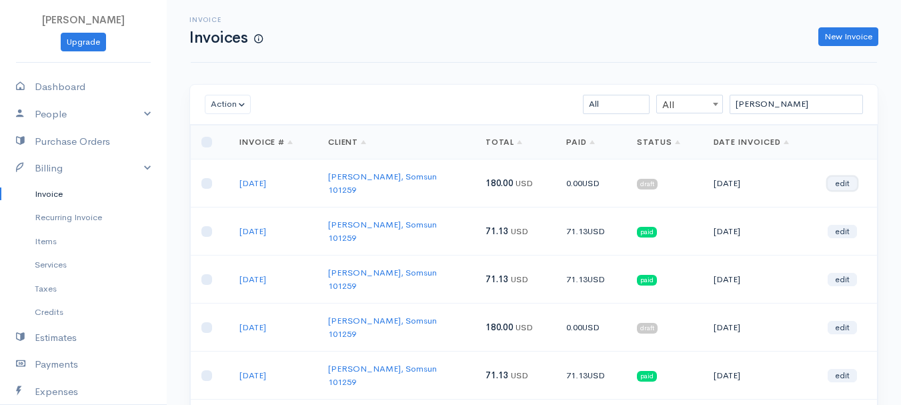
click at [853, 183] on link "edit" at bounding box center [841, 183] width 29 height 13
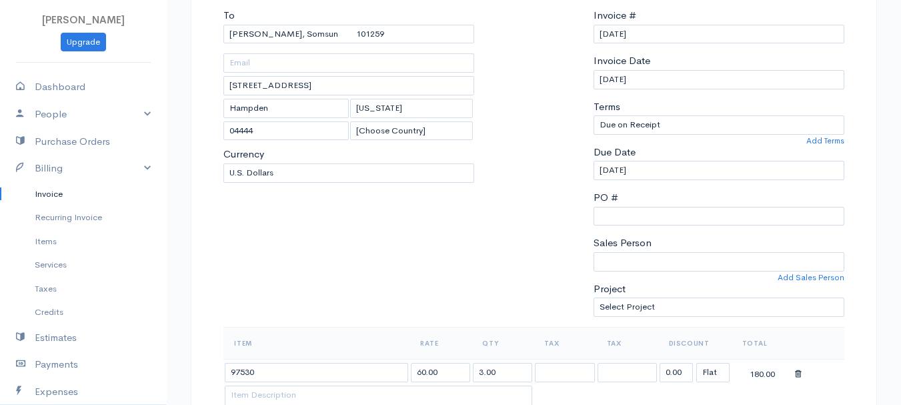
scroll to position [267, 0]
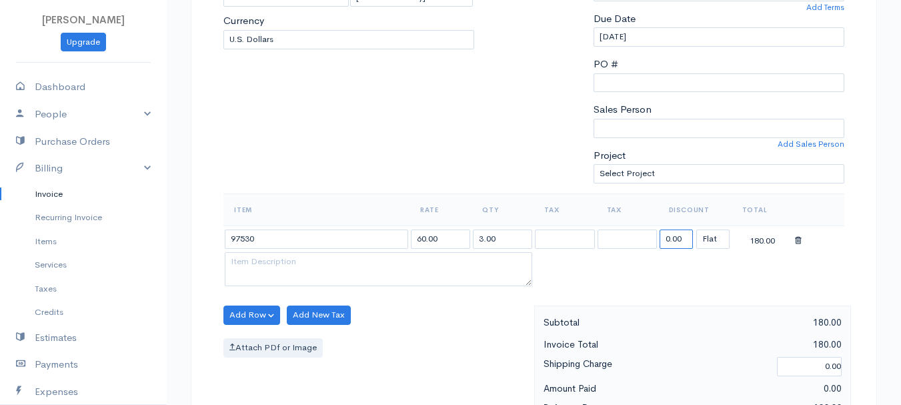
click at [671, 235] on input "0.00" at bounding box center [675, 238] width 33 height 19
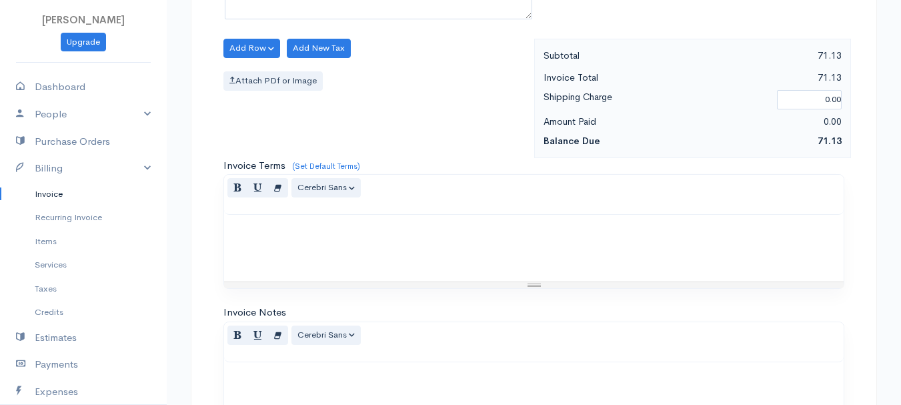
scroll to position [748, 0]
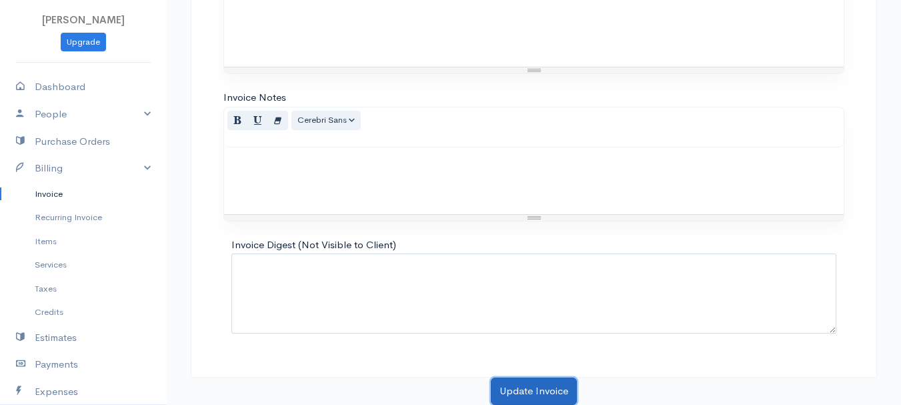
click at [547, 394] on button "Update Invoice" at bounding box center [534, 390] width 86 height 27
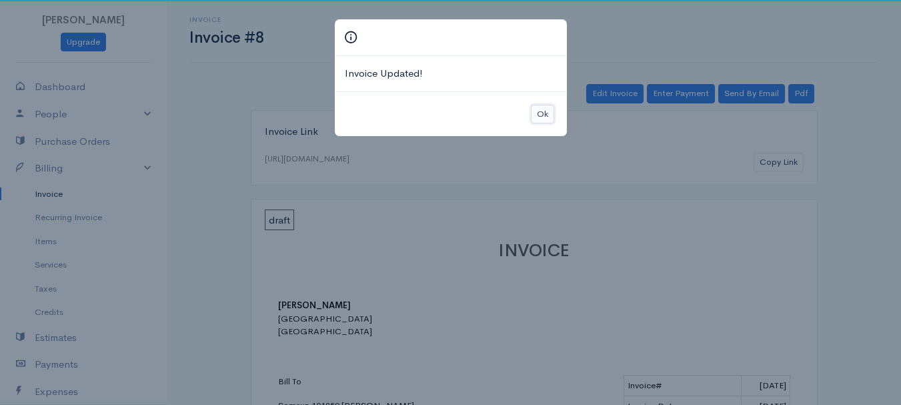
click at [546, 110] on button "Ok" at bounding box center [542, 114] width 23 height 19
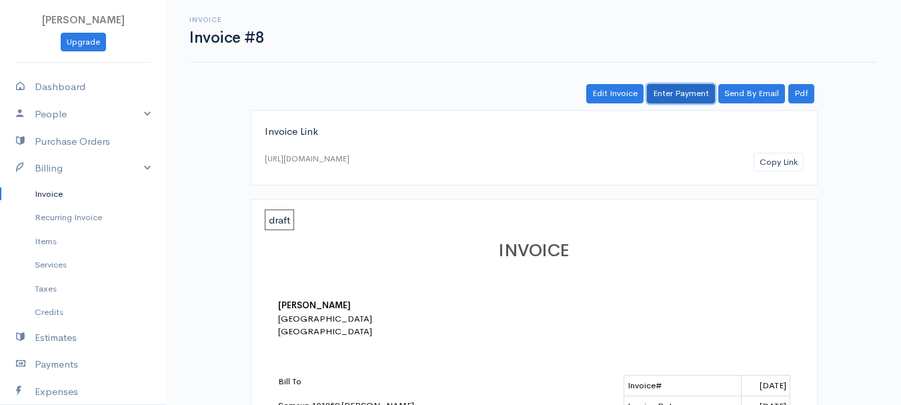
click at [678, 91] on link "Enter Payment" at bounding box center [681, 93] width 68 height 19
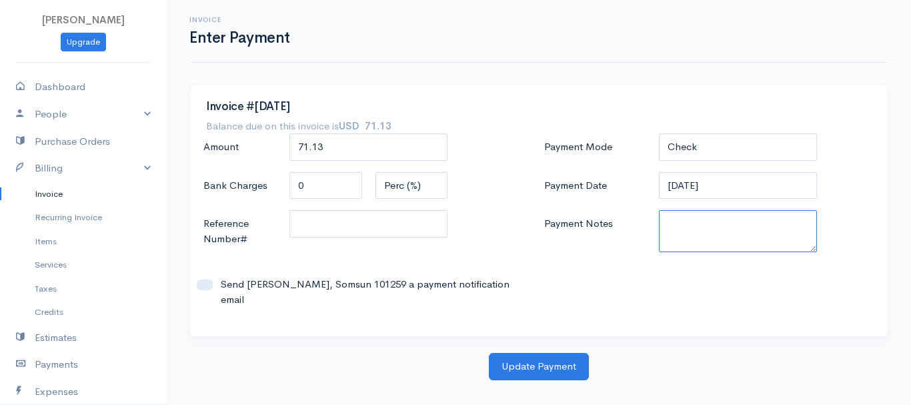
paste textarea "8200071456"
click at [549, 335] on div "Invoice #[DATE] Balance due on this invoice is USD 71.13 Amount 71.13 Bank Char…" at bounding box center [539, 218] width 712 height 269
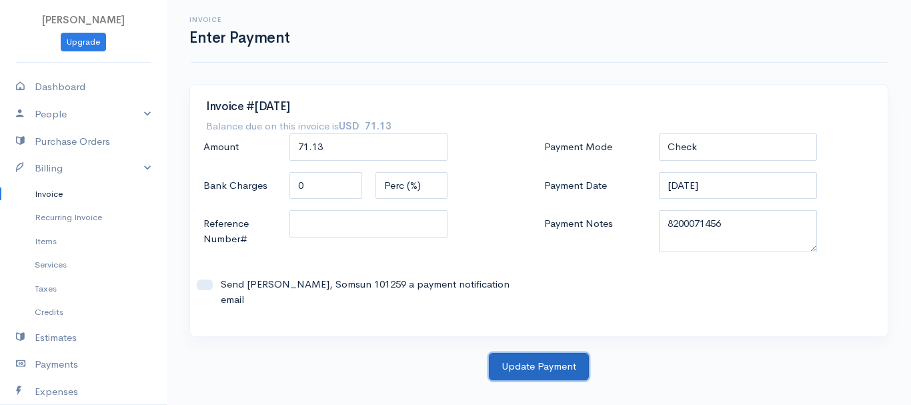
click at [549, 353] on button "Update Payment" at bounding box center [539, 366] width 100 height 27
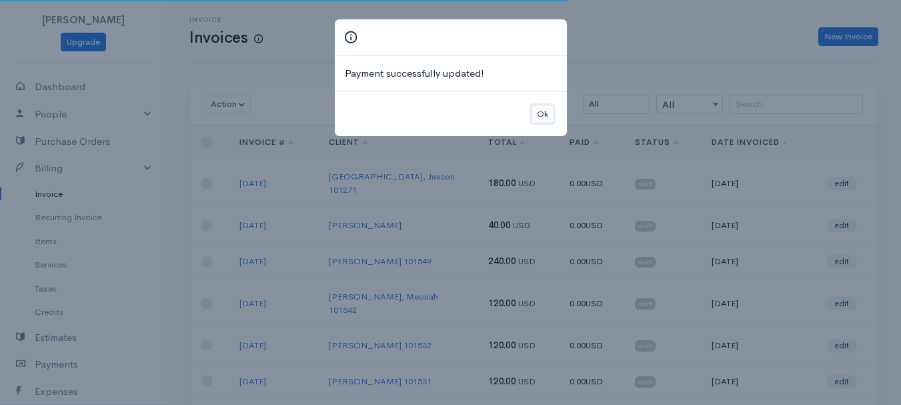
click at [544, 112] on button "Ok" at bounding box center [542, 114] width 23 height 19
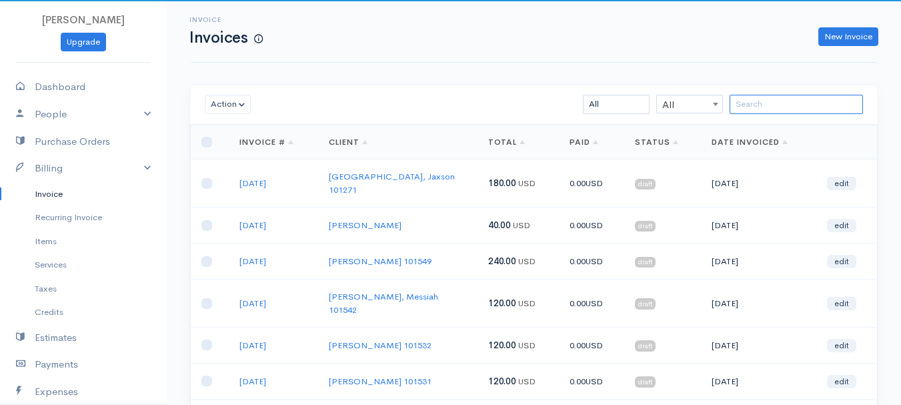
click at [782, 110] on input "search" at bounding box center [795, 104] width 133 height 19
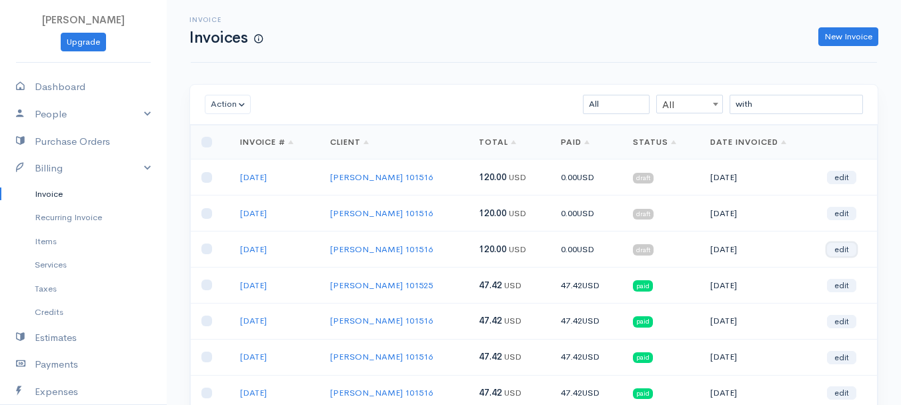
click at [847, 249] on link "edit" at bounding box center [841, 249] width 29 height 13
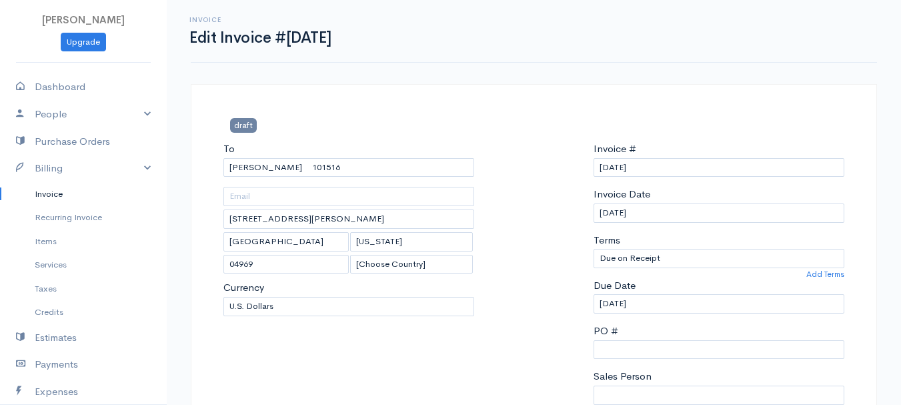
scroll to position [200, 0]
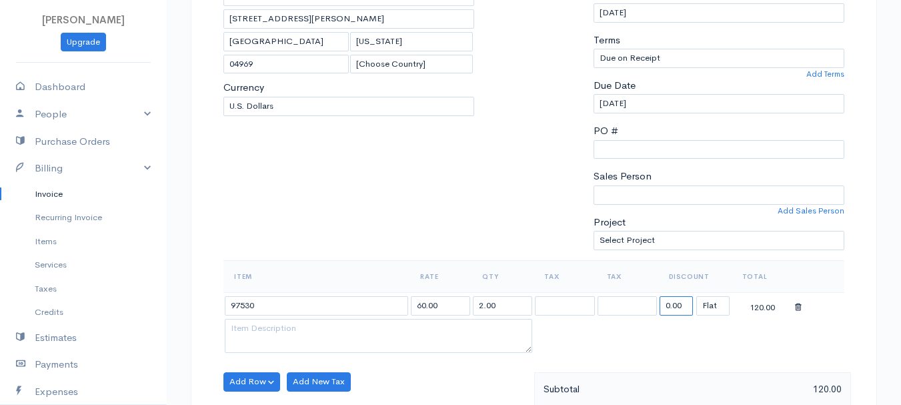
click at [664, 299] on input "0.00" at bounding box center [675, 305] width 33 height 19
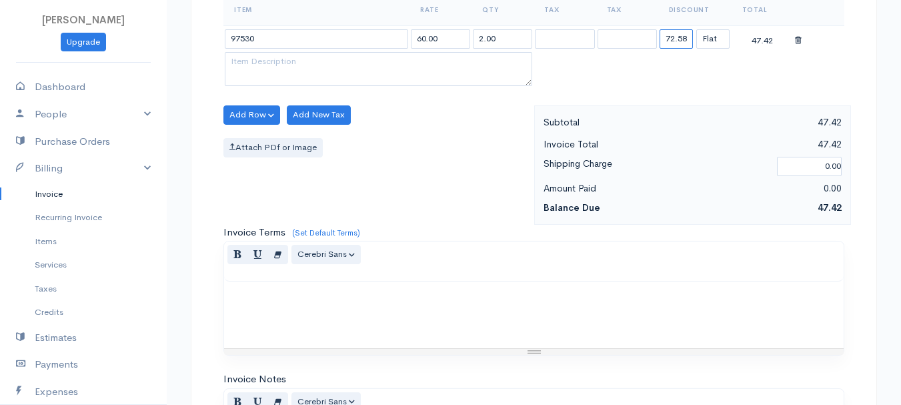
scroll to position [748, 0]
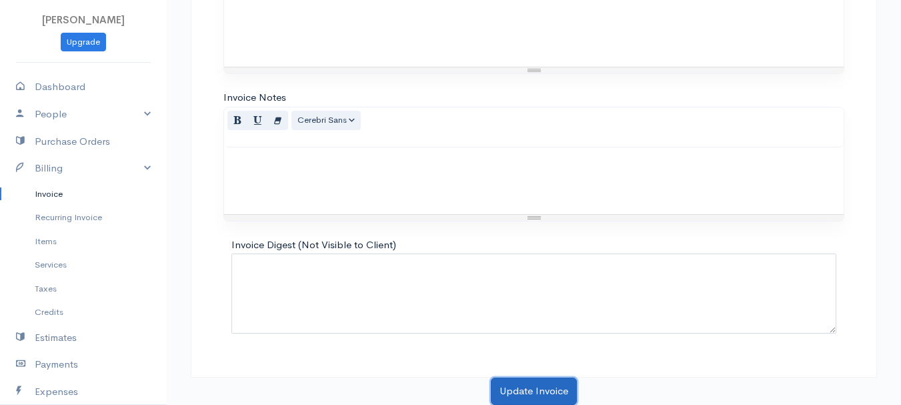
click at [528, 383] on button "Update Invoice" at bounding box center [534, 390] width 86 height 27
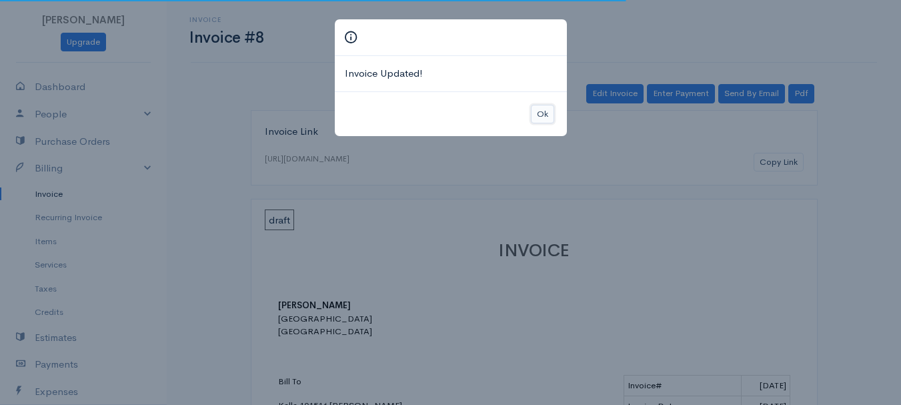
click at [544, 107] on button "Ok" at bounding box center [542, 114] width 23 height 19
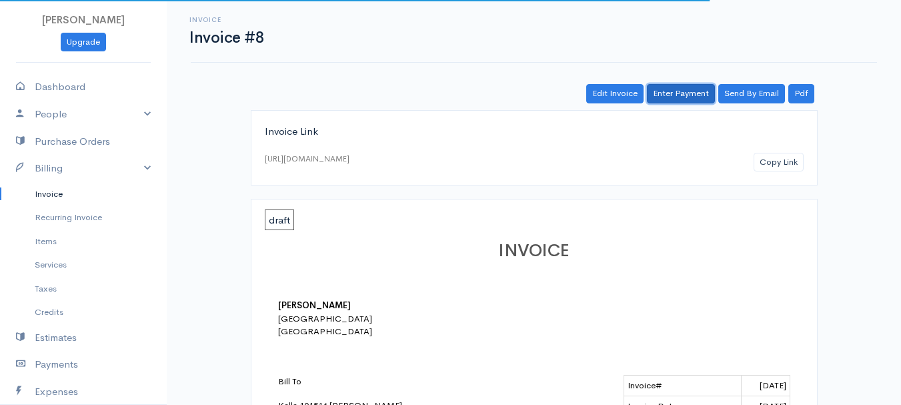
click at [673, 96] on link "Enter Payment" at bounding box center [681, 93] width 68 height 19
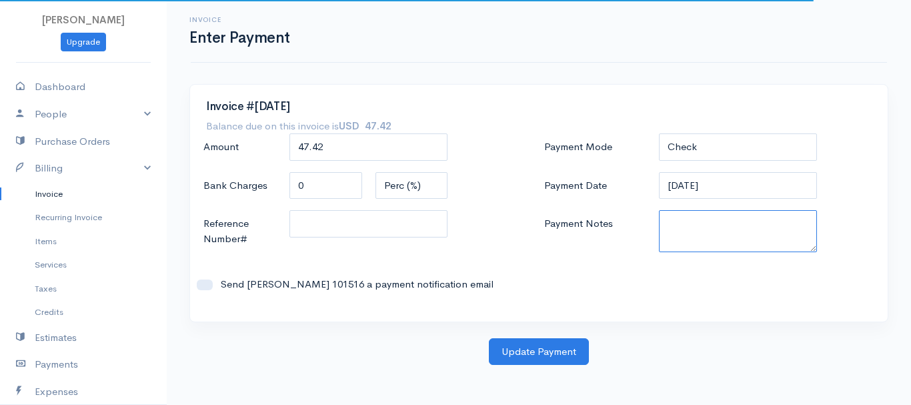
paste textarea "8200071456"
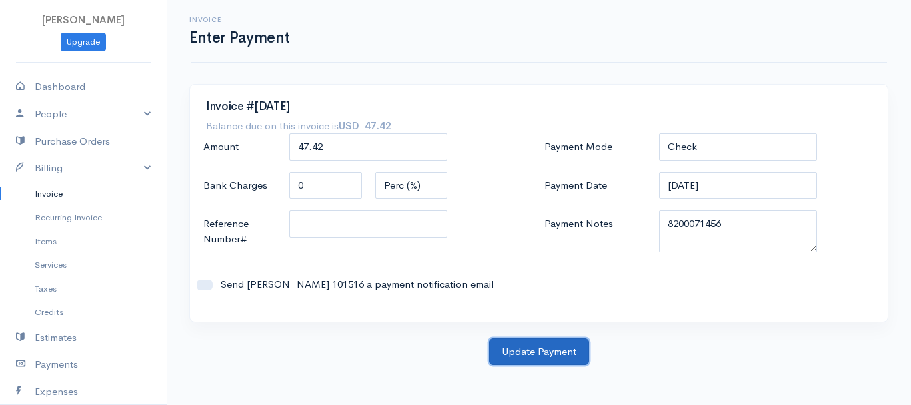
click at [543, 339] on button "Update Payment" at bounding box center [539, 351] width 100 height 27
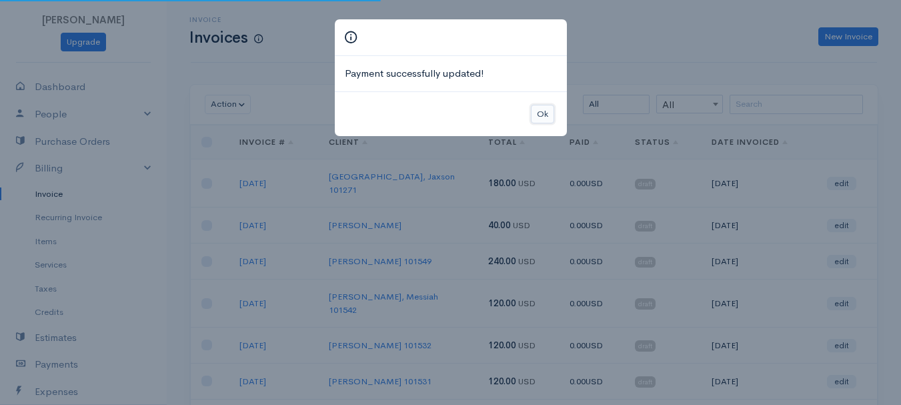
click at [546, 106] on button "Ok" at bounding box center [542, 114] width 23 height 19
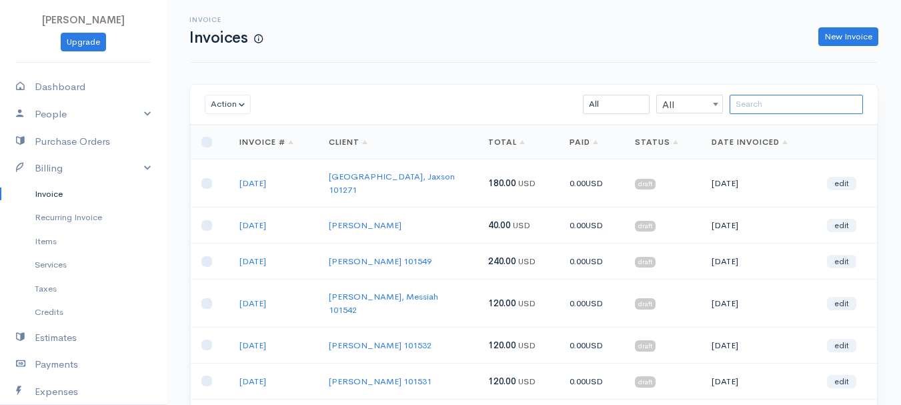
click at [772, 109] on input "search" at bounding box center [795, 104] width 133 height 19
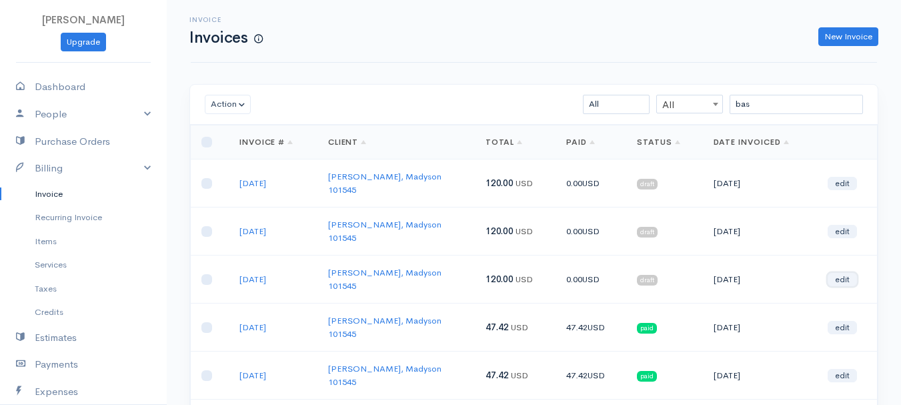
click at [845, 273] on link "edit" at bounding box center [841, 279] width 29 height 13
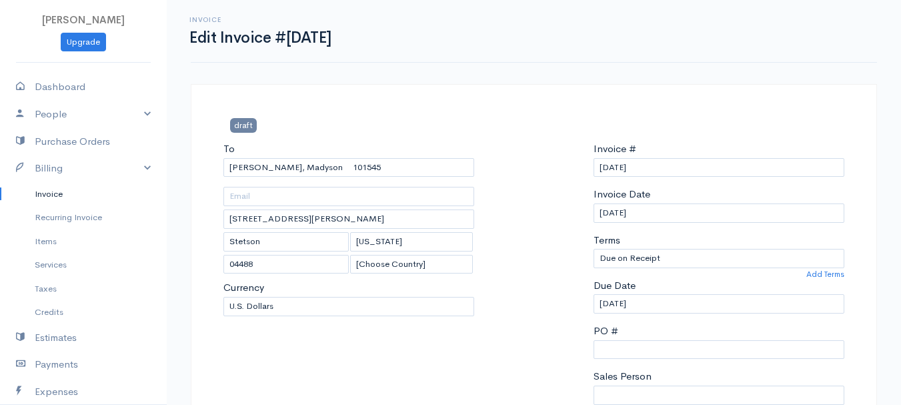
scroll to position [267, 0]
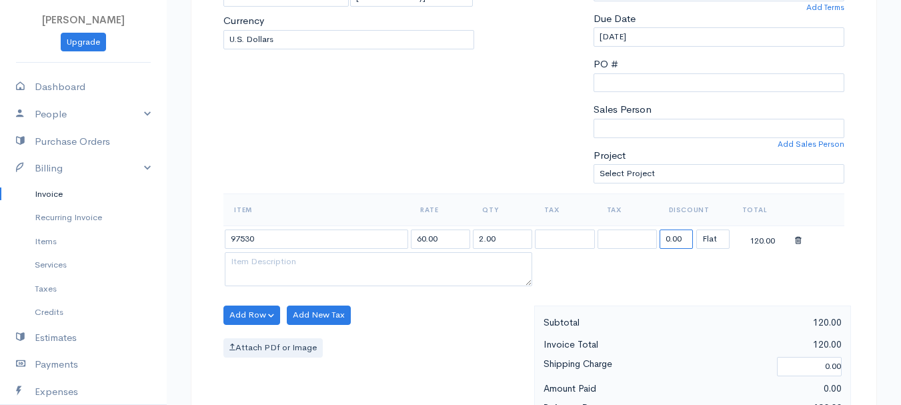
click at [681, 242] on input "0.00" at bounding box center [675, 238] width 33 height 19
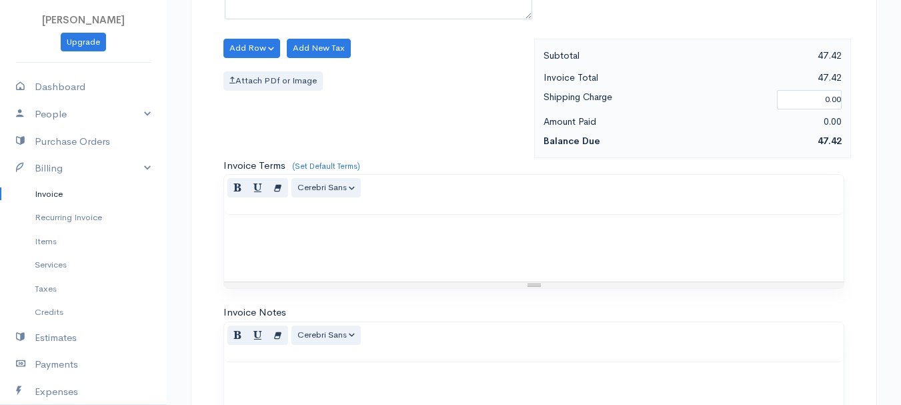
scroll to position [748, 0]
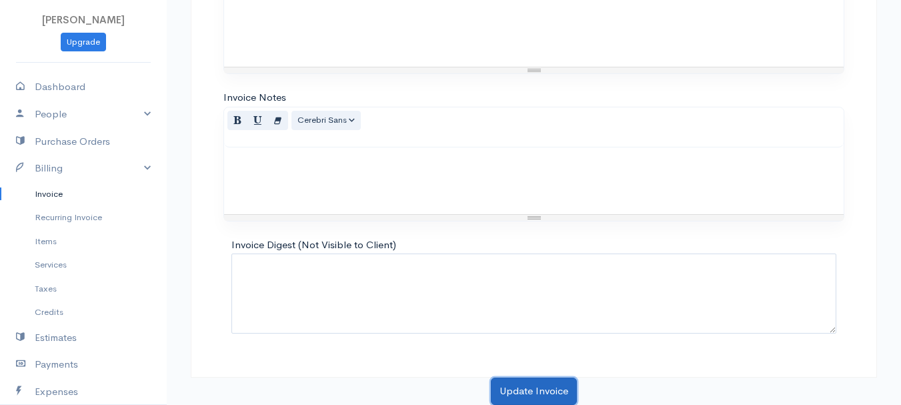
click at [527, 385] on button "Update Invoice" at bounding box center [534, 390] width 86 height 27
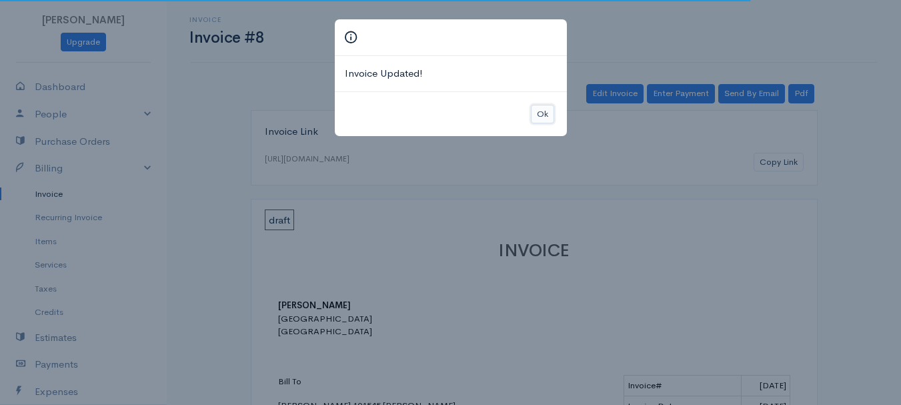
click at [539, 107] on button "Ok" at bounding box center [542, 114] width 23 height 19
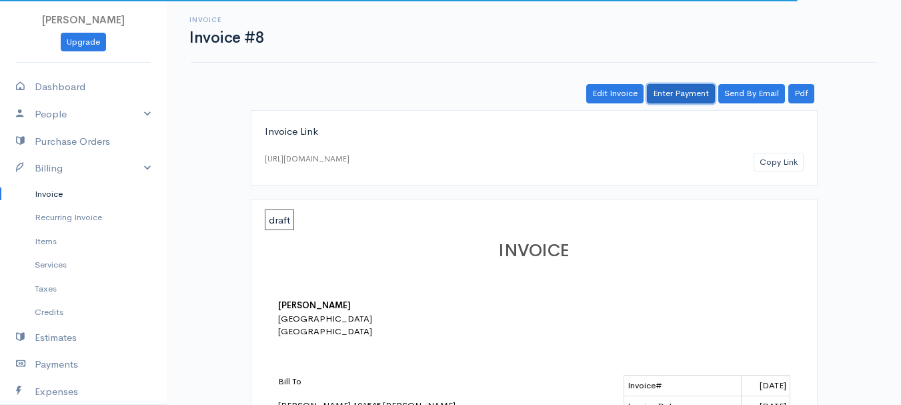
drag, startPoint x: 699, startPoint y: 89, endPoint x: 701, endPoint y: 103, distance: 14.1
click at [700, 89] on link "Enter Payment" at bounding box center [681, 93] width 68 height 19
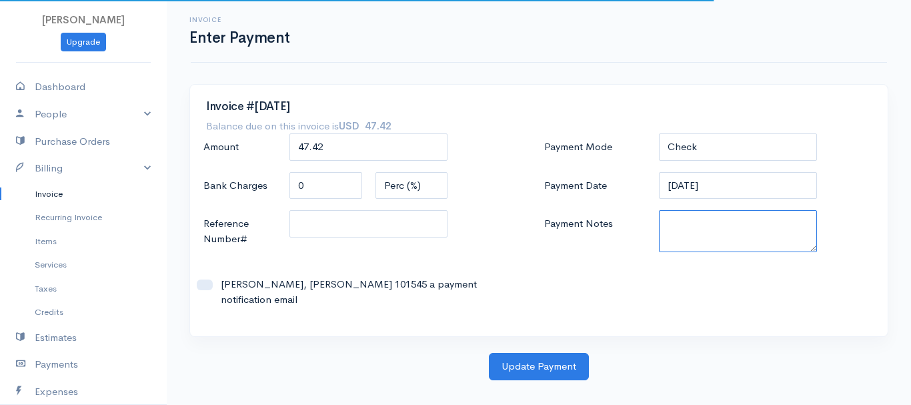
paste textarea "8200071456"
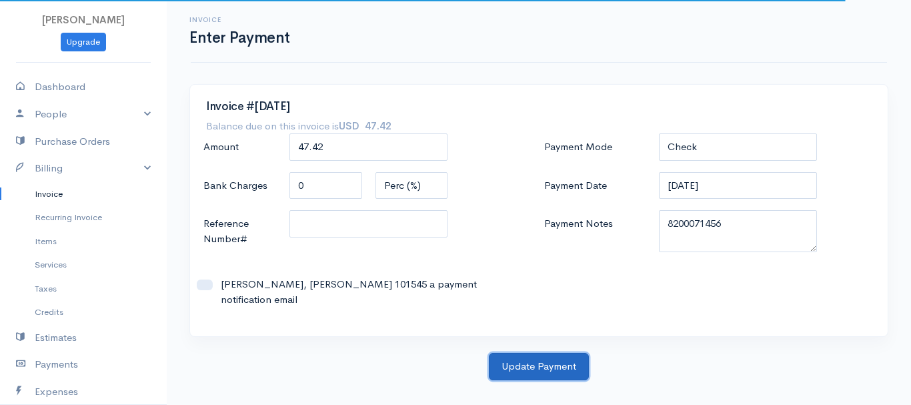
click at [553, 353] on button "Update Payment" at bounding box center [539, 366] width 100 height 27
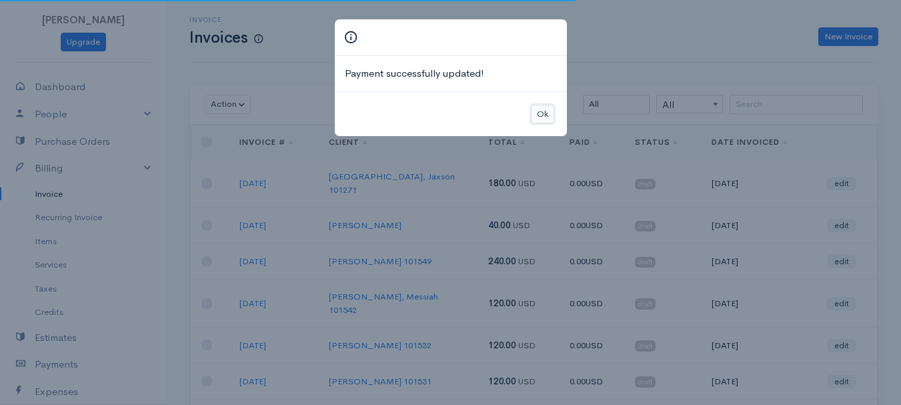
click at [543, 111] on button "Ok" at bounding box center [542, 114] width 23 height 19
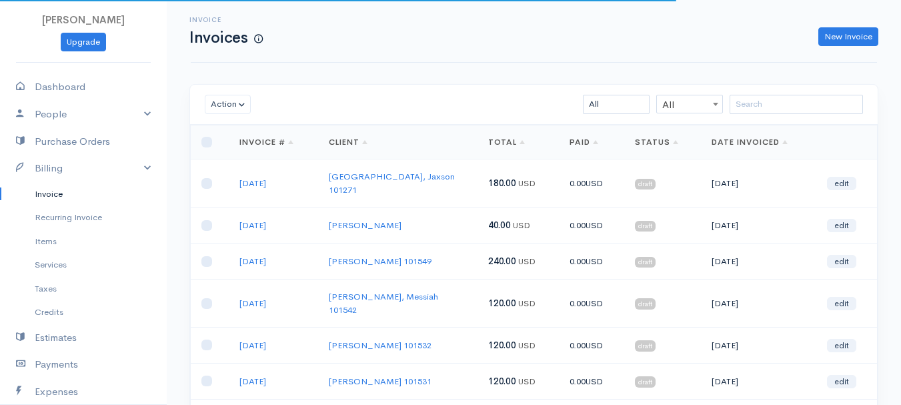
click at [770, 93] on div "Action Archive Delete Download PDF Send Mark as Sent Mark Un-Sent Enter Payment…" at bounding box center [533, 105] width 687 height 40
click at [768, 102] on input "search" at bounding box center [795, 104] width 133 height 19
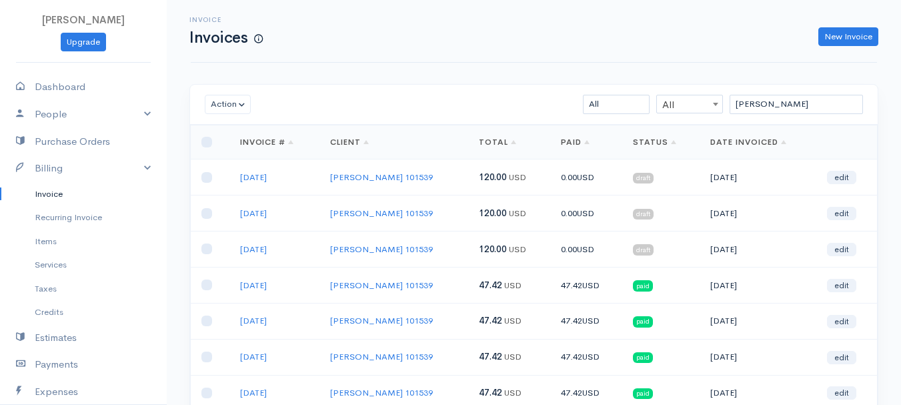
click at [859, 250] on td "edit" at bounding box center [846, 249] width 61 height 36
click at [831, 247] on link "edit" at bounding box center [841, 249] width 29 height 13
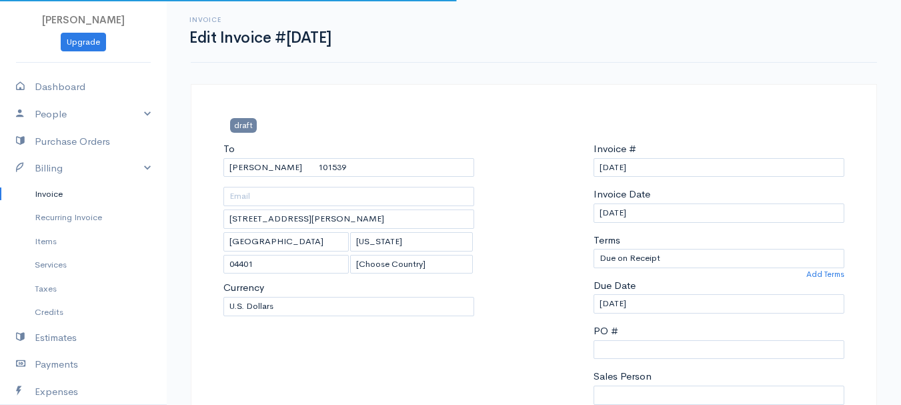
scroll to position [333, 0]
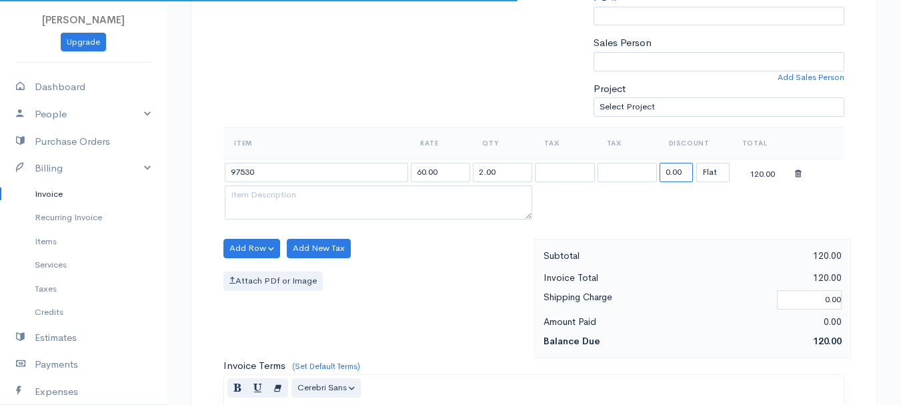
click at [677, 180] on input "0.00" at bounding box center [675, 172] width 33 height 19
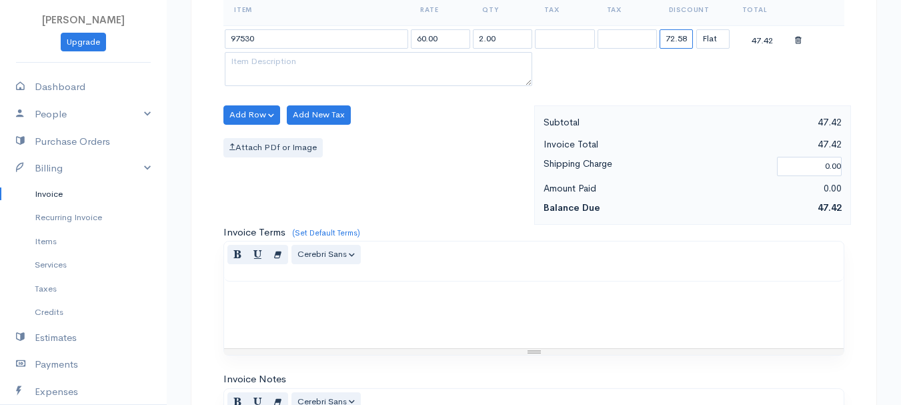
scroll to position [748, 0]
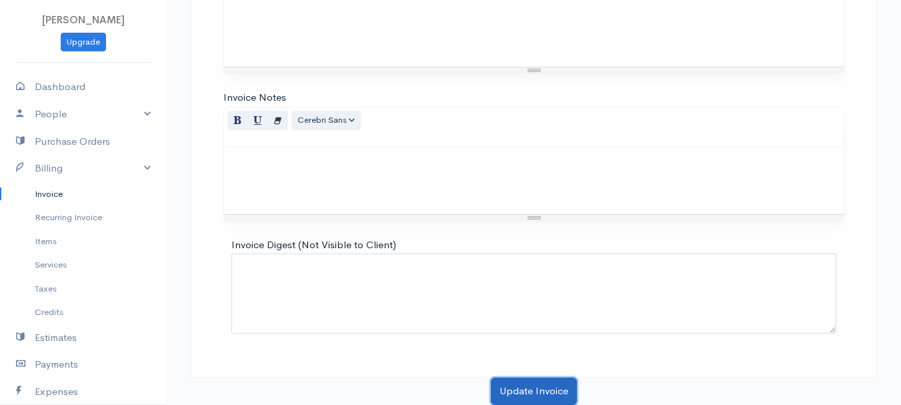
click at [531, 390] on button "Update Invoice" at bounding box center [534, 390] width 86 height 27
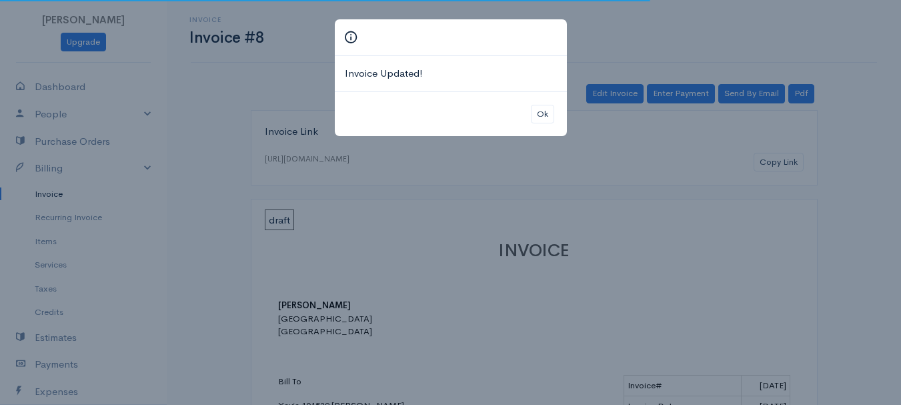
click at [554, 110] on div "Ok" at bounding box center [451, 113] width 232 height 45
click at [543, 112] on button "Ok" at bounding box center [542, 114] width 23 height 19
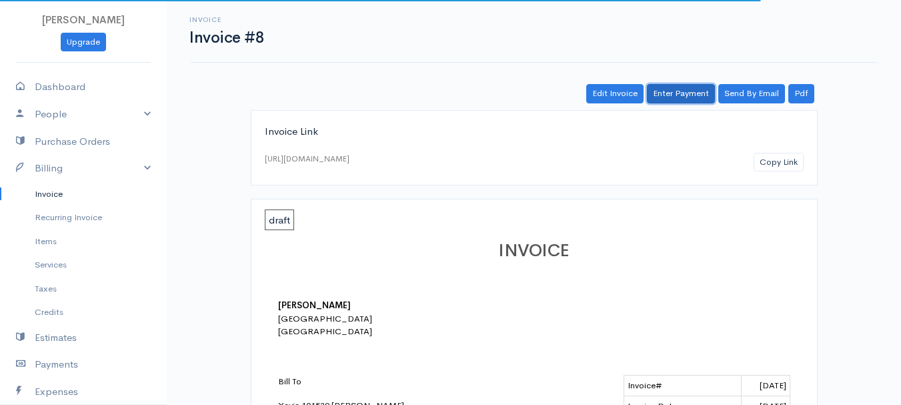
click at [669, 85] on link "Enter Payment" at bounding box center [681, 93] width 68 height 19
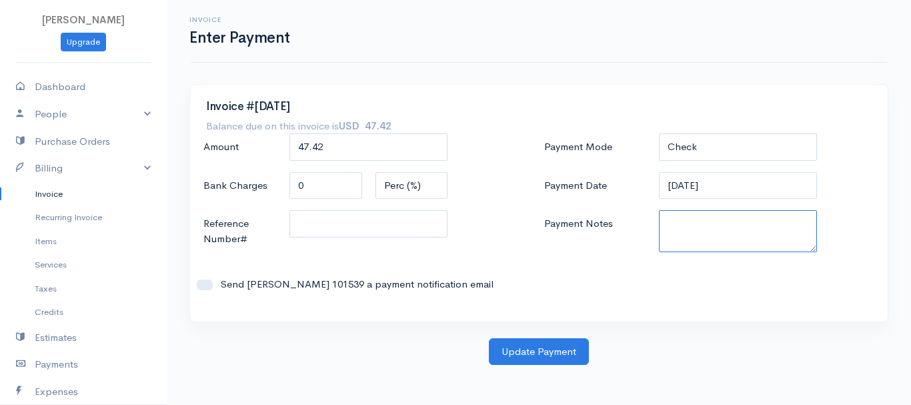
paste textarea "8200071456"
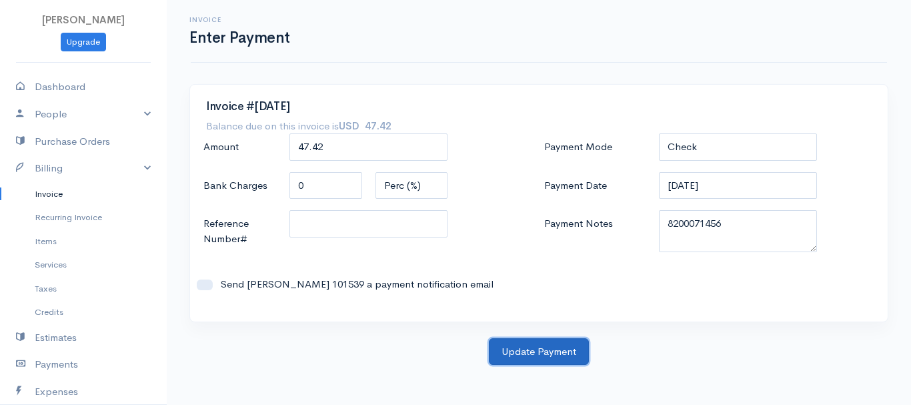
click at [551, 350] on button "Update Payment" at bounding box center [539, 351] width 100 height 27
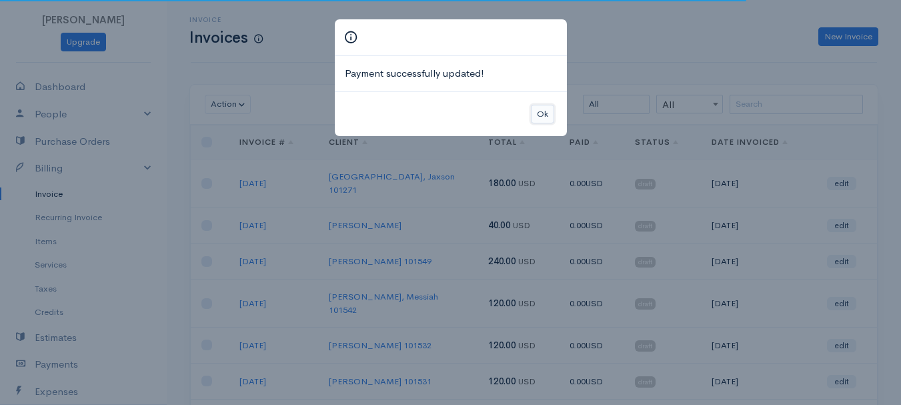
click at [543, 114] on button "Ok" at bounding box center [542, 114] width 23 height 19
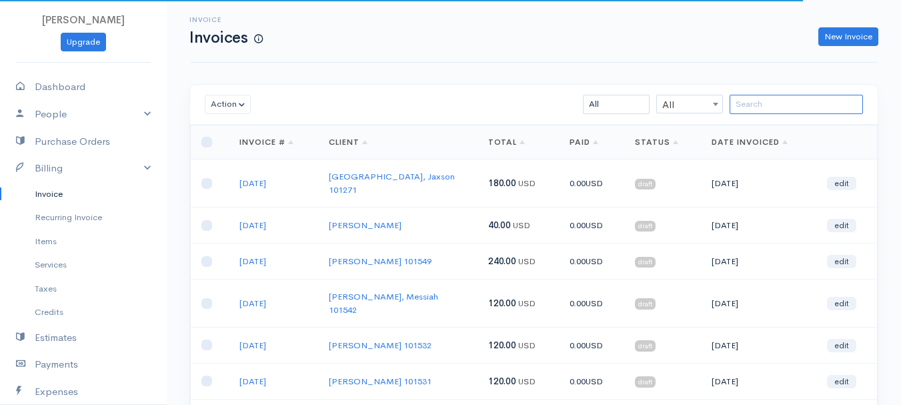
click at [767, 103] on input "search" at bounding box center [795, 104] width 133 height 19
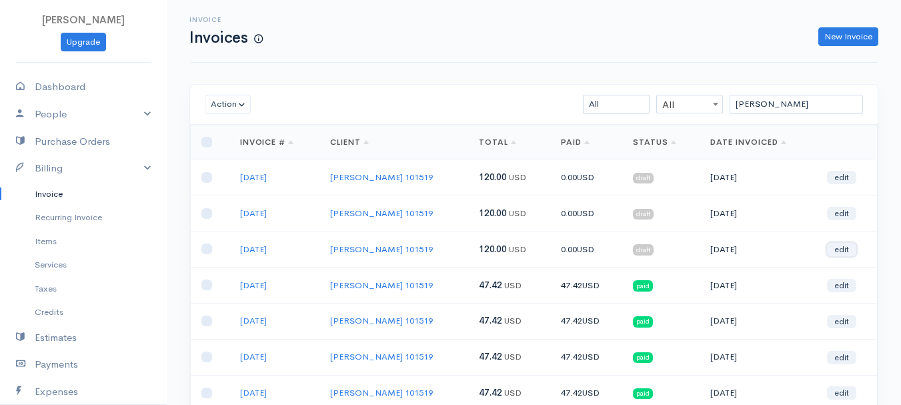
click at [846, 249] on link "edit" at bounding box center [841, 249] width 29 height 13
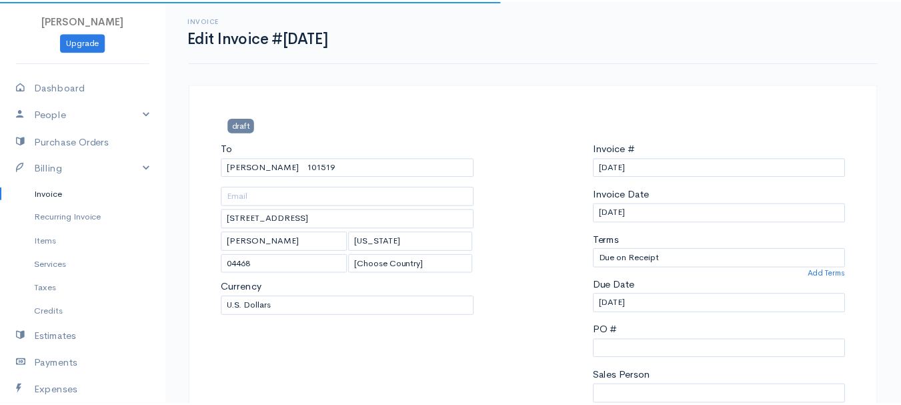
scroll to position [267, 0]
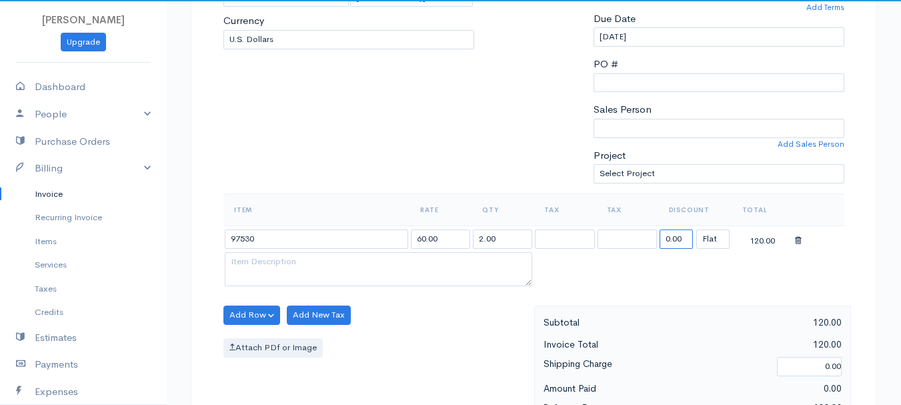
click at [681, 235] on input "0.00" at bounding box center [675, 238] width 33 height 19
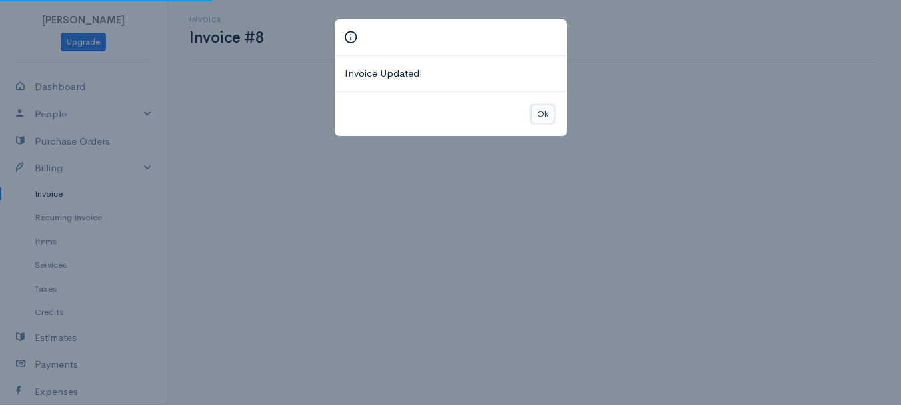
click at [548, 114] on button "Ok" at bounding box center [542, 114] width 23 height 19
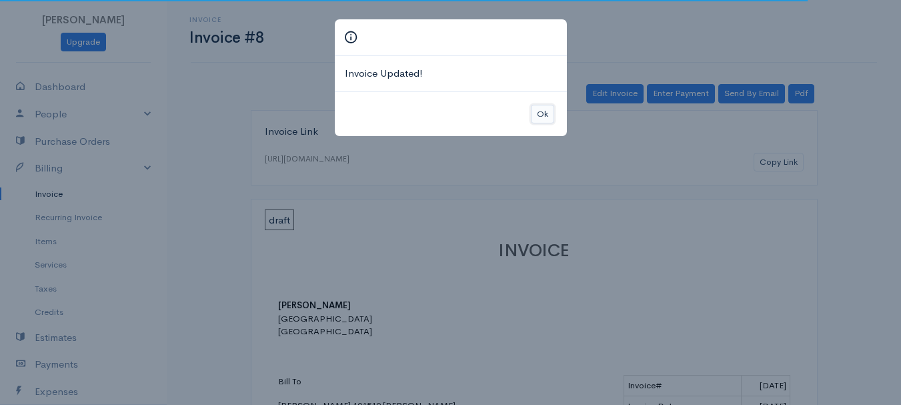
click at [547, 113] on button "Ok" at bounding box center [542, 114] width 23 height 19
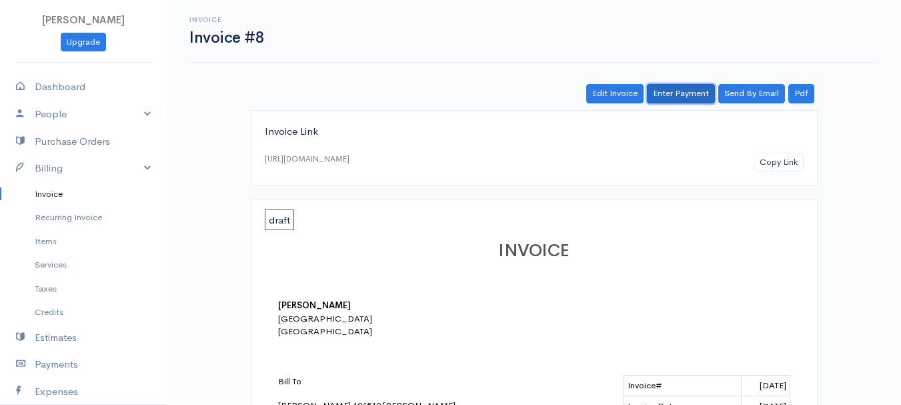
click at [692, 95] on link "Enter Payment" at bounding box center [681, 93] width 68 height 19
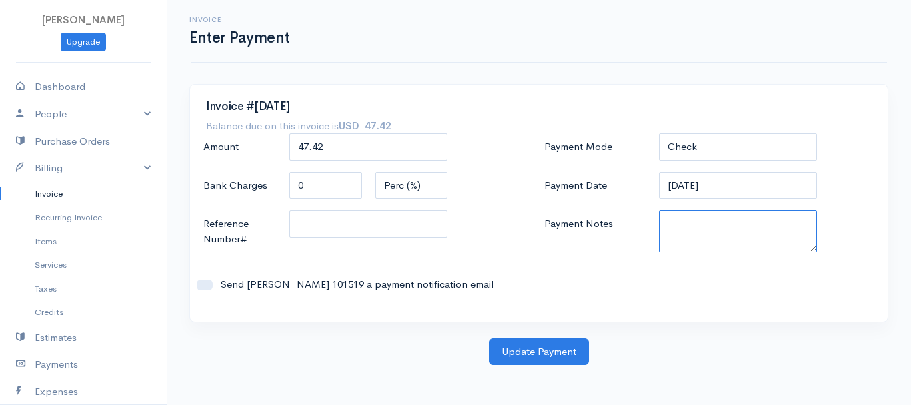
paste textarea "8200071456"
type textarea "8200071456"
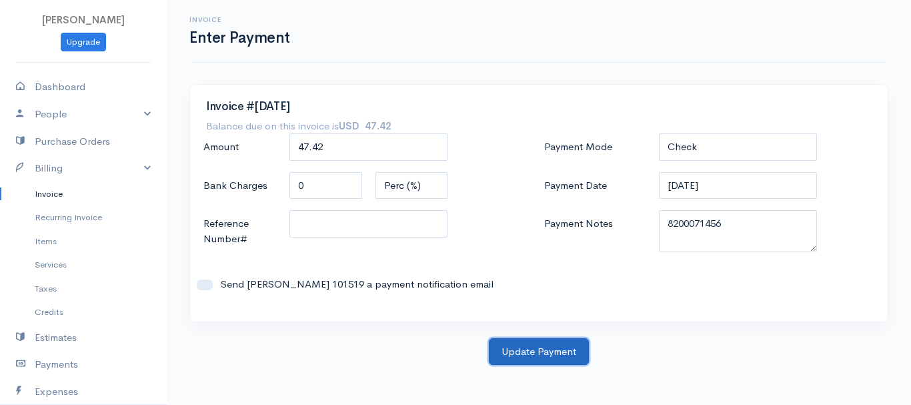
click at [543, 348] on button "Update Payment" at bounding box center [539, 351] width 100 height 27
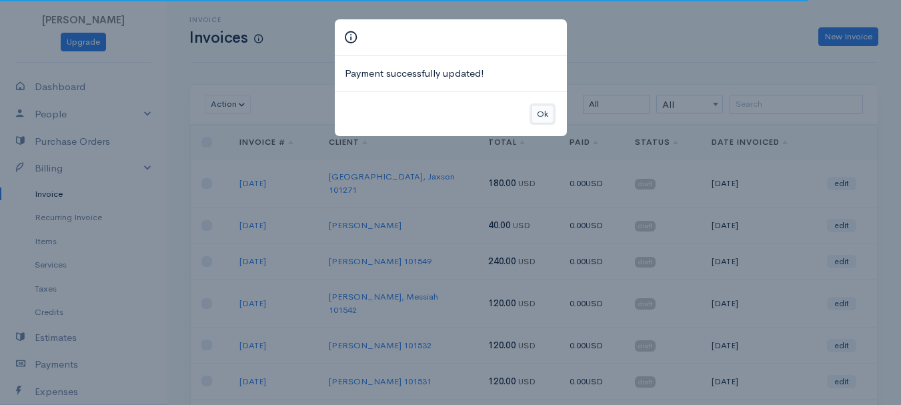
click at [539, 109] on button "Ok" at bounding box center [542, 114] width 23 height 19
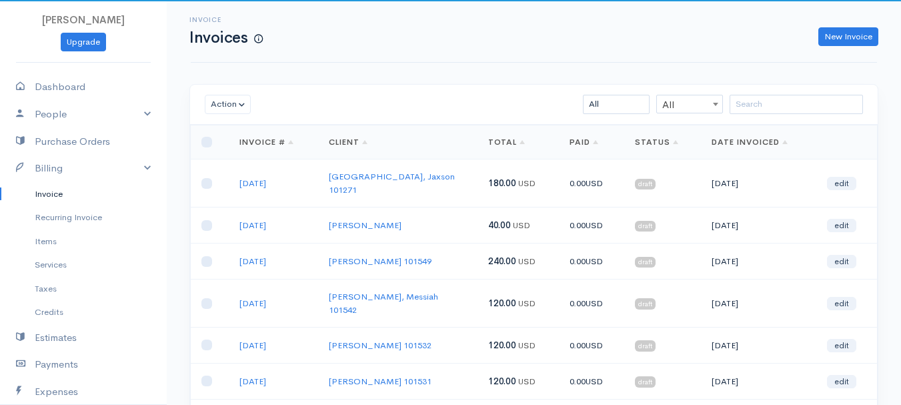
click at [629, 69] on div "Invoice Invoices New Invoice Action Archive Delete Download PDF Send Mark as Se…" at bounding box center [534, 332] width 734 height 665
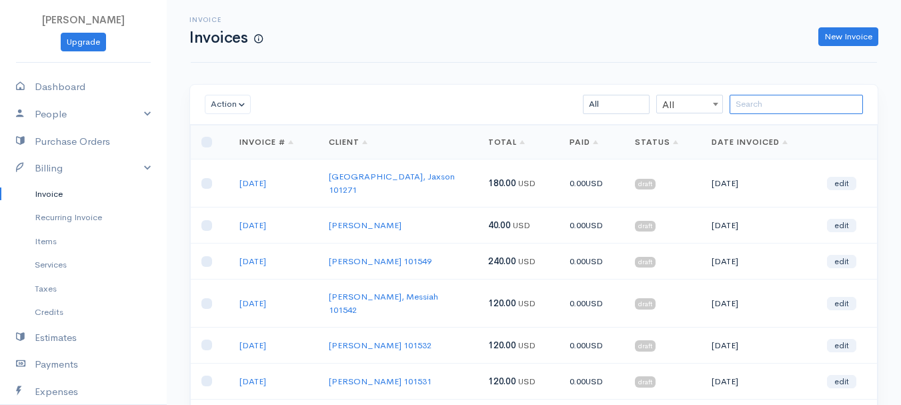
click at [783, 106] on input "search" at bounding box center [795, 104] width 133 height 19
click at [803, 103] on input "search" at bounding box center [795, 104] width 133 height 19
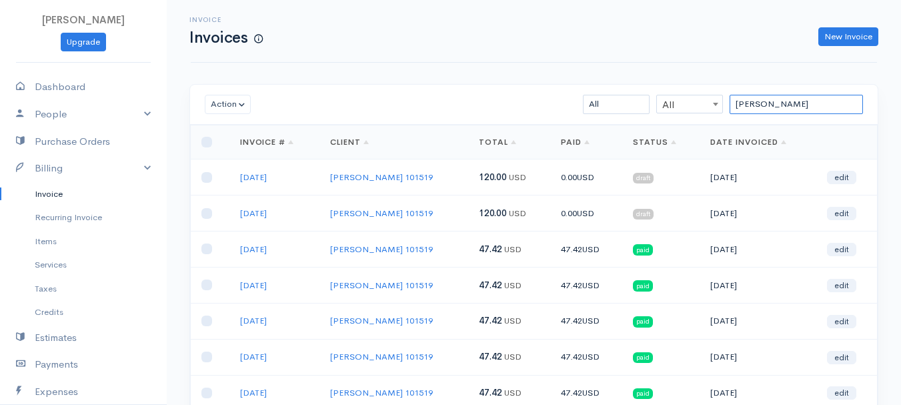
click at [762, 108] on input "[PERSON_NAME]" at bounding box center [795, 104] width 133 height 19
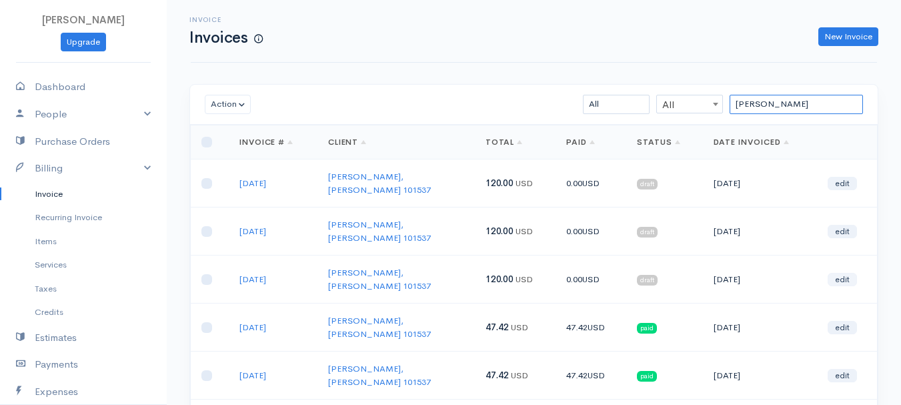
type input "herring"
click at [839, 273] on link "edit" at bounding box center [841, 279] width 29 height 13
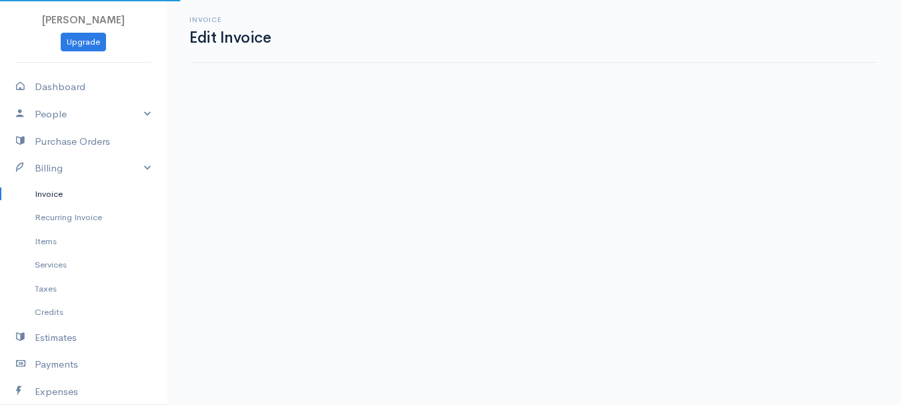
select select "2"
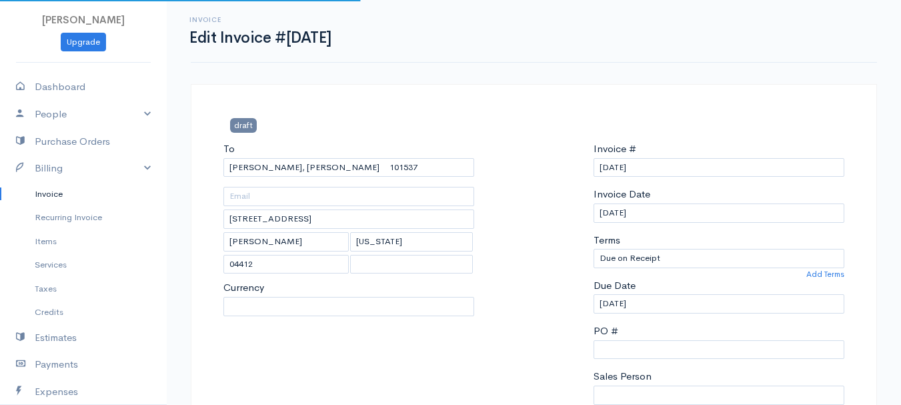
select select "0"
select select
select select "[GEOGRAPHIC_DATA]"
select select "USD"
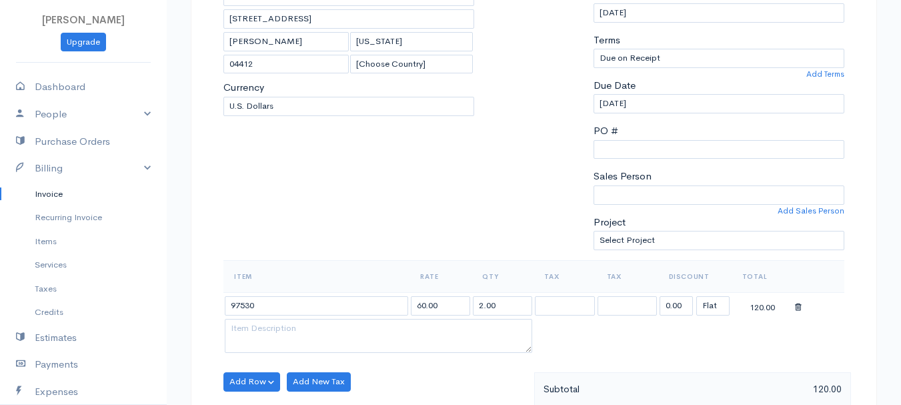
scroll to position [267, 0]
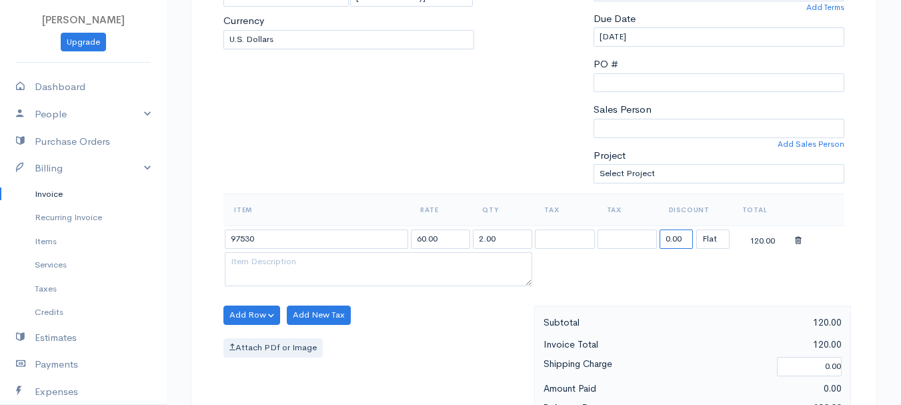
click at [681, 238] on input "0.00" at bounding box center [675, 238] width 33 height 19
type input "72.58"
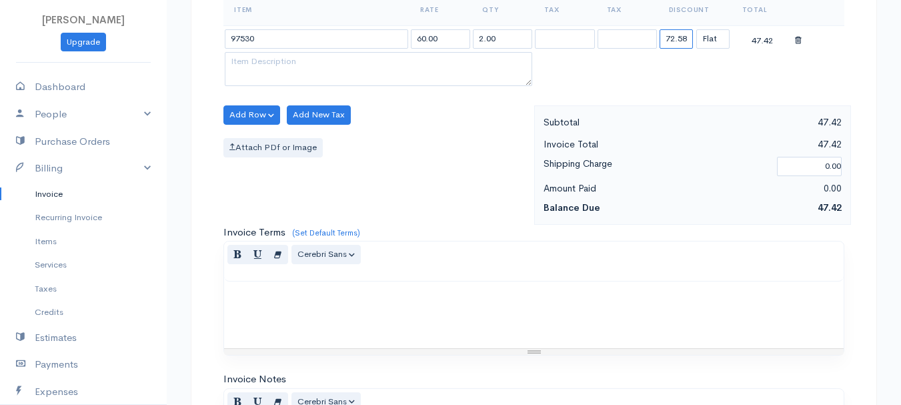
scroll to position [748, 0]
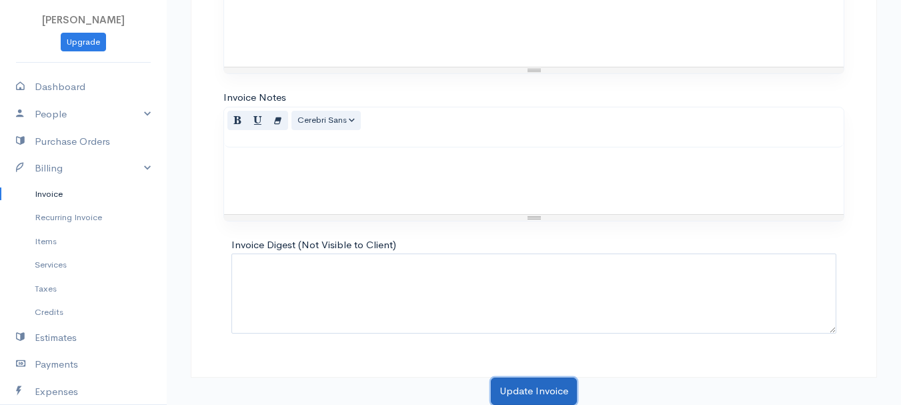
click at [537, 383] on button "Update Invoice" at bounding box center [534, 390] width 86 height 27
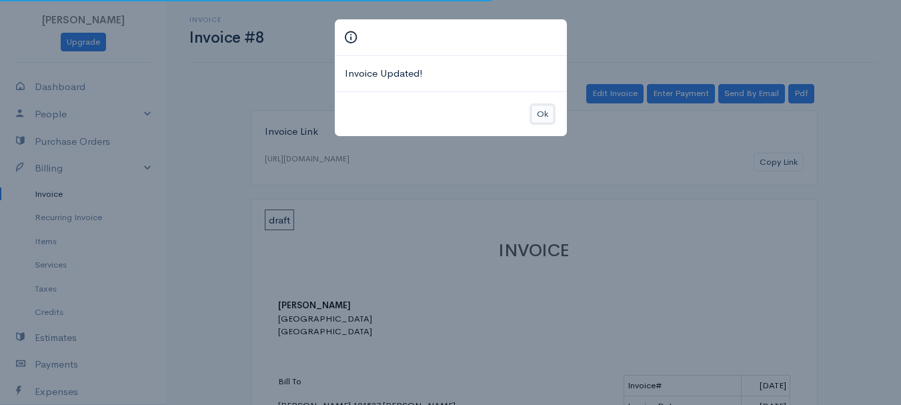
click at [538, 118] on button "Ok" at bounding box center [542, 114] width 23 height 19
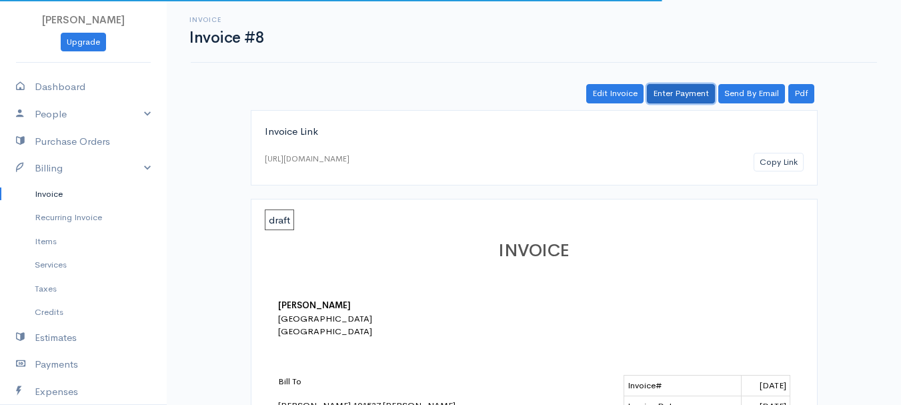
click at [683, 95] on link "Enter Payment" at bounding box center [681, 93] width 68 height 19
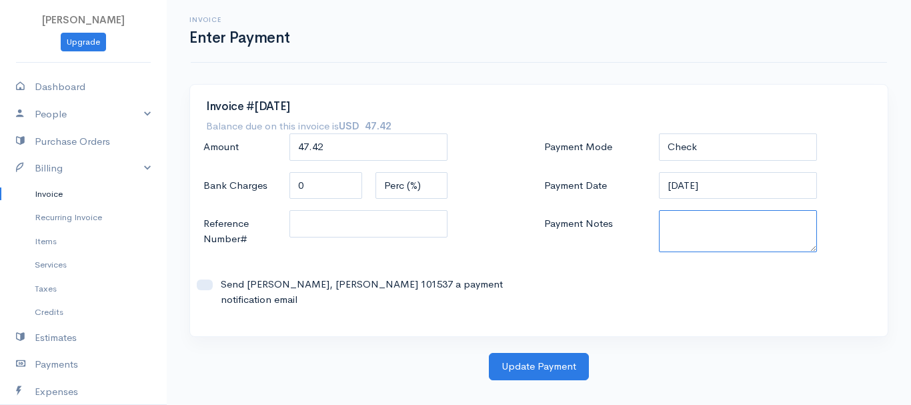
paste textarea "8200071456"
type textarea "8200071456"
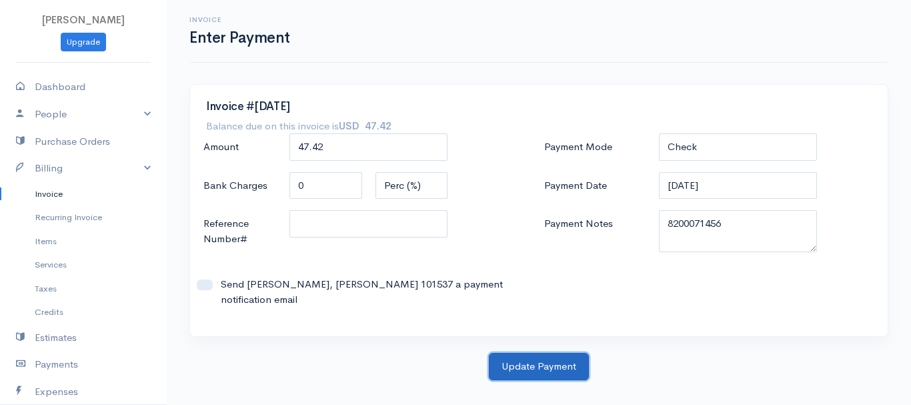
click at [545, 355] on button "Update Payment" at bounding box center [539, 366] width 100 height 27
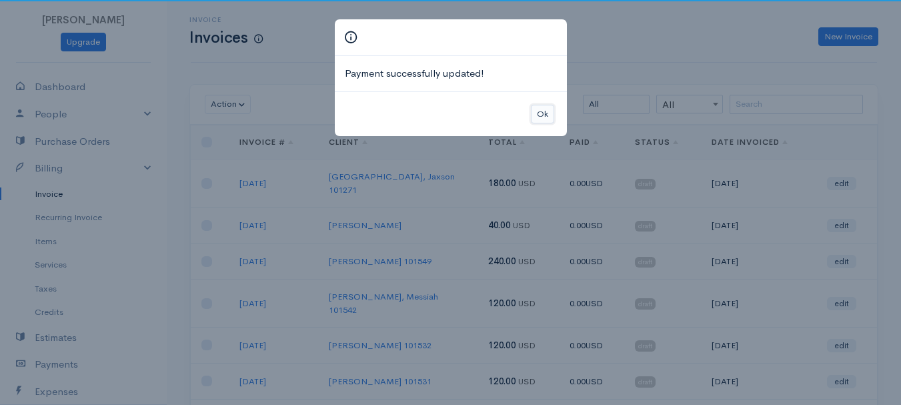
click at [535, 113] on button "Ok" at bounding box center [542, 114] width 23 height 19
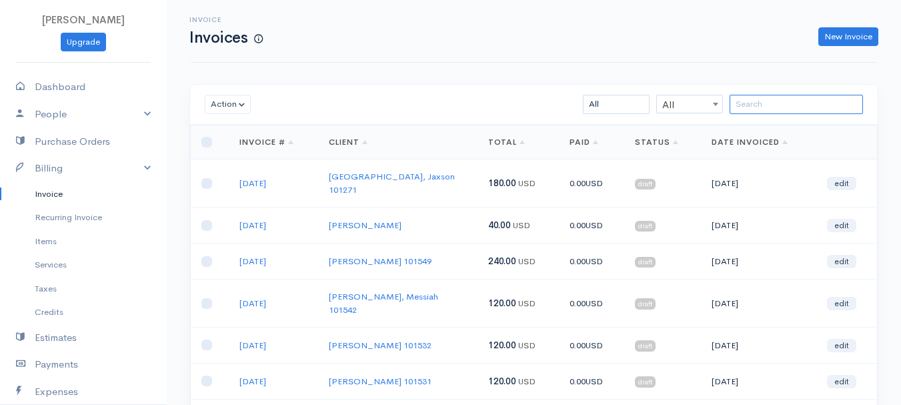
click at [775, 102] on input "search" at bounding box center [795, 104] width 133 height 19
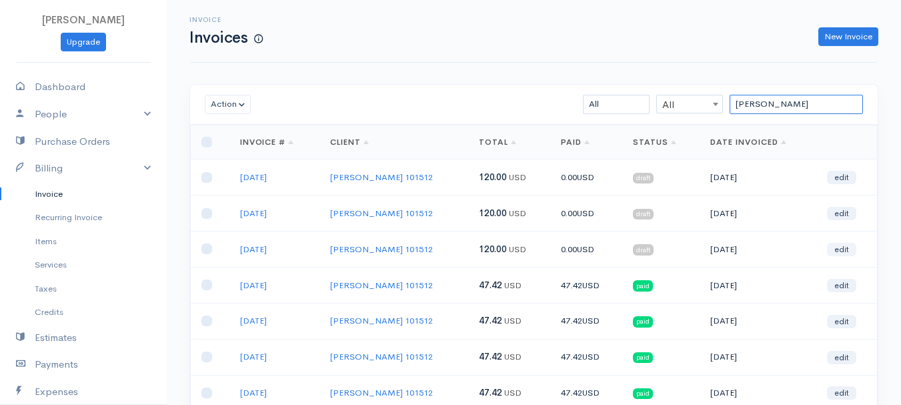
type input "michau"
click at [851, 248] on link "edit" at bounding box center [841, 249] width 29 height 13
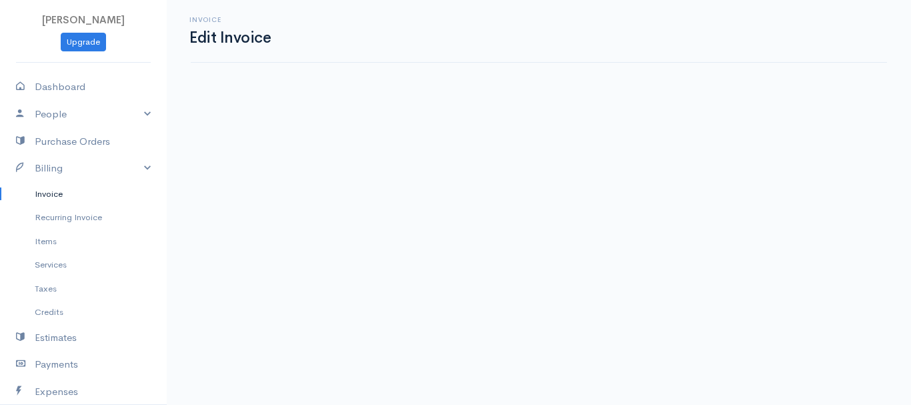
select select "2"
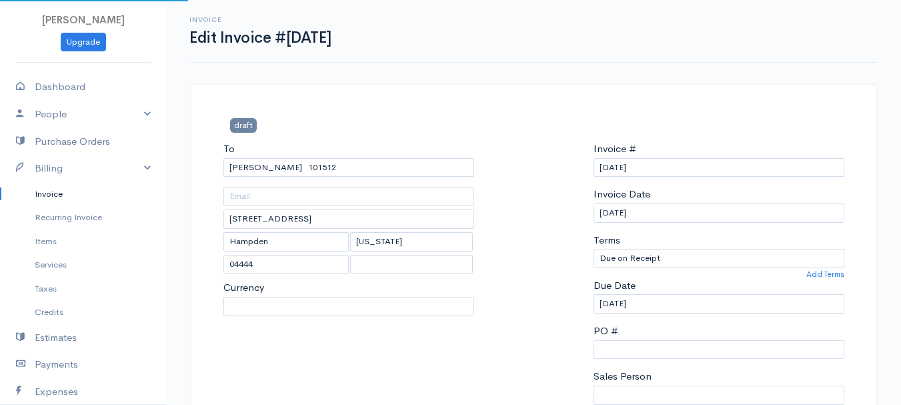
select select "0"
select select "[GEOGRAPHIC_DATA]"
select select "USD"
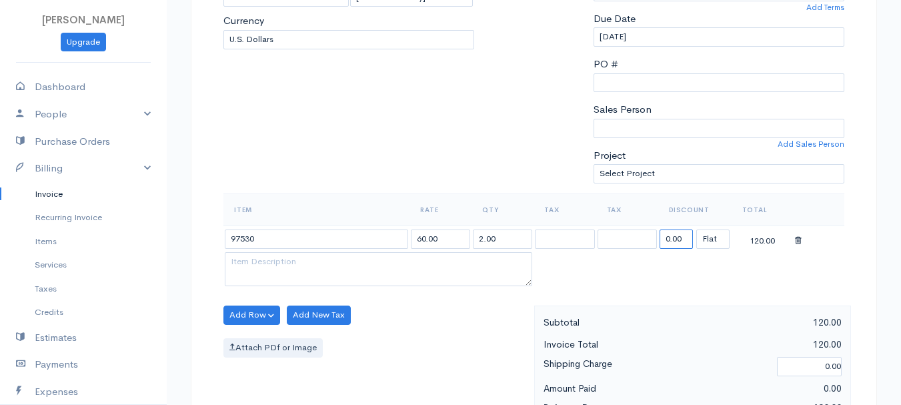
click at [674, 231] on input "0.00" at bounding box center [675, 238] width 33 height 19
type input "72.58"
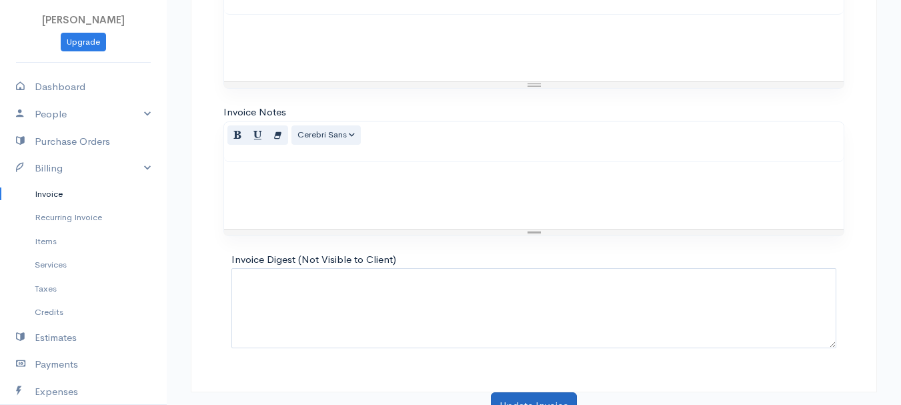
scroll to position [748, 0]
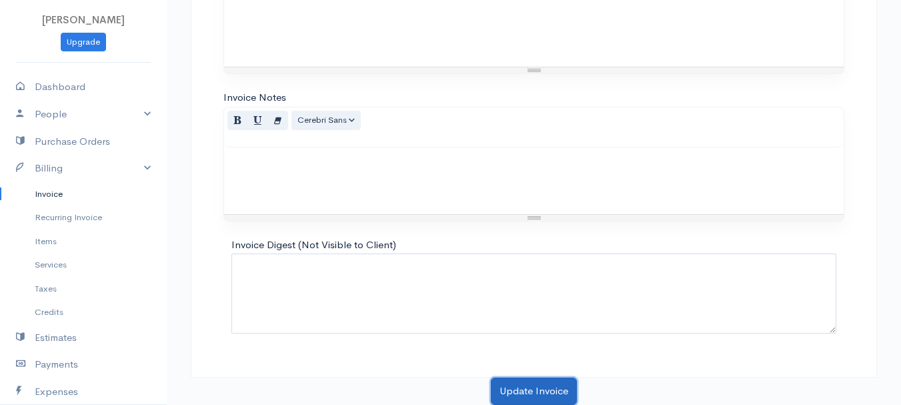
click at [517, 385] on button "Update Invoice" at bounding box center [534, 390] width 86 height 27
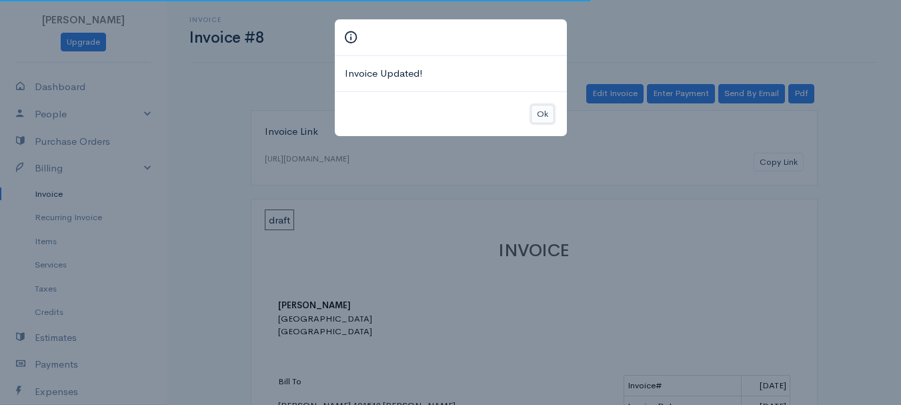
click at [541, 116] on button "Ok" at bounding box center [542, 114] width 23 height 19
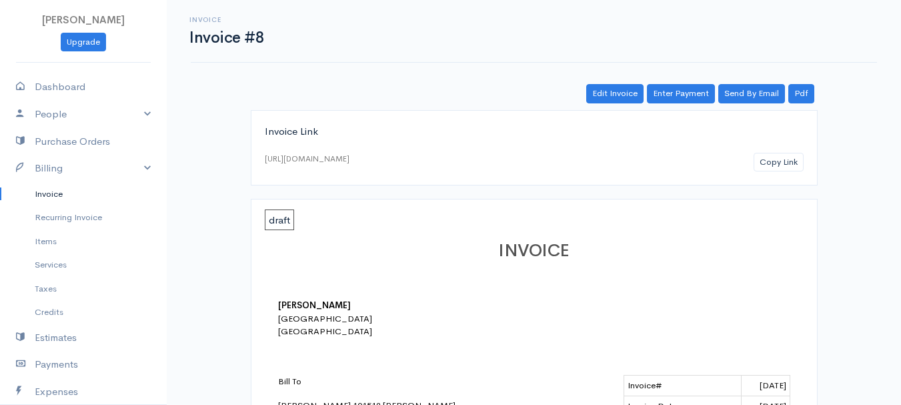
click at [676, 87] on link "Enter Payment" at bounding box center [681, 93] width 68 height 19
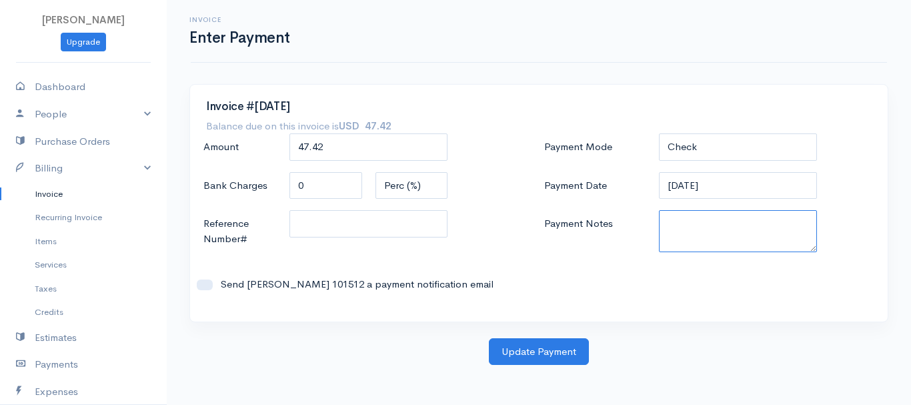
paste textarea "8200071456"
type textarea "8200071456"
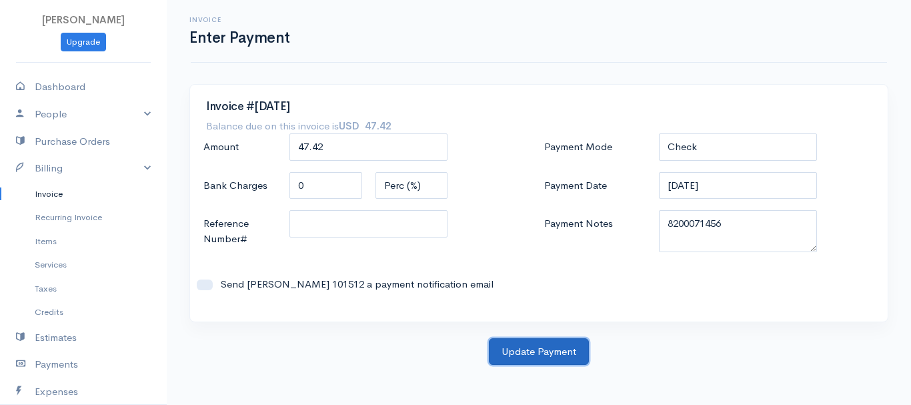
click at [557, 353] on button "Update Payment" at bounding box center [539, 351] width 100 height 27
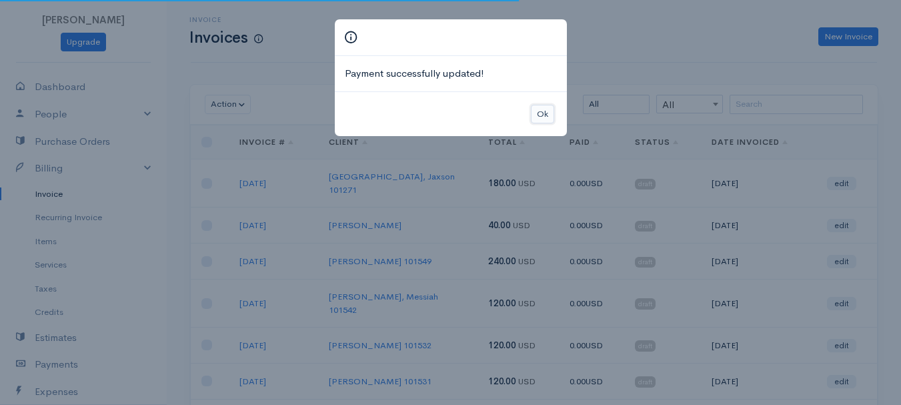
click at [549, 107] on button "Ok" at bounding box center [542, 114] width 23 height 19
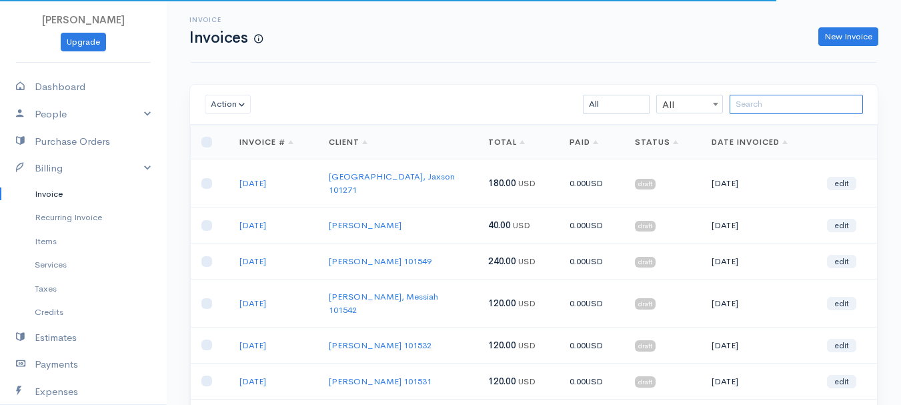
click at [754, 107] on input "search" at bounding box center [795, 104] width 133 height 19
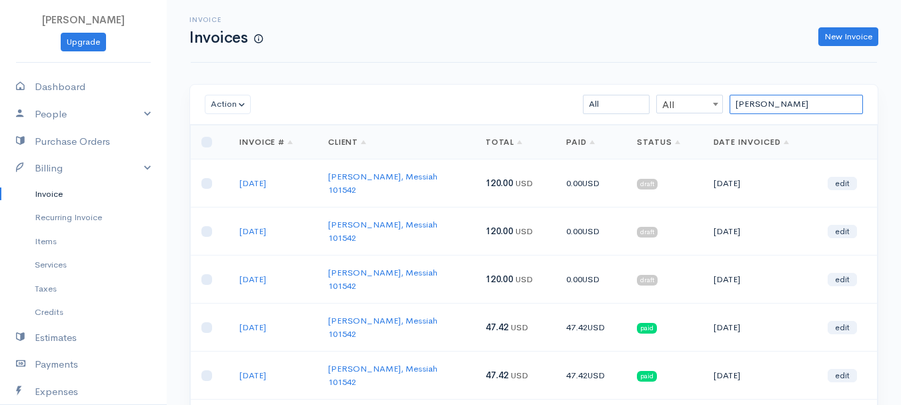
type input "[PERSON_NAME]"
click at [847, 255] on td "edit" at bounding box center [847, 279] width 60 height 48
click at [845, 273] on link "edit" at bounding box center [841, 279] width 29 height 13
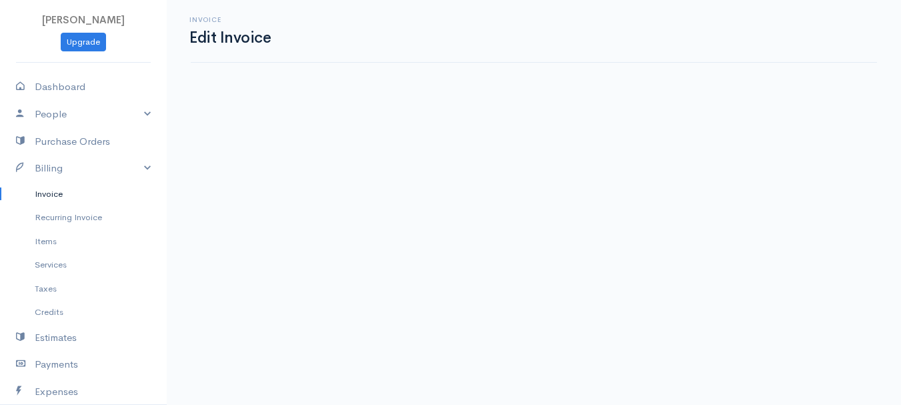
select select "2"
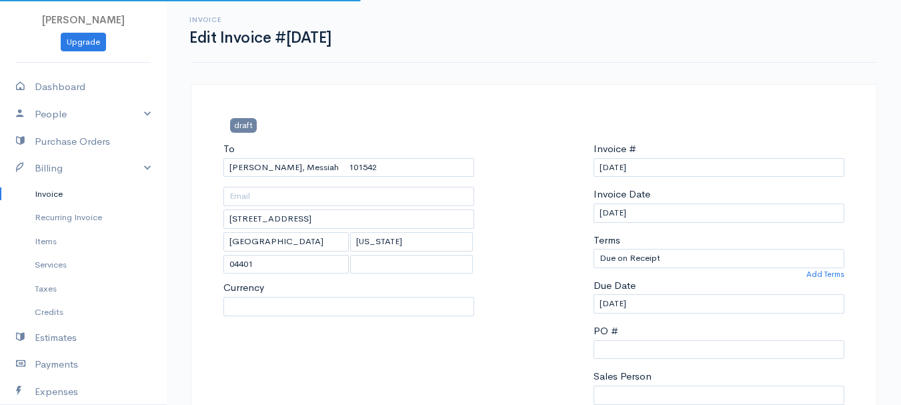
select select "0"
select select
select select "[GEOGRAPHIC_DATA]"
select select "USD"
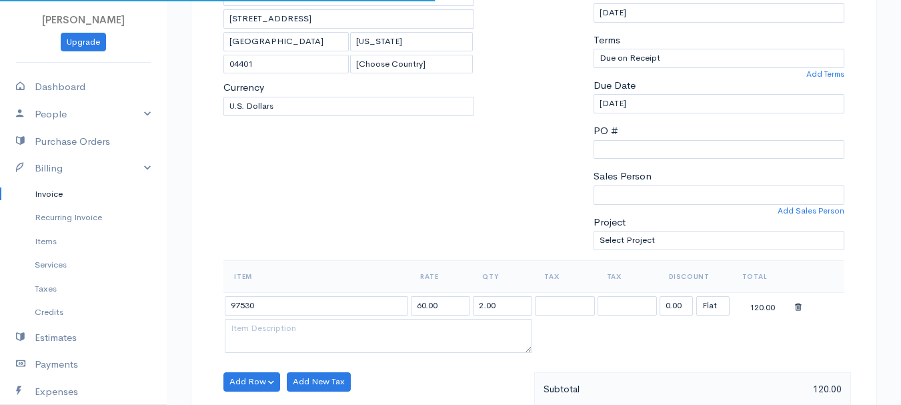
scroll to position [267, 0]
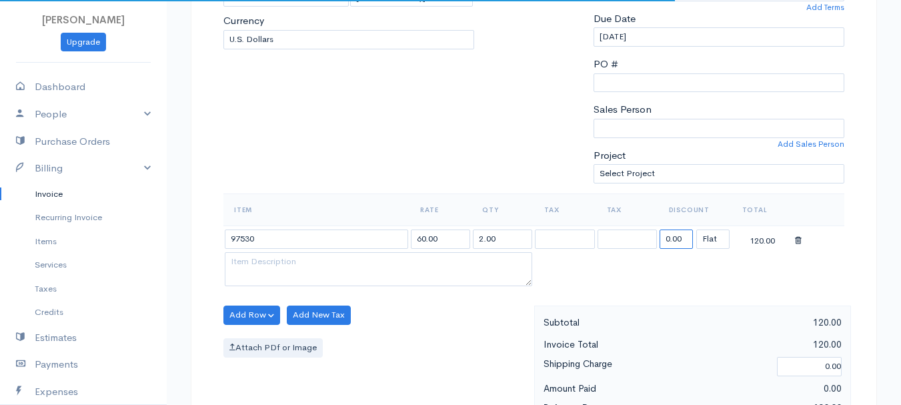
click at [675, 241] on input "0.00" at bounding box center [675, 238] width 33 height 19
type input "72.58"
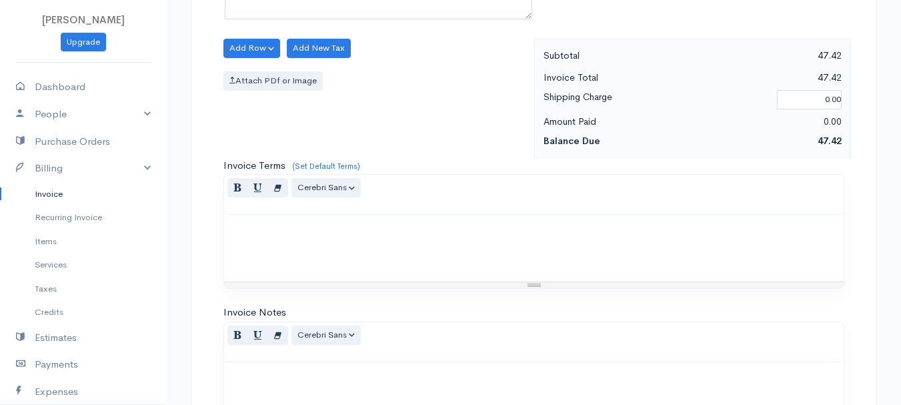
scroll to position [748, 0]
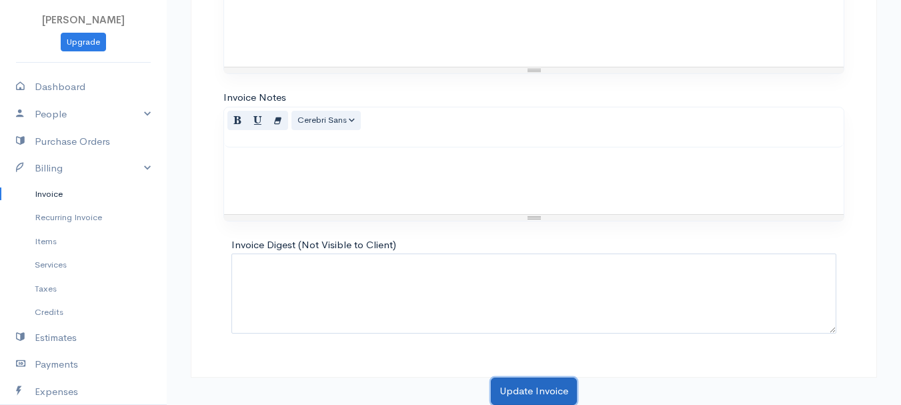
click at [535, 391] on button "Update Invoice" at bounding box center [534, 390] width 86 height 27
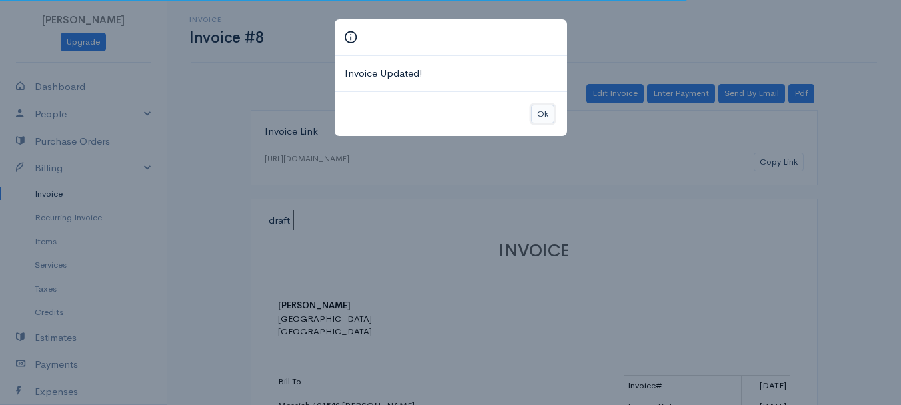
click at [539, 108] on button "Ok" at bounding box center [542, 114] width 23 height 19
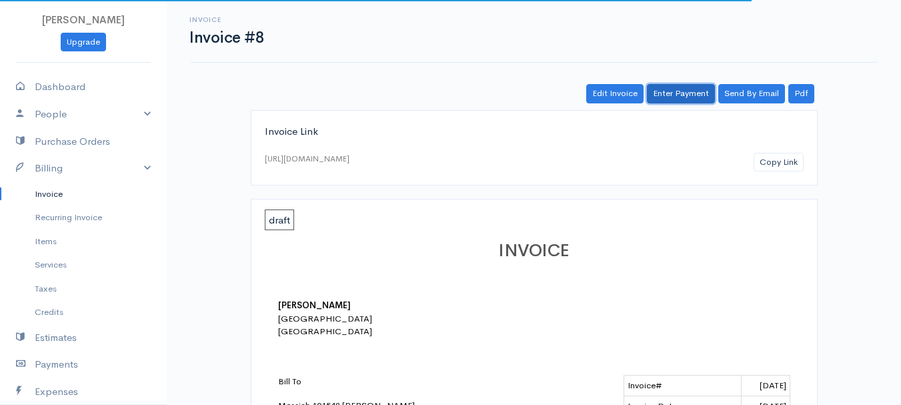
click at [674, 97] on link "Enter Payment" at bounding box center [681, 93] width 68 height 19
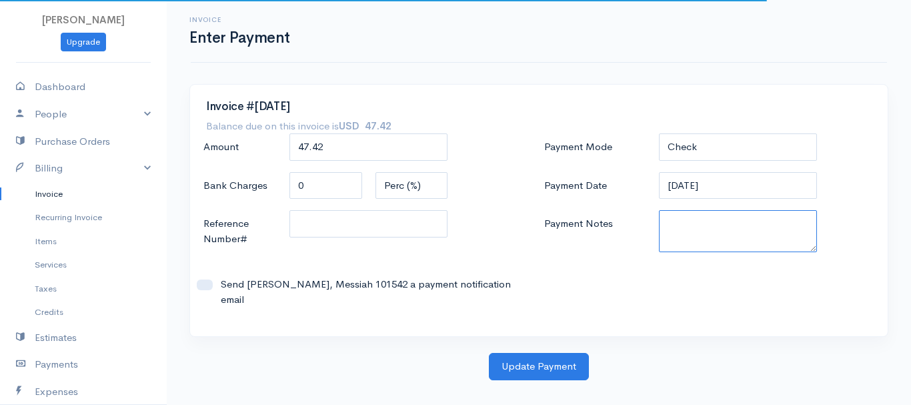
paste textarea "8200071456"
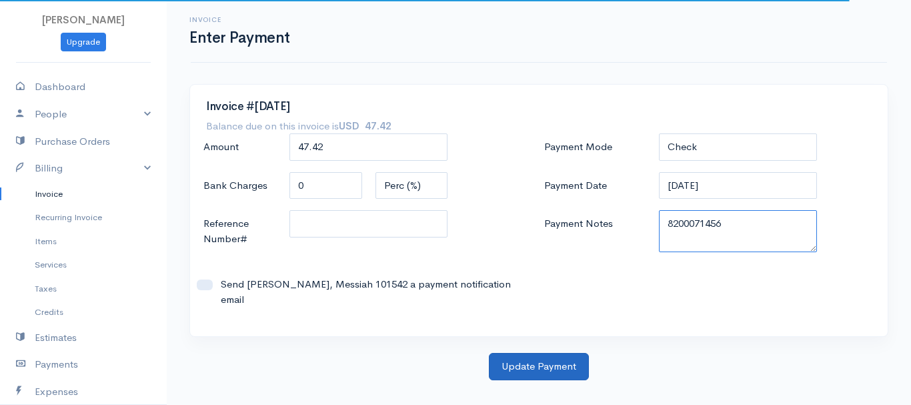
type textarea "8200071456"
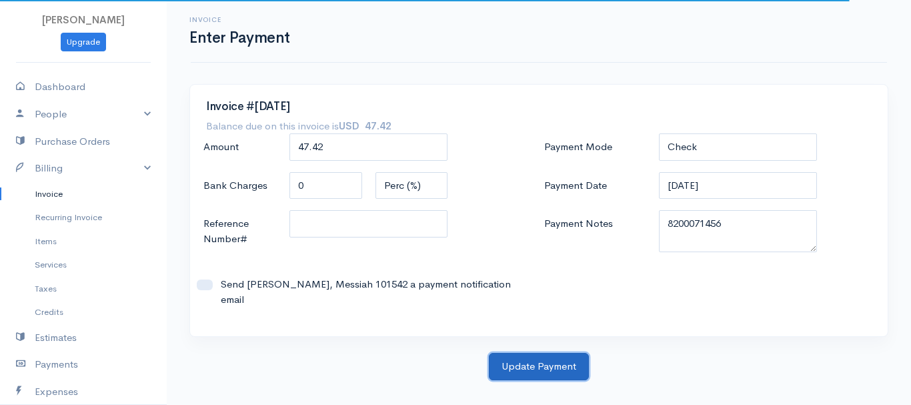
click at [542, 363] on button "Update Payment" at bounding box center [539, 366] width 100 height 27
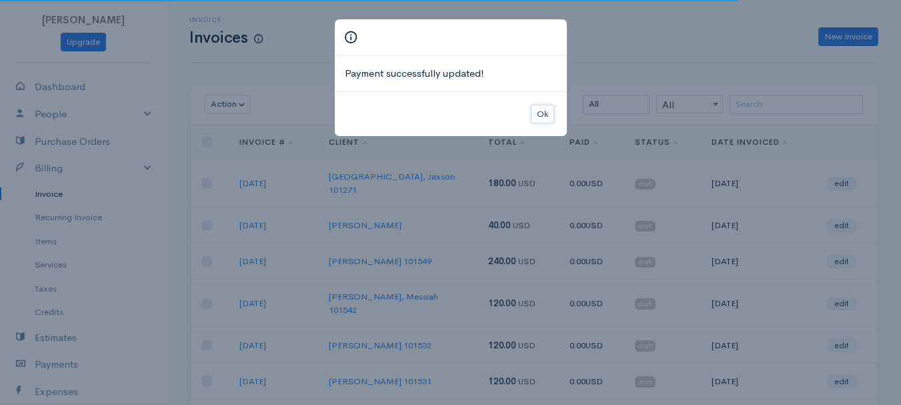
click at [537, 117] on button "Ok" at bounding box center [542, 114] width 23 height 19
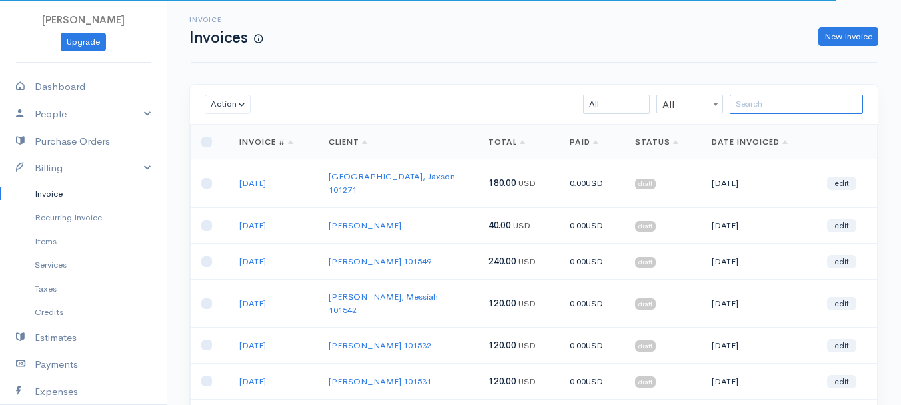
click at [759, 101] on input "search" at bounding box center [795, 104] width 133 height 19
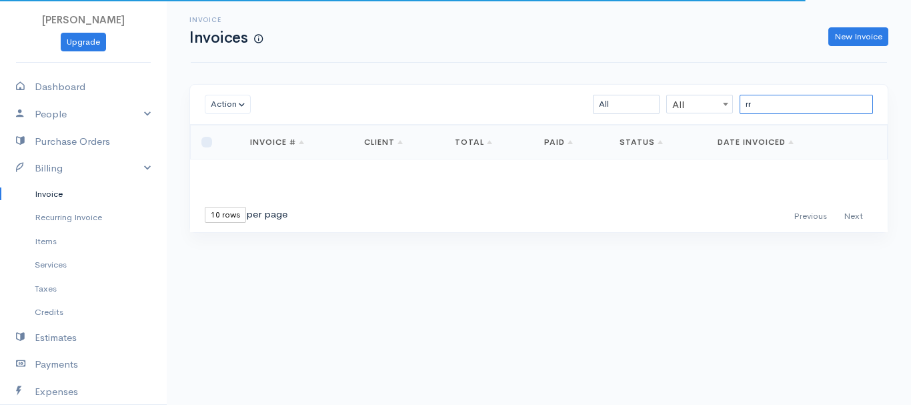
type input "r"
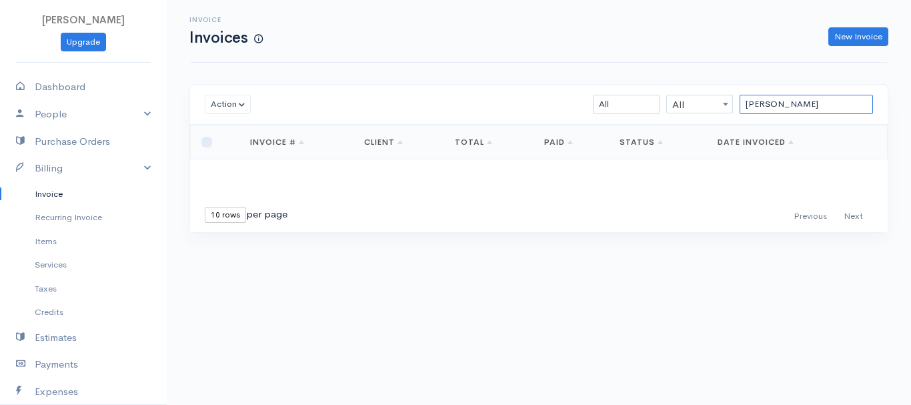
click at [775, 106] on input "[PERSON_NAME]" at bounding box center [805, 104] width 133 height 19
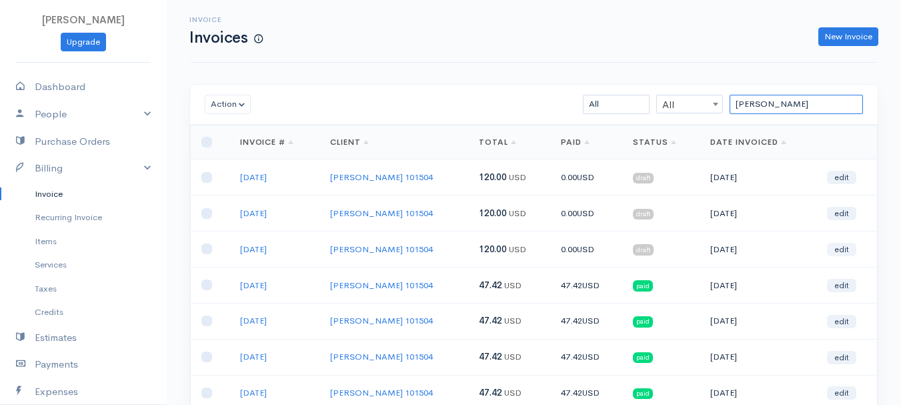
type input "[PERSON_NAME]"
click at [842, 251] on link "edit" at bounding box center [841, 249] width 29 height 13
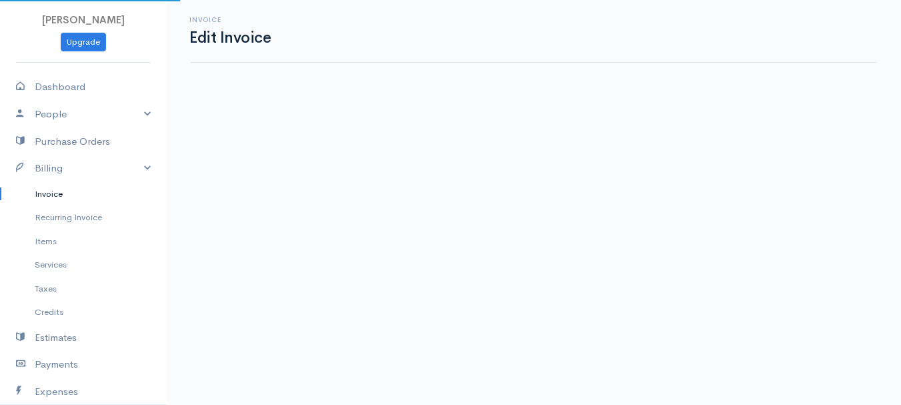
select select "2"
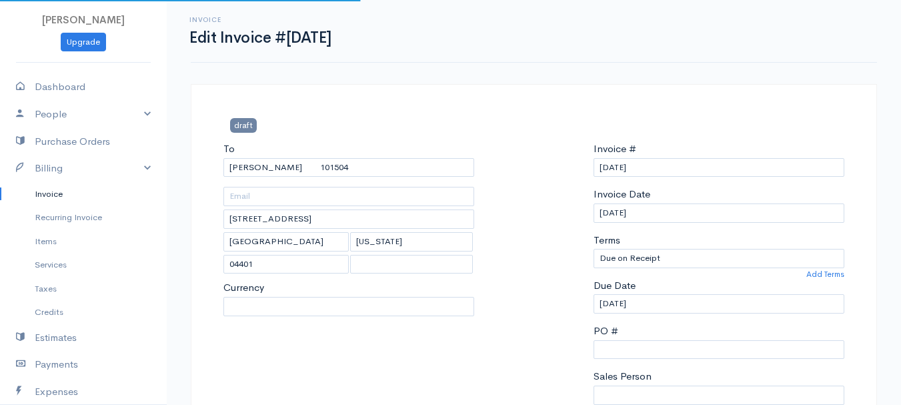
select select "0"
select select
select select "[GEOGRAPHIC_DATA]"
select select "USD"
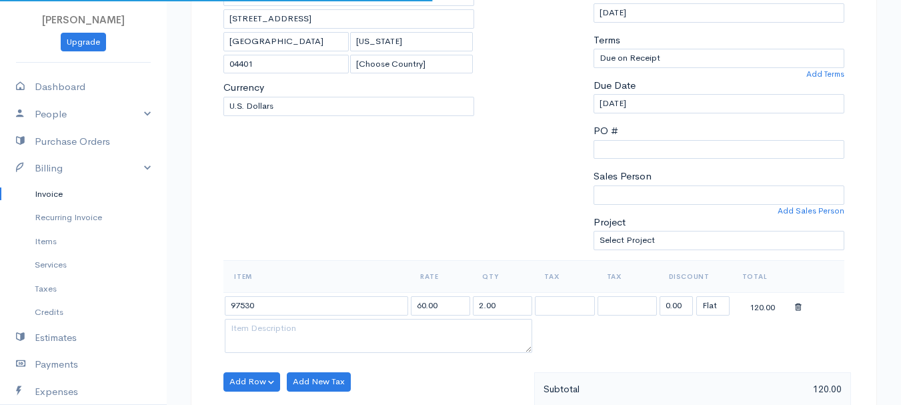
scroll to position [267, 0]
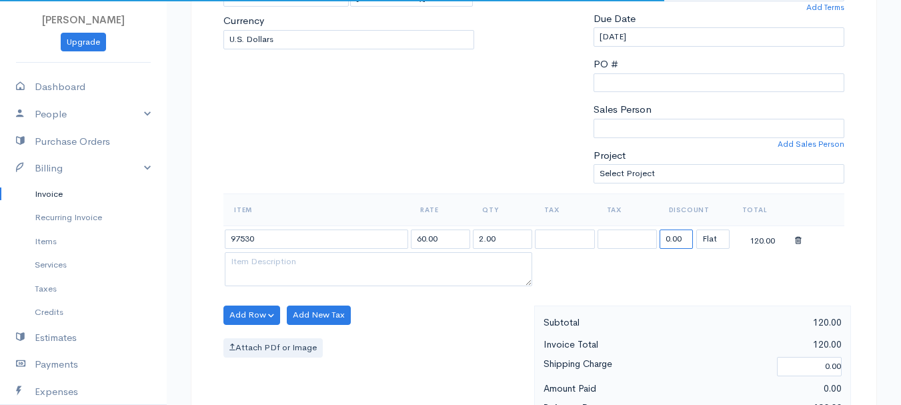
click at [675, 233] on input "0.00" at bounding box center [675, 238] width 33 height 19
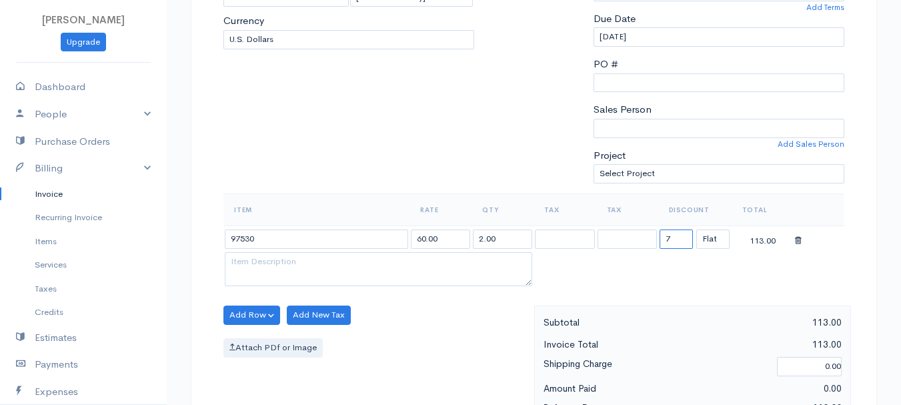
type input "72.58"
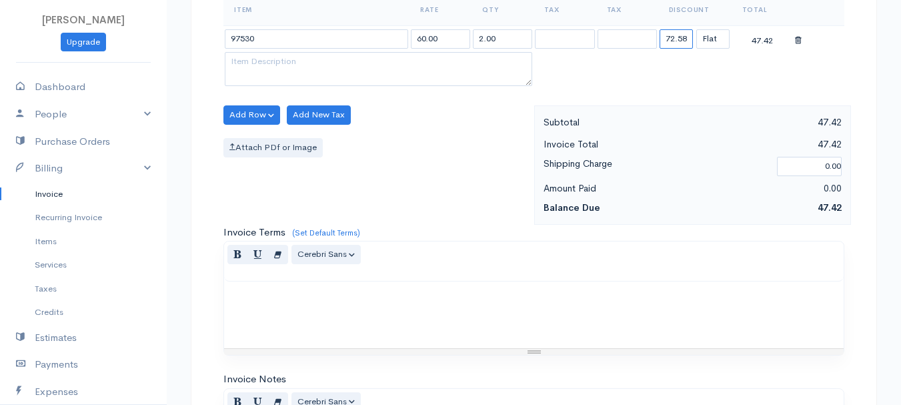
scroll to position [748, 0]
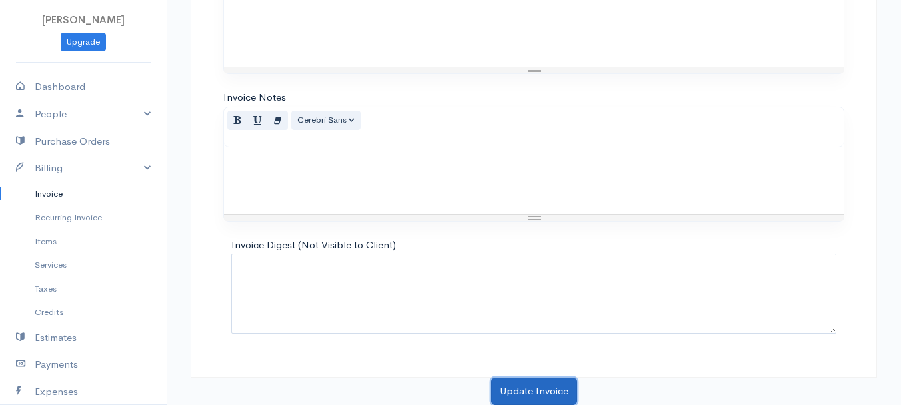
click at [562, 384] on button "Update Invoice" at bounding box center [534, 390] width 86 height 27
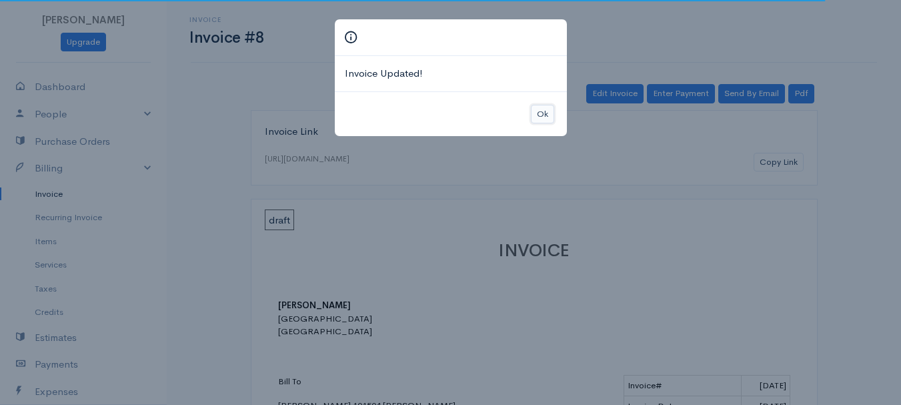
click at [535, 113] on button "Ok" at bounding box center [542, 114] width 23 height 19
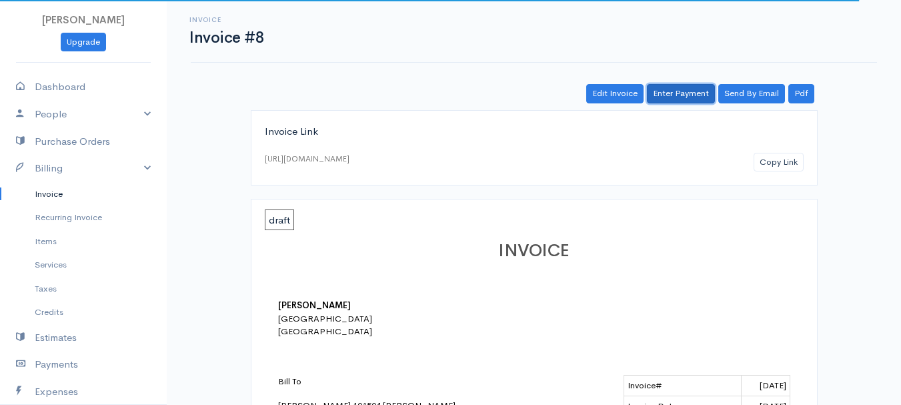
click at [667, 91] on link "Enter Payment" at bounding box center [681, 93] width 68 height 19
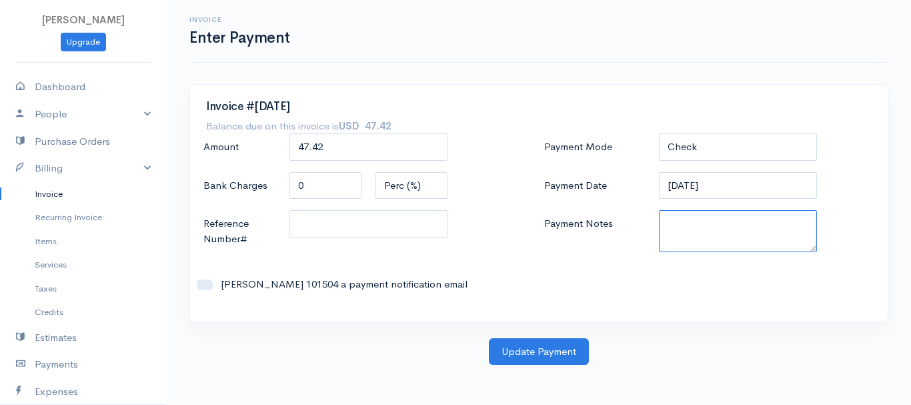
paste textarea "8200071456"
type textarea "8200071456"
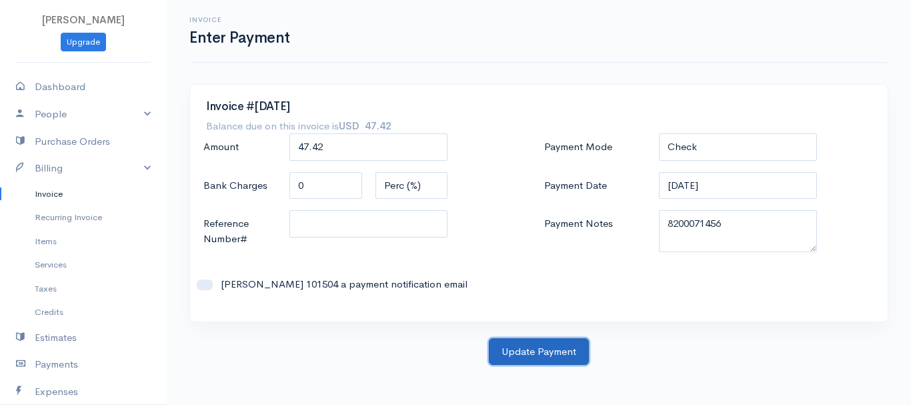
click at [543, 352] on button "Update Payment" at bounding box center [539, 351] width 100 height 27
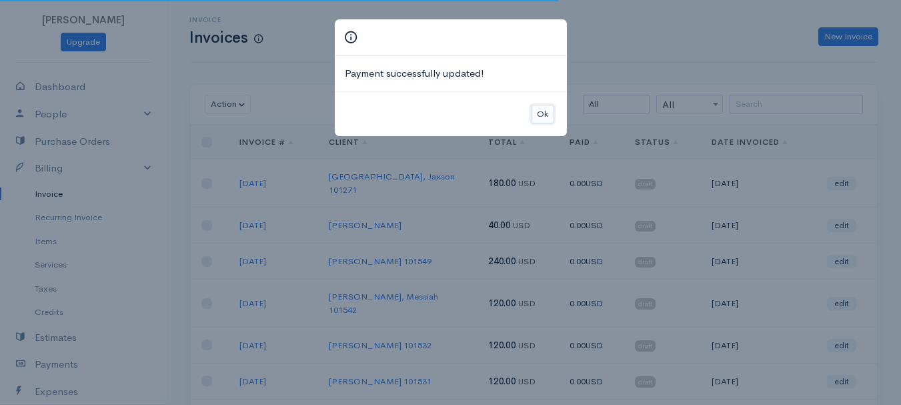
click at [549, 118] on button "Ok" at bounding box center [542, 114] width 23 height 19
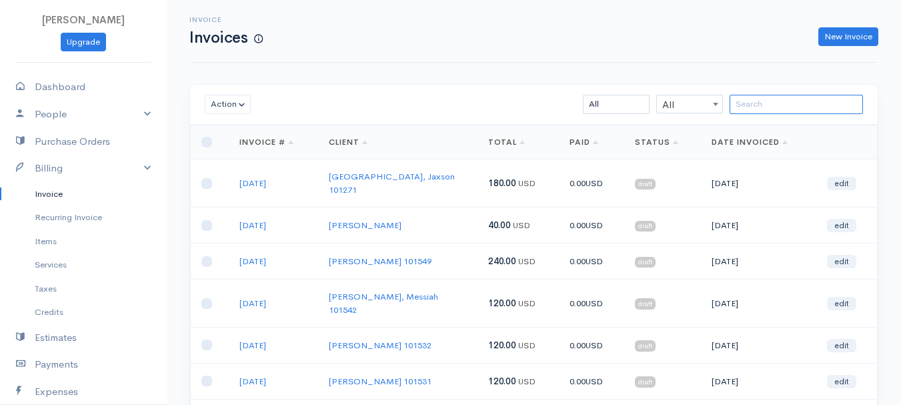
click at [795, 108] on input "search" at bounding box center [795, 104] width 133 height 19
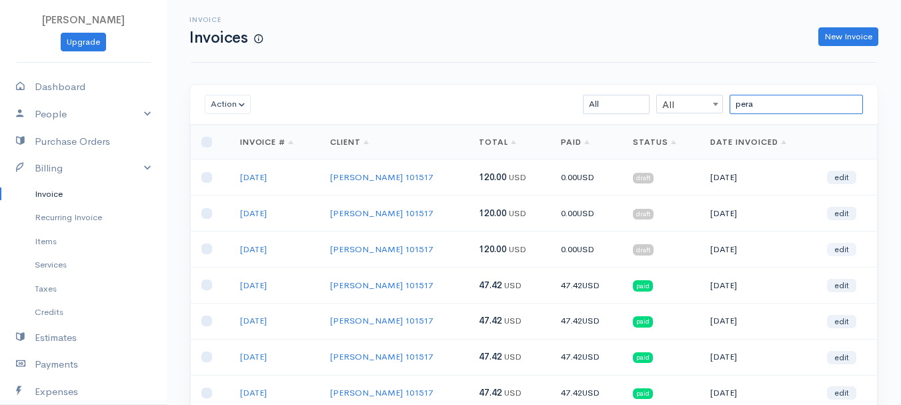
type input "pera"
click at [847, 249] on link "edit" at bounding box center [841, 249] width 29 height 13
select select "2"
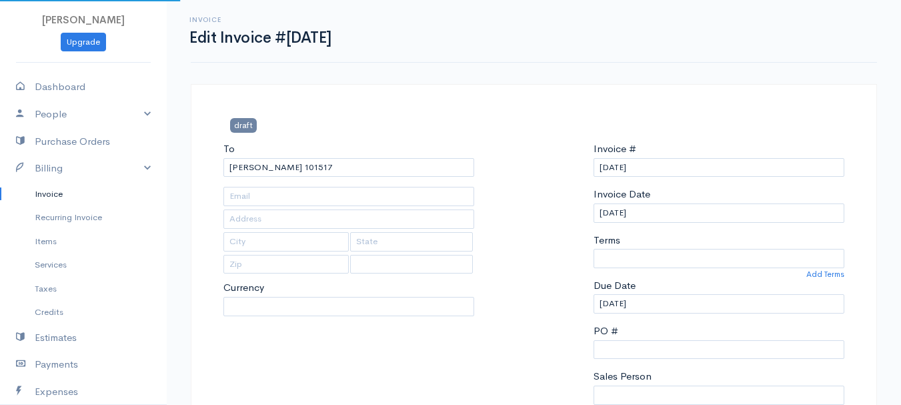
type input "[STREET_ADDRESS]"
type input "Orrington"
type input "[US_STATE]"
type input "04474"
select select "0"
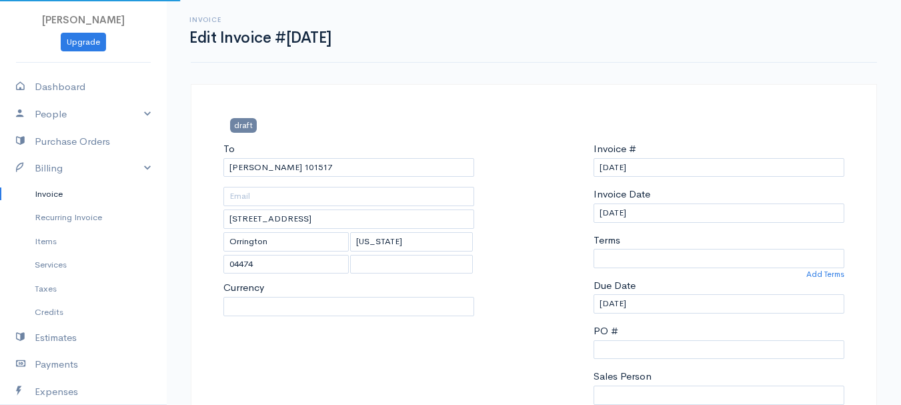
select select
select select "[GEOGRAPHIC_DATA]"
select select "USD"
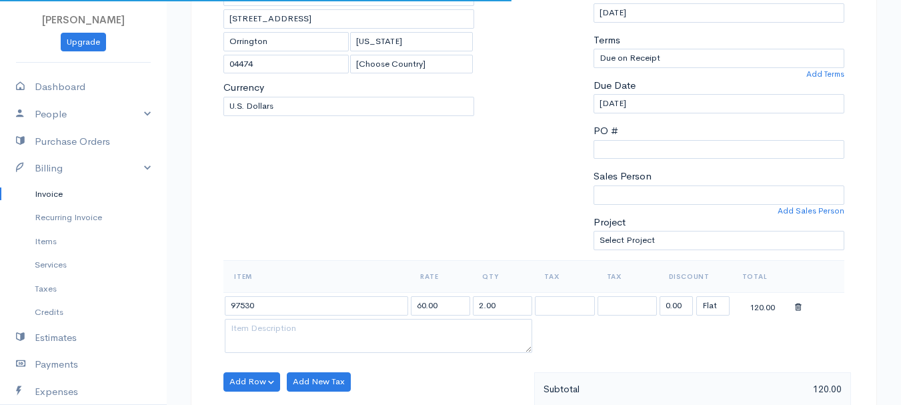
scroll to position [267, 0]
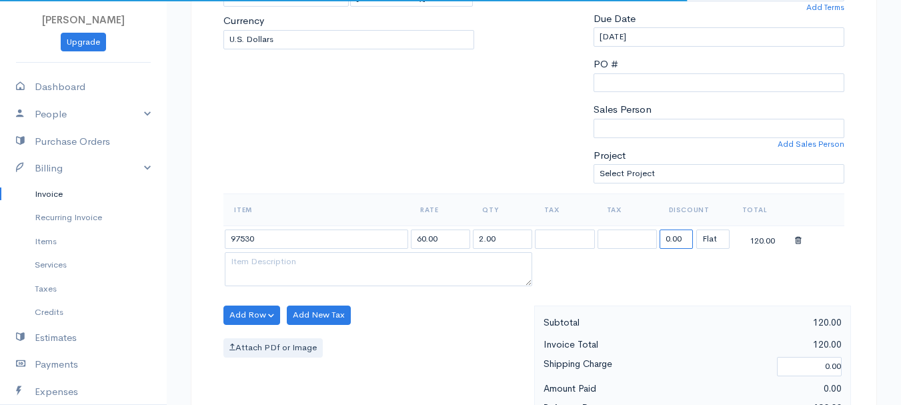
click at [683, 235] on input "0.00" at bounding box center [675, 238] width 33 height 19
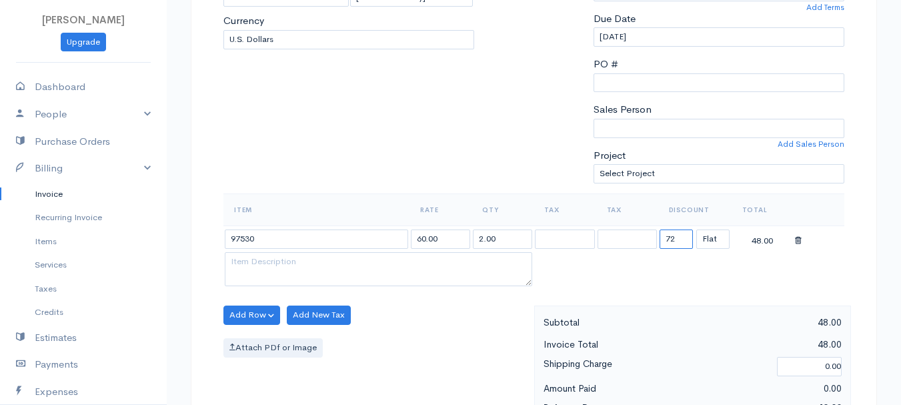
type input "72.58"
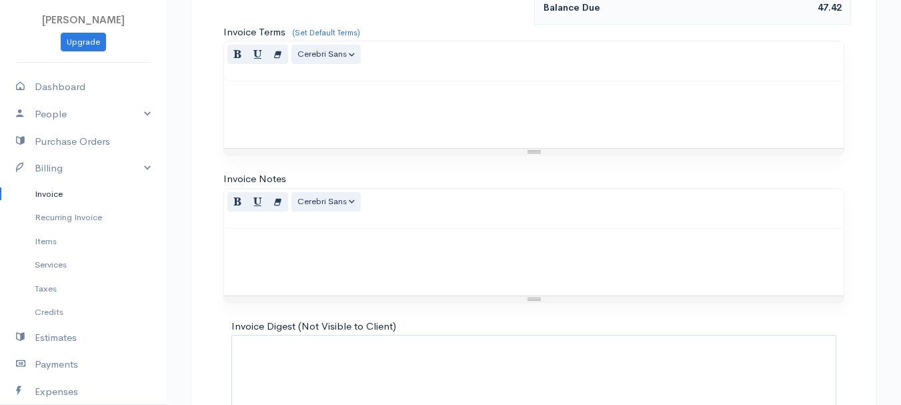
scroll to position [748, 0]
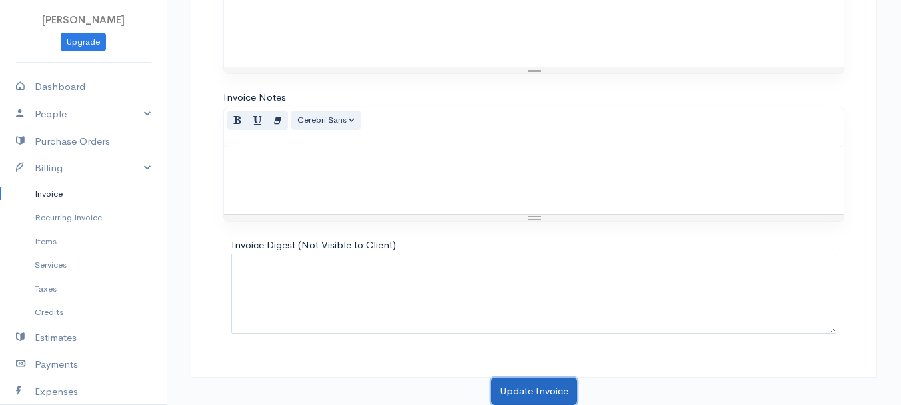
click at [551, 390] on button "Update Invoice" at bounding box center [534, 390] width 86 height 27
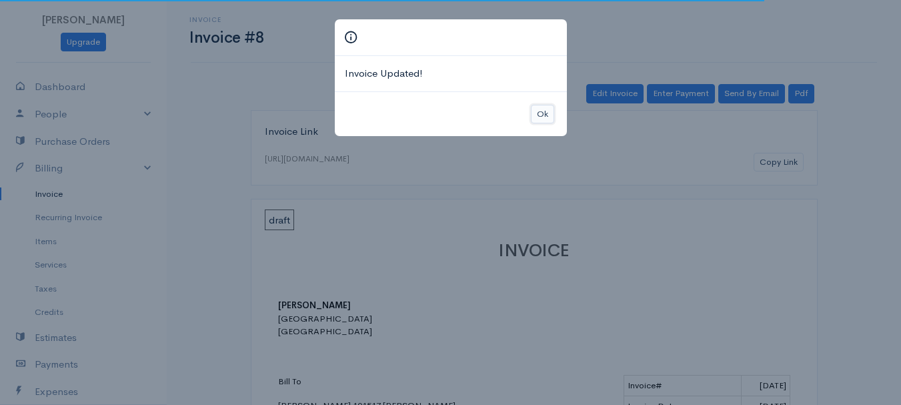
click at [545, 116] on button "Ok" at bounding box center [542, 114] width 23 height 19
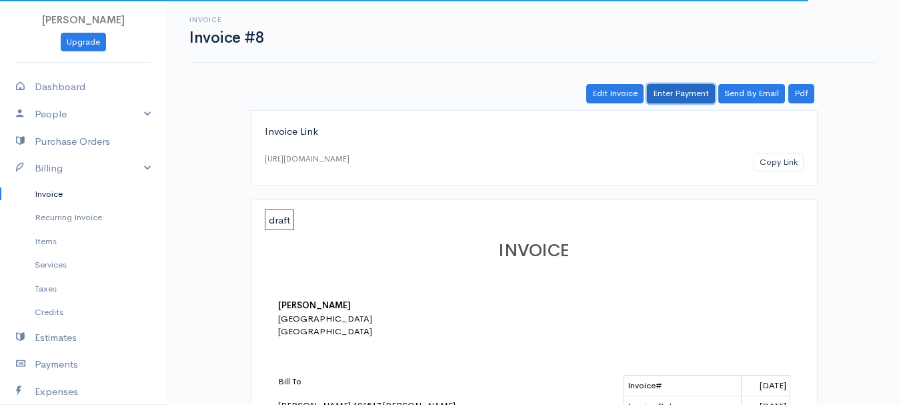
click at [688, 88] on link "Enter Payment" at bounding box center [681, 93] width 68 height 19
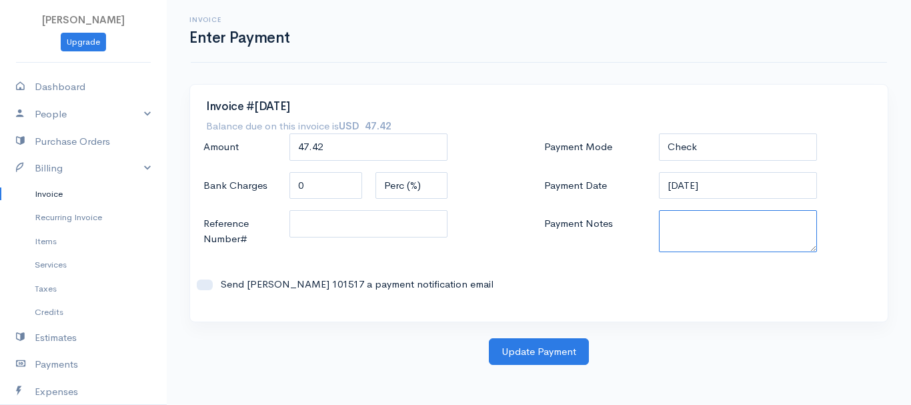
paste textarea "8200071456"
type textarea "8200071456"
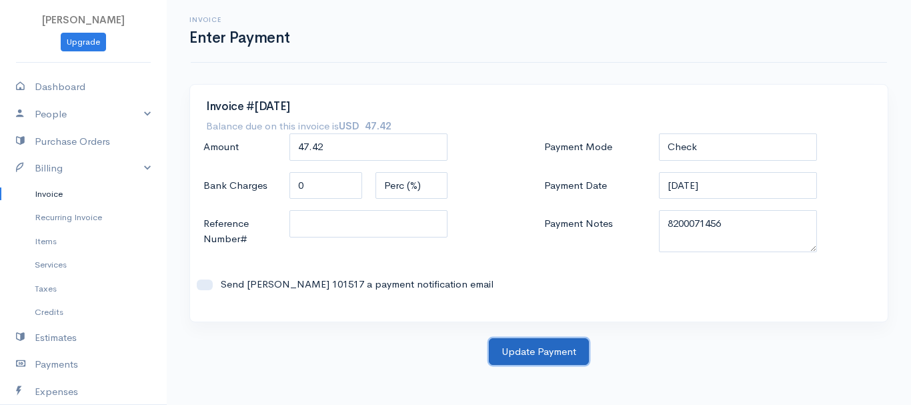
click at [551, 361] on button "Update Payment" at bounding box center [539, 351] width 100 height 27
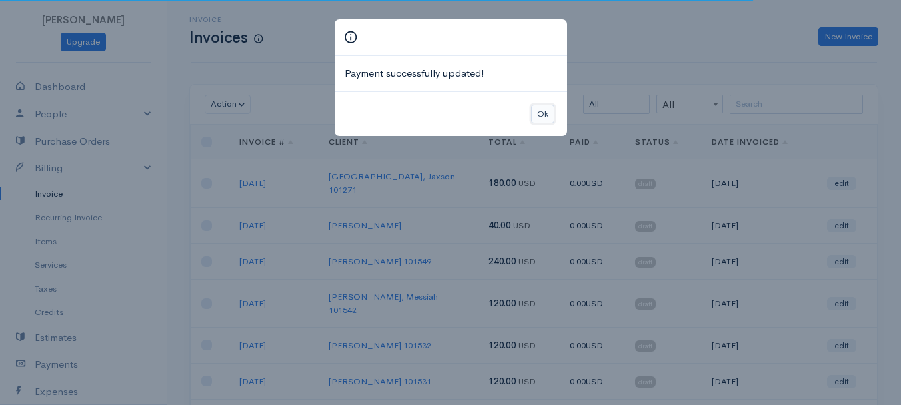
click at [550, 115] on button "Ok" at bounding box center [542, 114] width 23 height 19
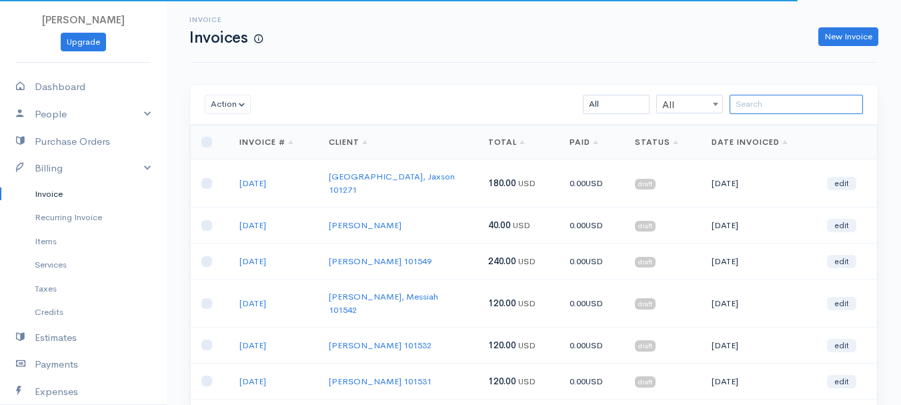
click at [823, 111] on input "search" at bounding box center [795, 104] width 133 height 19
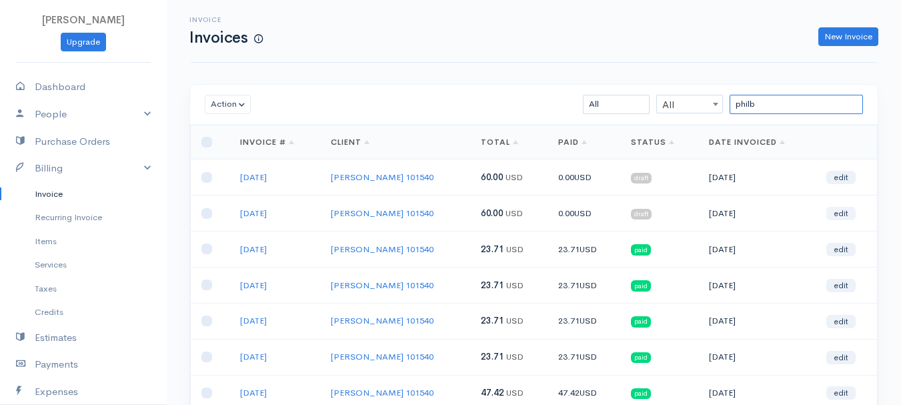
type input "philb"
click at [839, 213] on link "edit" at bounding box center [840, 213] width 29 height 13
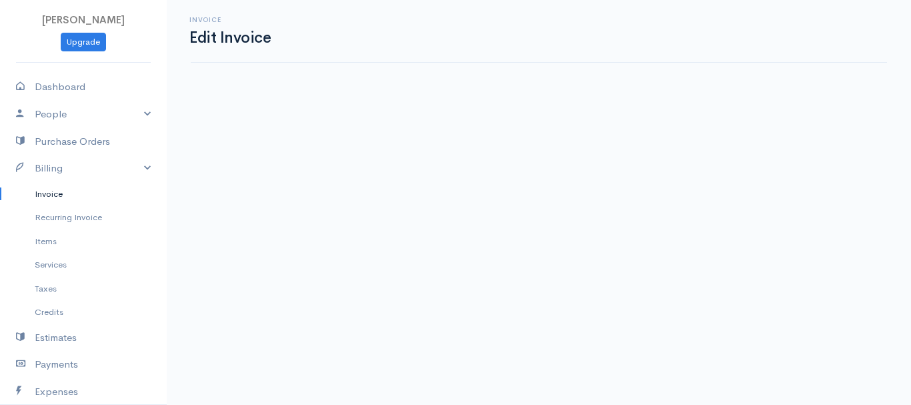
select select "2"
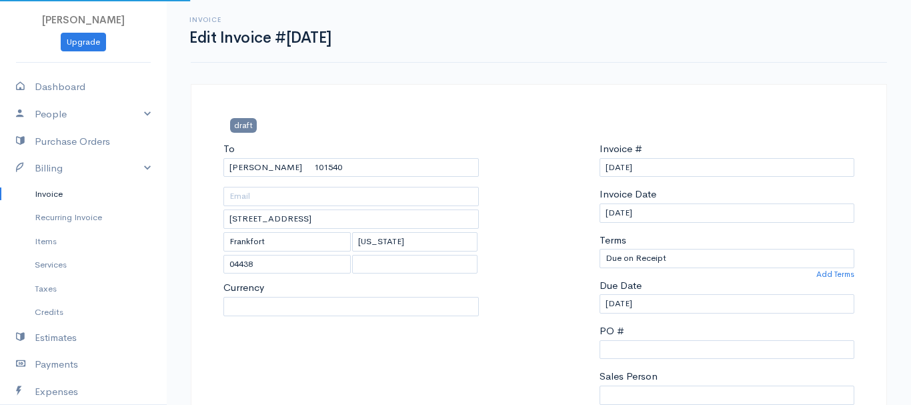
select select "0"
select select
select select "[GEOGRAPHIC_DATA]"
select select "USD"
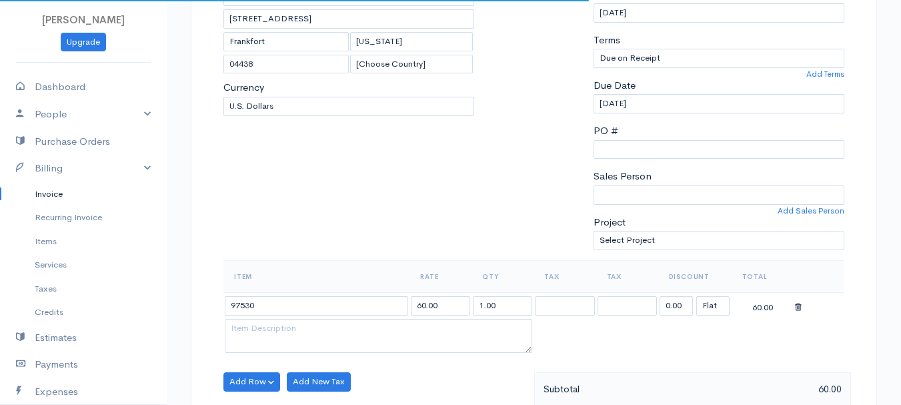
scroll to position [267, 0]
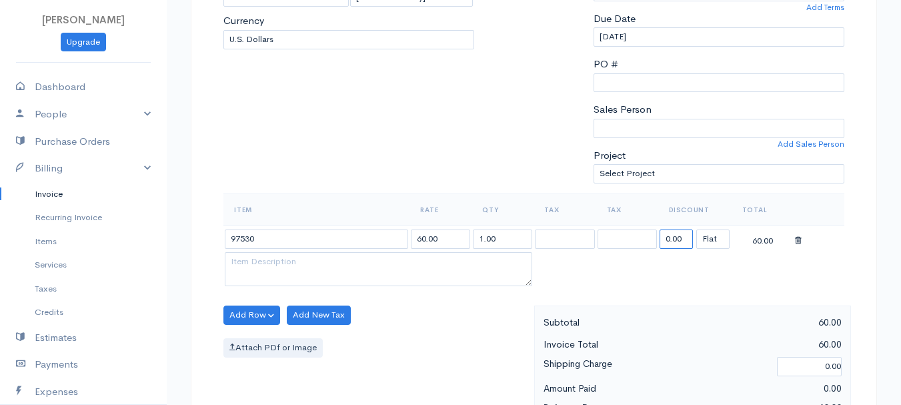
click at [664, 243] on input "0.00" at bounding box center [675, 238] width 33 height 19
click at [678, 245] on input "72.58" at bounding box center [675, 238] width 33 height 19
type input "36.29"
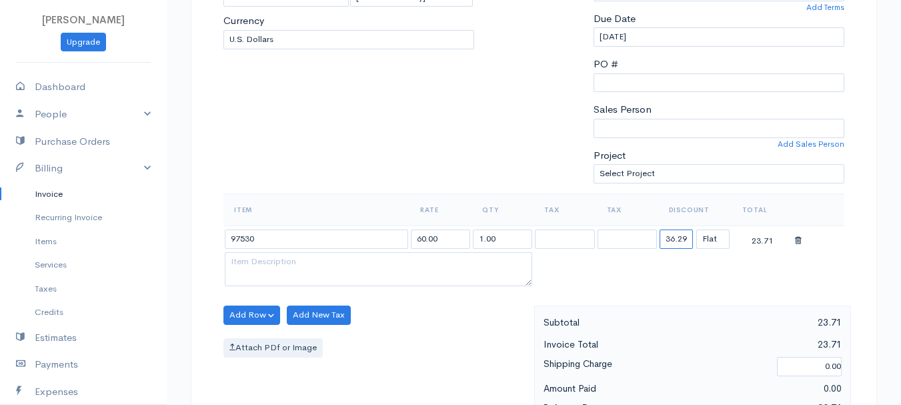
scroll to position [748, 0]
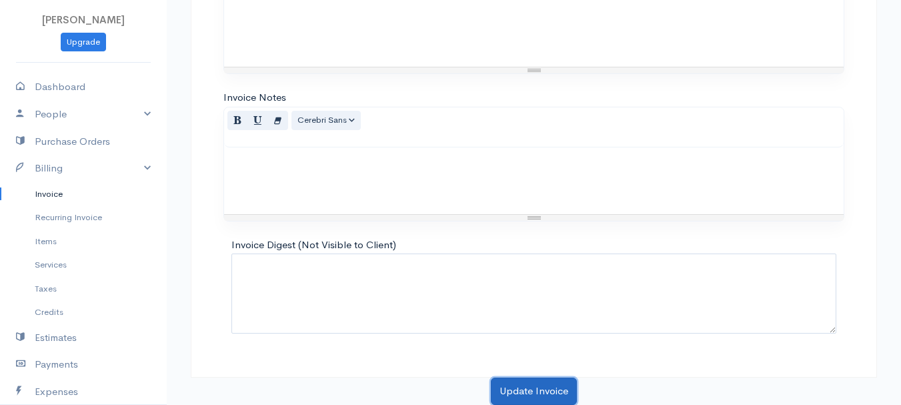
click at [555, 386] on button "Update Invoice" at bounding box center [534, 390] width 86 height 27
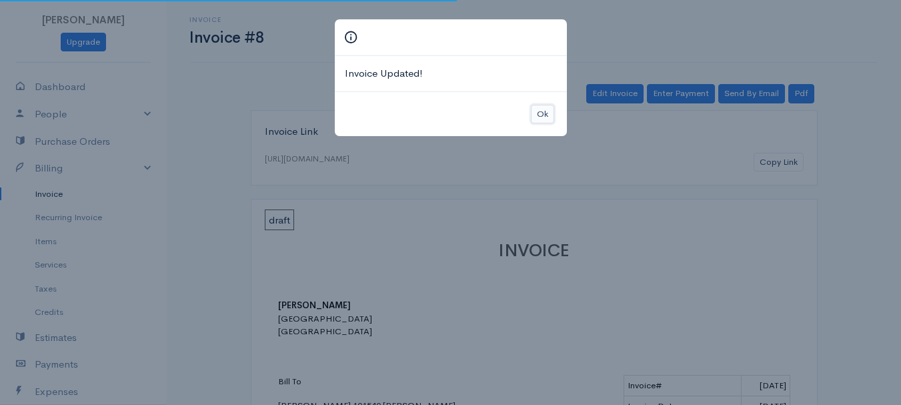
click at [537, 115] on button "Ok" at bounding box center [542, 114] width 23 height 19
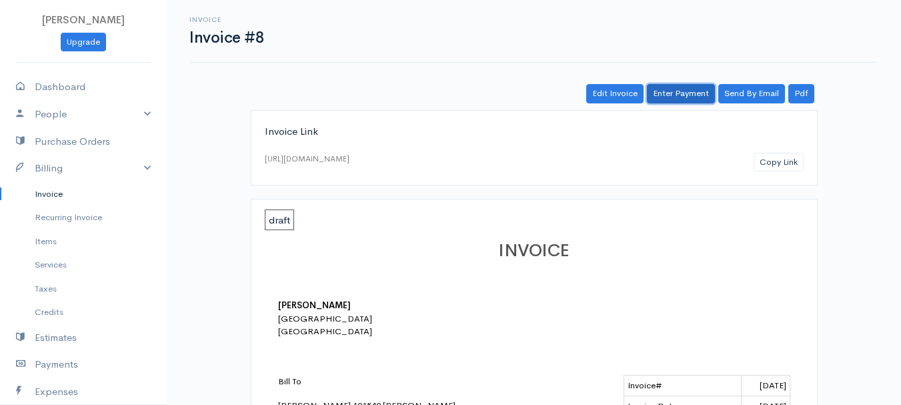
click at [677, 89] on link "Enter Payment" at bounding box center [681, 93] width 68 height 19
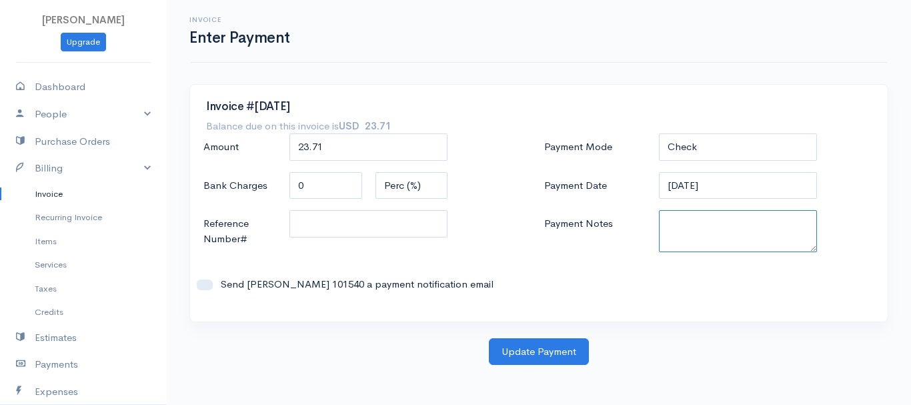
paste textarea "8200071456"
type textarea "8200071456"
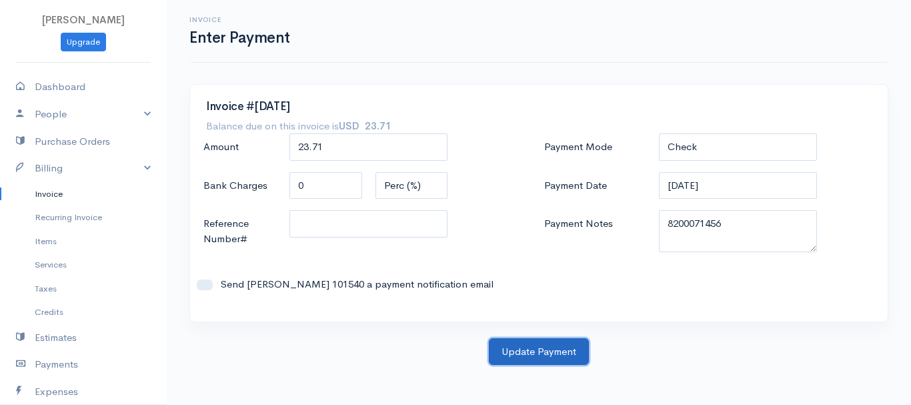
click at [546, 353] on button "Update Payment" at bounding box center [539, 351] width 100 height 27
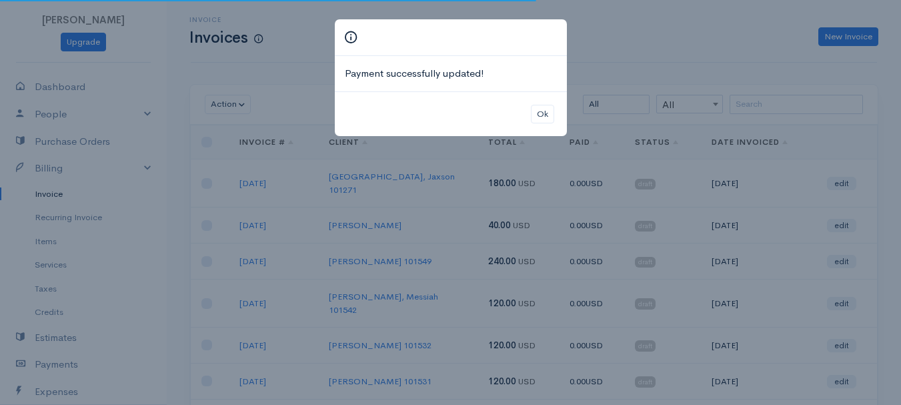
click at [529, 116] on div "Ok" at bounding box center [451, 113] width 232 height 45
drag, startPoint x: 565, startPoint y: 115, endPoint x: 537, endPoint y: 117, distance: 28.1
click at [541, 117] on div "Ok" at bounding box center [451, 113] width 232 height 45
click at [536, 117] on button "Ok" at bounding box center [542, 114] width 23 height 19
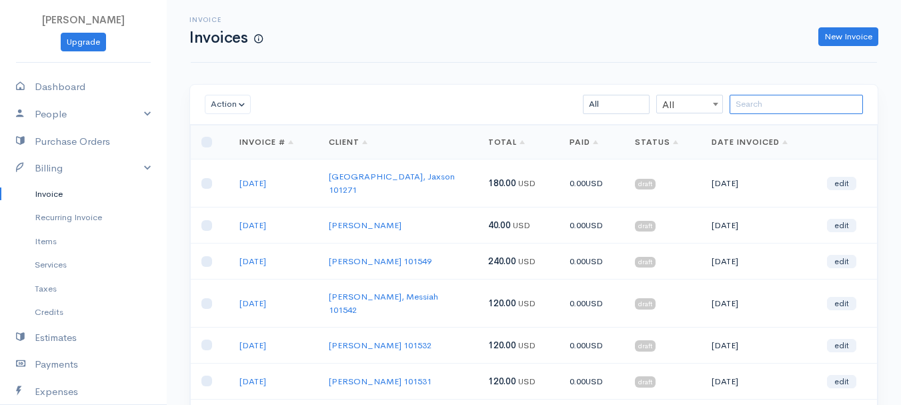
click at [807, 110] on input "search" at bounding box center [795, 104] width 133 height 19
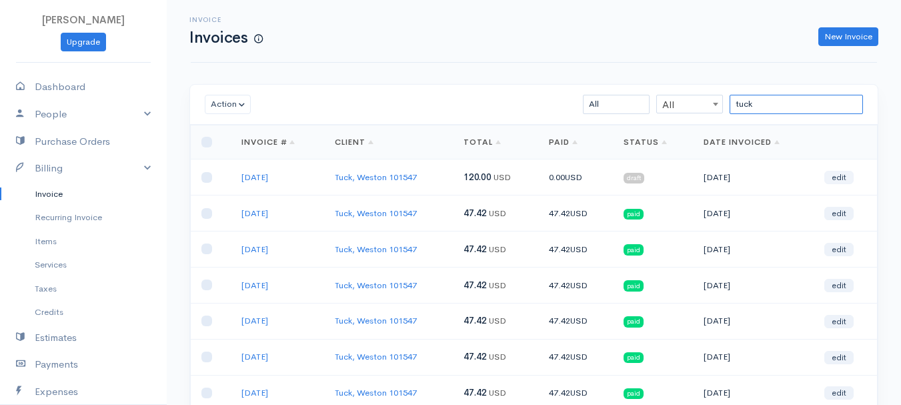
type input "tuck"
click at [835, 174] on link "edit" at bounding box center [838, 177] width 29 height 13
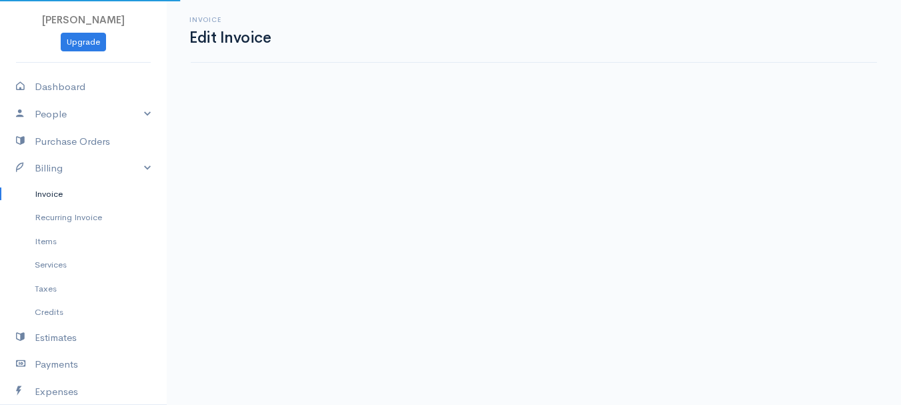
select select "2"
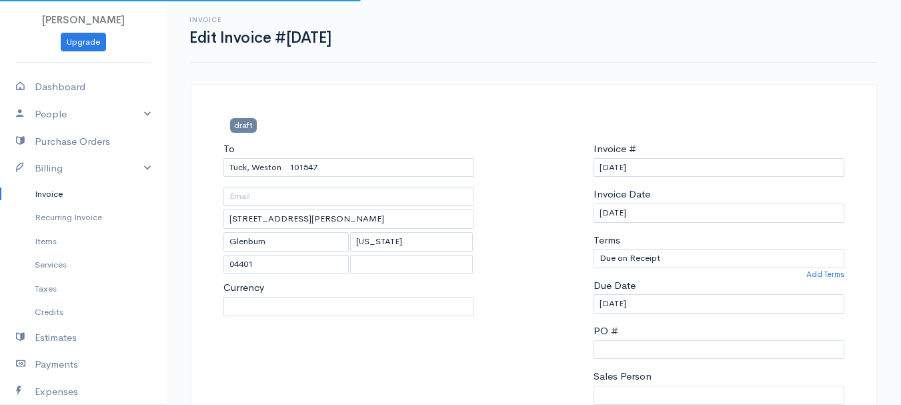
select select "0"
select select
select select "[GEOGRAPHIC_DATA]"
select select "USD"
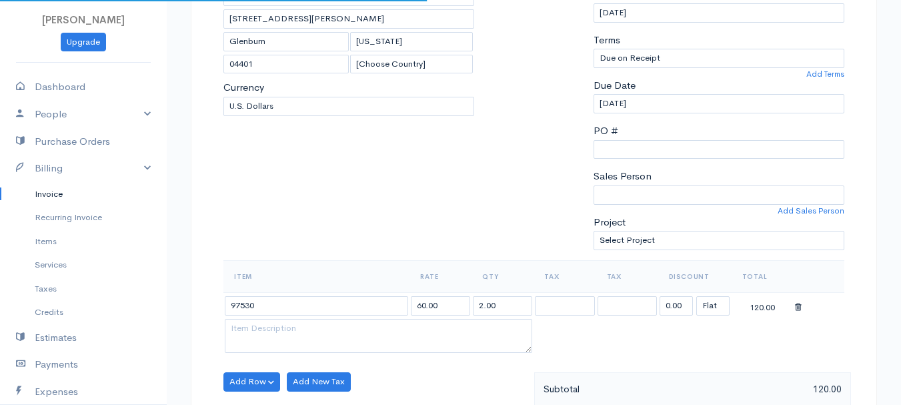
scroll to position [333, 0]
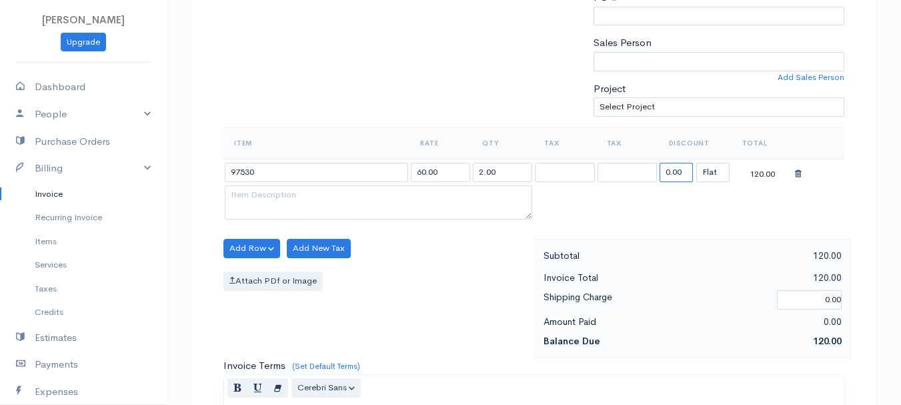
click at [688, 174] on input "0.00" at bounding box center [675, 172] width 33 height 19
type input "72.58"
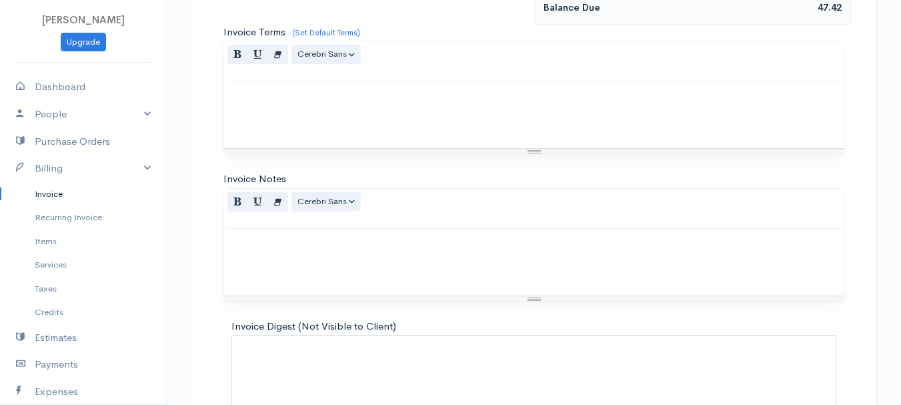
scroll to position [748, 0]
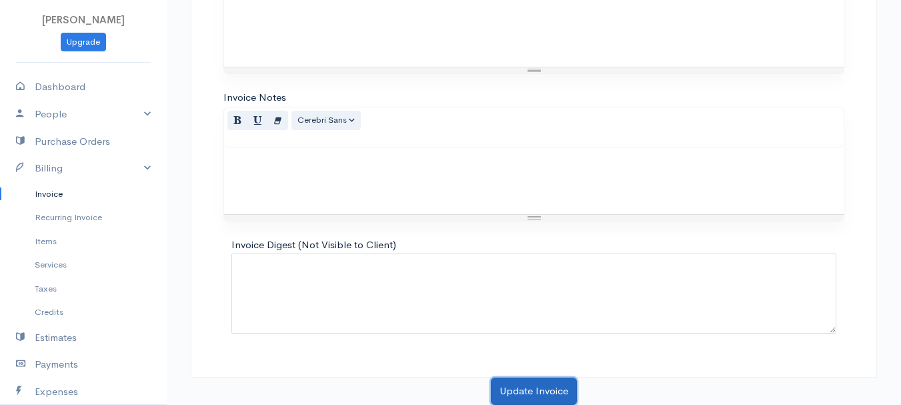
click at [534, 393] on button "Update Invoice" at bounding box center [534, 390] width 86 height 27
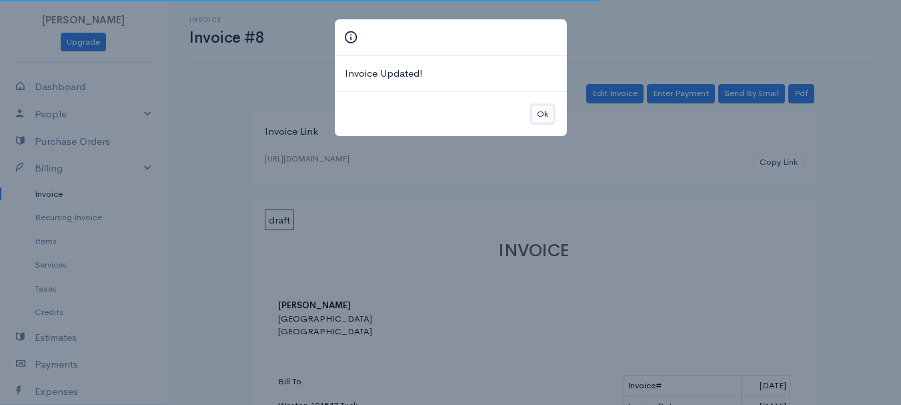
click at [538, 105] on button "Ok" at bounding box center [542, 114] width 23 height 19
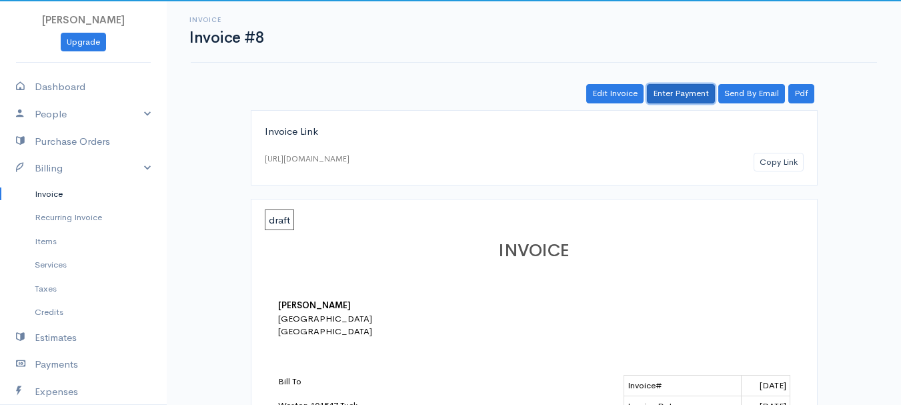
click at [686, 86] on link "Enter Payment" at bounding box center [681, 93] width 68 height 19
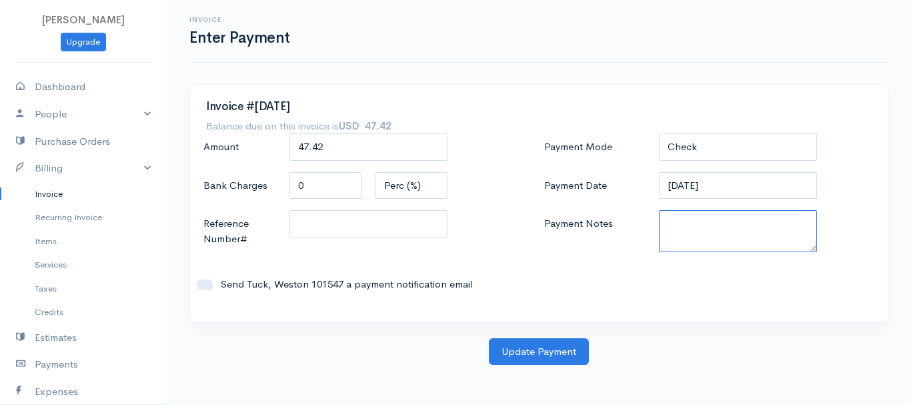
paste textarea "8200071456"
type textarea "8200071456"
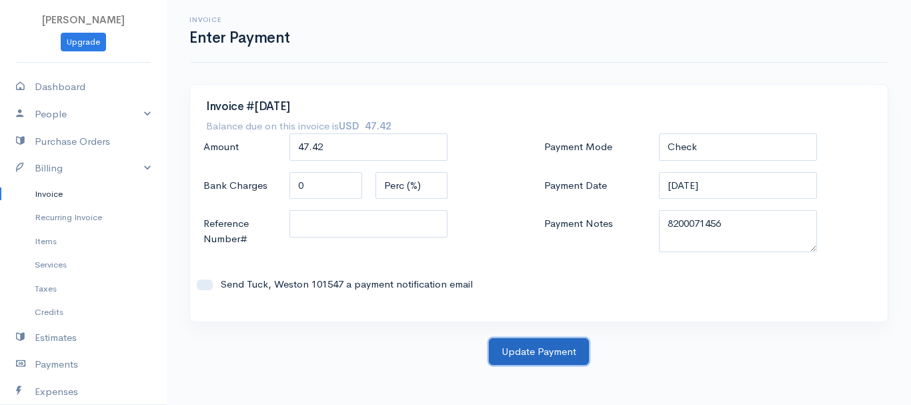
click at [535, 346] on button "Update Payment" at bounding box center [539, 351] width 100 height 27
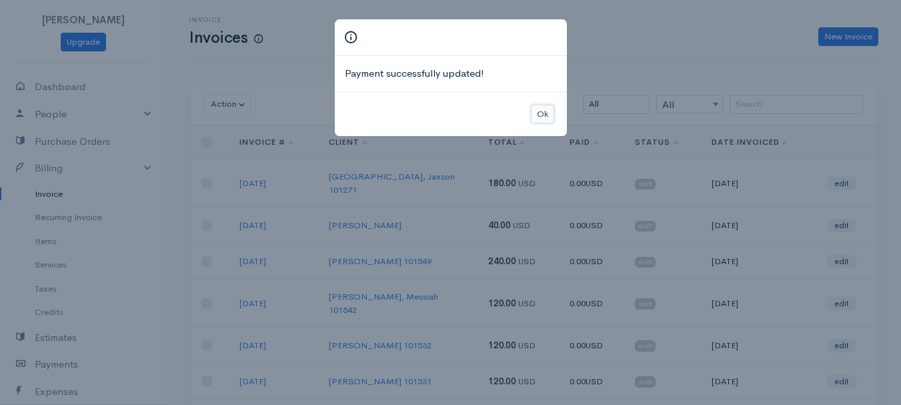
click at [541, 114] on button "Ok" at bounding box center [542, 114] width 23 height 19
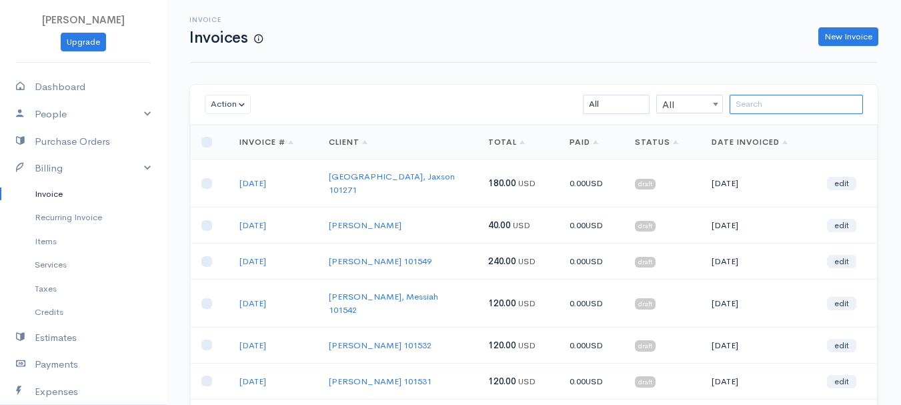
click at [773, 113] on input "search" at bounding box center [795, 104] width 133 height 19
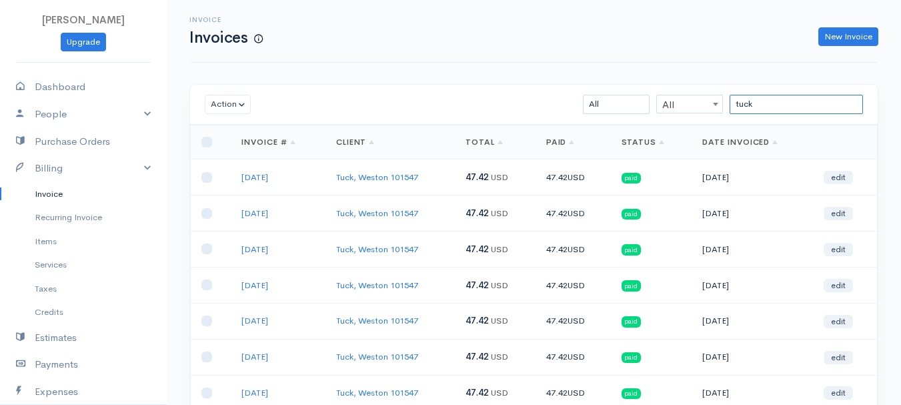
click at [763, 101] on input "tuck" at bounding box center [795, 104] width 133 height 19
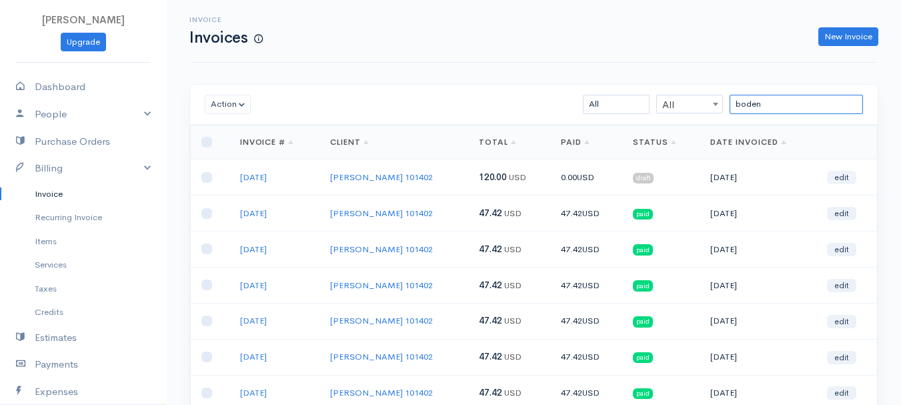
type input "boden"
click at [839, 177] on link "edit" at bounding box center [841, 177] width 29 height 13
select select "2"
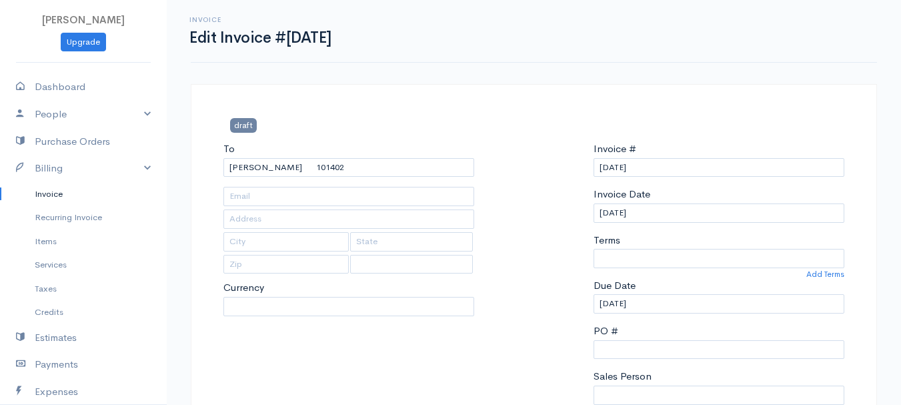
type input "[STREET_ADDRESS]"
type input "Carmel"
type input "[US_STATE]"
type input "04419"
select select "0"
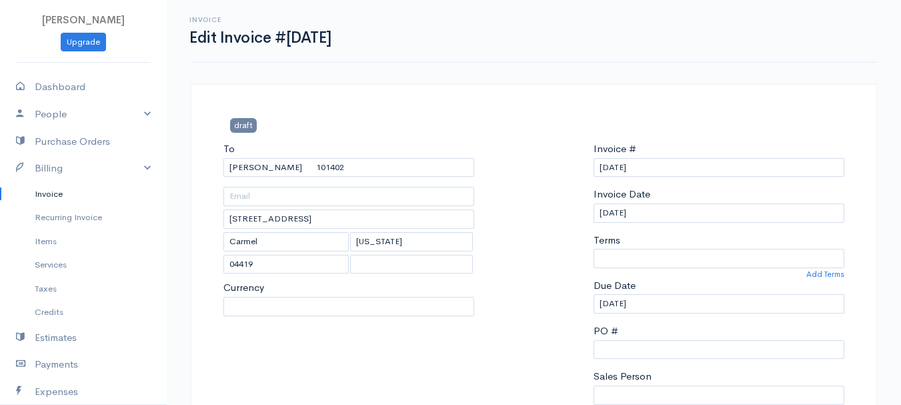
select select
select select "[GEOGRAPHIC_DATA]"
select select "USD"
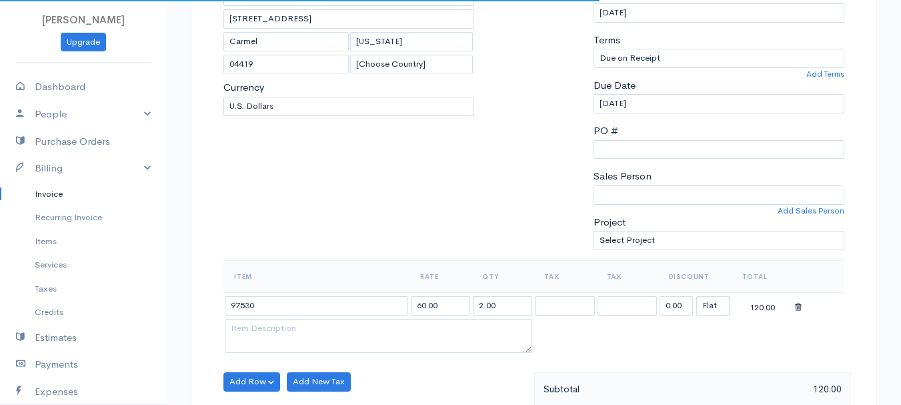
scroll to position [267, 0]
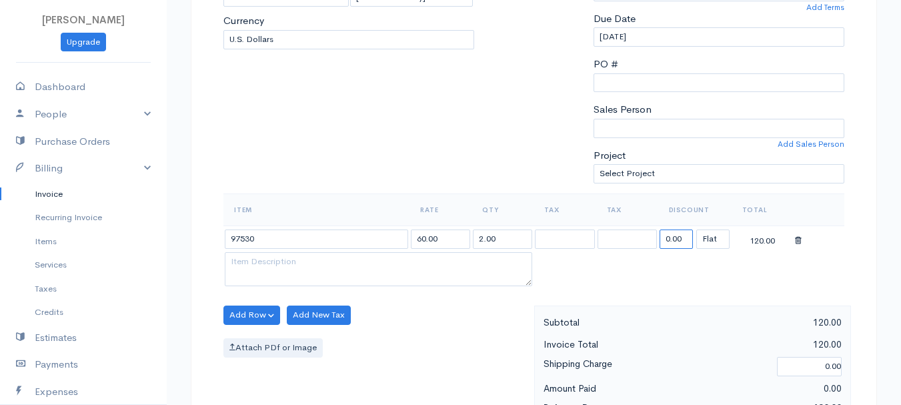
click at [675, 236] on input "0.00" at bounding box center [675, 238] width 33 height 19
type input "72.58"
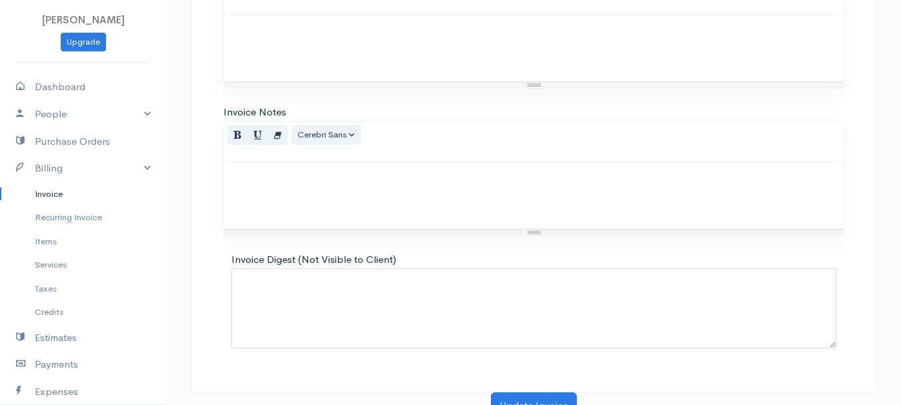
scroll to position [748, 0]
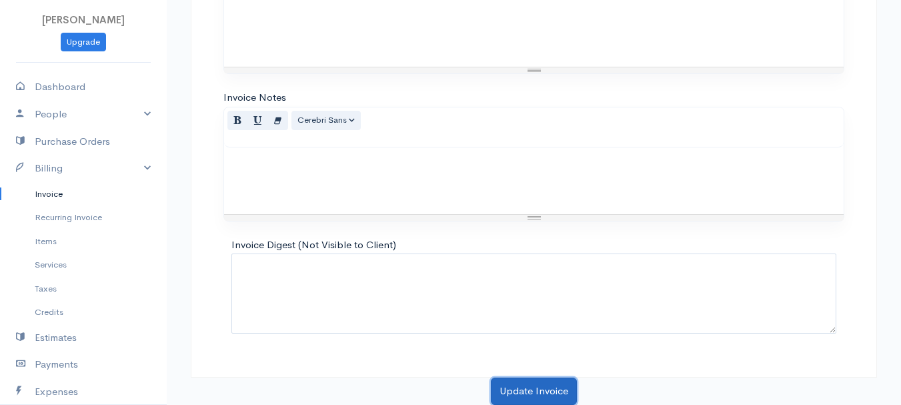
click at [527, 380] on button "Update Invoice" at bounding box center [534, 390] width 86 height 27
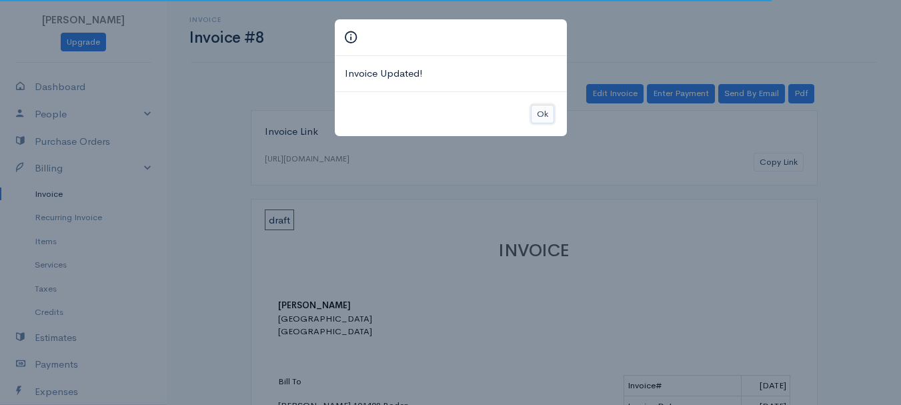
click at [533, 111] on button "Ok" at bounding box center [542, 114] width 23 height 19
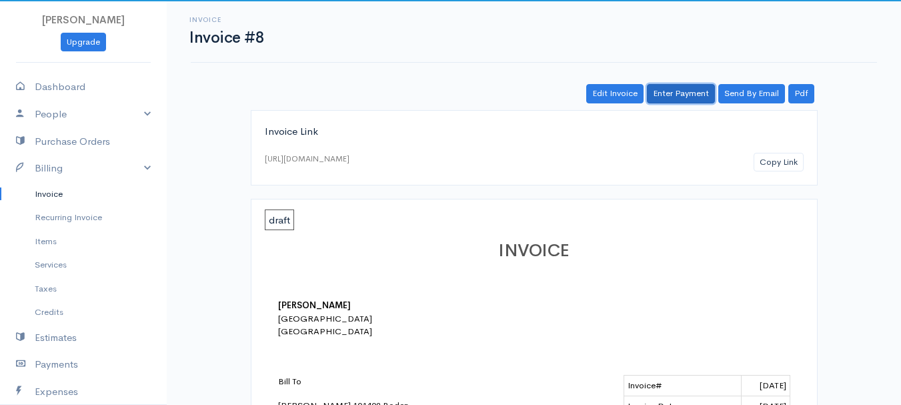
click at [683, 89] on link "Enter Payment" at bounding box center [681, 93] width 68 height 19
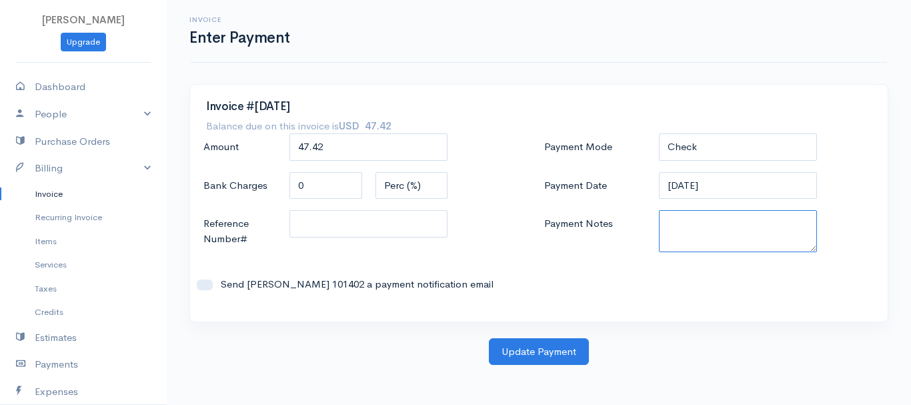
paste textarea "8200071456"
type textarea "8200071456"
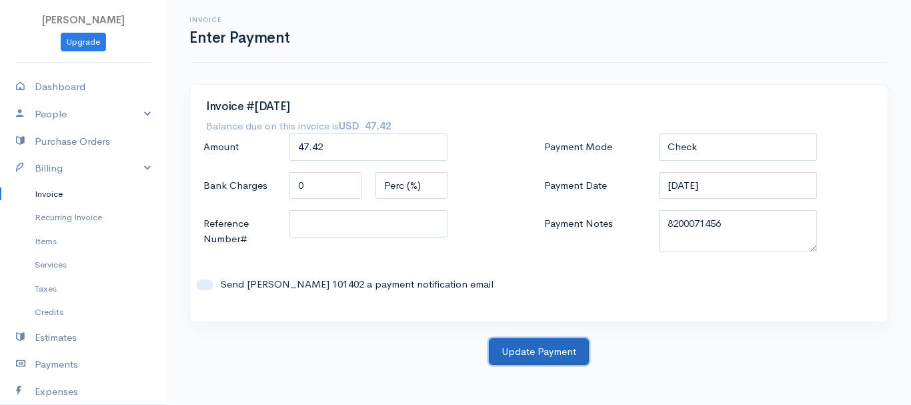
click at [528, 357] on button "Update Payment" at bounding box center [539, 351] width 100 height 27
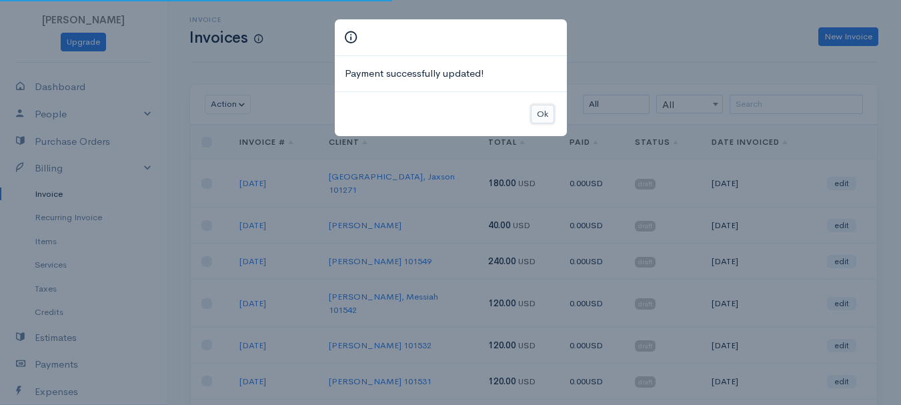
click at [546, 117] on button "Ok" at bounding box center [542, 114] width 23 height 19
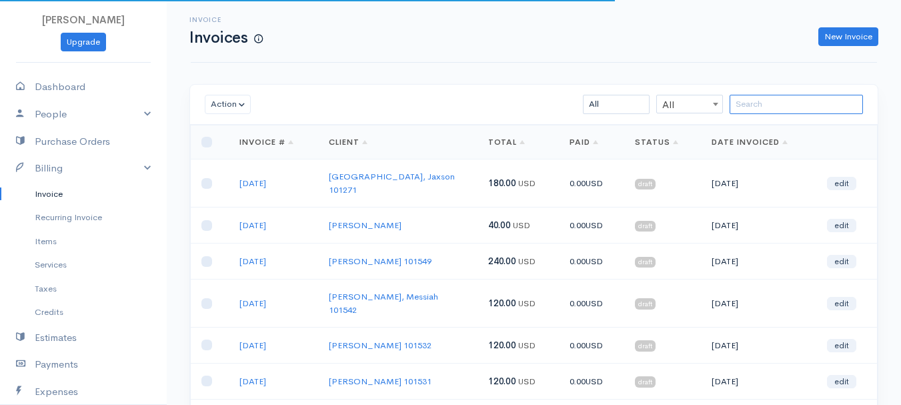
click at [809, 108] on input "search" at bounding box center [795, 104] width 133 height 19
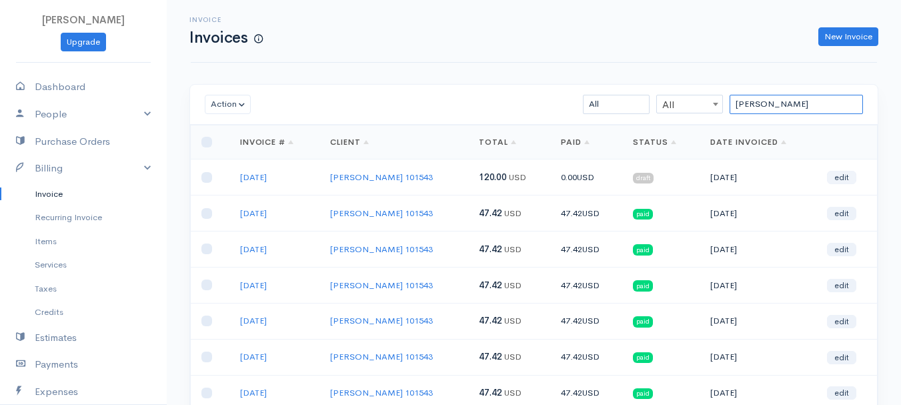
type input "[PERSON_NAME]"
click at [845, 176] on link "edit" at bounding box center [841, 177] width 29 height 13
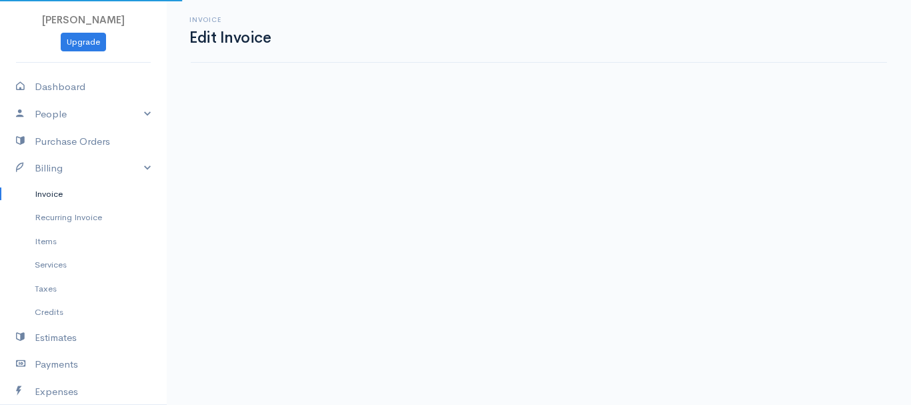
select select "2"
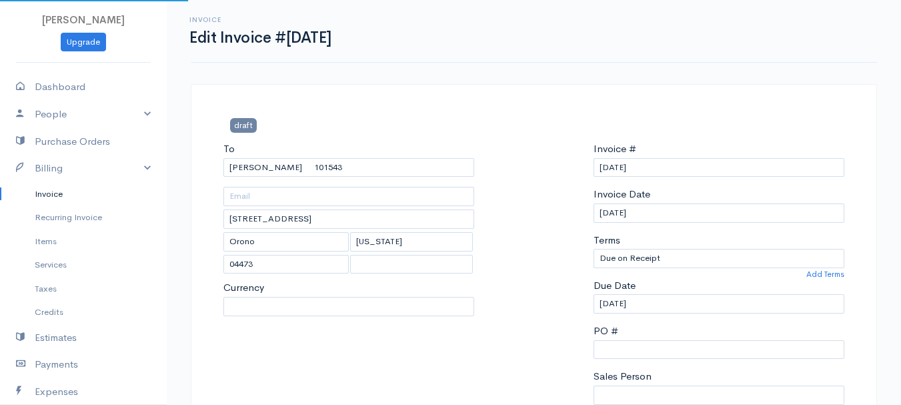
select select "0"
select select
select select "[GEOGRAPHIC_DATA]"
select select "USD"
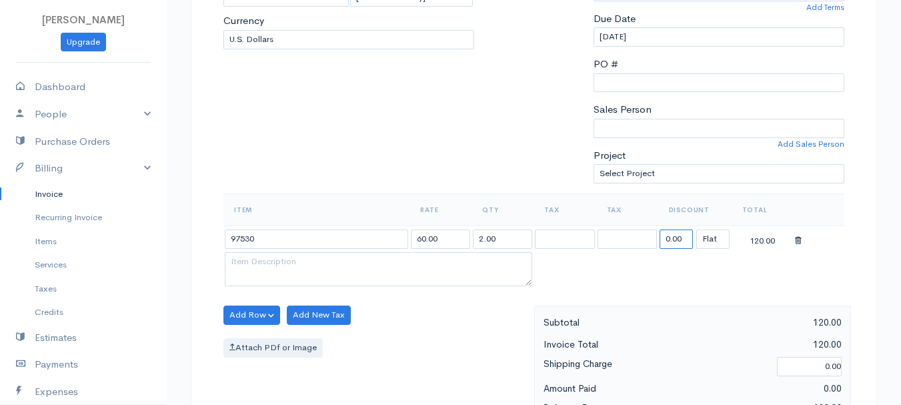
click at [673, 242] on input "0.00" at bounding box center [675, 238] width 33 height 19
type input "72.58"
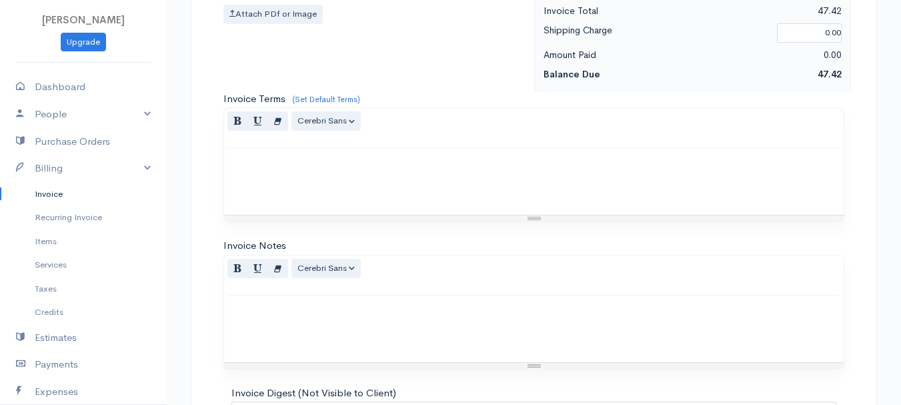
scroll to position [733, 0]
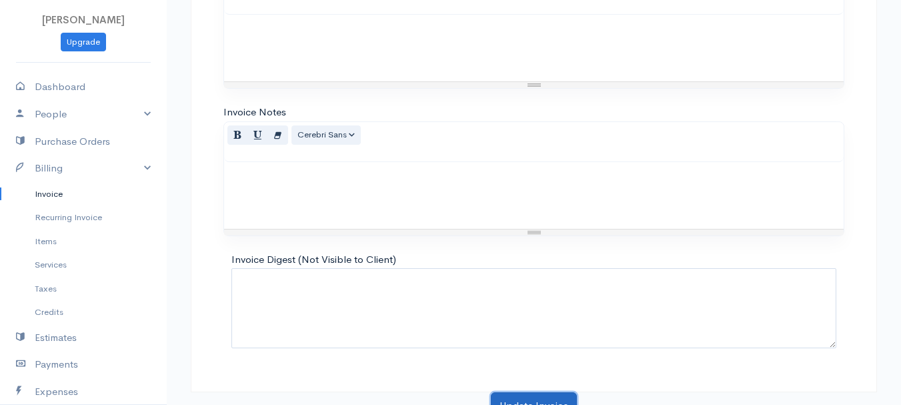
click at [549, 397] on button "Update Invoice" at bounding box center [534, 405] width 86 height 27
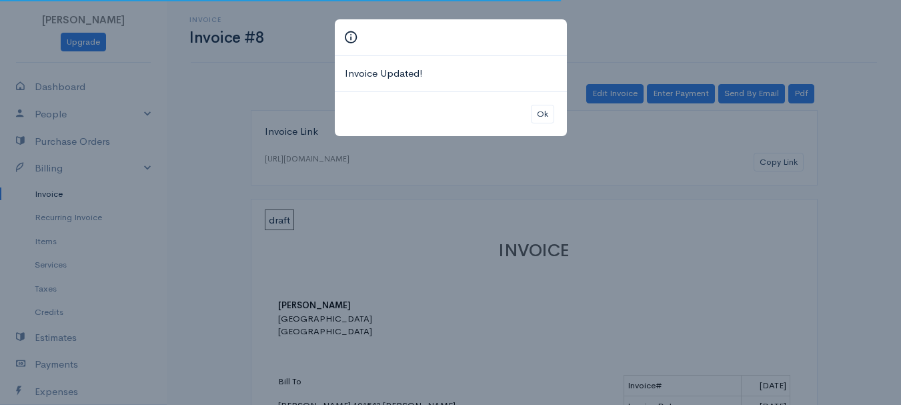
click at [543, 103] on div "Ok" at bounding box center [451, 113] width 232 height 45
click at [543, 111] on button "Ok" at bounding box center [542, 114] width 23 height 19
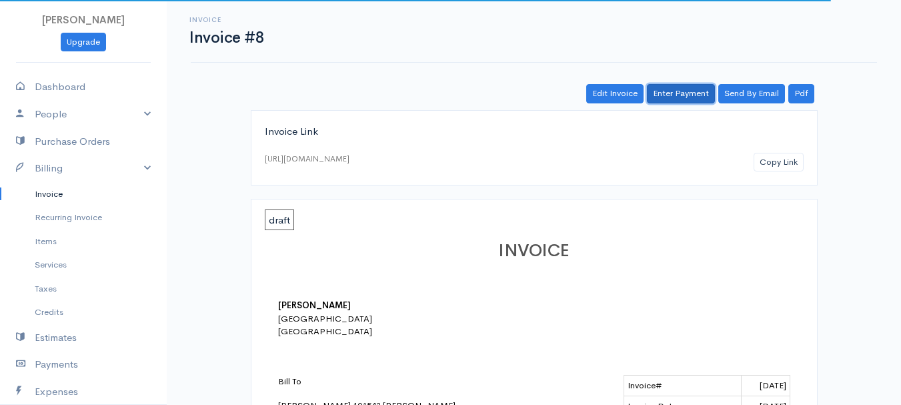
click at [681, 97] on link "Enter Payment" at bounding box center [681, 93] width 68 height 19
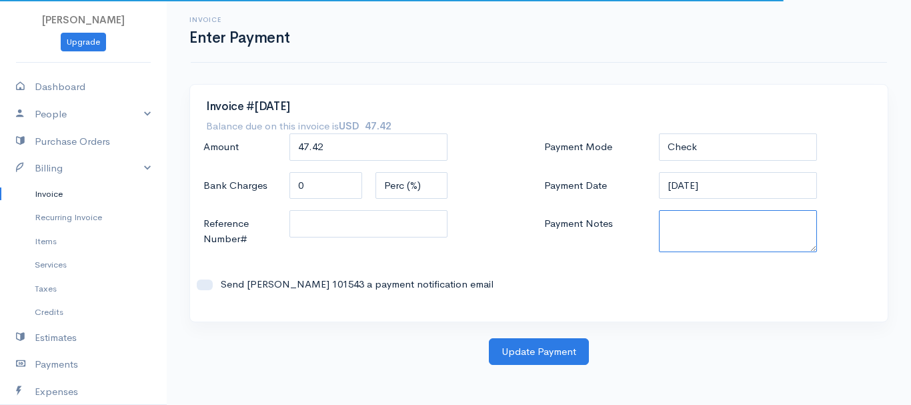
paste textarea "8200071456"
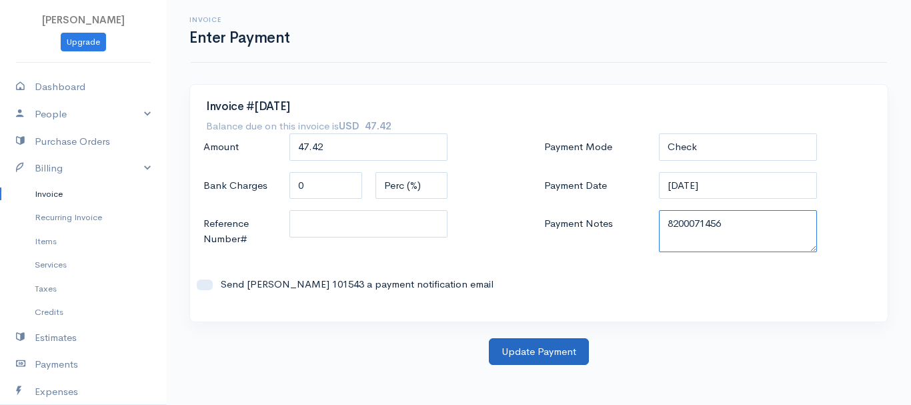
type textarea "8200071456"
click at [535, 343] on button "Update Payment" at bounding box center [539, 351] width 100 height 27
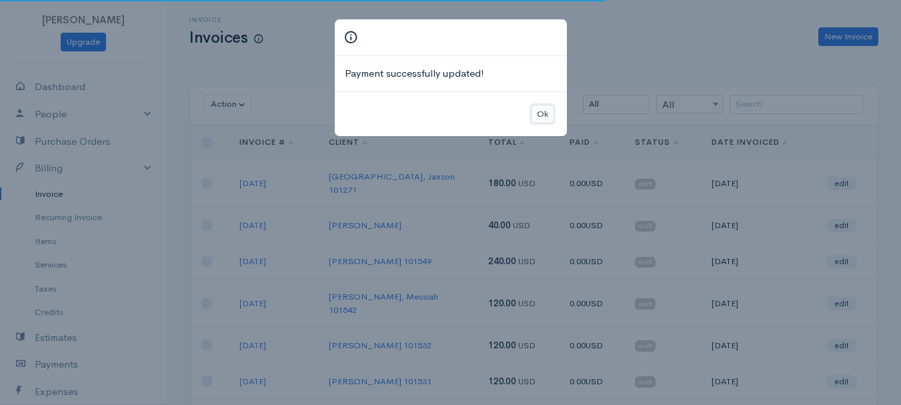
click at [537, 115] on button "Ok" at bounding box center [542, 114] width 23 height 19
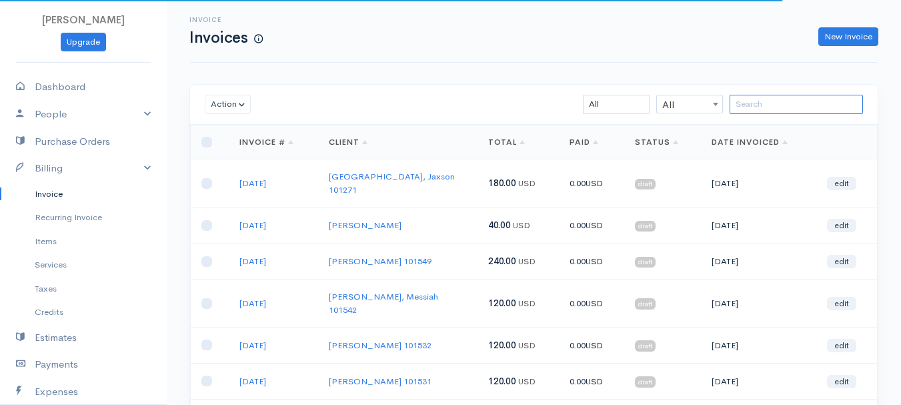
click at [770, 105] on input "search" at bounding box center [795, 104] width 133 height 19
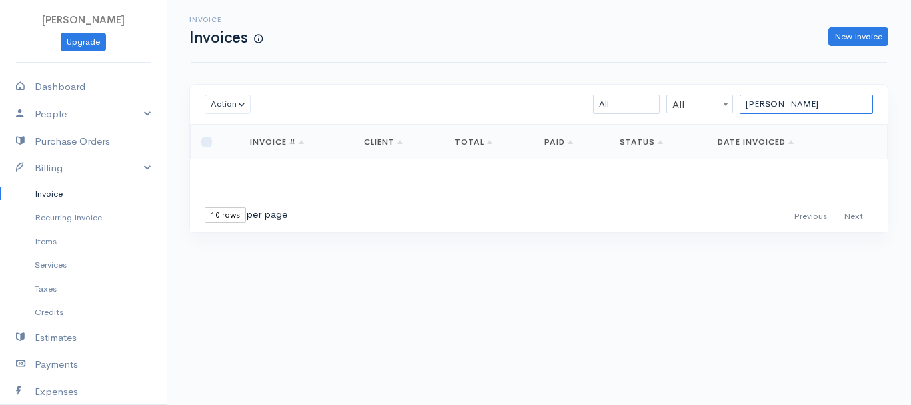
click at [801, 105] on input "[PERSON_NAME]" at bounding box center [805, 104] width 133 height 19
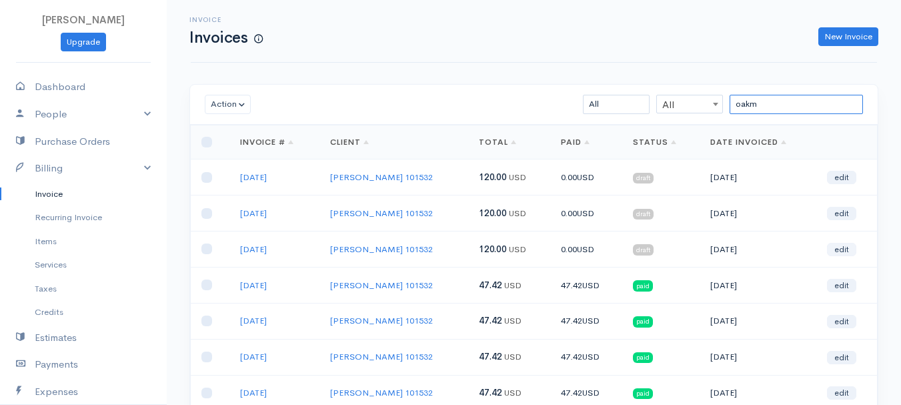
type input "oakm"
click at [843, 246] on link "edit" at bounding box center [841, 249] width 29 height 13
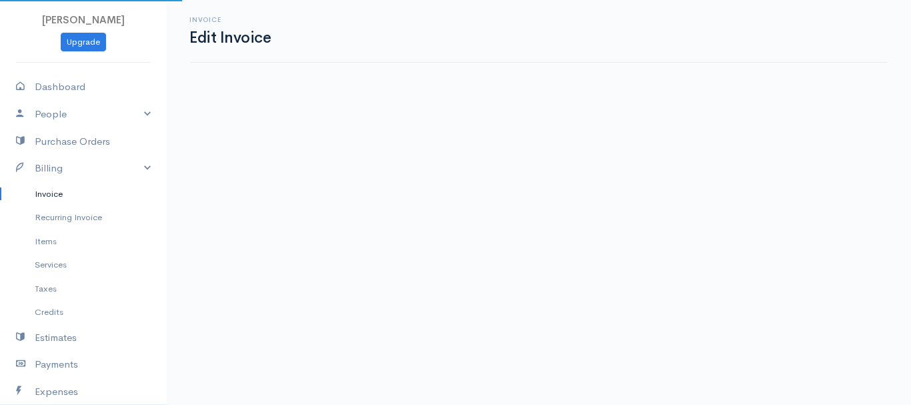
select select "2"
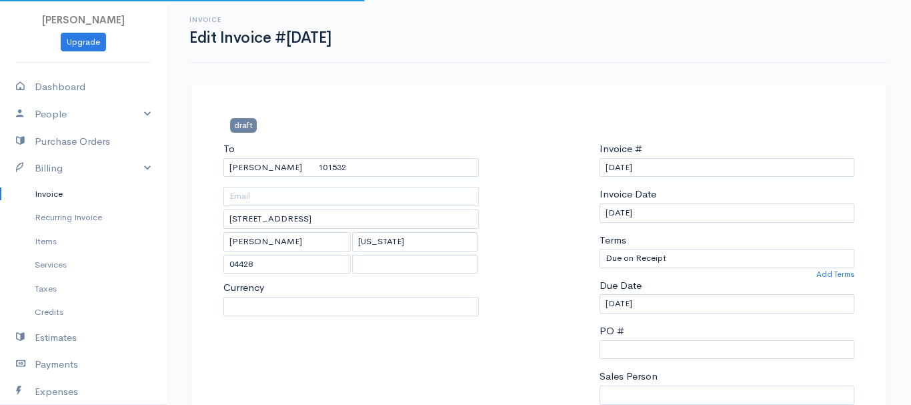
select select "0"
select select
select select "[GEOGRAPHIC_DATA]"
select select "USD"
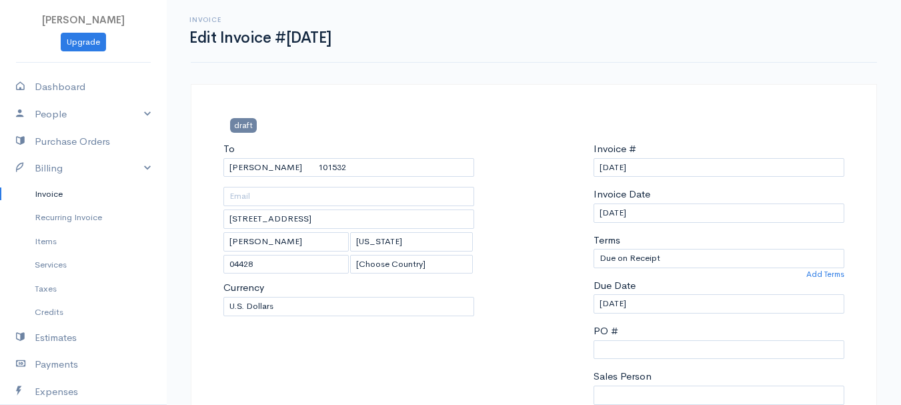
scroll to position [267, 0]
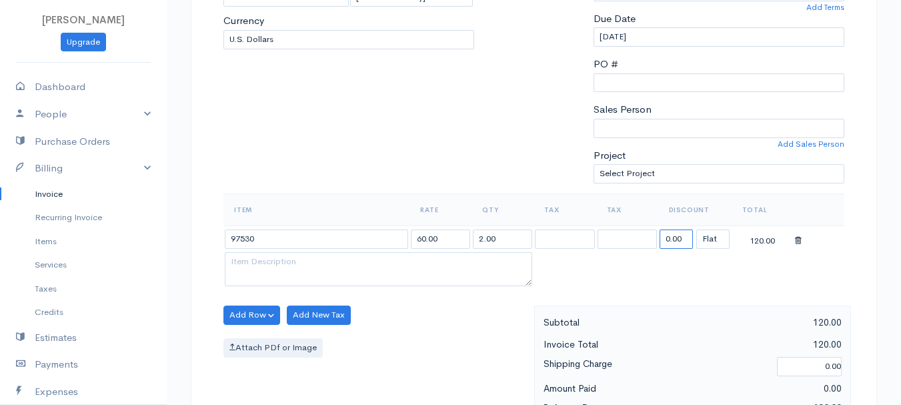
click at [667, 231] on input "0.00" at bounding box center [675, 238] width 33 height 19
type input "72.58"
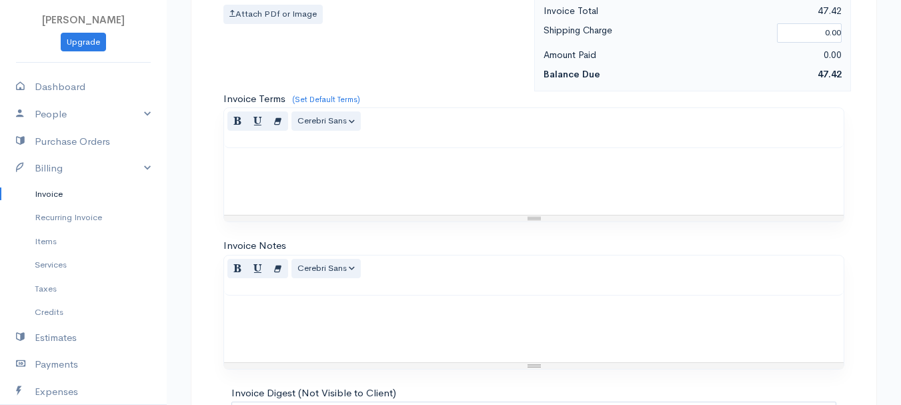
scroll to position [748, 0]
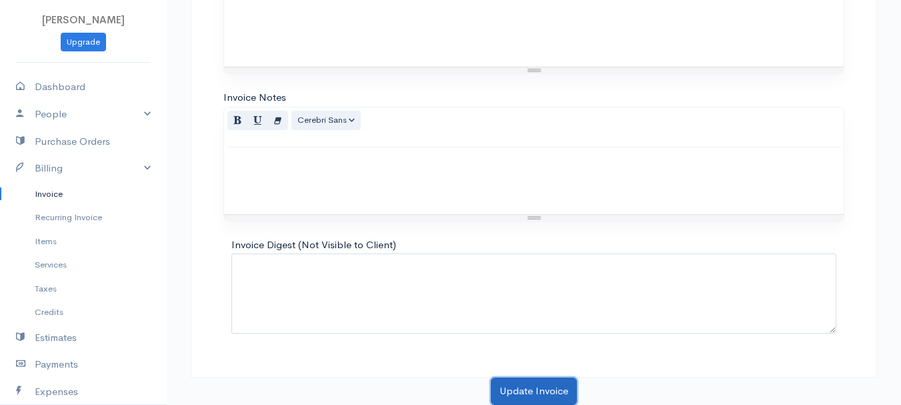
click at [544, 386] on button "Update Invoice" at bounding box center [534, 390] width 86 height 27
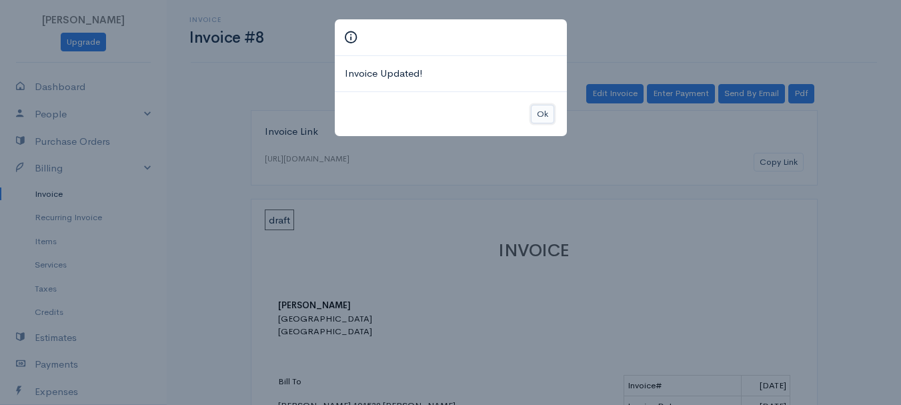
click at [534, 113] on button "Ok" at bounding box center [542, 114] width 23 height 19
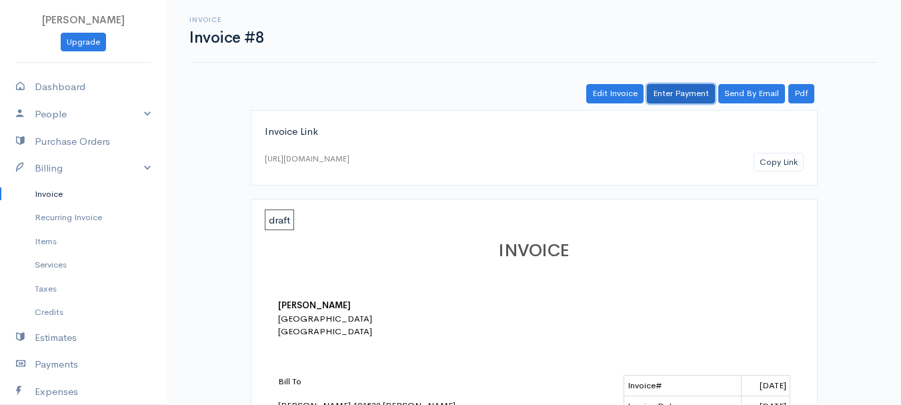
click at [666, 87] on link "Enter Payment" at bounding box center [681, 93] width 68 height 19
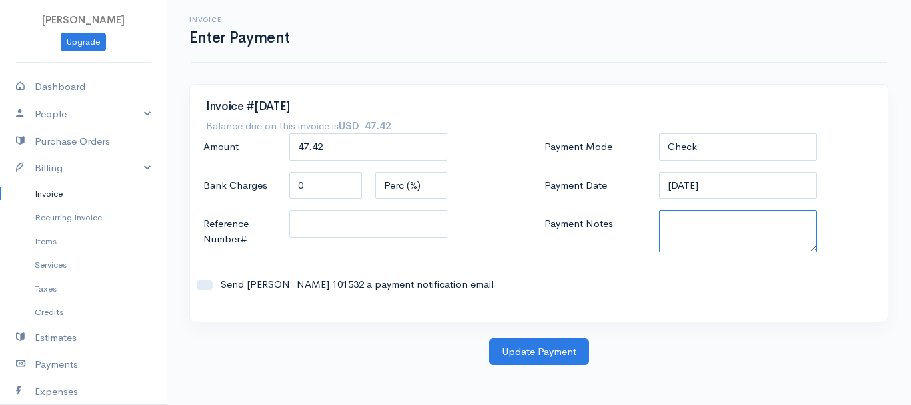
paste textarea "8200071456"
type textarea "8200071456"
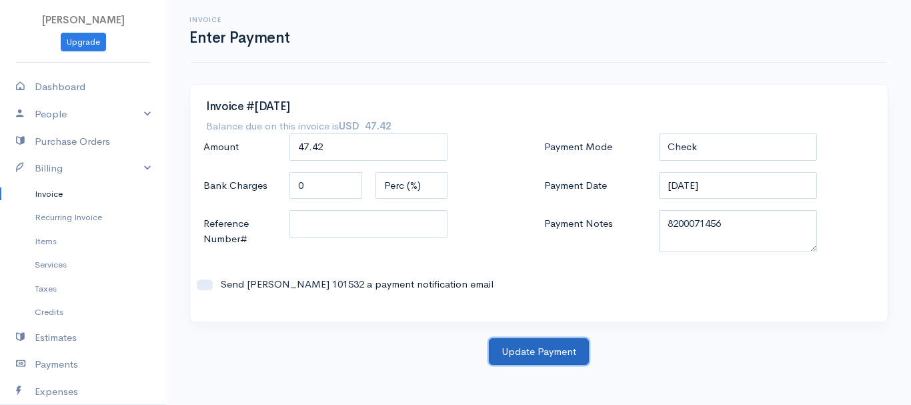
click at [562, 350] on button "Update Payment" at bounding box center [539, 351] width 100 height 27
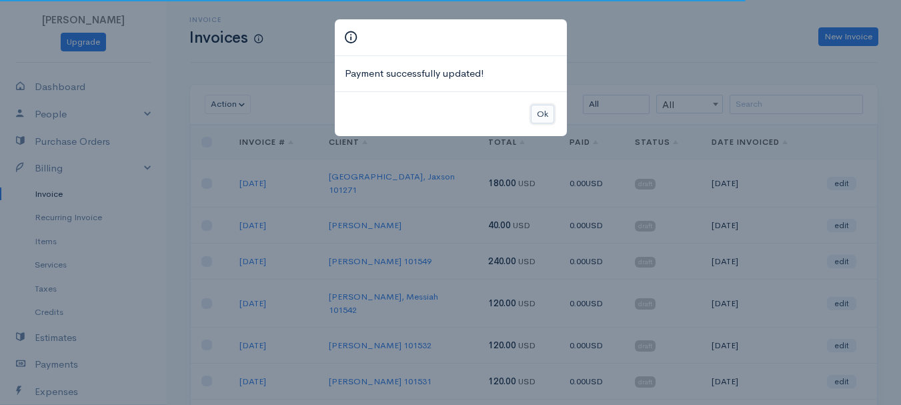
click at [545, 120] on button "Ok" at bounding box center [542, 114] width 23 height 19
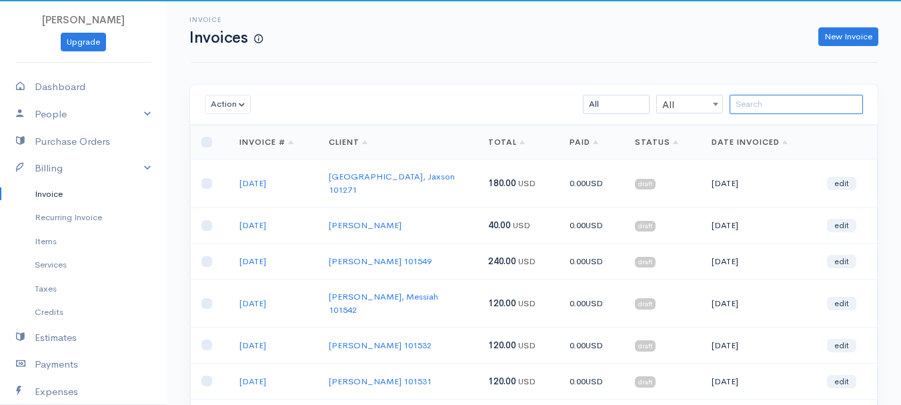
click at [781, 104] on input "search" at bounding box center [795, 104] width 133 height 19
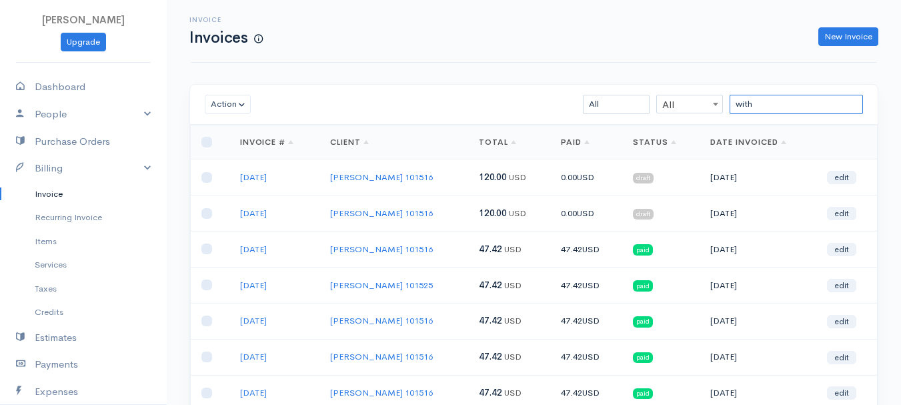
scroll to position [67, 0]
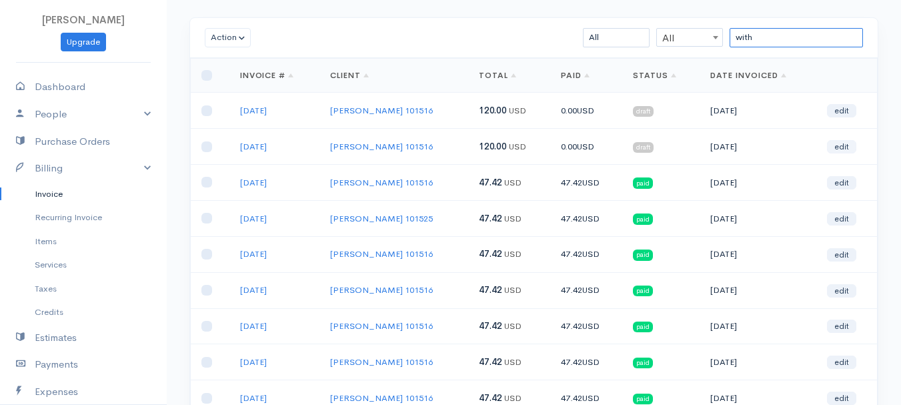
type input "with"
click at [844, 147] on link "edit" at bounding box center [841, 146] width 29 height 13
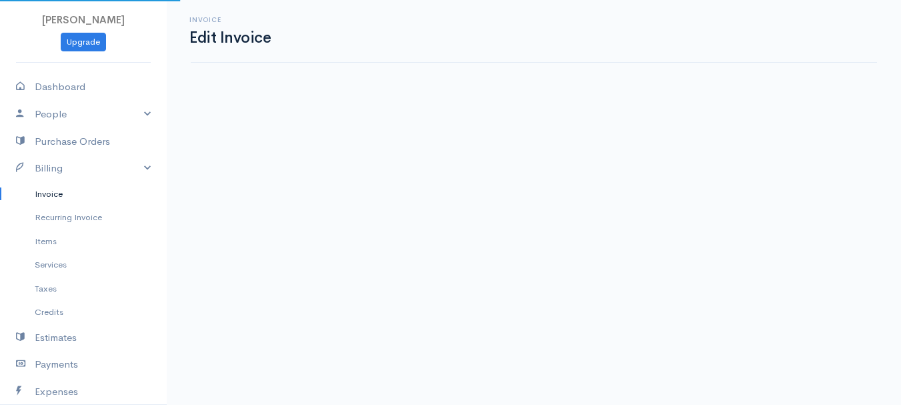
select select "2"
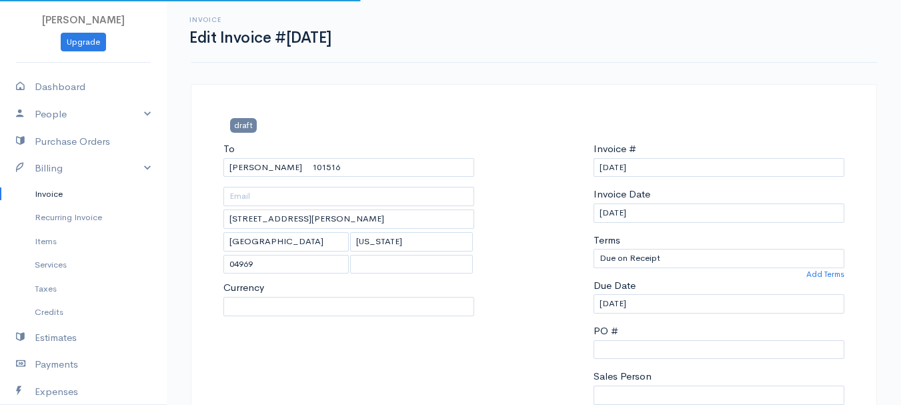
select select "0"
select select
select select "[GEOGRAPHIC_DATA]"
select select "USD"
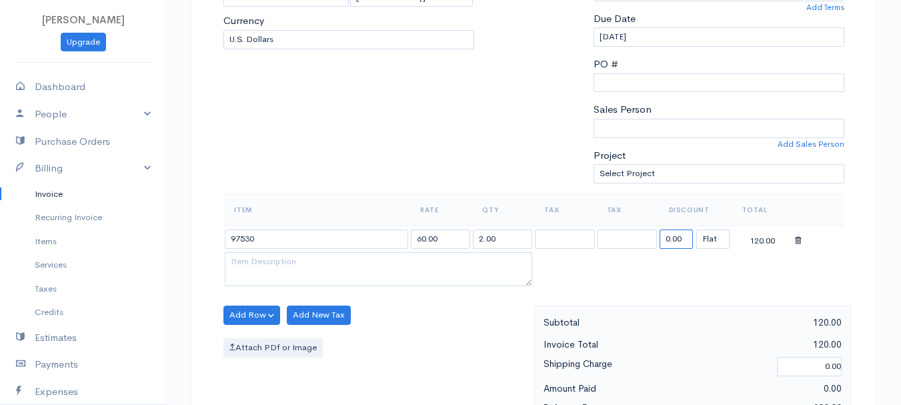
click at [677, 241] on input "0.00" at bounding box center [675, 238] width 33 height 19
type input "72.58"
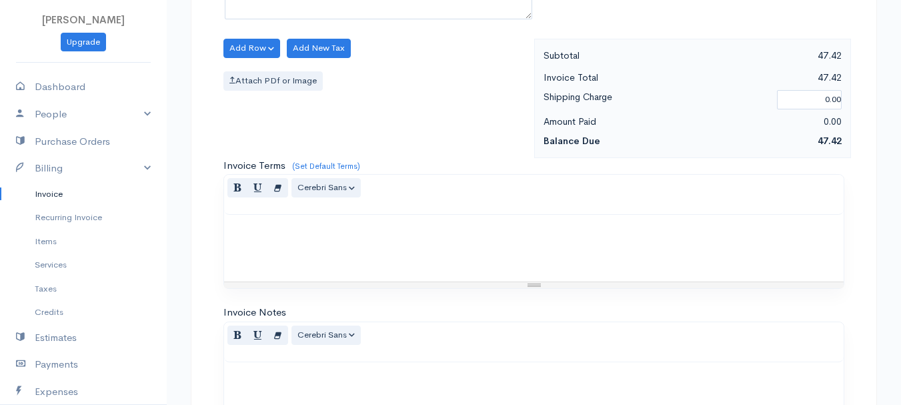
scroll to position [748, 0]
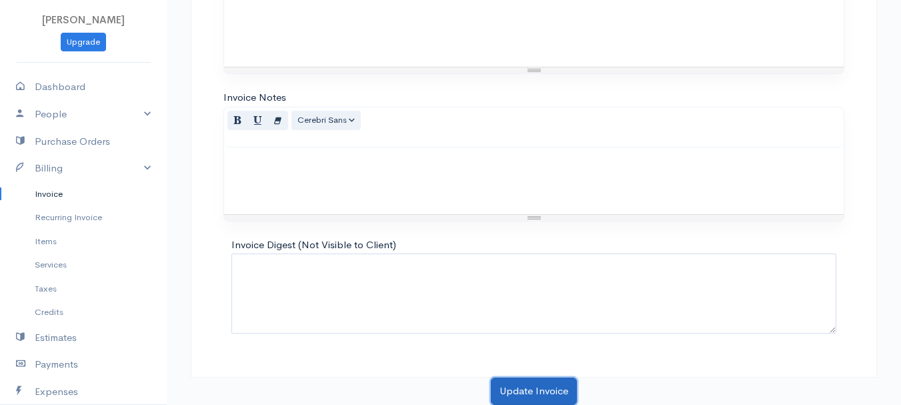
click at [551, 385] on button "Update Invoice" at bounding box center [534, 390] width 86 height 27
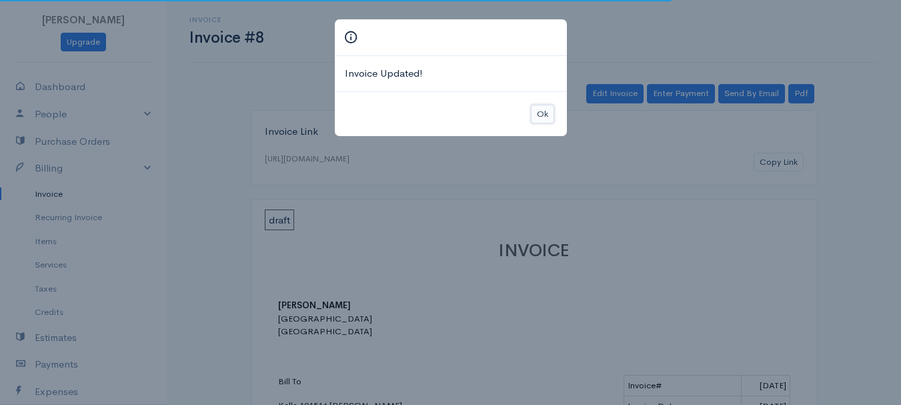
click at [546, 107] on button "Ok" at bounding box center [542, 114] width 23 height 19
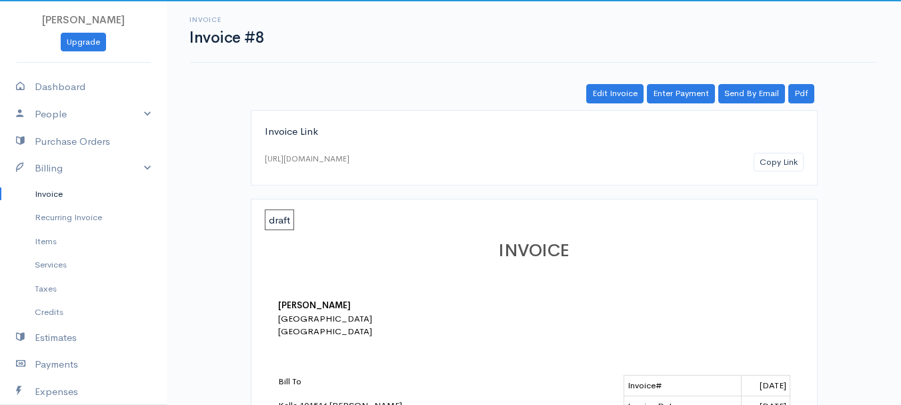
click at [716, 85] on div "Edit Invoice Enter Payment Send By Email Pdf" at bounding box center [534, 93] width 567 height 19
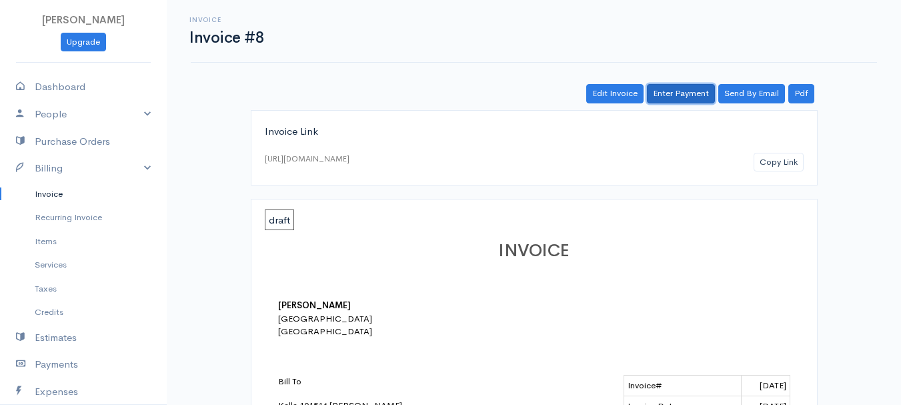
click at [691, 91] on link "Enter Payment" at bounding box center [681, 93] width 68 height 19
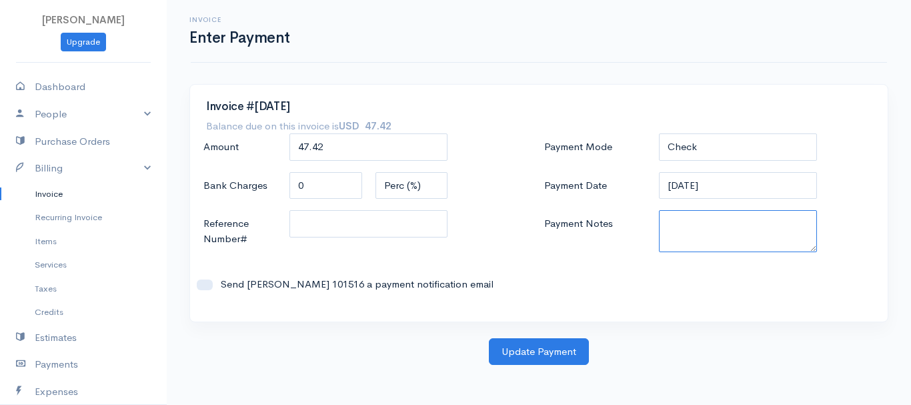
paste textarea "8200071456"
type textarea "8200071456"
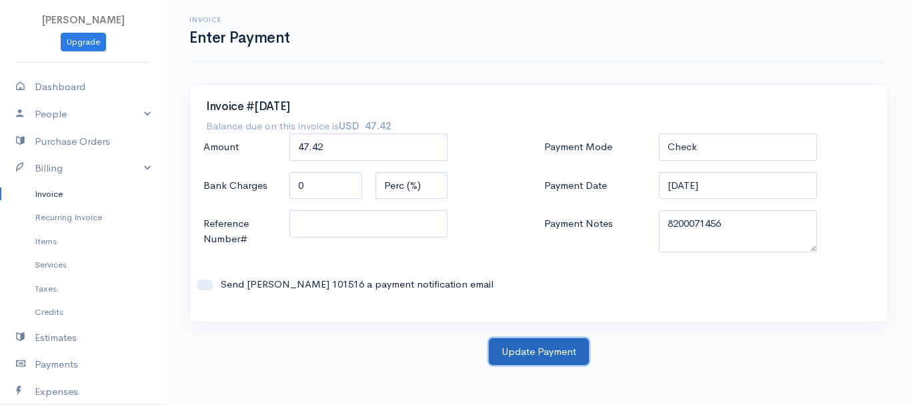
click at [575, 349] on button "Update Payment" at bounding box center [539, 351] width 100 height 27
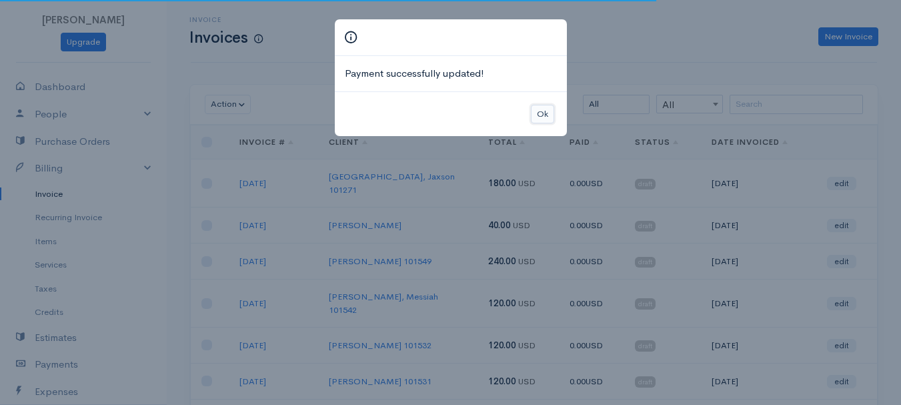
click at [539, 112] on button "Ok" at bounding box center [542, 114] width 23 height 19
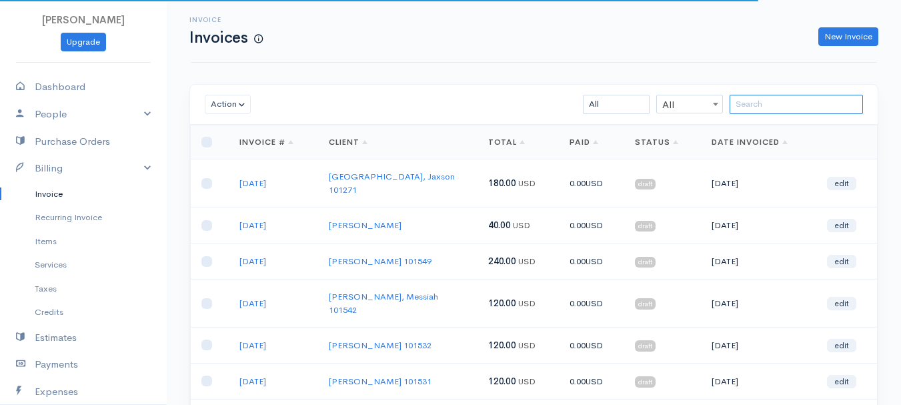
click at [783, 103] on input "search" at bounding box center [795, 104] width 133 height 19
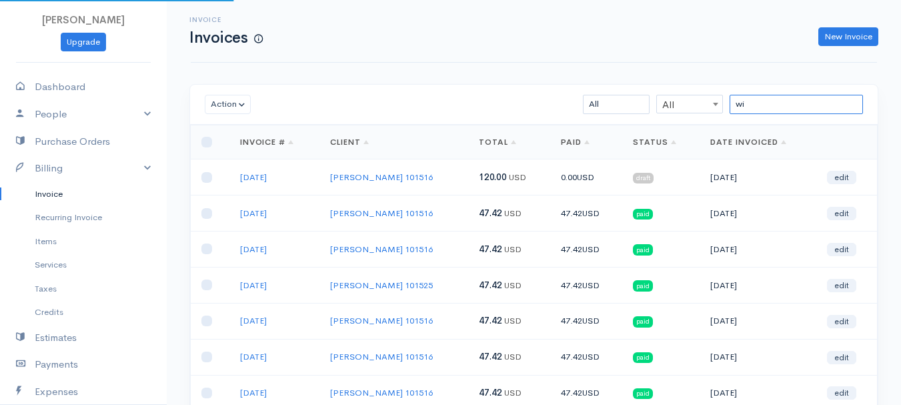
type input "w"
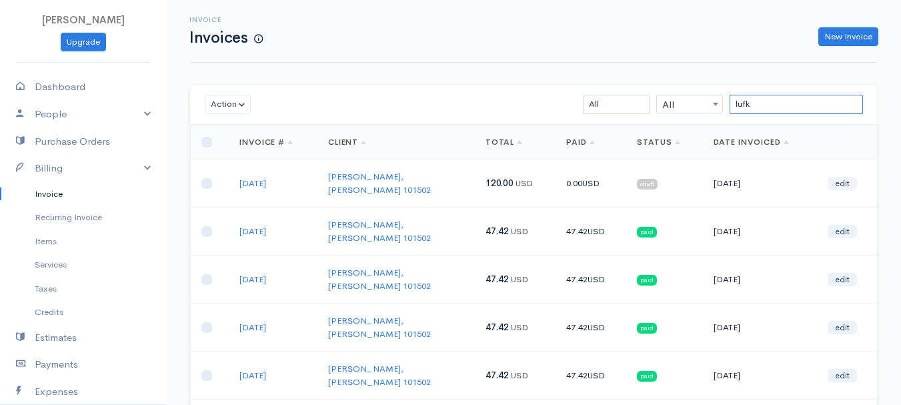
type input "lufk"
click at [846, 177] on link "edit" at bounding box center [841, 183] width 29 height 13
select select "2"
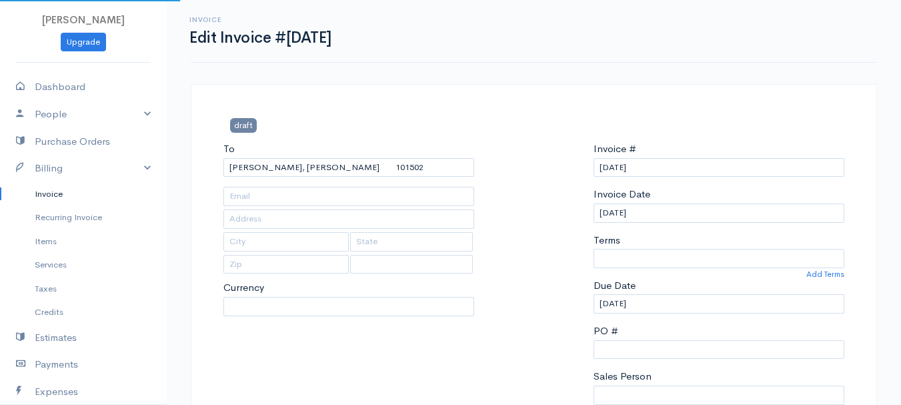
type input "[STREET_ADDRESS]"
type input "Hartland"
type input "[US_STATE]"
type input "04943"
select select "0"
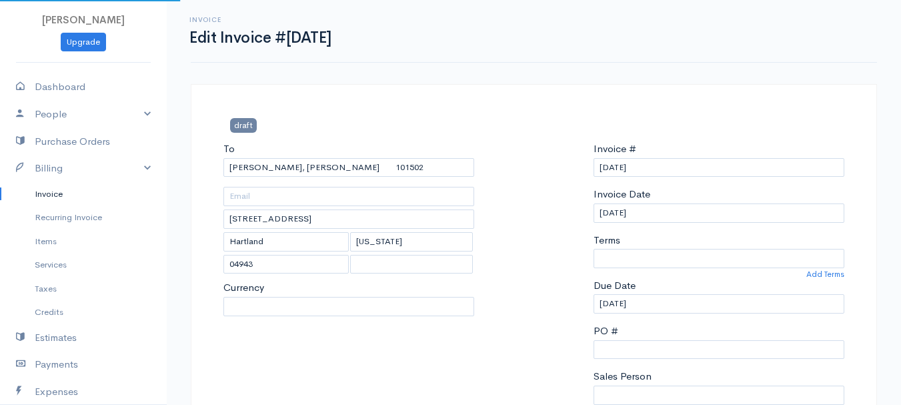
select select
select select "[GEOGRAPHIC_DATA]"
select select "USD"
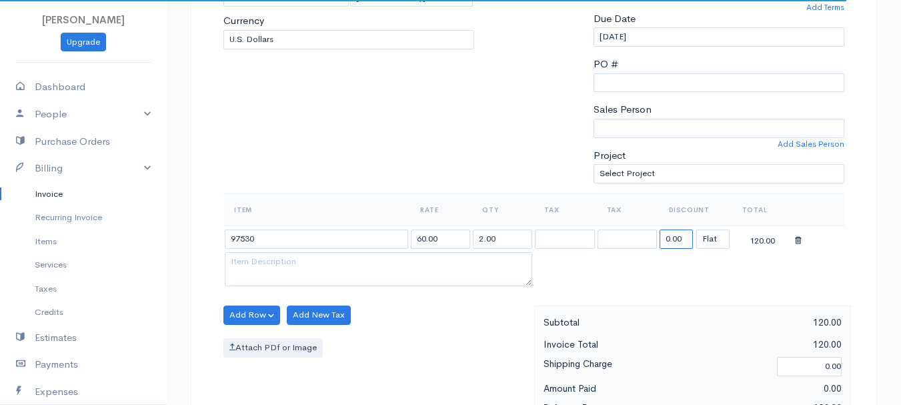
click at [680, 240] on input "0.00" at bounding box center [675, 238] width 33 height 19
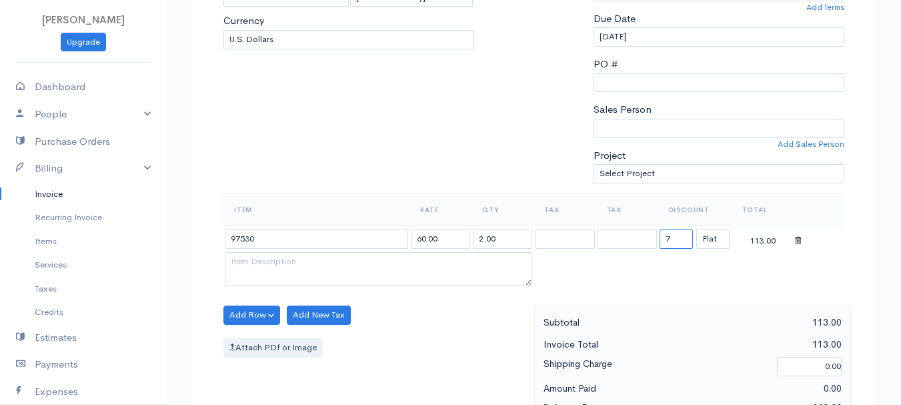
type input "72.58"
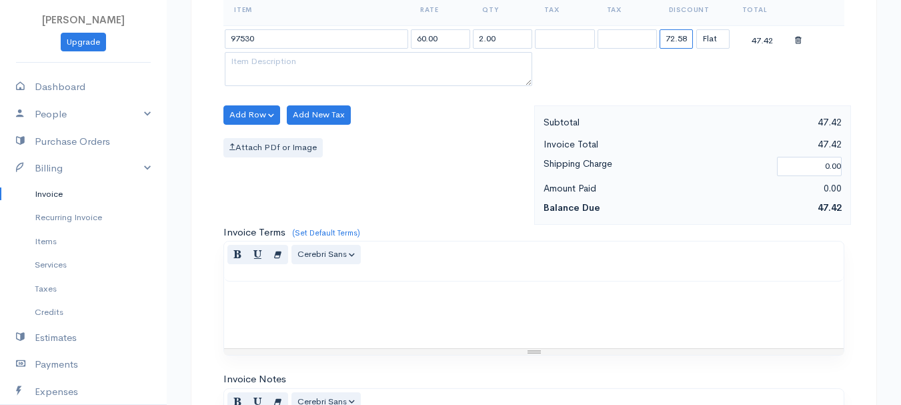
scroll to position [748, 0]
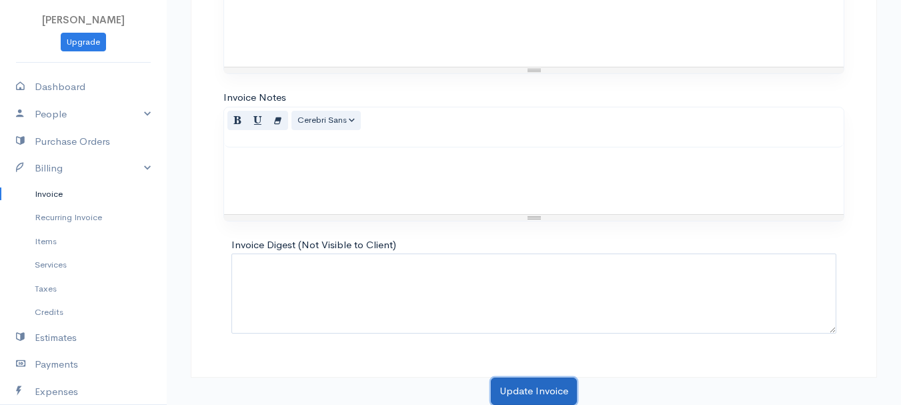
click at [557, 389] on button "Update Invoice" at bounding box center [534, 390] width 86 height 27
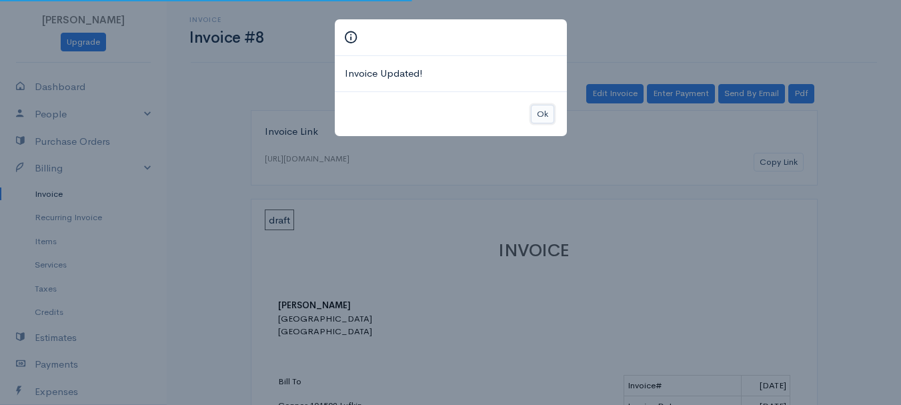
click at [547, 110] on button "Ok" at bounding box center [542, 114] width 23 height 19
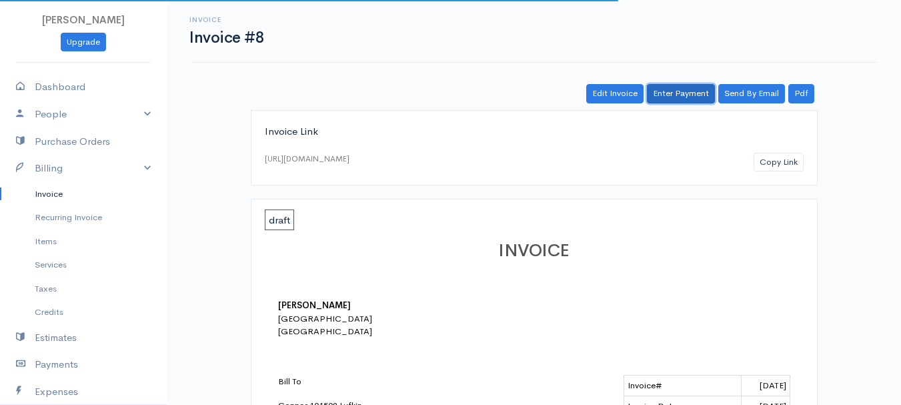
click at [686, 91] on link "Enter Payment" at bounding box center [681, 93] width 68 height 19
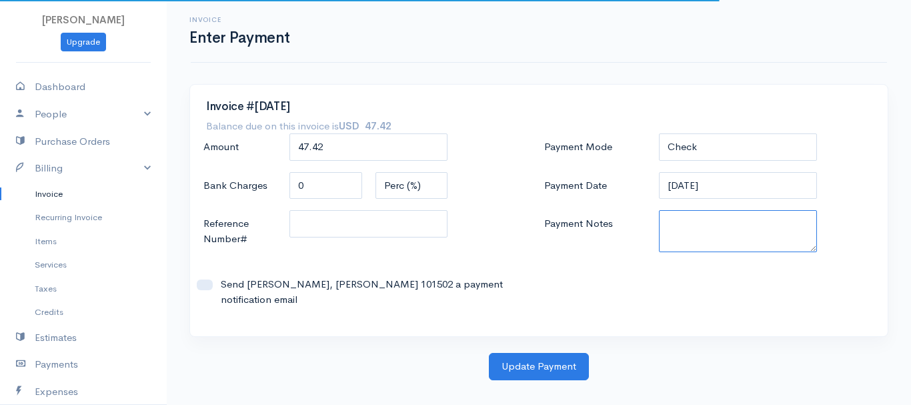
paste textarea "8200071456"
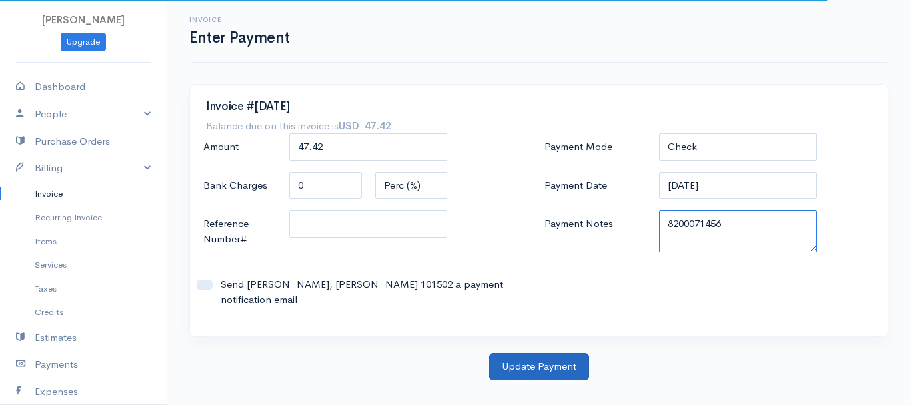
type textarea "8200071456"
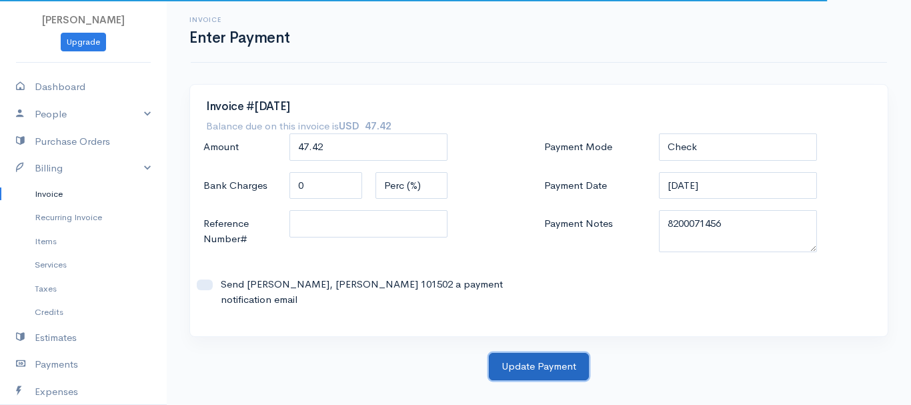
click at [528, 353] on button "Update Payment" at bounding box center [539, 366] width 100 height 27
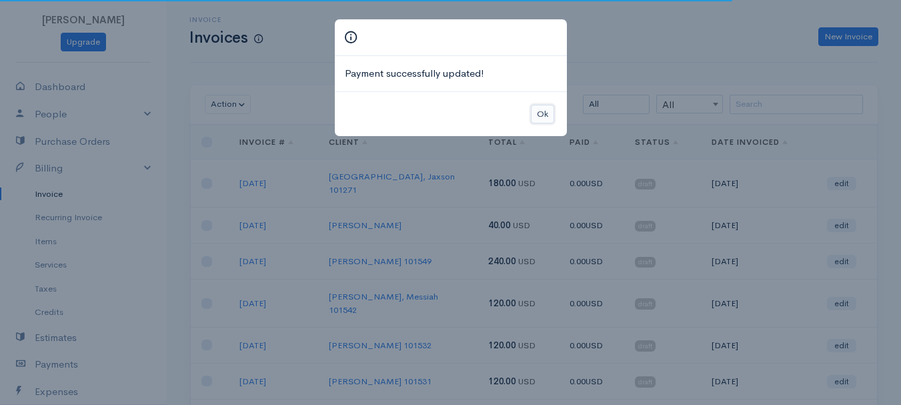
click at [543, 105] on button "Ok" at bounding box center [542, 114] width 23 height 19
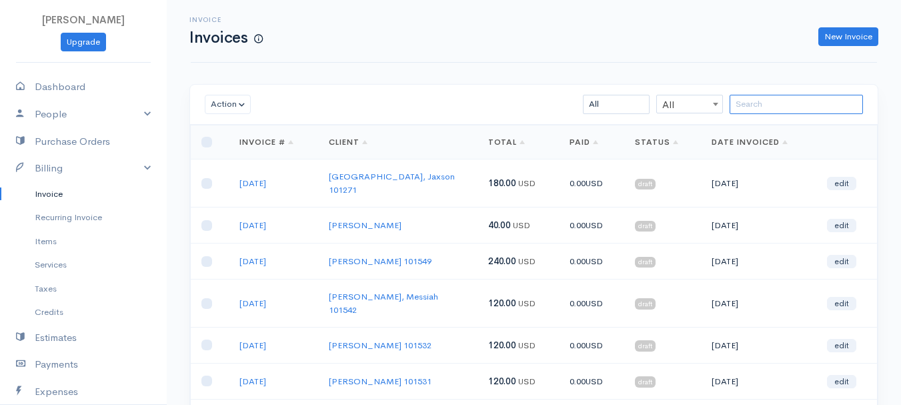
click at [783, 107] on input "search" at bounding box center [795, 104] width 133 height 19
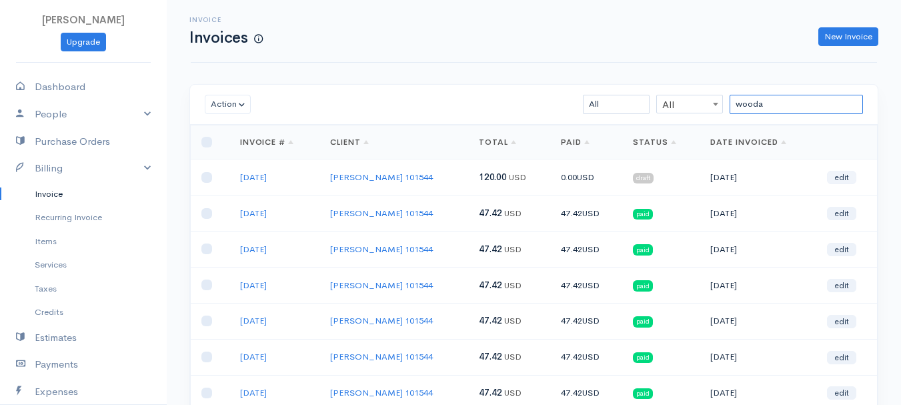
type input "wooda"
click at [846, 173] on link "edit" at bounding box center [841, 177] width 29 height 13
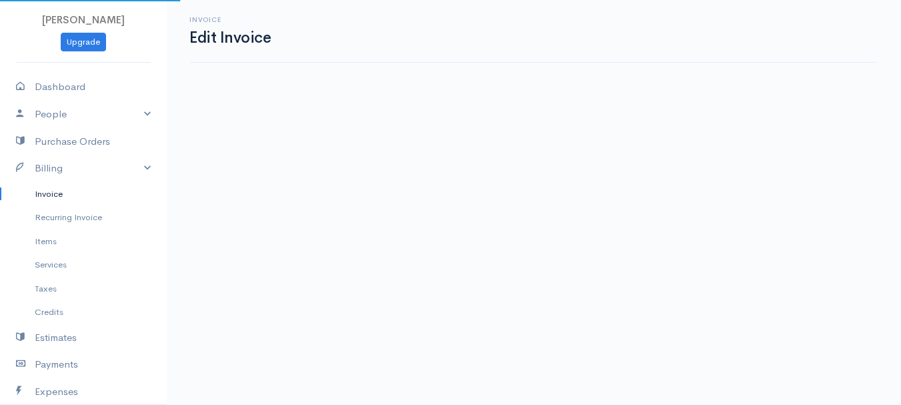
select select "2"
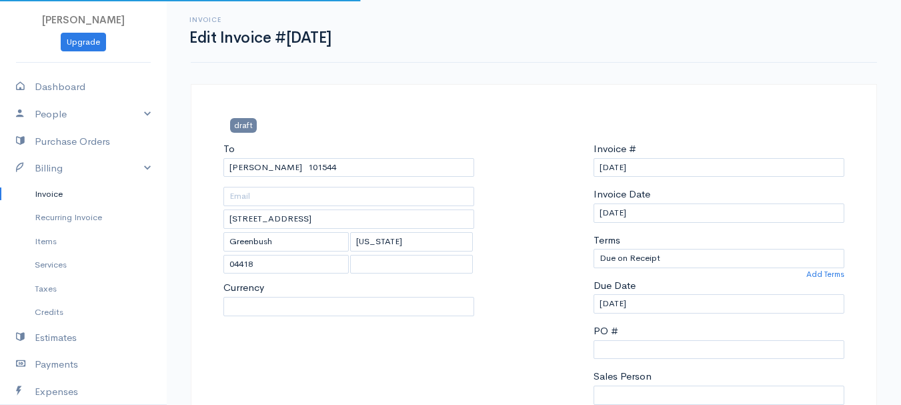
select select "0"
select select
select select "[GEOGRAPHIC_DATA]"
select select "USD"
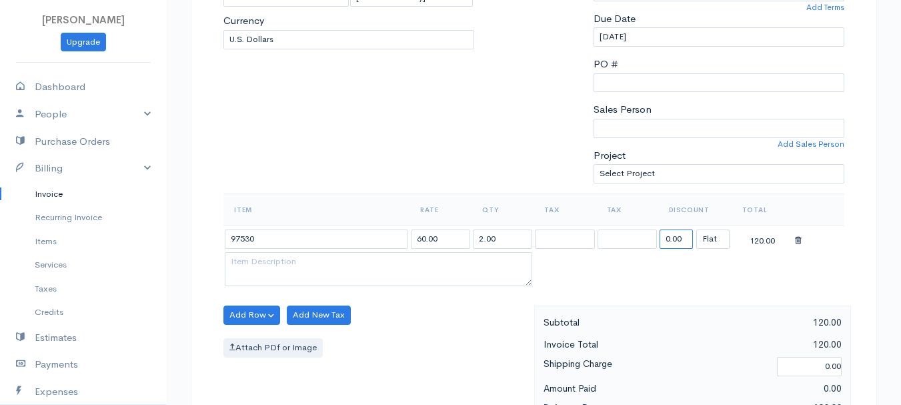
click at [672, 241] on input "0.00" at bounding box center [675, 238] width 33 height 19
type input "72.58"
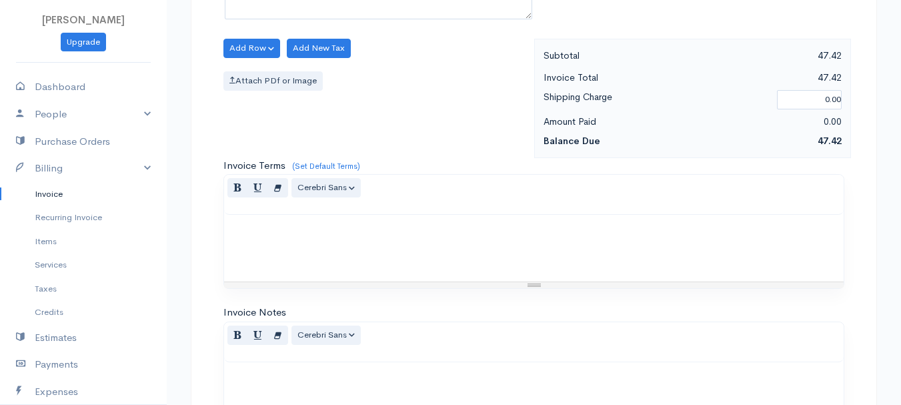
scroll to position [748, 0]
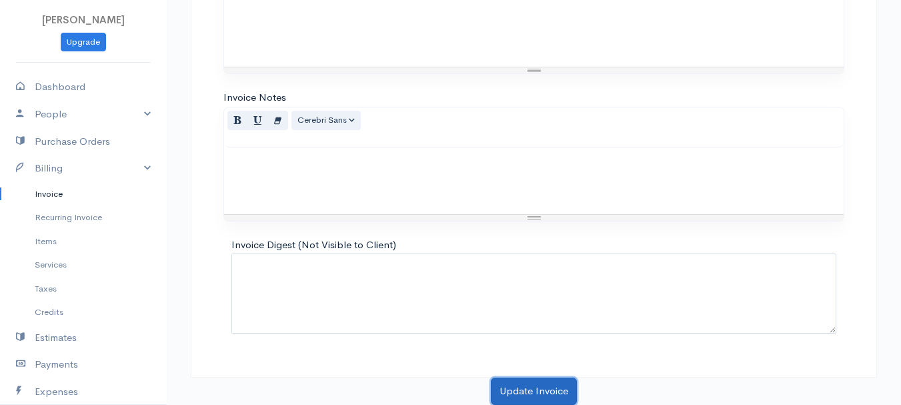
click at [539, 392] on button "Update Invoice" at bounding box center [534, 390] width 86 height 27
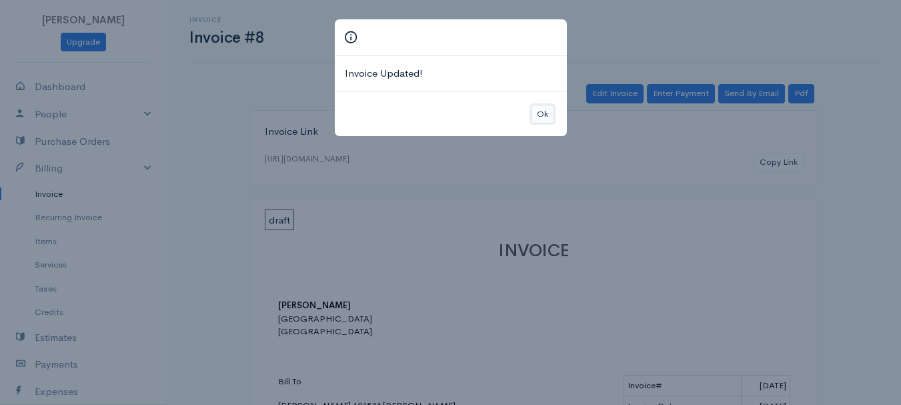
click at [549, 113] on button "Ok" at bounding box center [542, 114] width 23 height 19
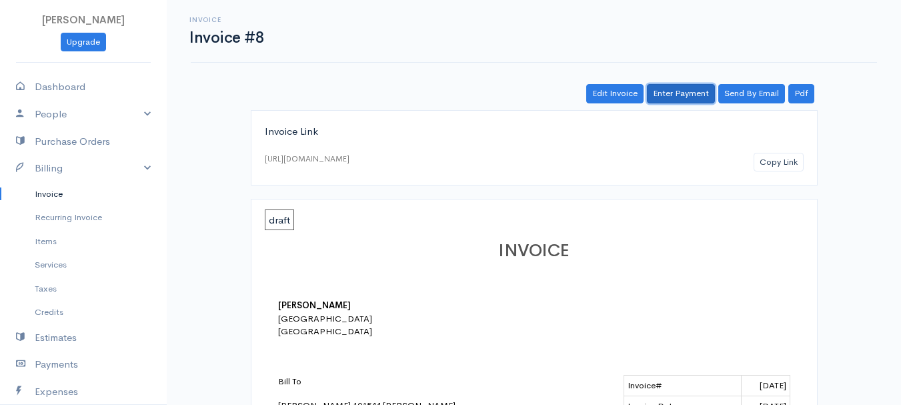
click at [689, 93] on link "Enter Payment" at bounding box center [681, 93] width 68 height 19
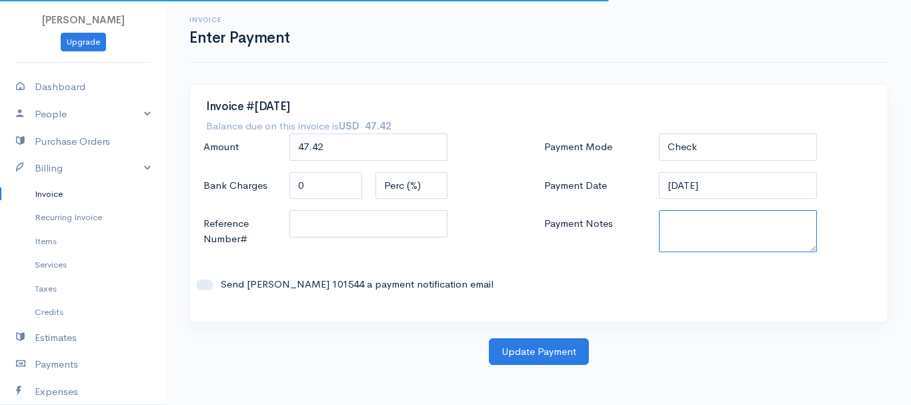
paste textarea "8200071456"
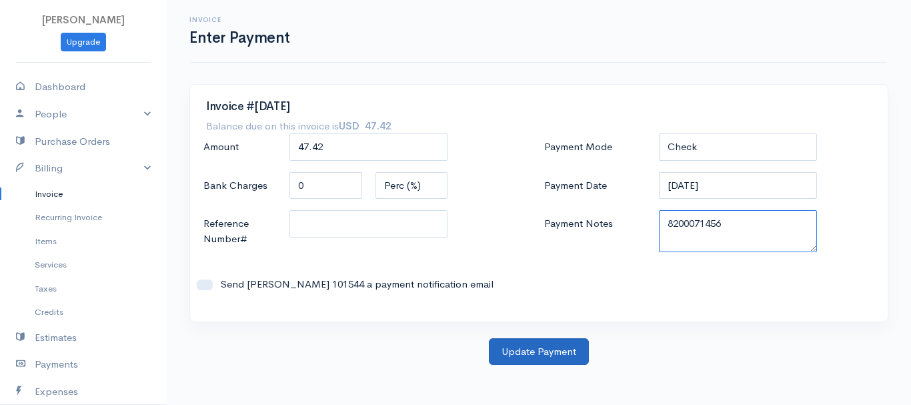
type textarea "8200071456"
click at [545, 338] on button "Update Payment" at bounding box center [539, 351] width 100 height 27
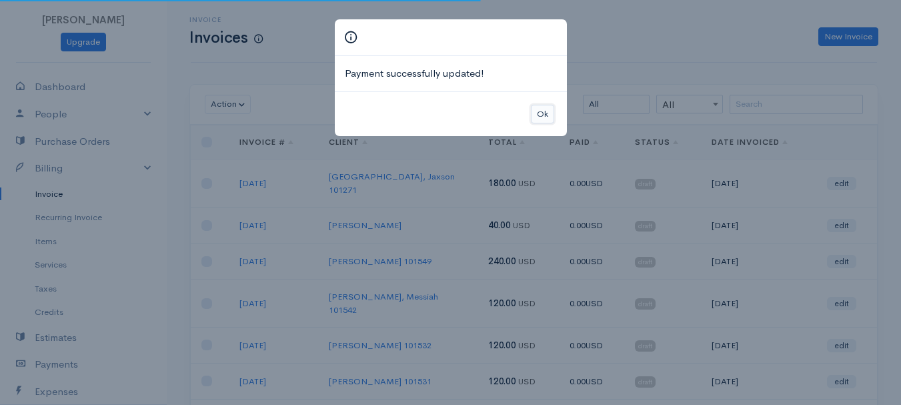
click at [547, 109] on button "Ok" at bounding box center [542, 114] width 23 height 19
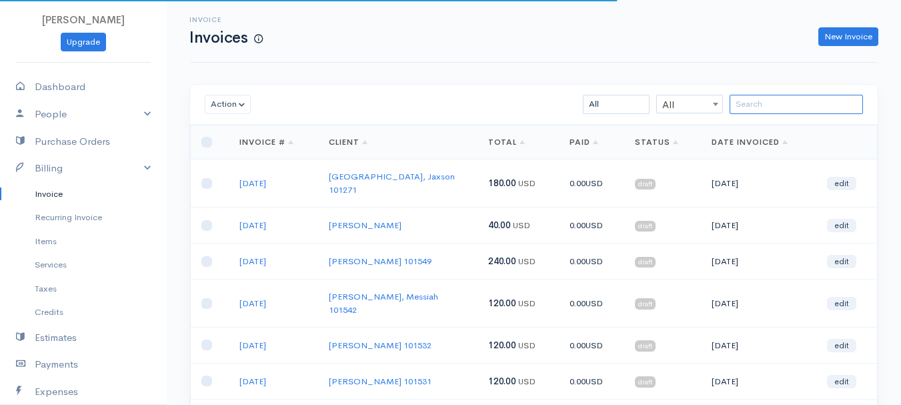
click at [788, 109] on input "search" at bounding box center [795, 104] width 133 height 19
